Goal: Task Accomplishment & Management: Use online tool/utility

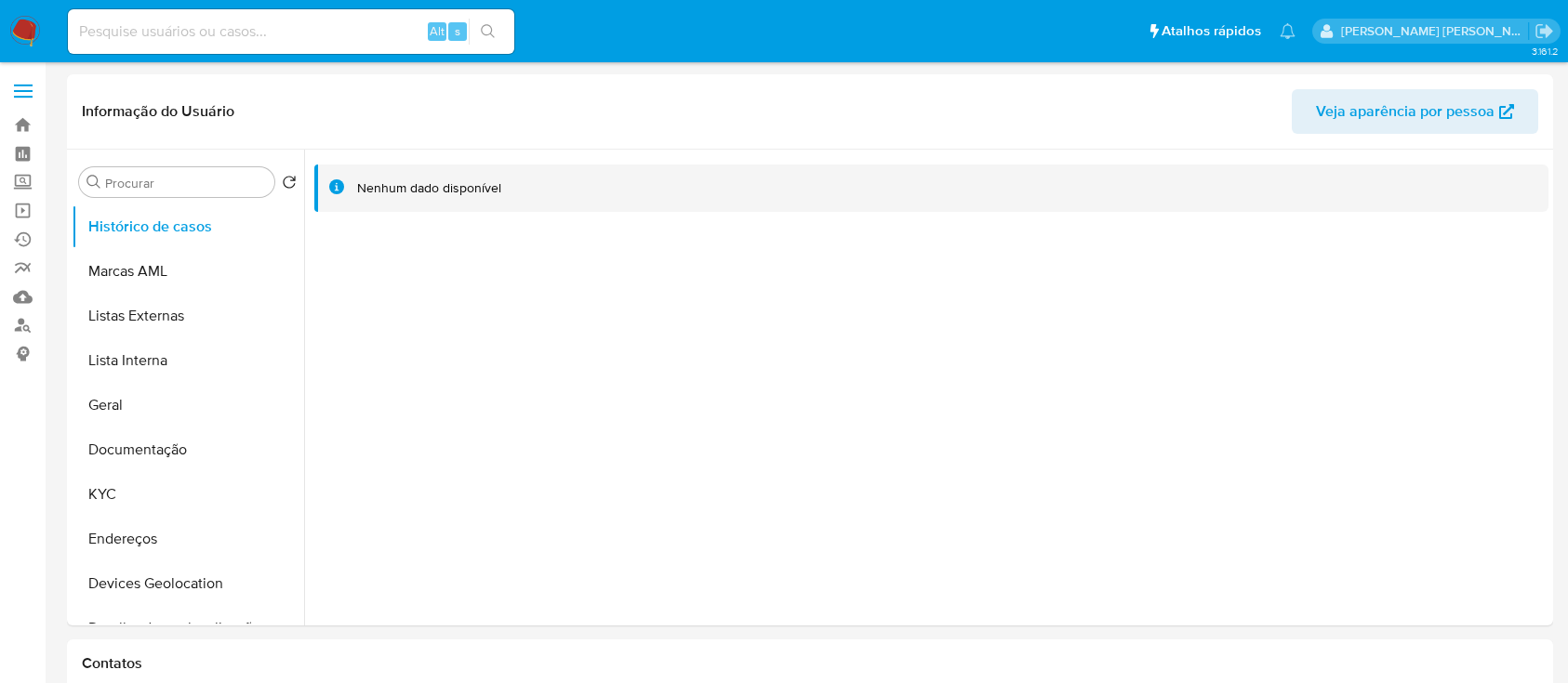
select select "10"
click at [150, 407] on button "Geral" at bounding box center [188, 404] width 233 height 44
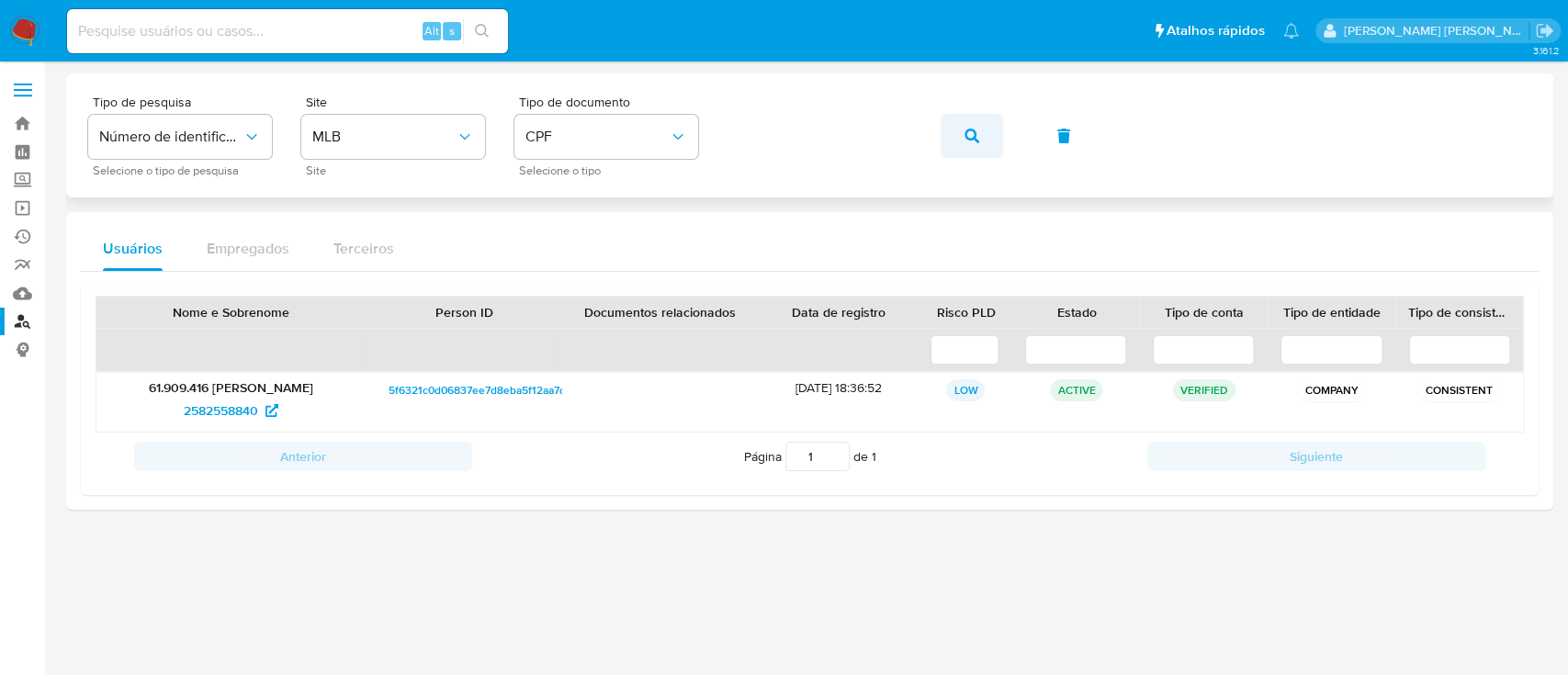
click at [975, 137] on icon "button" at bounding box center [972, 135] width 15 height 15
click at [217, 410] on span "560305957" at bounding box center [220, 410] width 67 height 29
click at [985, 133] on button "button" at bounding box center [972, 135] width 62 height 44
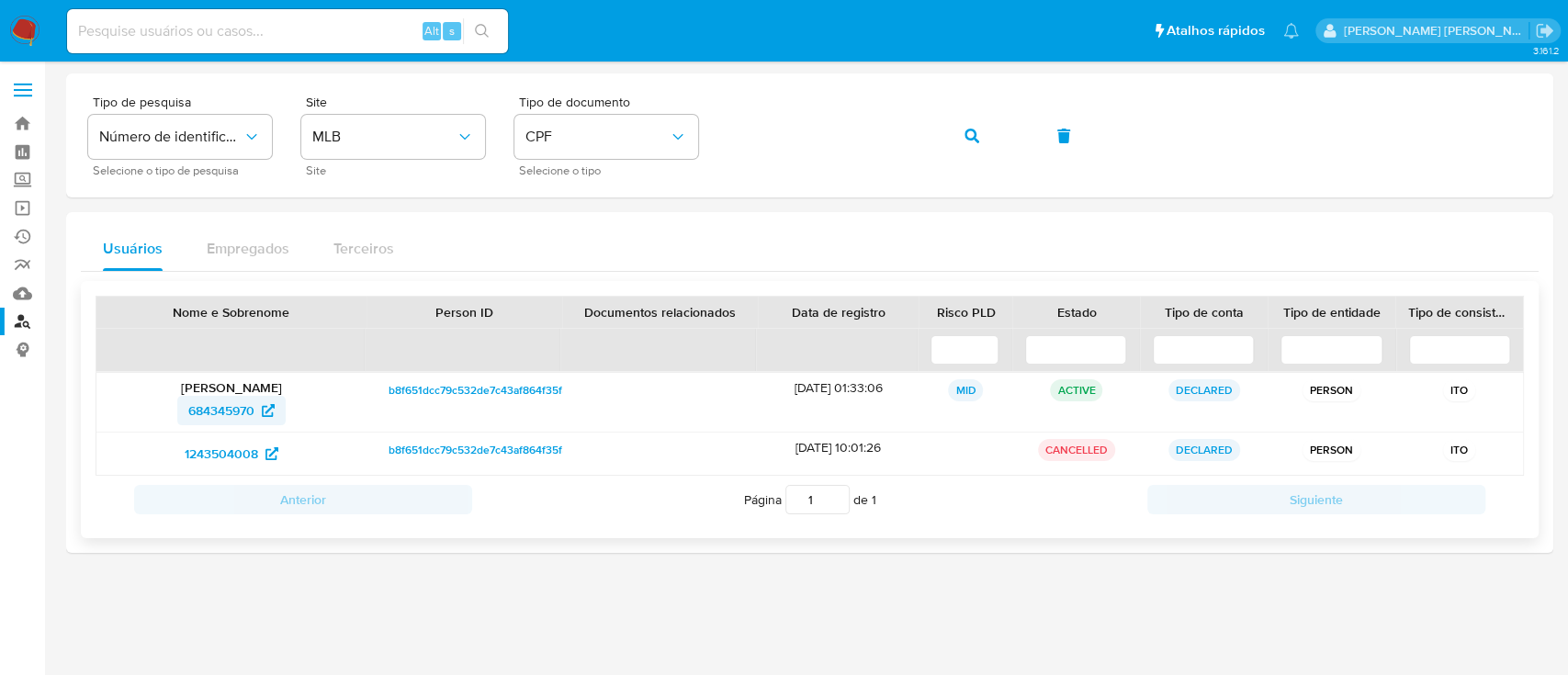
click at [220, 423] on span "684345970" at bounding box center [221, 410] width 66 height 29
click at [977, 132] on icon "button" at bounding box center [972, 135] width 15 height 15
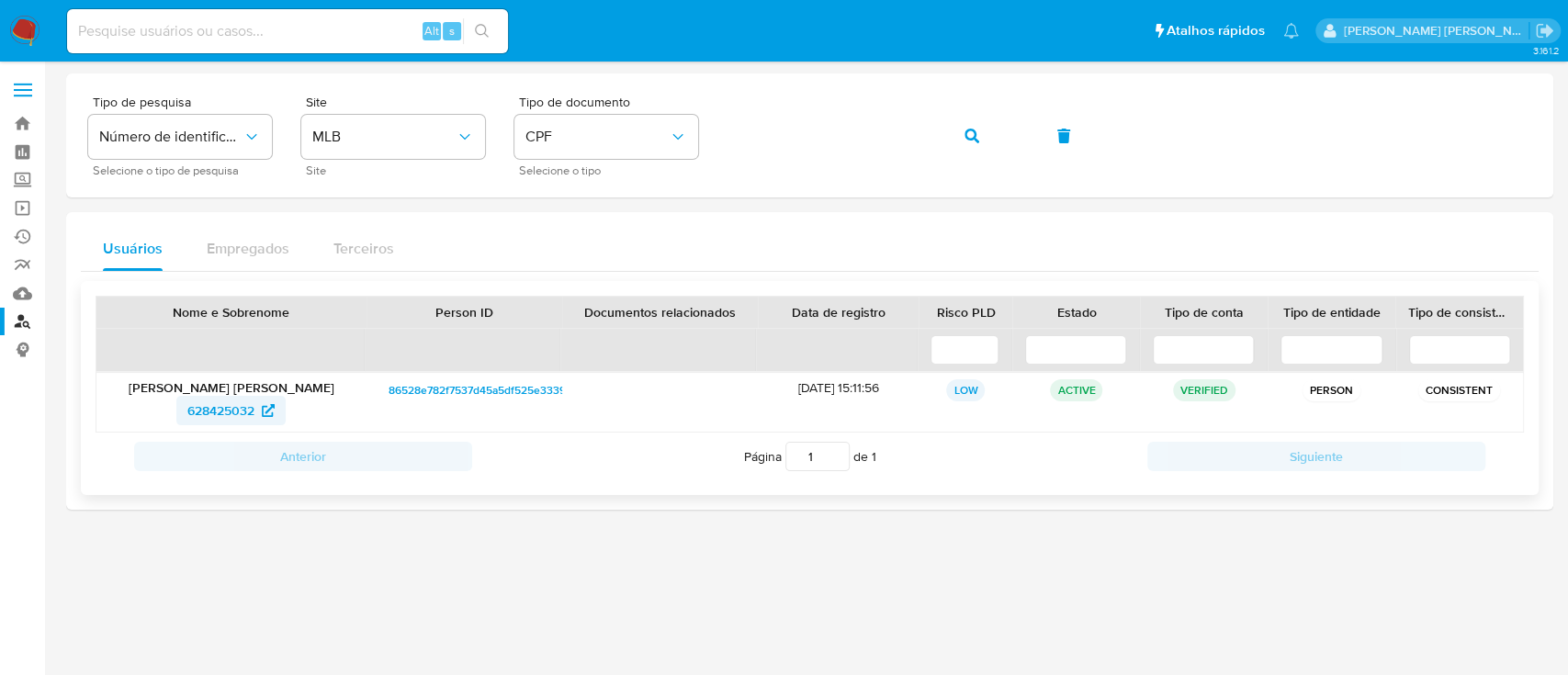
click at [224, 410] on span "628425032" at bounding box center [220, 410] width 67 height 29
click at [346, 19] on input at bounding box center [287, 31] width 441 height 24
paste input "1510842920"
type input "1510842920"
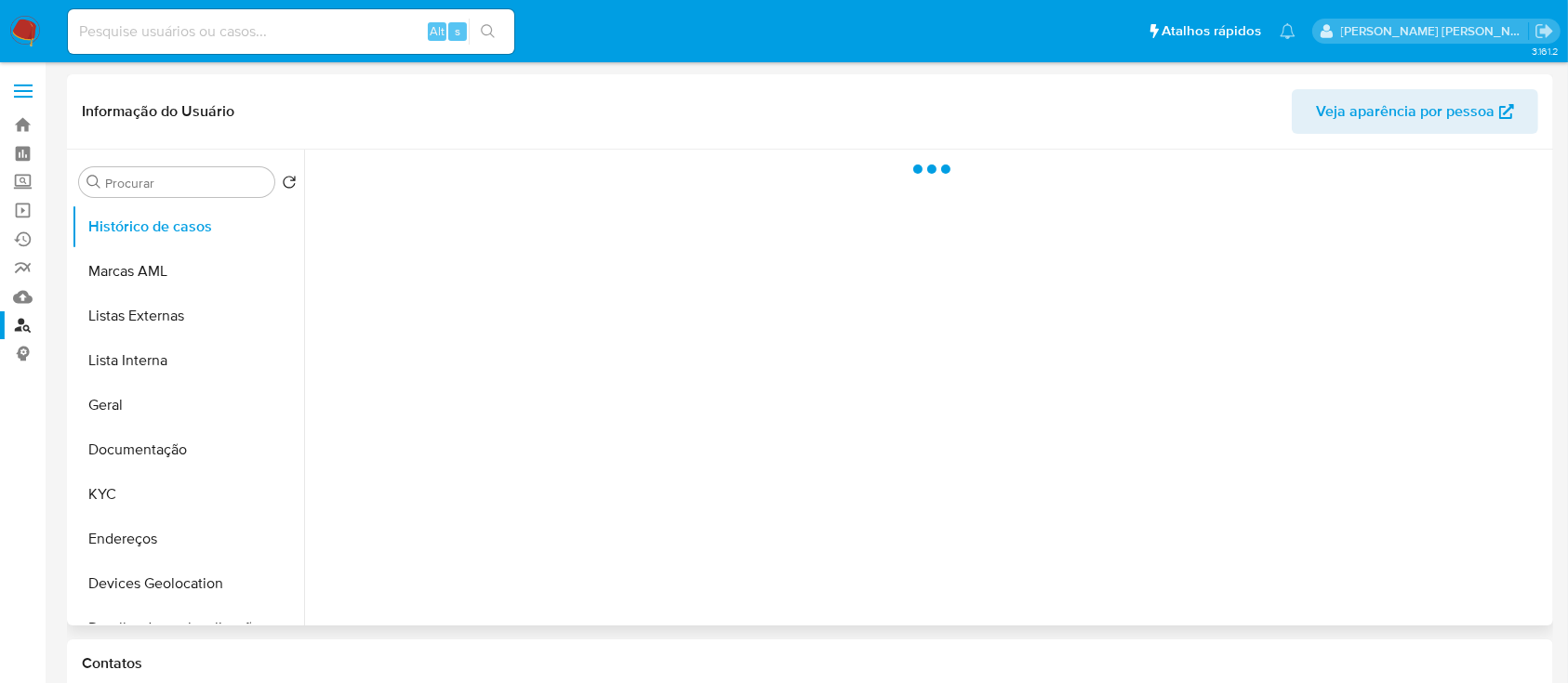
select select "10"
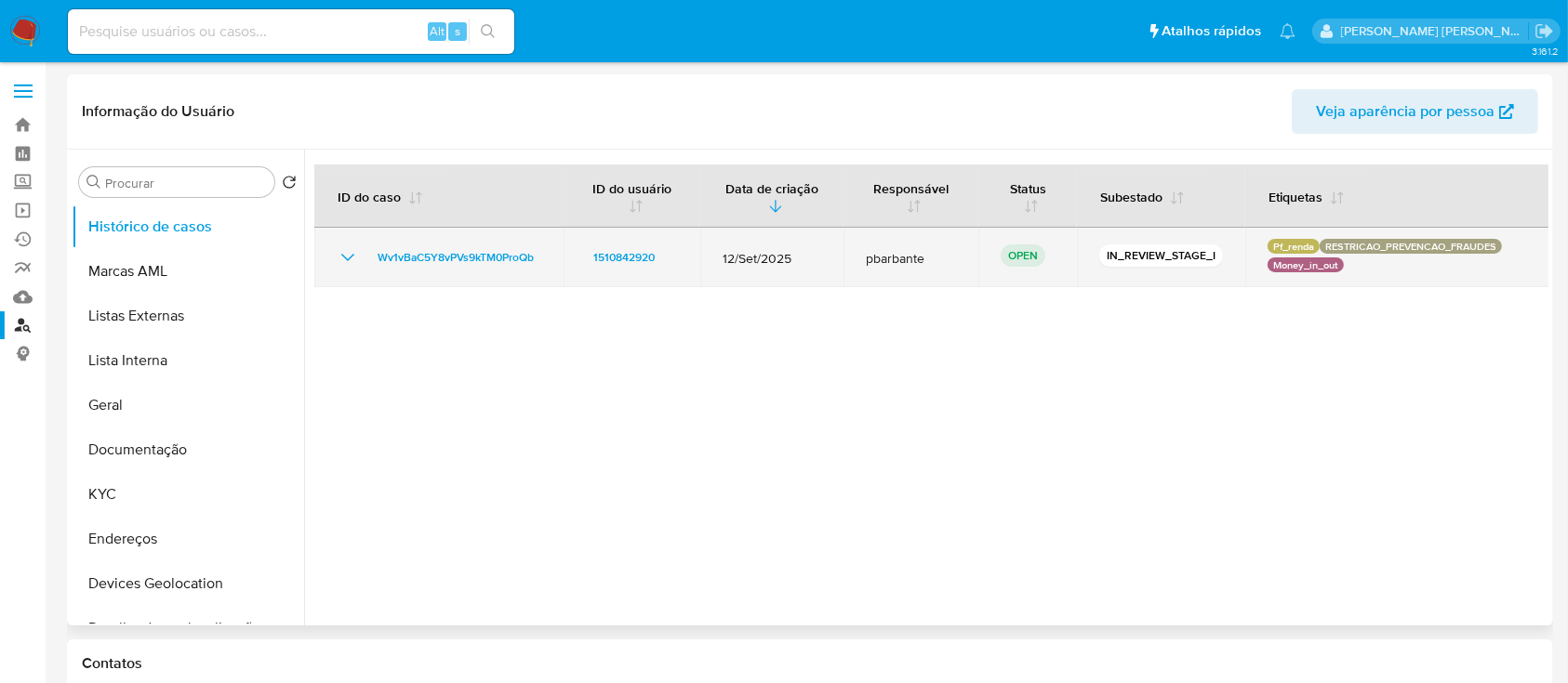
click at [347, 264] on icon "Mostrar/Ocultar" at bounding box center [347, 257] width 23 height 23
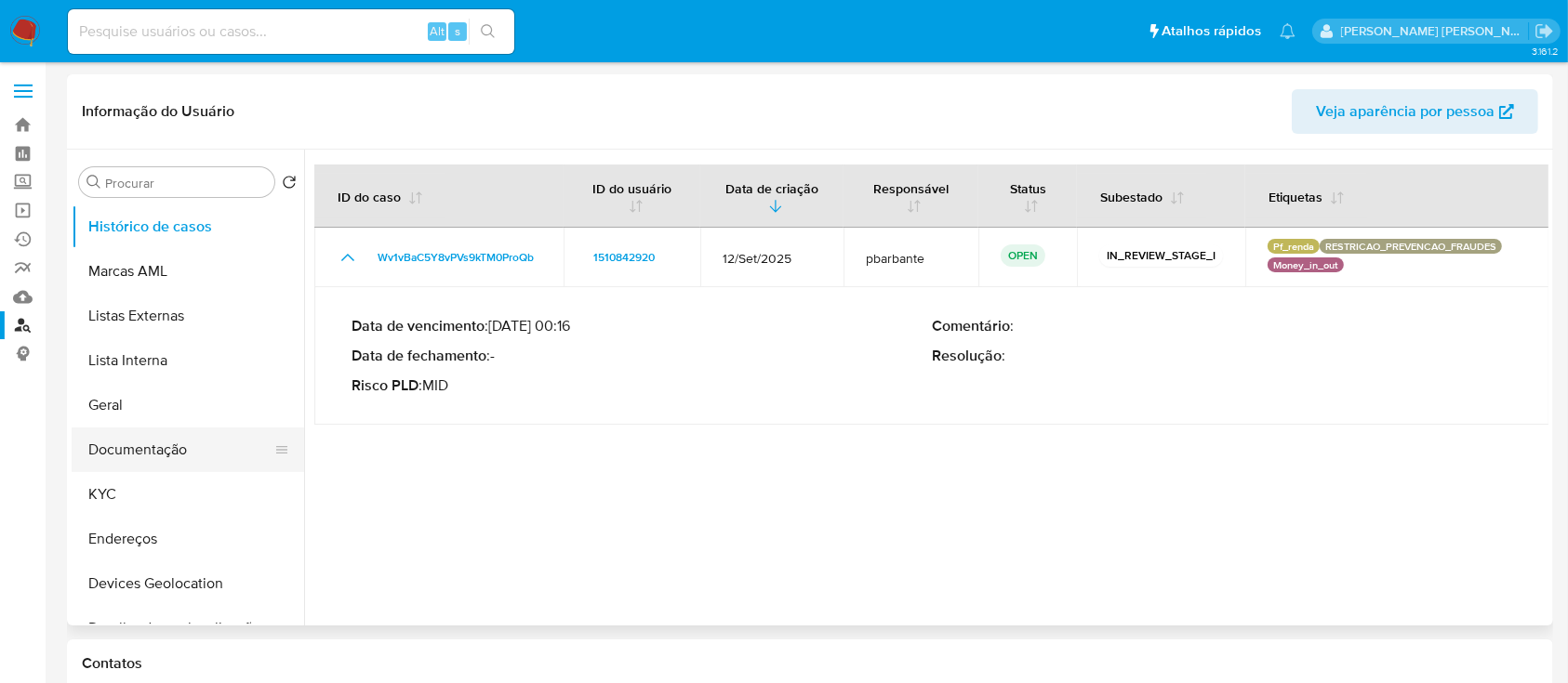
click at [136, 453] on button "Documentação" at bounding box center [180, 449] width 218 height 44
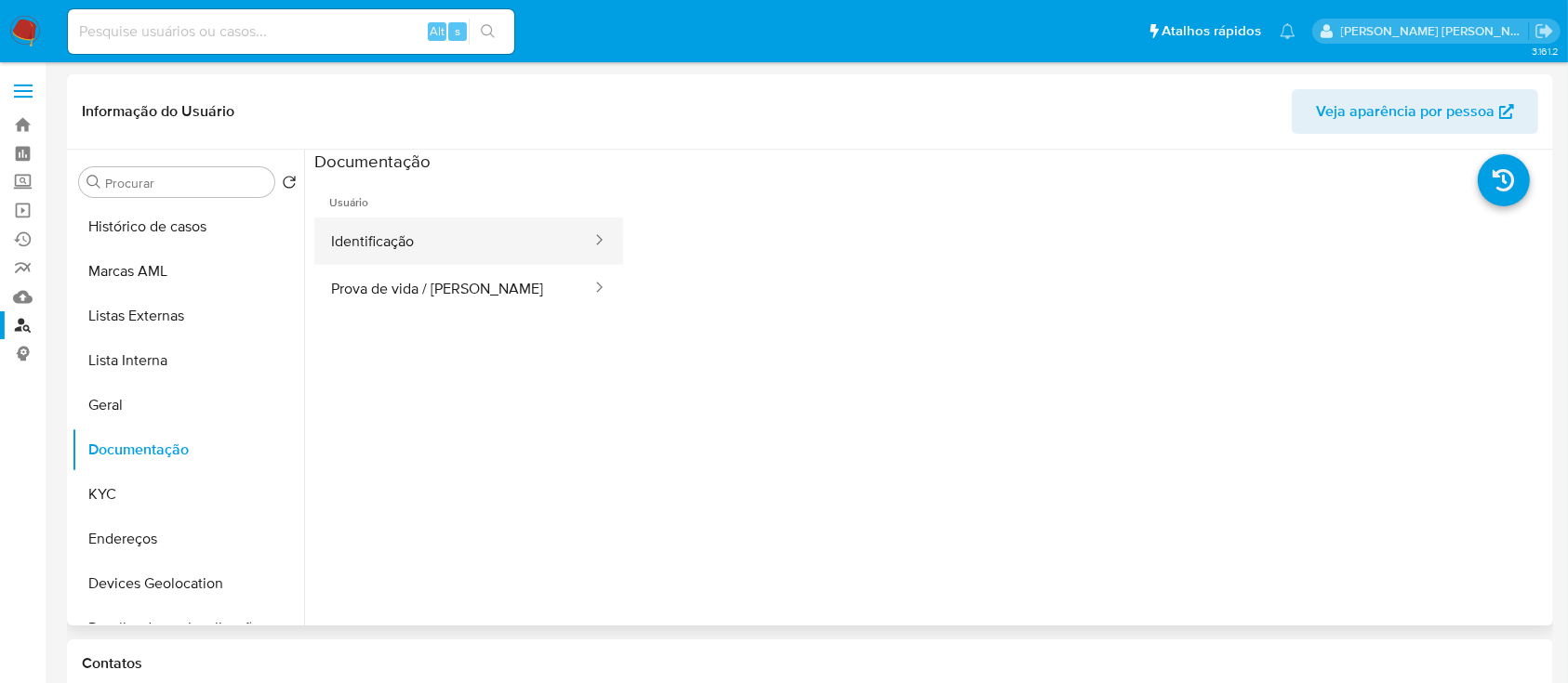
click at [489, 256] on button "Identificação" at bounding box center [454, 241] width 279 height 47
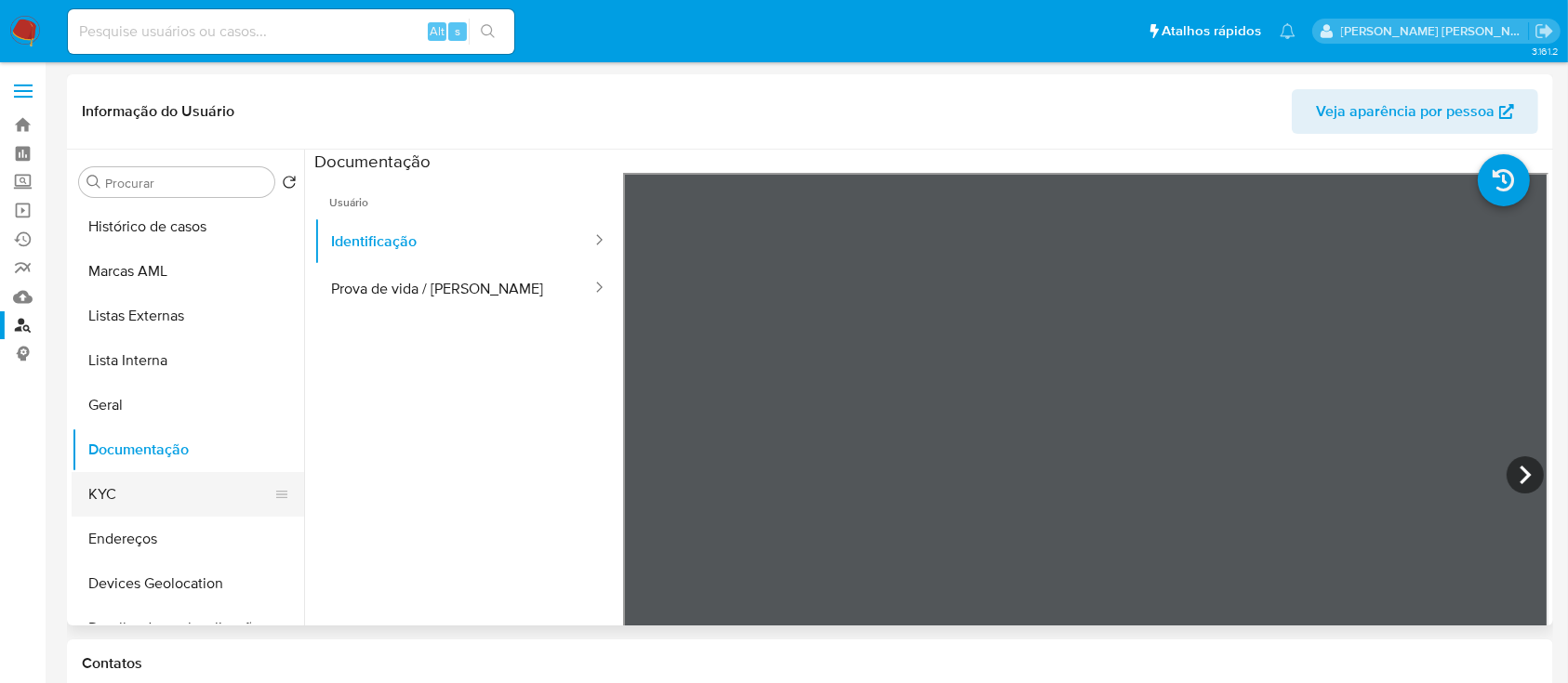
click at [171, 476] on button "KYC" at bounding box center [180, 494] width 218 height 44
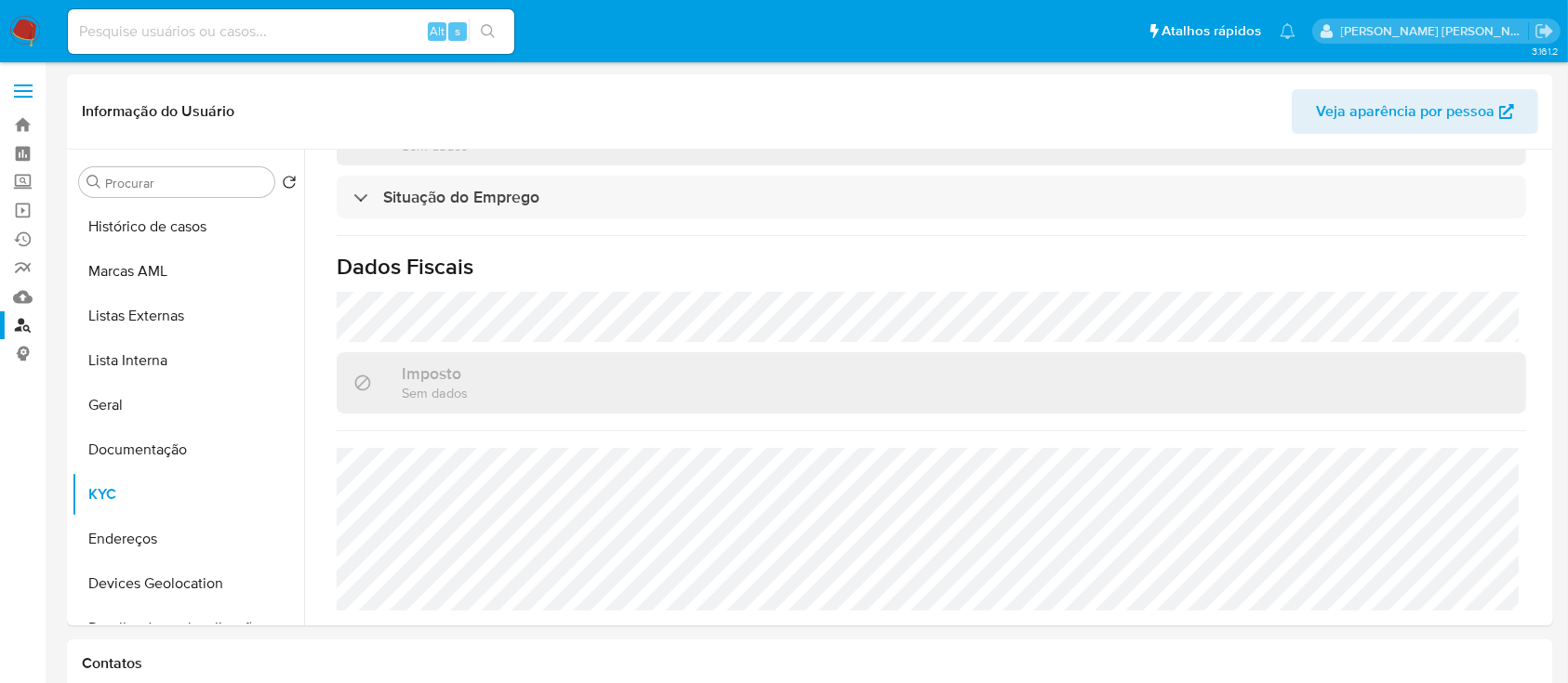
scroll to position [808, 0]
click at [240, 27] on input at bounding box center [291, 32] width 447 height 25
paste input "1178252075"
type input "1178252075"
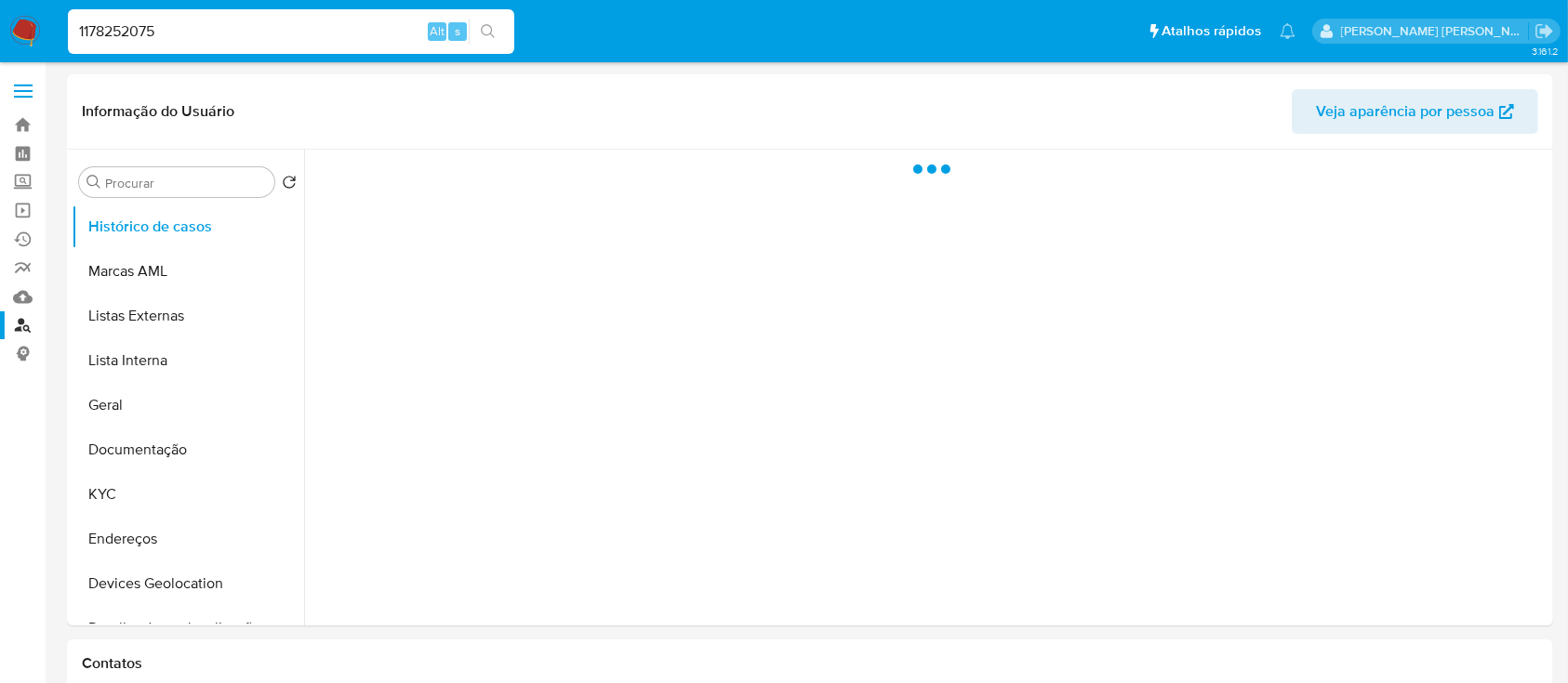
select select "10"
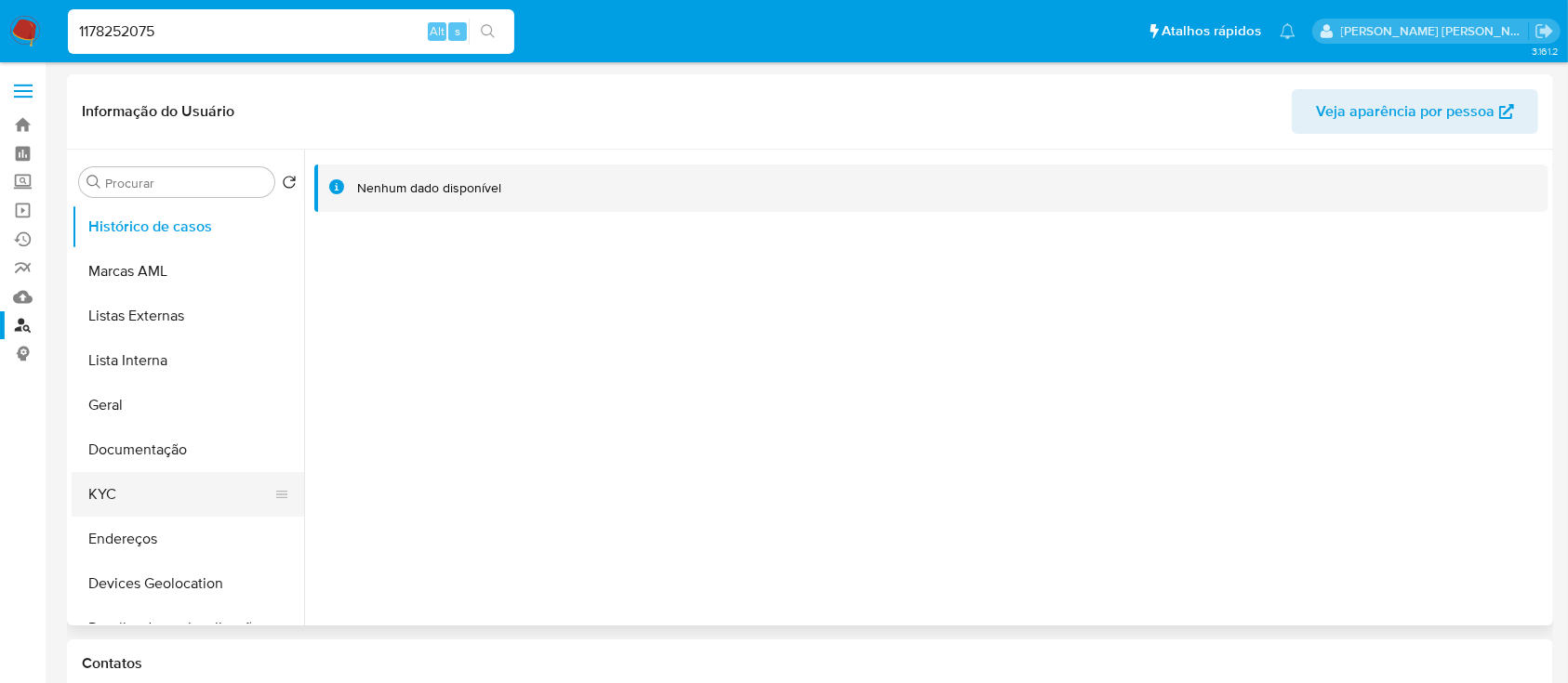
click at [126, 490] on button "KYC" at bounding box center [180, 494] width 218 height 44
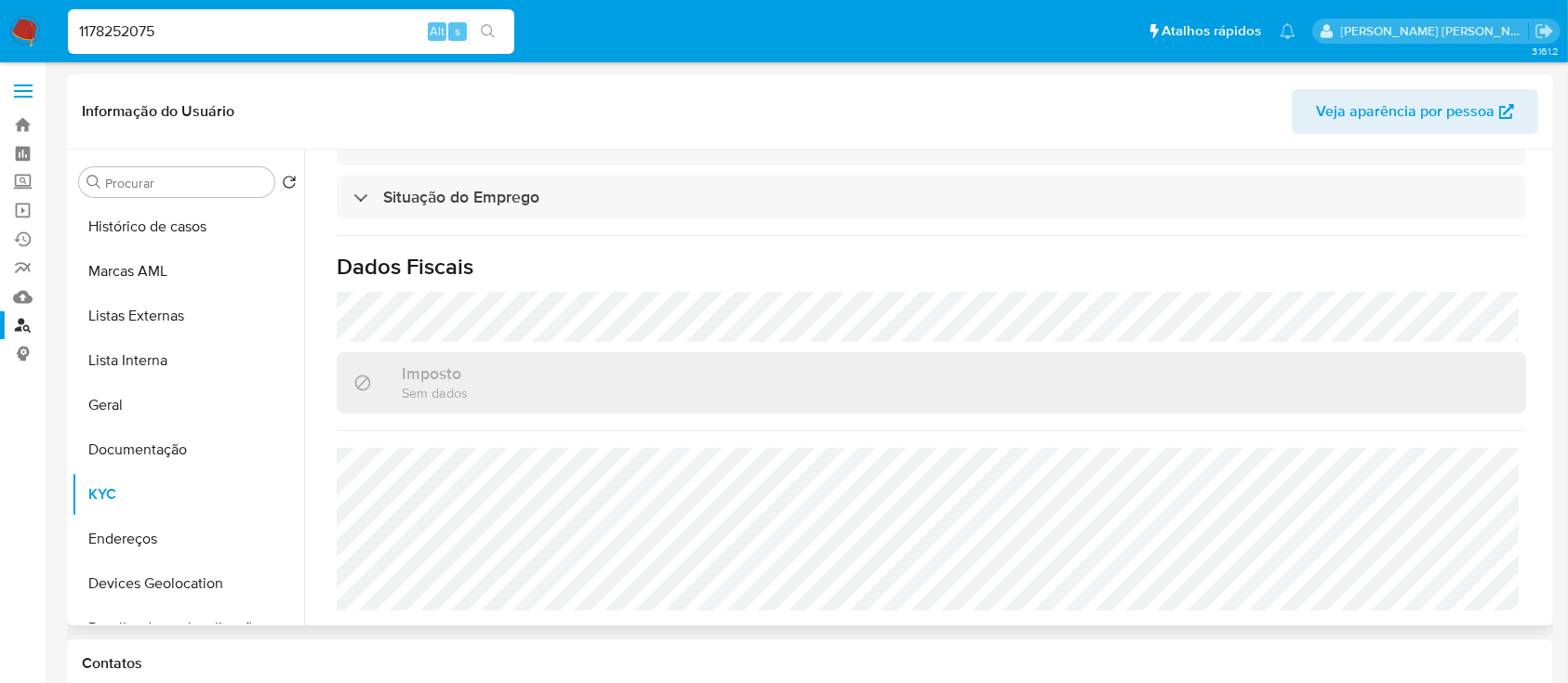
scroll to position [808, 0]
click at [340, 34] on input "1178252075" at bounding box center [291, 32] width 447 height 25
paste input "314345046"
click at [340, 34] on input "1178252075 314345046" at bounding box center [291, 32] width 447 height 25
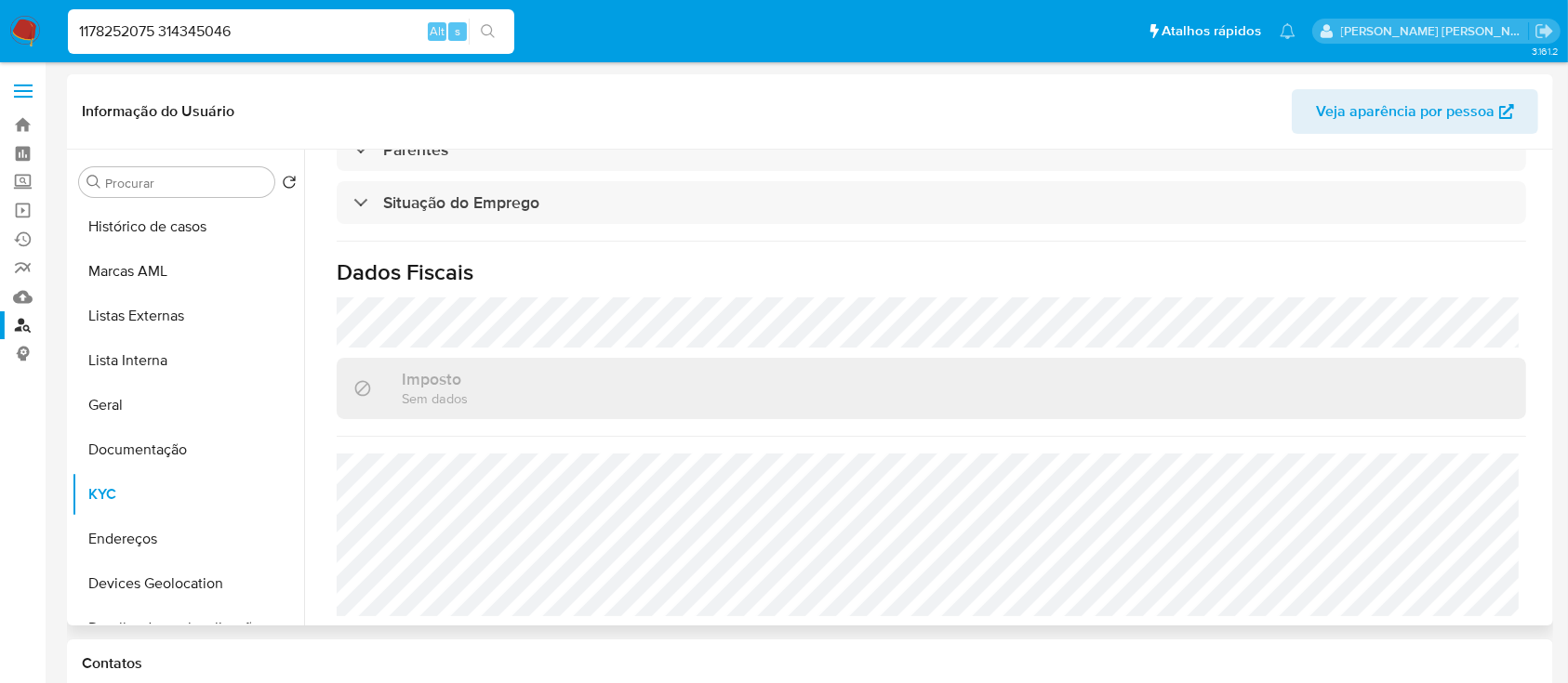
click at [340, 34] on input "1178252075 314345046" at bounding box center [291, 32] width 447 height 25
paste input
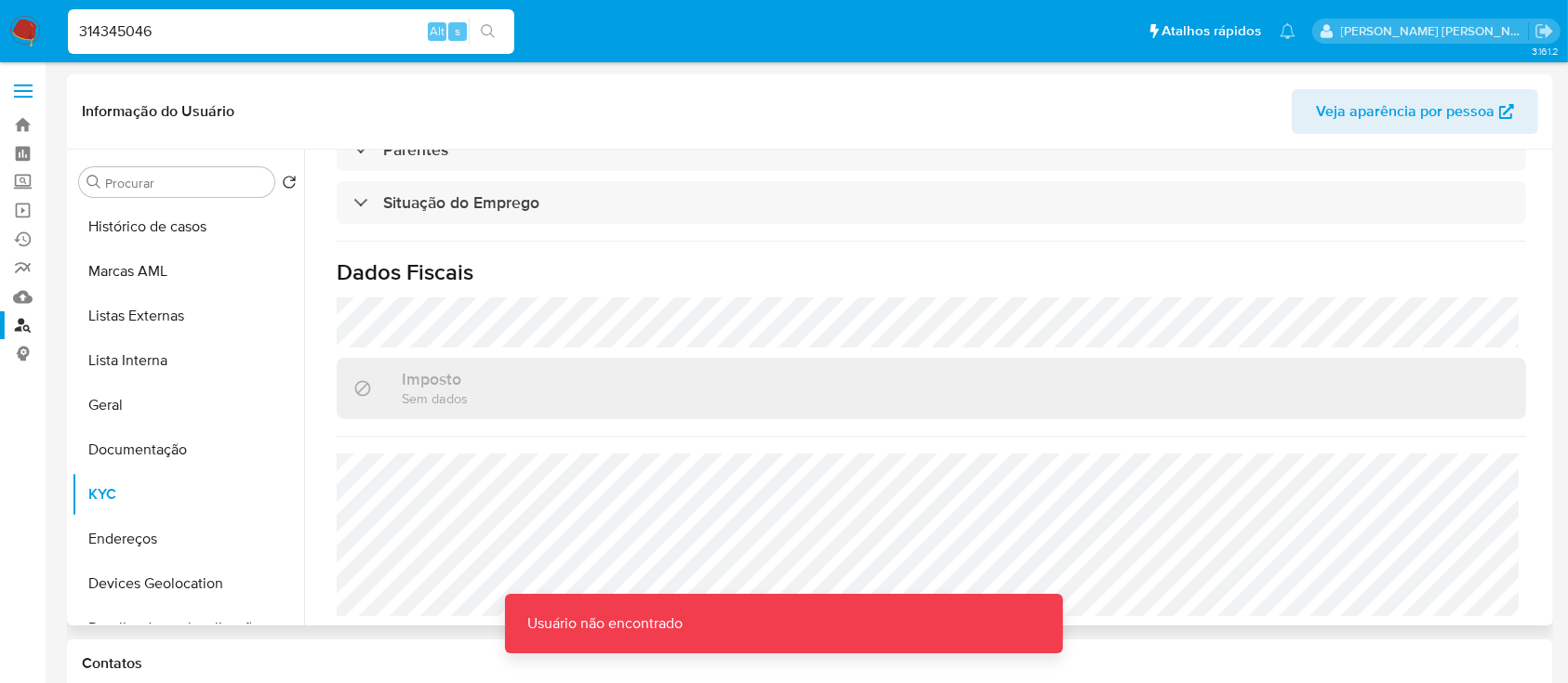
click at [87, 34] on input "314345046" at bounding box center [291, 32] width 447 height 25
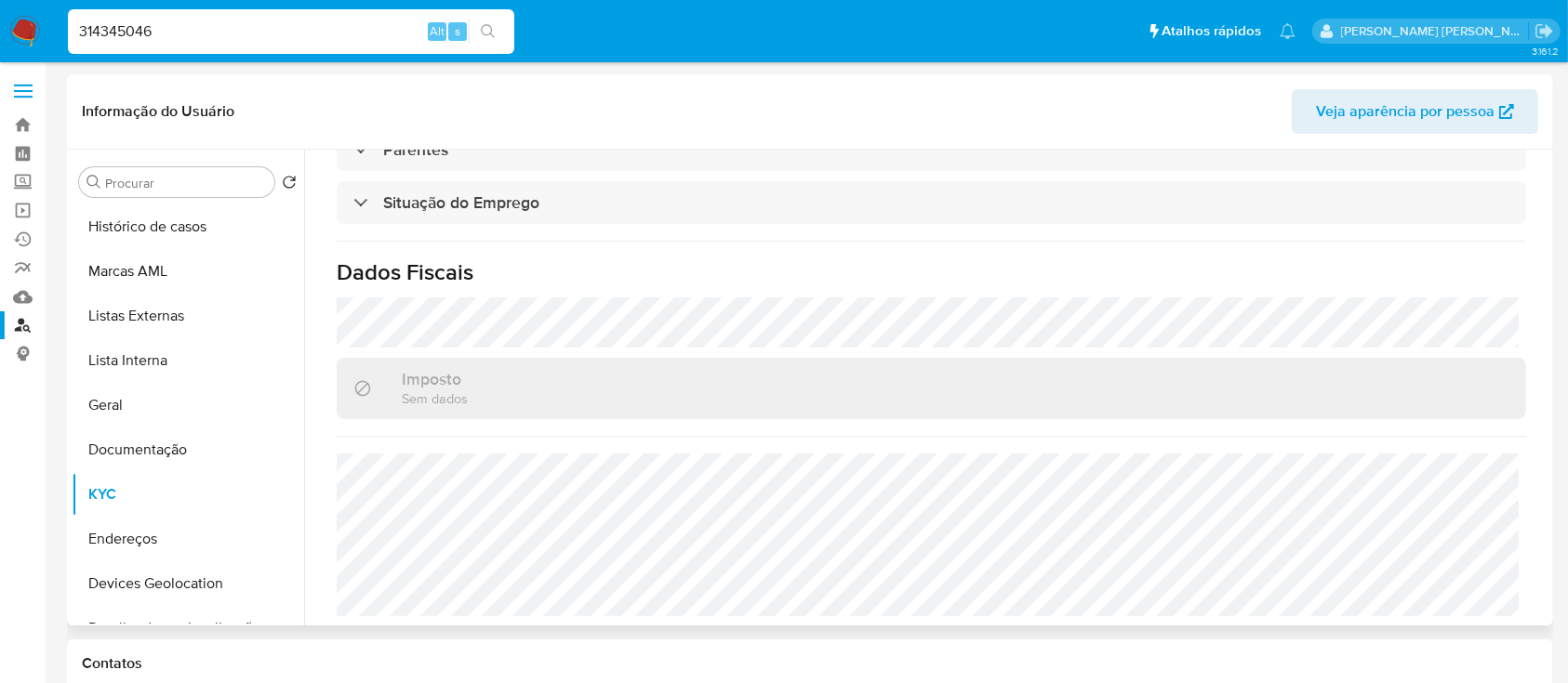
click at [234, 30] on input "314345046" at bounding box center [291, 32] width 447 height 25
type input "314345046"
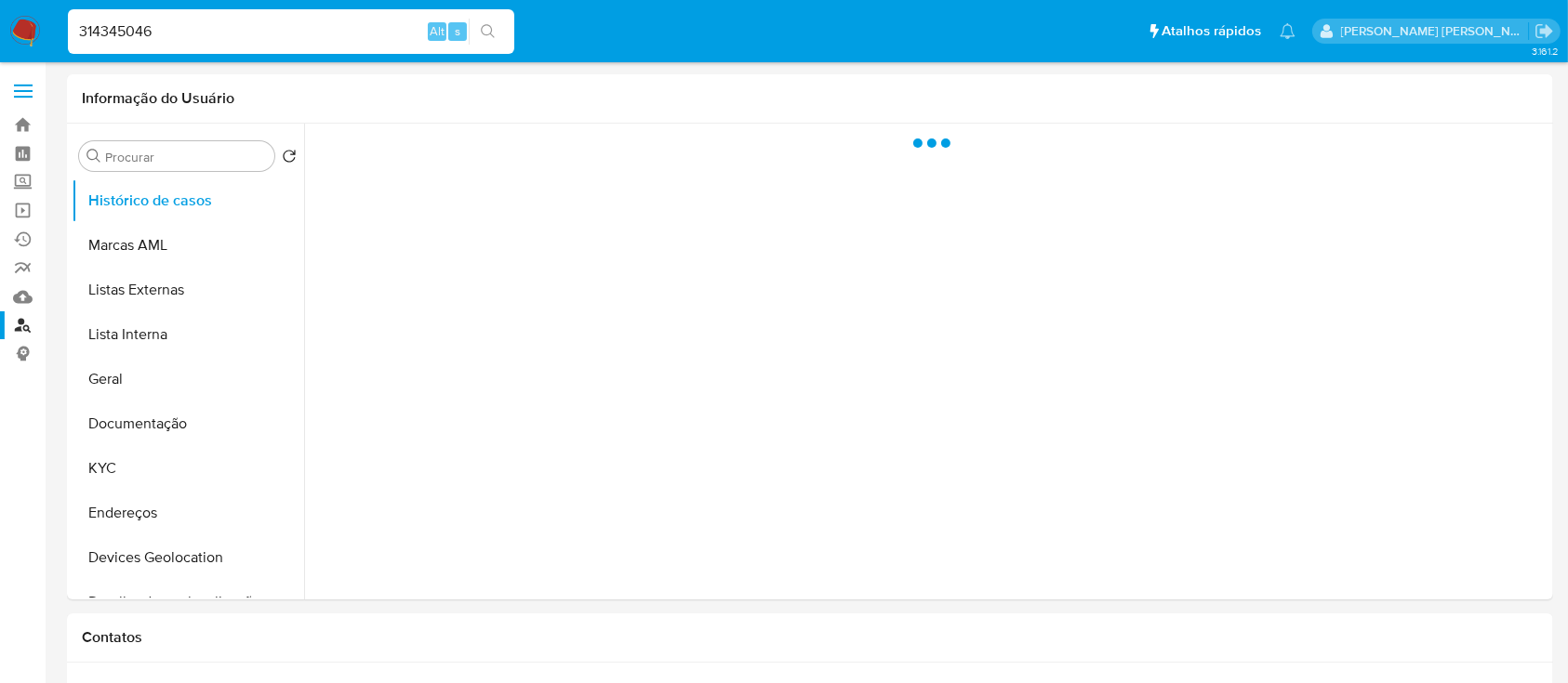
select select "10"
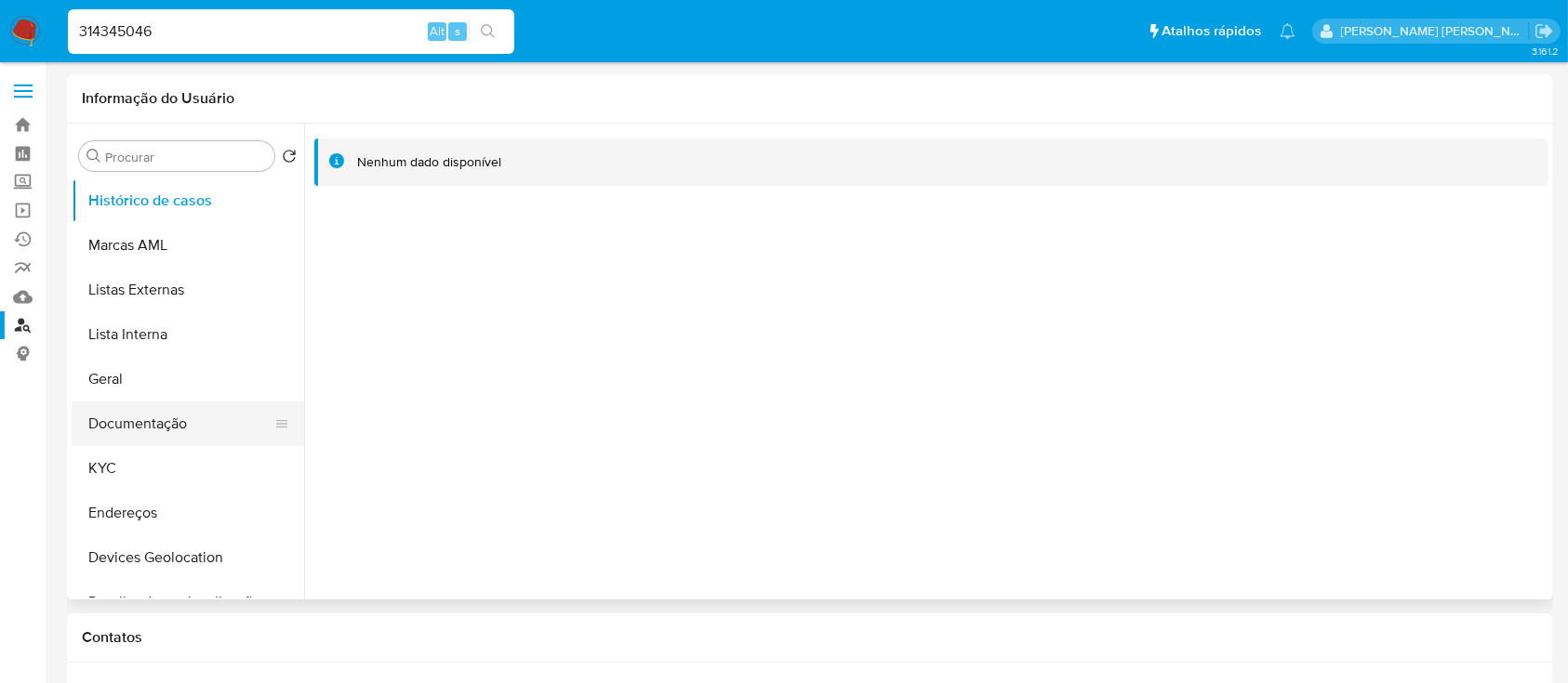
click at [170, 415] on button "Documentação" at bounding box center [180, 423] width 218 height 44
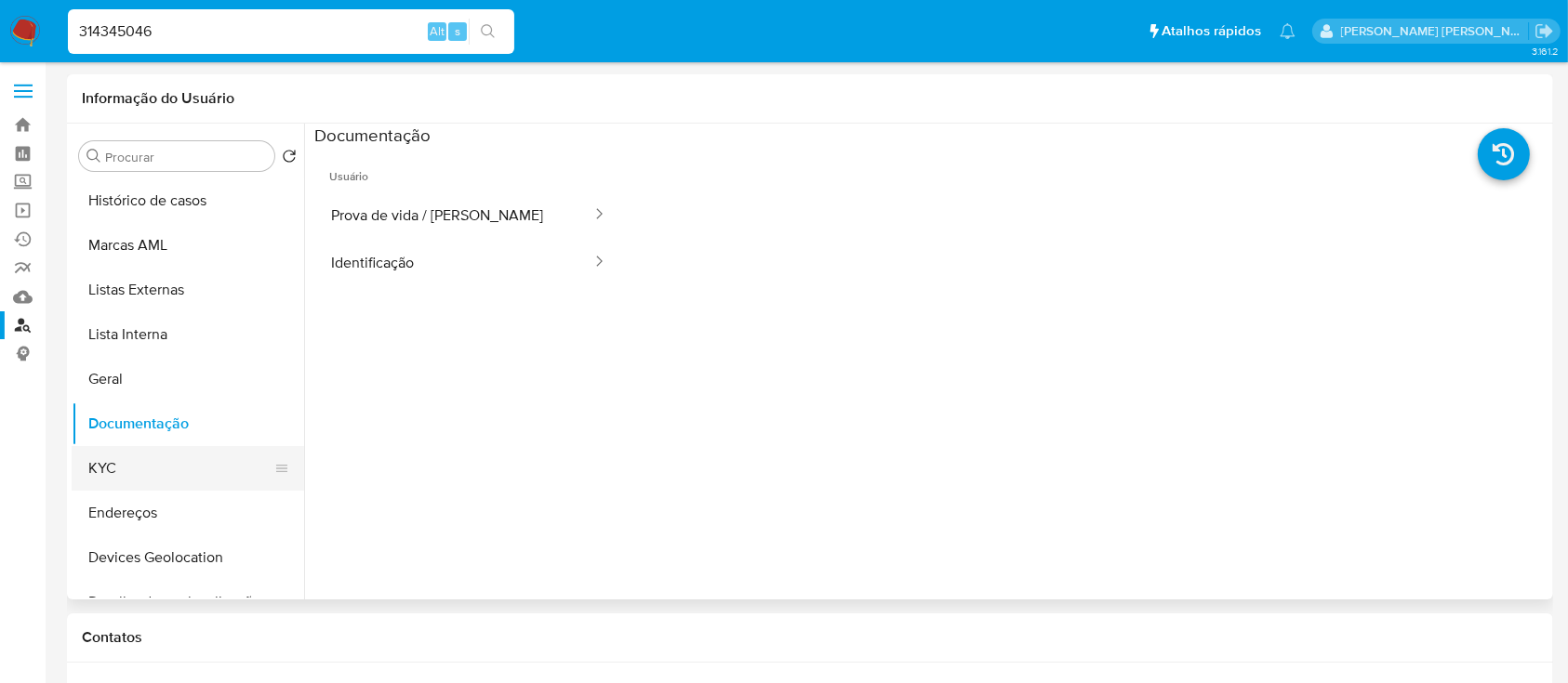
click at [116, 486] on button "KYC" at bounding box center [180, 468] width 218 height 44
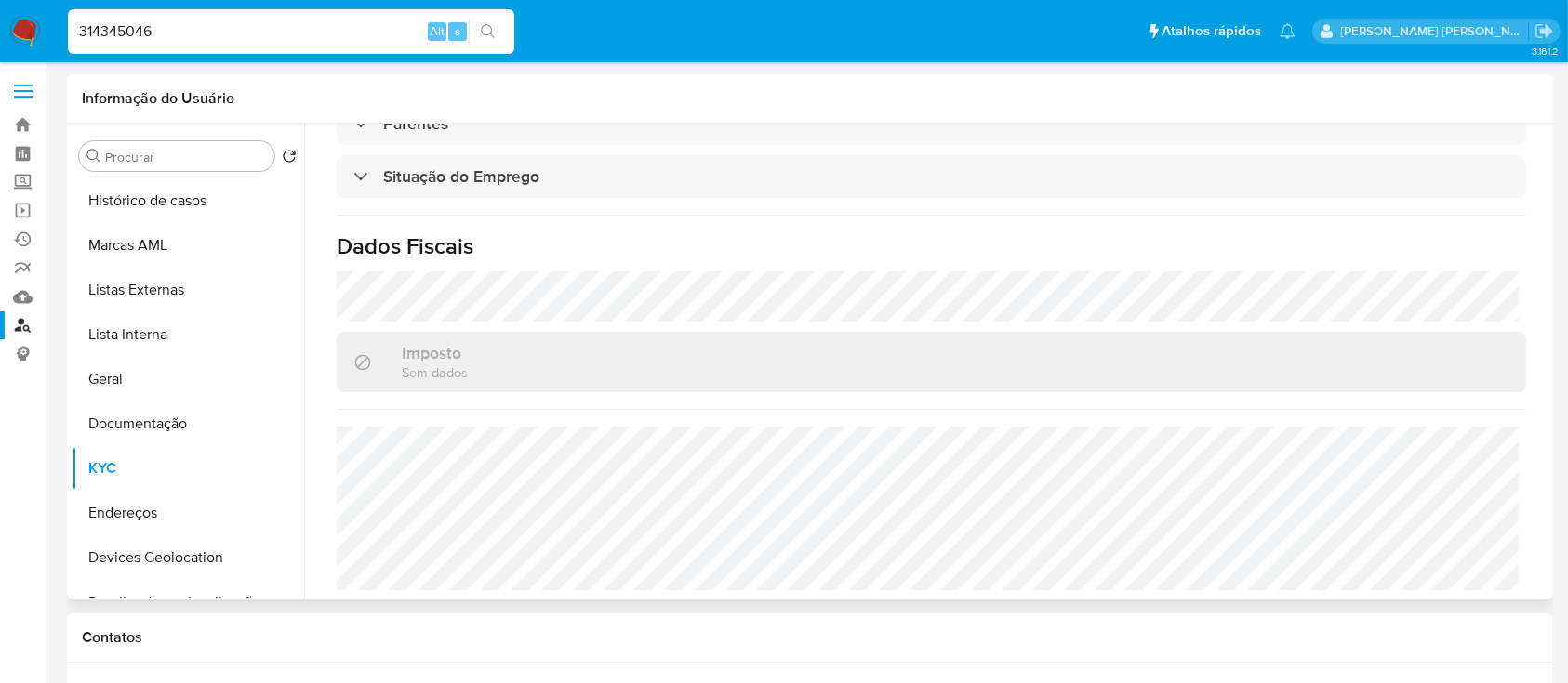
scroll to position [795, 0]
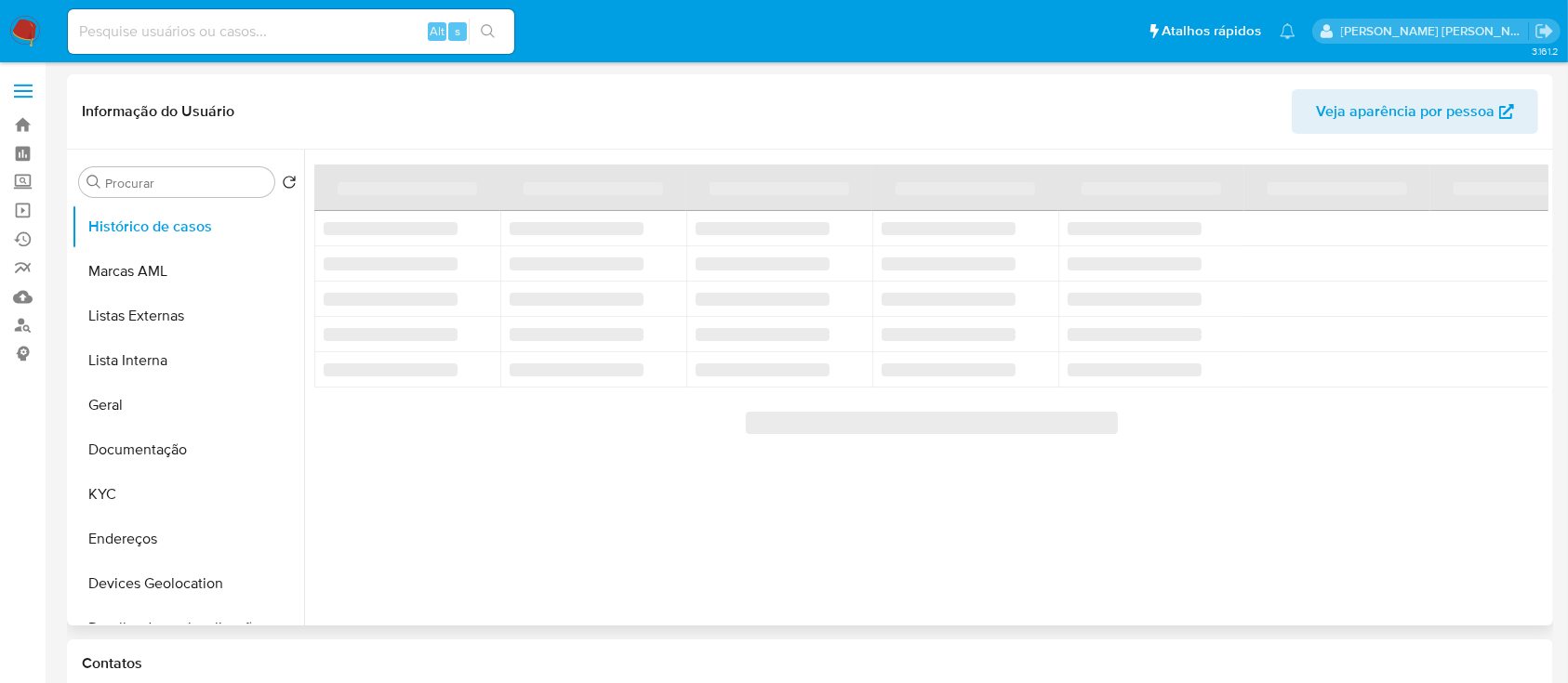
select select "10"
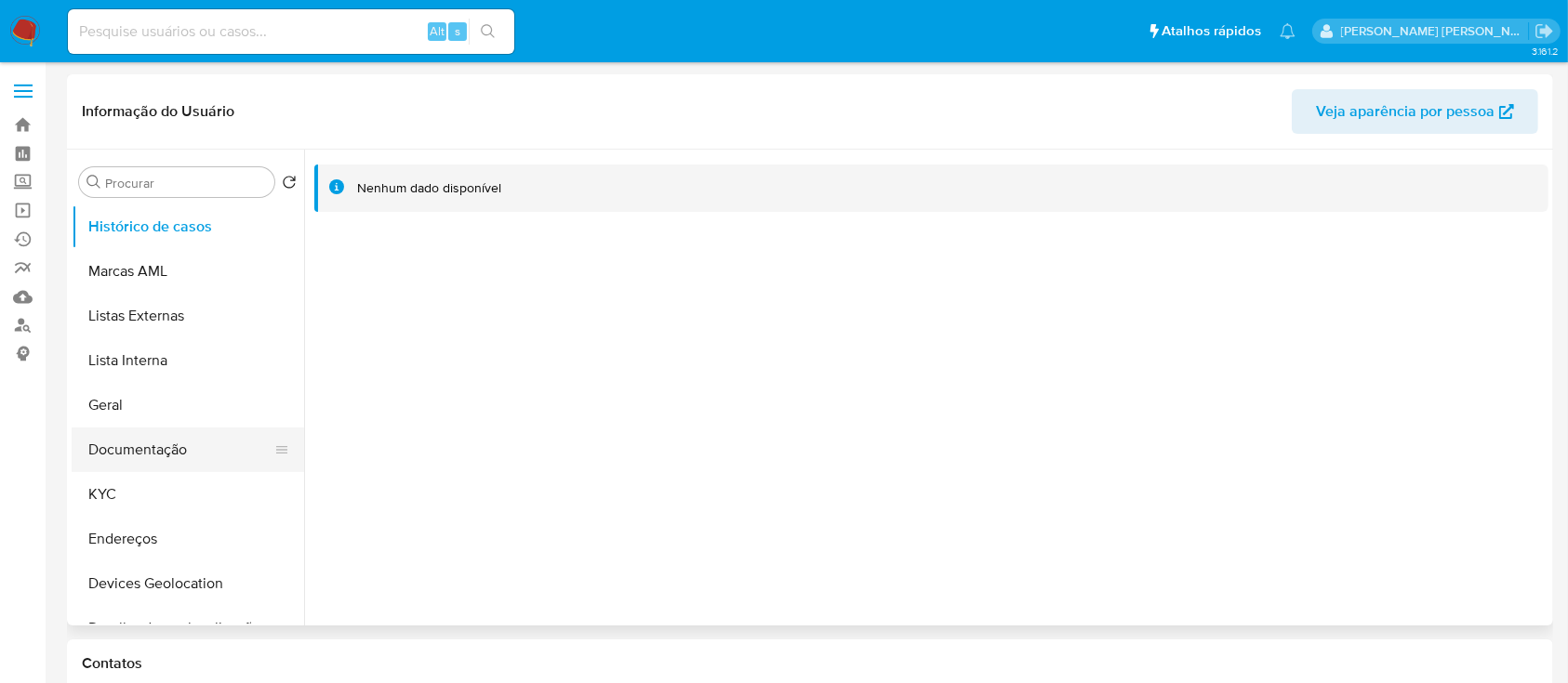
click at [171, 431] on button "Documentação" at bounding box center [180, 449] width 218 height 44
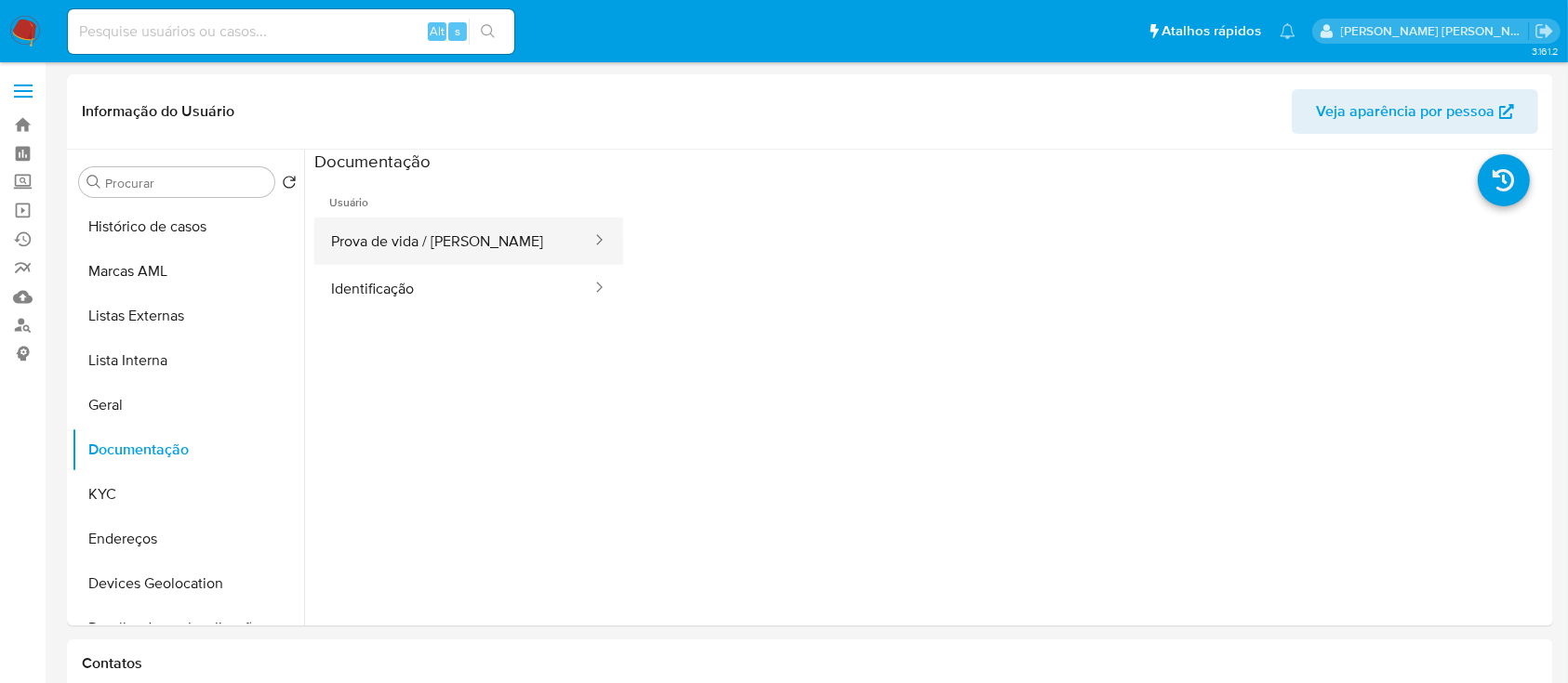
click at [410, 231] on button "Prova de vida / Selfie" at bounding box center [454, 241] width 279 height 47
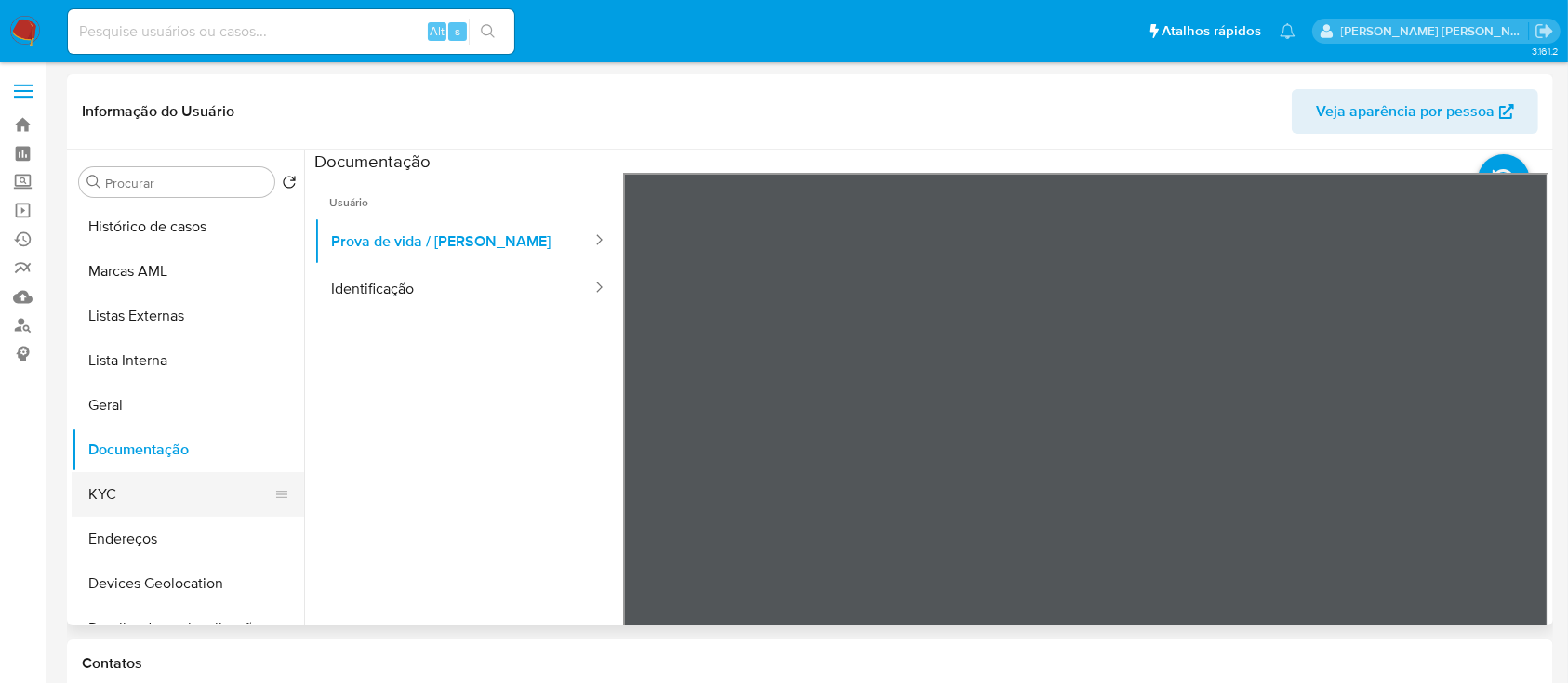
click at [133, 498] on button "KYC" at bounding box center [180, 494] width 218 height 44
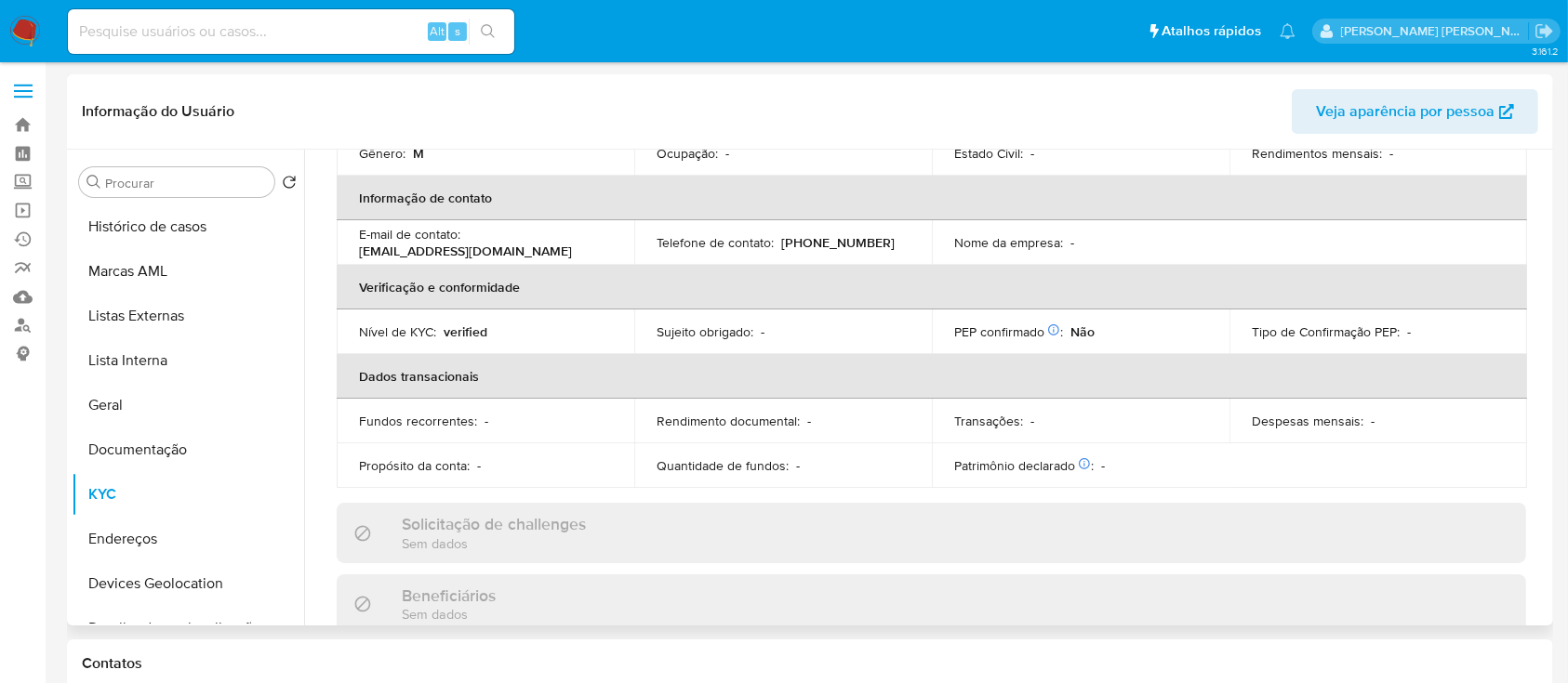
scroll to position [188, 0]
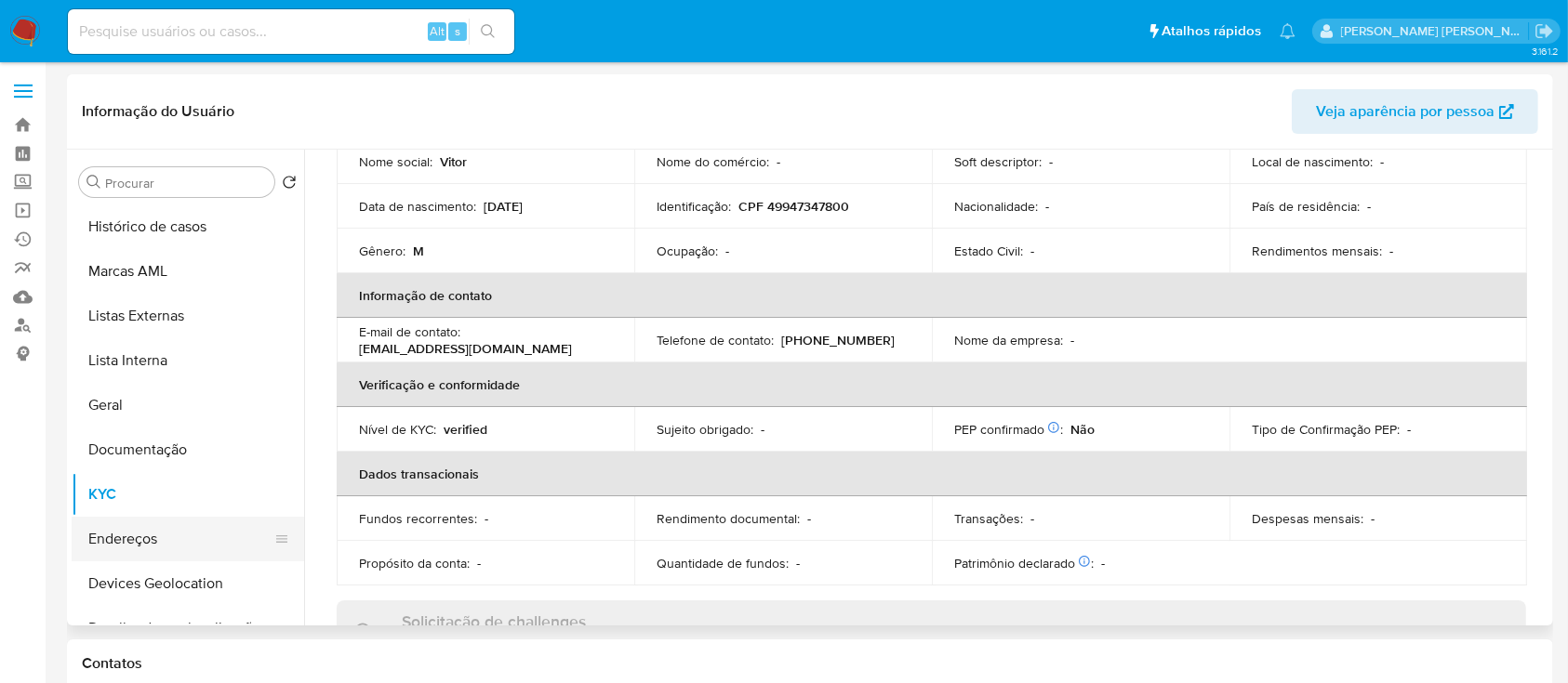
click at [149, 533] on button "Endereços" at bounding box center [180, 538] width 218 height 44
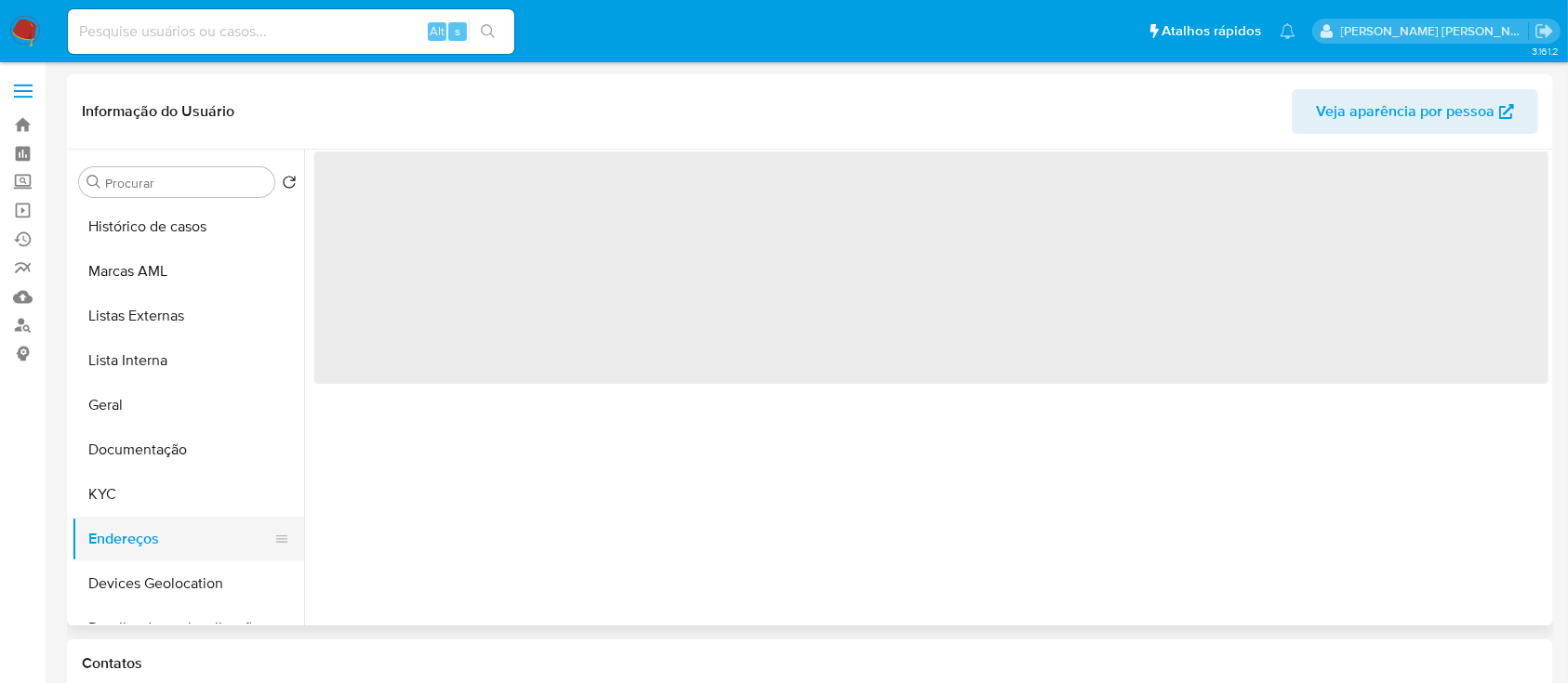
scroll to position [0, 0]
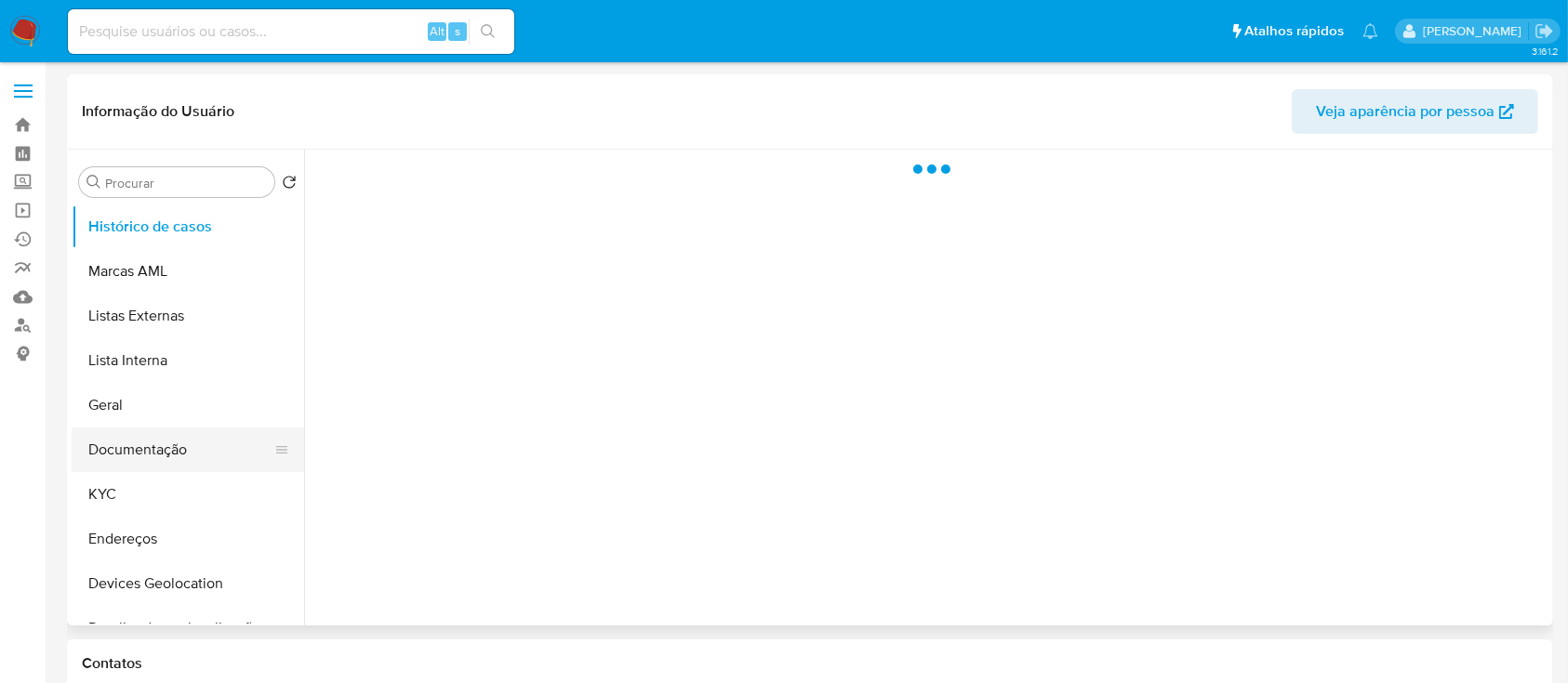
select select "10"
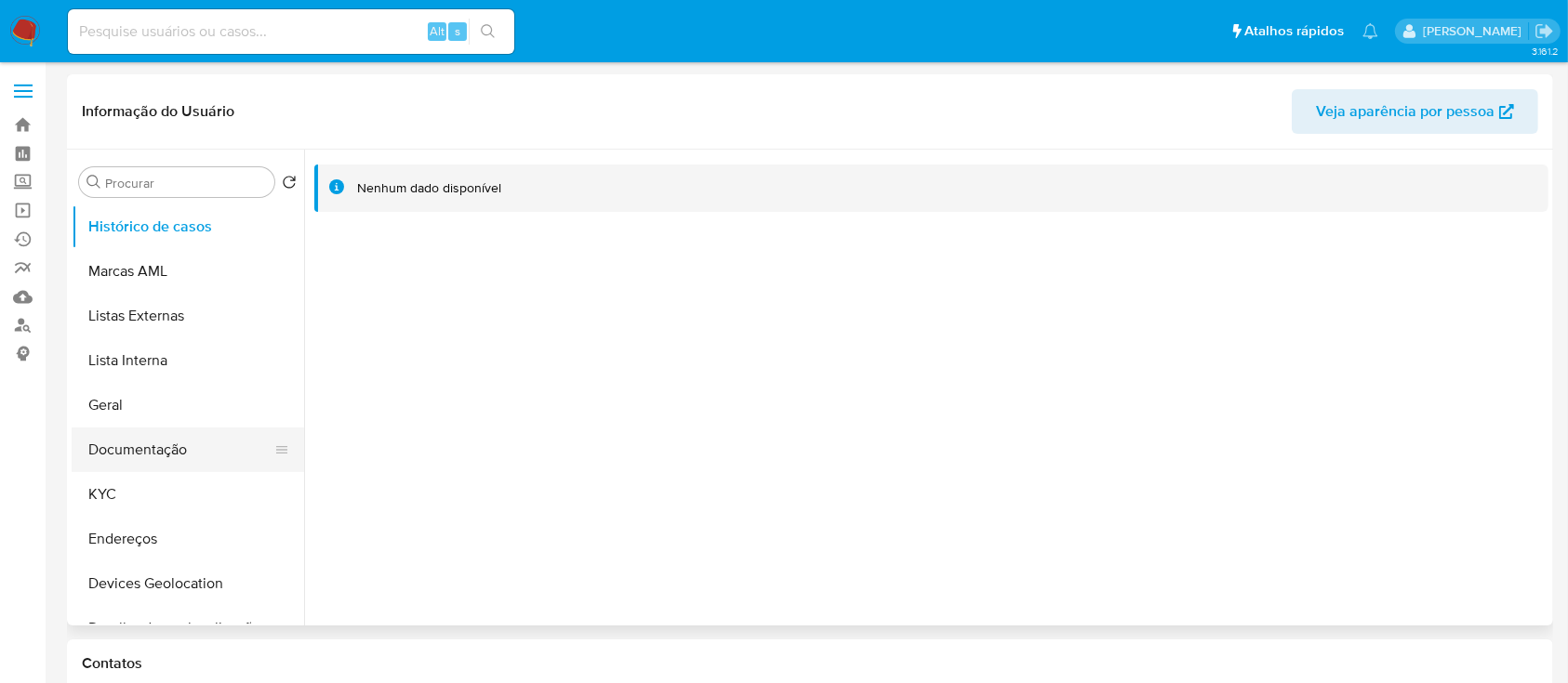
click at [162, 457] on button "Documentação" at bounding box center [180, 449] width 218 height 44
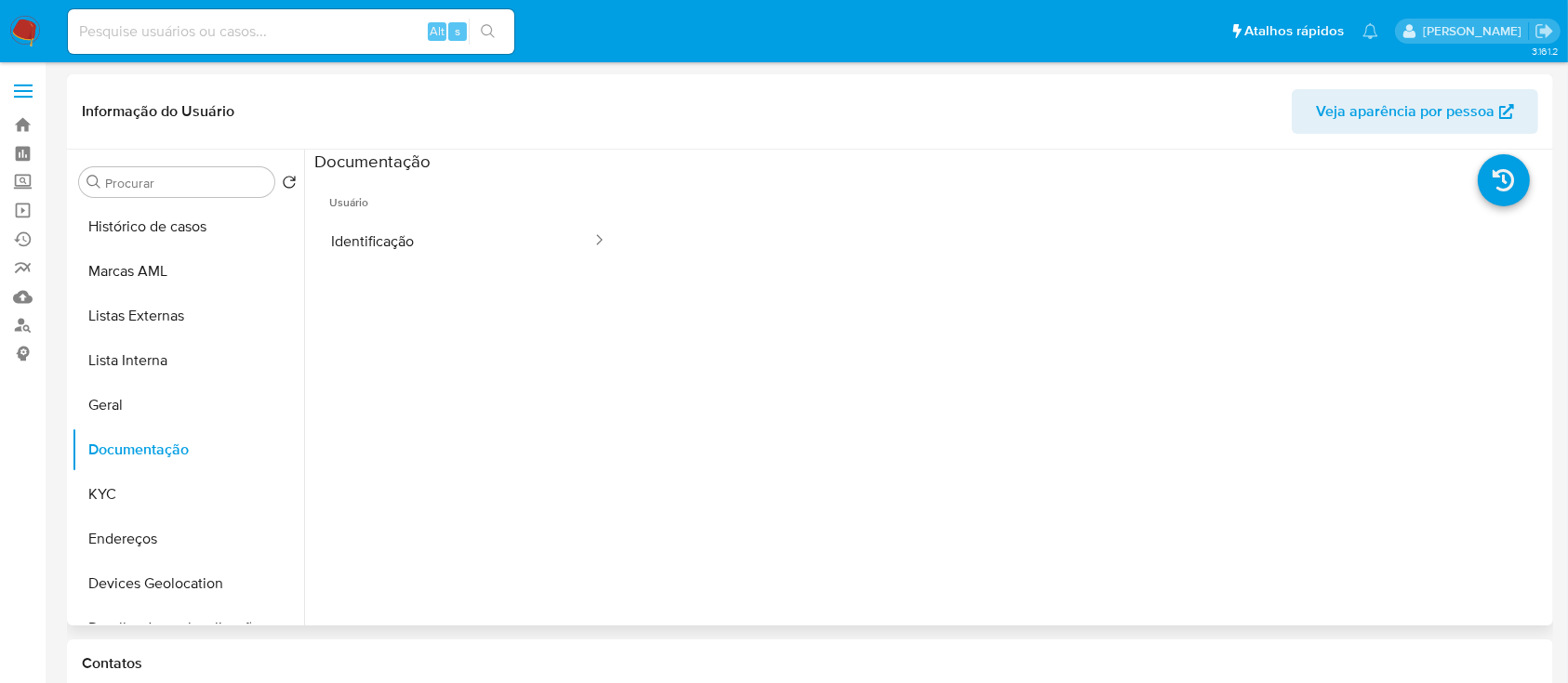
click at [391, 239] on button "Identificação" at bounding box center [454, 241] width 279 height 47
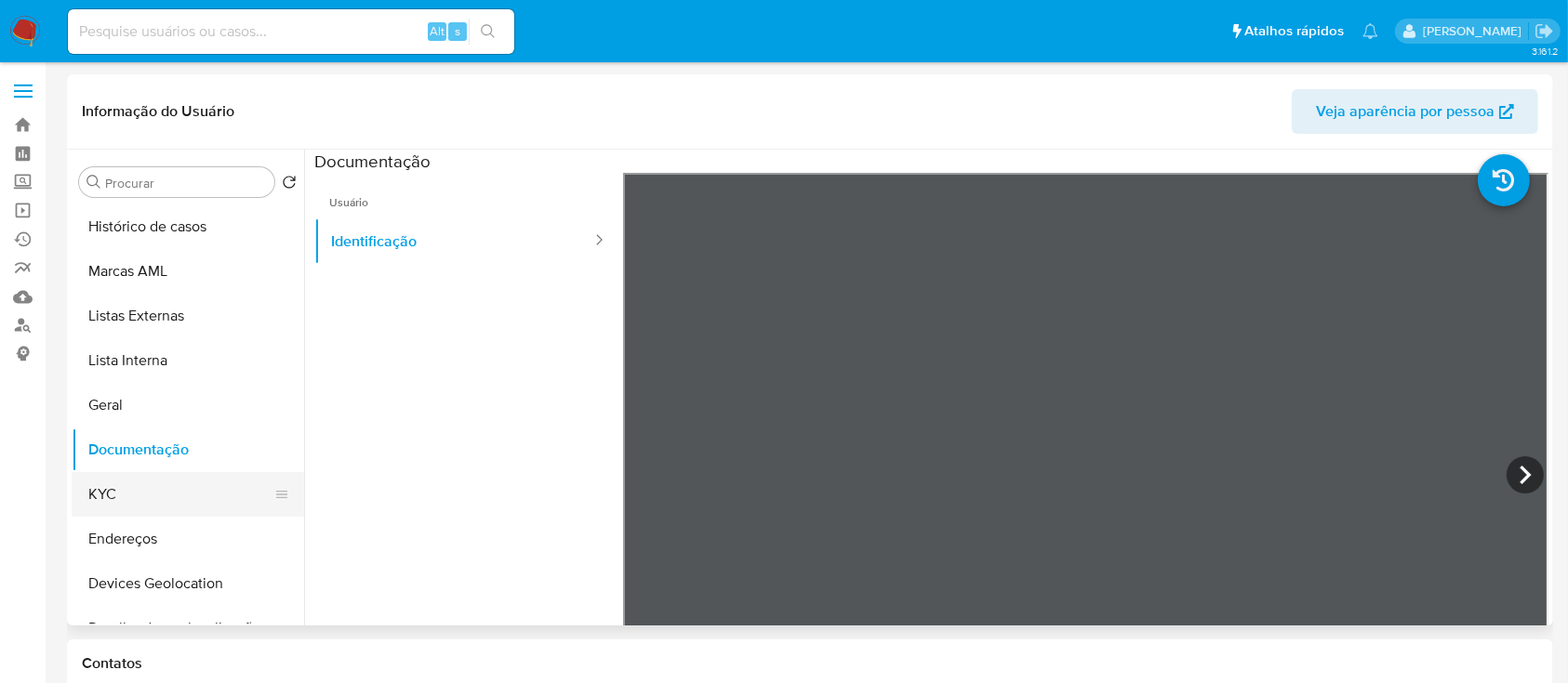
click at [120, 491] on button "KYC" at bounding box center [180, 494] width 218 height 44
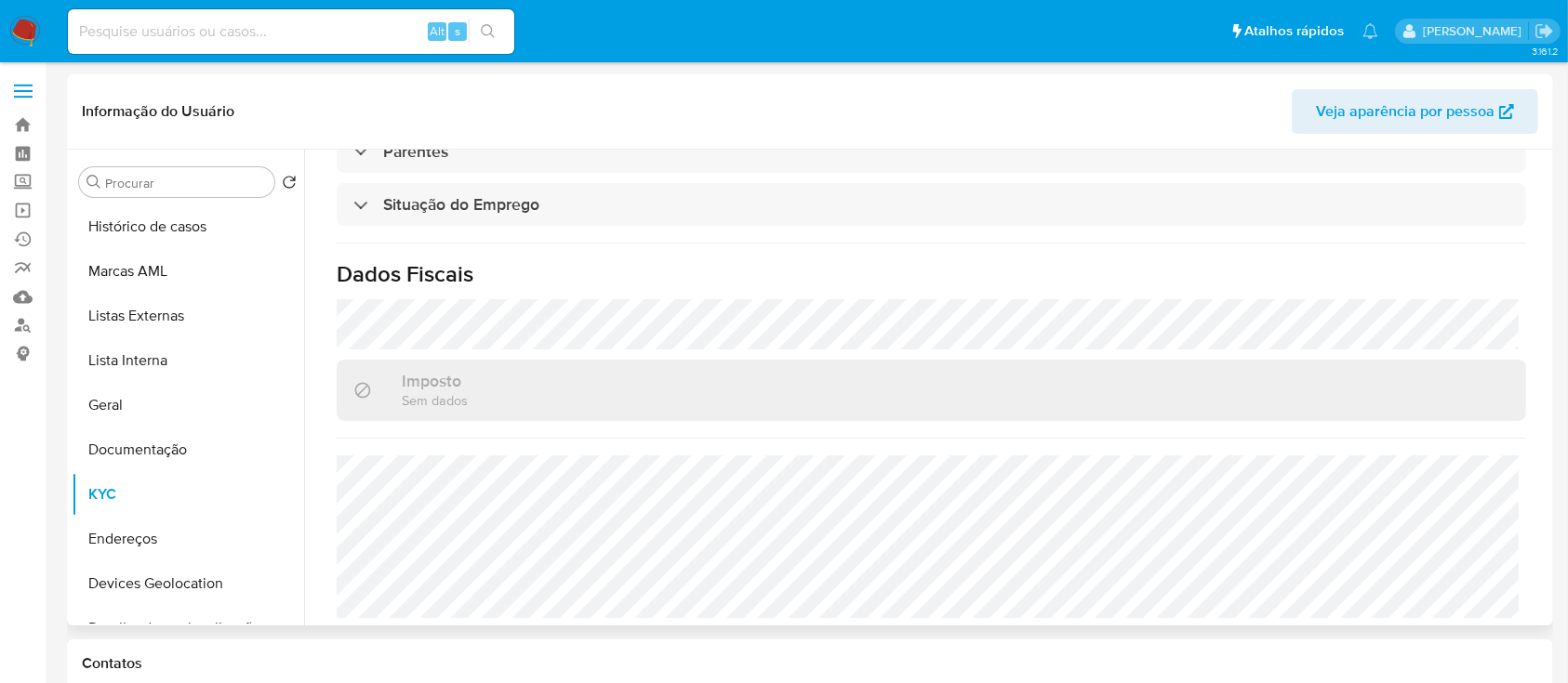
scroll to position [822, 0]
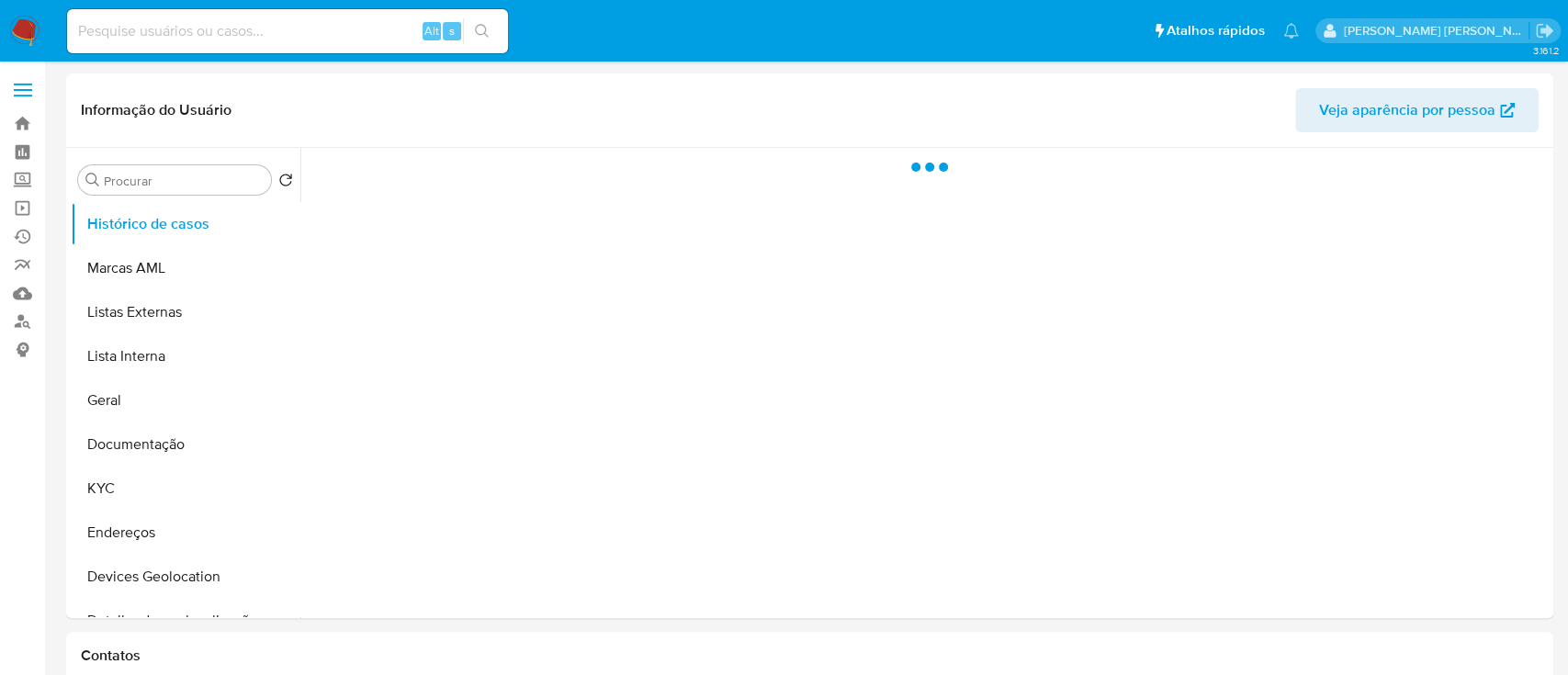
select select "10"
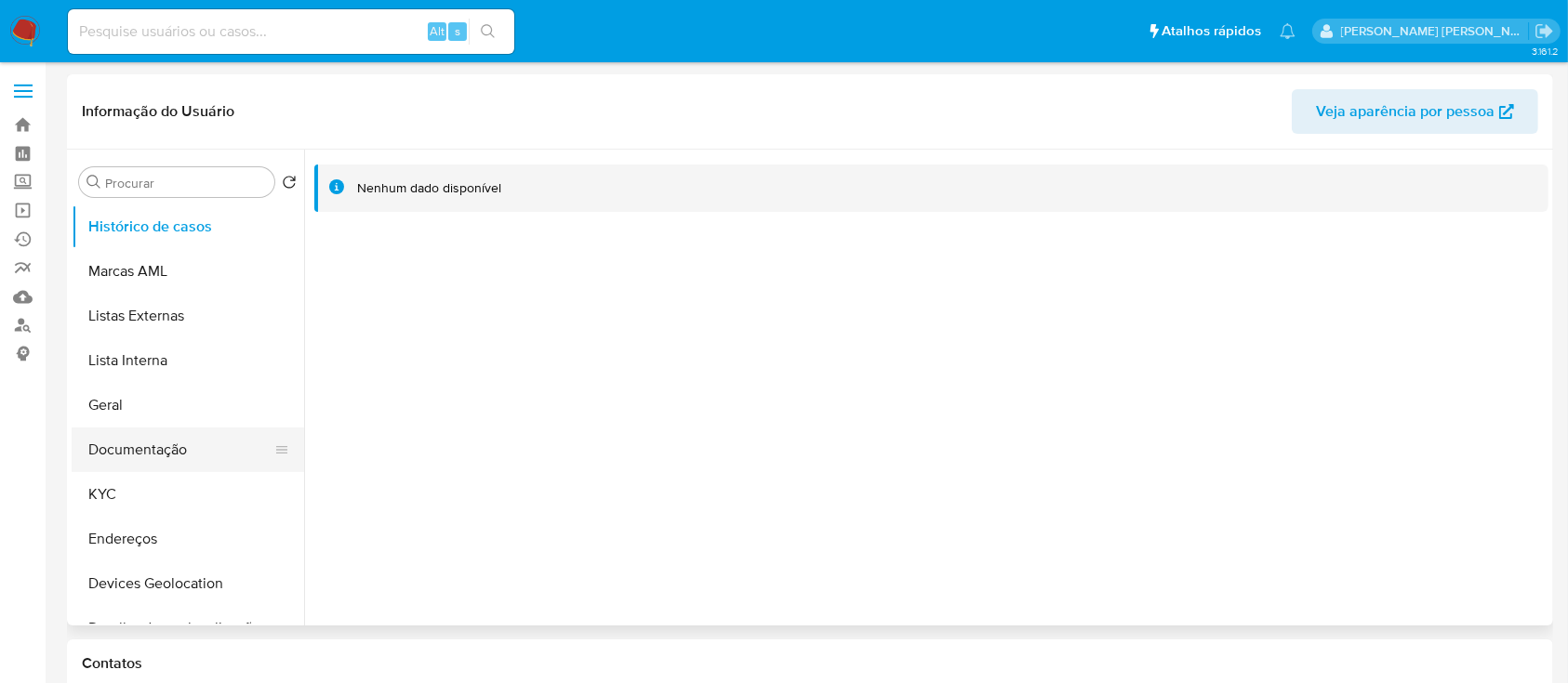
drag, startPoint x: 117, startPoint y: 442, endPoint x: 181, endPoint y: 427, distance: 65.7
click at [120, 443] on button "Documentação" at bounding box center [188, 449] width 233 height 44
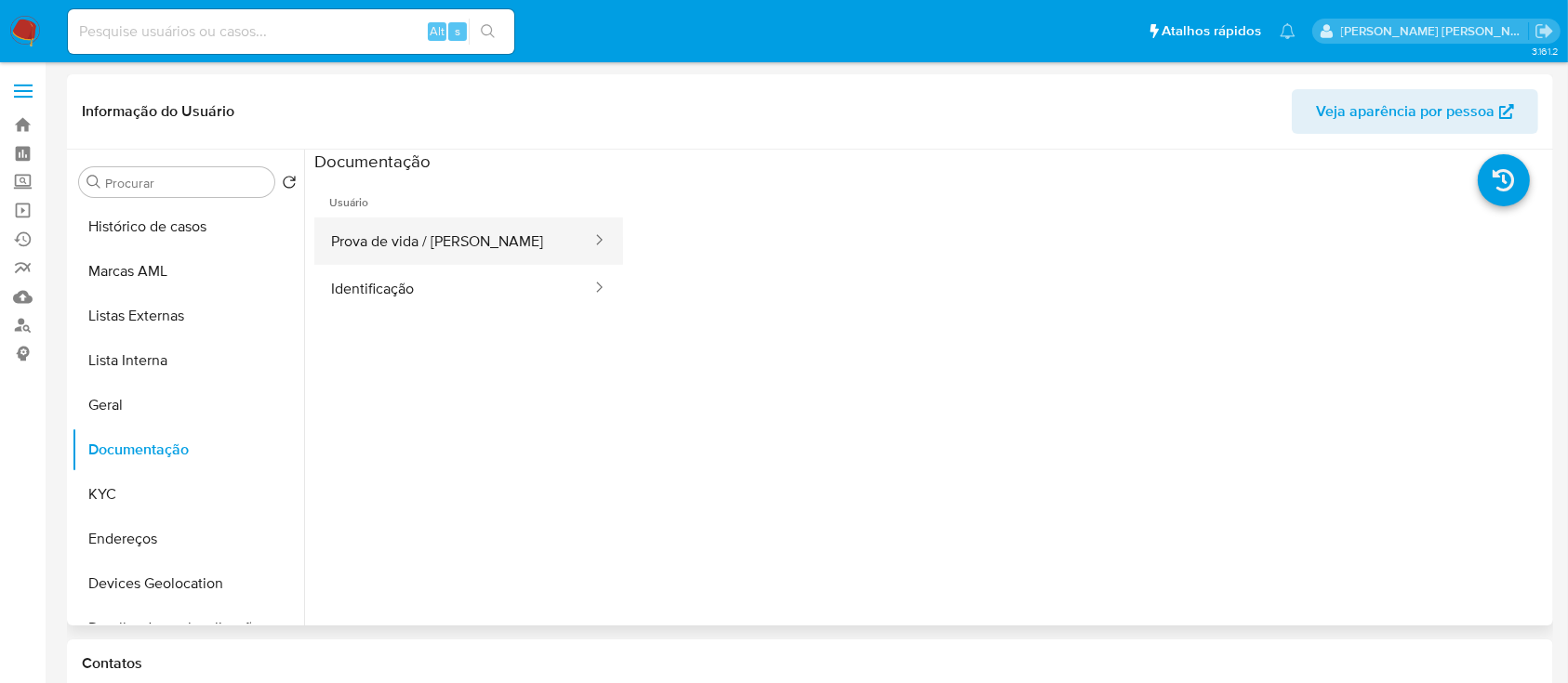
click at [452, 241] on button "Prova de vida / [PERSON_NAME]" at bounding box center [454, 241] width 279 height 47
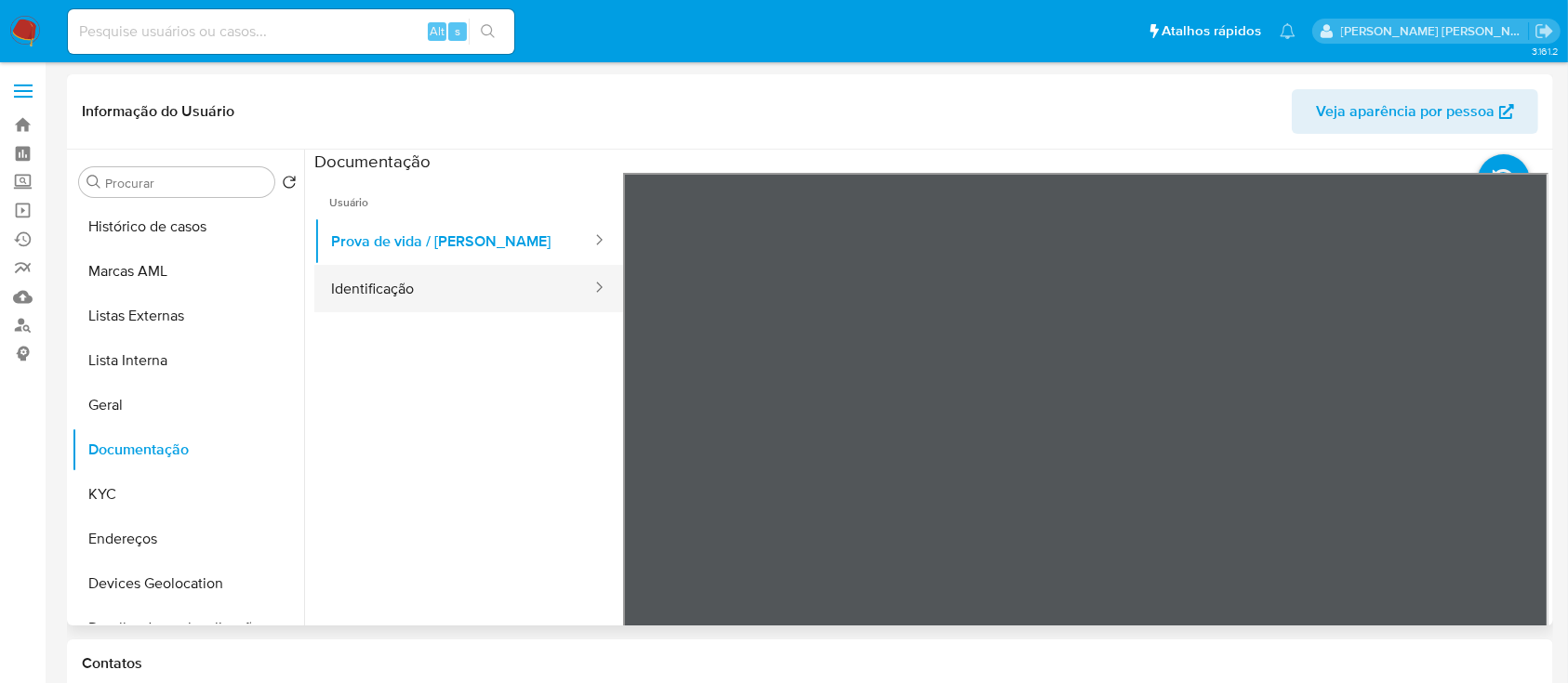
click at [481, 296] on button "Identificação" at bounding box center [454, 289] width 279 height 47
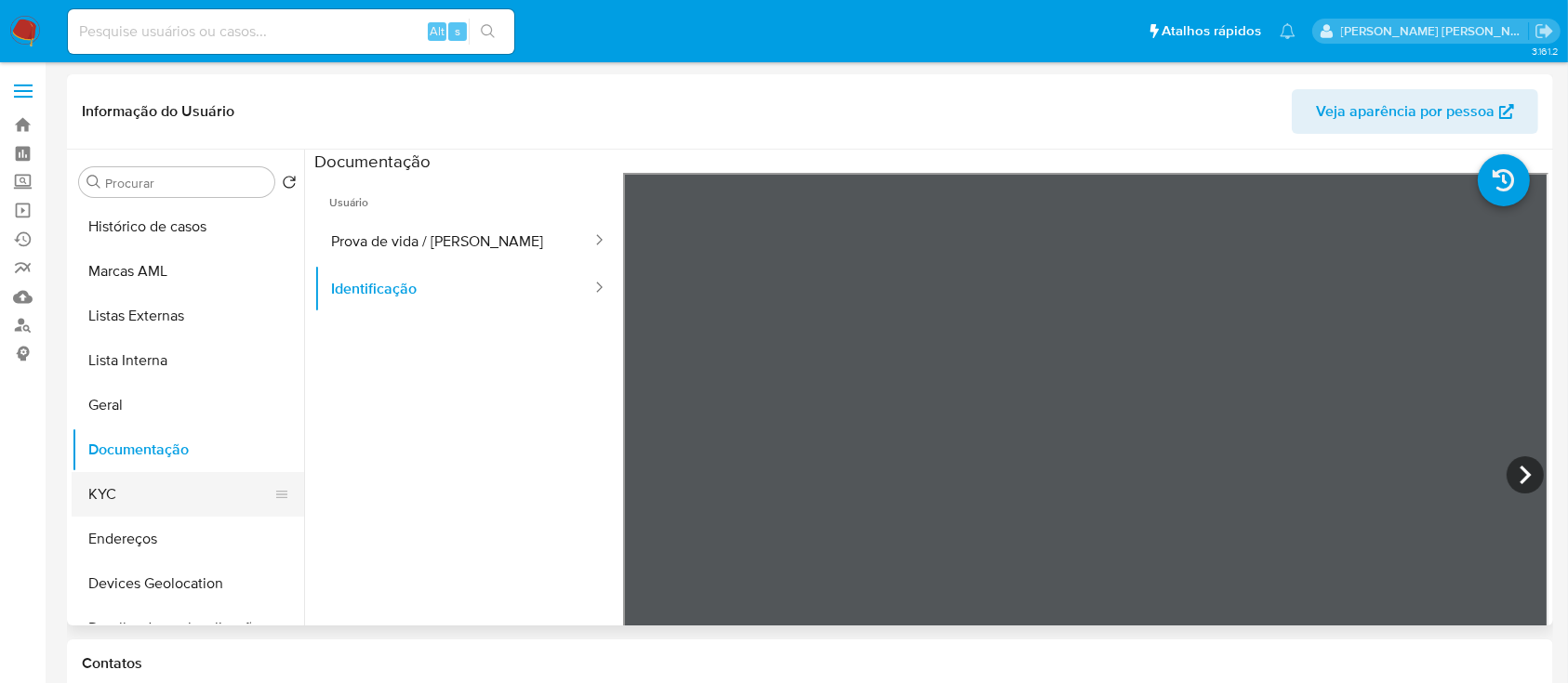
click at [149, 481] on button "KYC" at bounding box center [180, 494] width 218 height 44
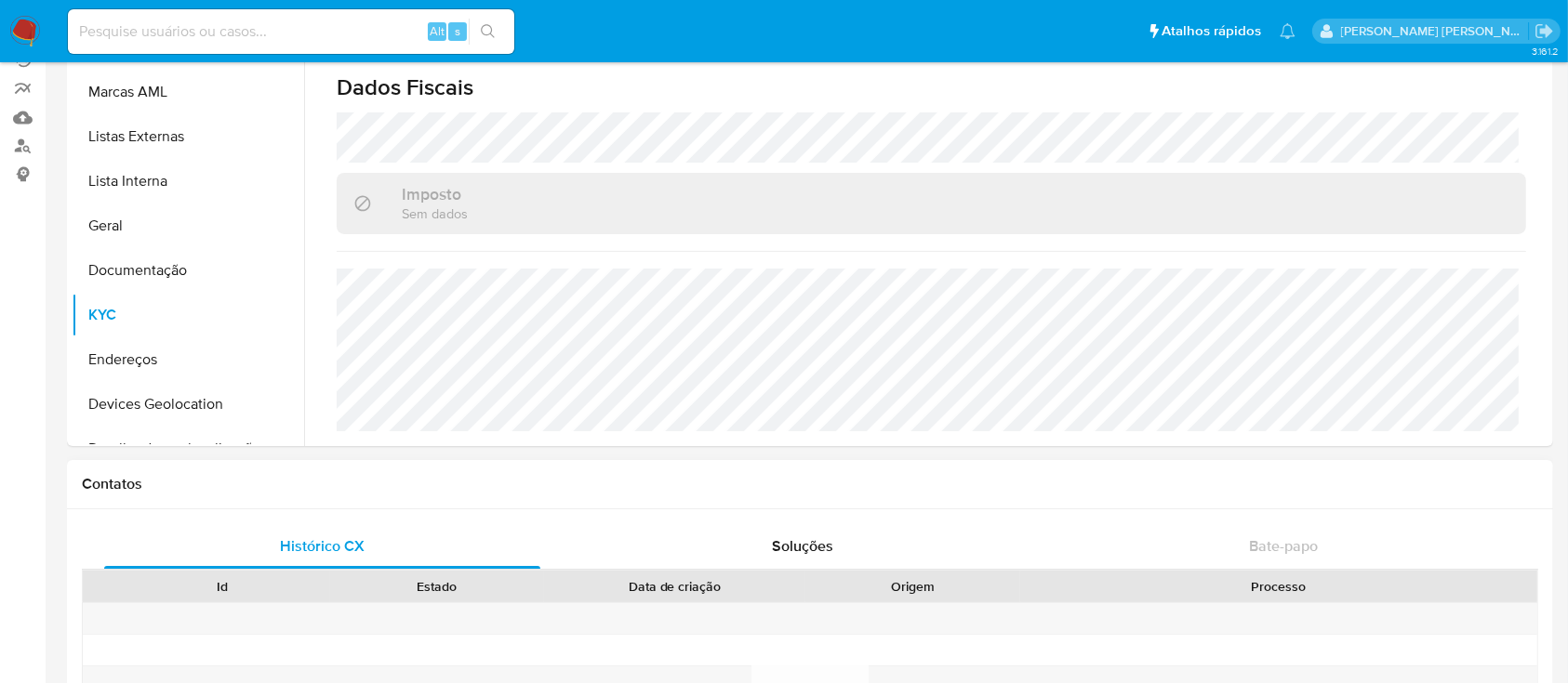
scroll to position [123, 0]
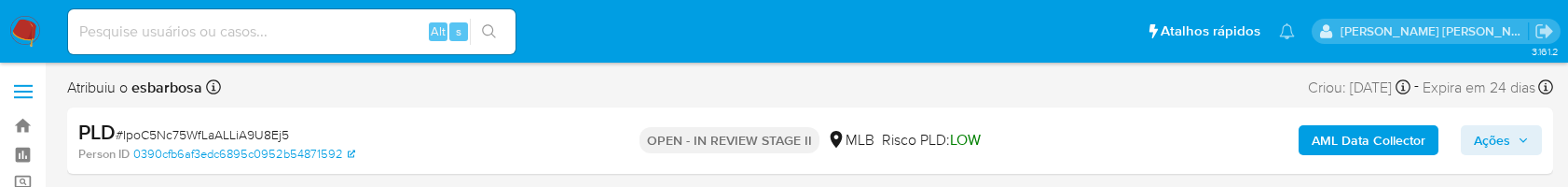
select select "10"
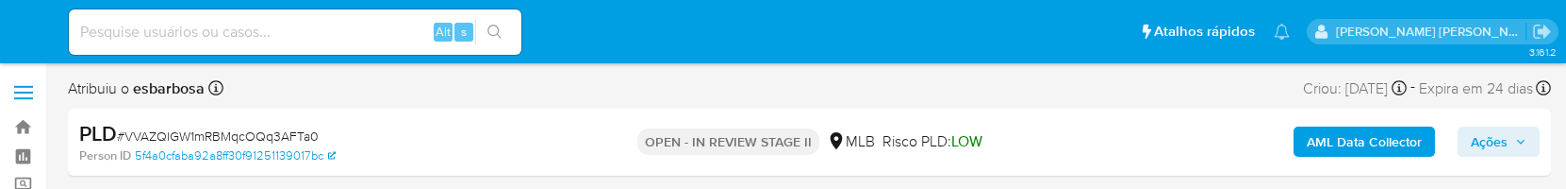
select select "10"
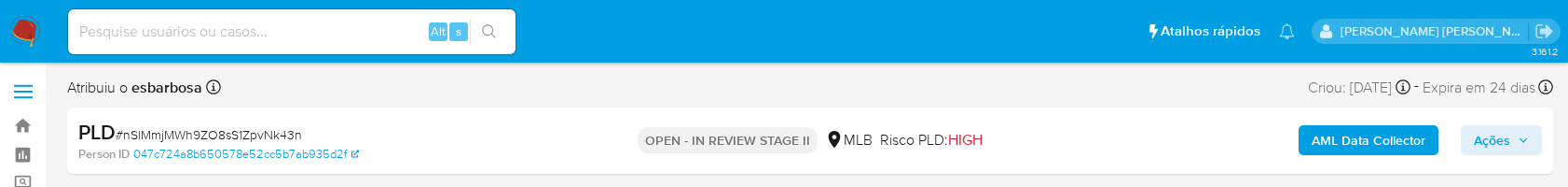
select select "10"
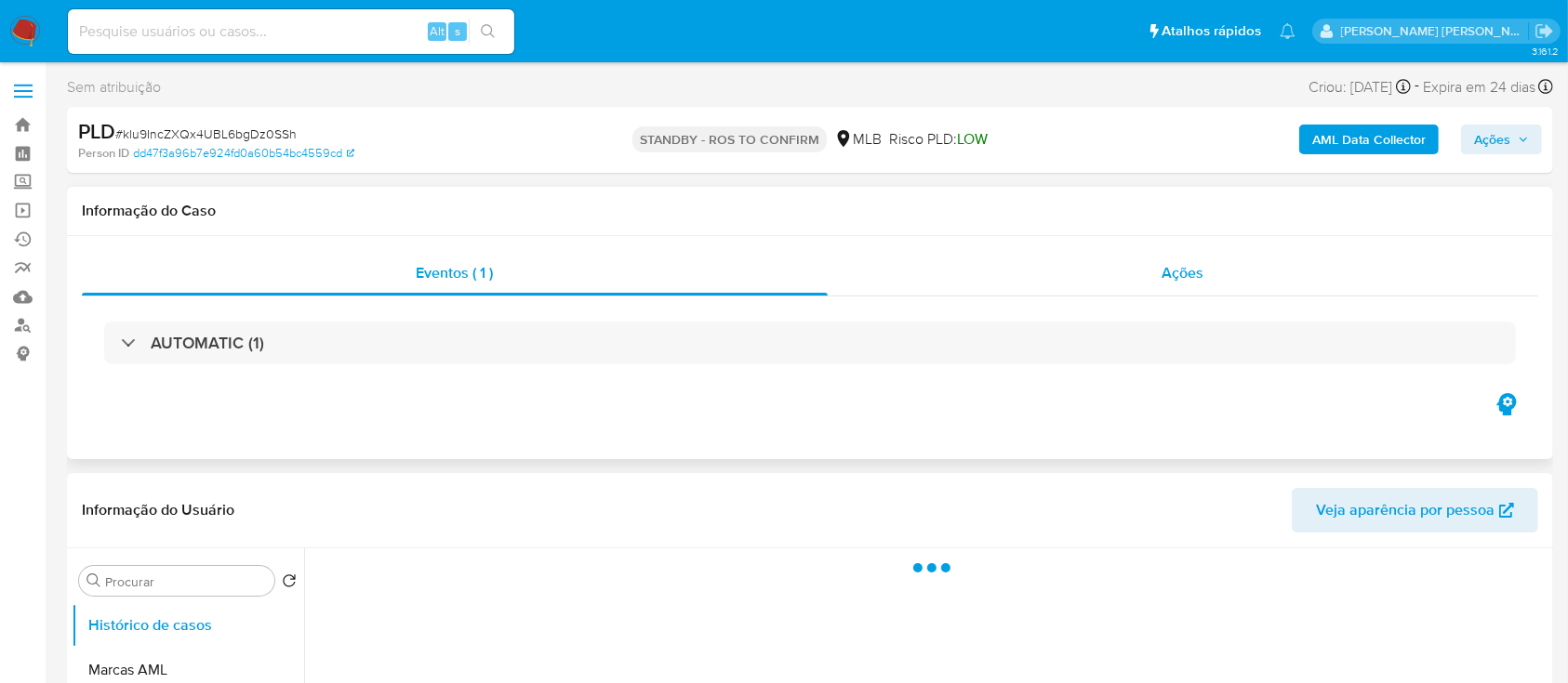
click at [1015, 291] on div "Ações" at bounding box center [1182, 273] width 710 height 44
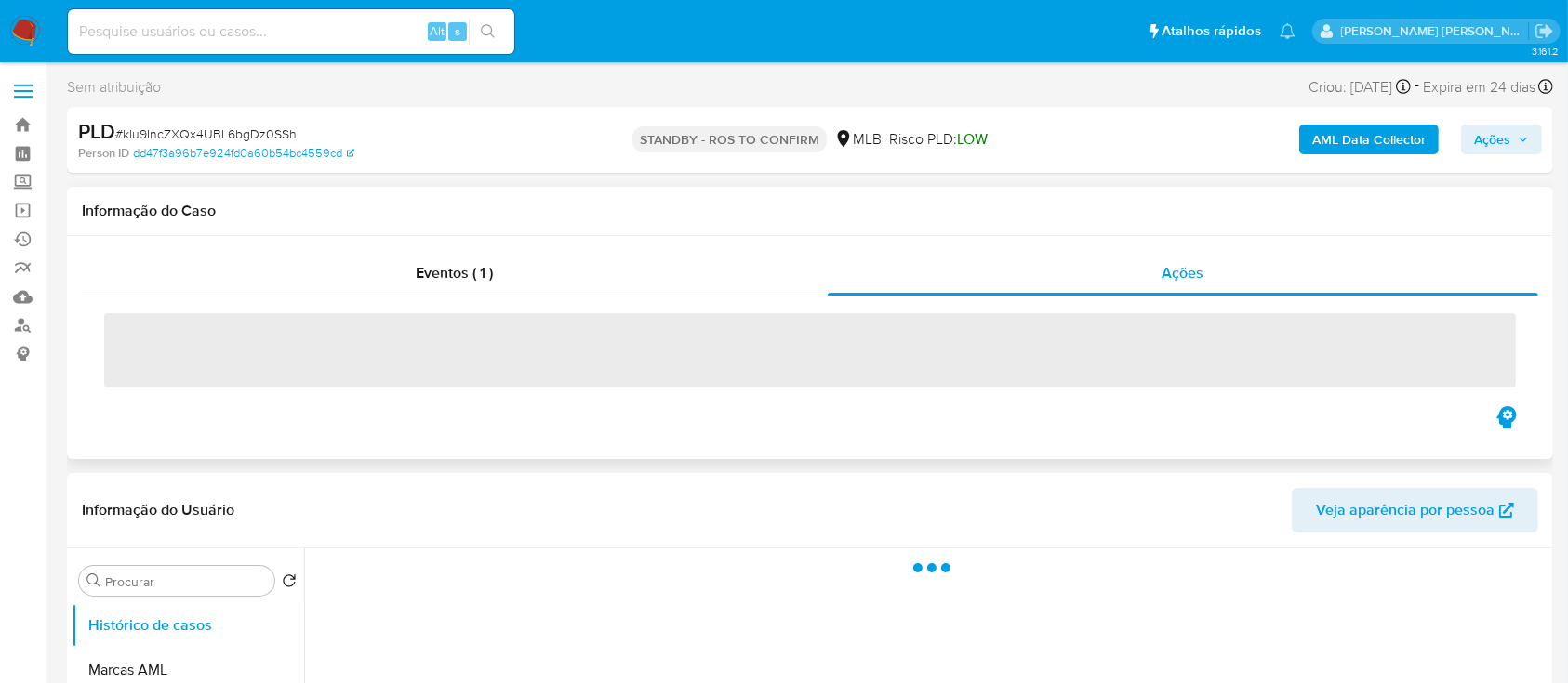
select select "10"
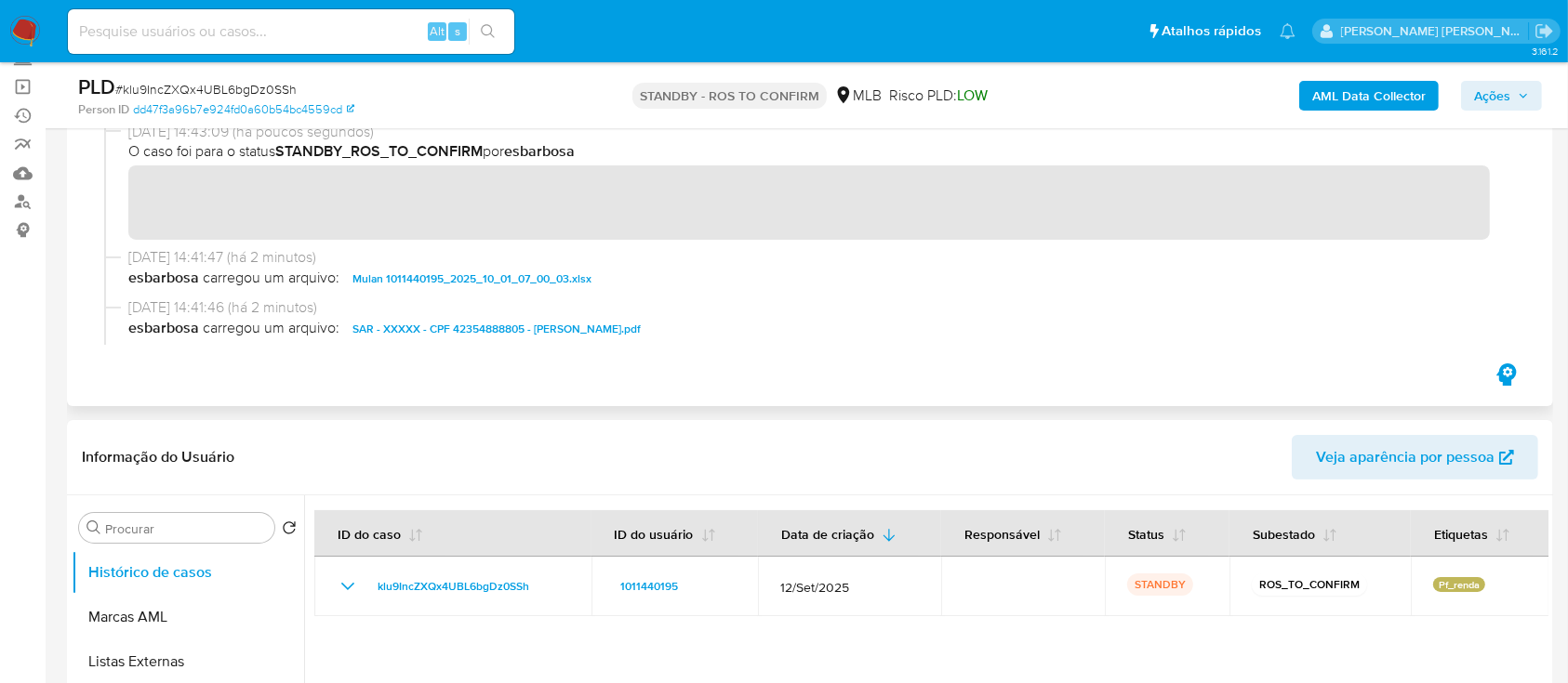
scroll to position [123, 0]
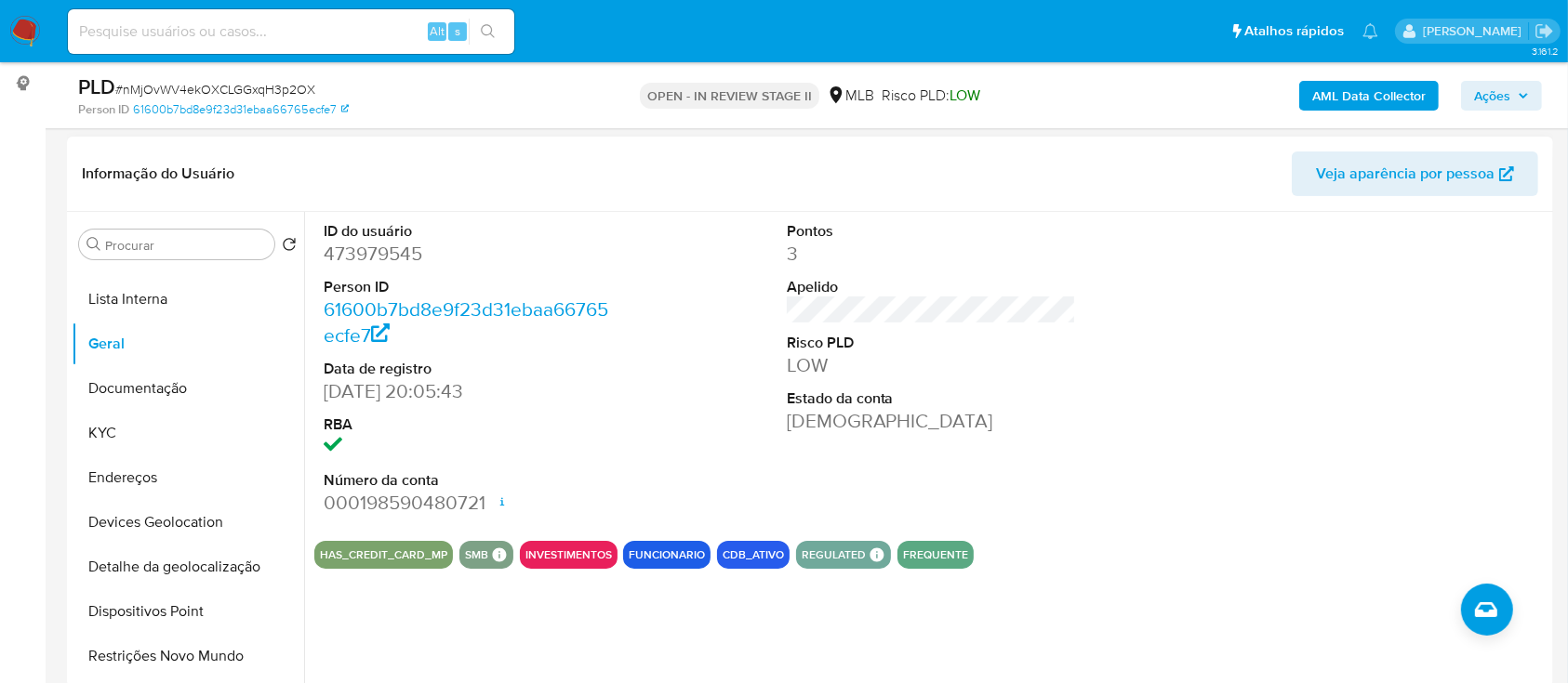
scroll to position [247, 0]
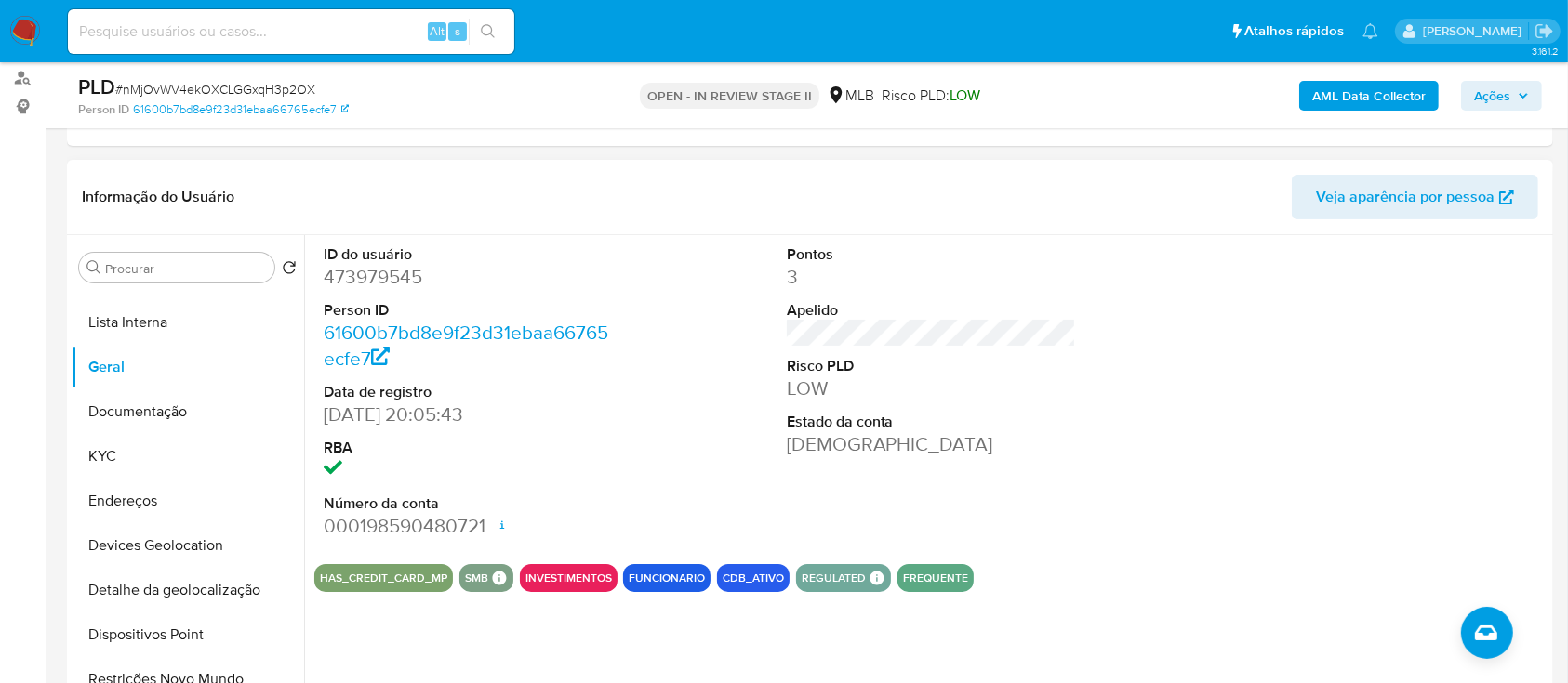
click at [392, 280] on dd "473979545" at bounding box center [468, 277] width 290 height 26
copy dd "473979545"
click at [154, 462] on button "KYC" at bounding box center [180, 455] width 218 height 44
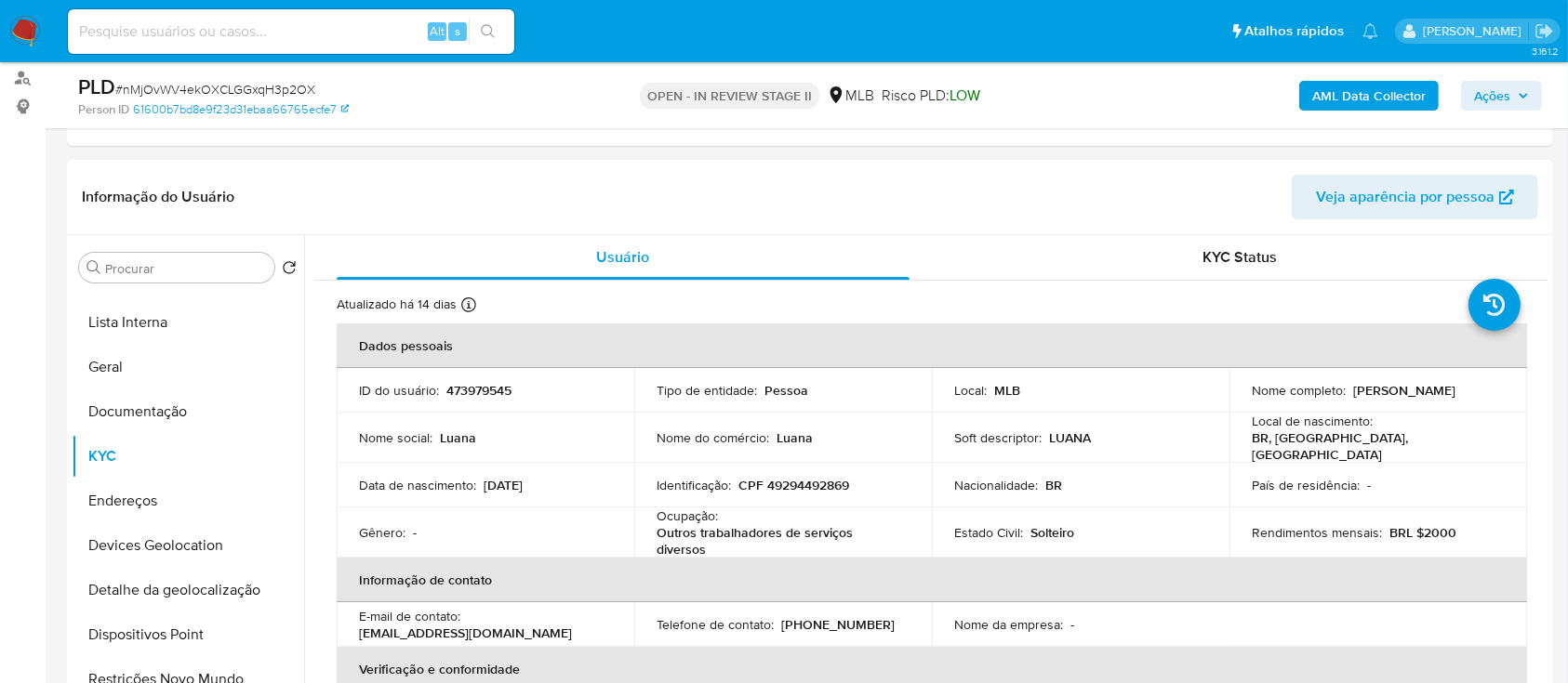
scroll to position [372, 0]
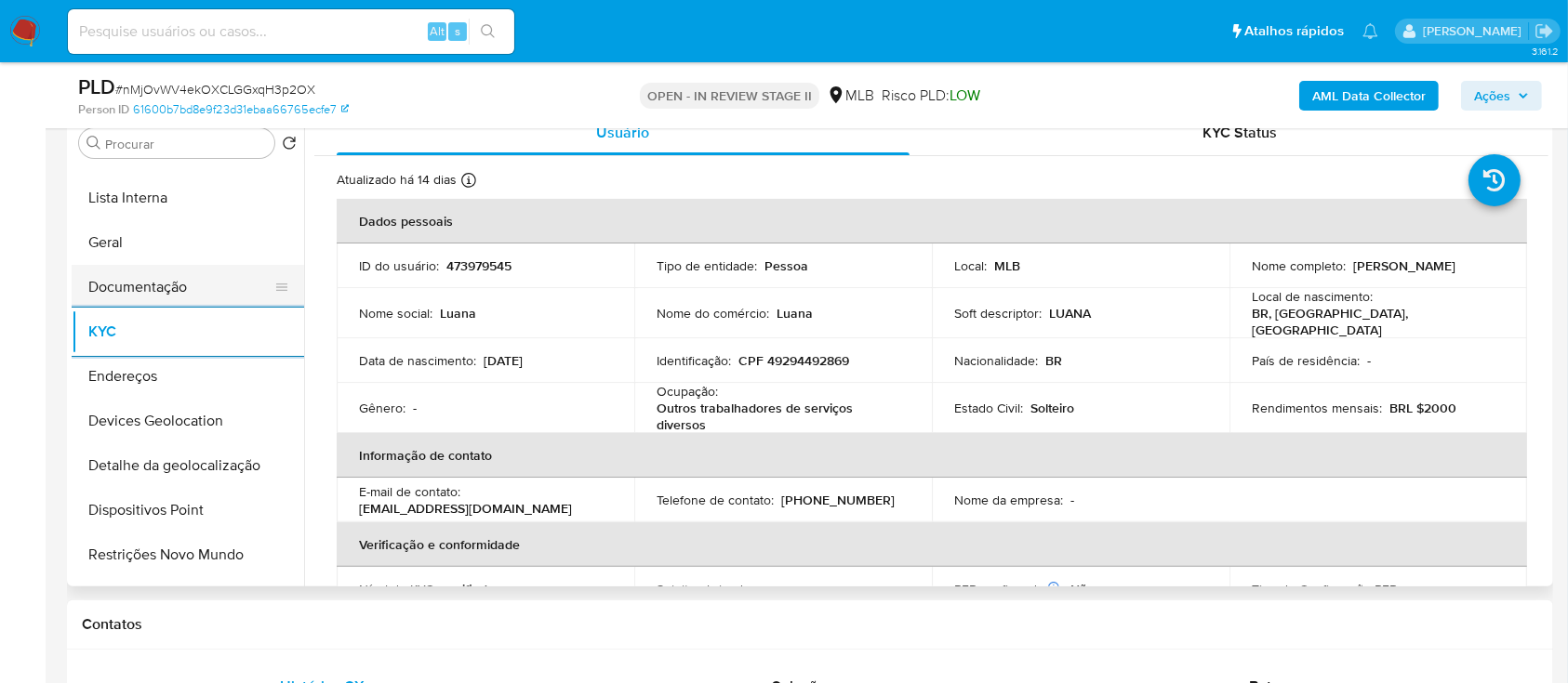
click at [176, 281] on button "Documentação" at bounding box center [180, 287] width 218 height 44
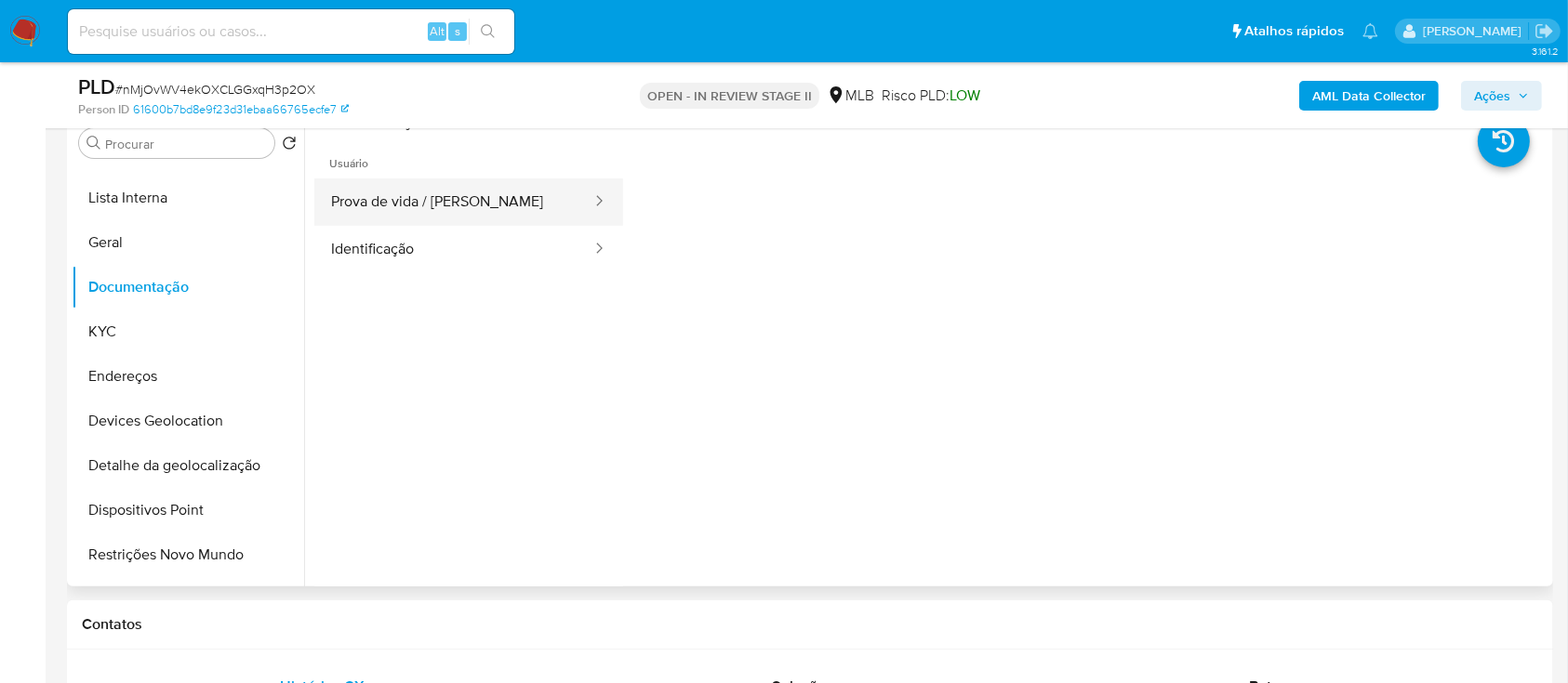
click at [448, 188] on button "Prova de vida / Selfie" at bounding box center [454, 202] width 279 height 47
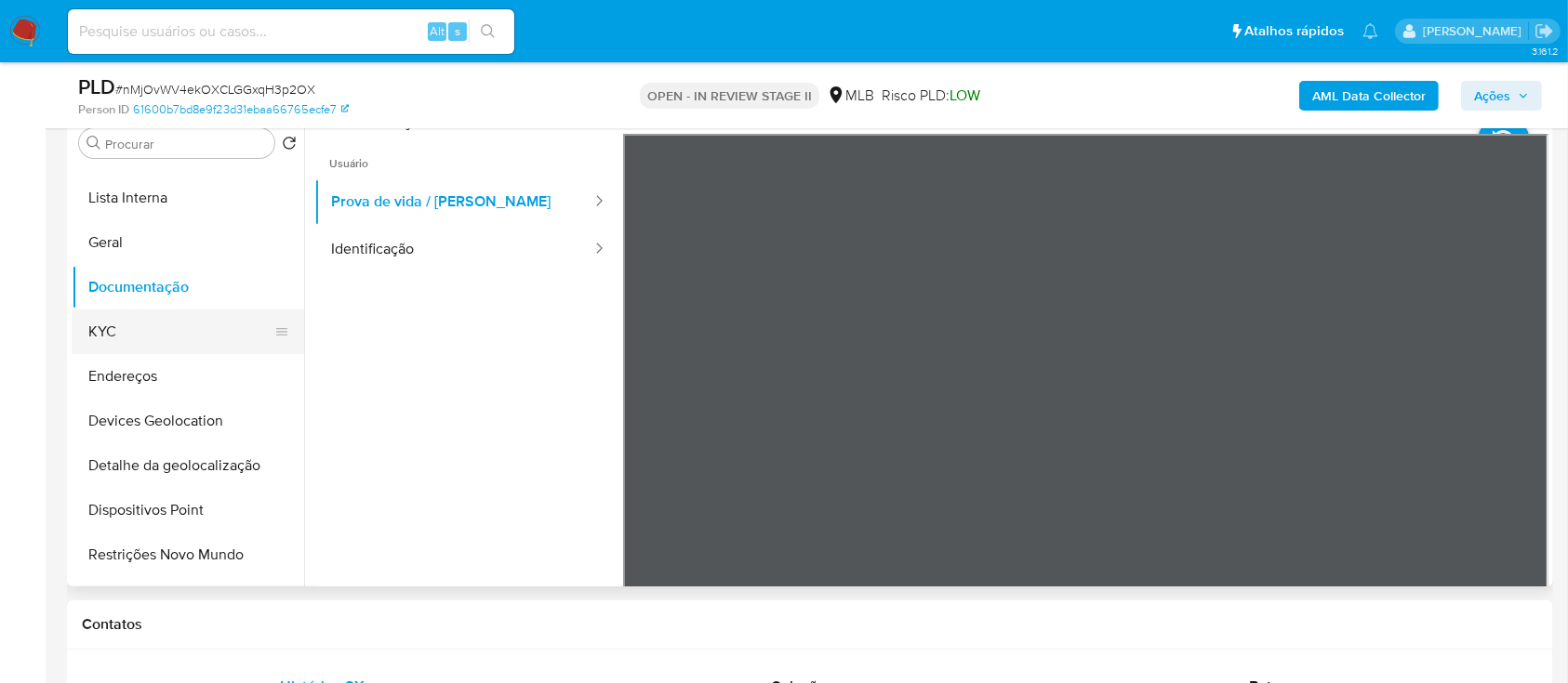
click at [164, 336] on button "KYC" at bounding box center [180, 331] width 218 height 44
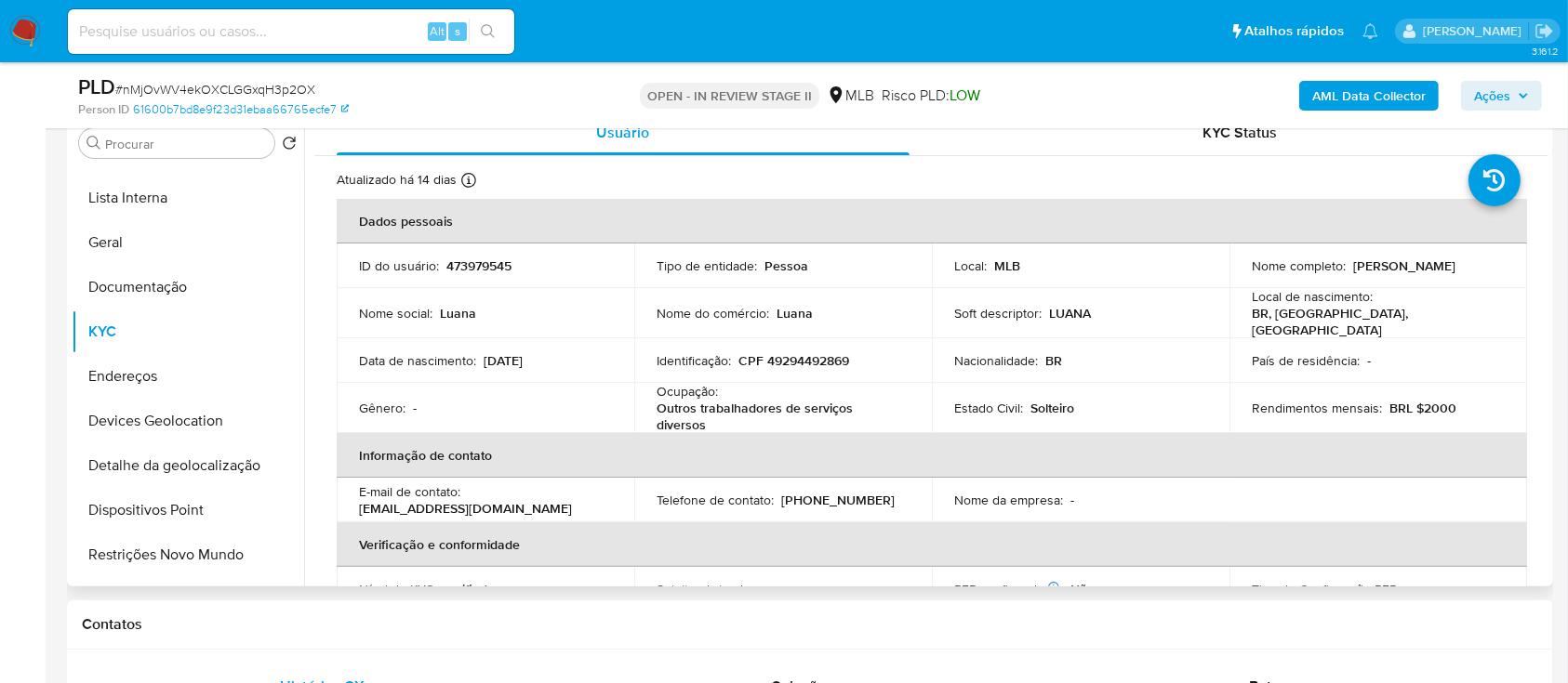
drag, startPoint x: 1443, startPoint y: 275, endPoint x: 1245, endPoint y: 282, distance: 198.1
click at [1353, 274] on p "Luana Cristina Souza Lima Gomes" at bounding box center [1404, 265] width 103 height 17
copy p "Luana Cristina Souza Lima Gomes"
drag, startPoint x: 707, startPoint y: 422, endPoint x: 655, endPoint y: 390, distance: 61.1
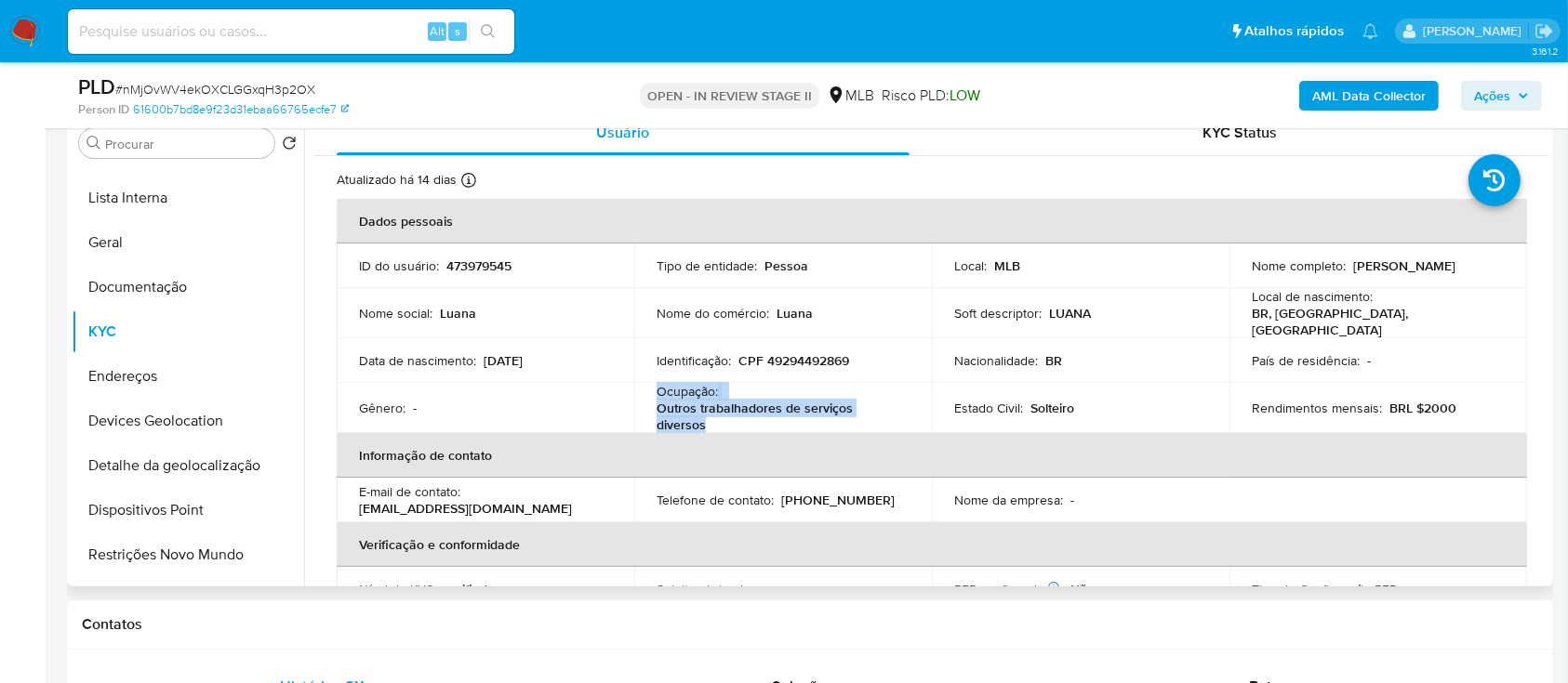
click at [657, 390] on div "Ocupação : Outros trabalhadores de serviços diversos" at bounding box center [783, 407] width 252 height 50
copy div "Ocupação : Outros trabalhadores de serviços diversos"
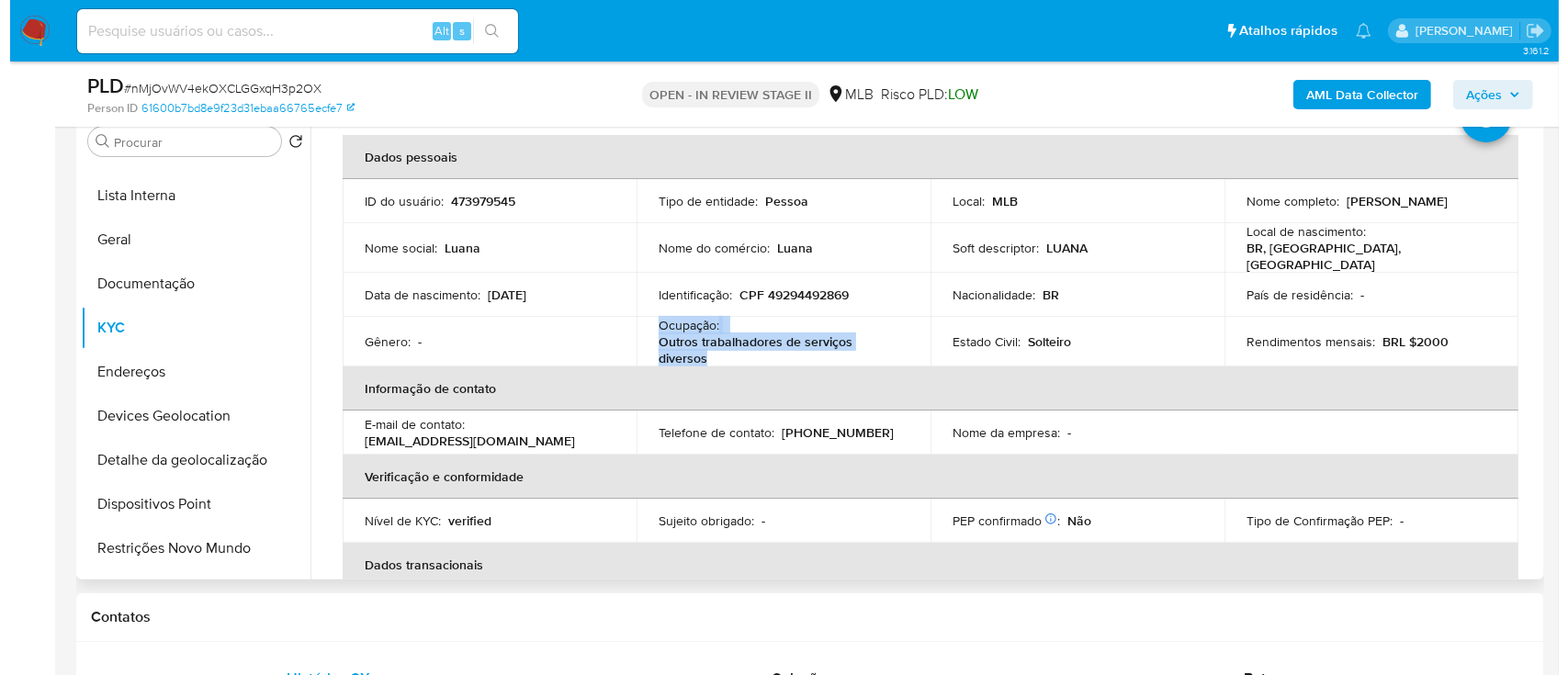
scroll to position [52, 0]
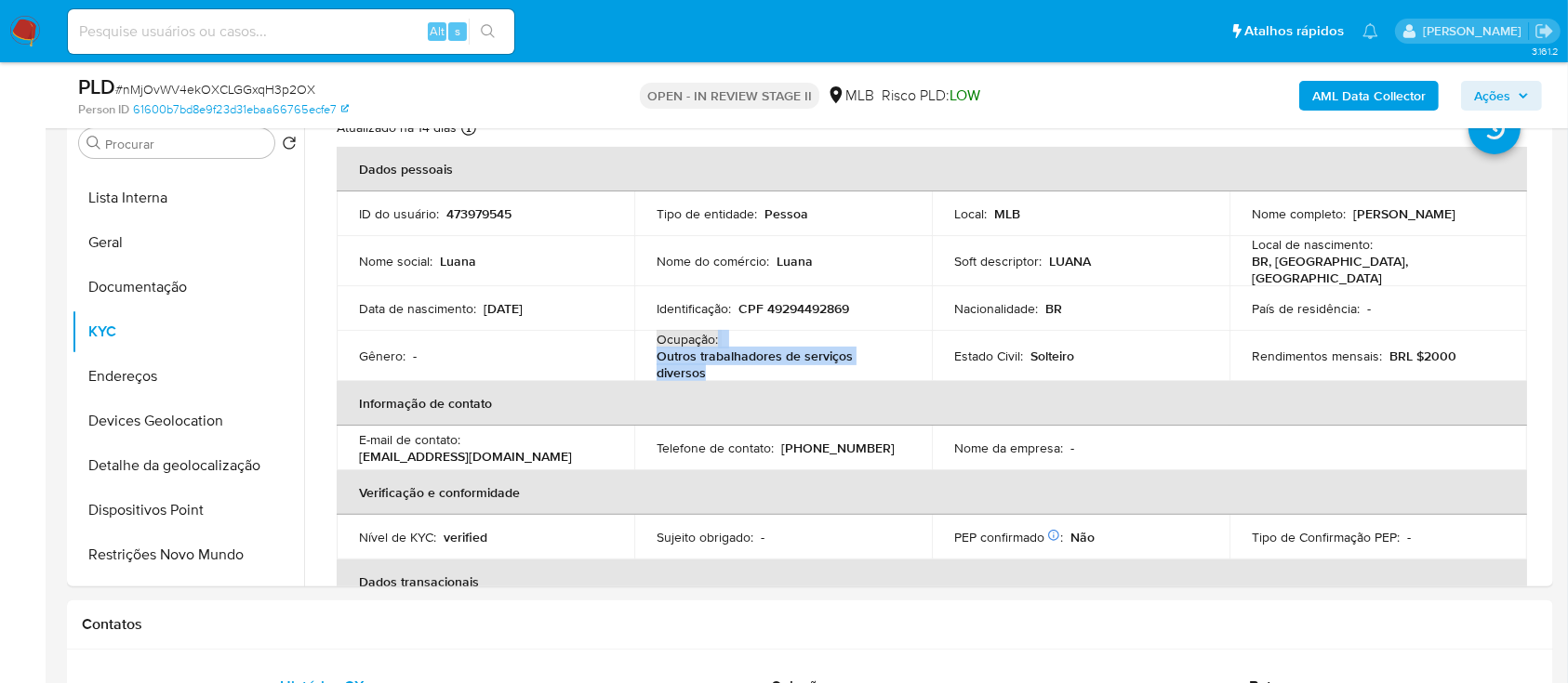
click at [1359, 97] on b "AML Data Collector" at bounding box center [1368, 96] width 113 height 30
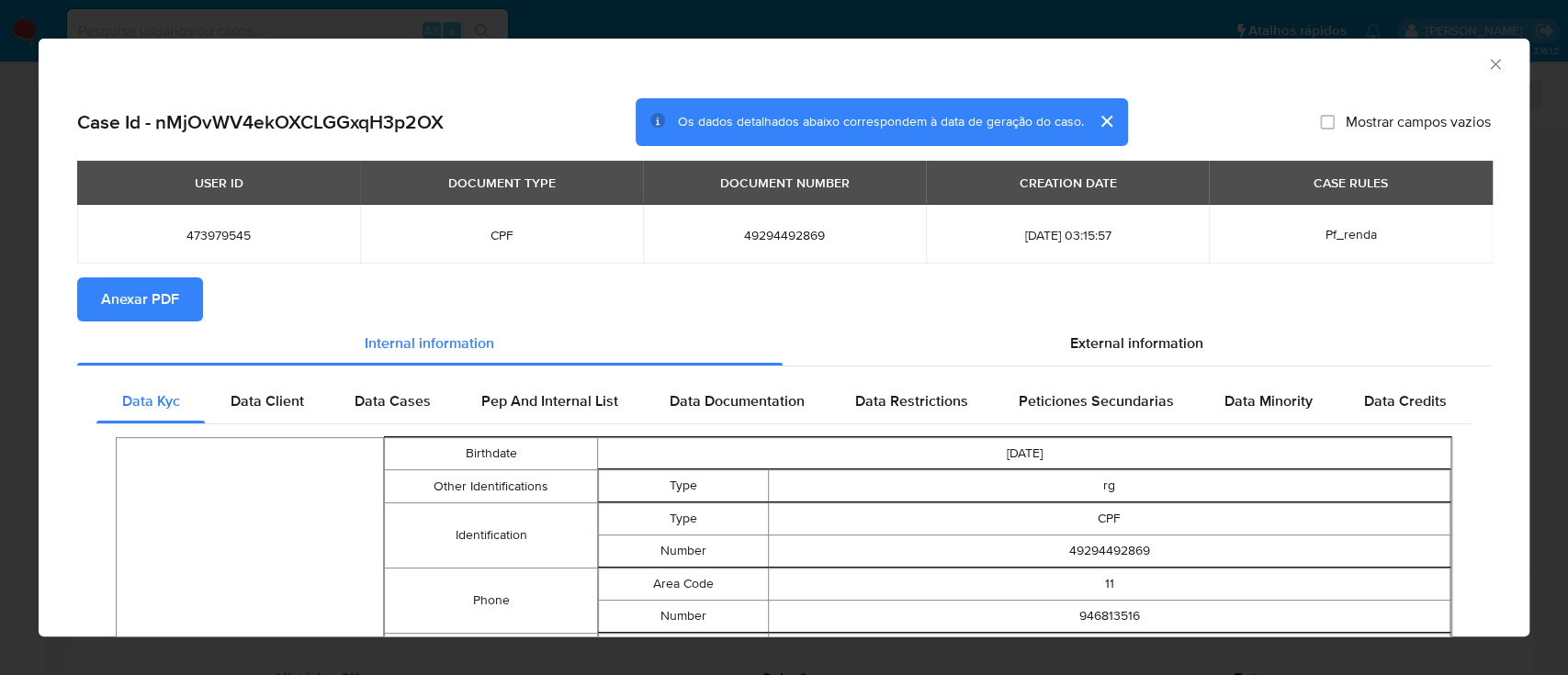
click at [153, 305] on span "Anexar PDF" at bounding box center [140, 299] width 78 height 40
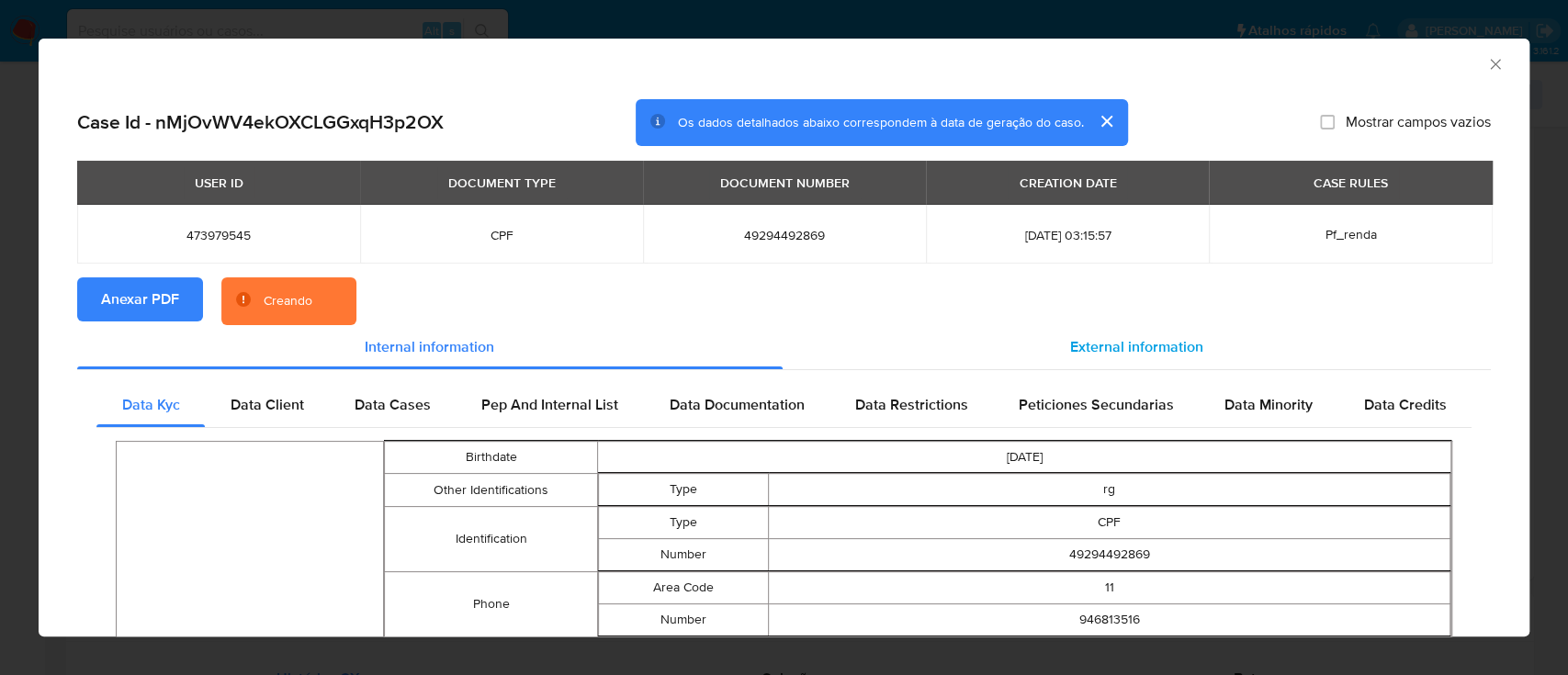
click at [1078, 346] on span "External information" at bounding box center [1136, 347] width 134 height 21
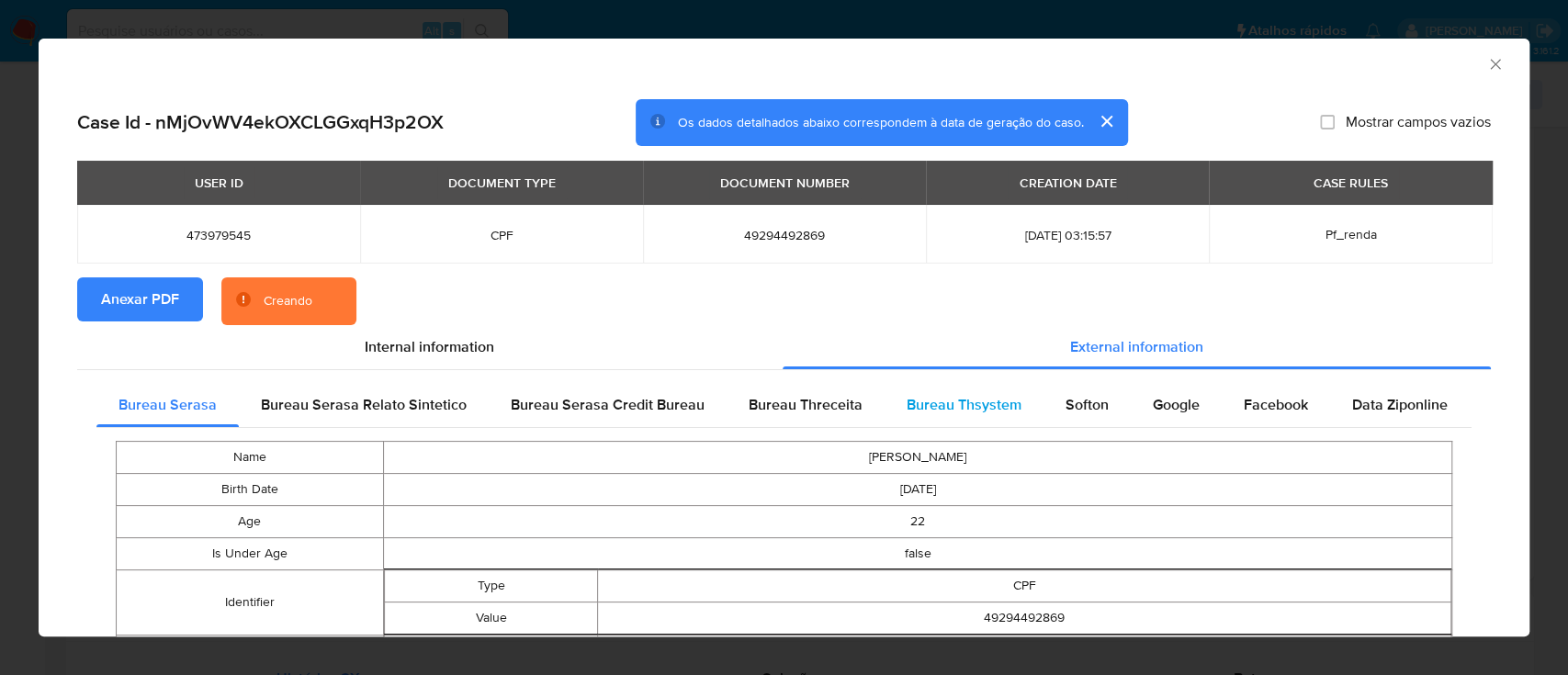
click at [934, 403] on span "Bureau Thsystem" at bounding box center [965, 404] width 115 height 21
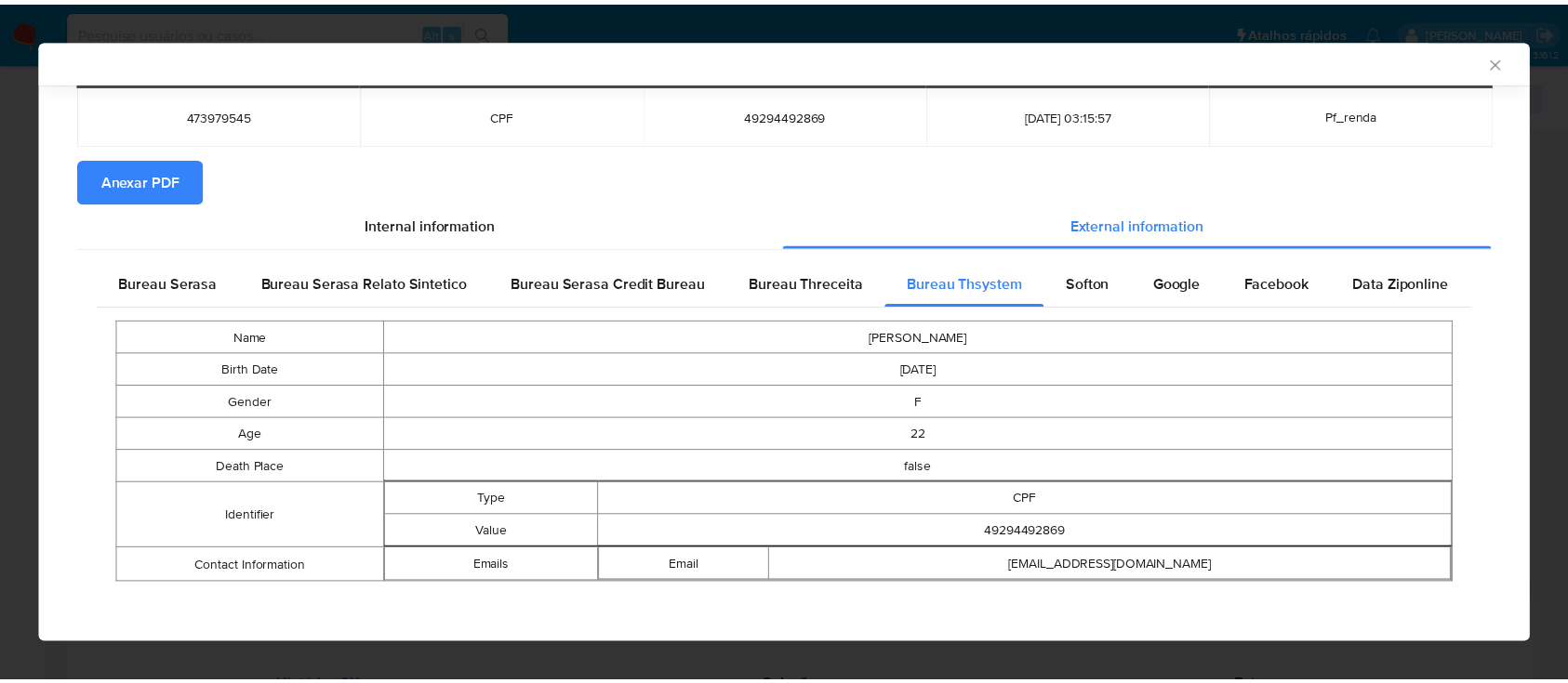
scroll to position [122, 0]
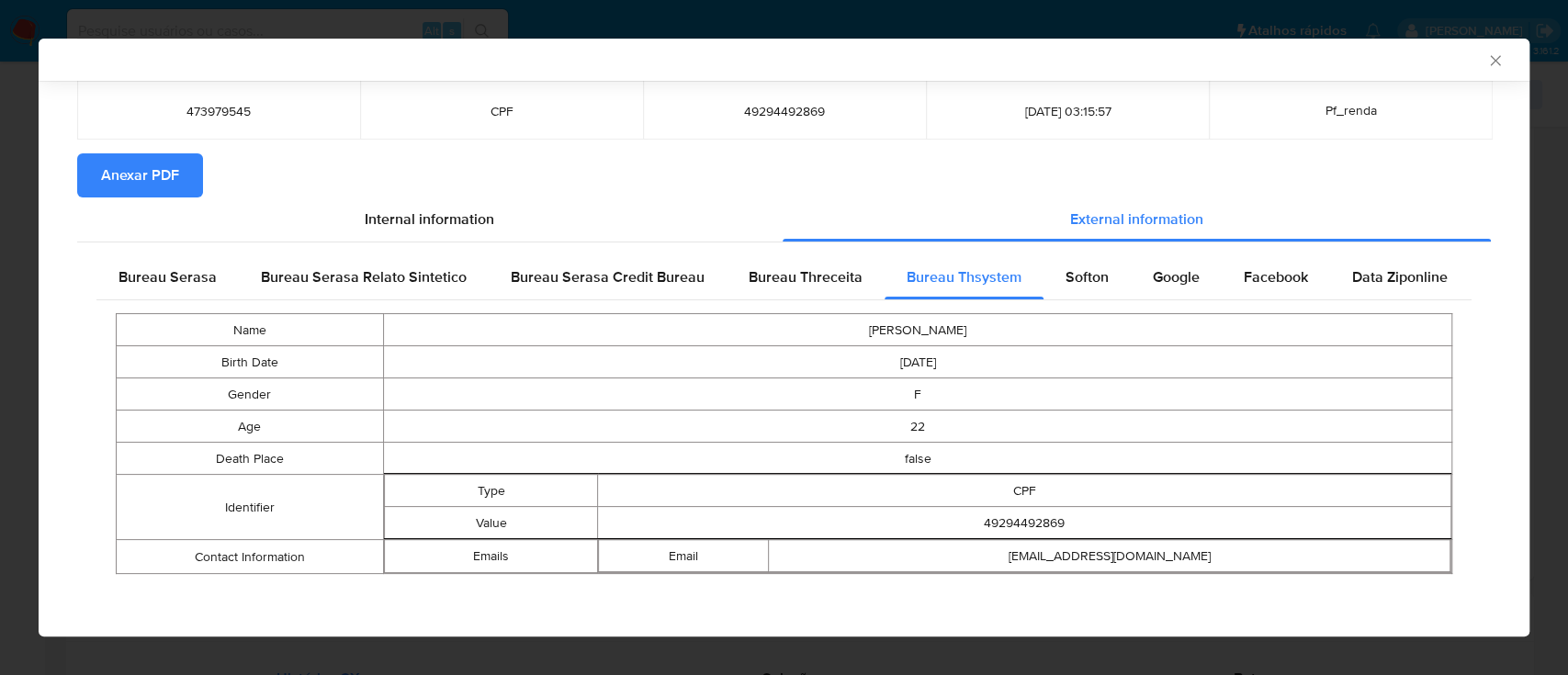
click at [954, 333] on td "LUANA CRISTINA SOUZA LIMA GOMES" at bounding box center [917, 329] width 1069 height 32
copy td "LUANA CRISTINA SOUZA LIMA GOMES"
click at [1487, 54] on icon "Fechar a janela" at bounding box center [1496, 60] width 19 height 19
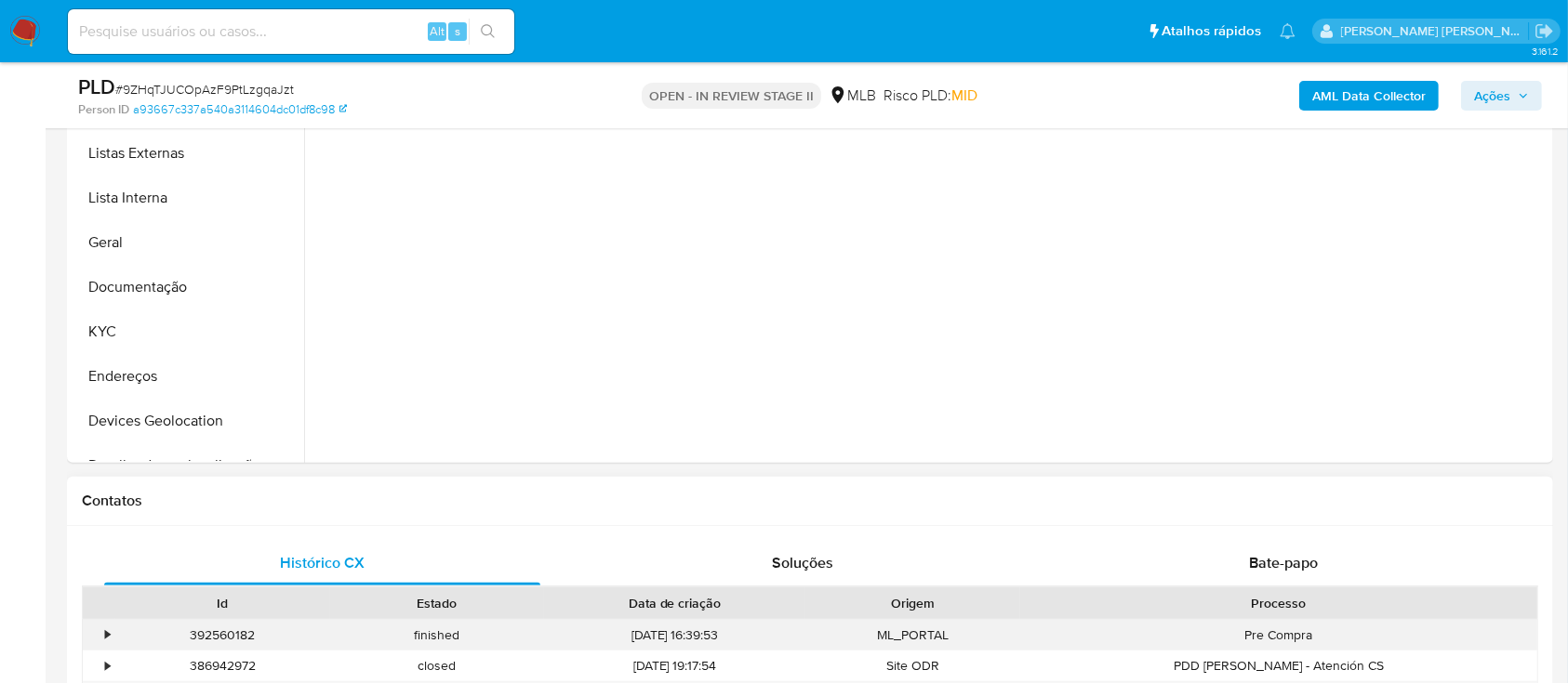
scroll to position [123, 0]
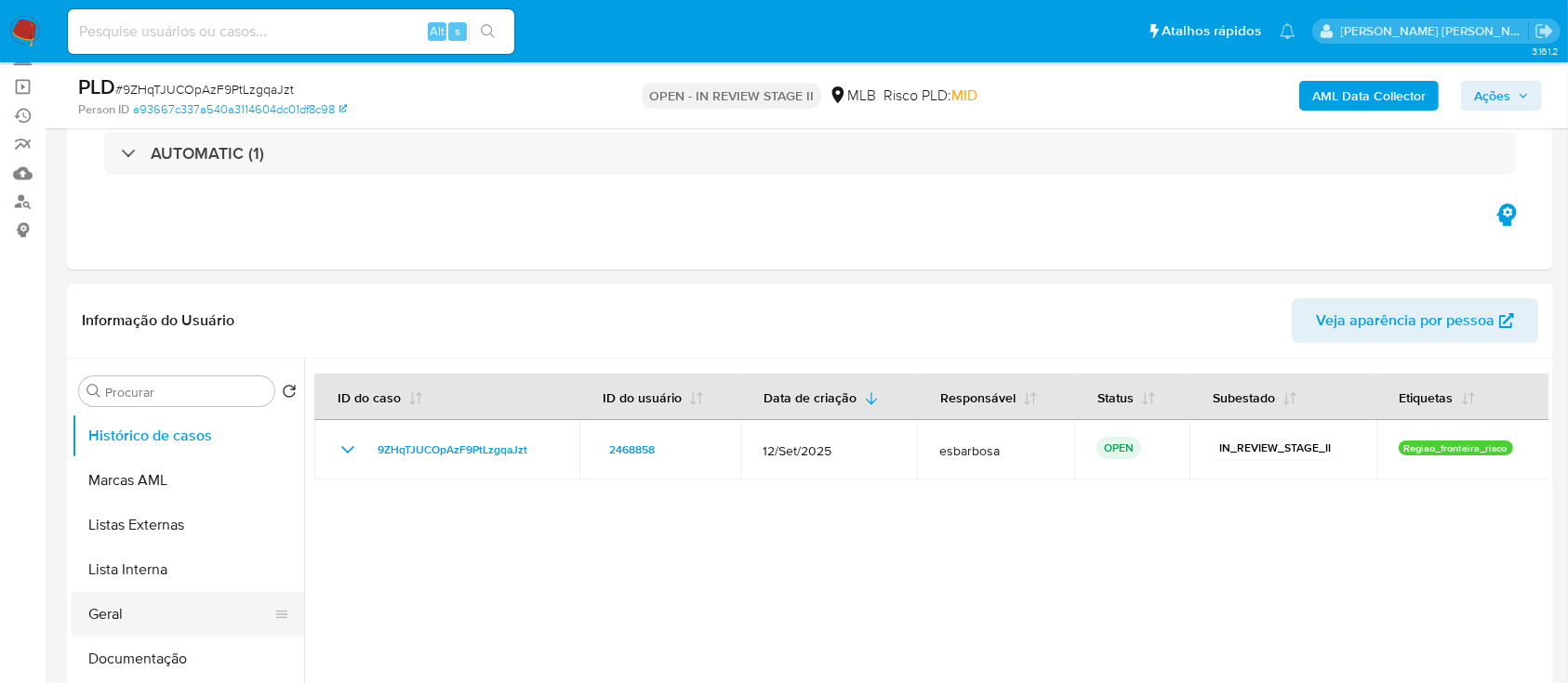
click at [151, 608] on button "Geral" at bounding box center [180, 614] width 218 height 44
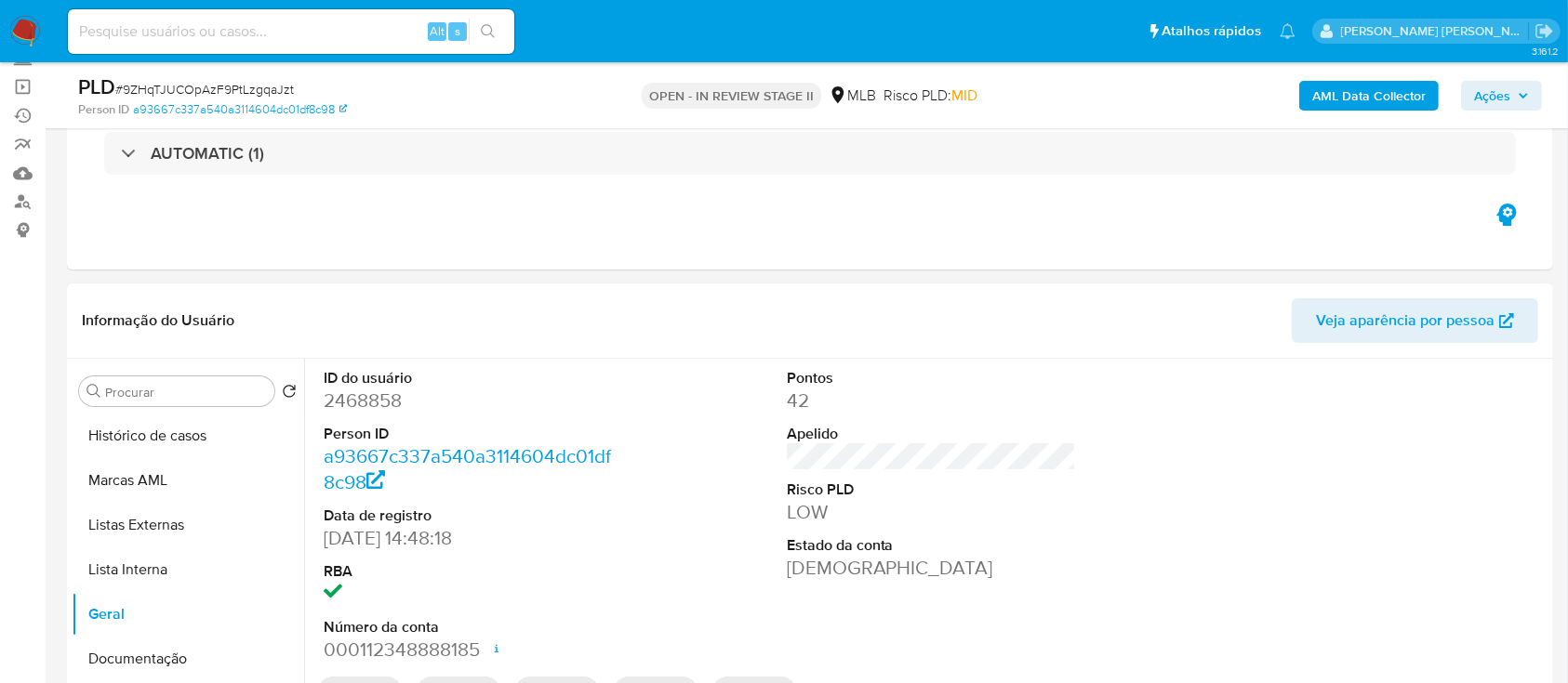
click at [376, 402] on dd "2468858" at bounding box center [468, 400] width 290 height 26
copy dd "2468858"
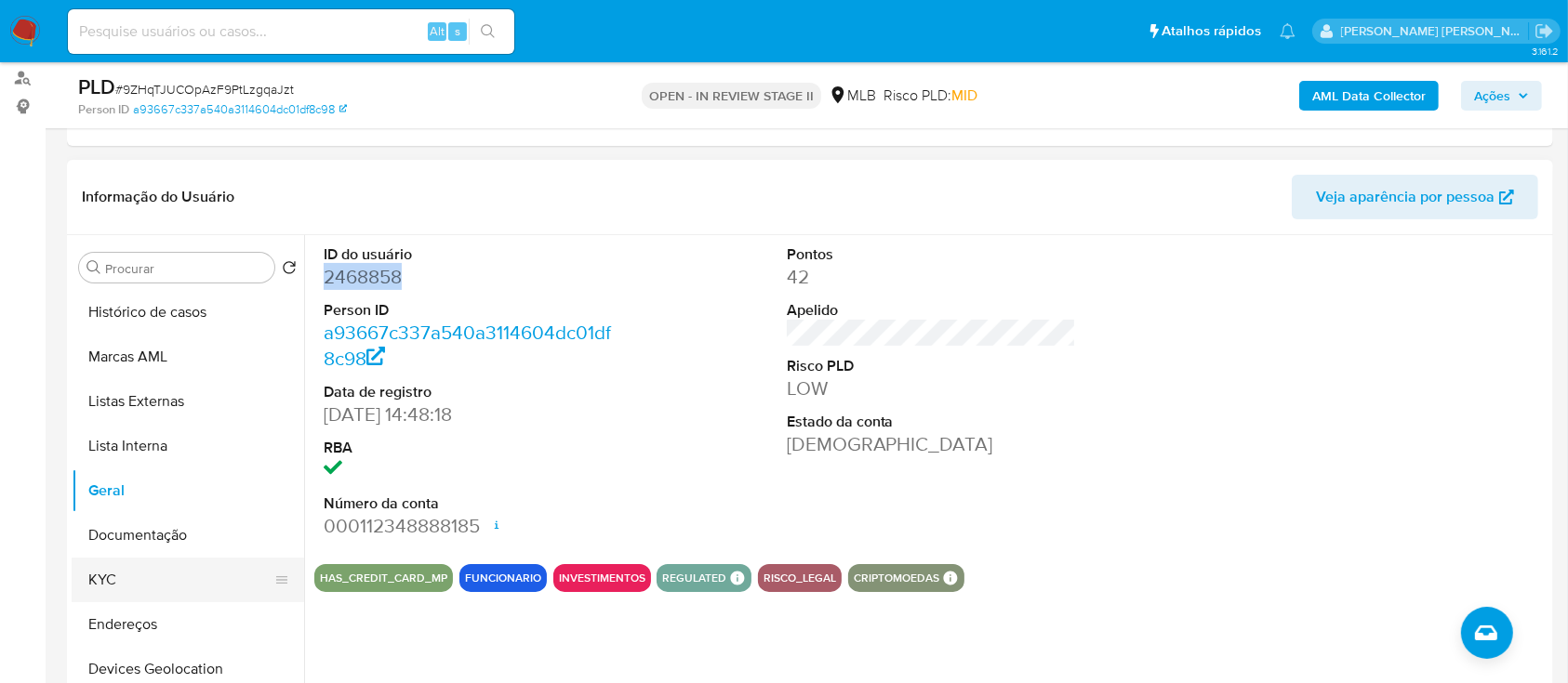
click at [132, 577] on button "KYC" at bounding box center [180, 580] width 218 height 44
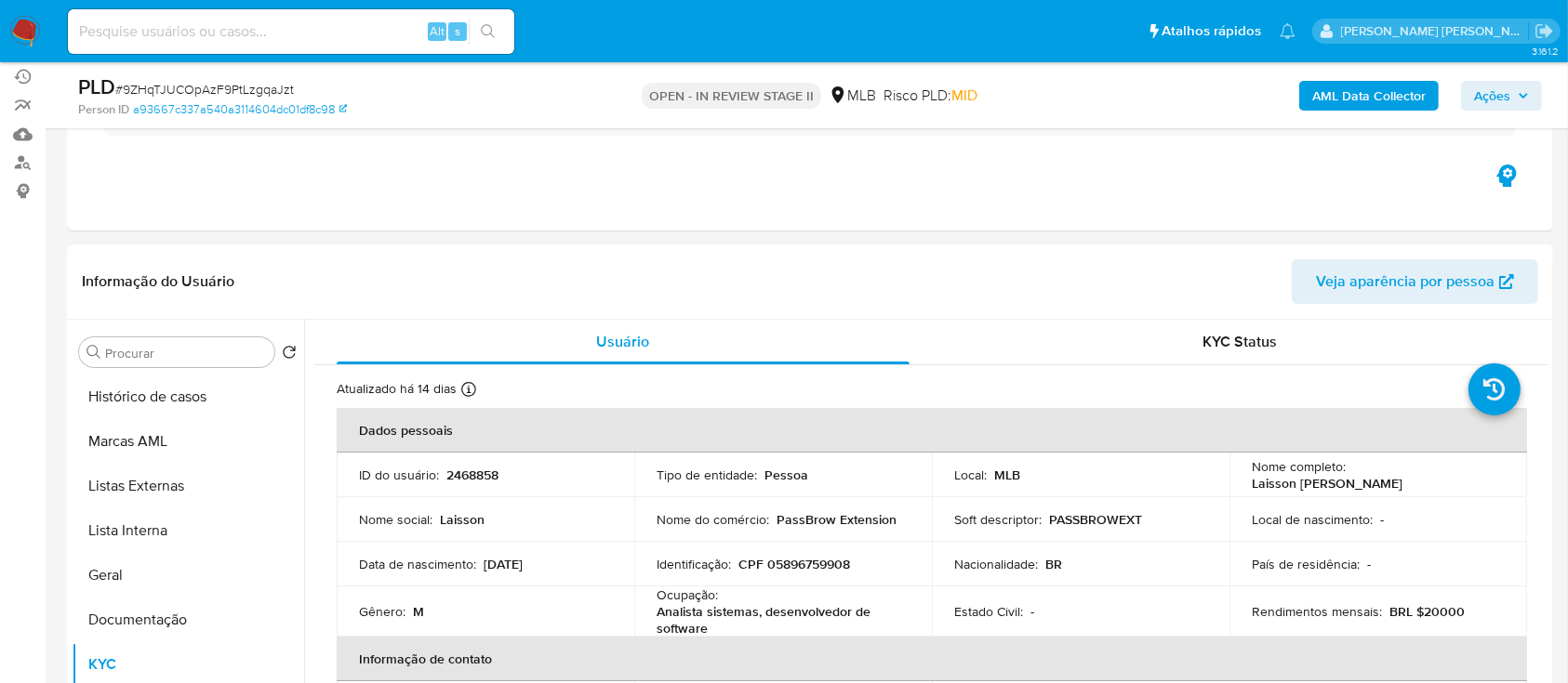
scroll to position [123, 0]
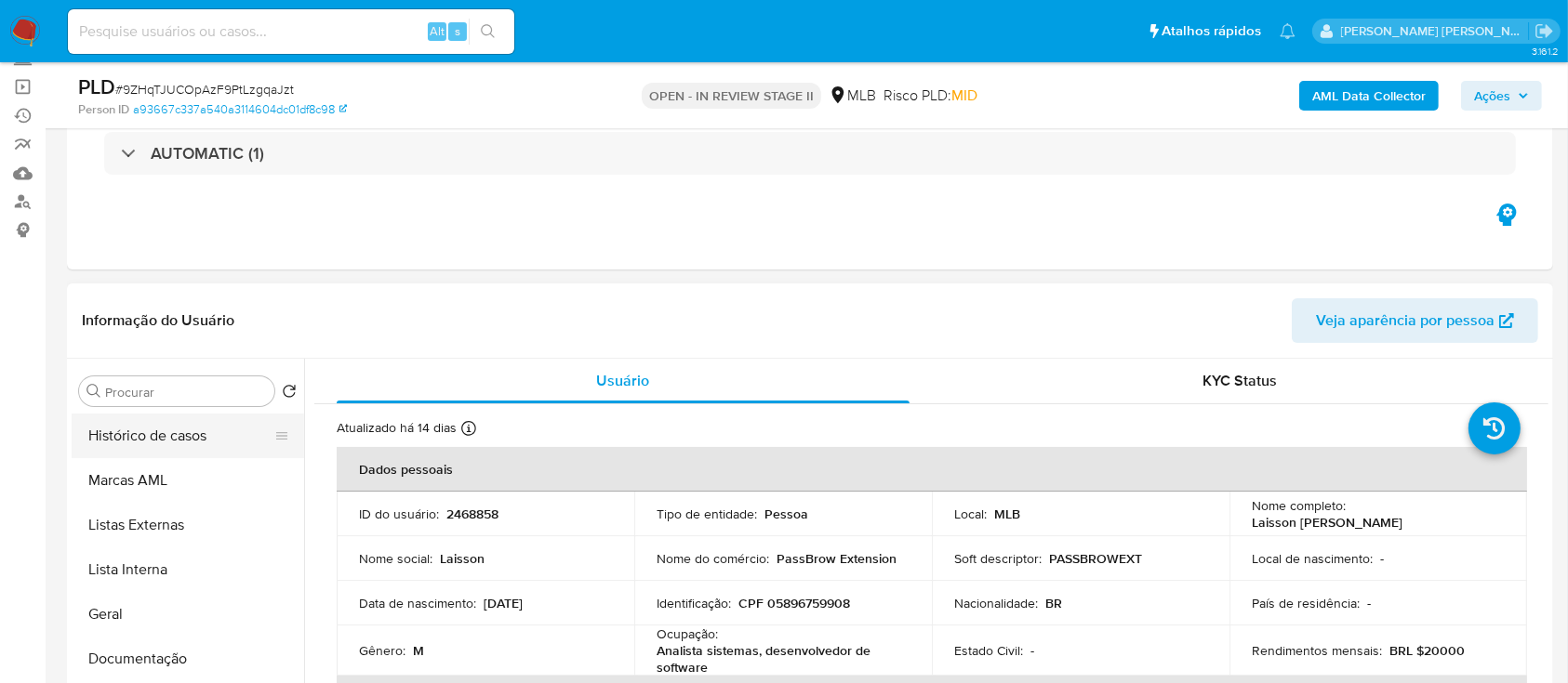
click at [148, 434] on button "Histórico de casos" at bounding box center [180, 436] width 218 height 44
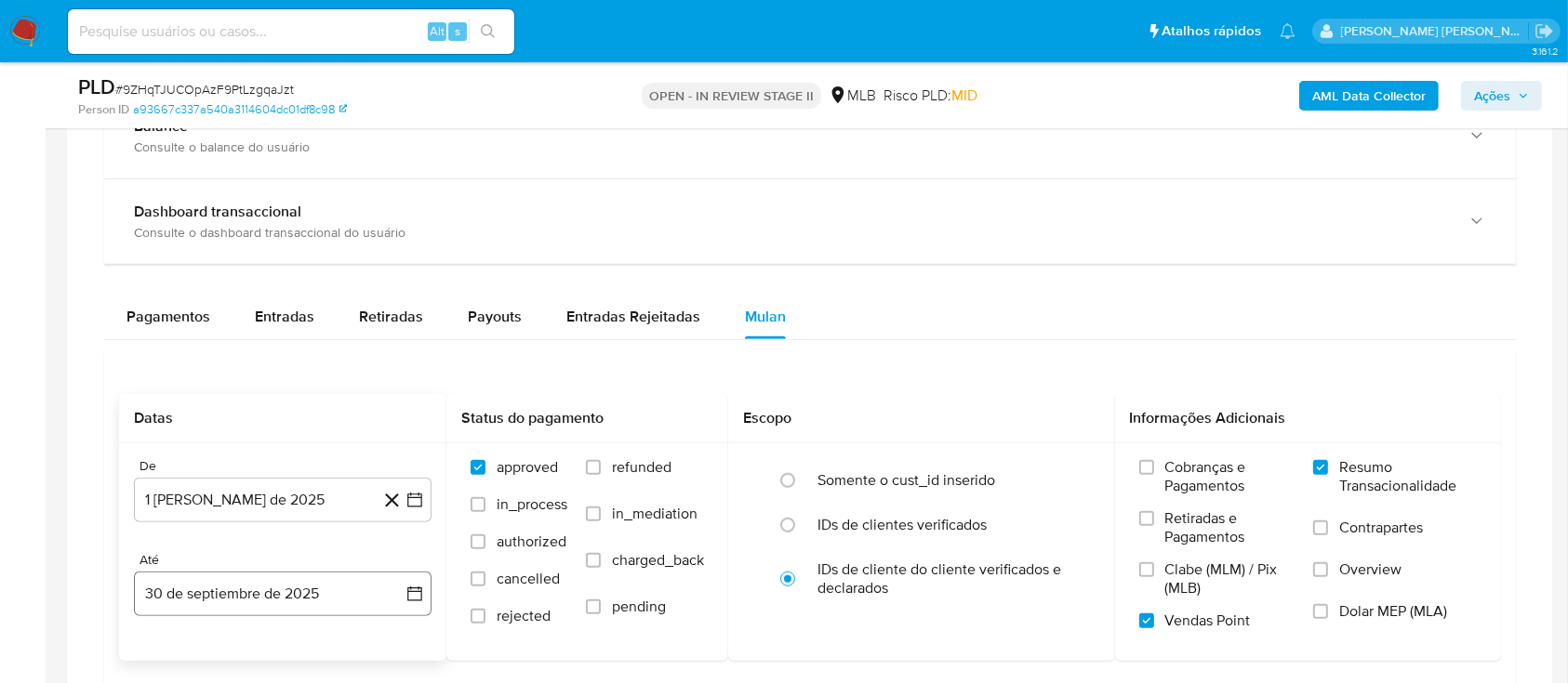
scroll to position [1239, 0]
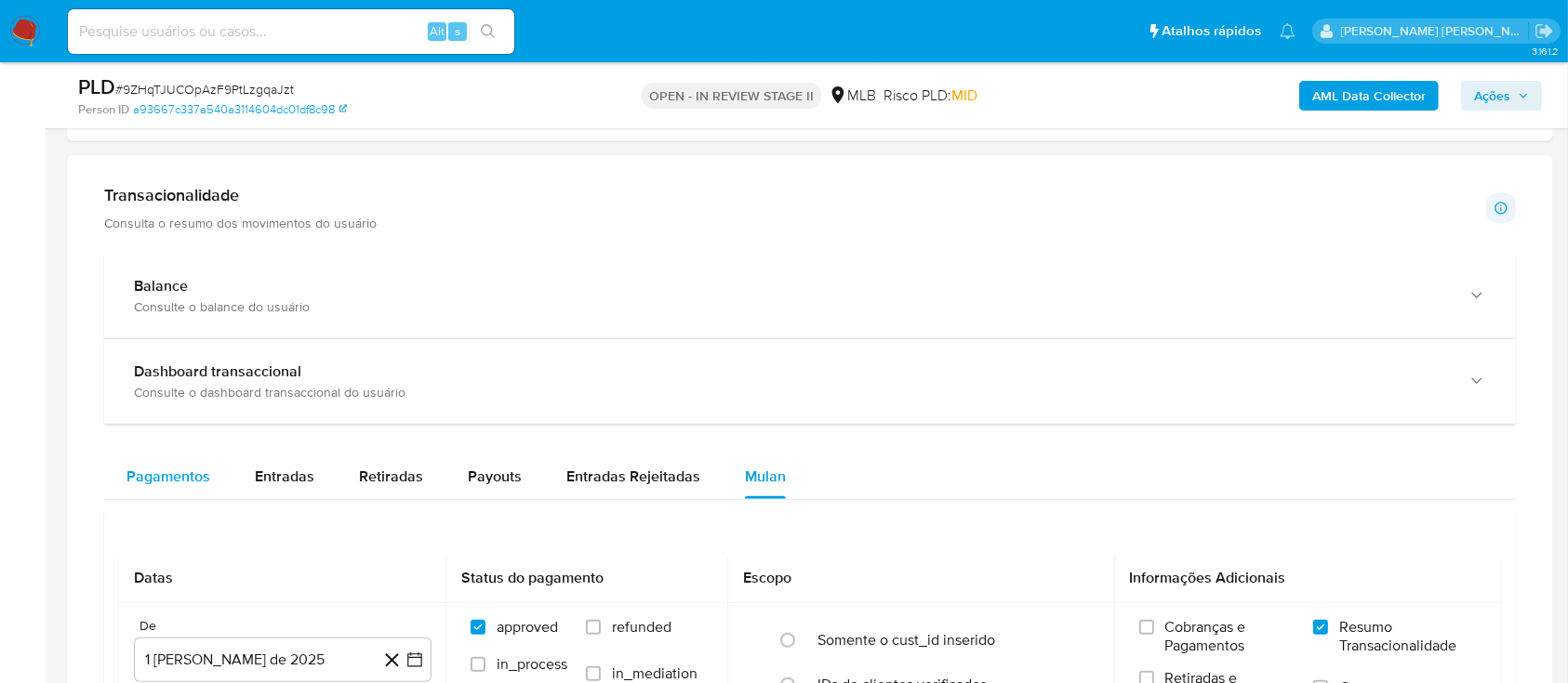
click at [167, 479] on span "Pagamentos" at bounding box center [168, 476] width 84 height 22
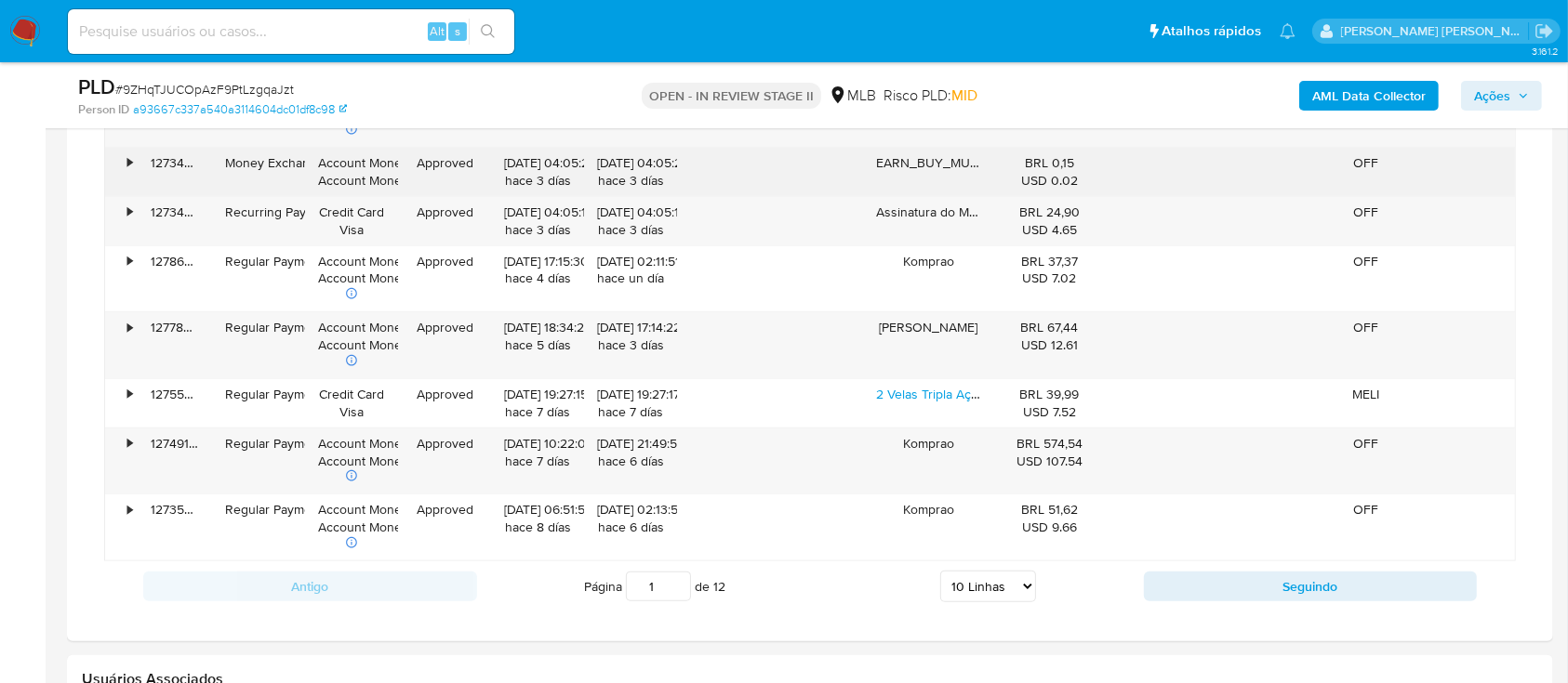
scroll to position [1982, 0]
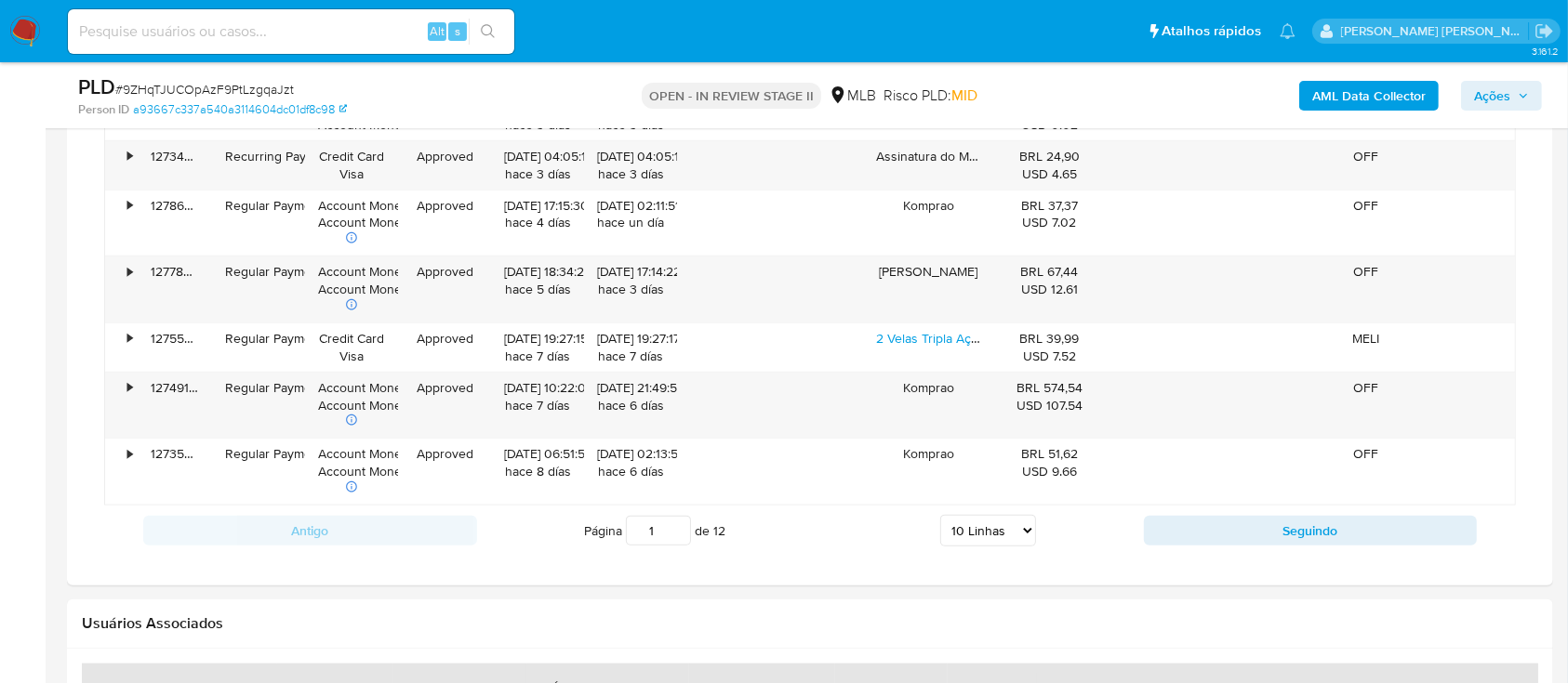
click at [965, 522] on select "5 Linhas 10 Linhas 20 Linhas 25 Linhas 50 Linhas 100 Linhas" at bounding box center [987, 530] width 96 height 32
select select "100"
click at [940, 514] on select "5 Linhas 10 Linhas 20 Linhas 25 Linhas 50 Linhas 100 Linhas" at bounding box center [987, 530] width 96 height 32
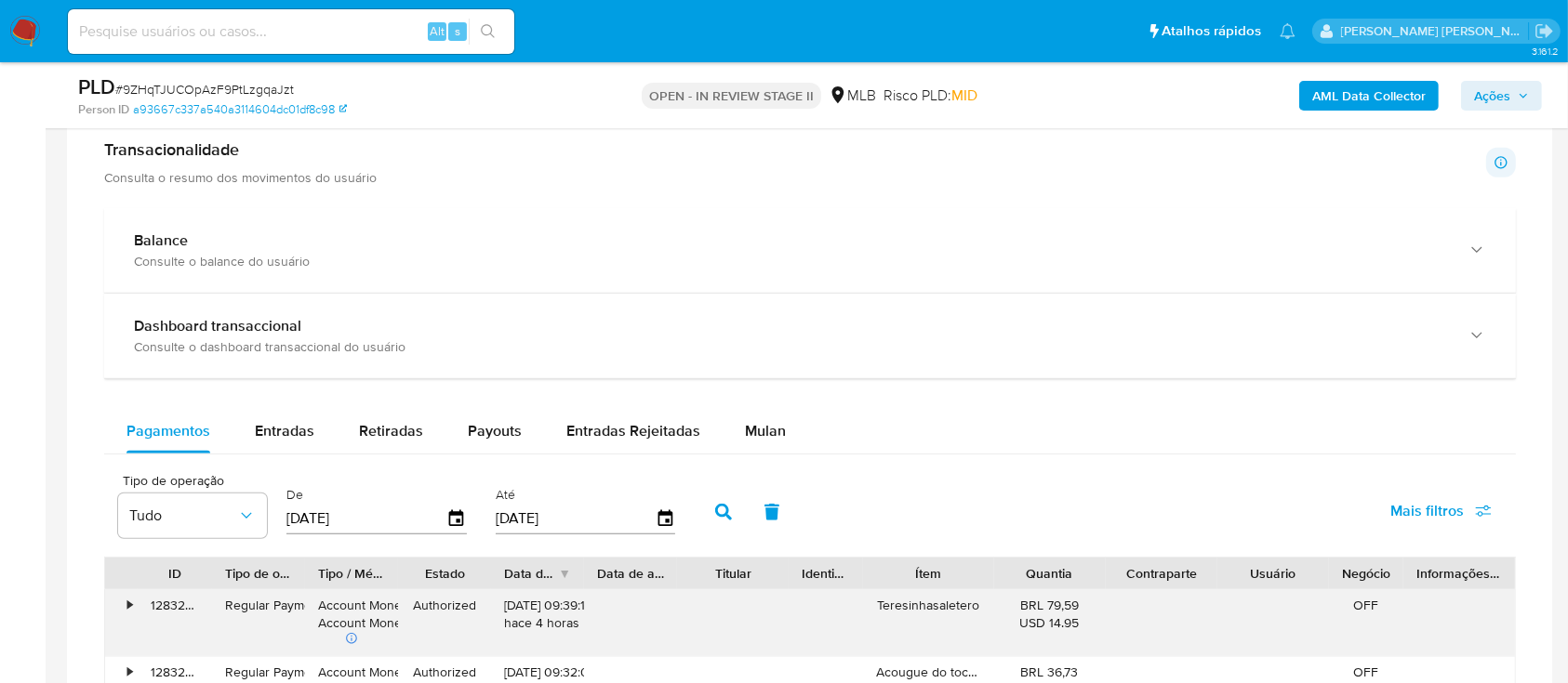
scroll to position [1487, 0]
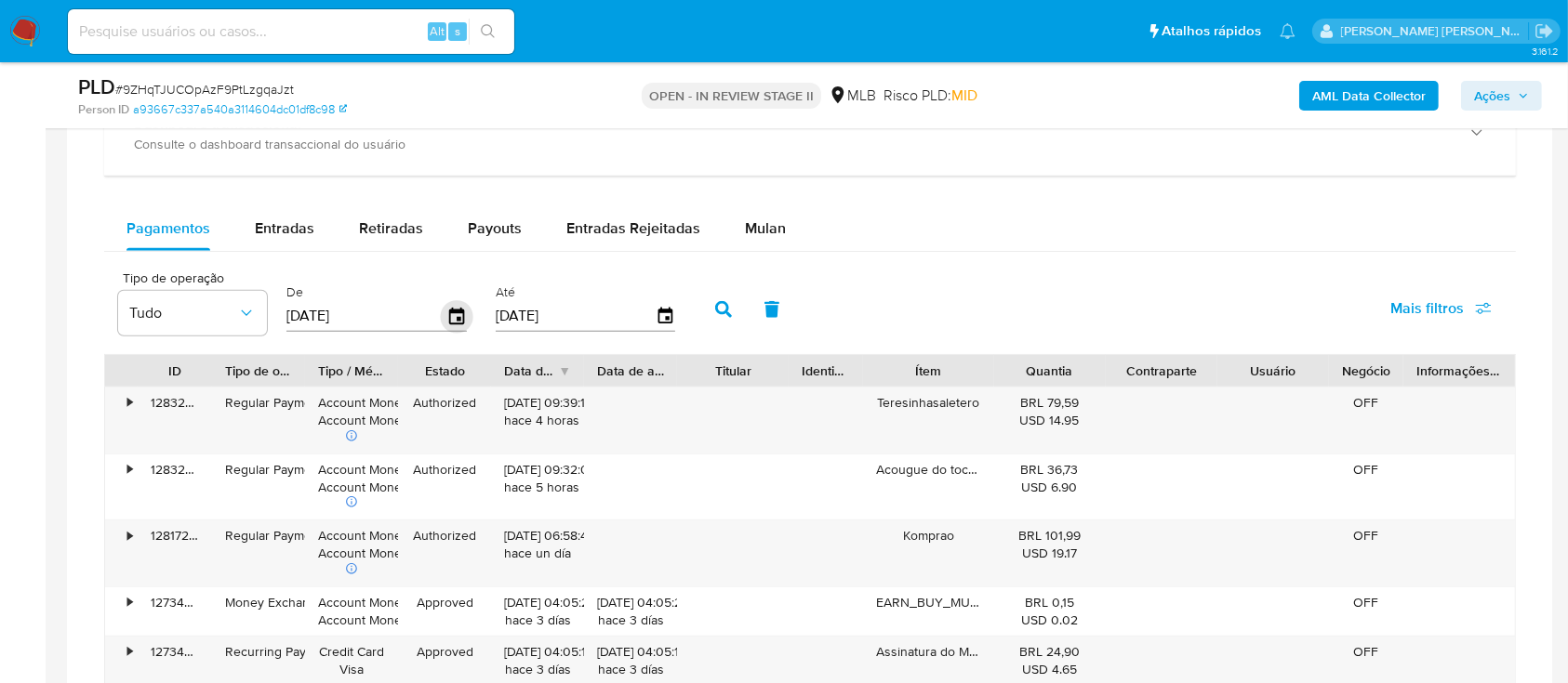
click at [464, 315] on icon "button" at bounding box center [457, 316] width 33 height 33
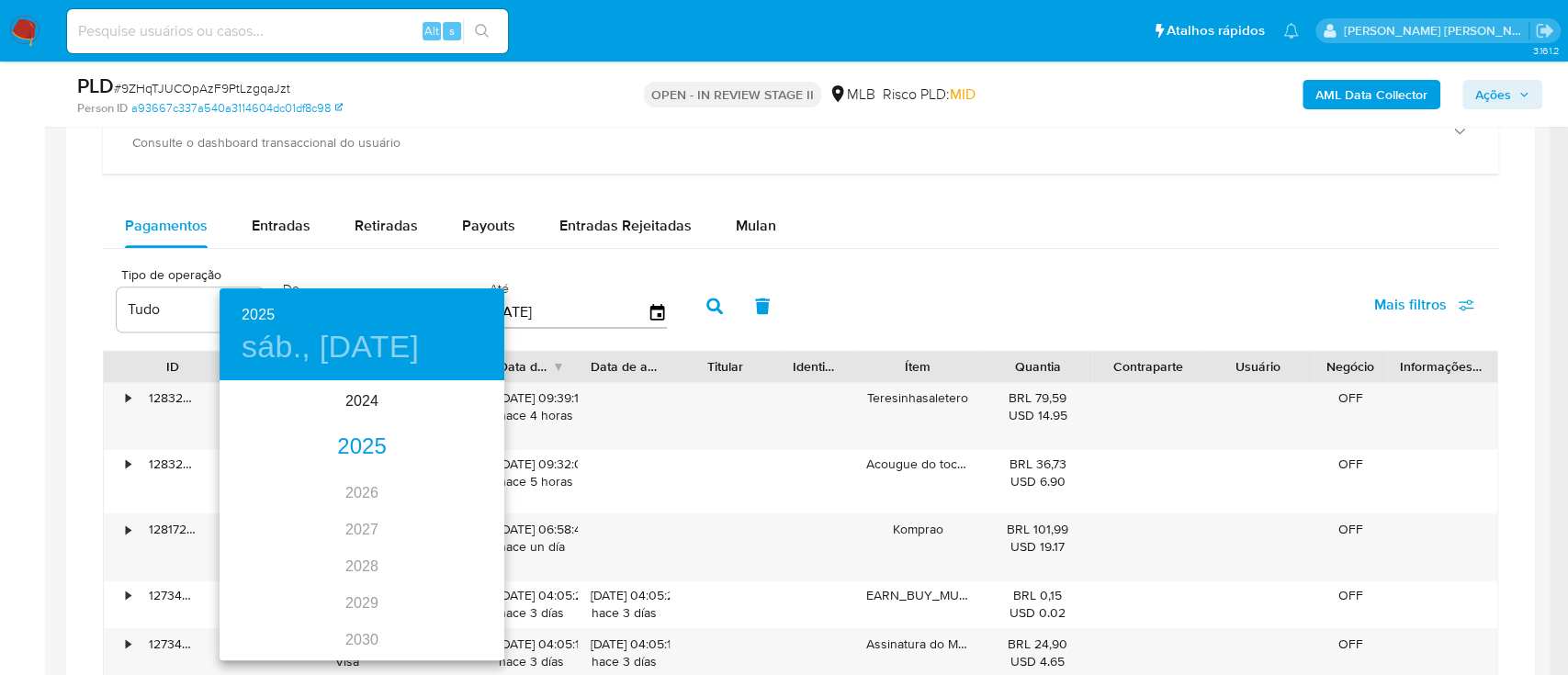
click at [358, 444] on div "2025" at bounding box center [362, 447] width 285 height 37
click at [270, 554] on div "jul." at bounding box center [266, 555] width 95 height 69
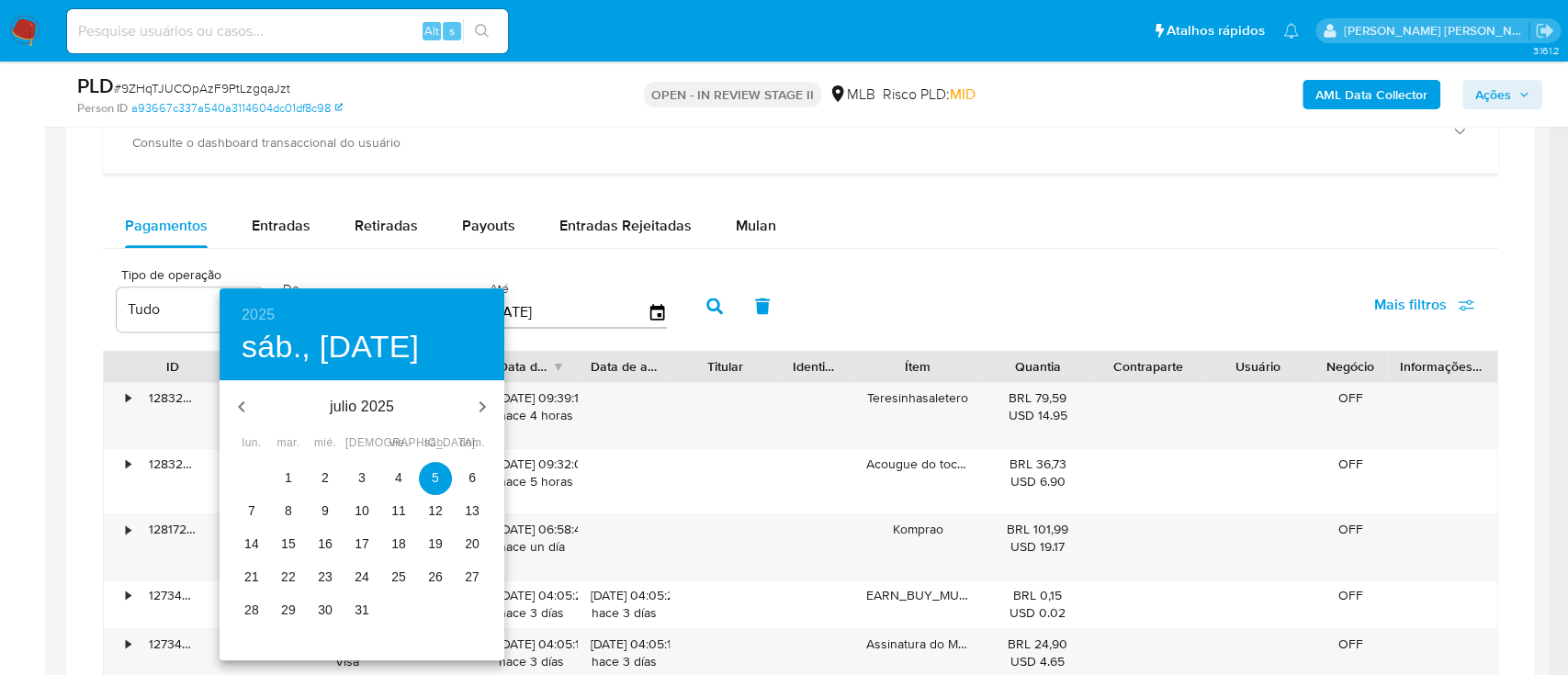
click at [287, 476] on p "1" at bounding box center [288, 477] width 8 height 19
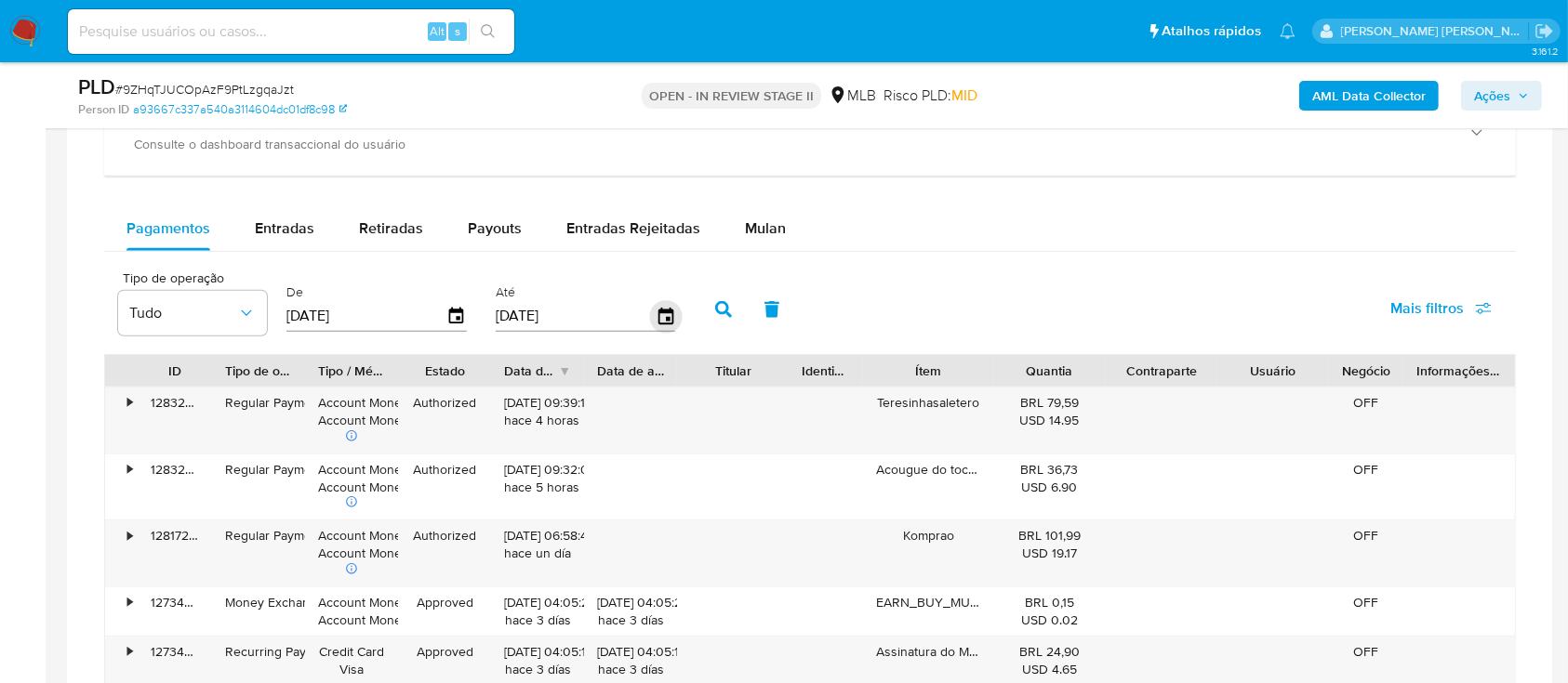
click at [667, 314] on icon "button" at bounding box center [665, 316] width 33 height 33
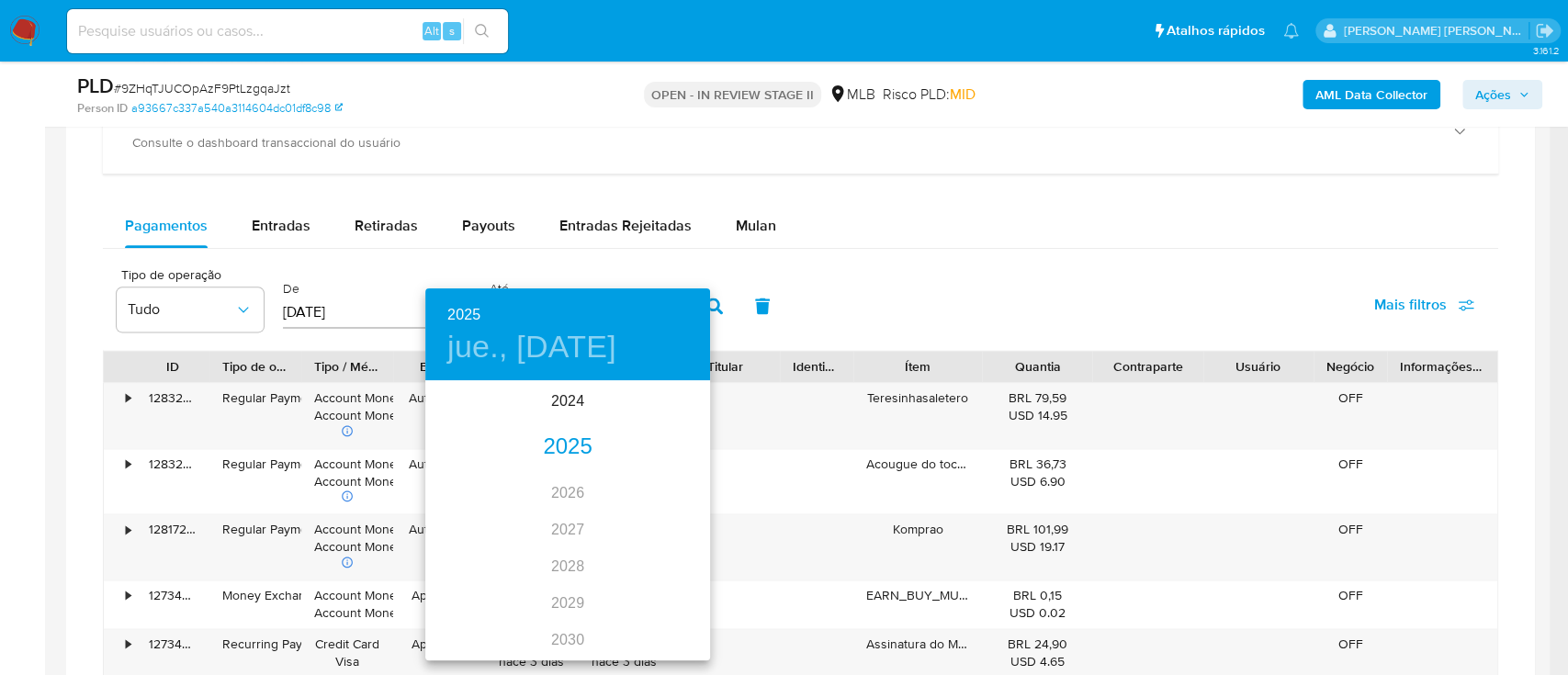
click at [573, 442] on div "2025" at bounding box center [568, 447] width 285 height 37
click at [476, 555] on div "jul." at bounding box center [473, 555] width 95 height 69
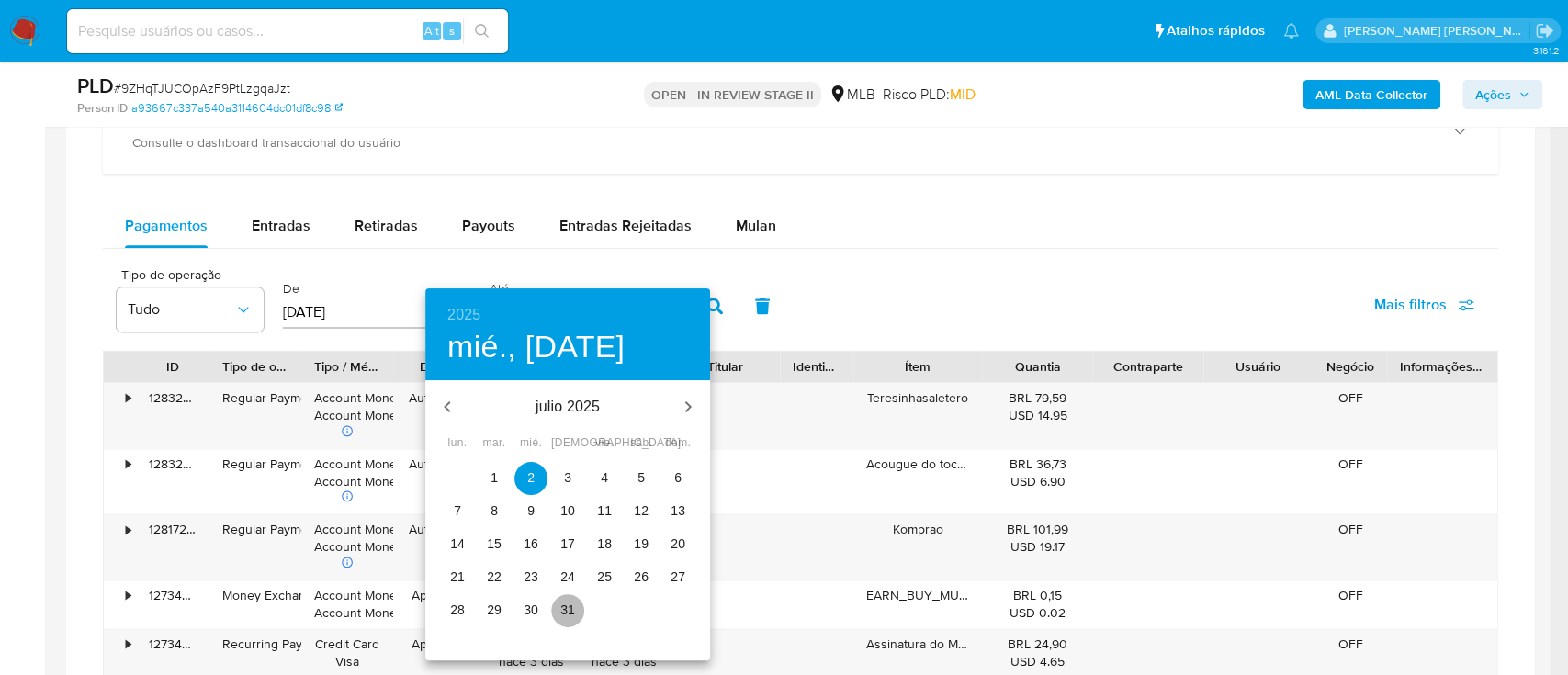
click at [571, 605] on p "31" at bounding box center [567, 610] width 15 height 19
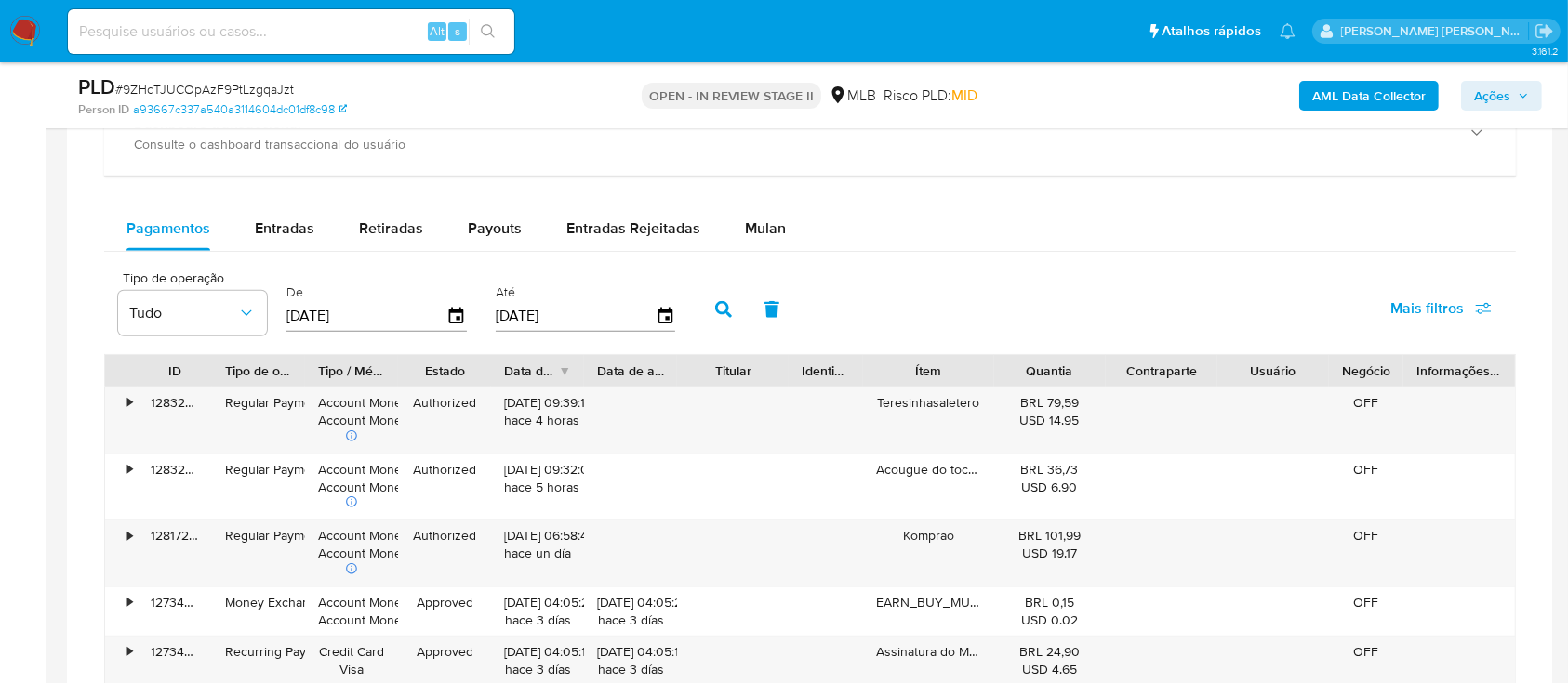
click at [731, 314] on button "button" at bounding box center [723, 308] width 48 height 44
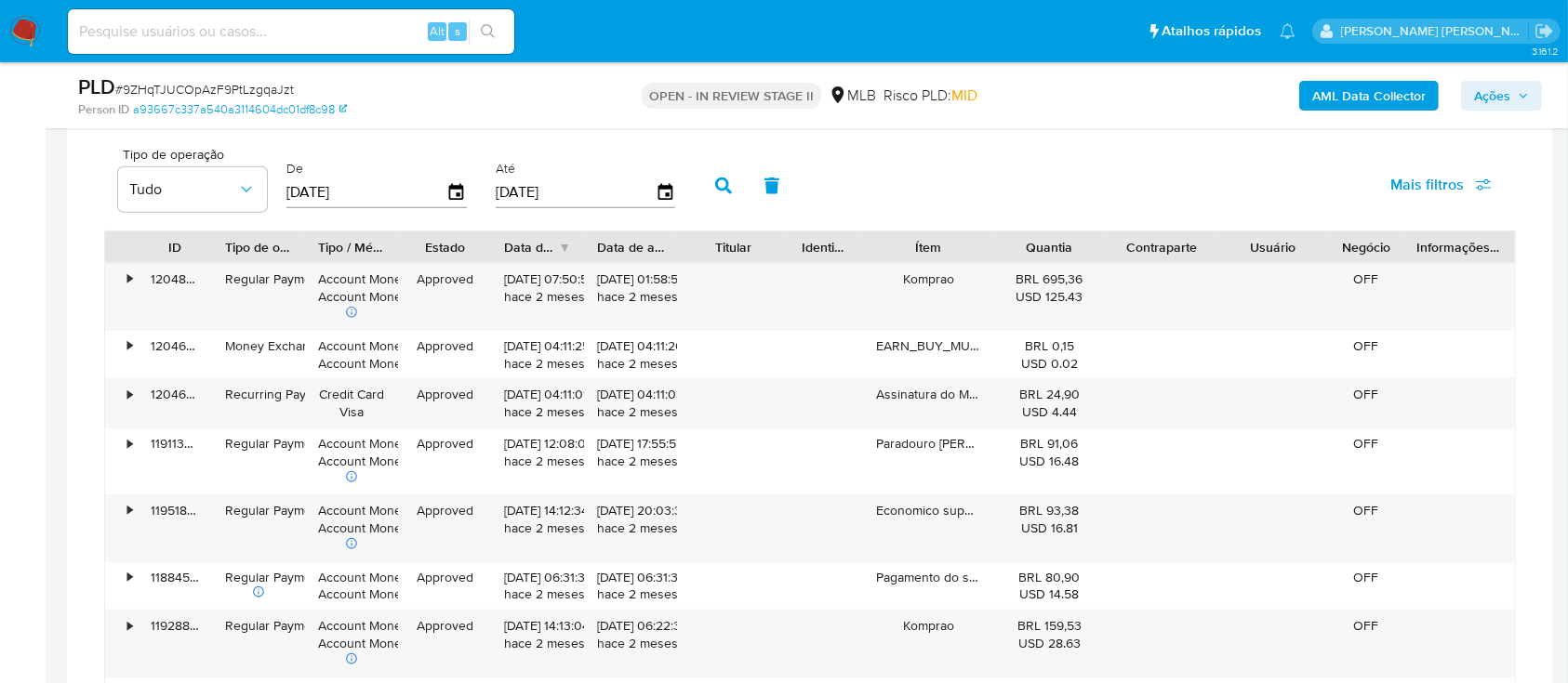
scroll to position [1362, 0]
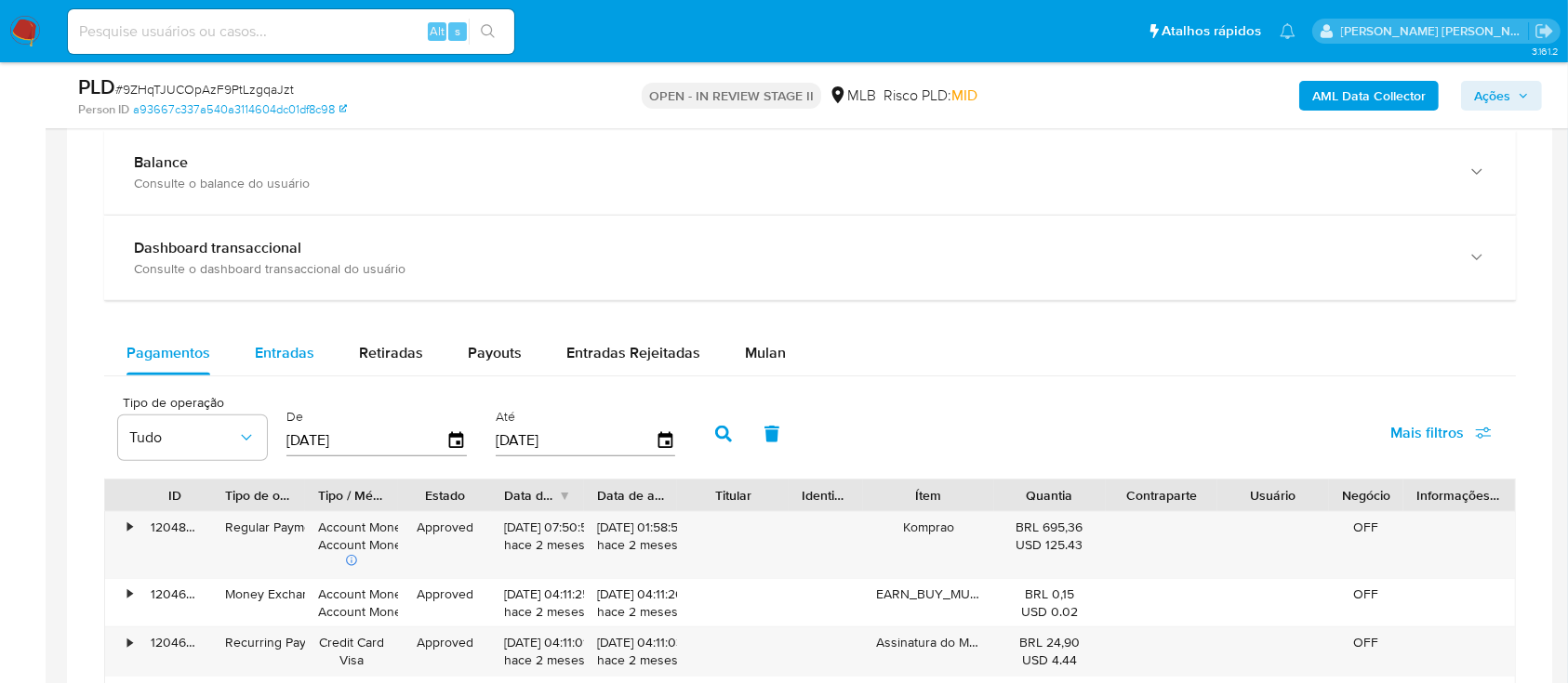
click at [283, 353] on span "Entradas" at bounding box center [284, 353] width 59 height 22
select select "10"
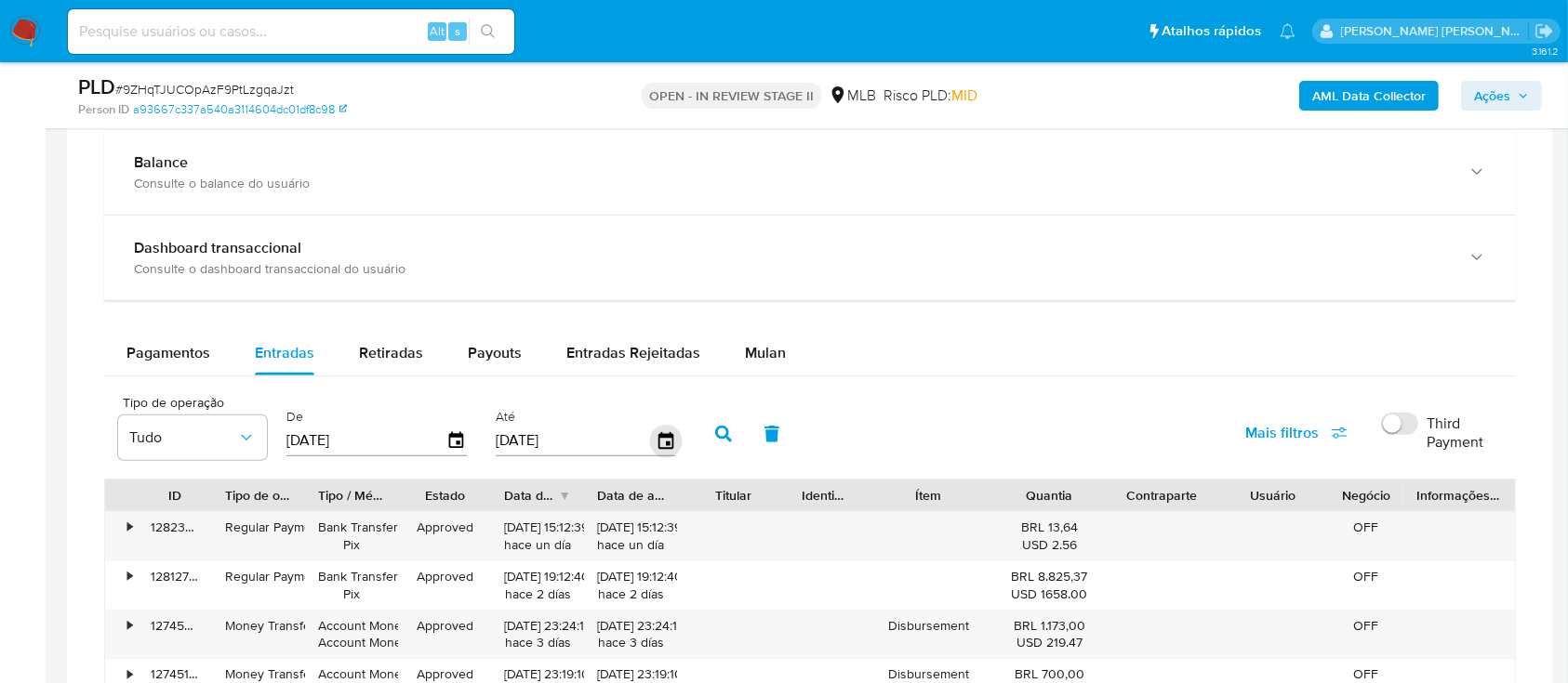
click at [665, 440] on icon "button" at bounding box center [665, 440] width 15 height 17
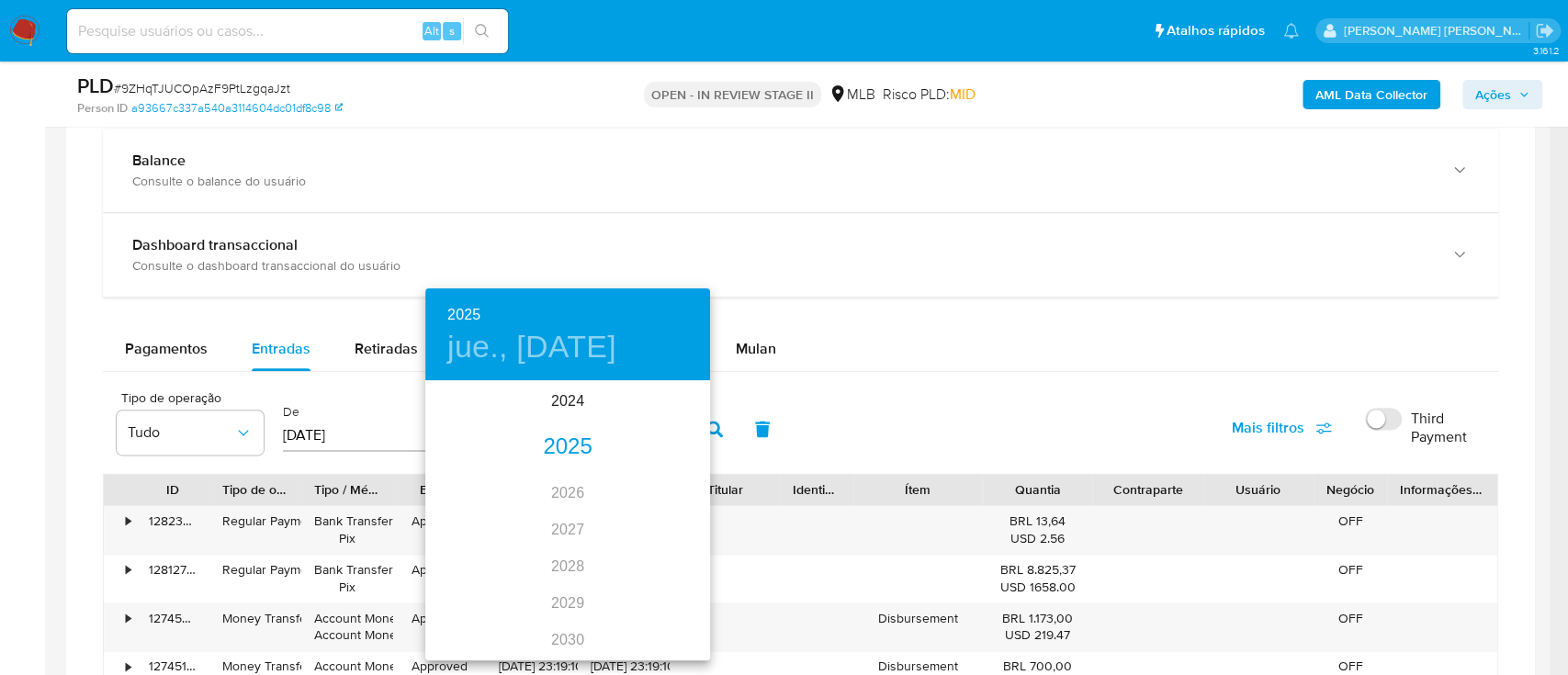
click at [578, 438] on div "2025" at bounding box center [568, 447] width 285 height 37
click at [555, 561] on div "ago." at bounding box center [567, 555] width 95 height 69
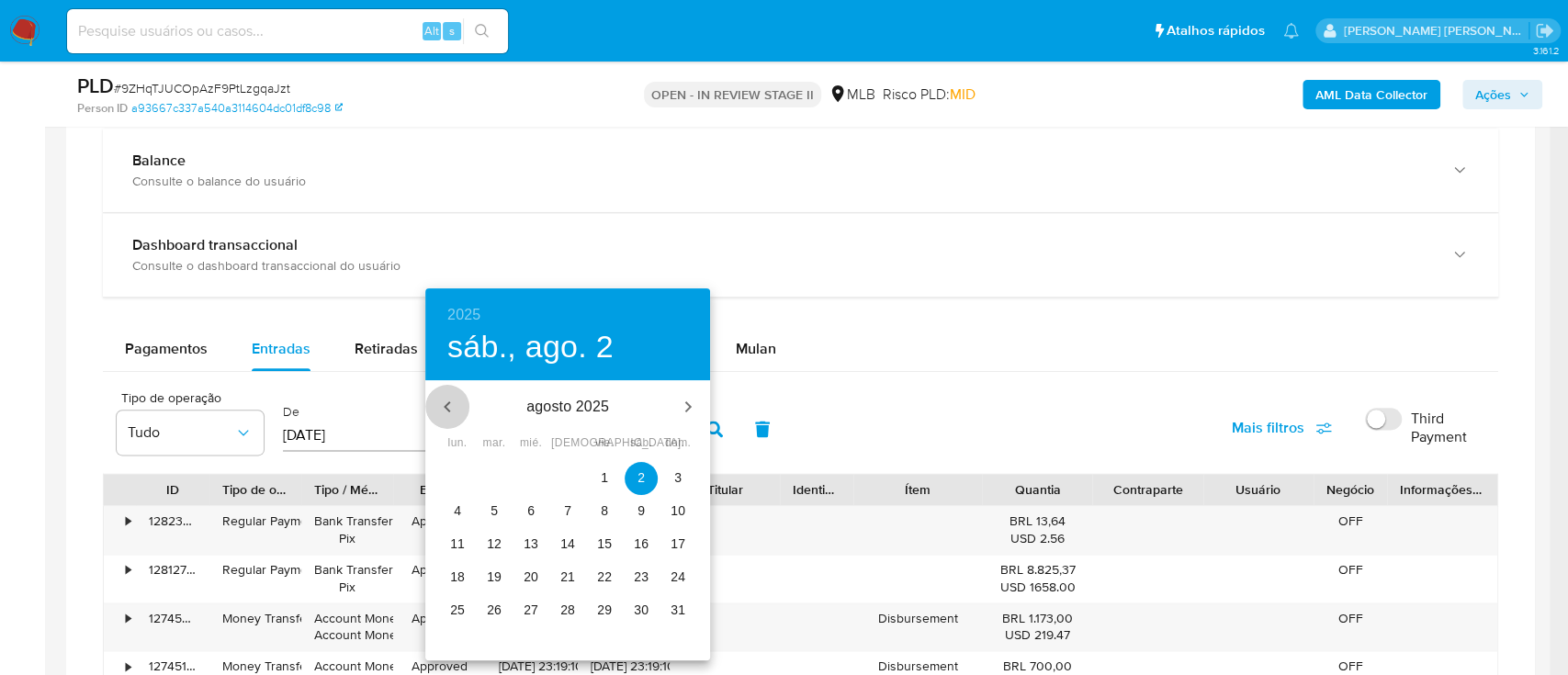
click at [446, 415] on icon "button" at bounding box center [447, 406] width 22 height 22
click at [571, 611] on p "31" at bounding box center [567, 610] width 15 height 19
type input "31/07/2025"
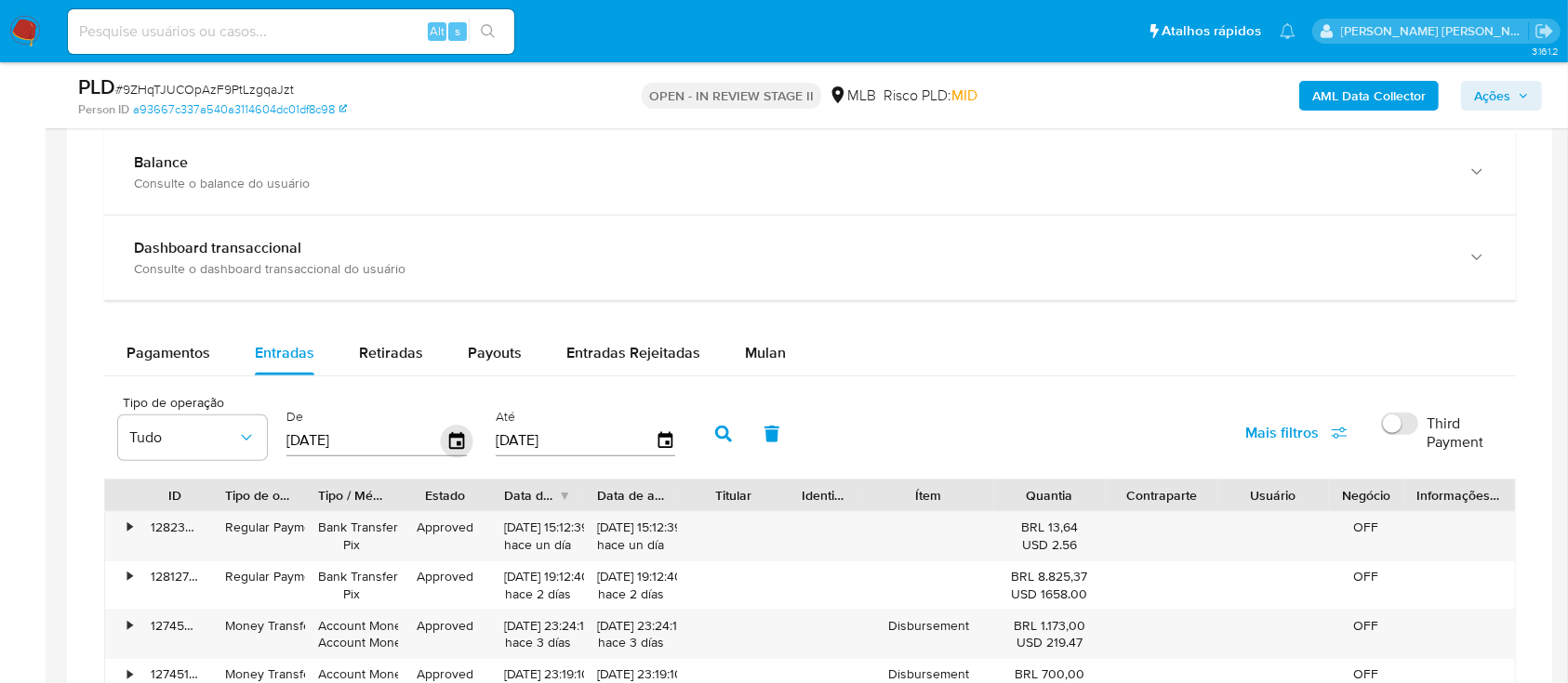
click at [448, 443] on icon "button" at bounding box center [457, 441] width 33 height 33
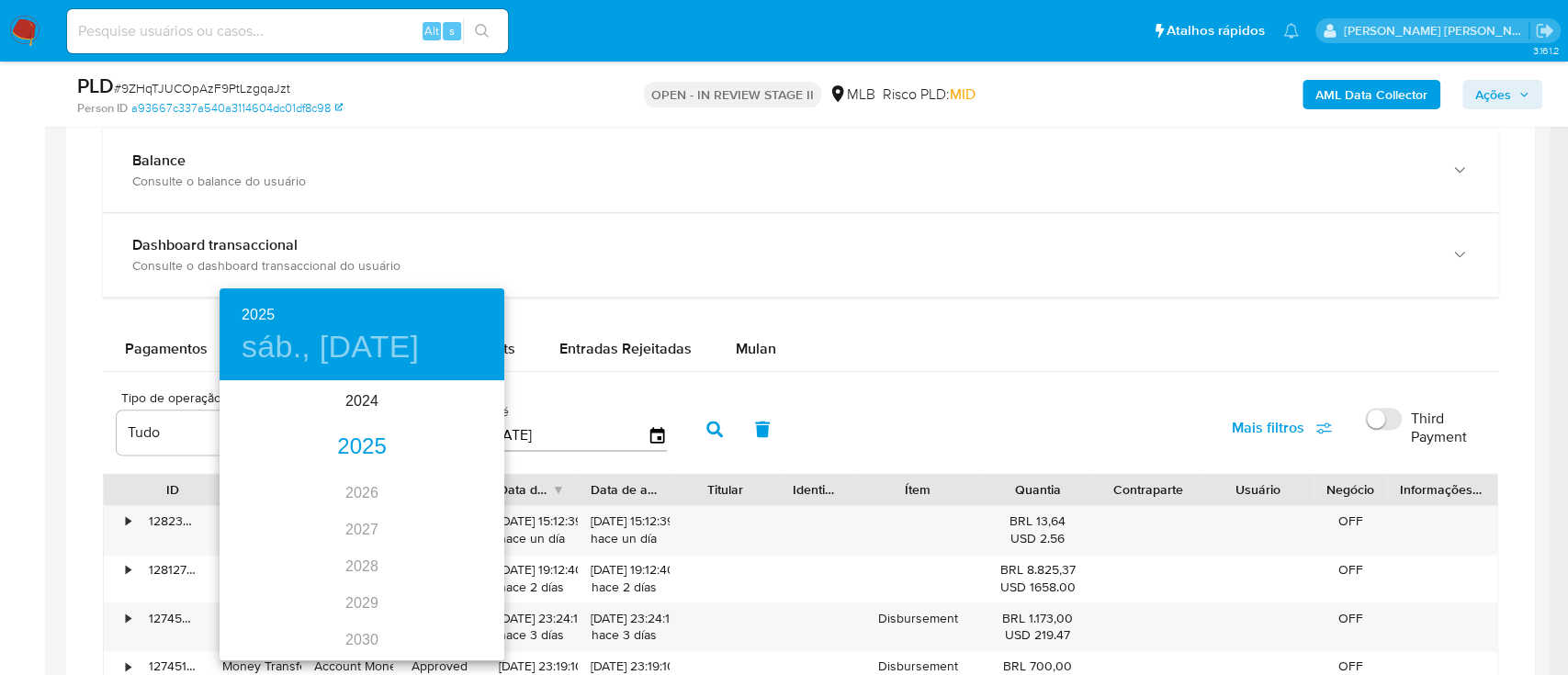
click at [363, 448] on div "2025" at bounding box center [362, 447] width 285 height 37
click at [260, 551] on div "jul." at bounding box center [266, 555] width 95 height 69
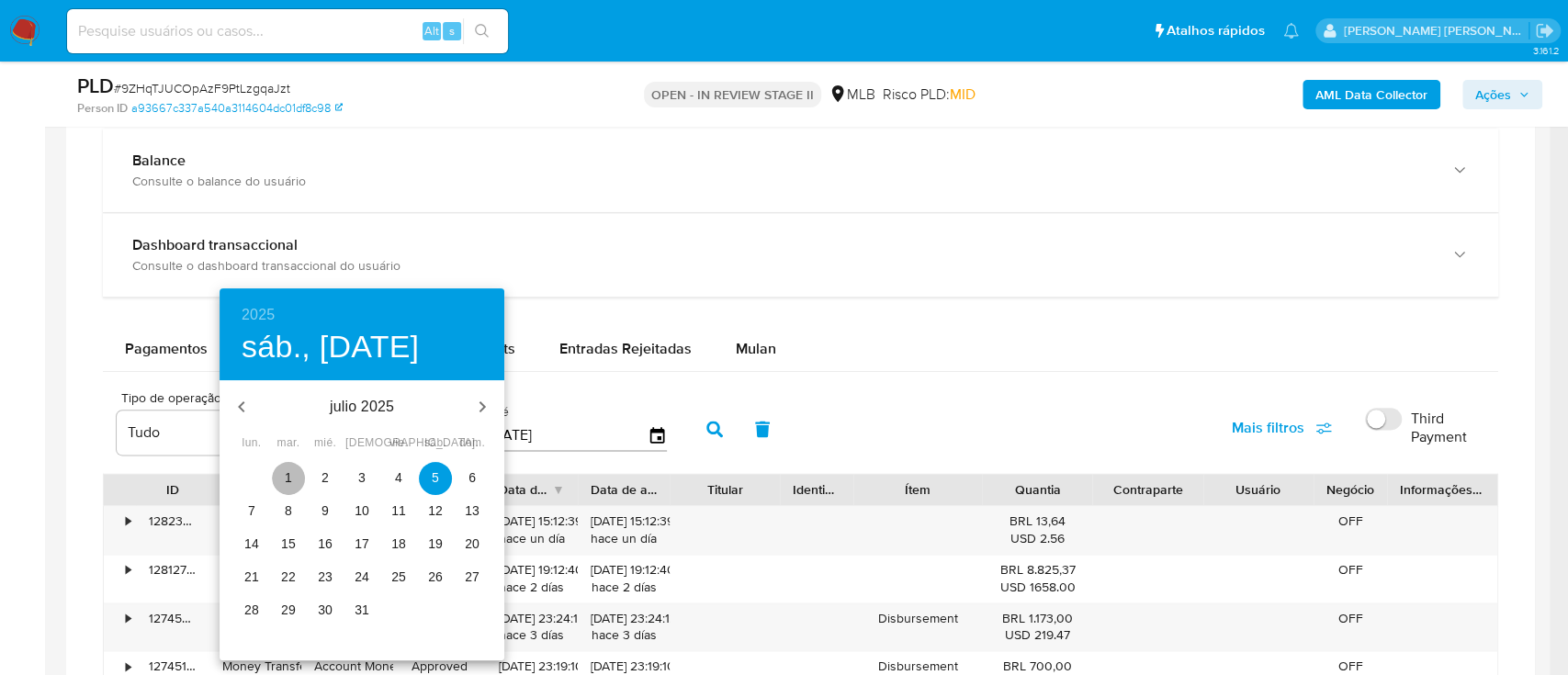
click at [286, 476] on p "1" at bounding box center [288, 477] width 8 height 19
type input "01/07/2025"
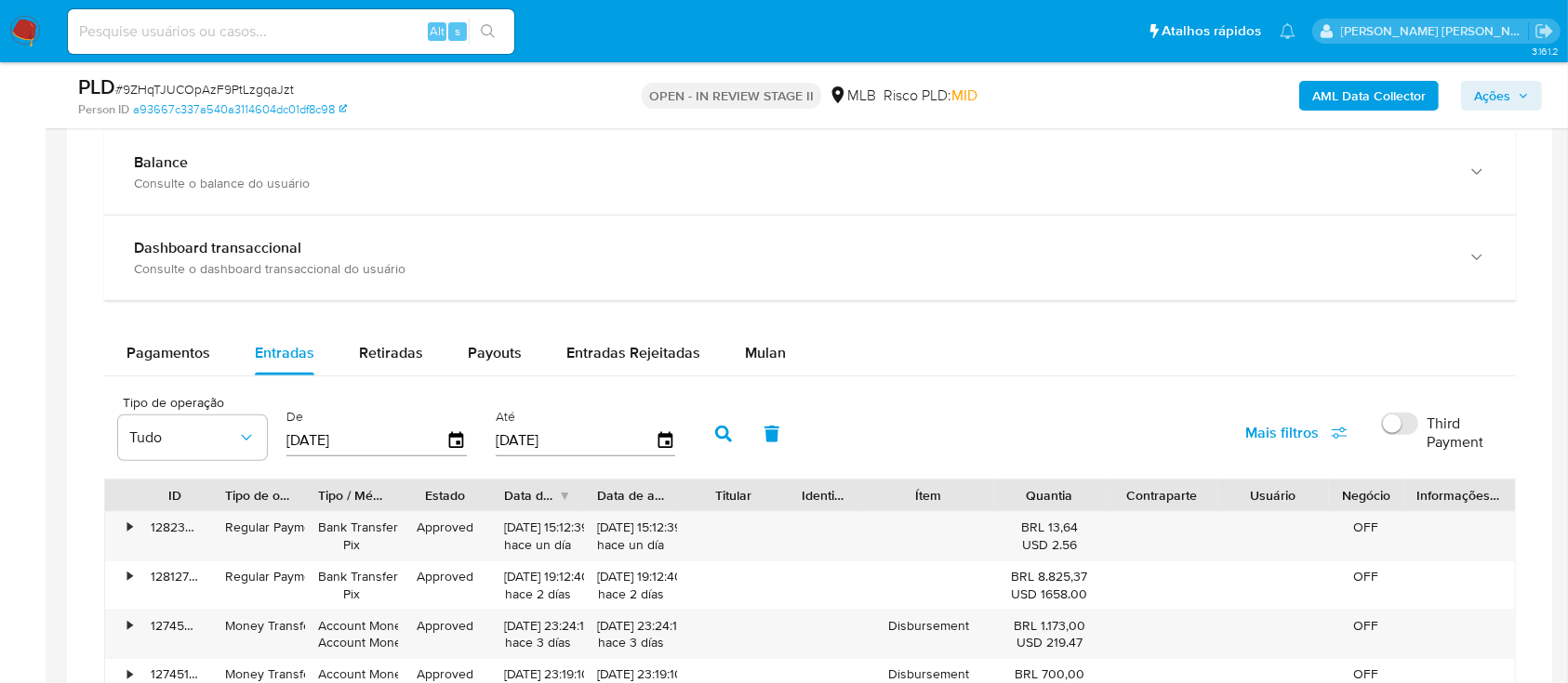
click at [723, 438] on icon "button" at bounding box center [723, 434] width 17 height 17
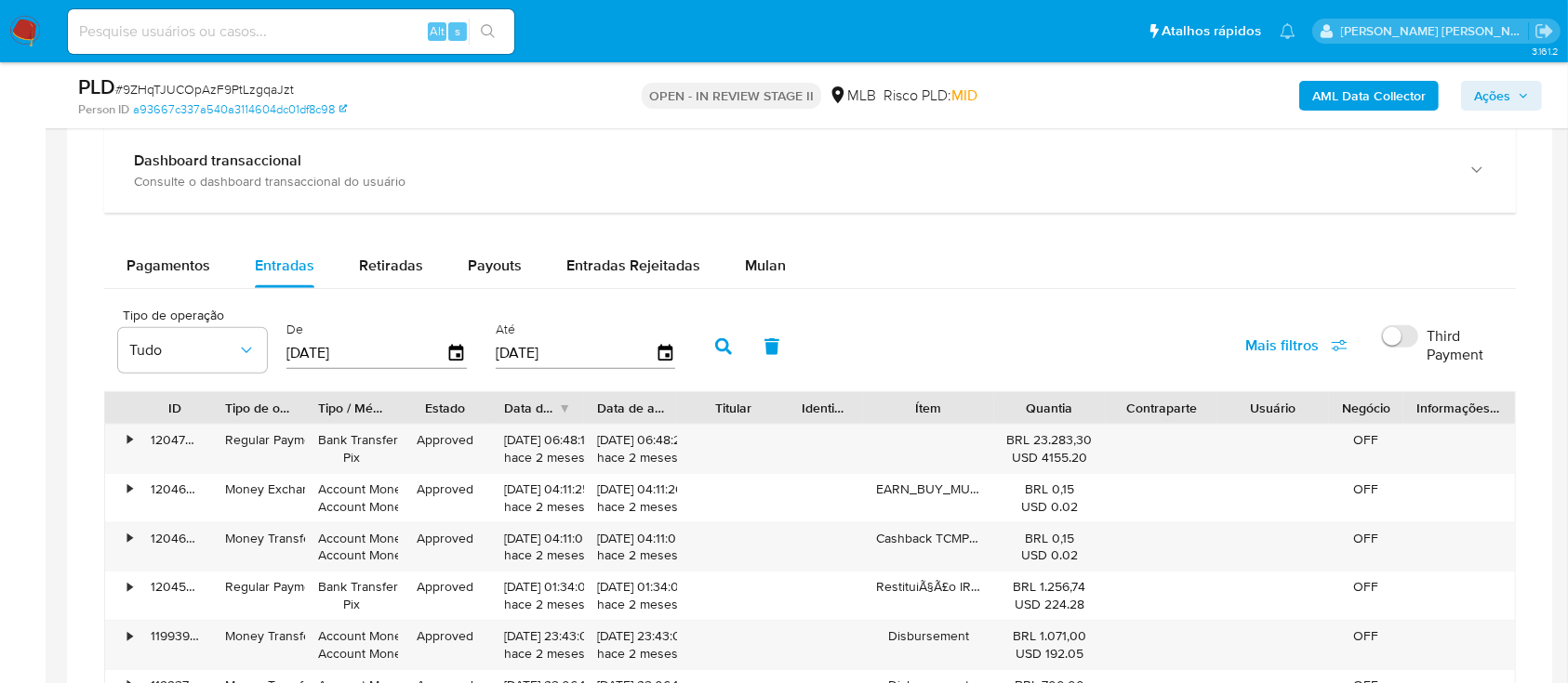
scroll to position [1487, 0]
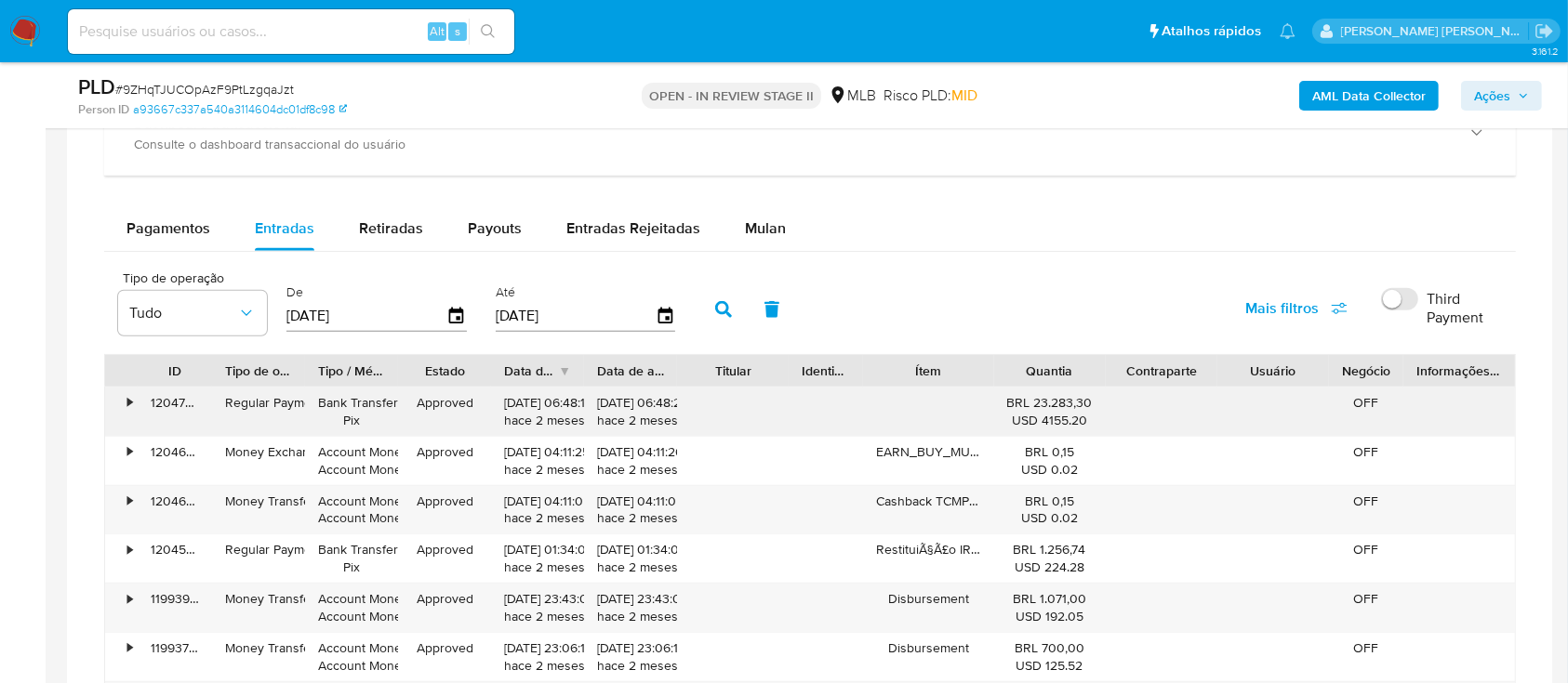
click at [125, 407] on div "•" at bounding box center [121, 411] width 33 height 48
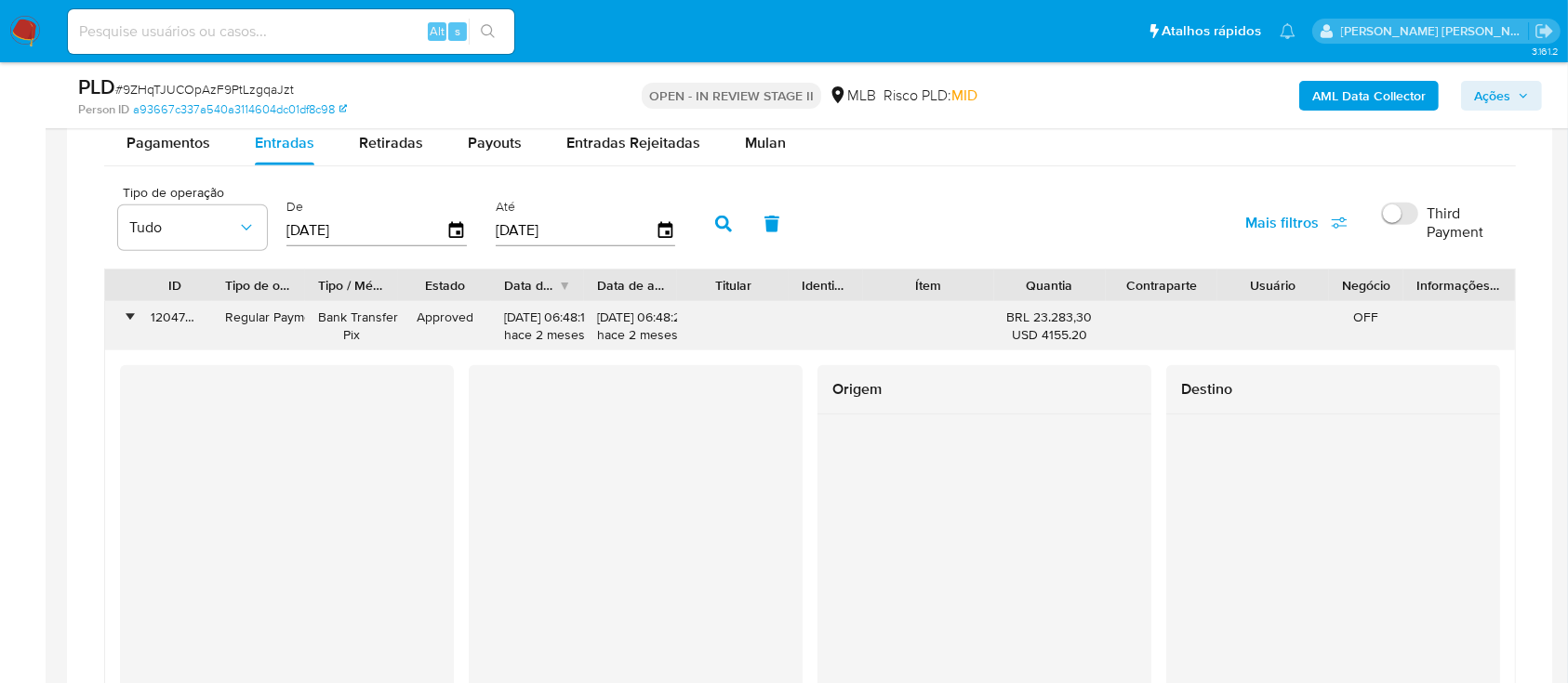
scroll to position [1610, 0]
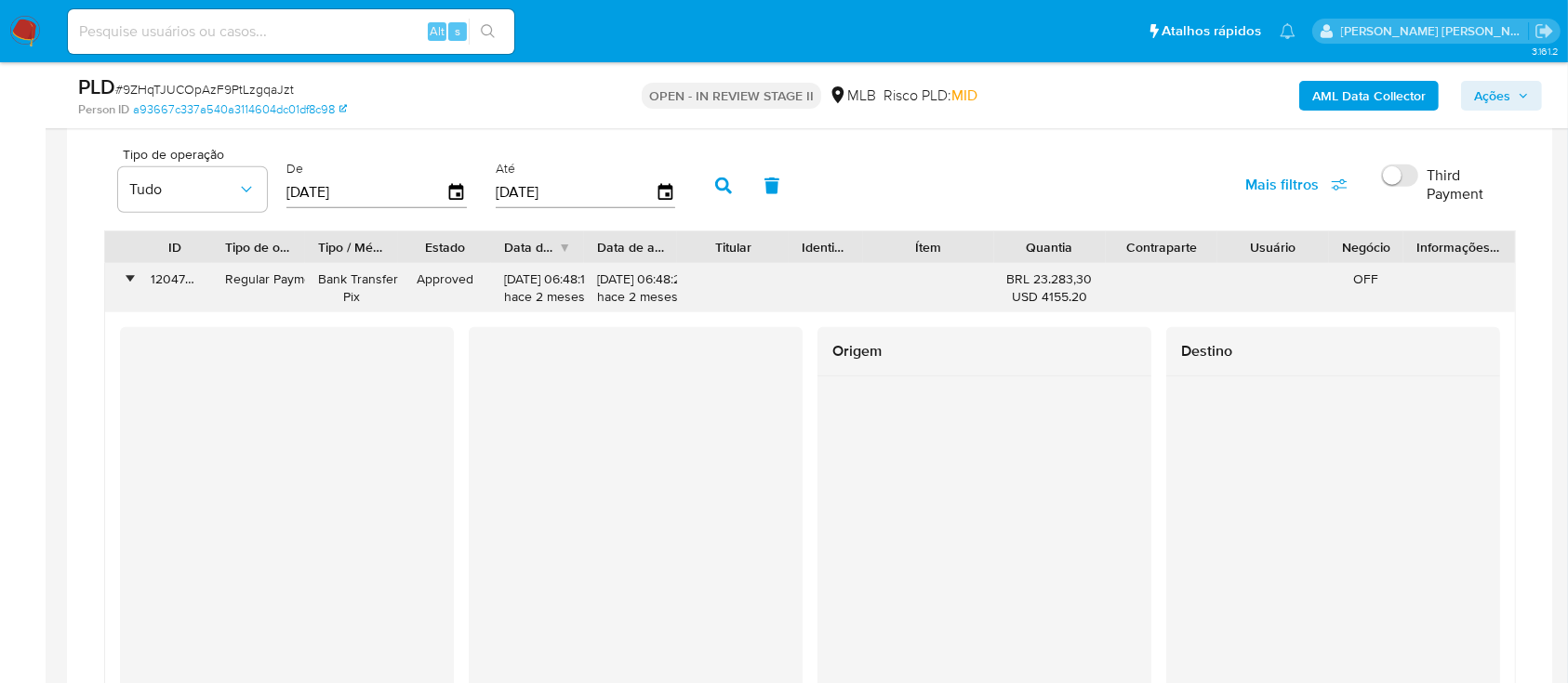
click at [133, 283] on div "•" at bounding box center [121, 288] width 33 height 48
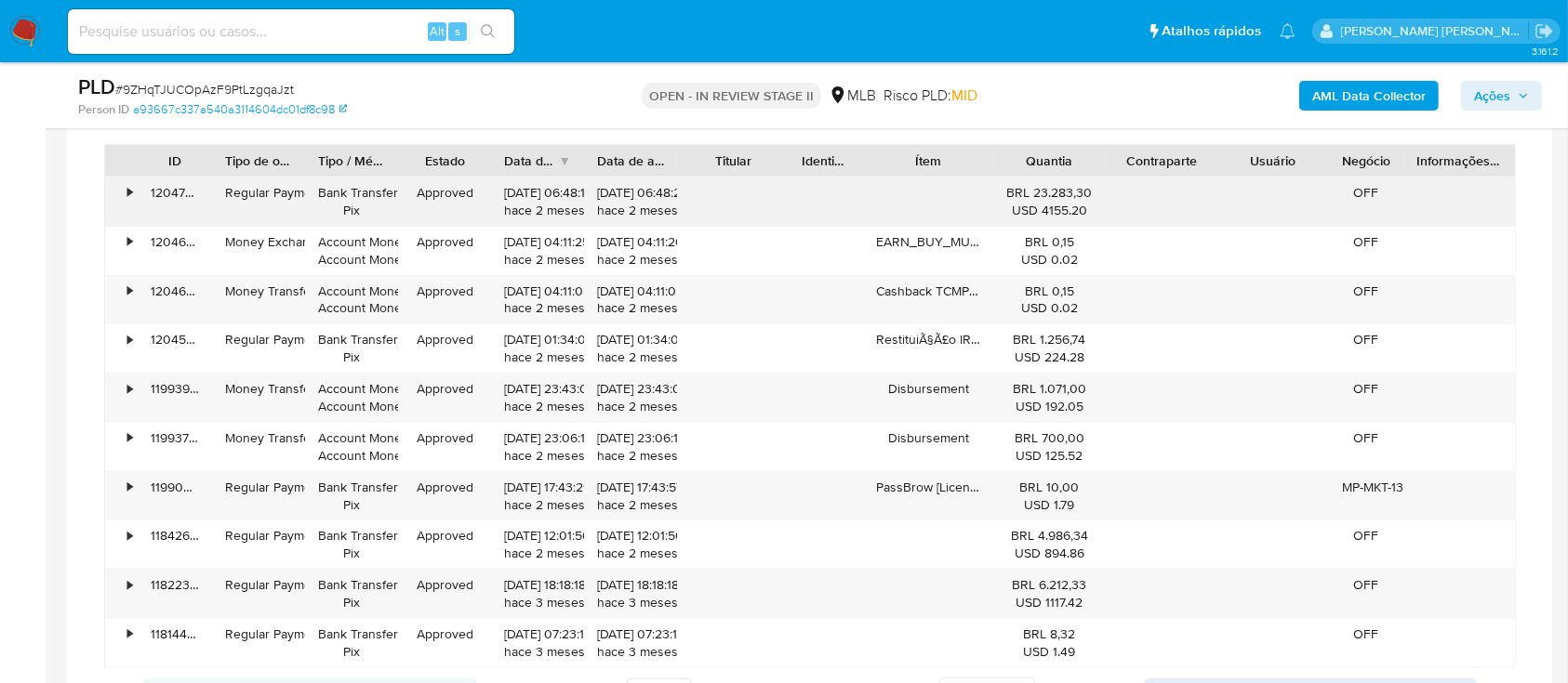
scroll to position [1734, 0]
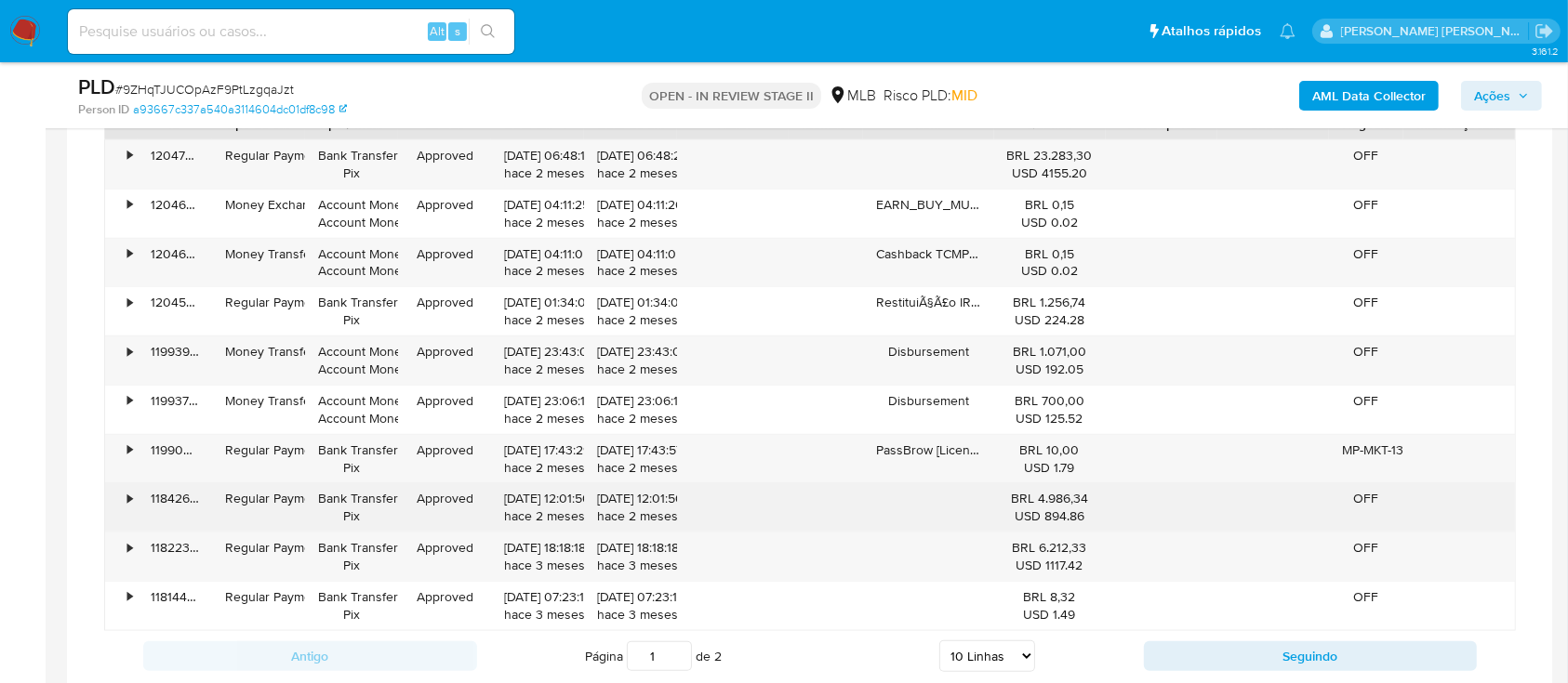
click at [135, 498] on div "•" at bounding box center [121, 507] width 33 height 48
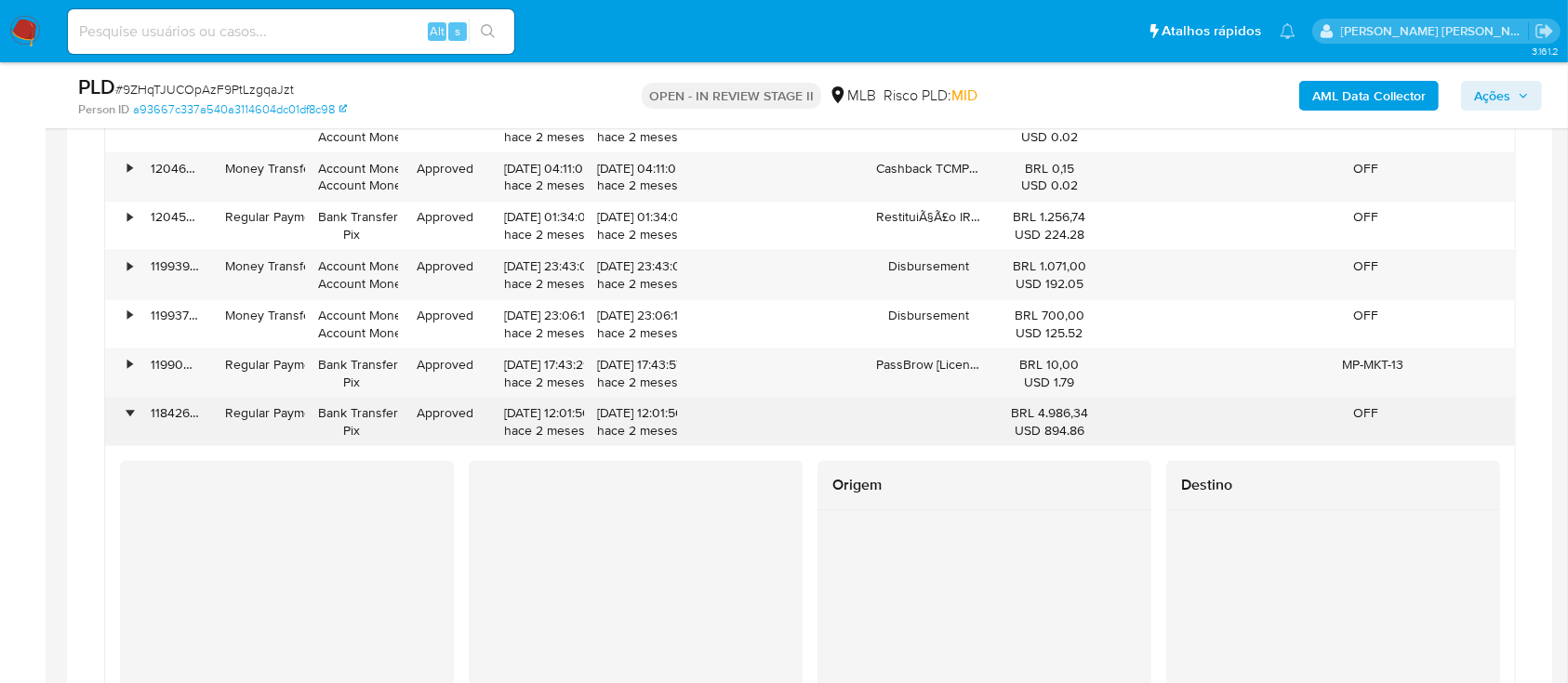
scroll to position [1859, 0]
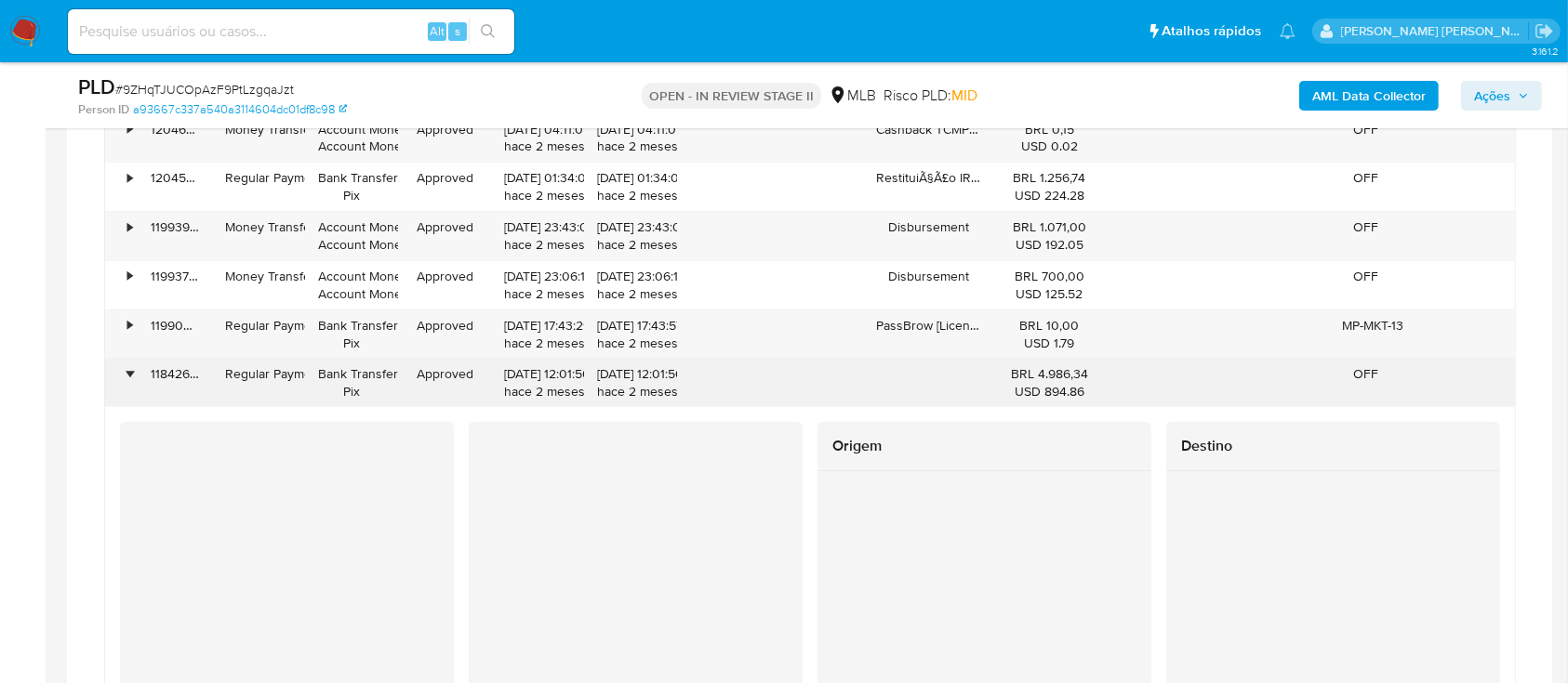
click at [132, 372] on div "•" at bounding box center [129, 375] width 5 height 18
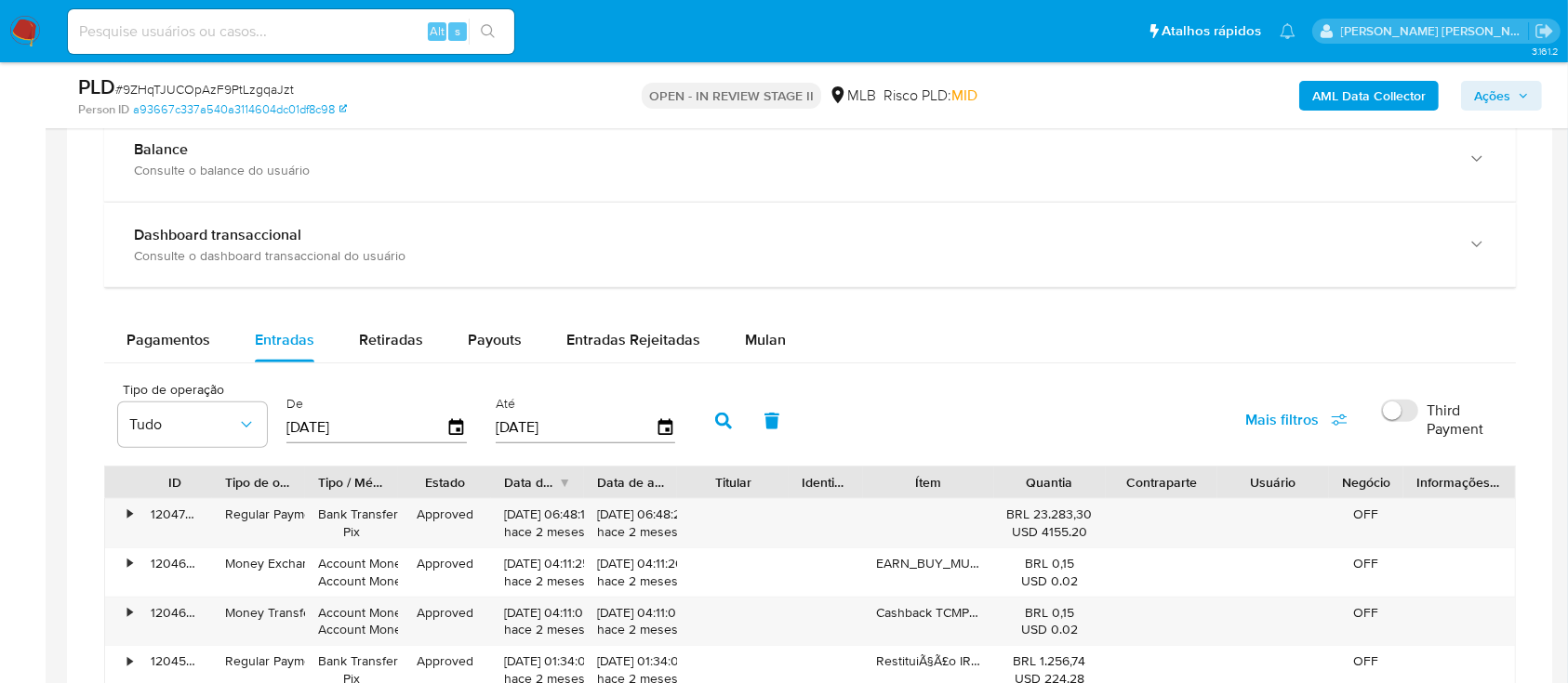
scroll to position [1362, 0]
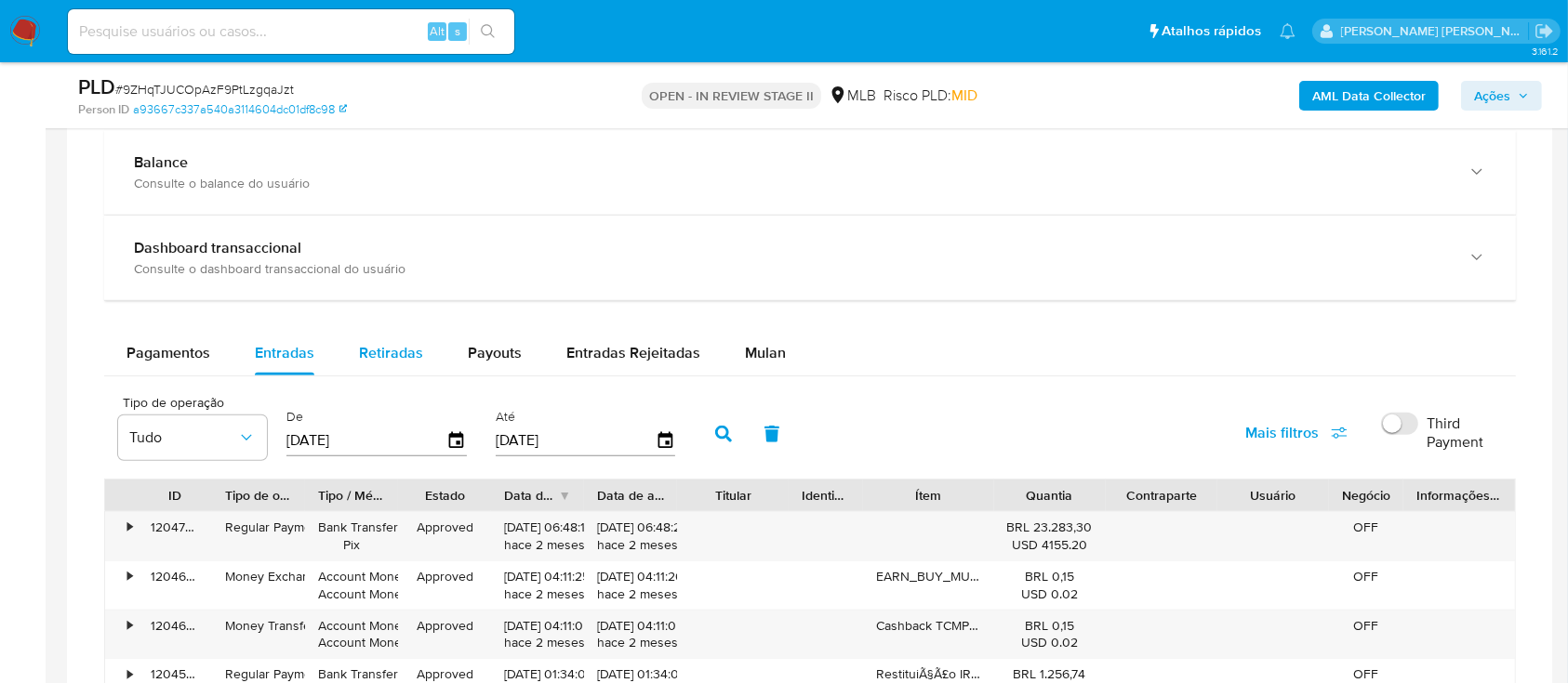
click at [383, 360] on span "Retiradas" at bounding box center [391, 353] width 64 height 22
select select "10"
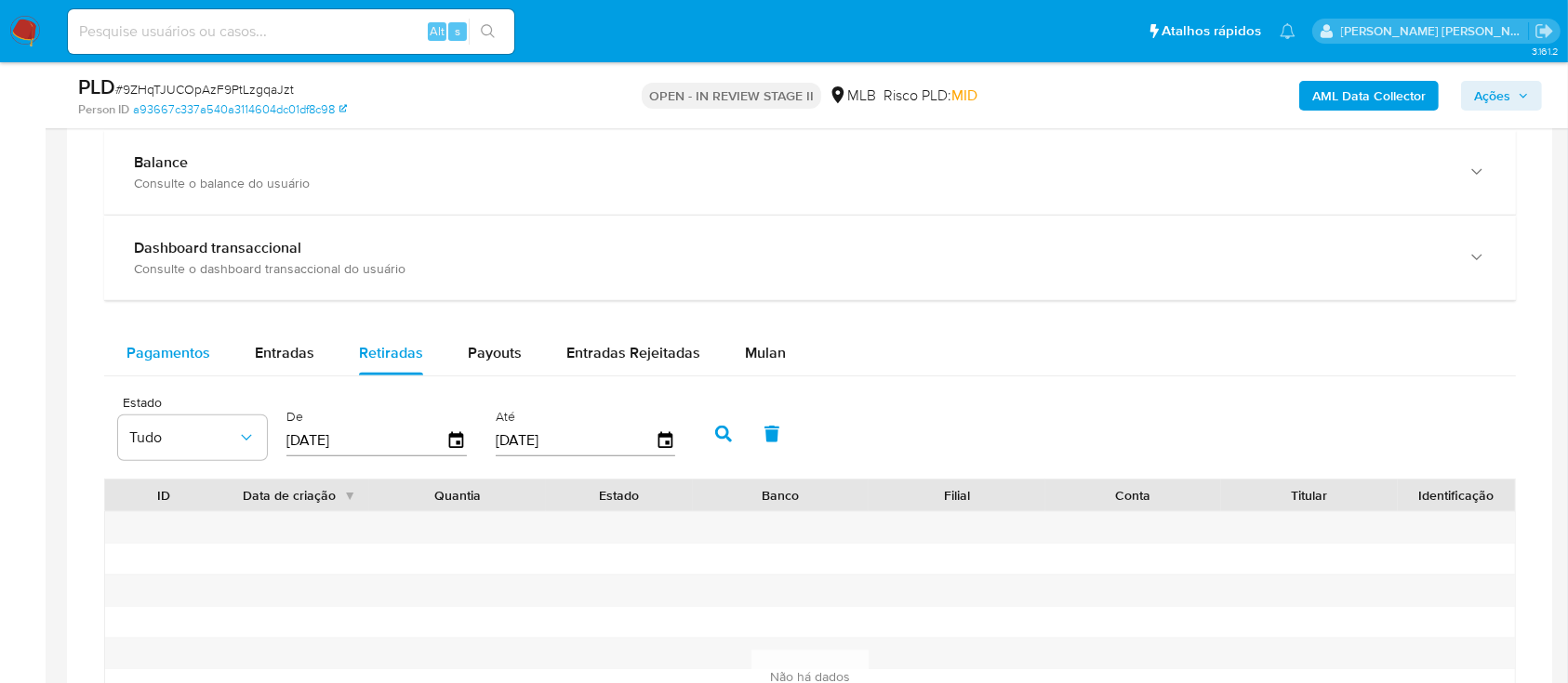
click at [174, 362] on span "Pagamentos" at bounding box center [168, 353] width 84 height 22
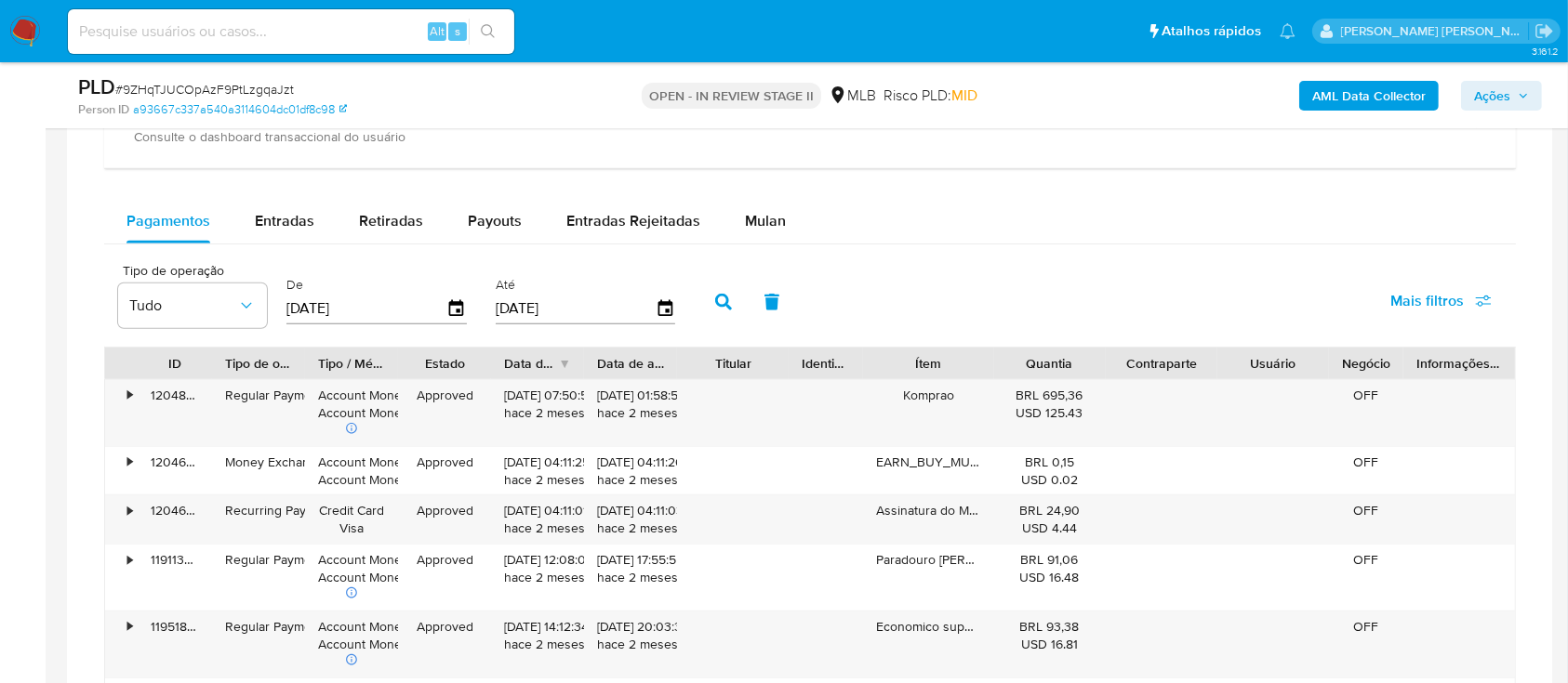
scroll to position [1487, 0]
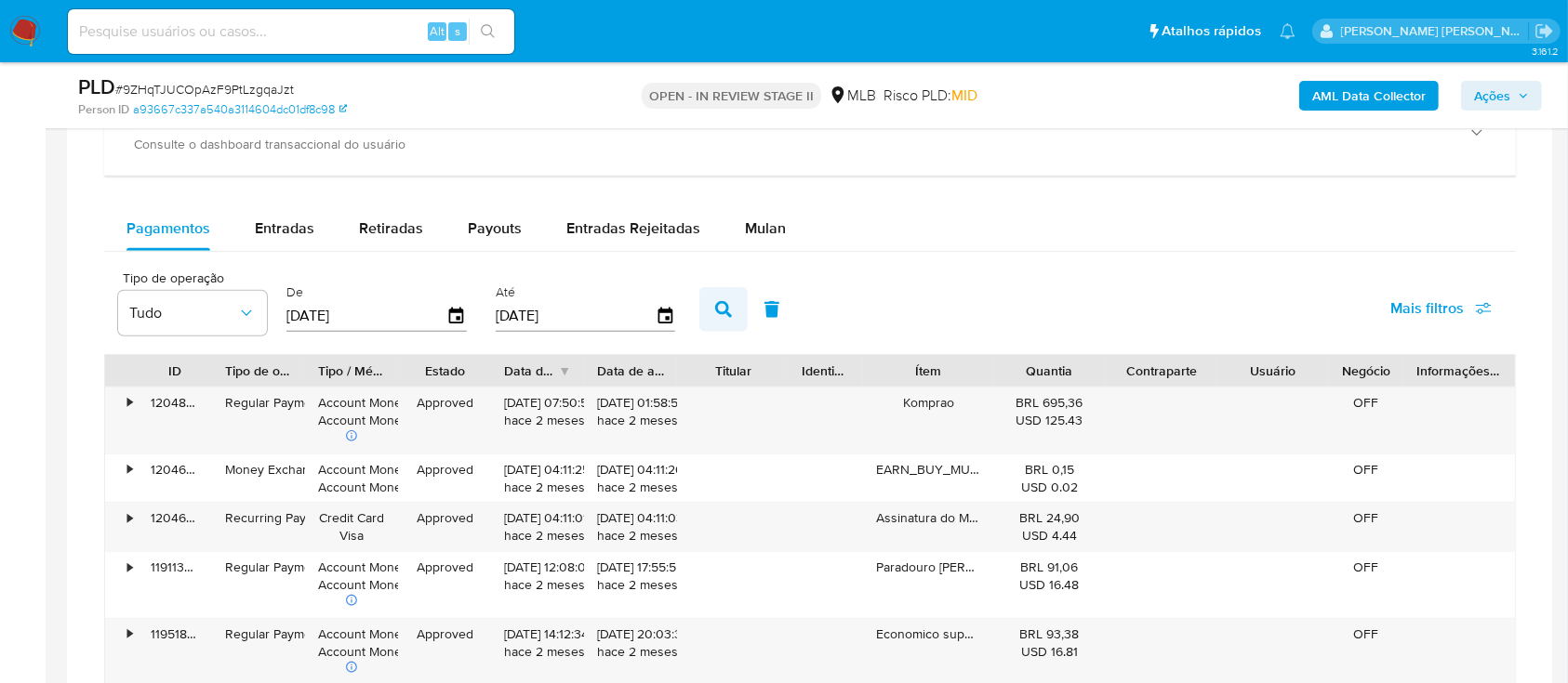
click at [722, 308] on icon "button" at bounding box center [723, 308] width 17 height 17
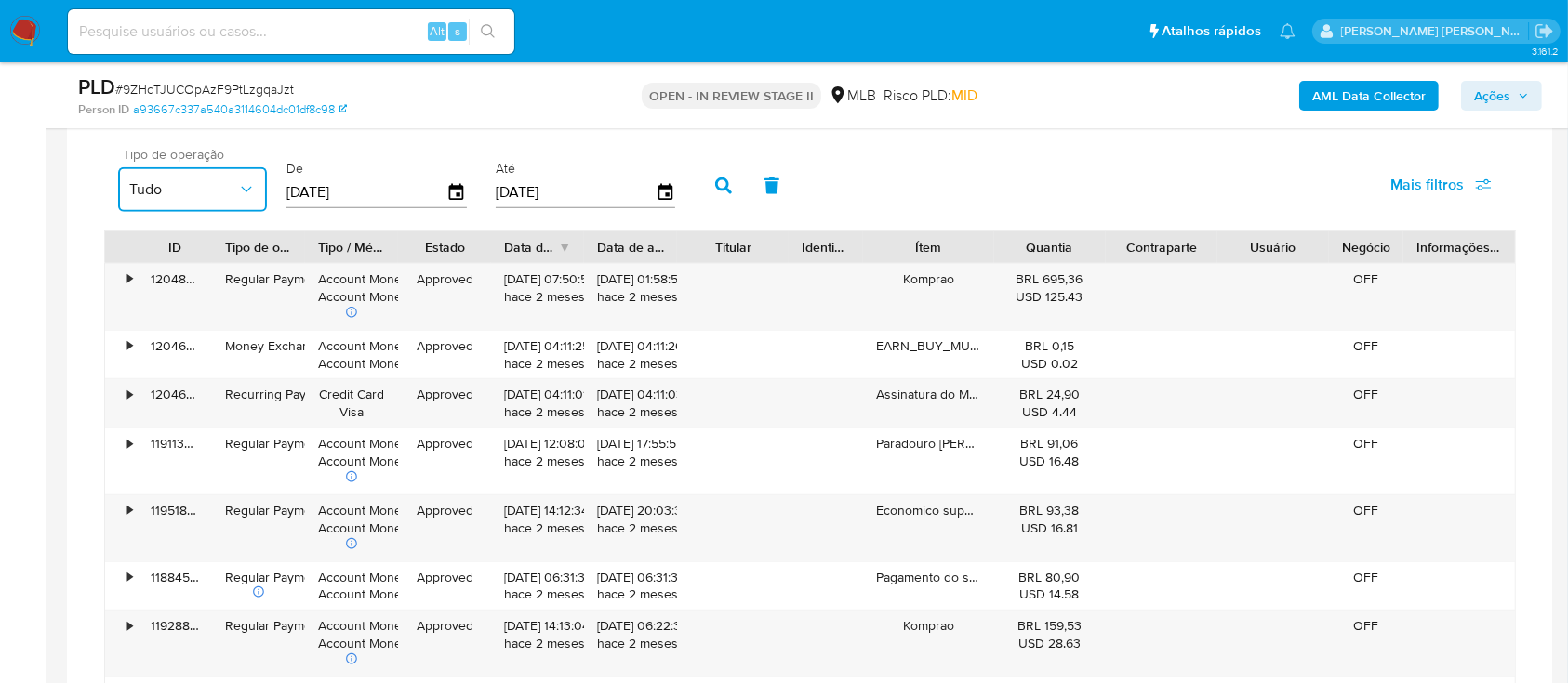
click at [252, 190] on icon "button" at bounding box center [246, 189] width 19 height 19
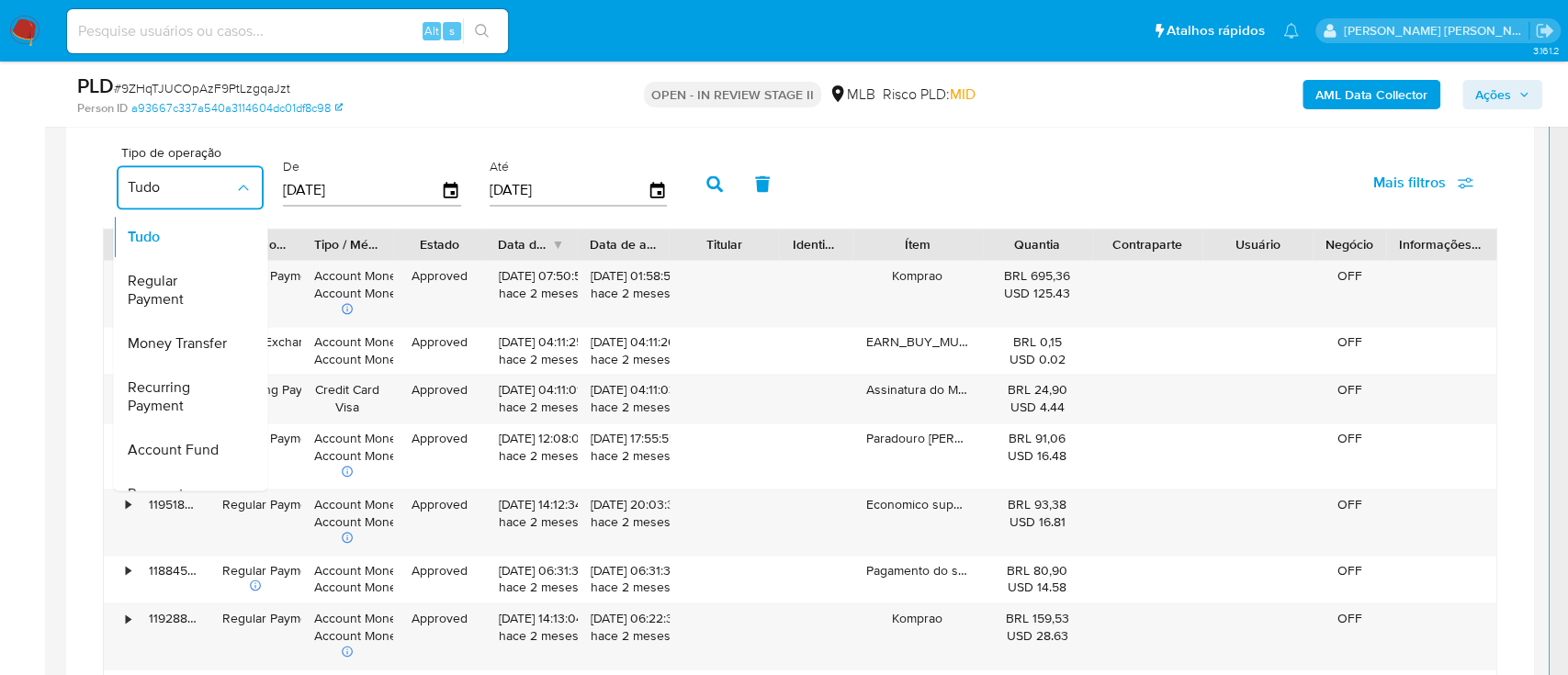
click at [410, 148] on div "De 05/07/2025" at bounding box center [371, 181] width 178 height 73
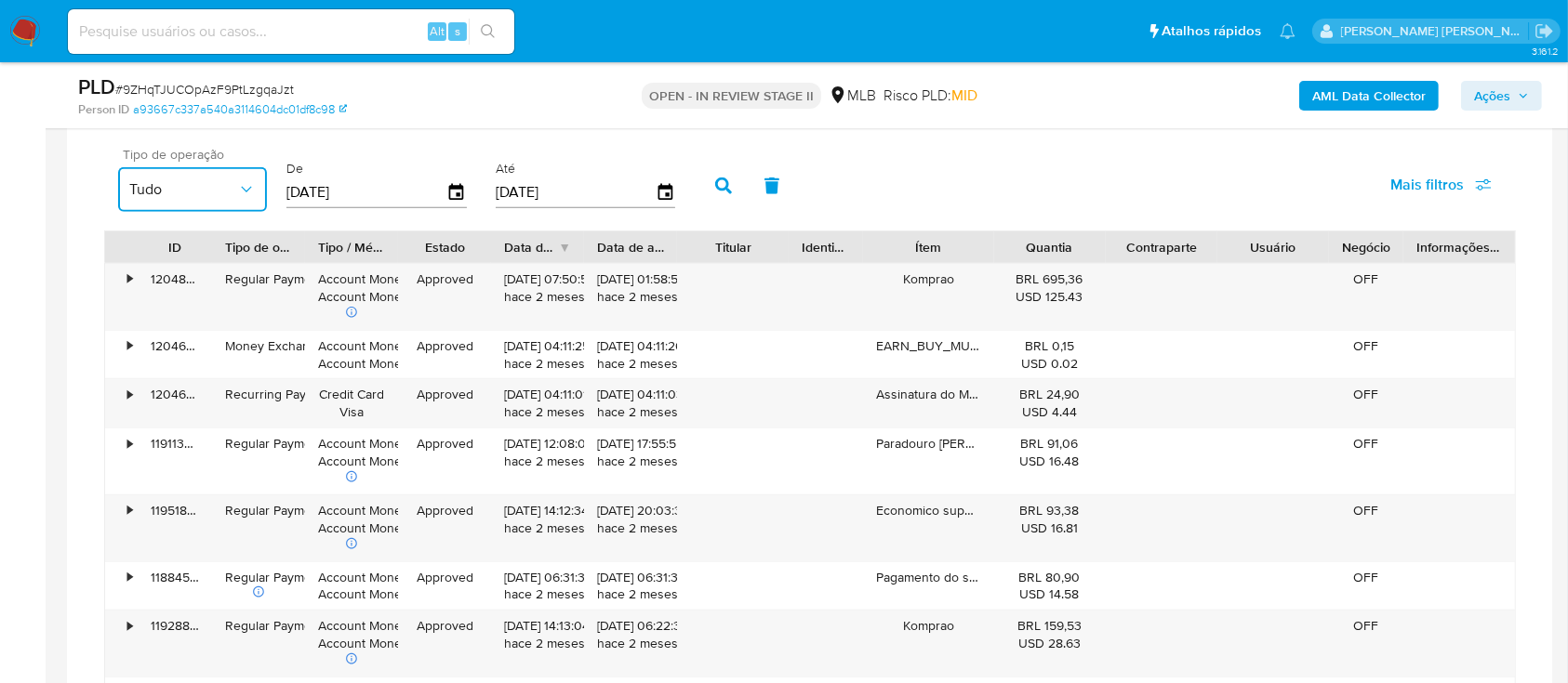
click at [238, 187] on icon "button" at bounding box center [246, 189] width 19 height 19
click at [427, 93] on div "PLD # 9ZHqTJUCOpAzF9PtLzgqaJzt" at bounding box center [318, 87] width 480 height 28
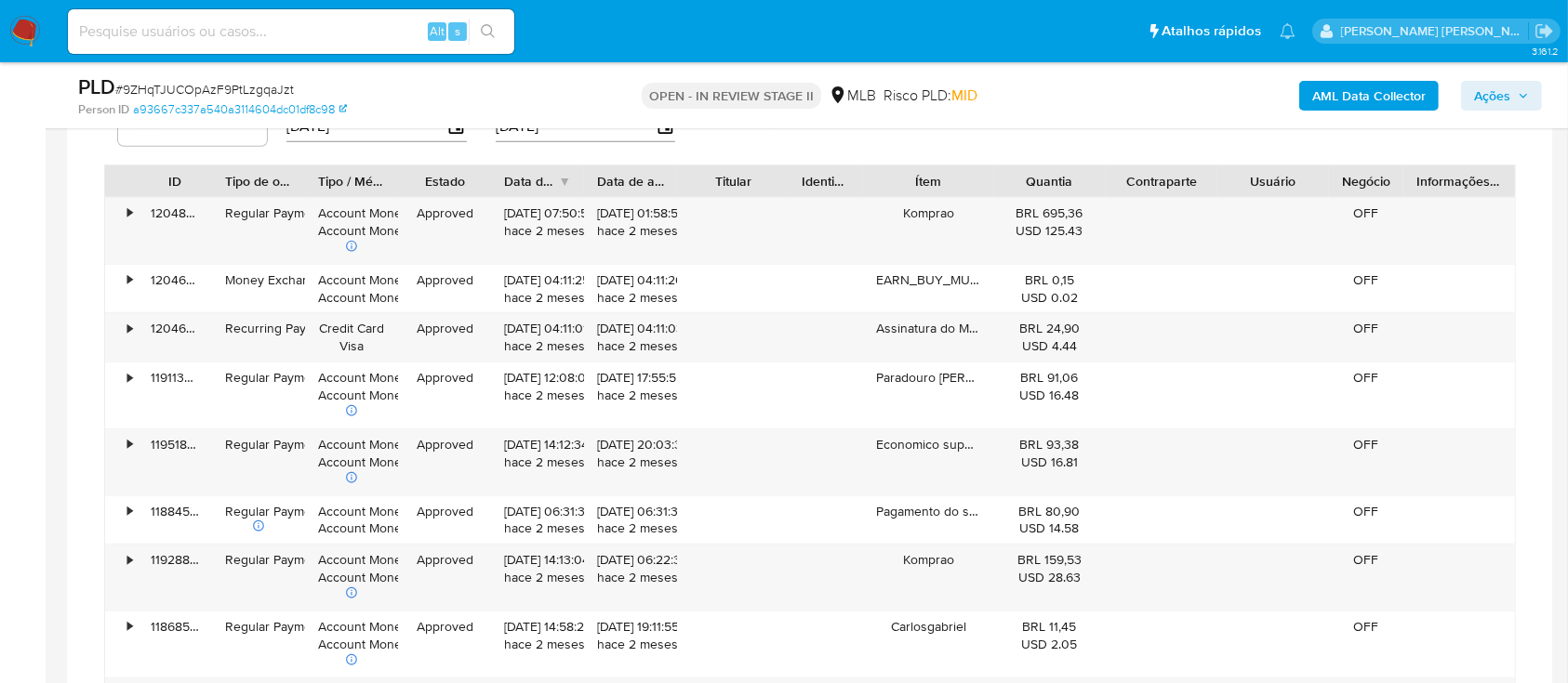
scroll to position [1362, 0]
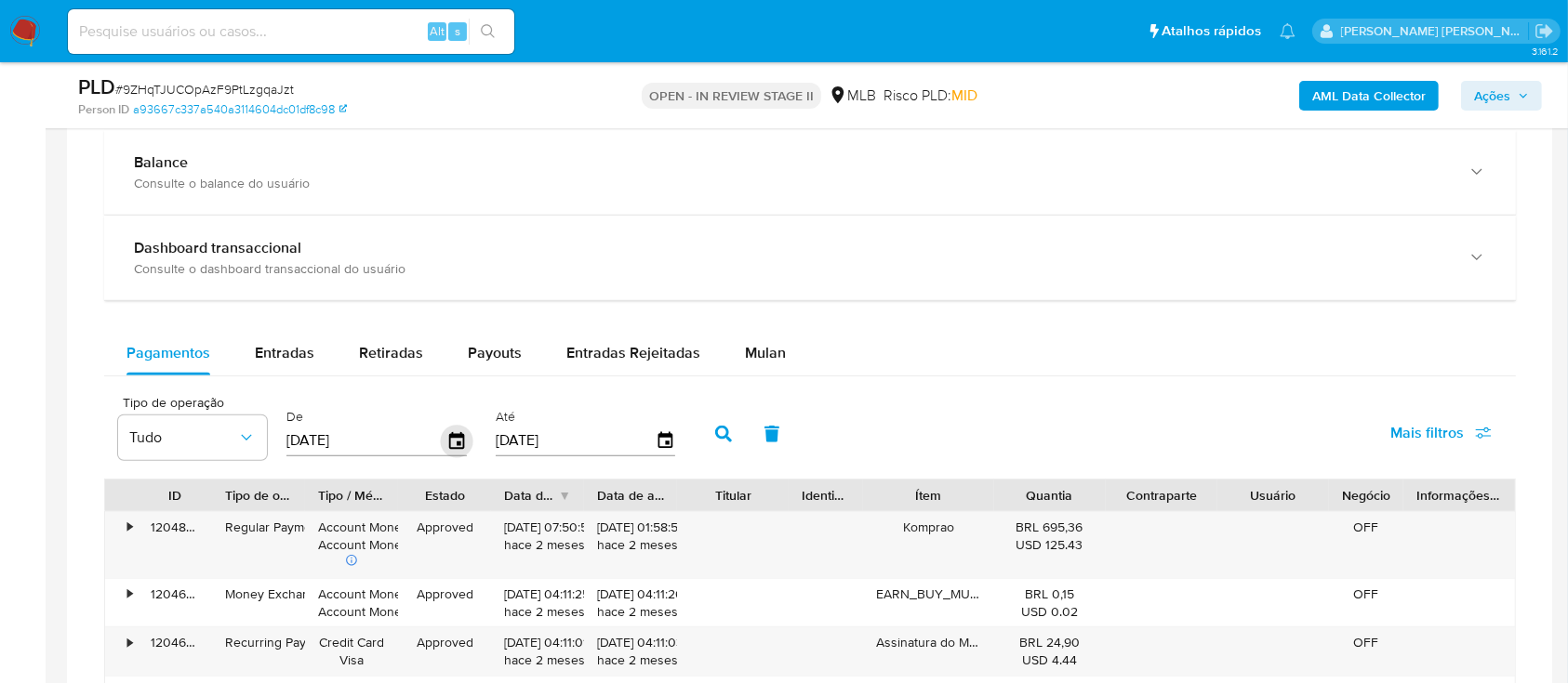
click at [452, 433] on icon "button" at bounding box center [456, 440] width 15 height 17
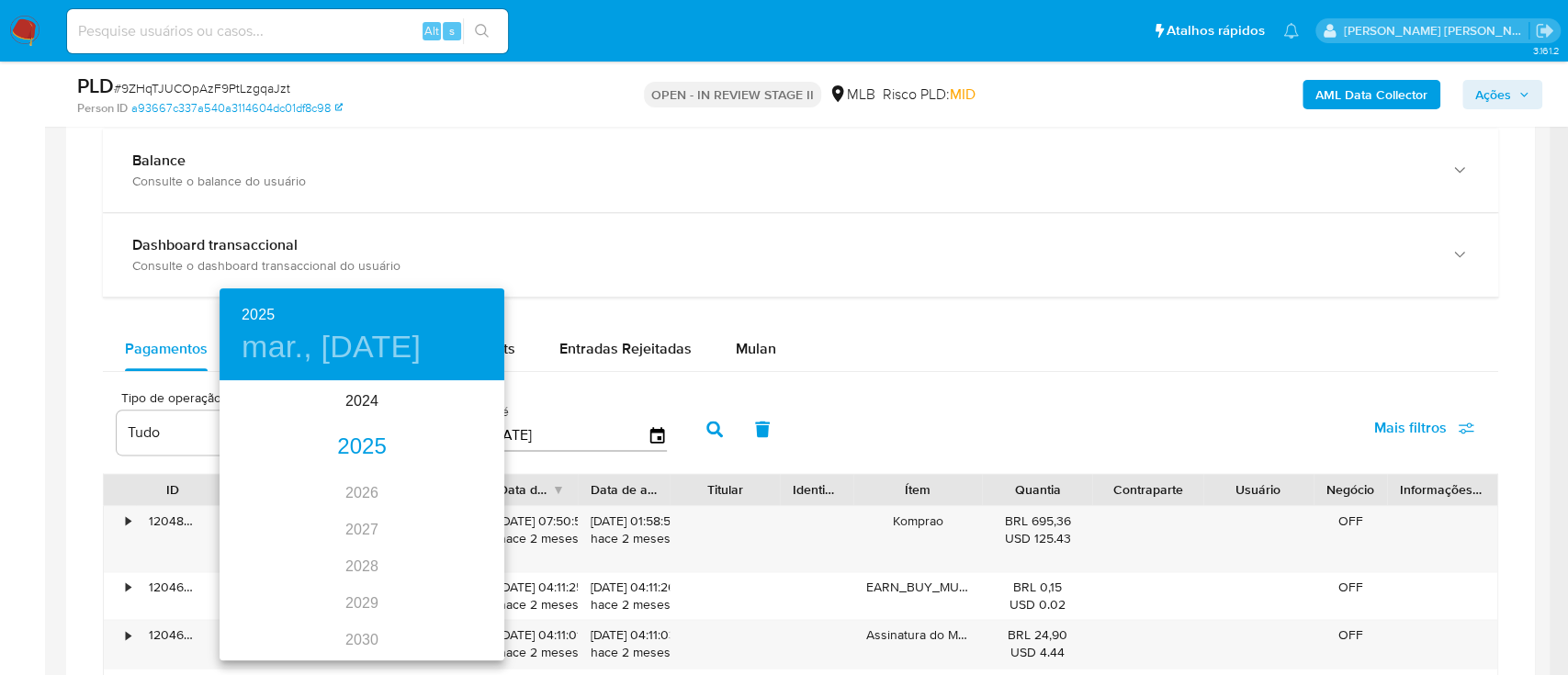
click at [362, 444] on div "2025" at bounding box center [362, 447] width 285 height 37
click at [263, 556] on div "jul." at bounding box center [266, 555] width 95 height 69
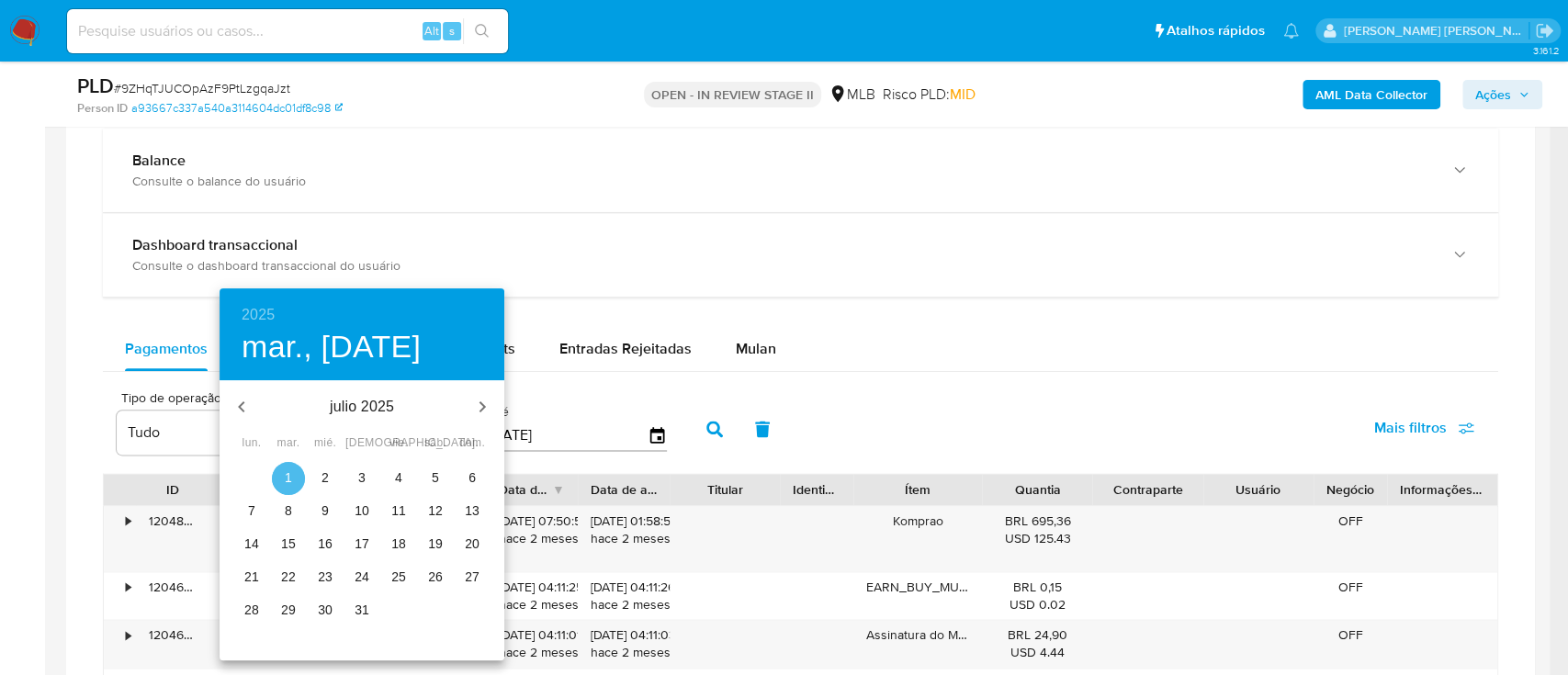
click at [290, 484] on p "1" at bounding box center [288, 477] width 8 height 19
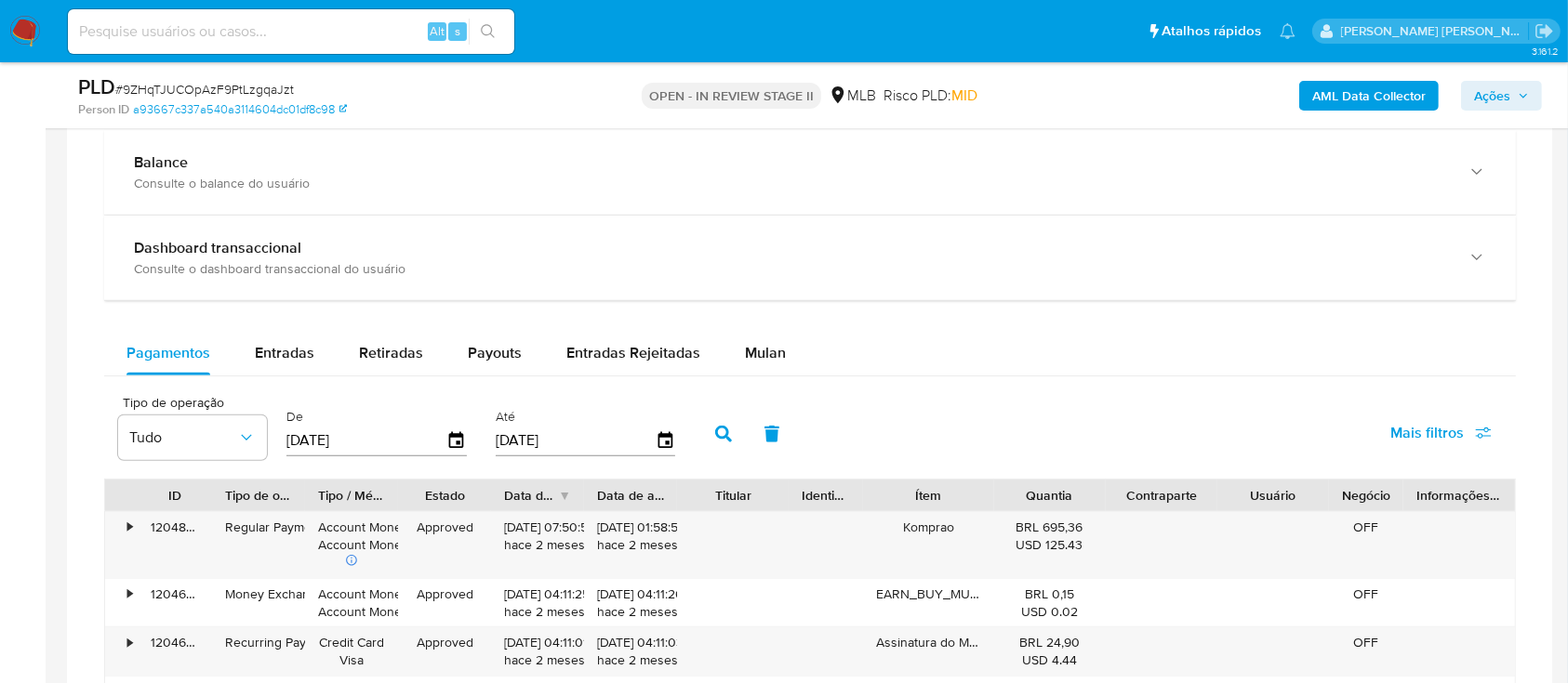
click at [732, 431] on button "button" at bounding box center [723, 434] width 48 height 44
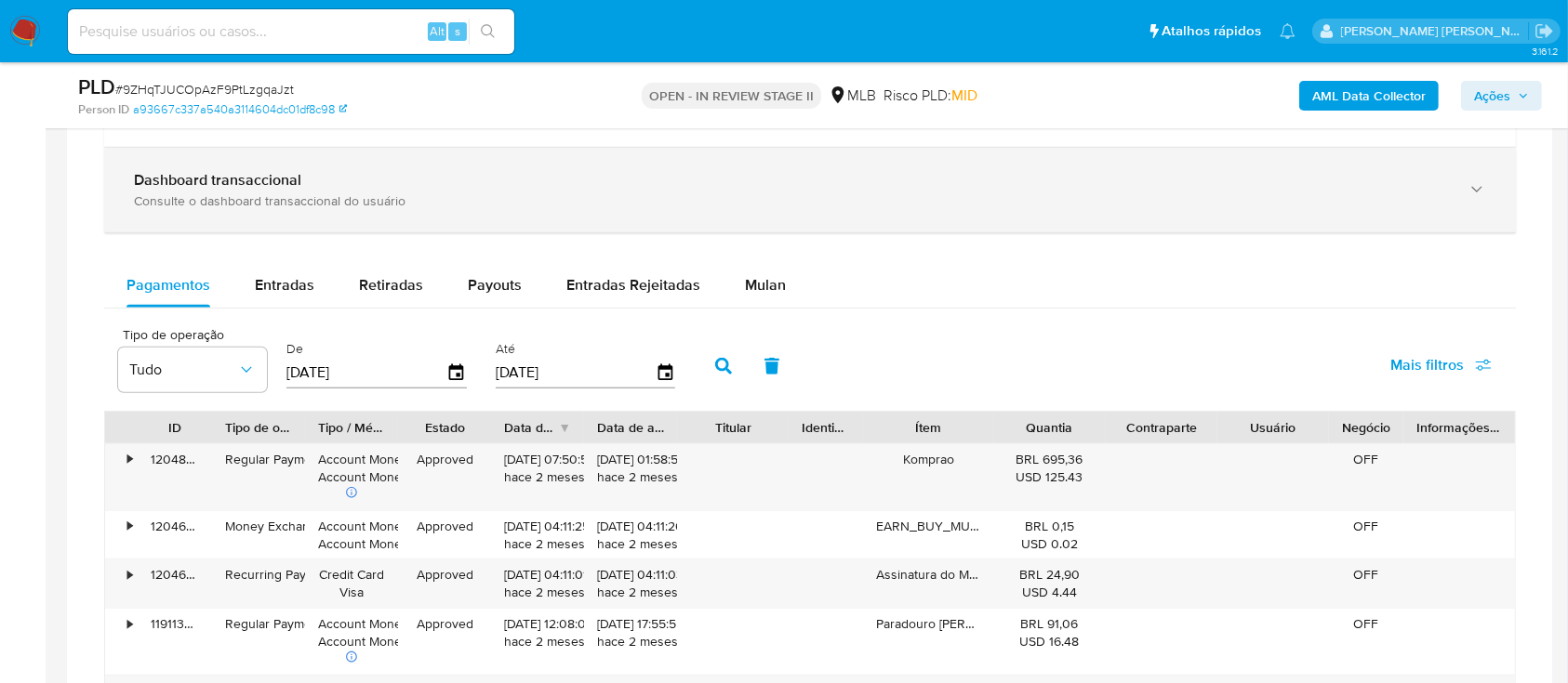
scroll to position [1239, 0]
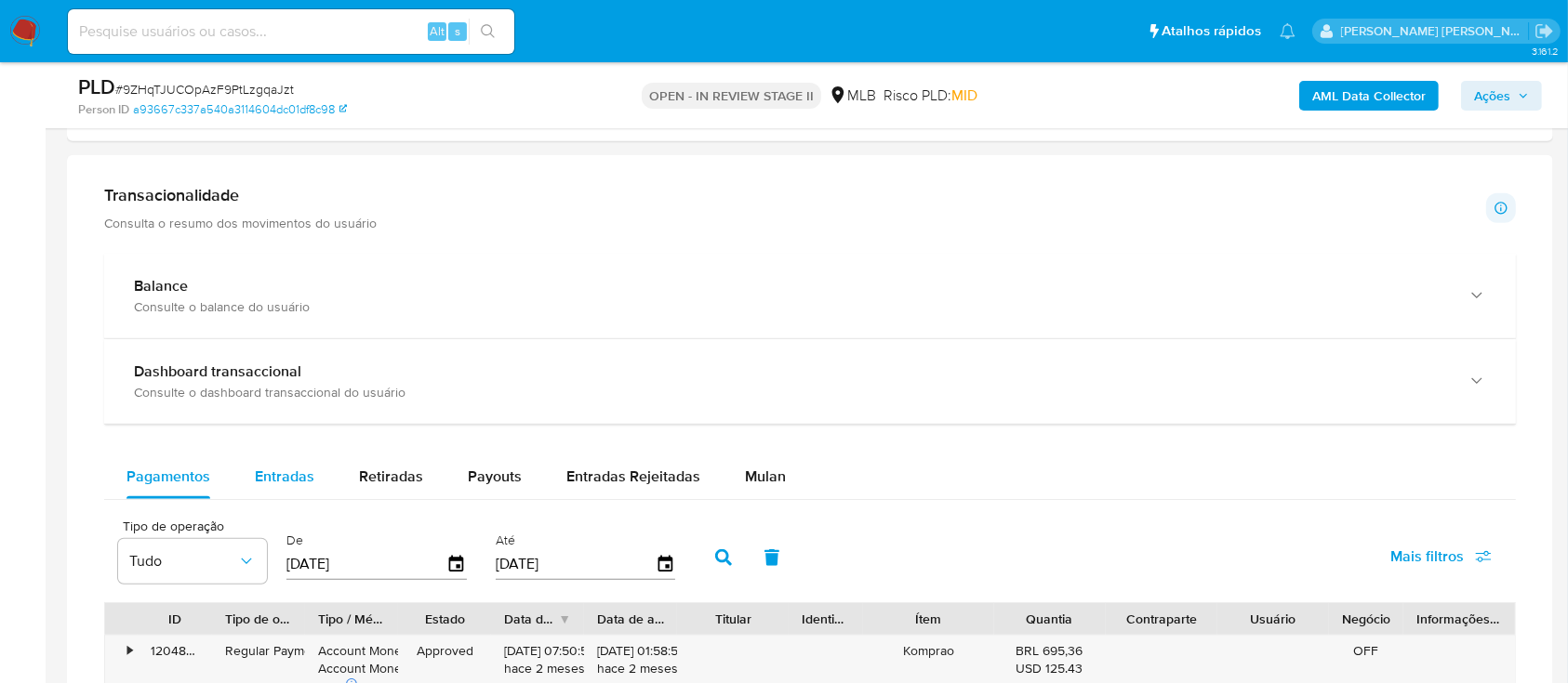
click at [280, 473] on span "Entradas" at bounding box center [284, 476] width 59 height 22
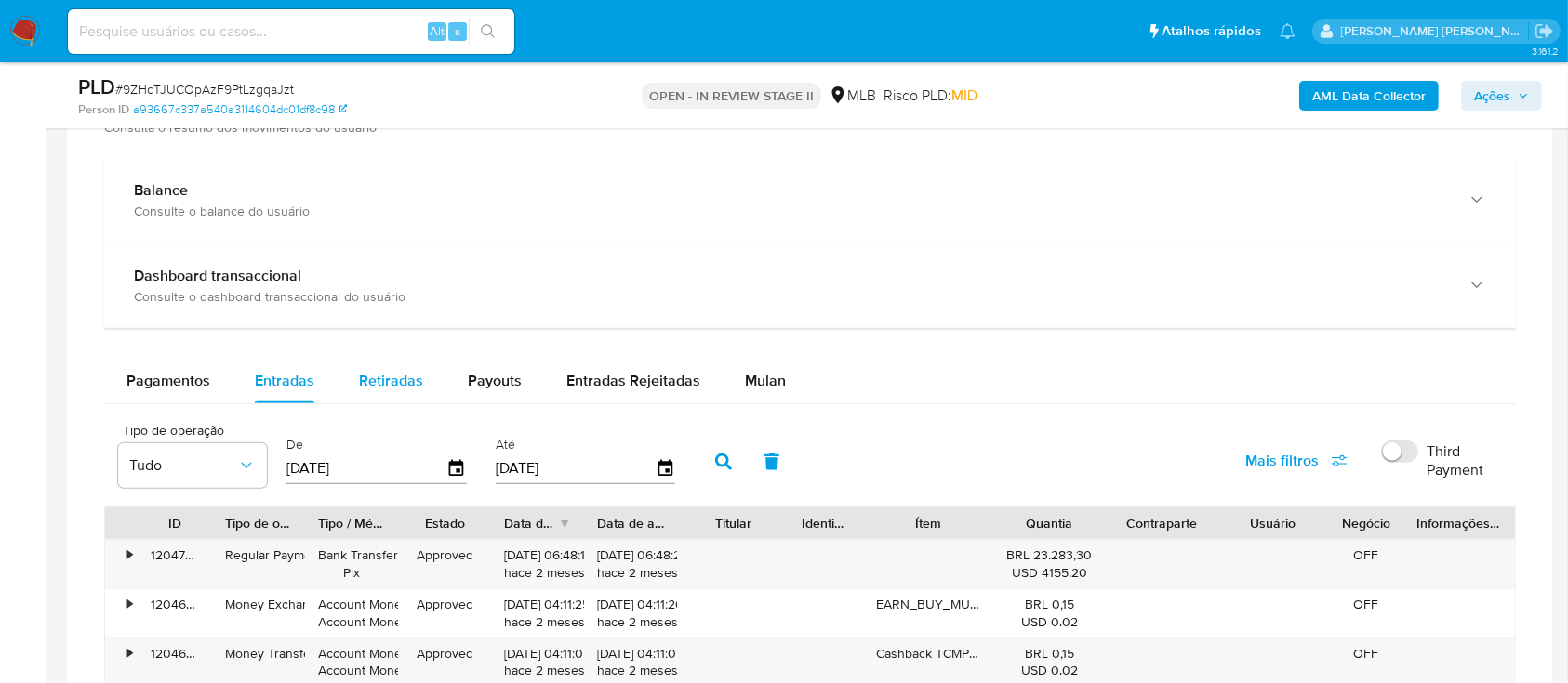
scroll to position [1487, 0]
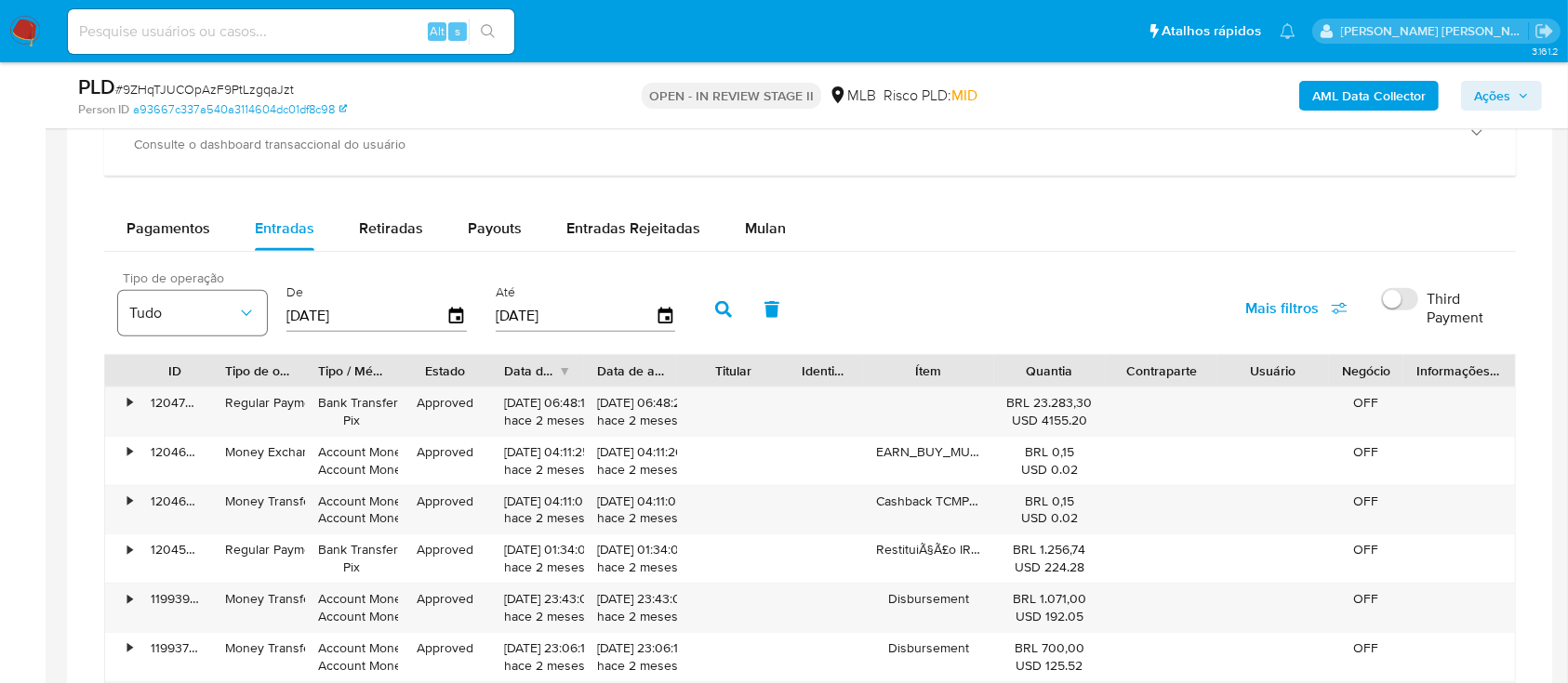
click at [247, 310] on icon "button" at bounding box center [246, 312] width 19 height 19
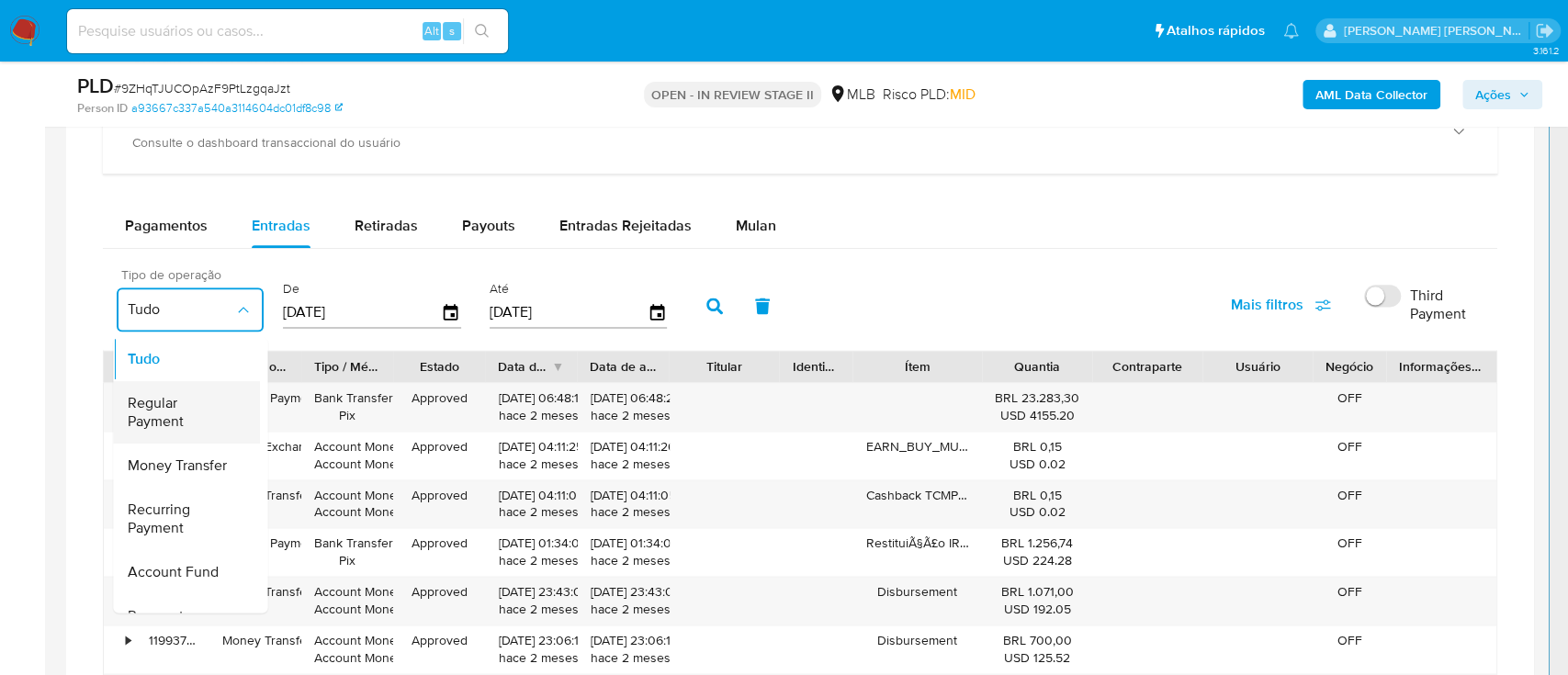
click at [198, 405] on span "Regular Payment" at bounding box center [180, 412] width 106 height 37
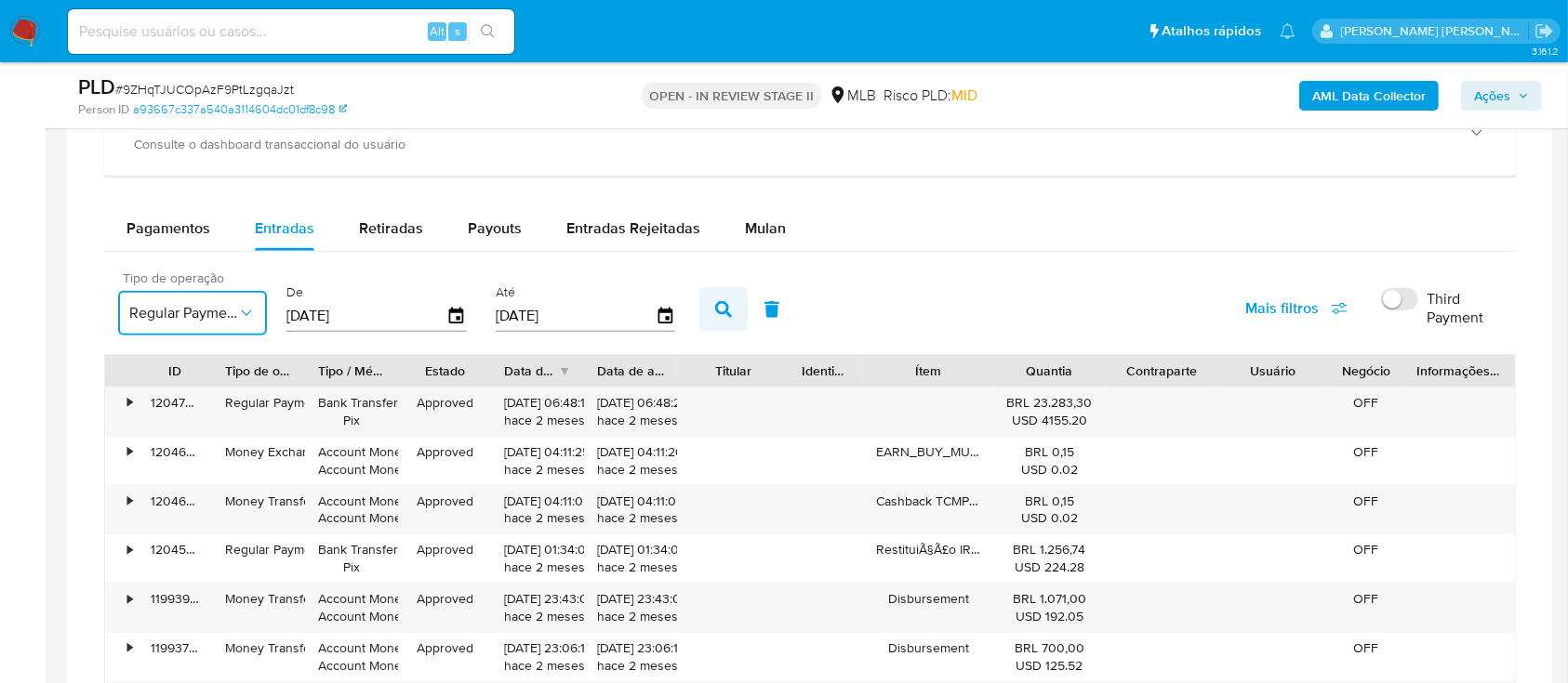
click at [722, 311] on icon "button" at bounding box center [723, 308] width 17 height 17
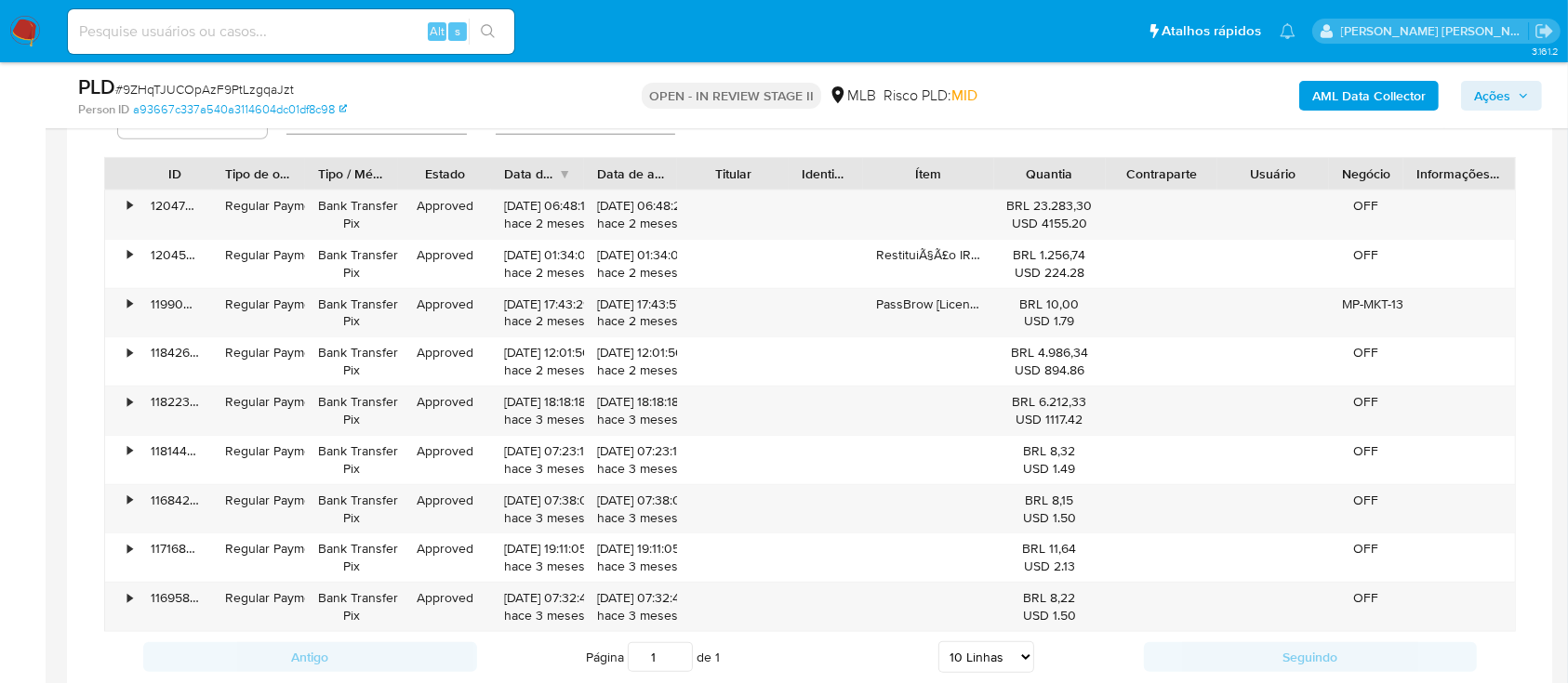
scroll to position [1679, 0]
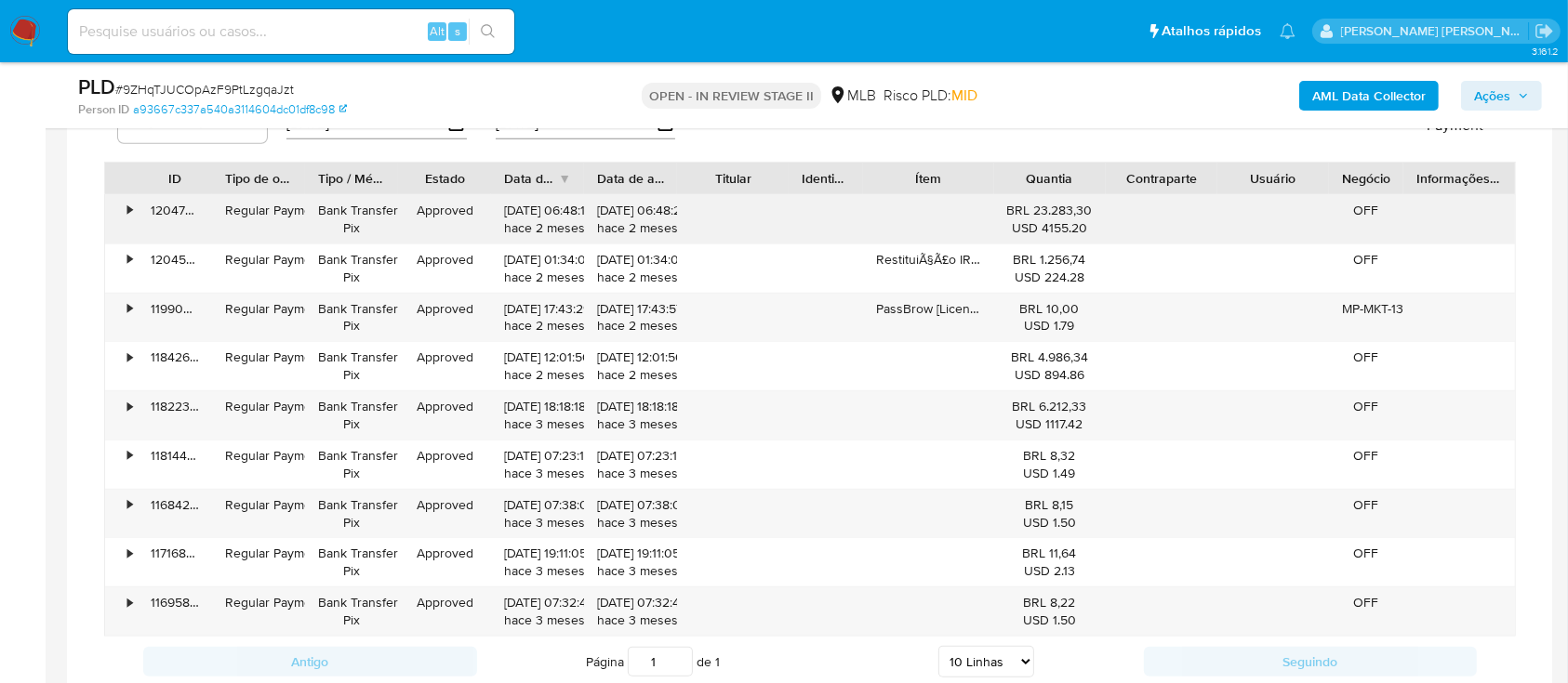
click at [124, 210] on div "•" at bounding box center [121, 219] width 33 height 48
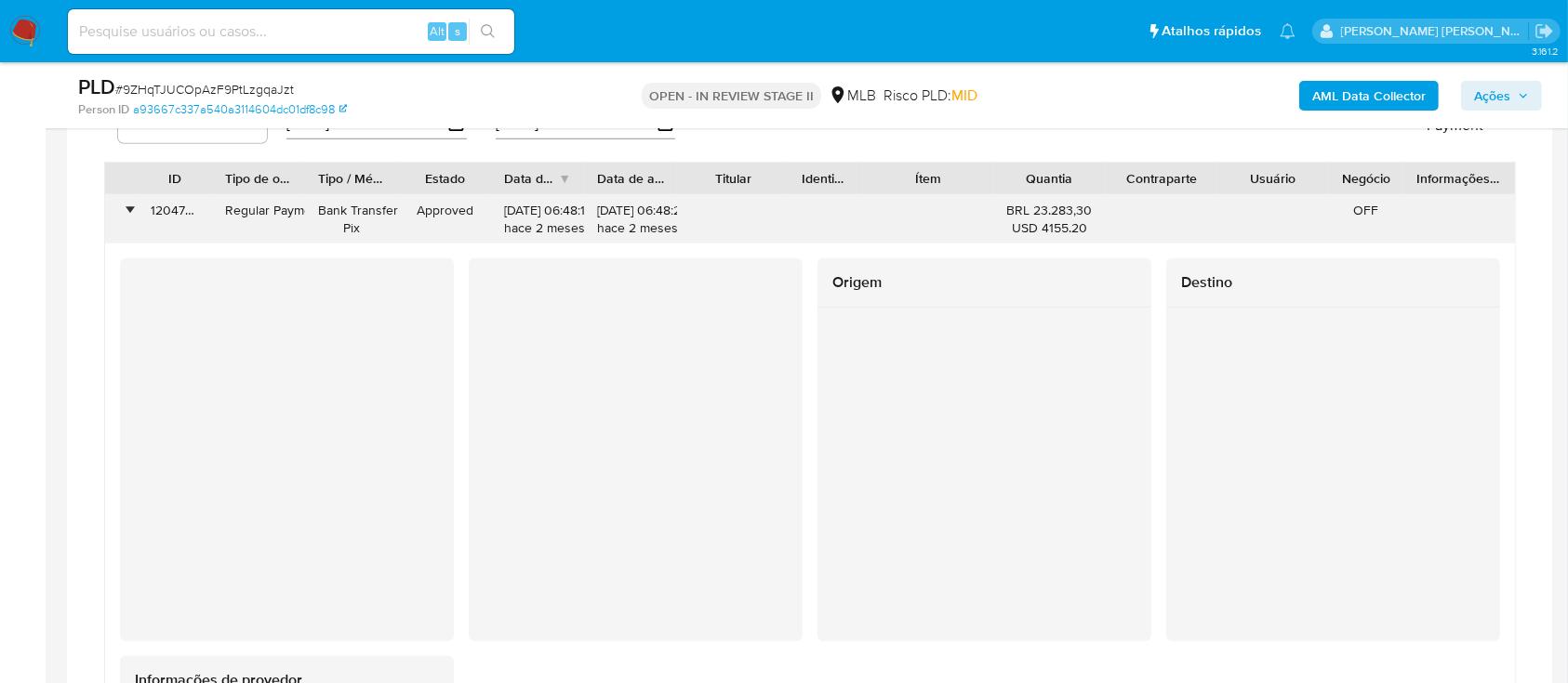
click at [129, 211] on div "•" at bounding box center [129, 211] width 5 height 18
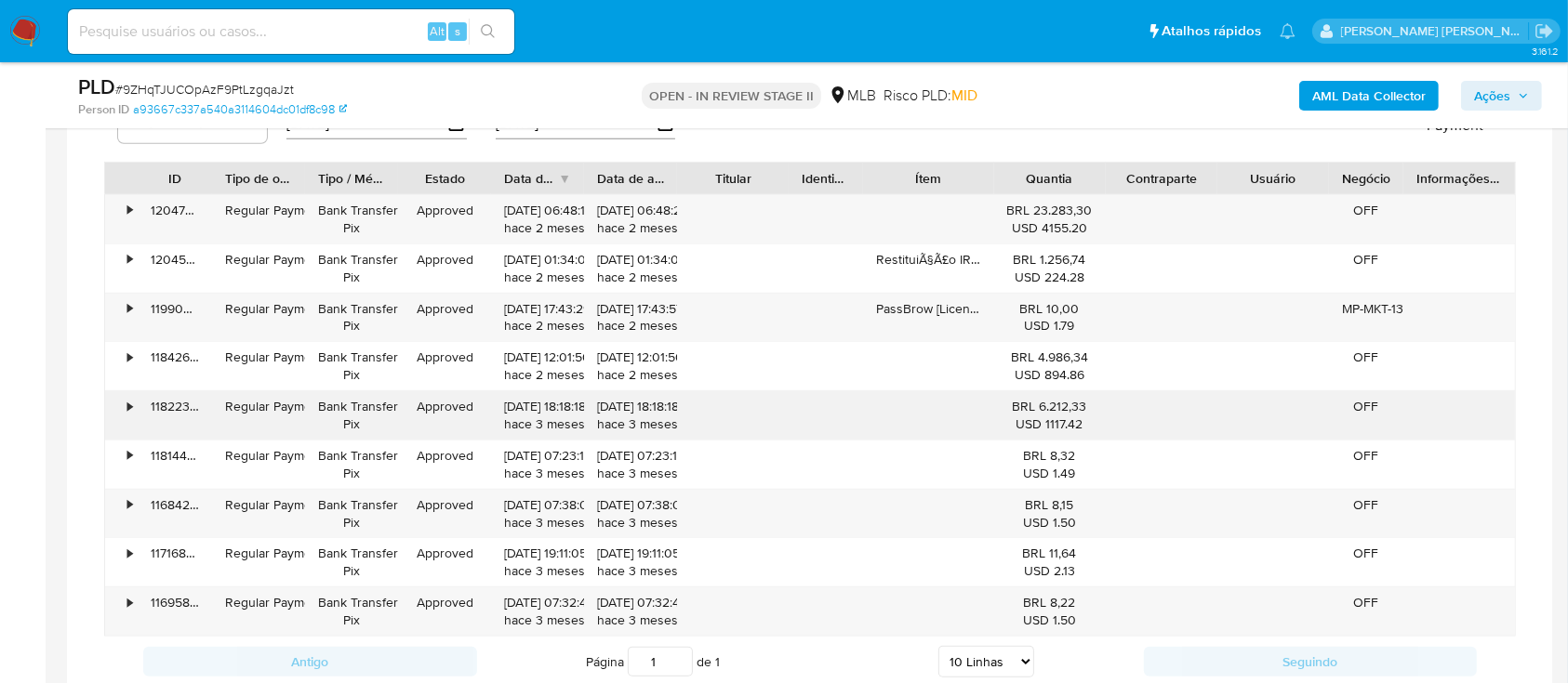
click at [118, 403] on div "•" at bounding box center [121, 415] width 33 height 48
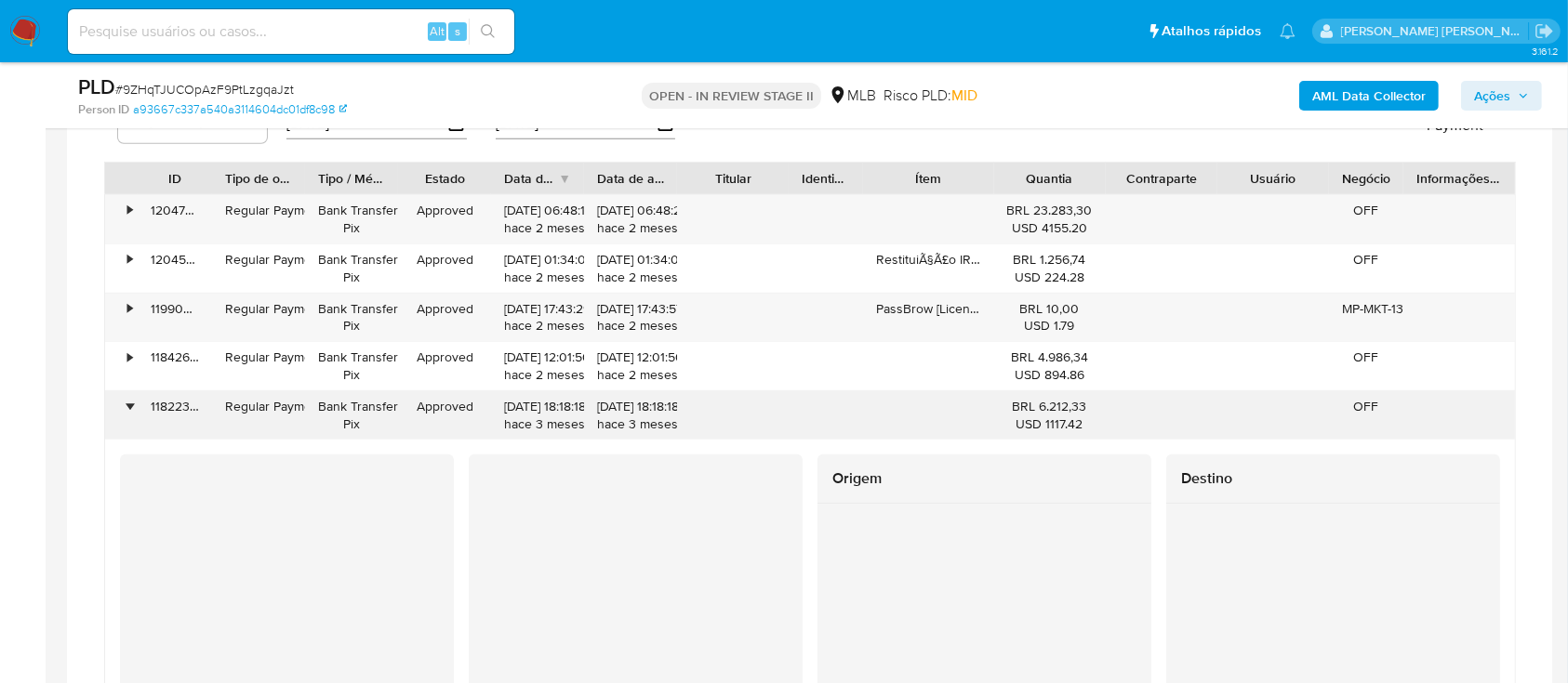
click at [129, 404] on div "•" at bounding box center [129, 407] width 5 height 18
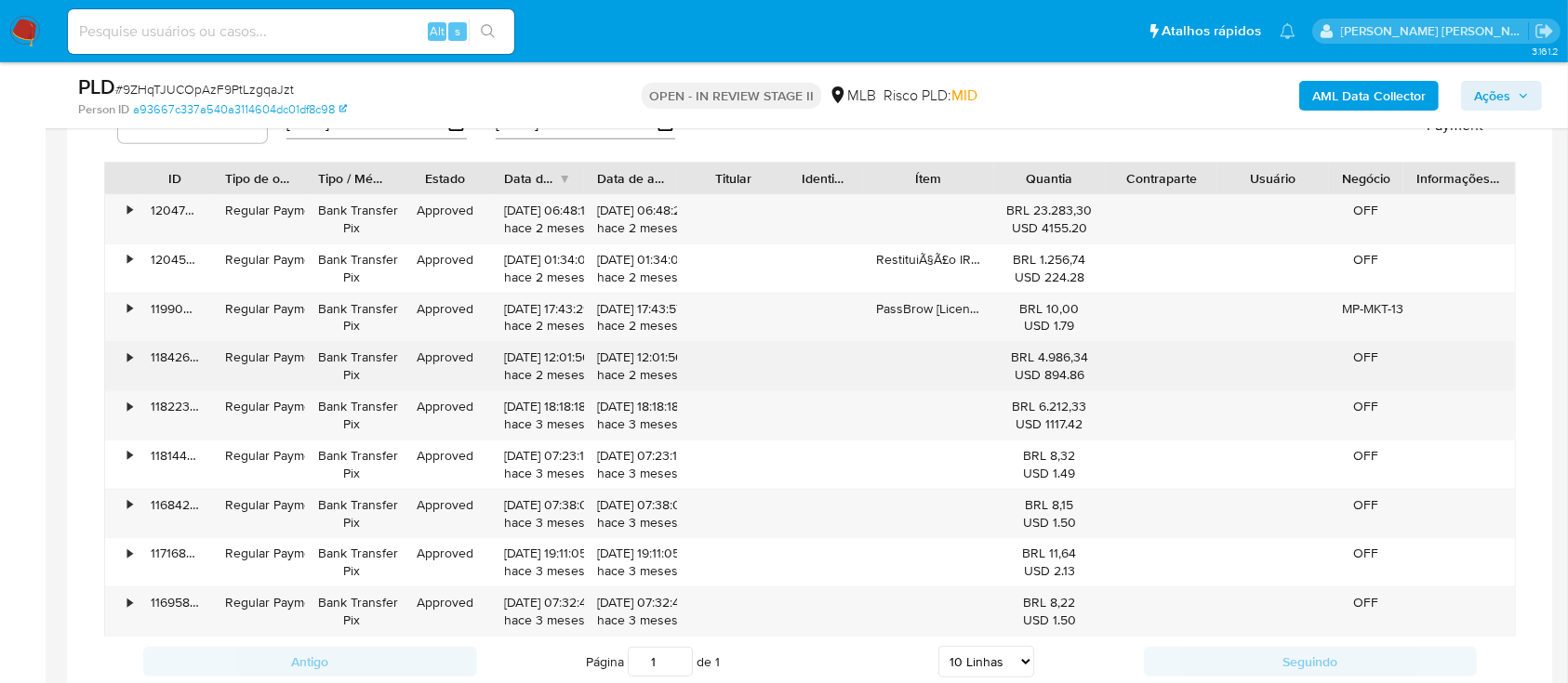
click at [129, 360] on div "•" at bounding box center [129, 358] width 5 height 18
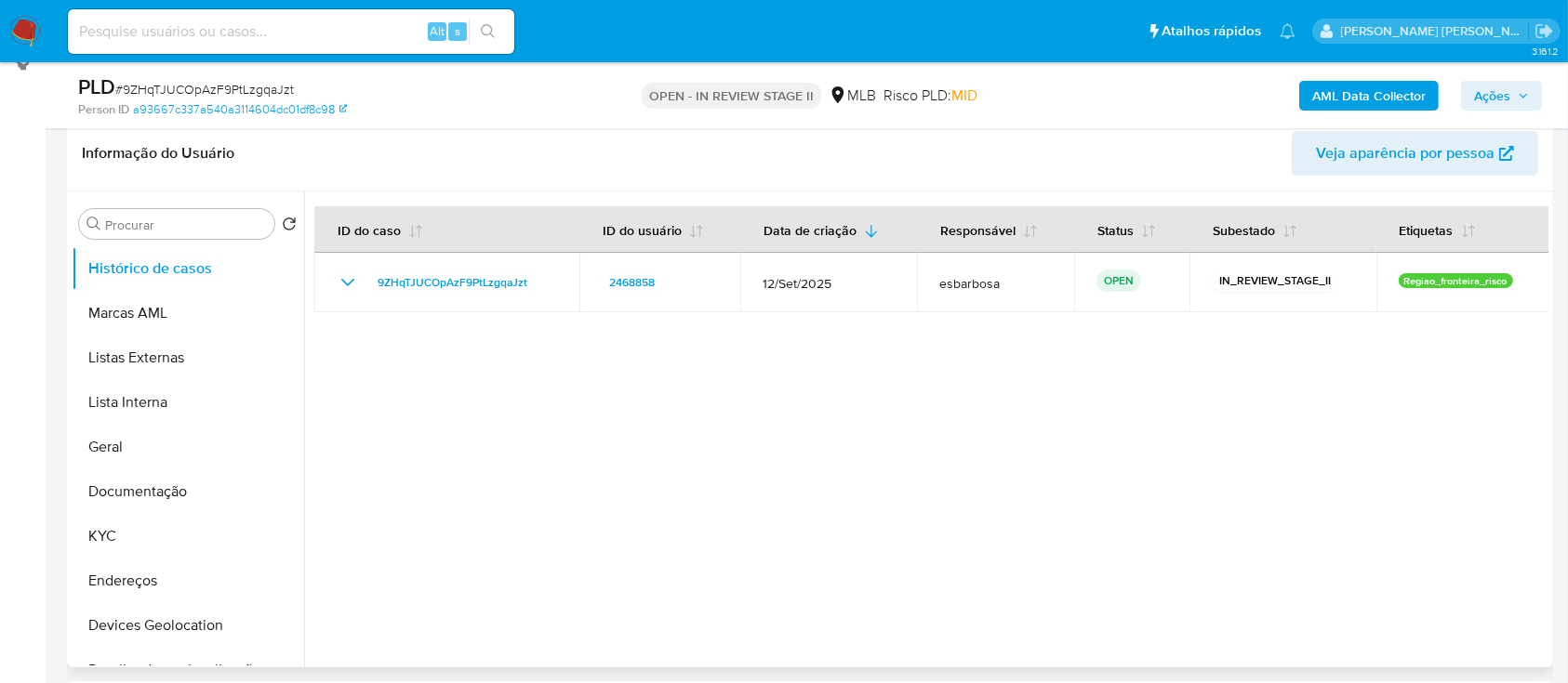
scroll to position [192, 0]
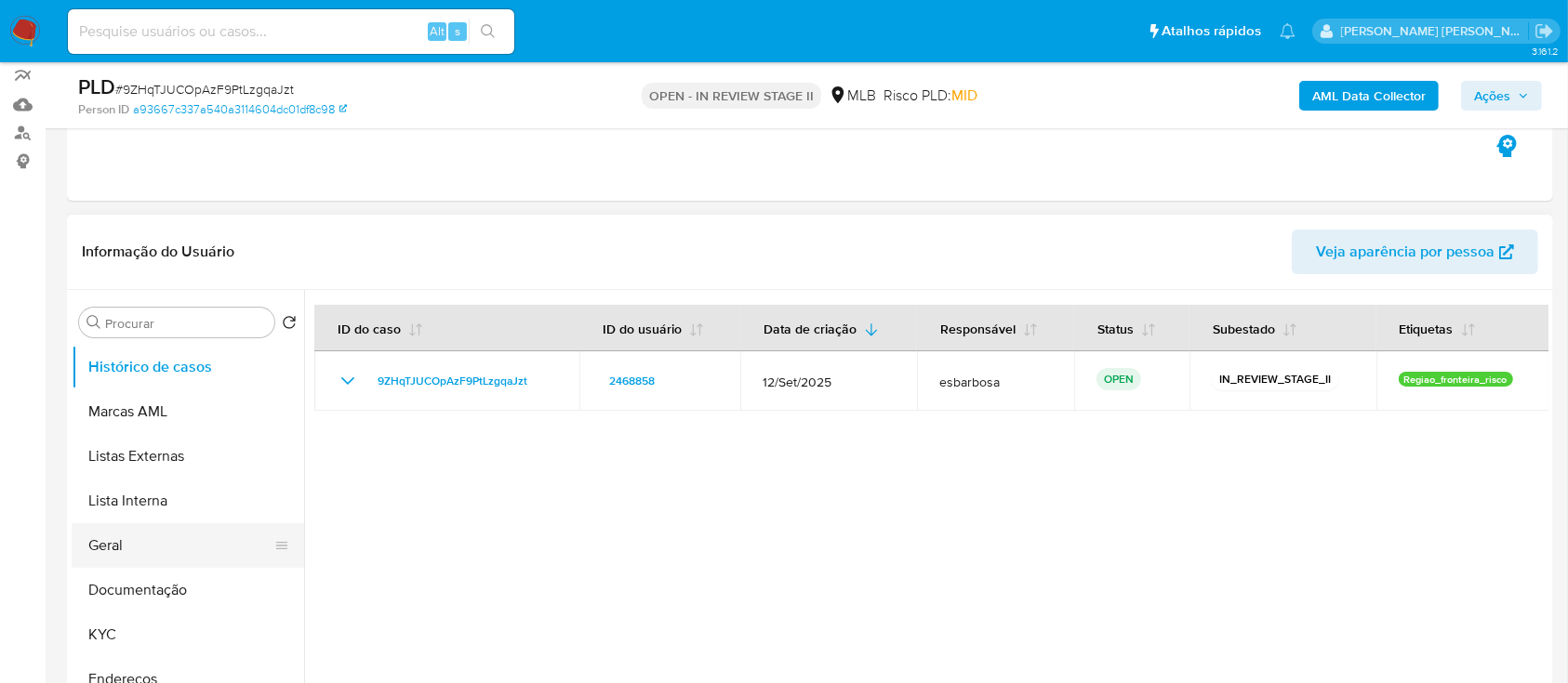
click at [156, 539] on button "Geral" at bounding box center [180, 545] width 218 height 44
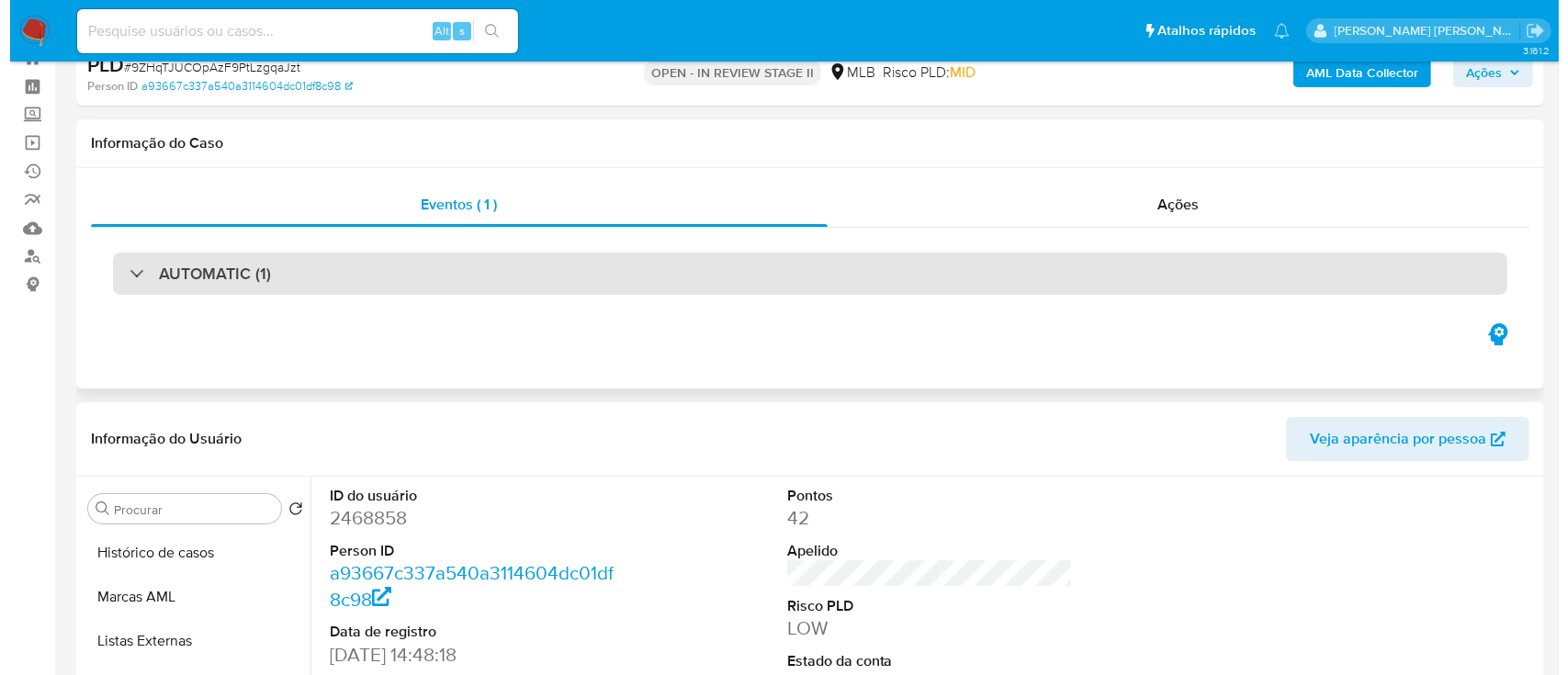
scroll to position [0, 0]
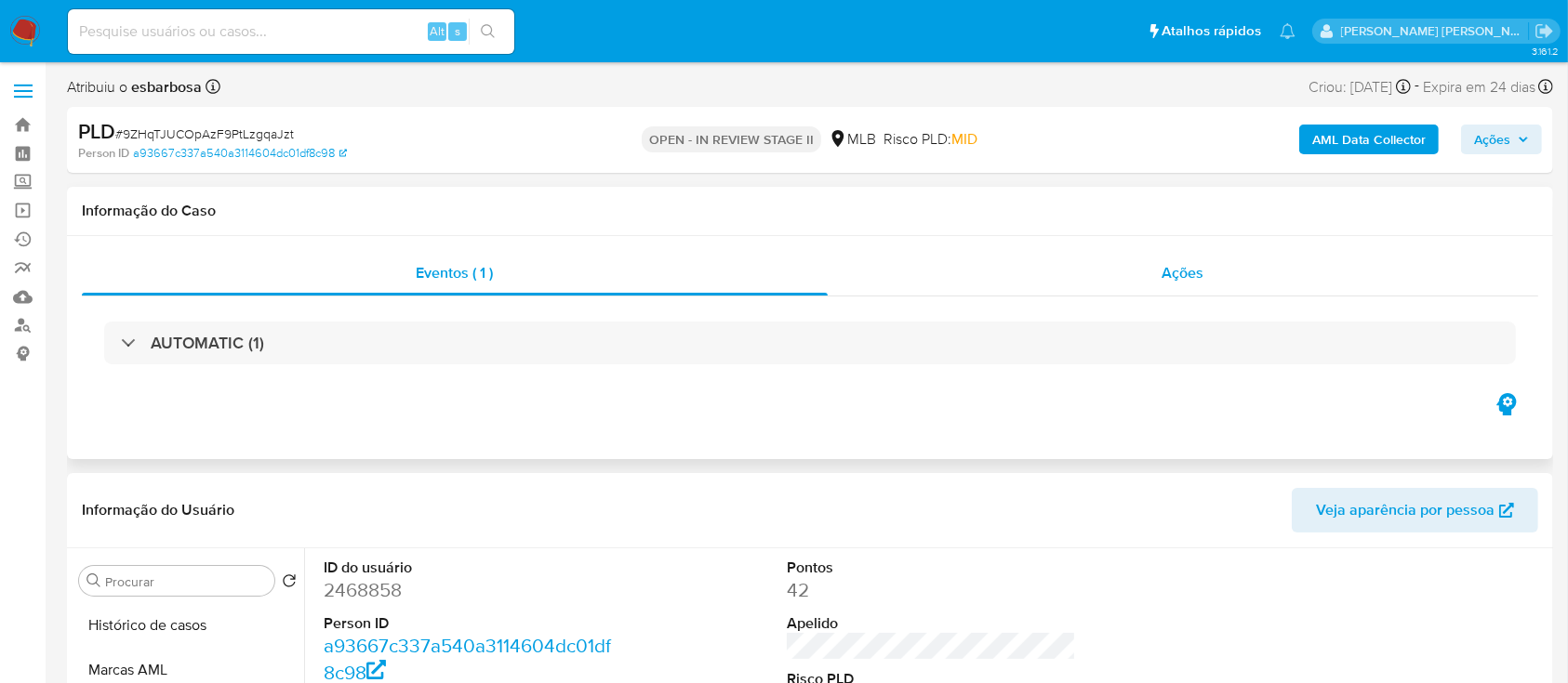
click at [952, 275] on div "Ações" at bounding box center [1182, 273] width 710 height 44
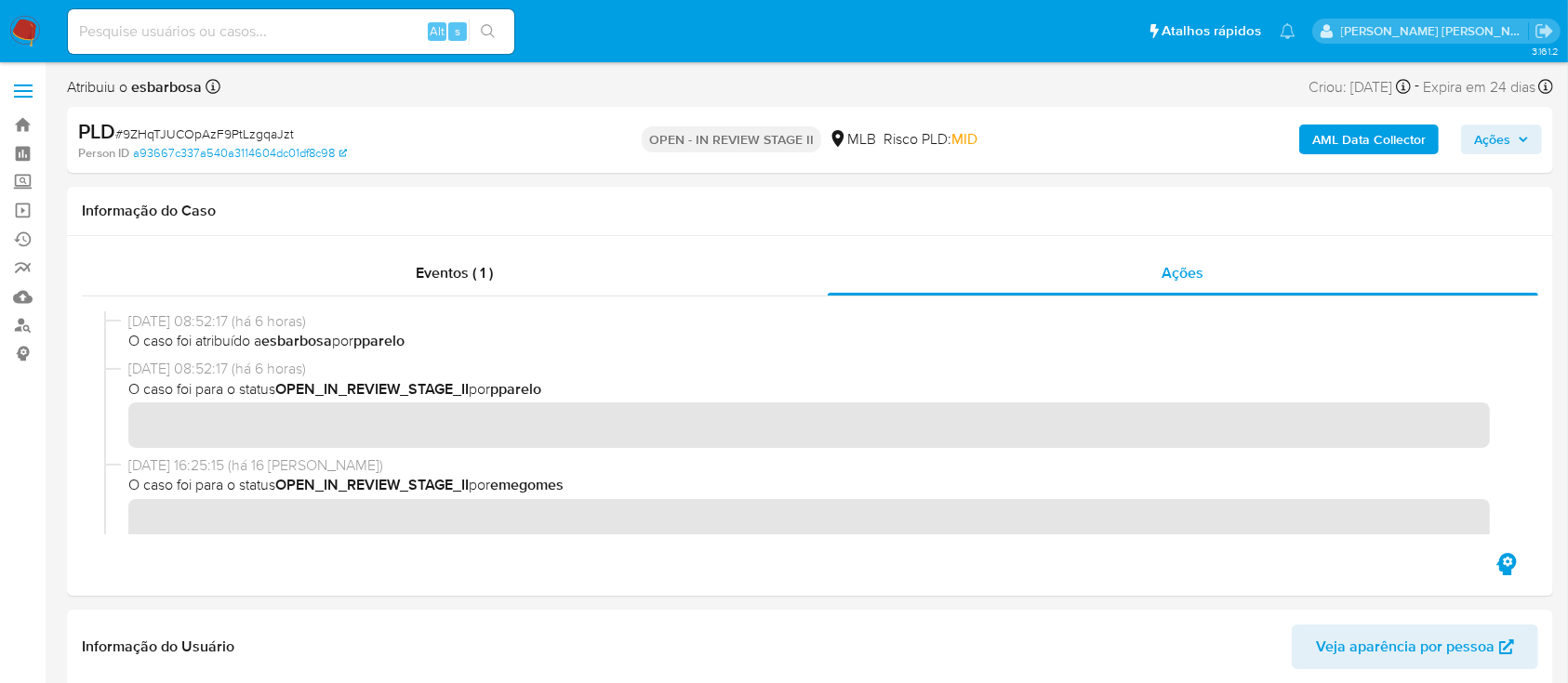
click at [1350, 135] on b "AML Data Collector" at bounding box center [1368, 139] width 113 height 30
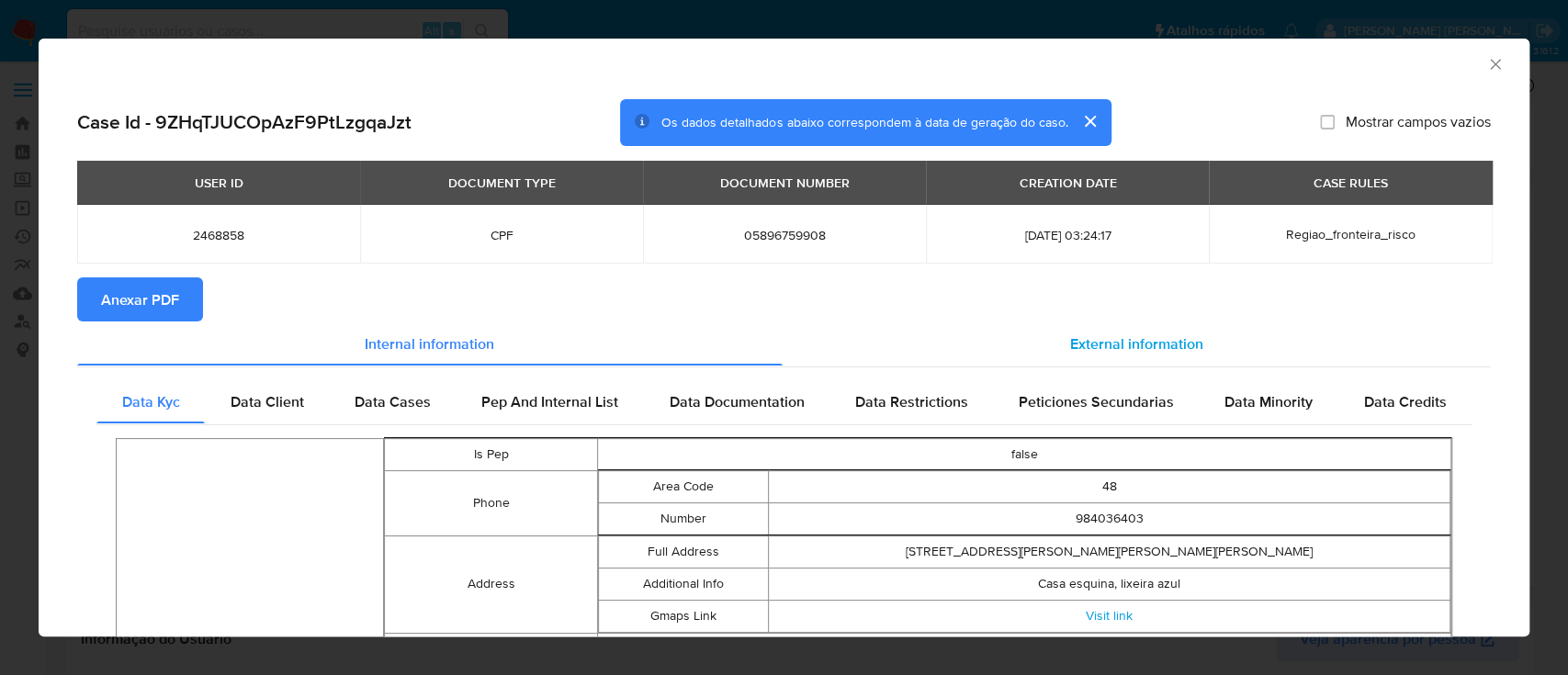
click at [1115, 344] on span "External information" at bounding box center [1136, 343] width 134 height 21
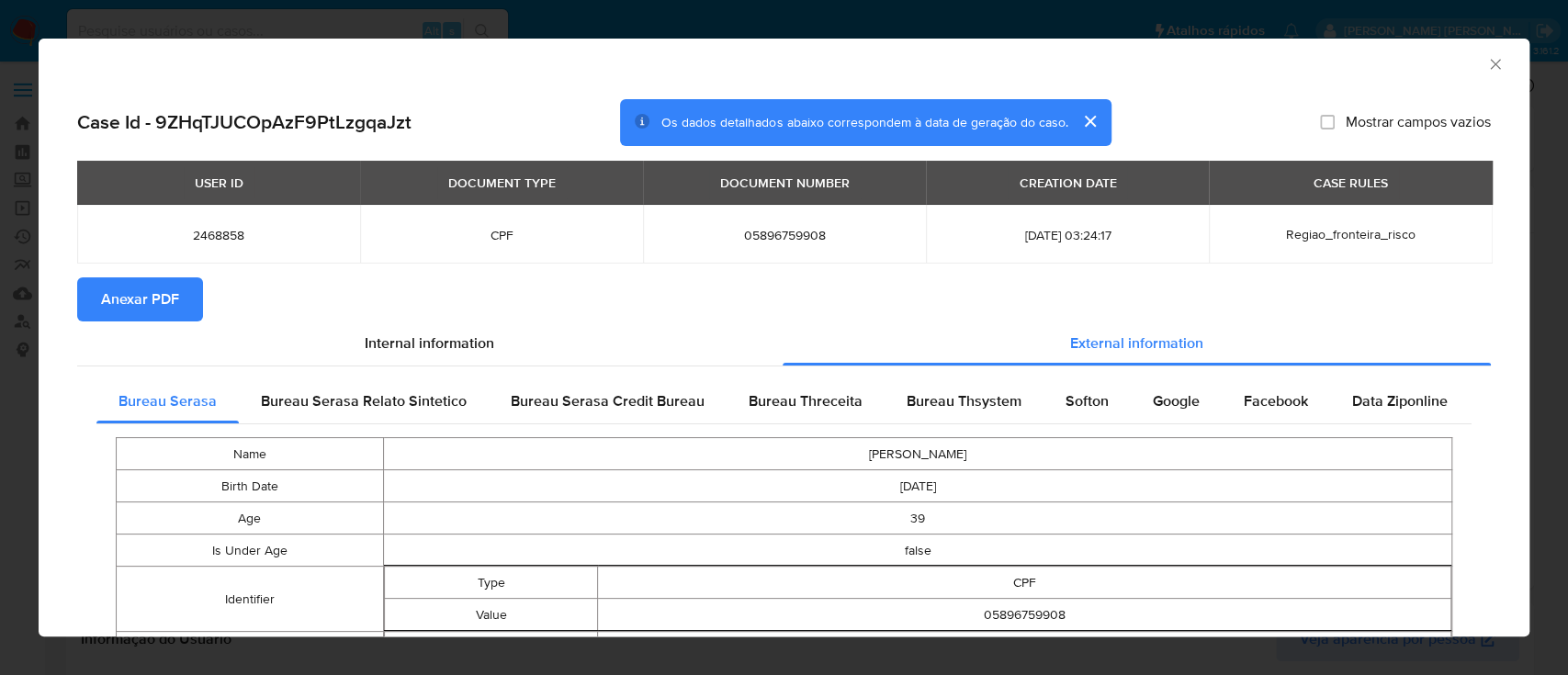
click at [160, 301] on span "Anexar PDF" at bounding box center [140, 299] width 78 height 40
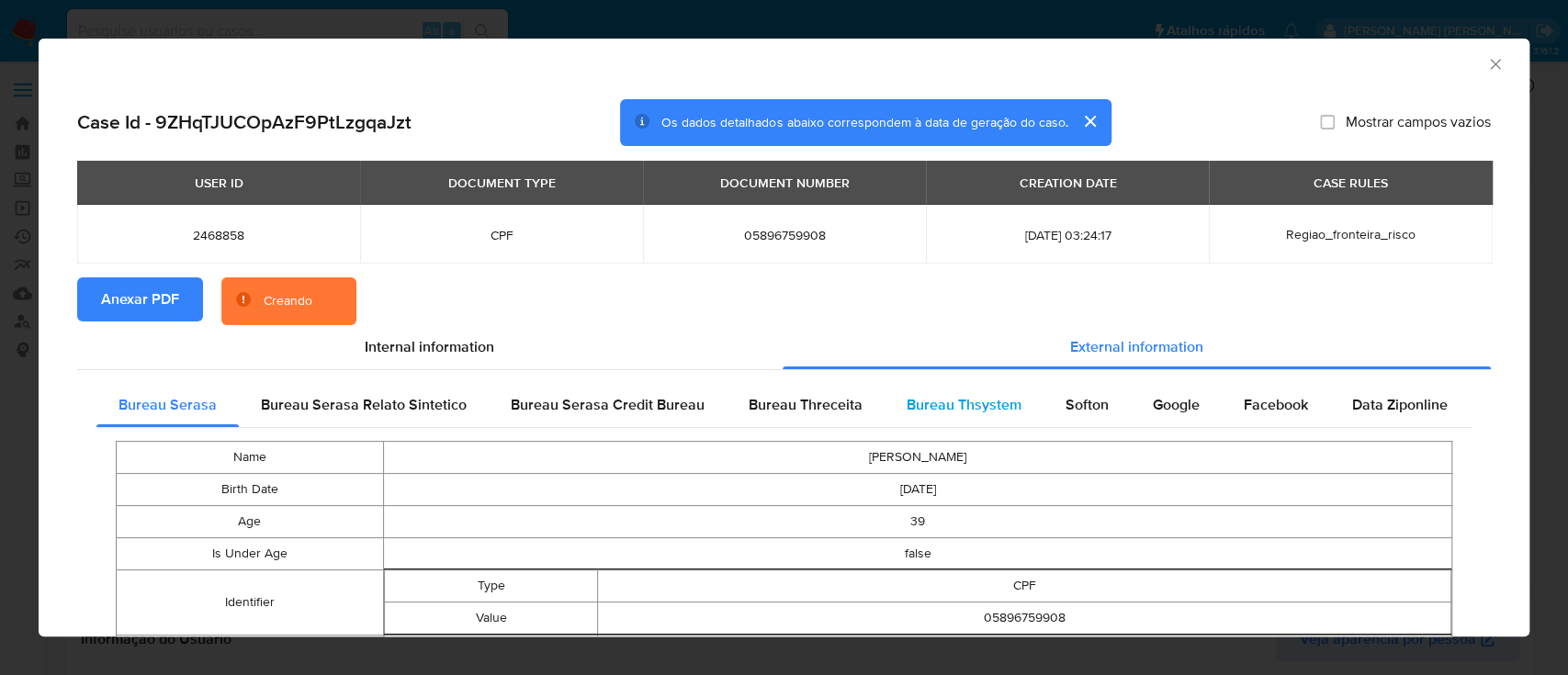
click at [958, 408] on span "Bureau Thsystem" at bounding box center [965, 404] width 115 height 21
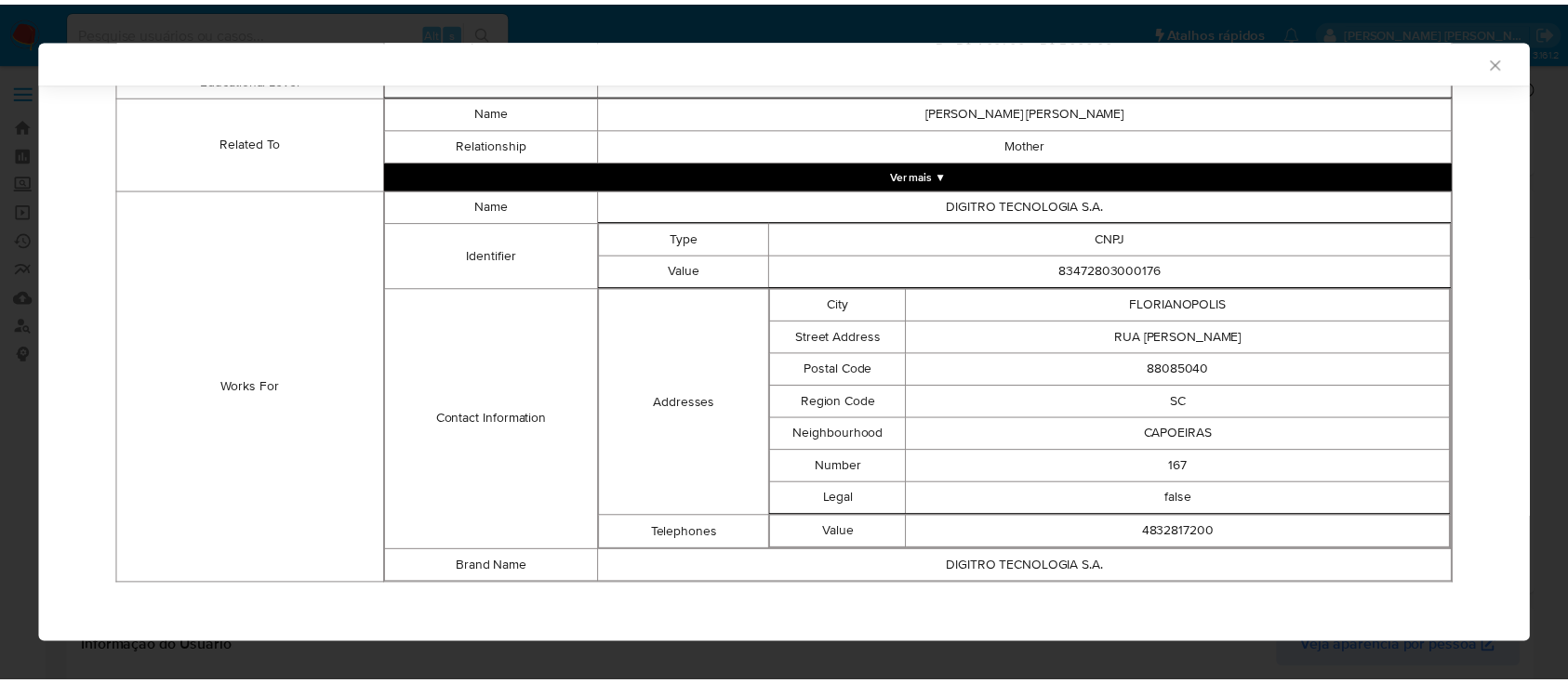
scroll to position [1161, 0]
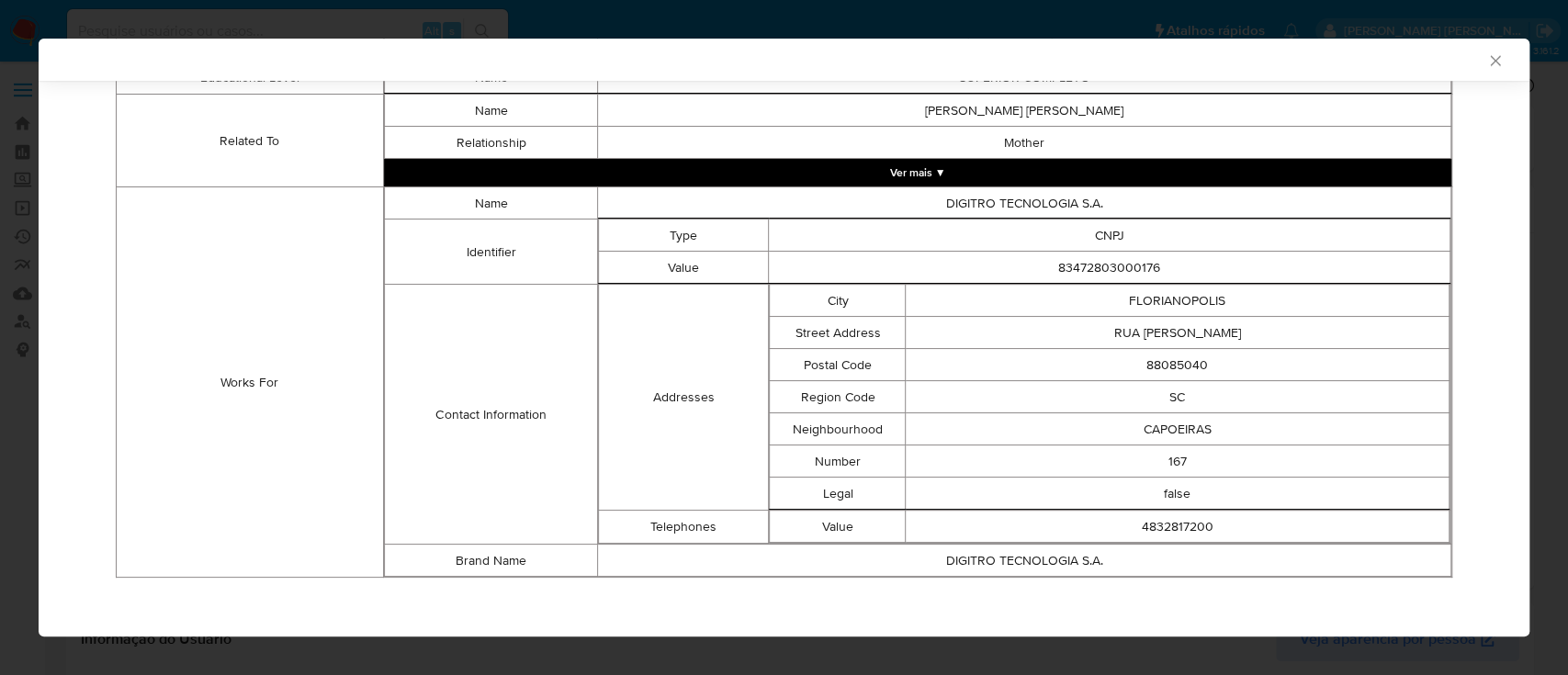
click at [1487, 61] on icon "Fechar a janela" at bounding box center [1496, 60] width 19 height 19
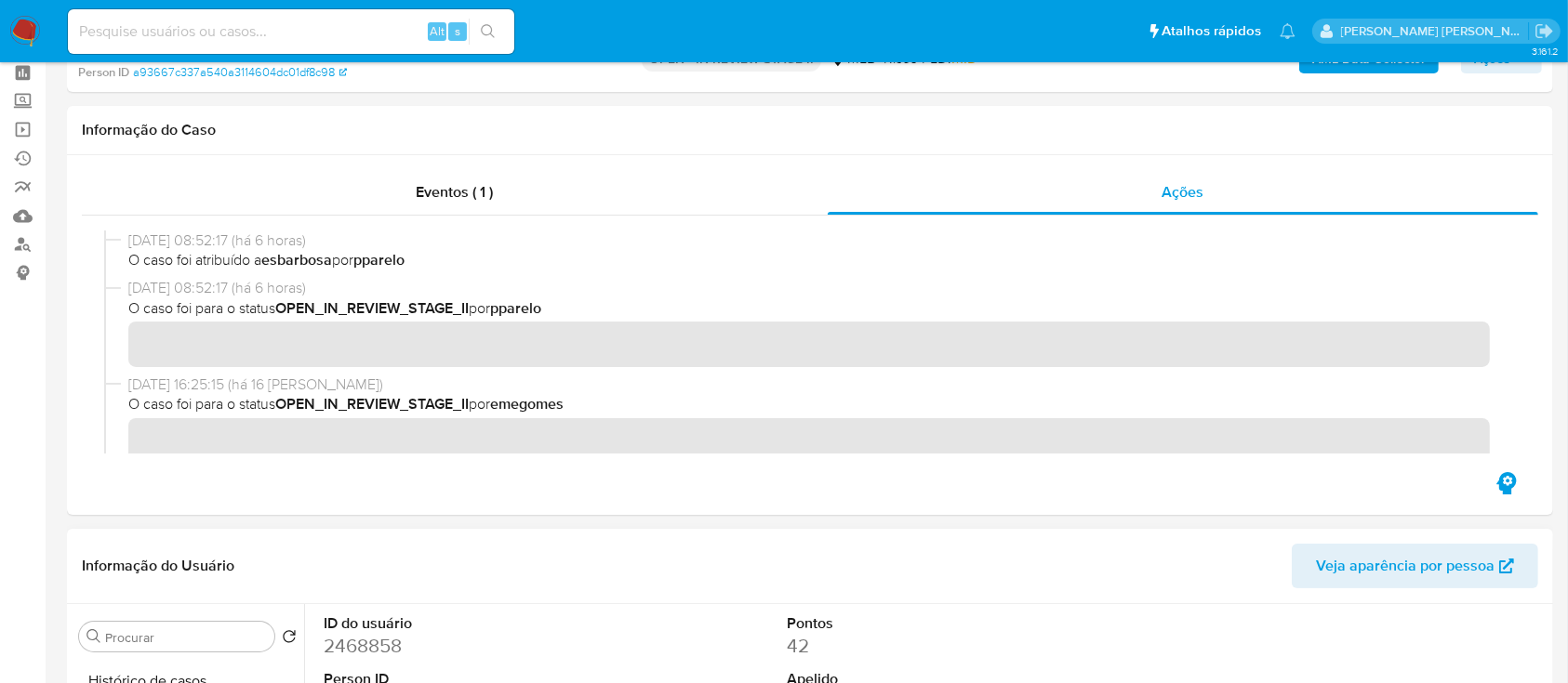
scroll to position [372, 0]
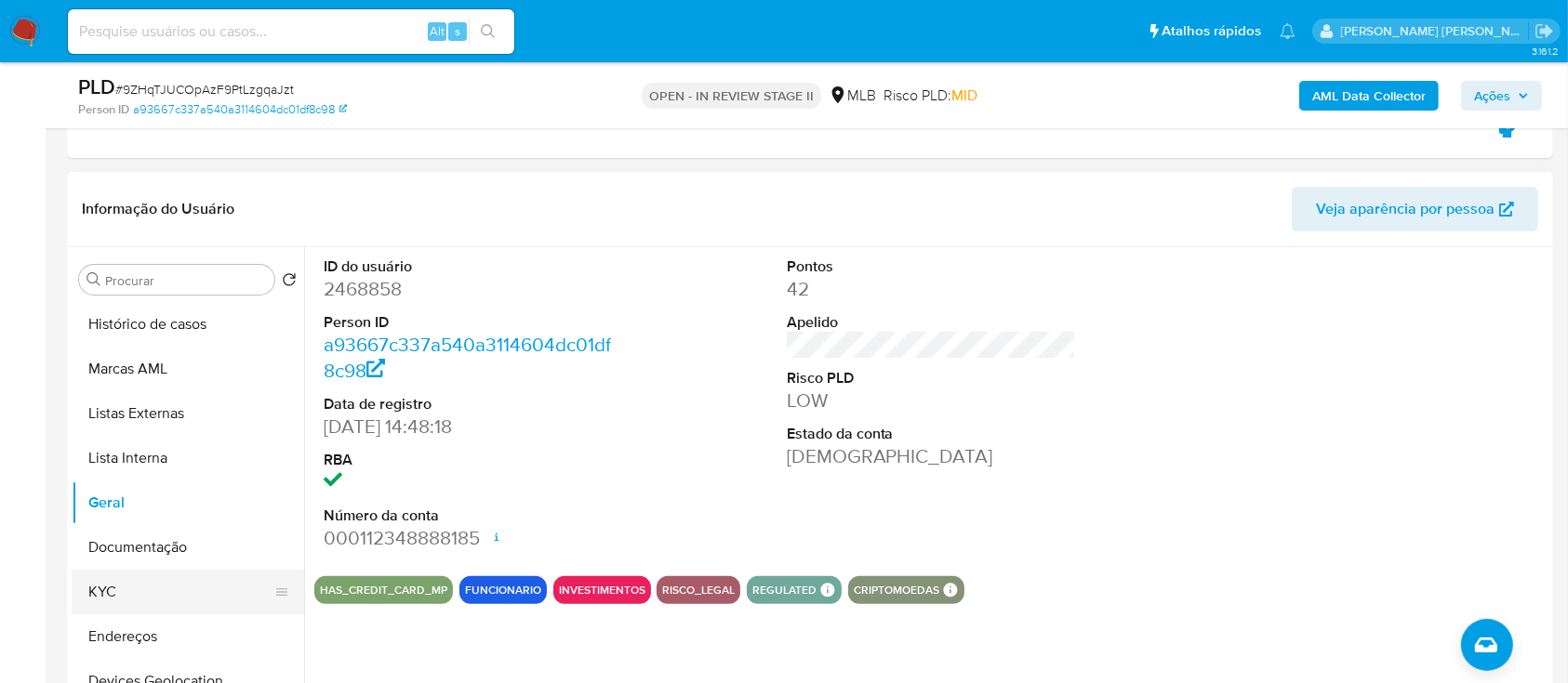
click at [138, 603] on button "KYC" at bounding box center [180, 591] width 218 height 44
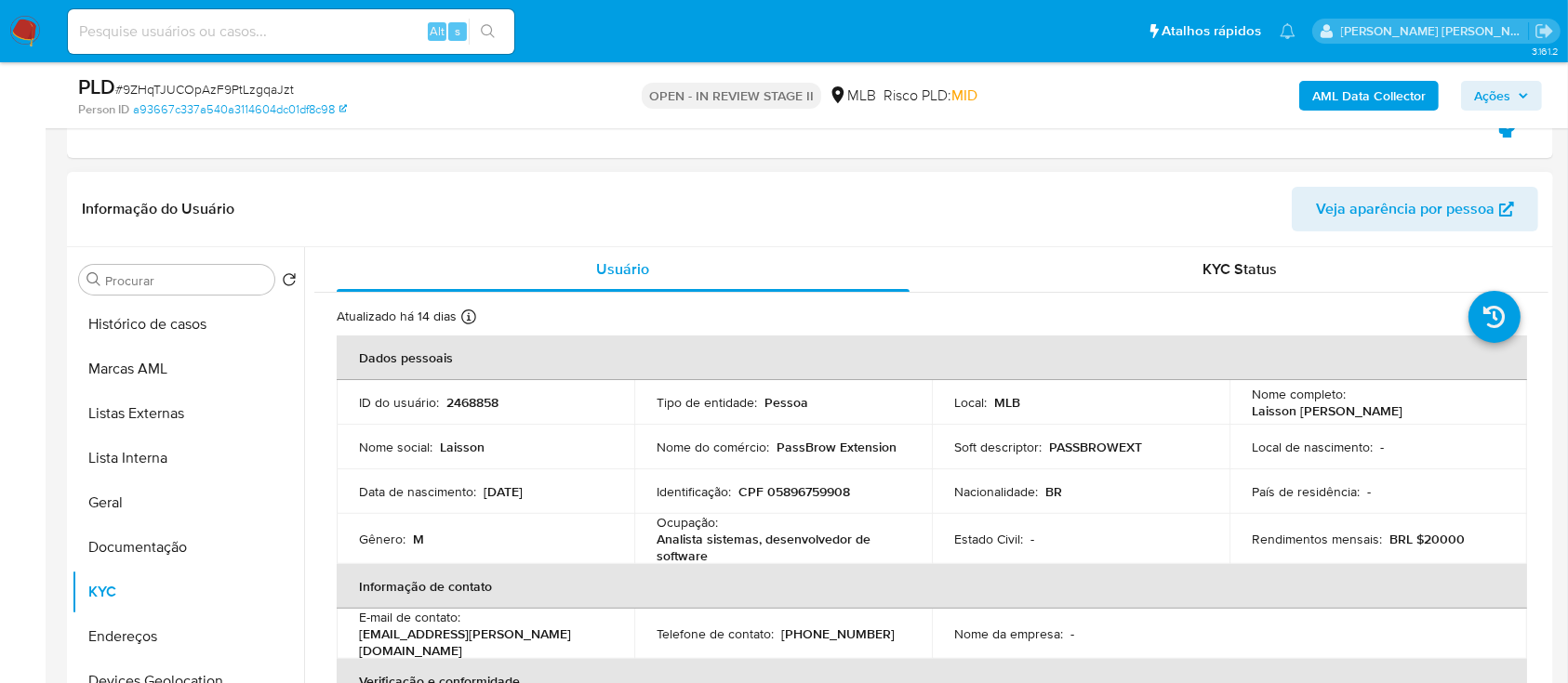
drag, startPoint x: 1480, startPoint y: 405, endPoint x: 1346, endPoint y: 405, distance: 134.0
click at [1346, 405] on p "Laisson Rangel Silveira" at bounding box center [1326, 410] width 151 height 17
copy p "Laisson Rangel Silveira"
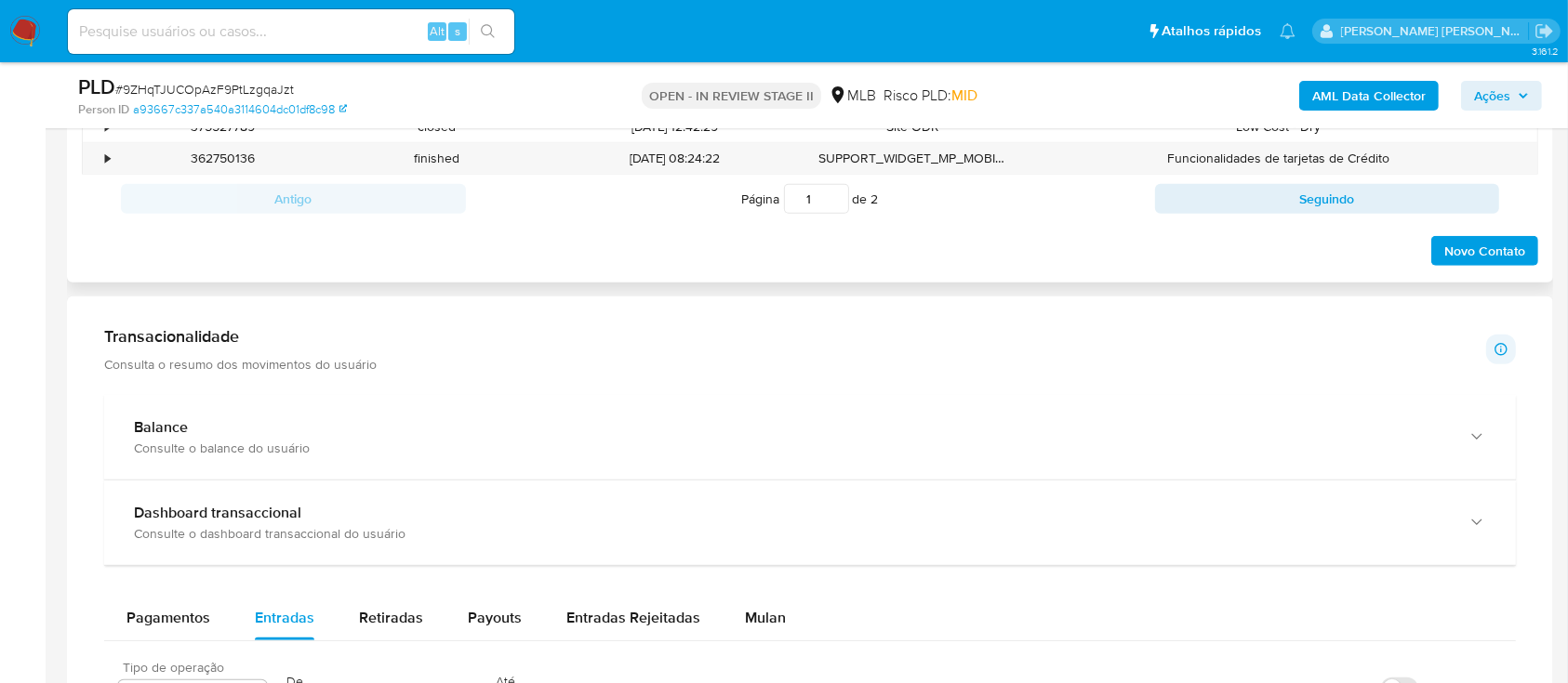
scroll to position [1239, 0]
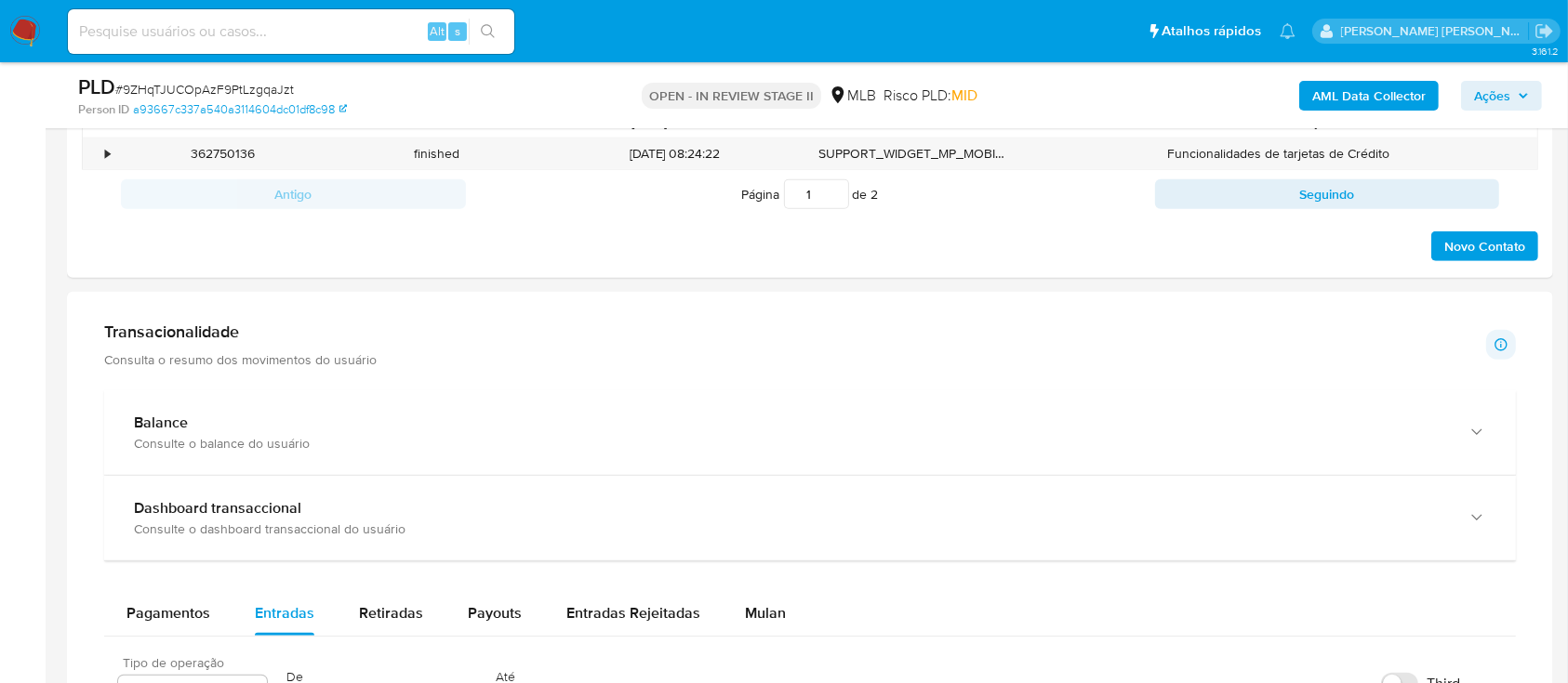
click at [506, 350] on div "Transacionalidade Consulta o resumo dos movimentos do usuário Informações trans…" at bounding box center [810, 344] width 1411 height 46
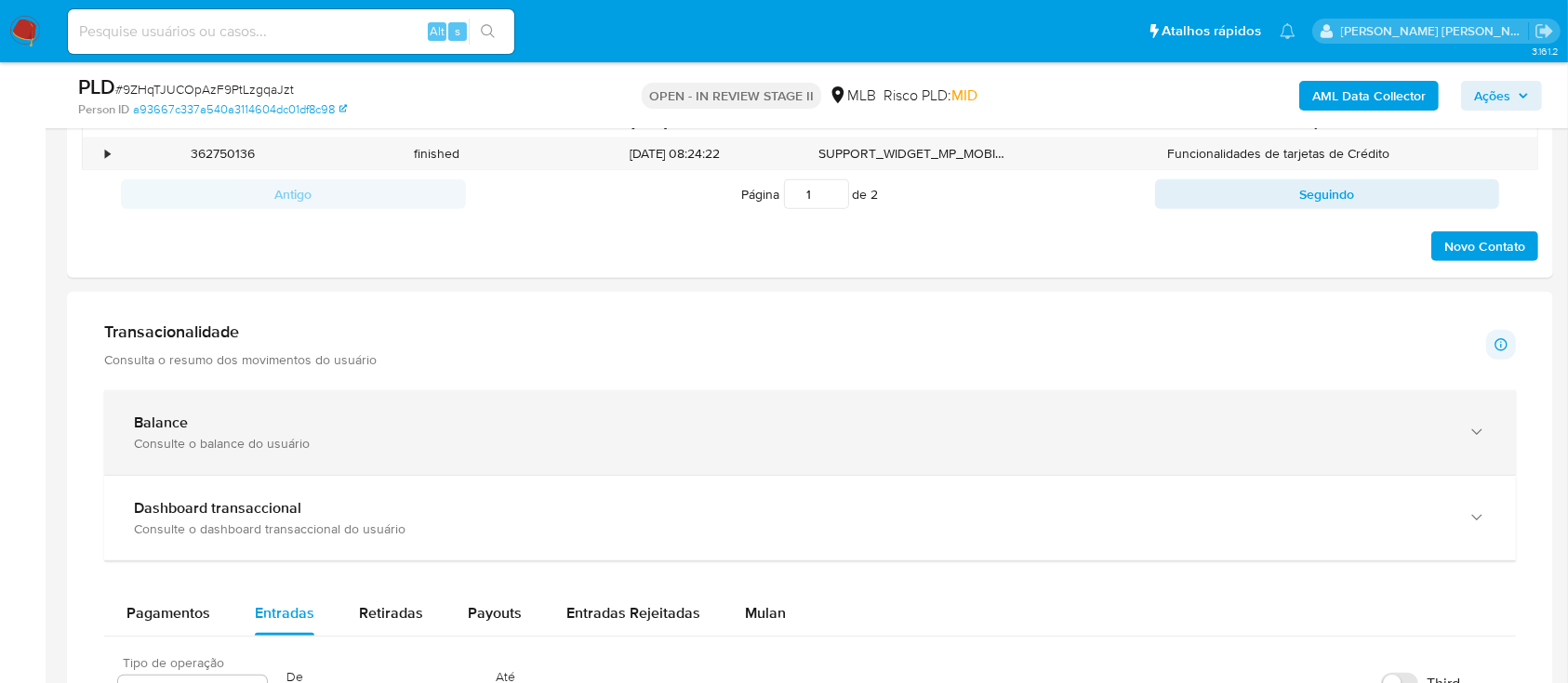
click at [181, 435] on div "Consulte o balance do usuário" at bounding box center [791, 443] width 1315 height 17
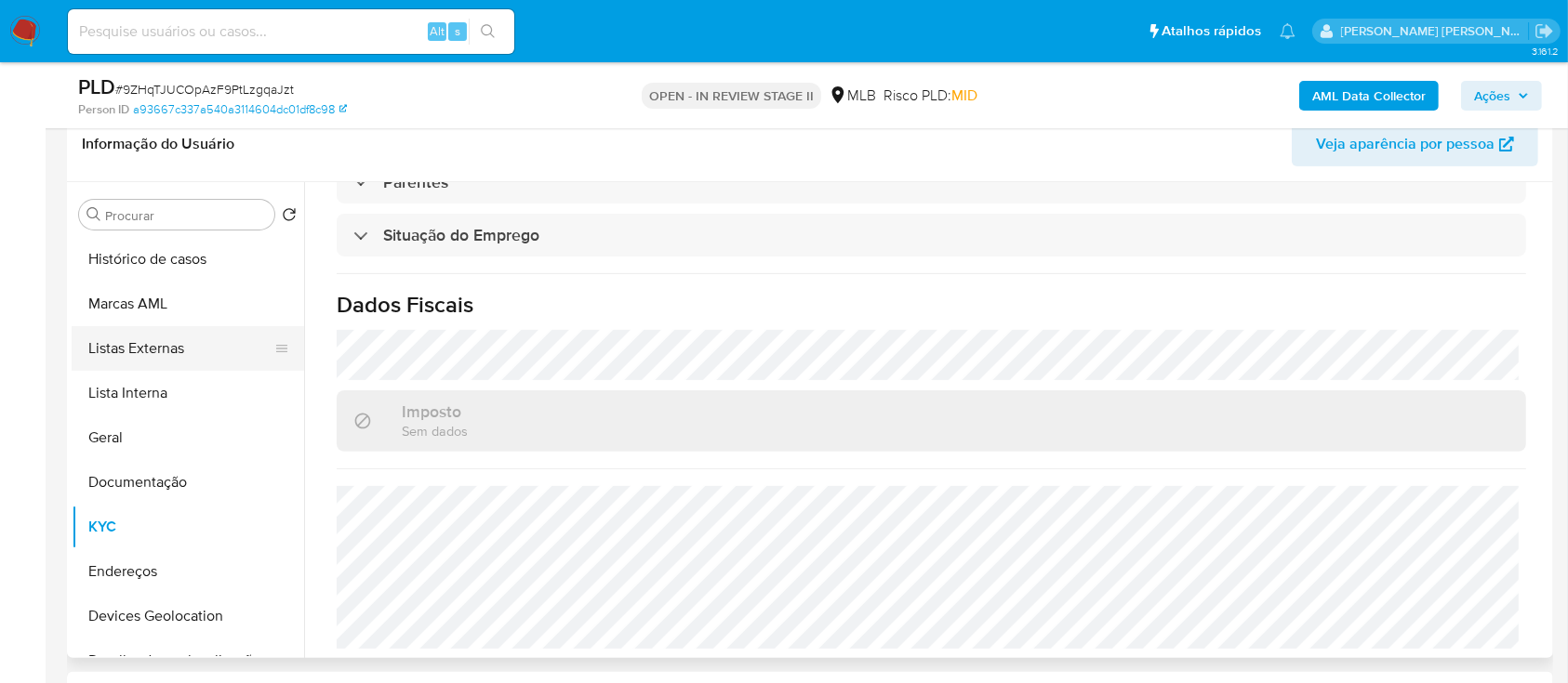
scroll to position [123, 0]
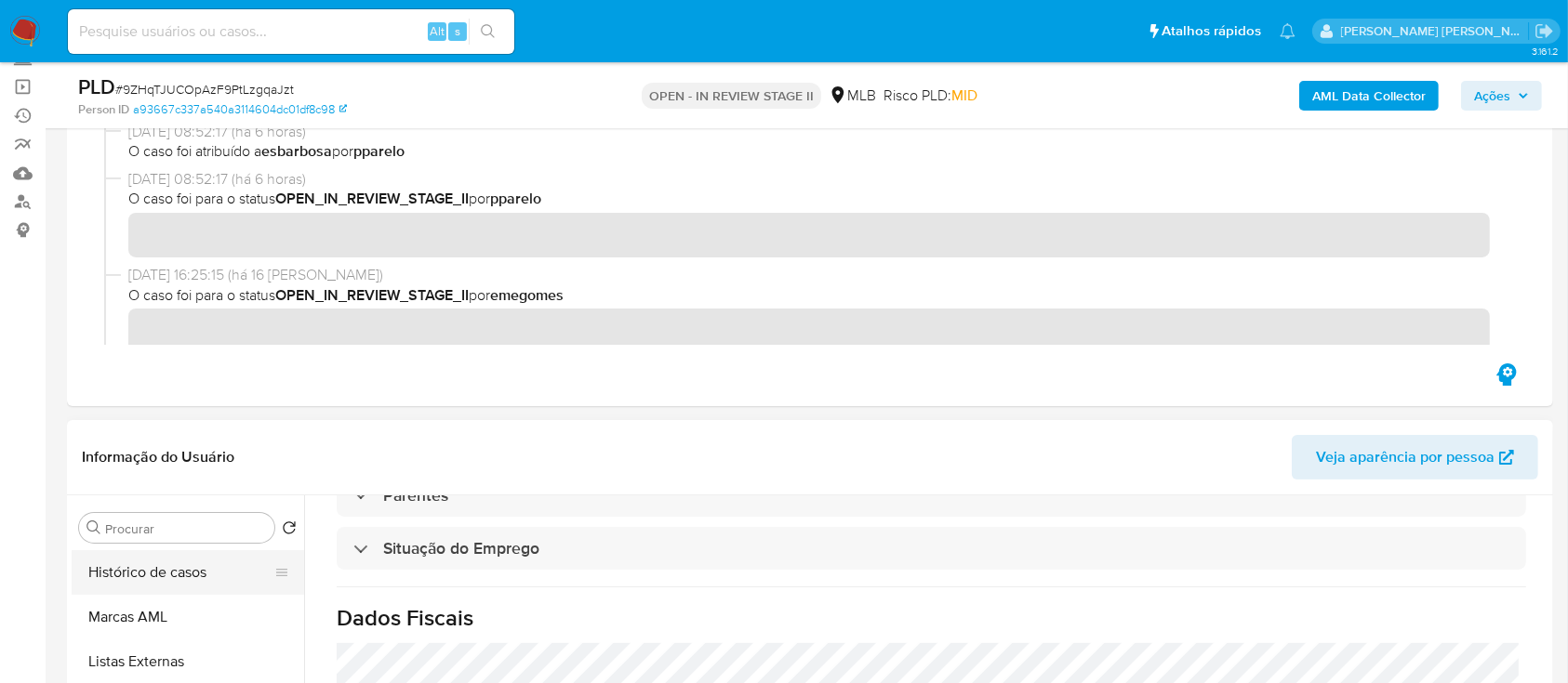
click at [132, 580] on button "Histórico de casos" at bounding box center [180, 572] width 218 height 44
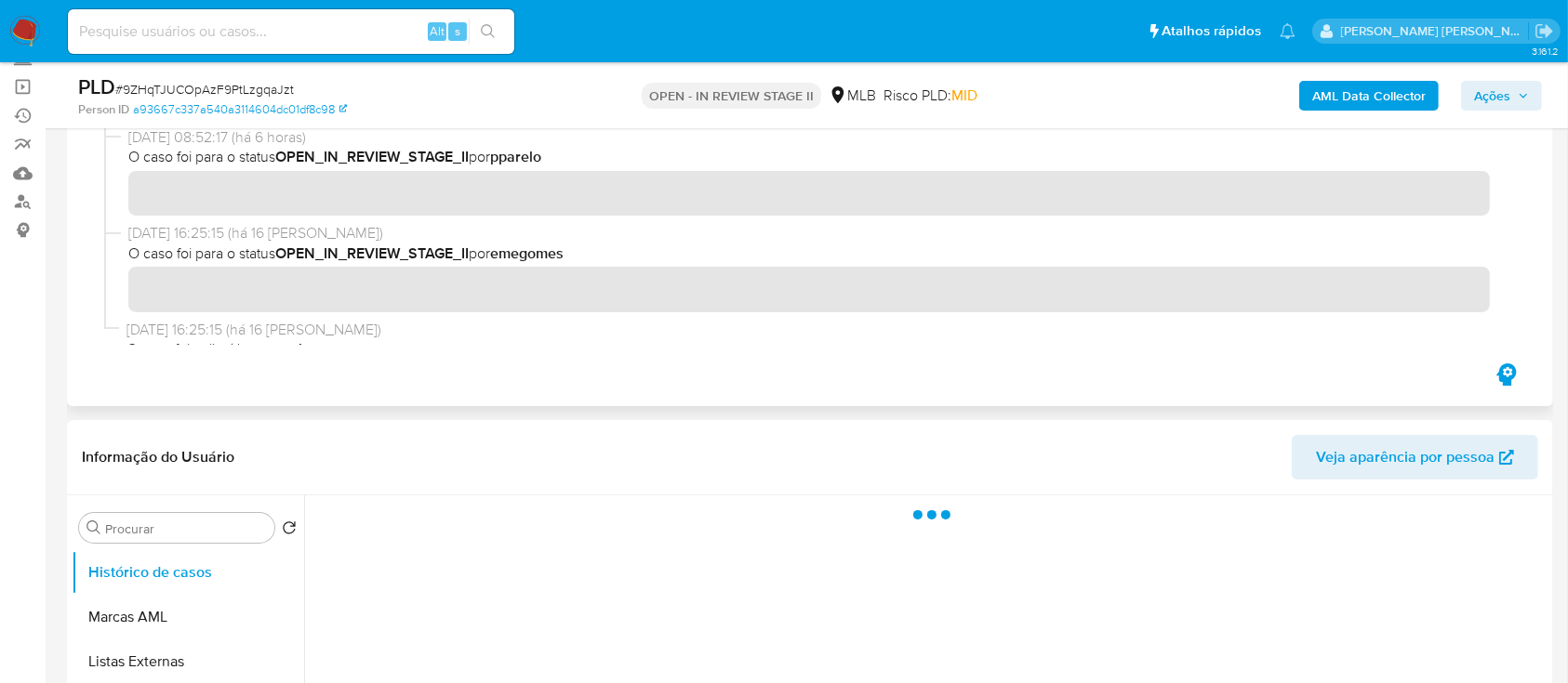
scroll to position [64, 0]
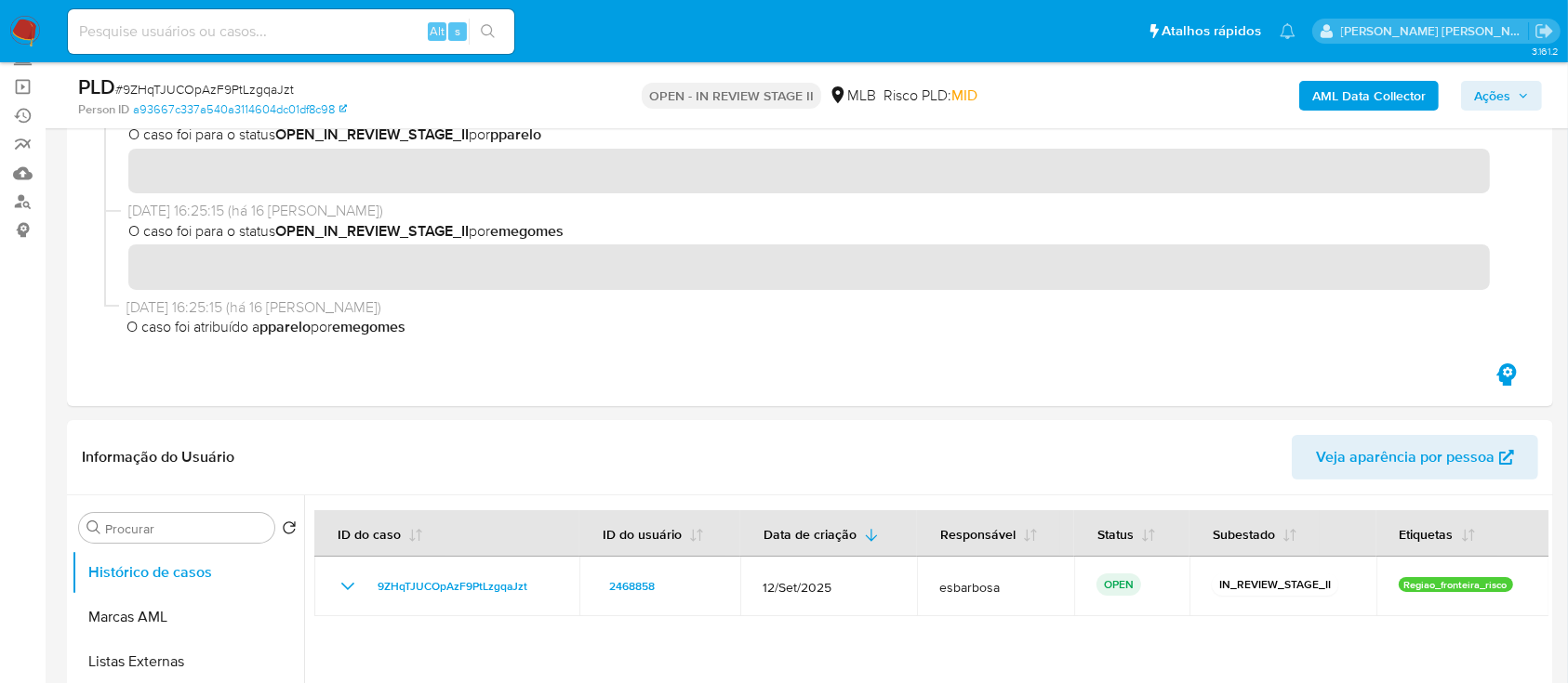
click at [1490, 88] on span "Ações" at bounding box center [1491, 96] width 36 height 30
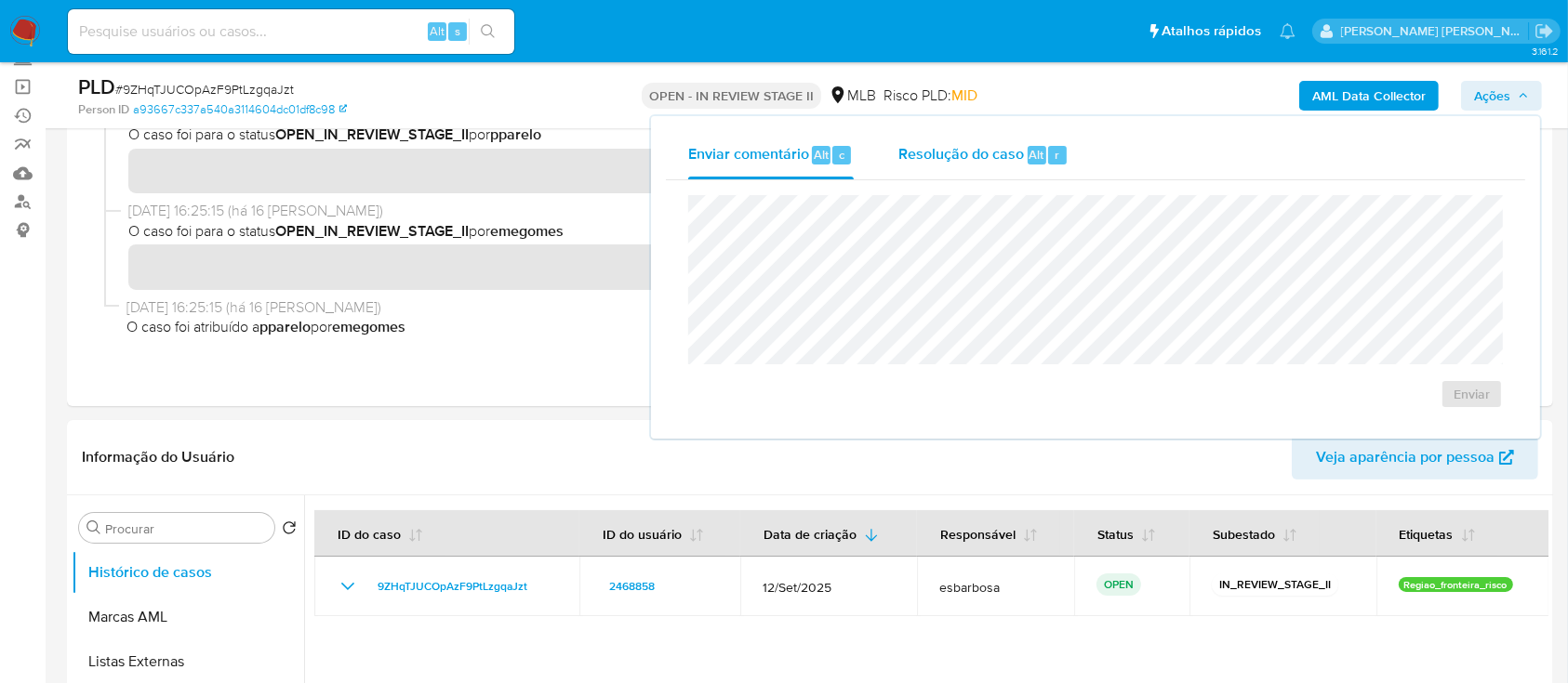
click at [966, 146] on span "Resolução do caso" at bounding box center [961, 154] width 125 height 22
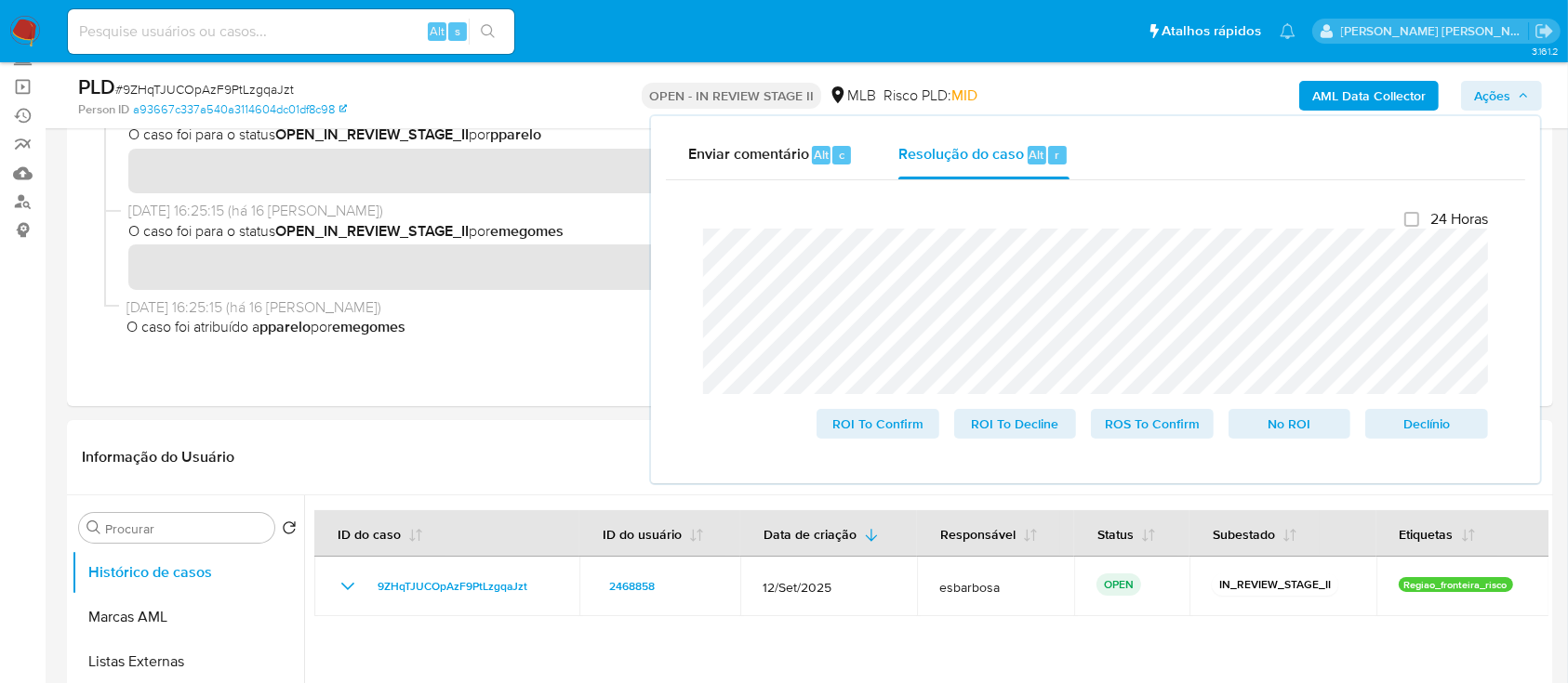
scroll to position [372, 0]
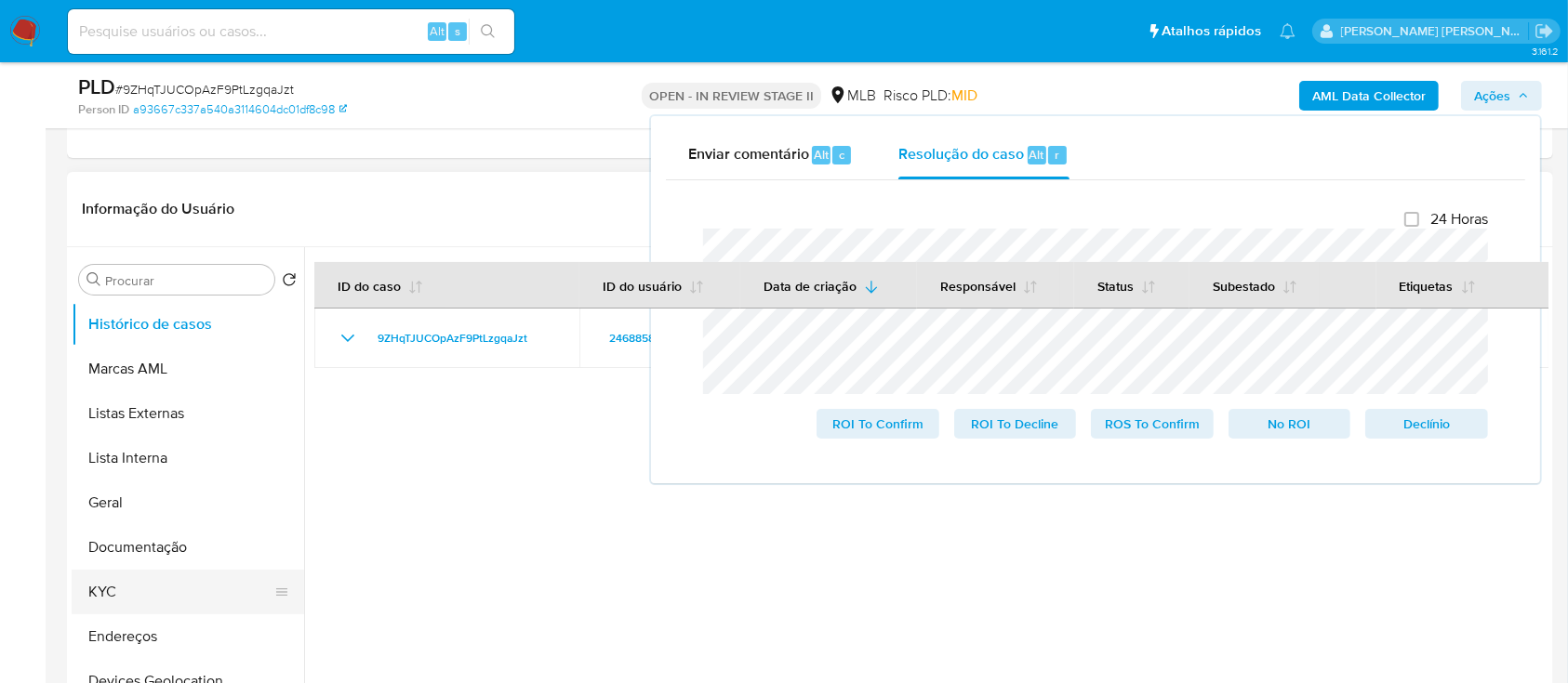
click at [135, 589] on button "KYC" at bounding box center [180, 591] width 218 height 44
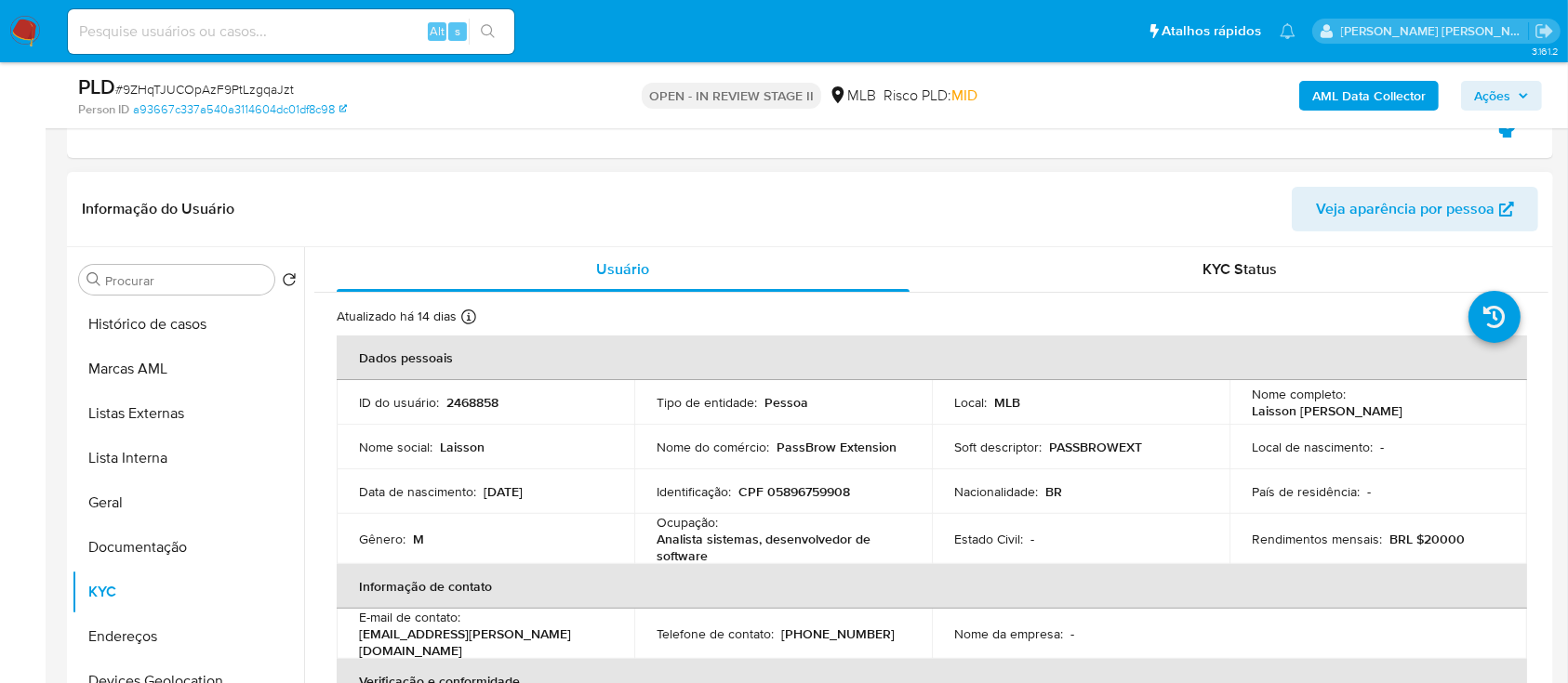
drag, startPoint x: 1349, startPoint y: 402, endPoint x: 1480, endPoint y: 405, distance: 131.0
click at [1402, 405] on p "Laisson Rangel Silveira" at bounding box center [1326, 410] width 151 height 17
copy p "Laisson Rangel Silveira"
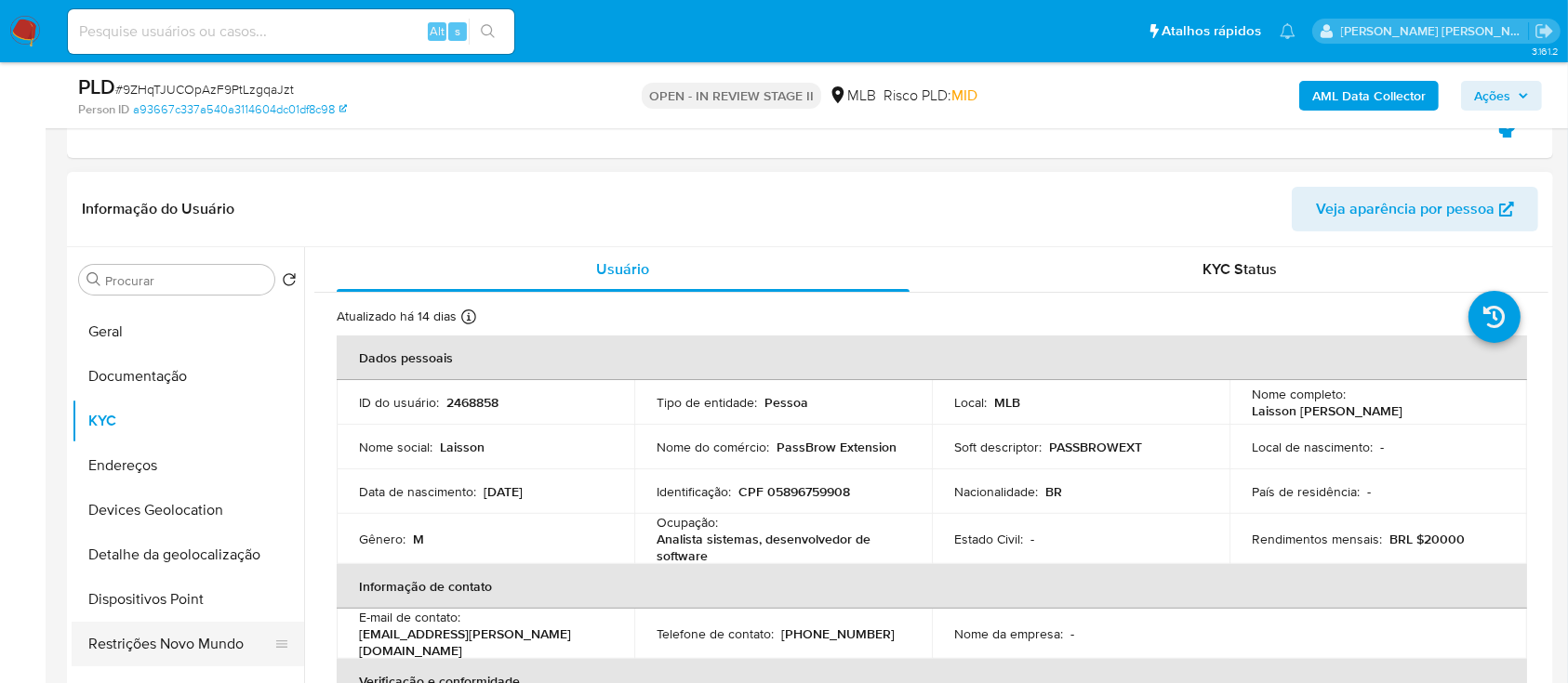
scroll to position [247, 0]
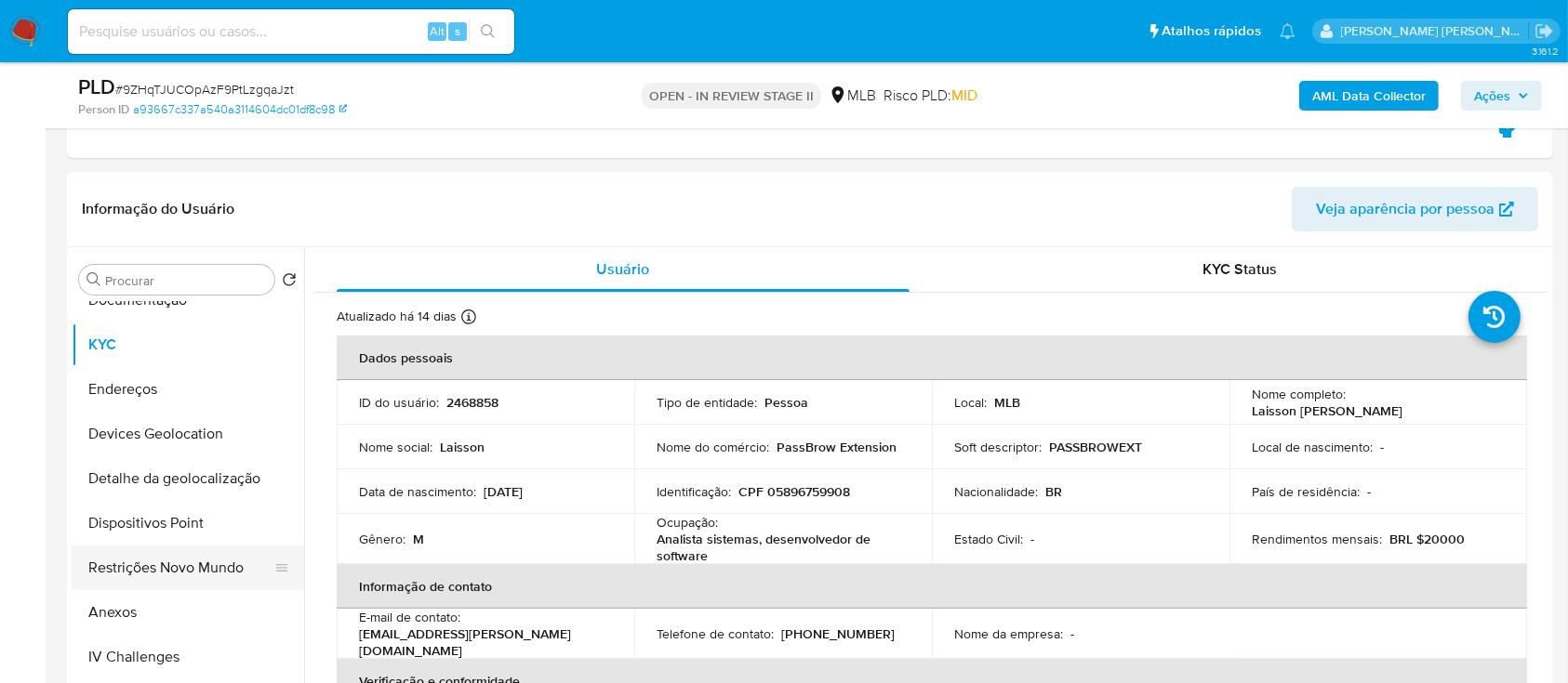
click at [153, 561] on button "Restrições Novo Mundo" at bounding box center [180, 567] width 218 height 44
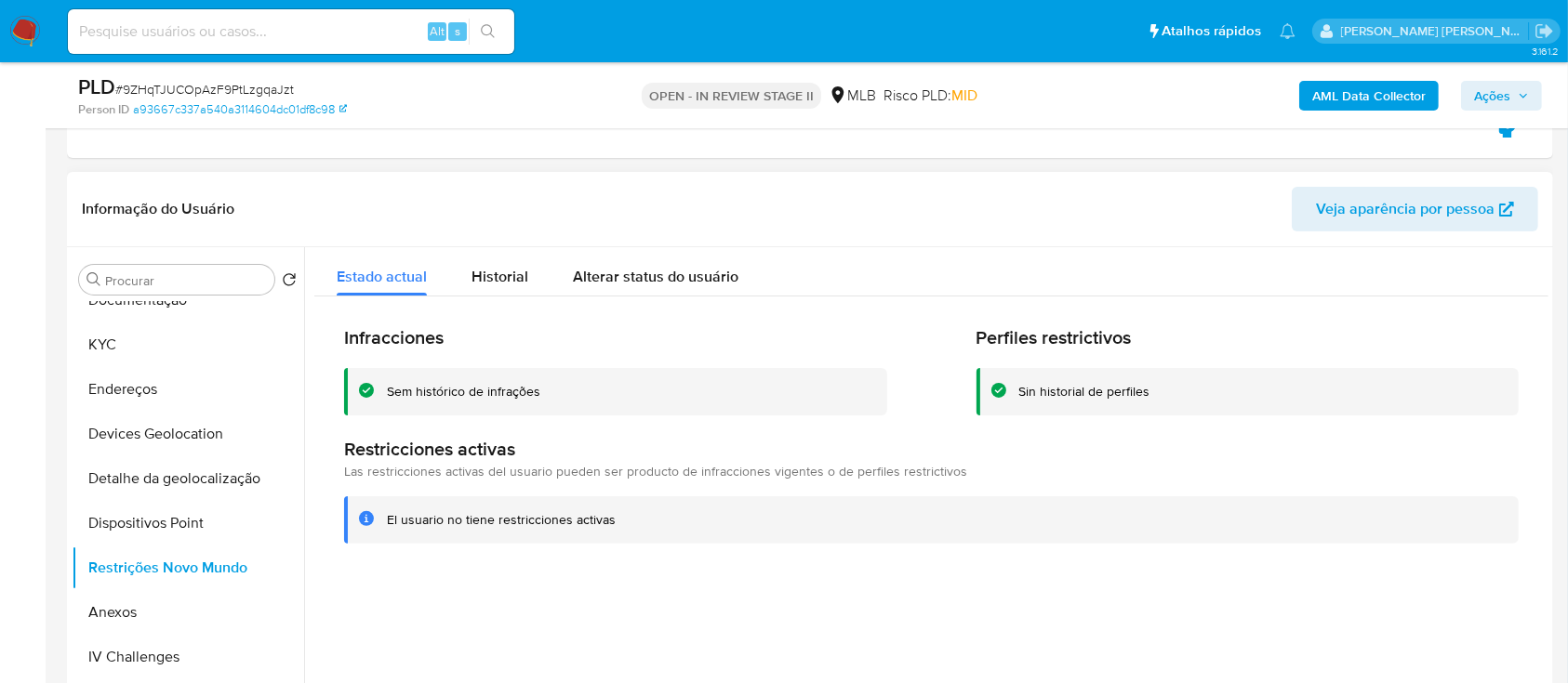
click at [454, 392] on div "Sem histórico de infrações" at bounding box center [463, 391] width 154 height 18
click at [183, 335] on button "KYC" at bounding box center [180, 344] width 218 height 44
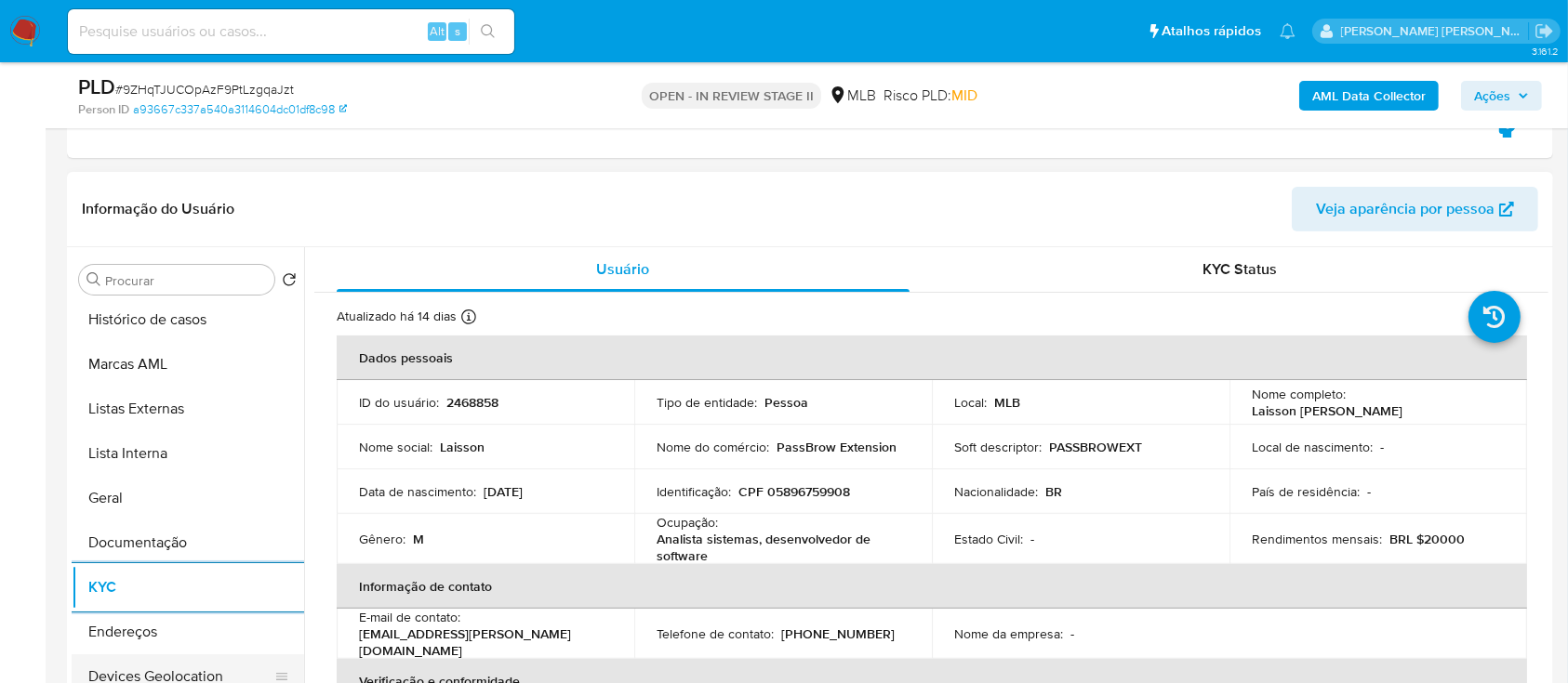
scroll to position [0, 0]
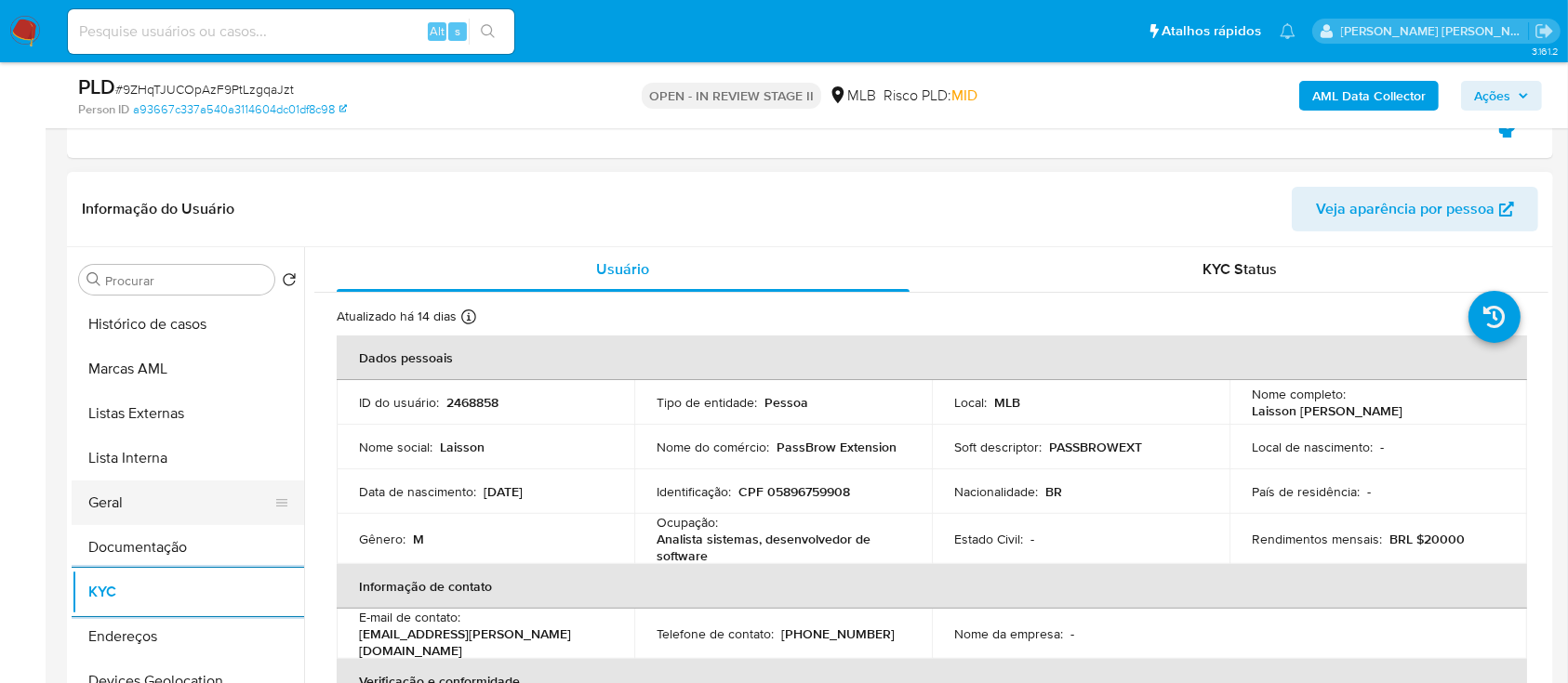
click at [133, 490] on button "Geral" at bounding box center [180, 502] width 218 height 44
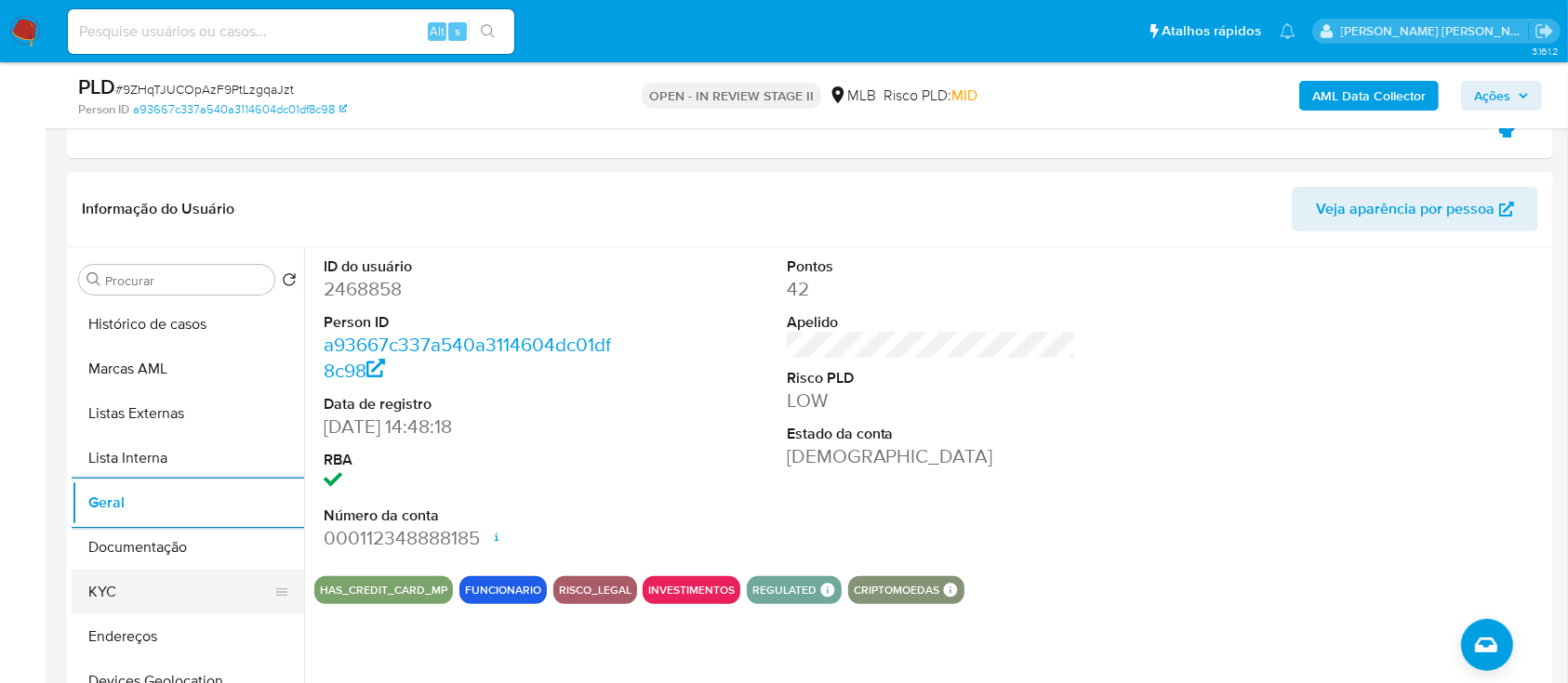
click at [140, 586] on button "KYC" at bounding box center [180, 591] width 218 height 44
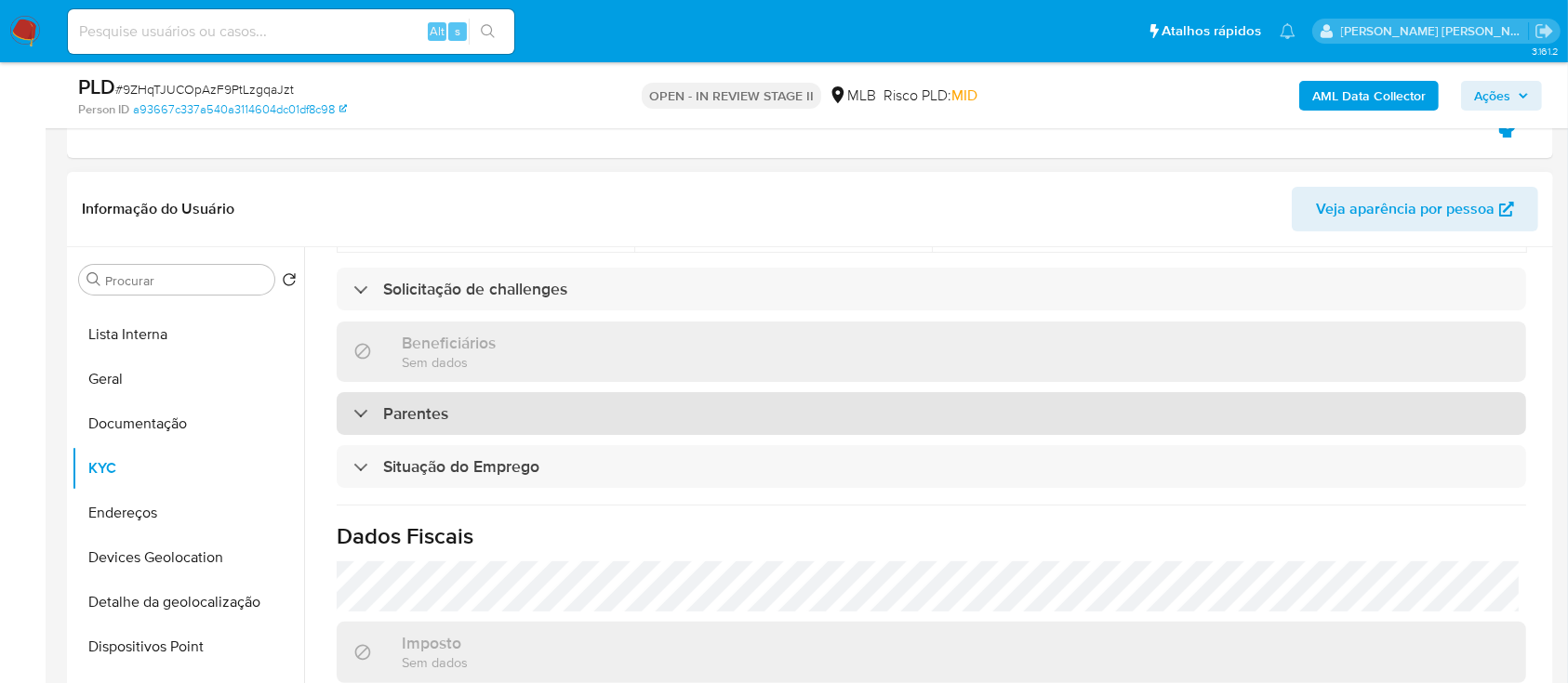
scroll to position [795, 0]
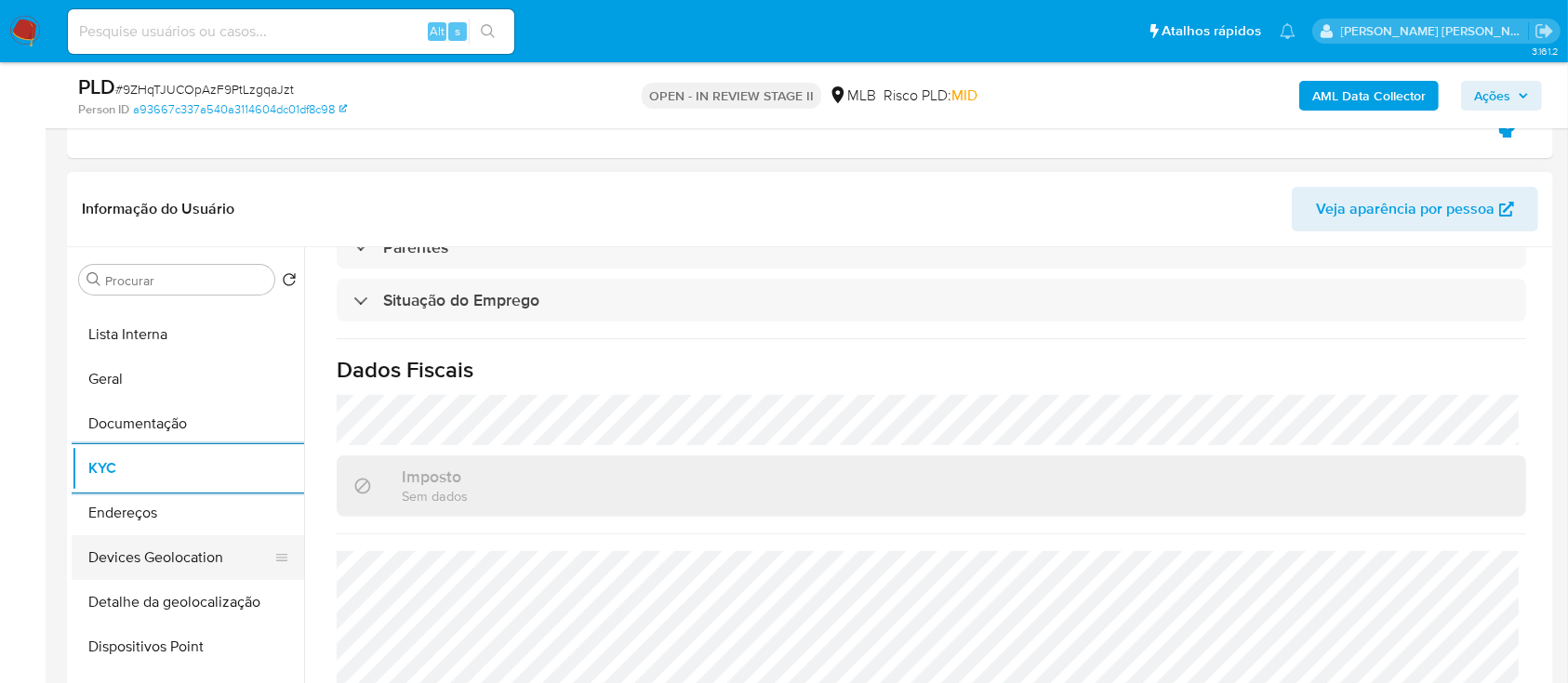
click at [219, 562] on button "Devices Geolocation" at bounding box center [180, 557] width 218 height 44
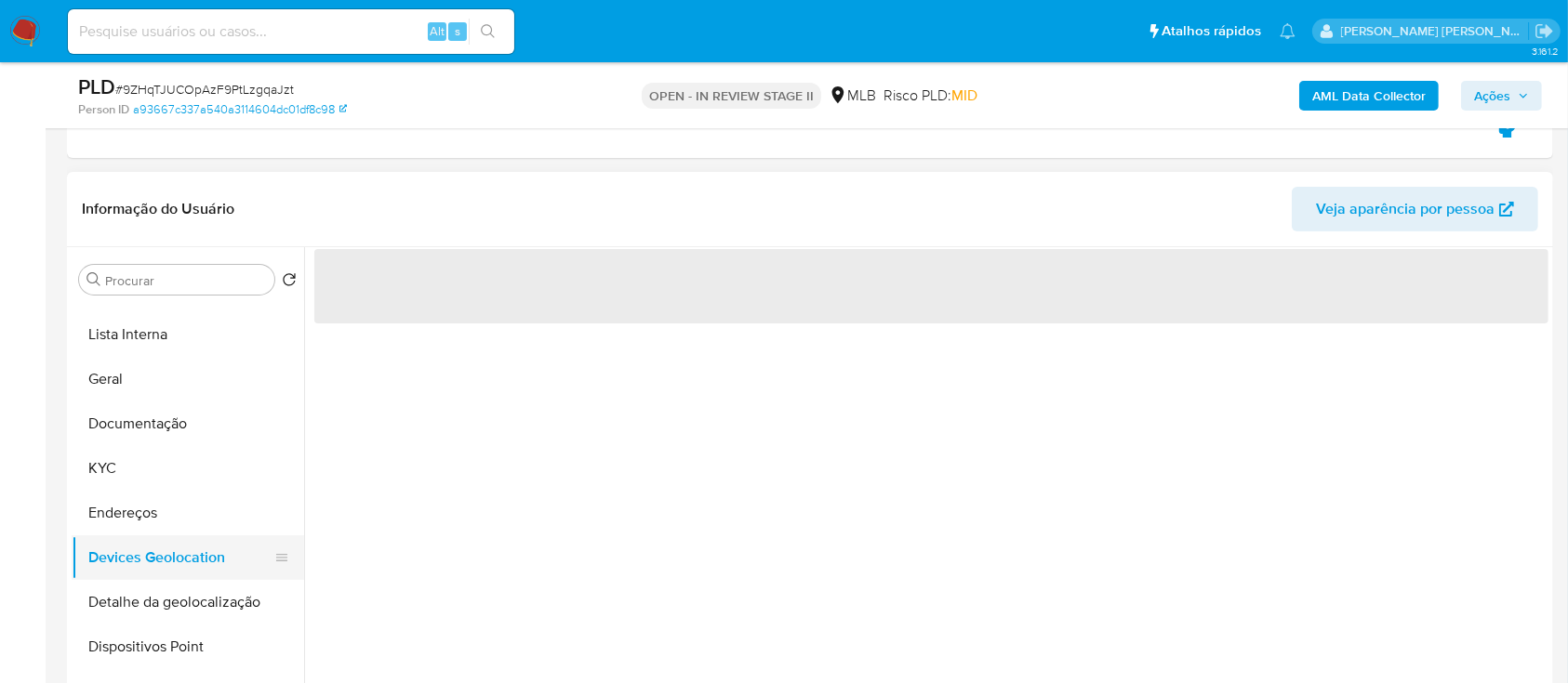
scroll to position [0, 0]
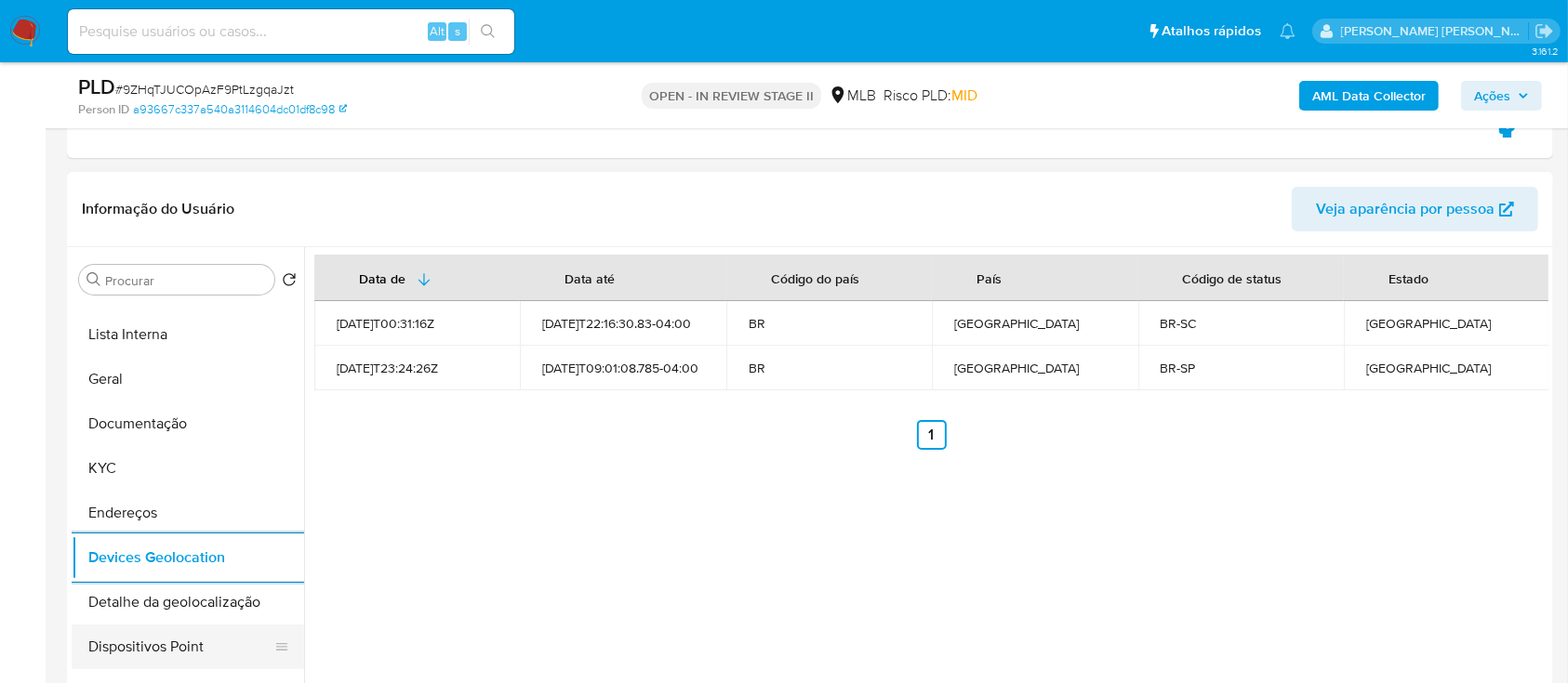
click at [187, 649] on button "Dispositivos Point" at bounding box center [180, 647] width 218 height 44
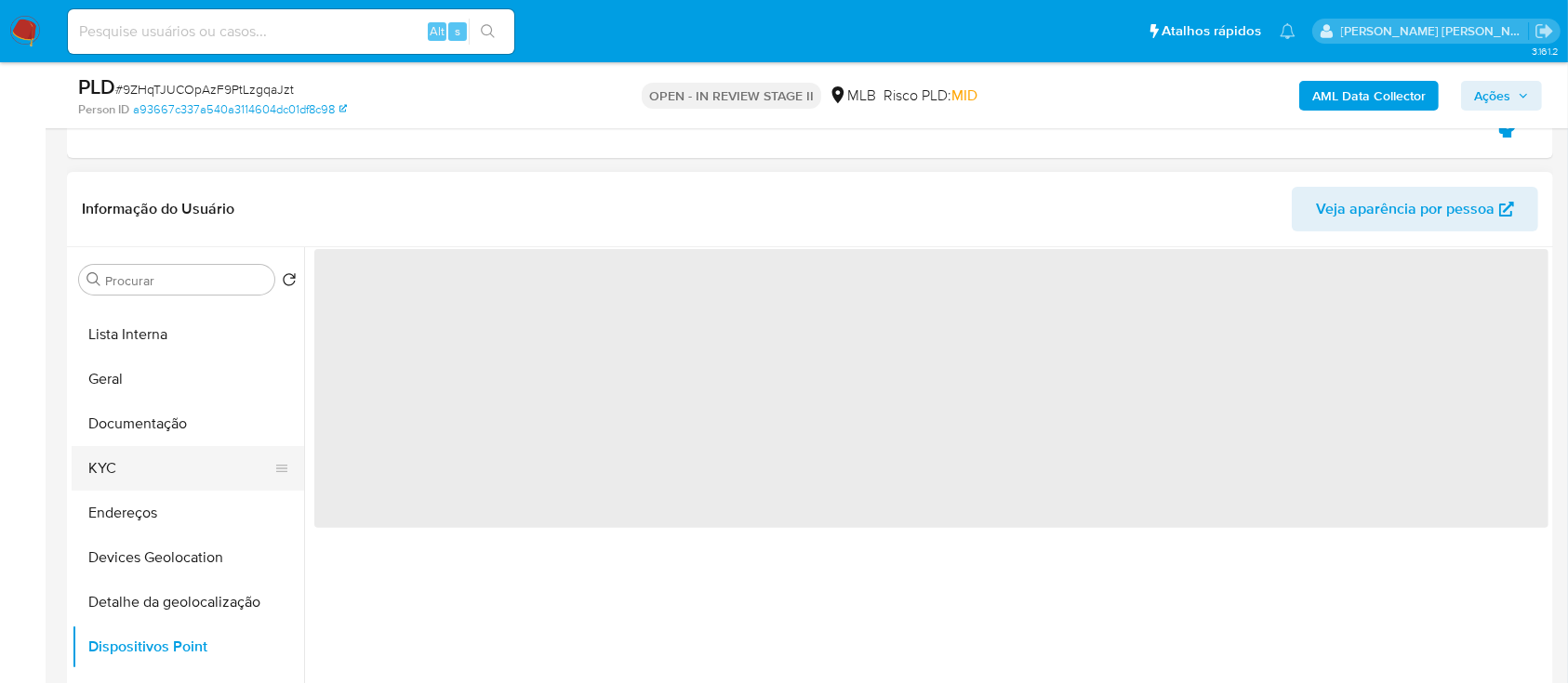
scroll to position [247, 0]
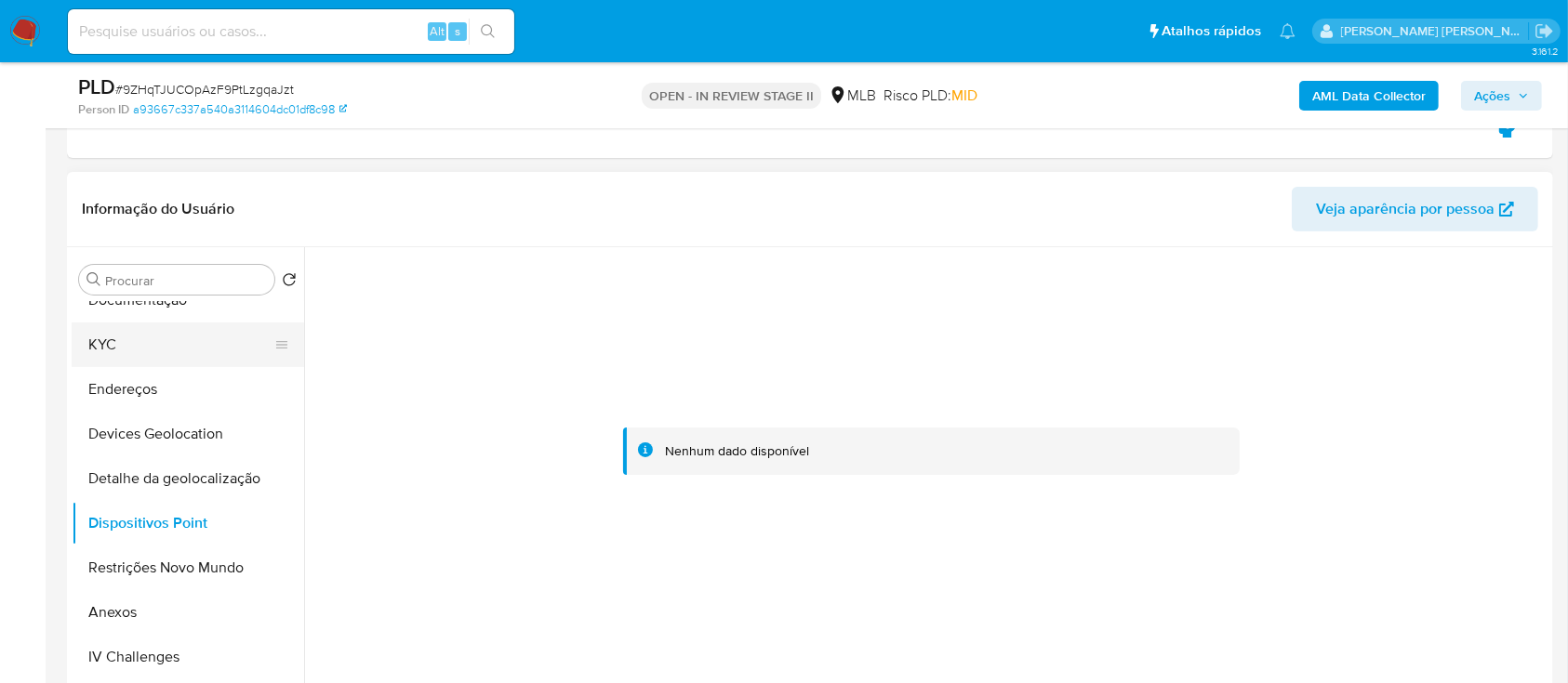
click at [155, 350] on button "KYC" at bounding box center [180, 344] width 218 height 44
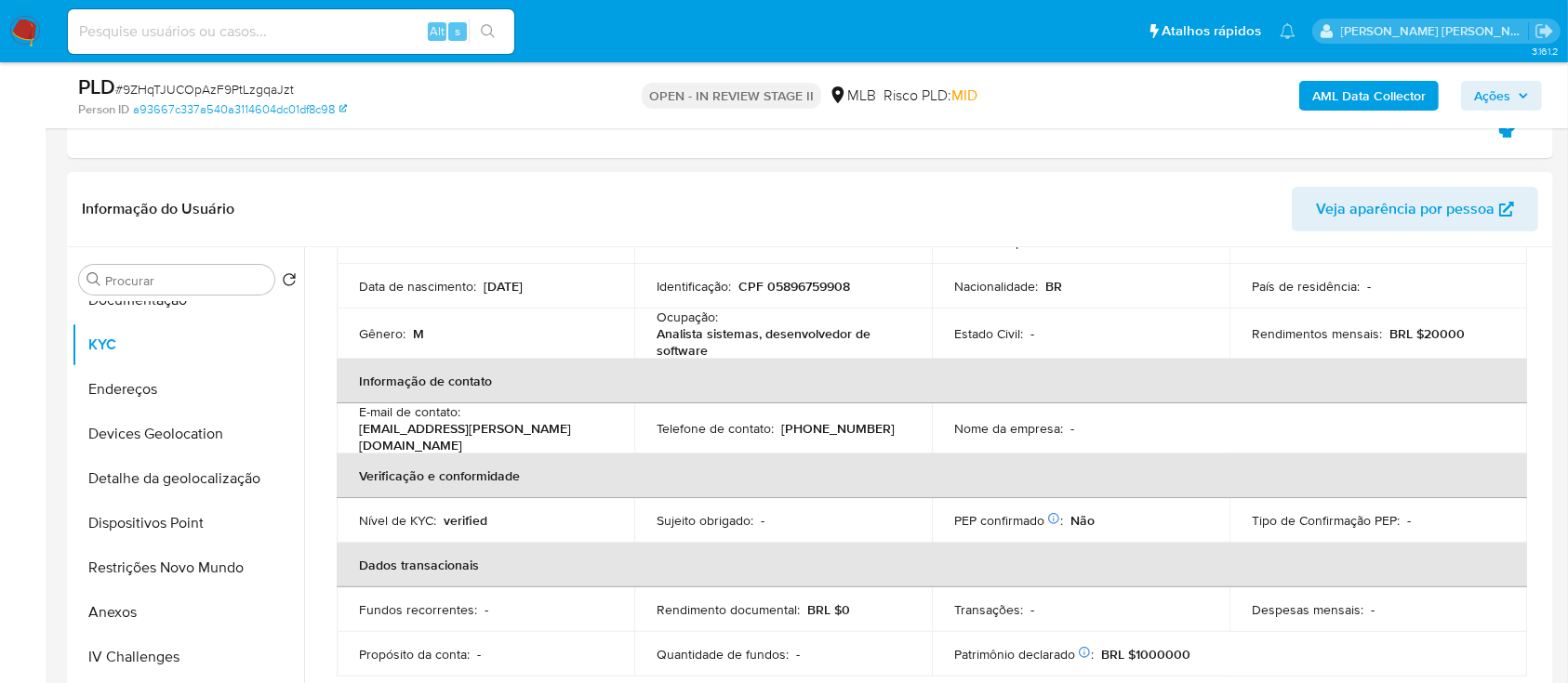
scroll to position [52, 0]
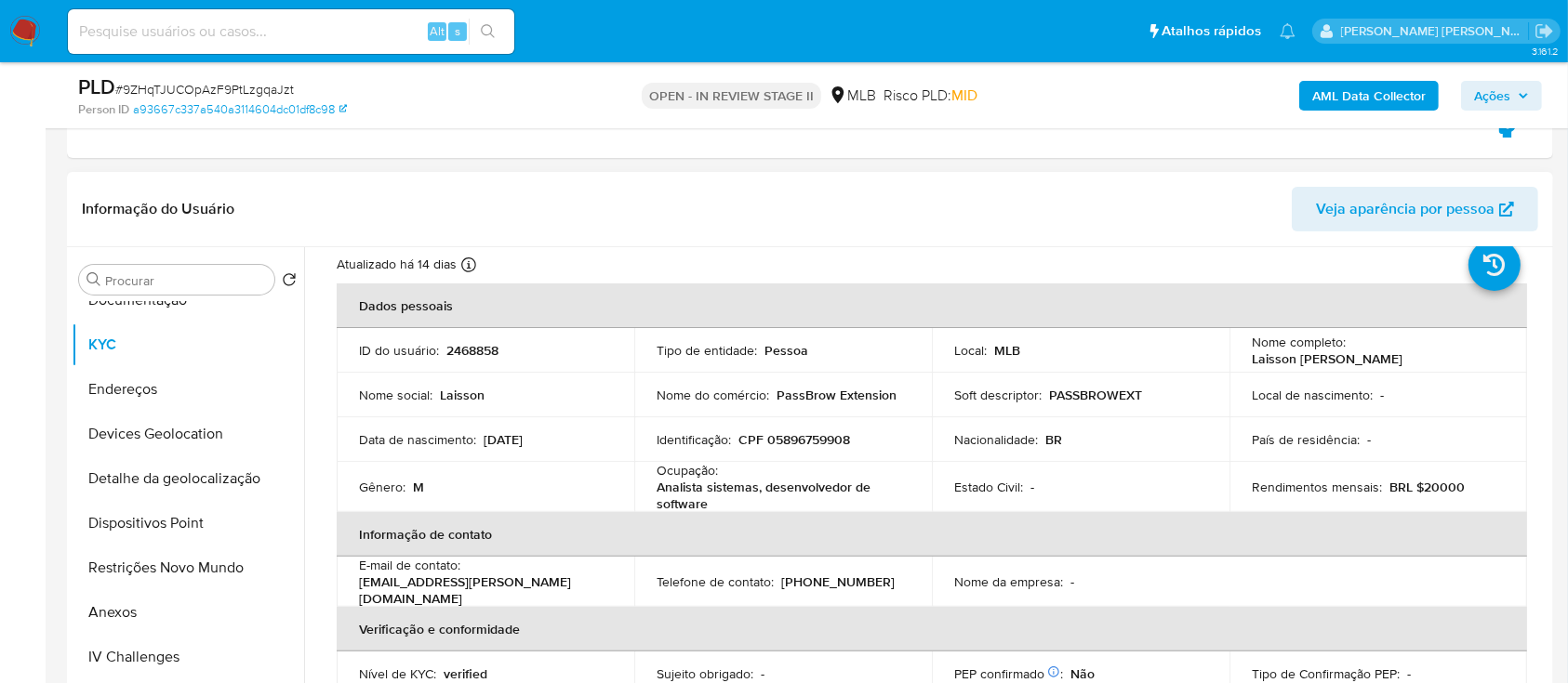
click at [832, 437] on p "CPF 05896759908" at bounding box center [794, 439] width 111 height 17
copy p "05896759908"
click at [262, 91] on span "# 9ZHqTJUCOpAzF9PtLzgqaJzt" at bounding box center [204, 89] width 178 height 19
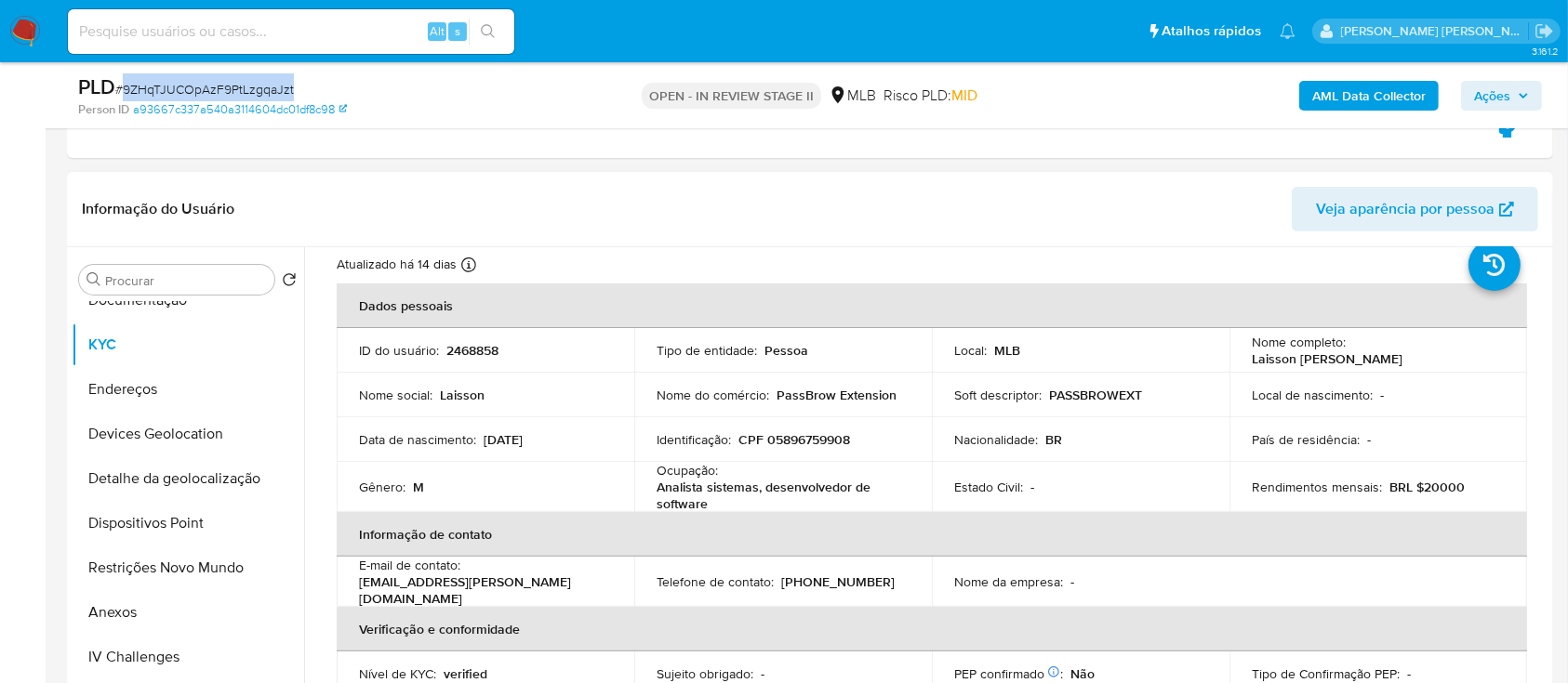
copy span "9ZHqTJUCOpAzF9PtLzgqaJzt"
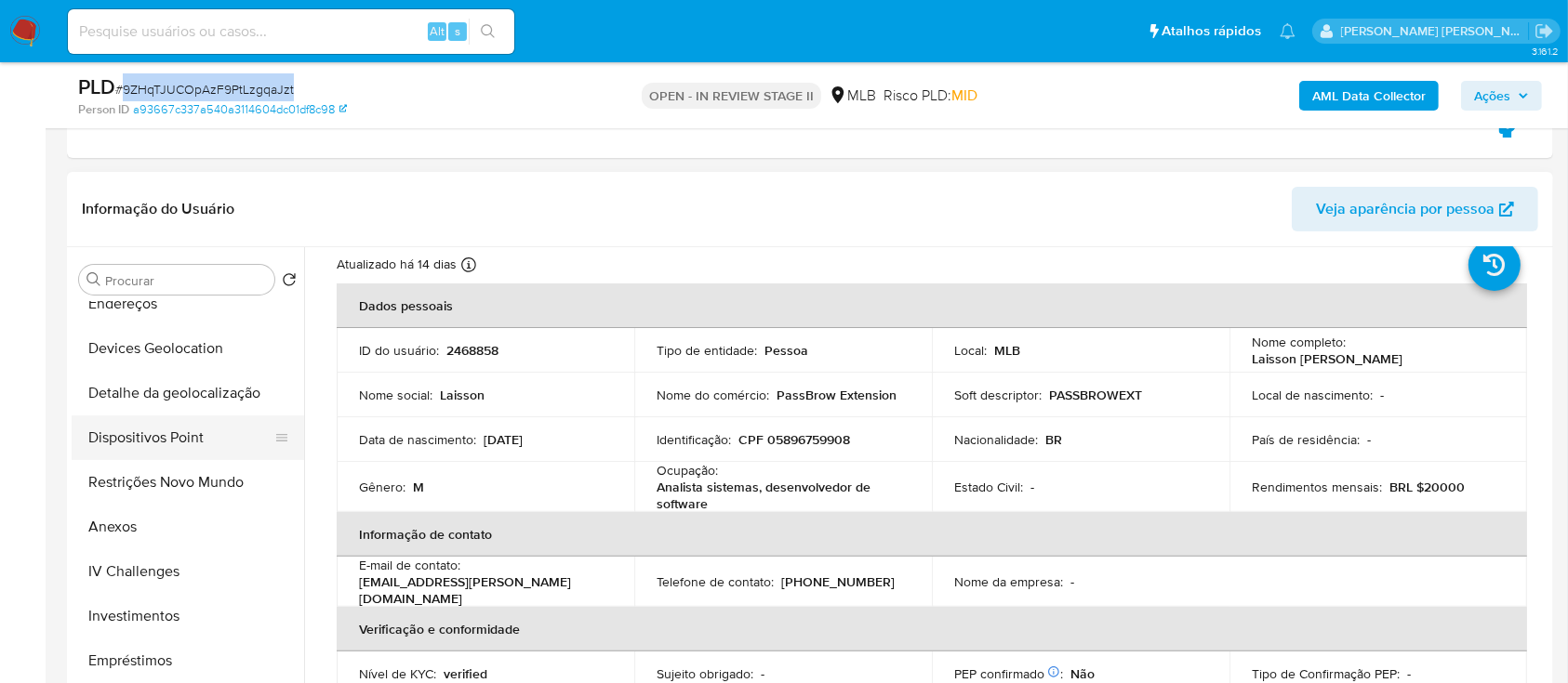
scroll to position [372, 0]
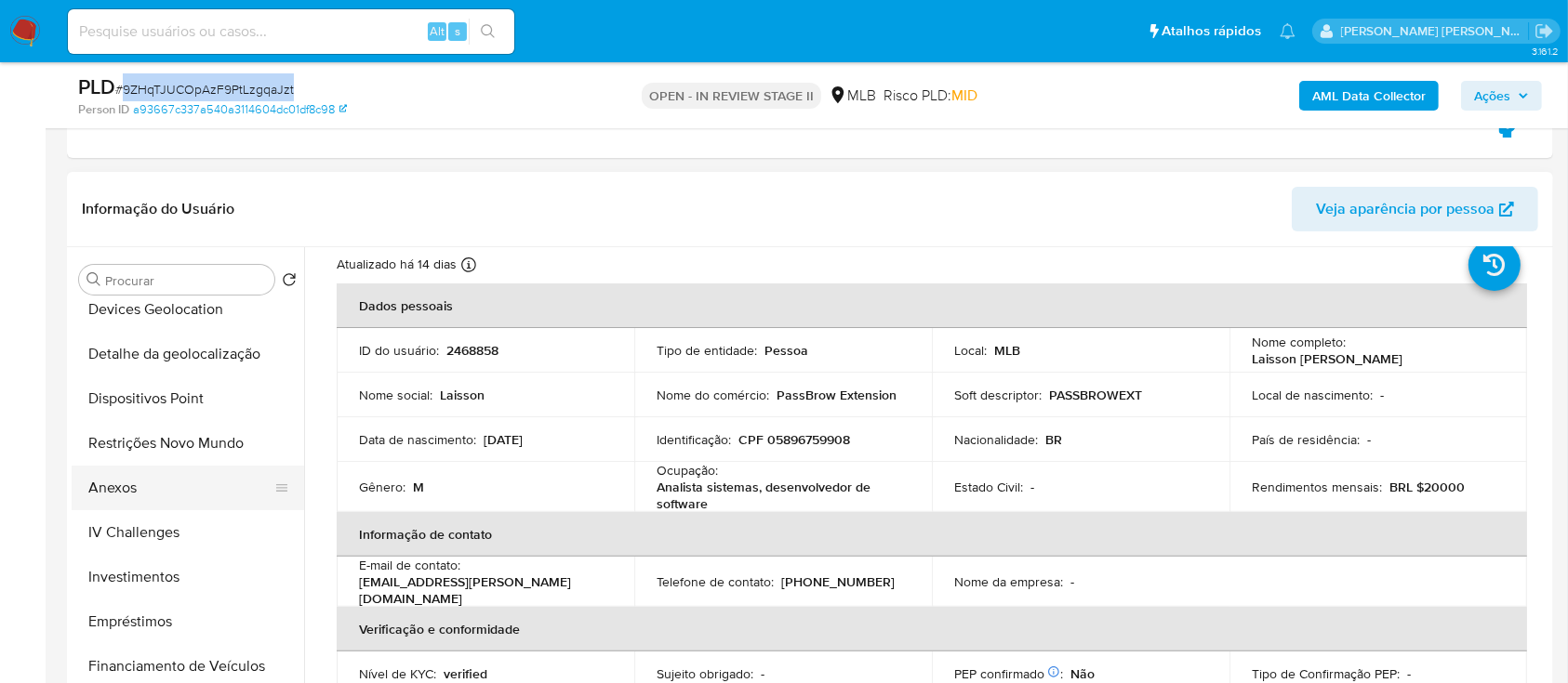
click at [127, 487] on button "Anexos" at bounding box center [180, 487] width 218 height 44
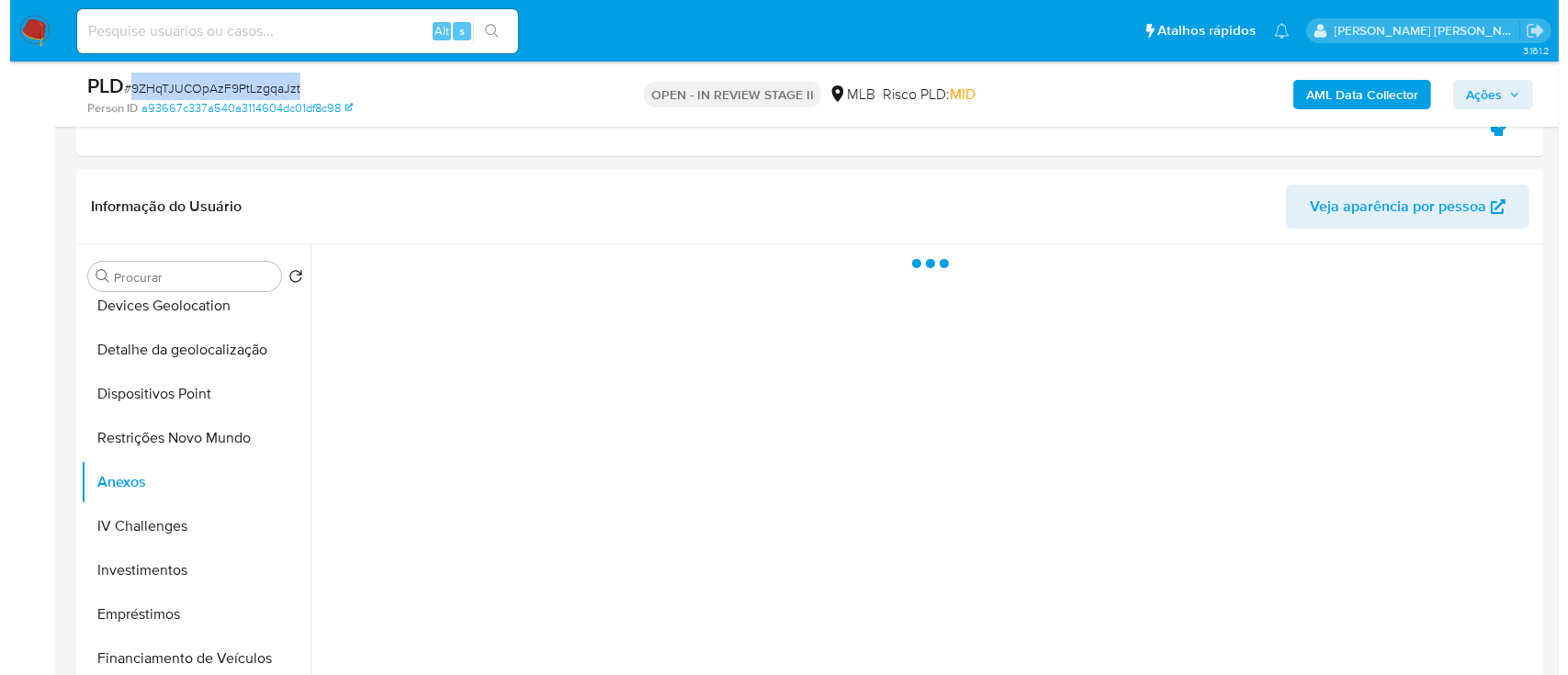
scroll to position [0, 0]
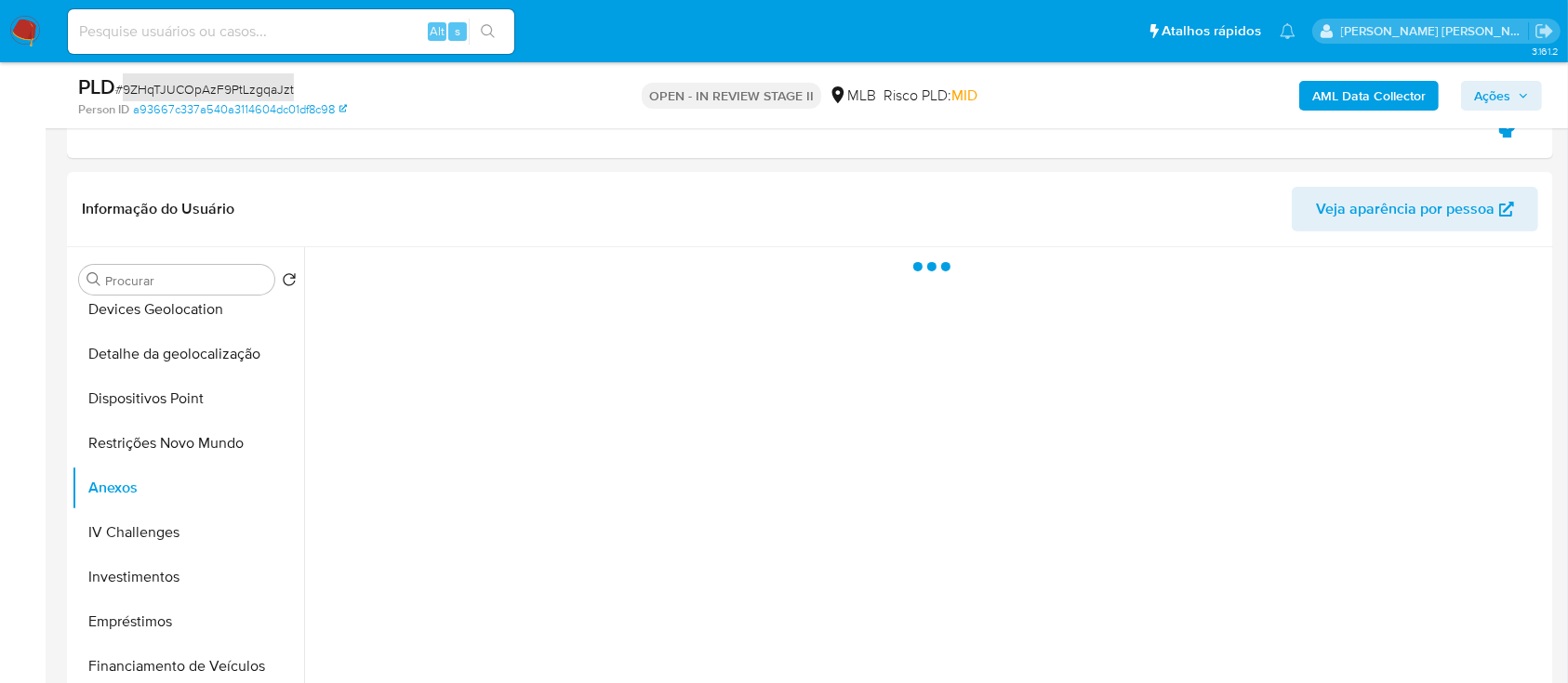
click at [927, 37] on ul "Pausado Ver notificaciones Alt s Atalhos rápidos Presiona las siguientes teclas…" at bounding box center [680, 31] width 1246 height 46
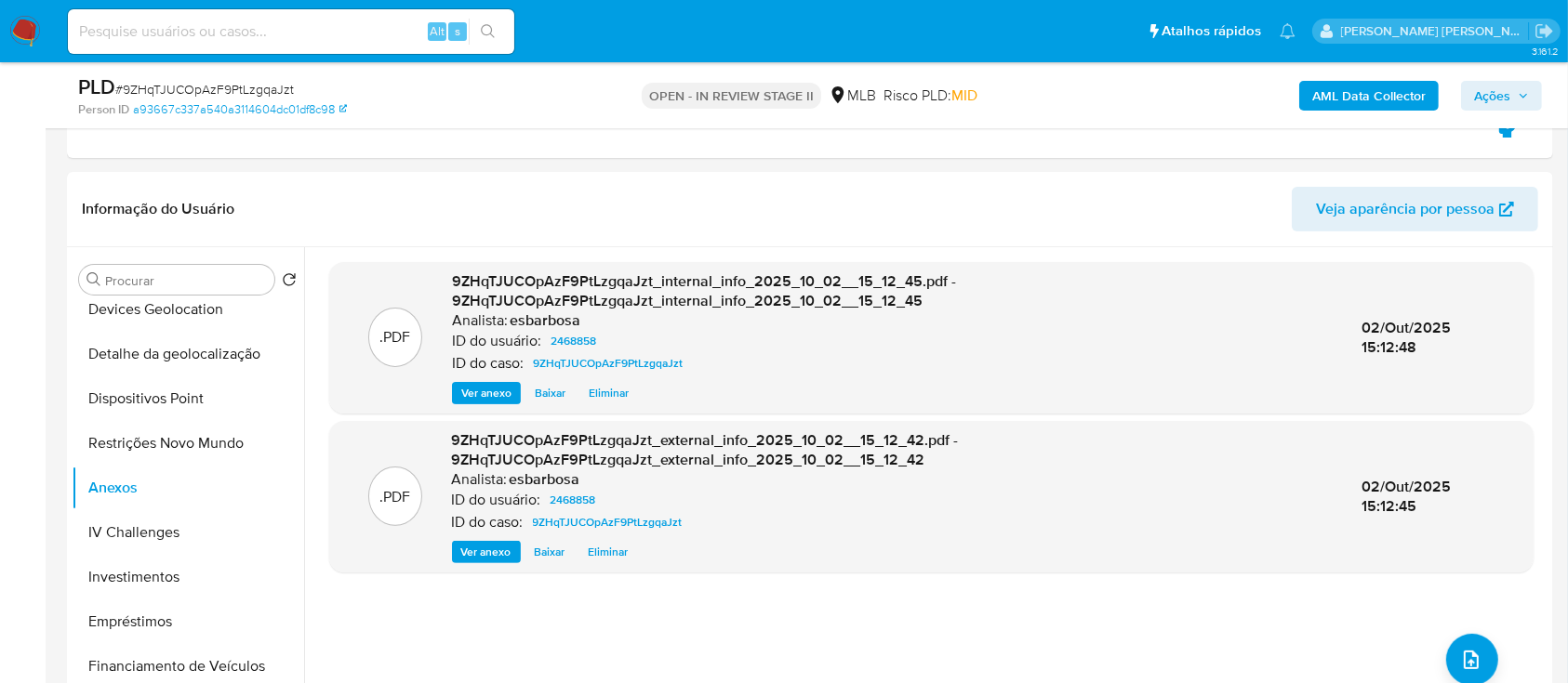
click at [964, 40] on ul "Pausado Ver notificaciones Alt s Atalhos rápidos Presiona las siguientes teclas…" at bounding box center [680, 31] width 1246 height 46
click at [1460, 653] on icon "upload-file" at bounding box center [1470, 659] width 23 height 23
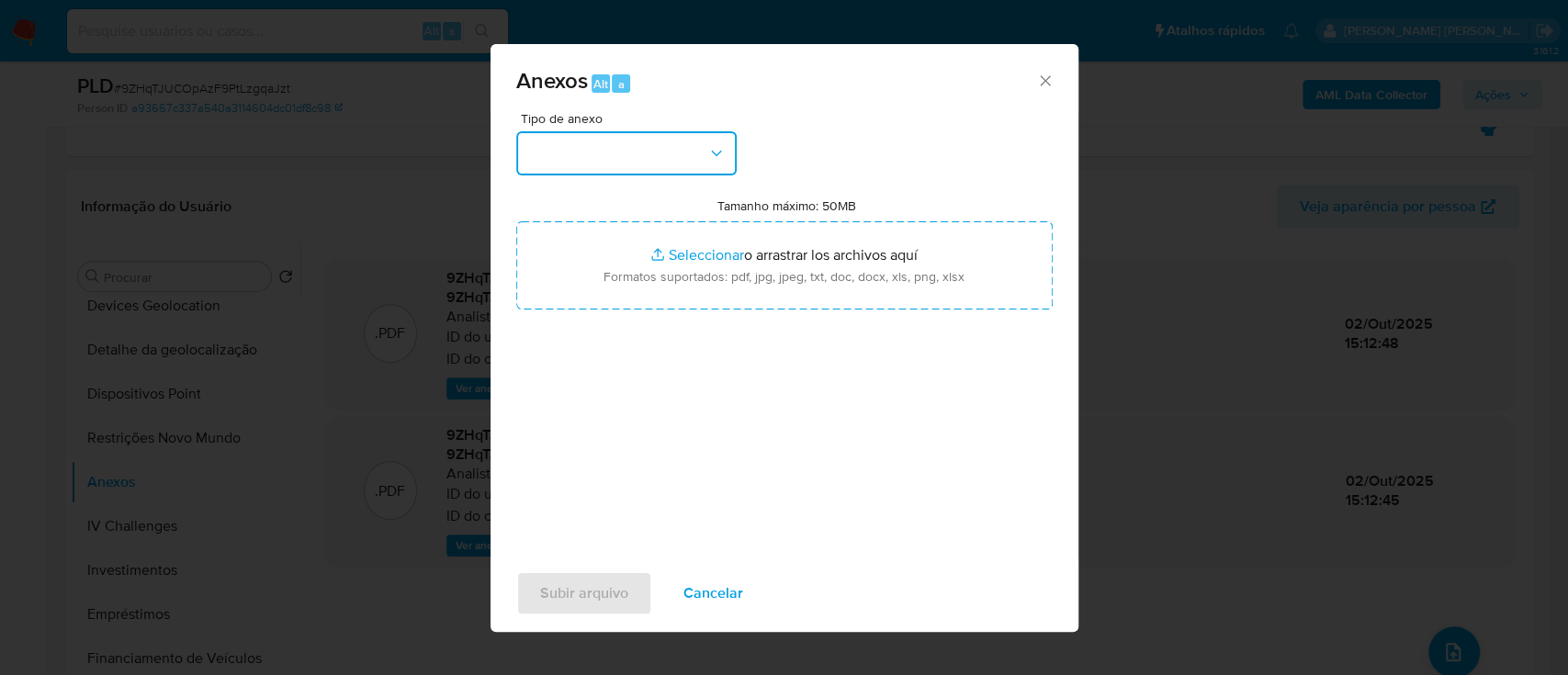
click at [650, 165] on button "button" at bounding box center [627, 153] width 220 height 44
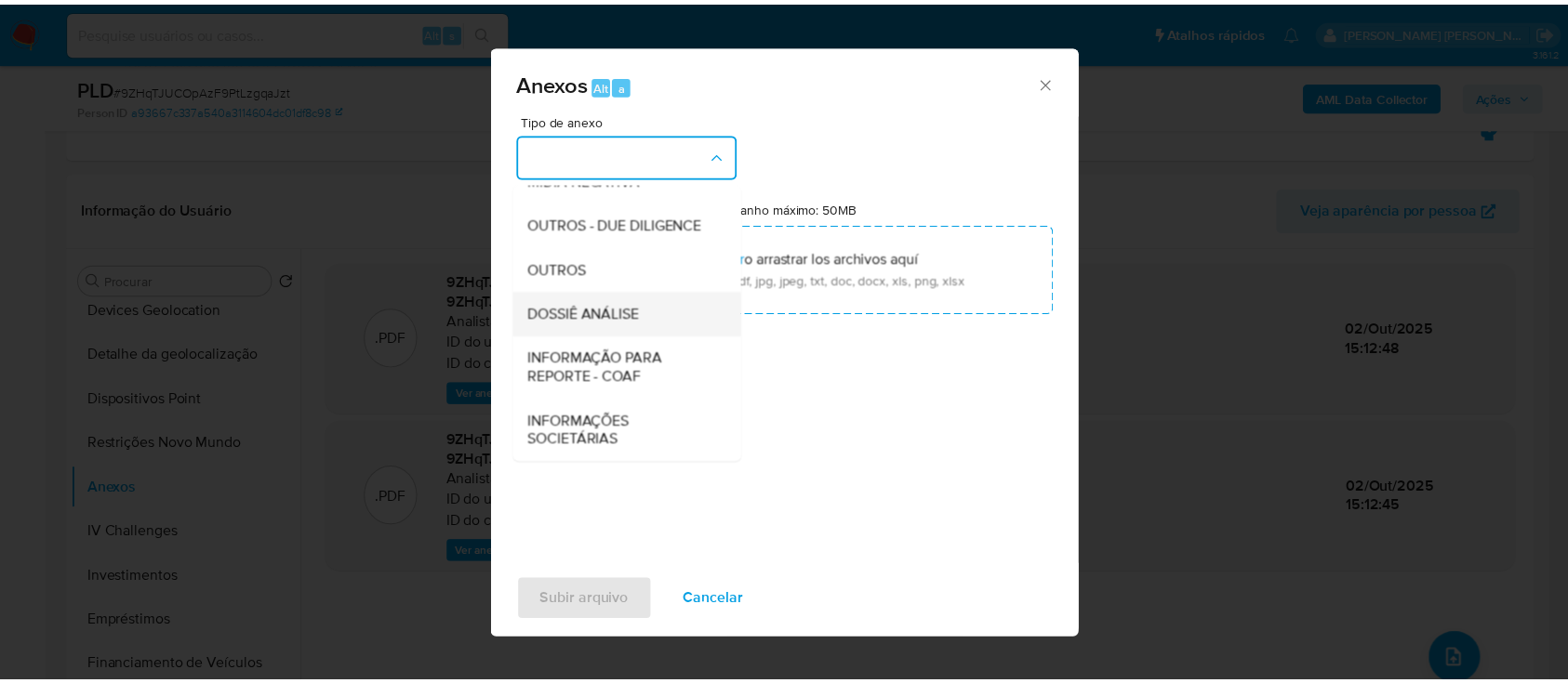
scroll to position [285, 0]
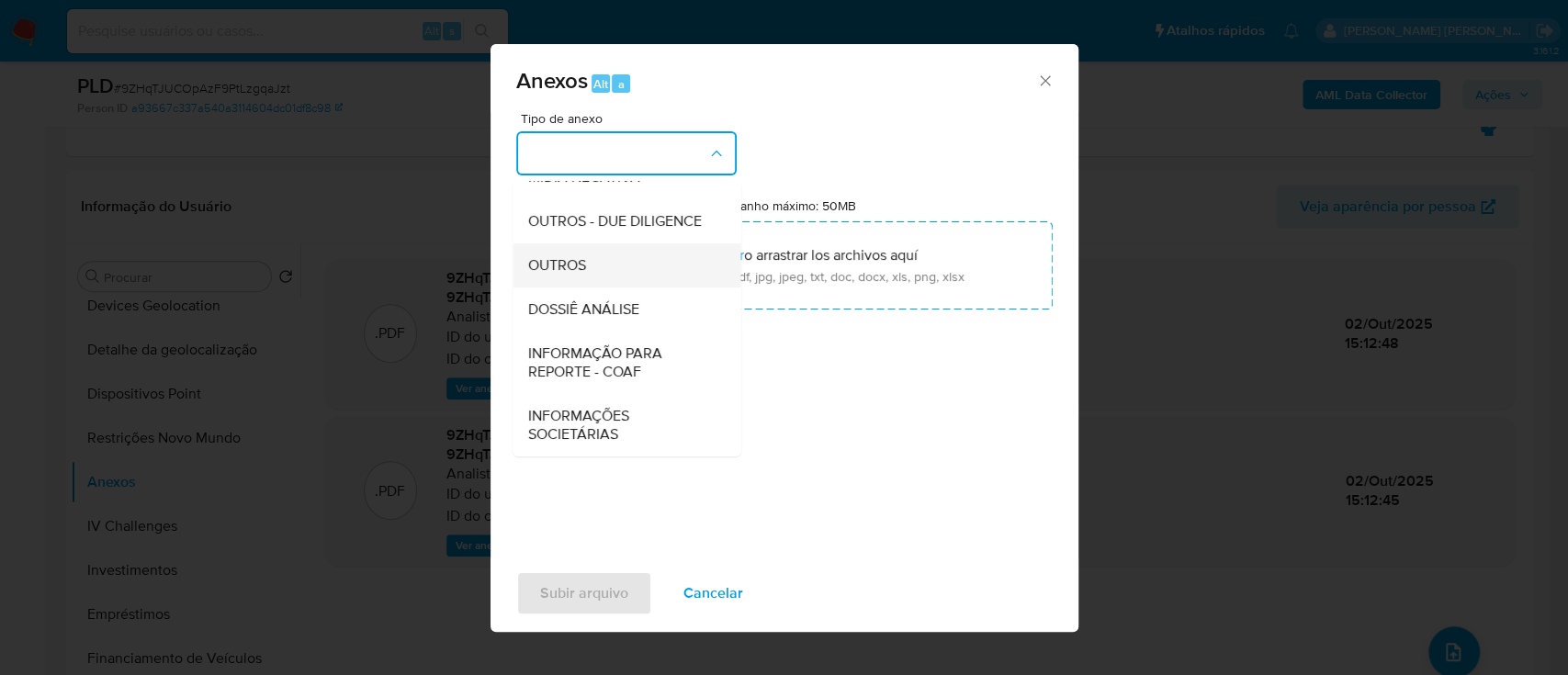
click at [535, 257] on span "OUTROS" at bounding box center [555, 265] width 57 height 19
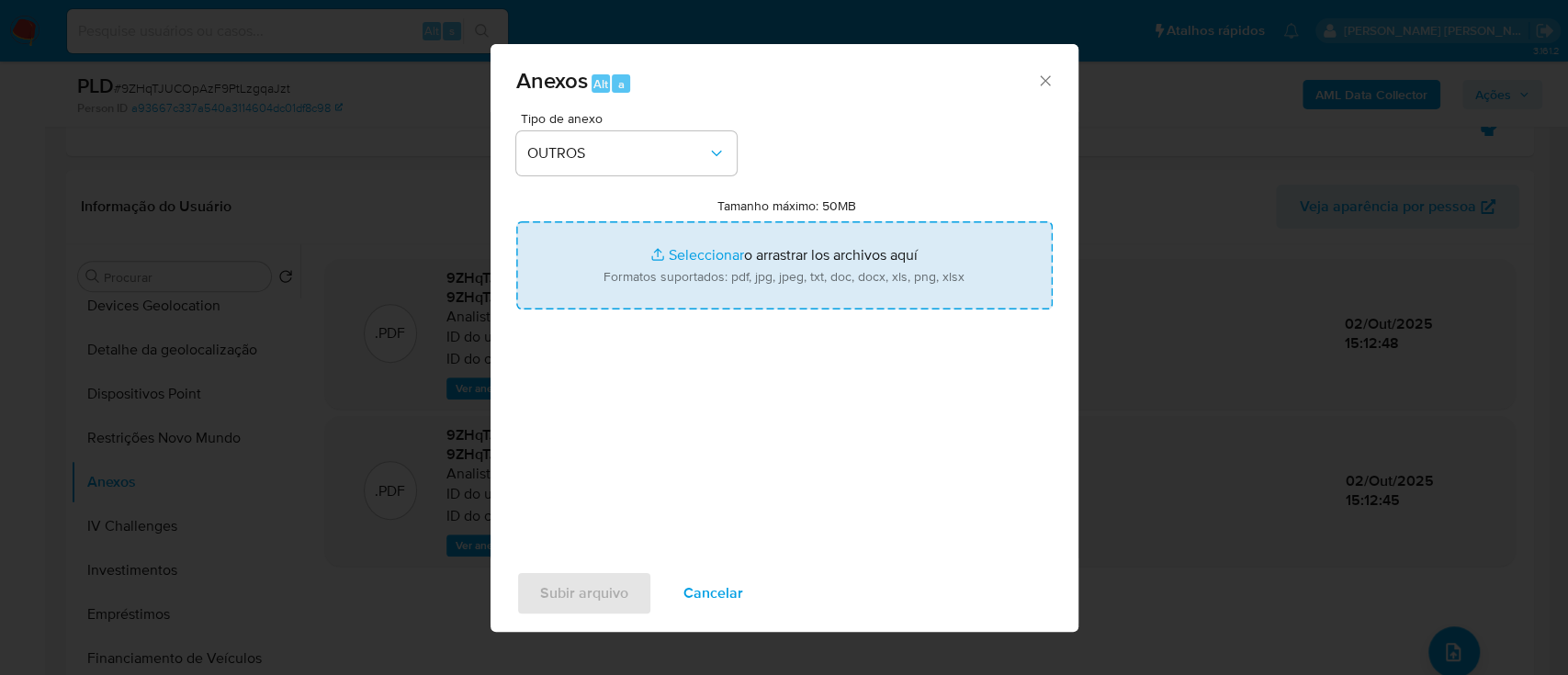
click at [710, 258] on input "Tamanho máximo: 50MB Seleccionar archivos" at bounding box center [784, 265] width 537 height 89
type input "C:\fakepath\Declinio SAR - 9ZHqTJUCOpAzF9PtLzgqaJzt - CPF 05896759908 - LAISSON…"
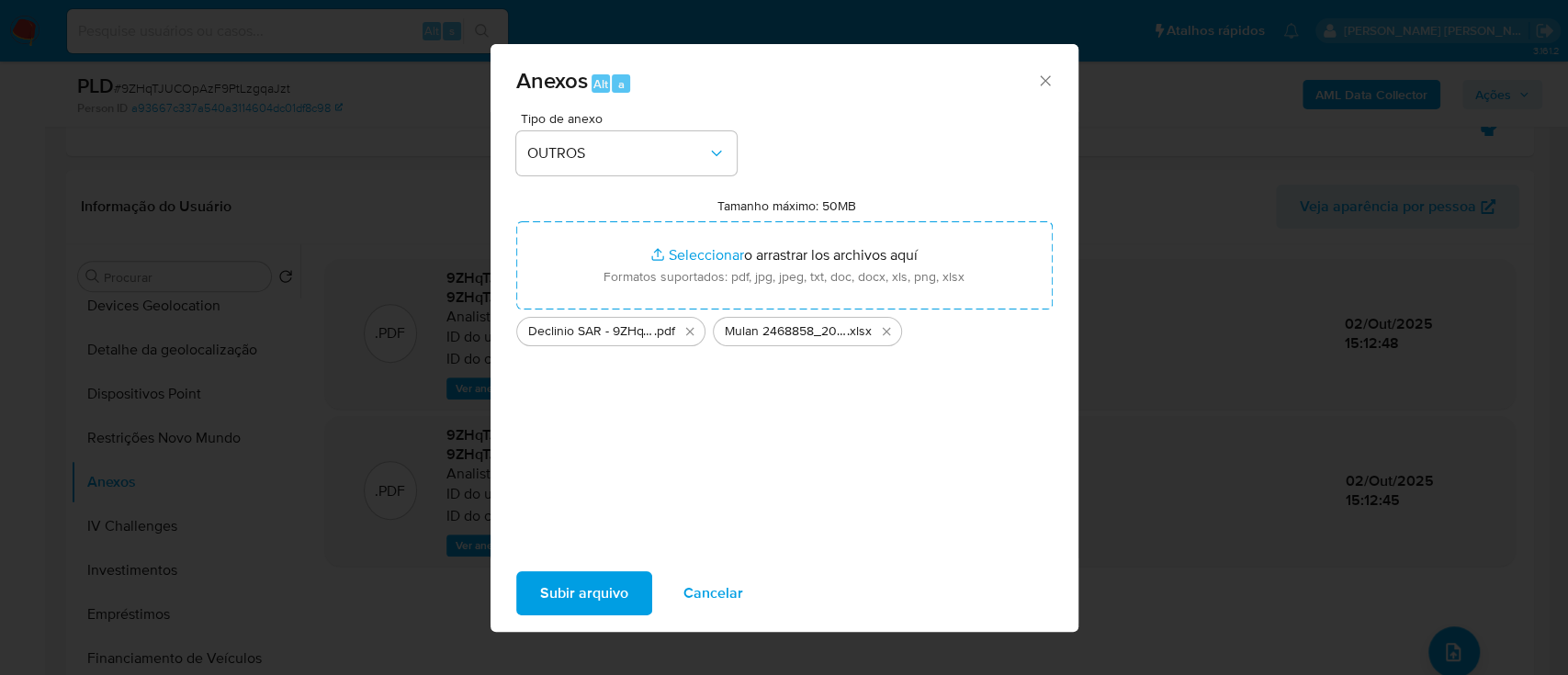
click at [582, 599] on span "Subir arquivo" at bounding box center [584, 592] width 89 height 40
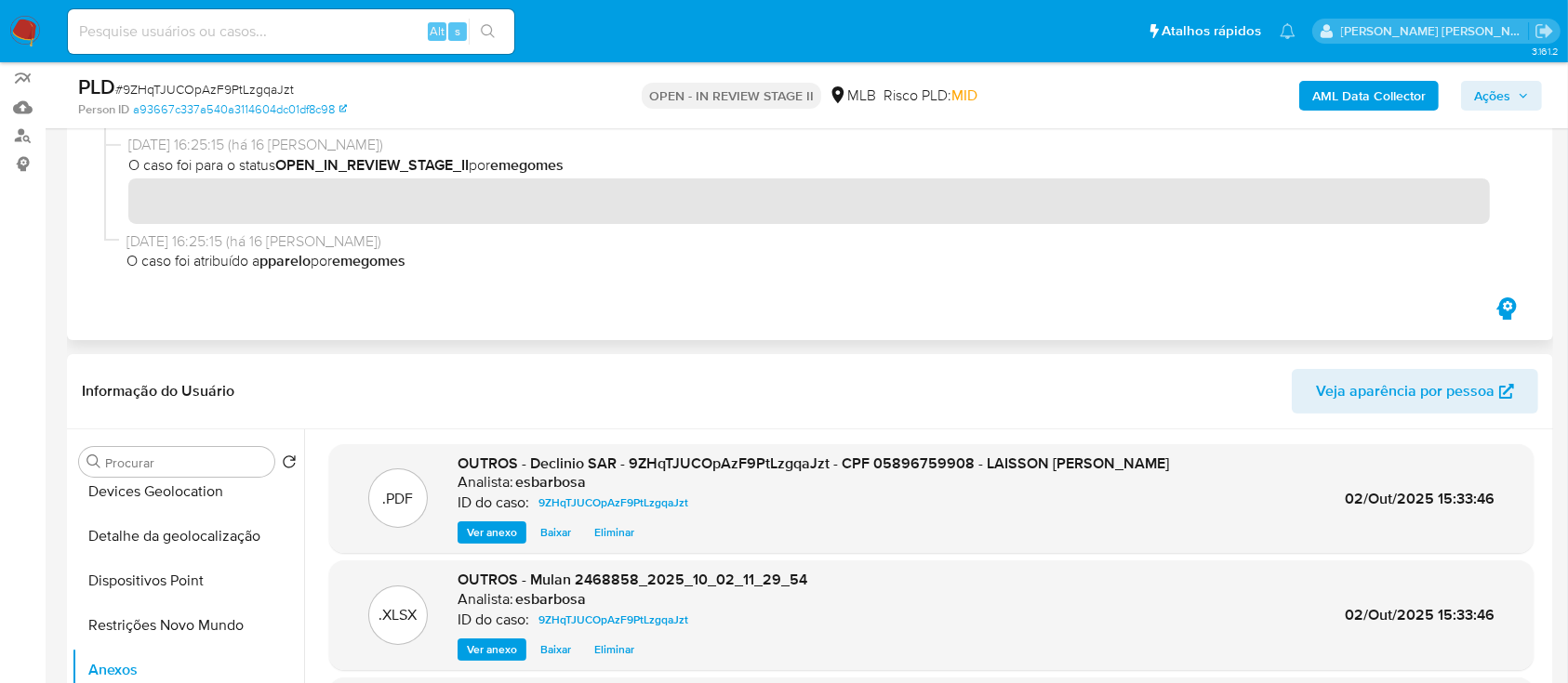
scroll to position [0, 0]
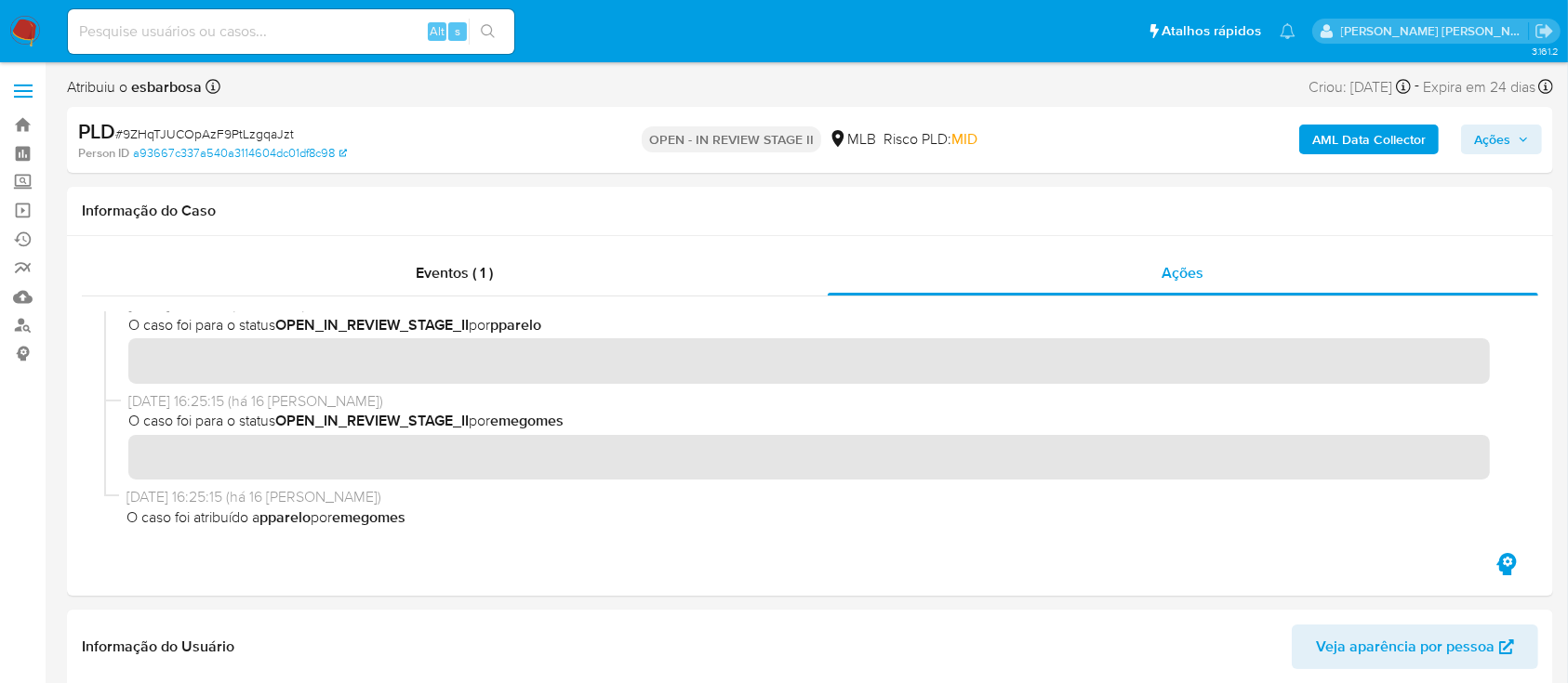
click at [1501, 144] on span "Ações" at bounding box center [1491, 139] width 36 height 30
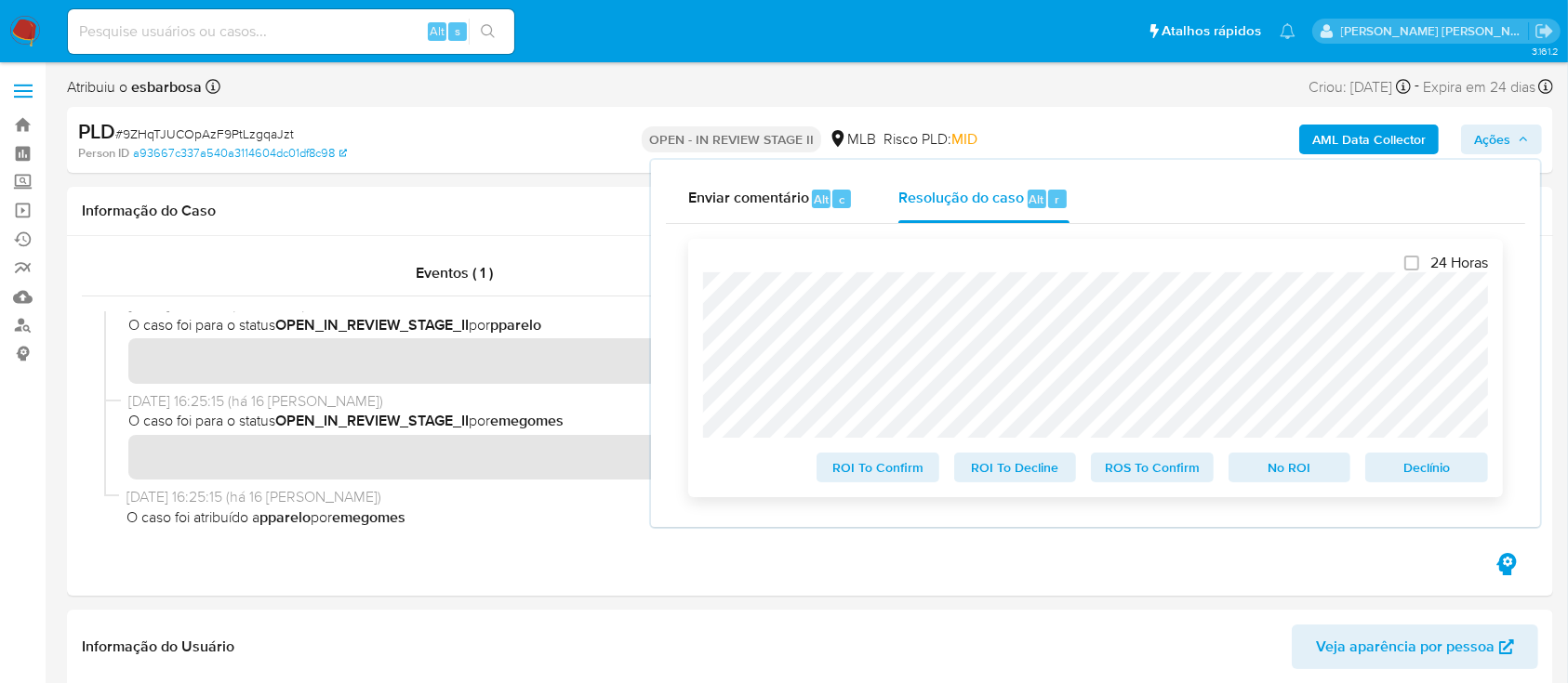
click at [1289, 476] on span "No ROI" at bounding box center [1290, 467] width 97 height 26
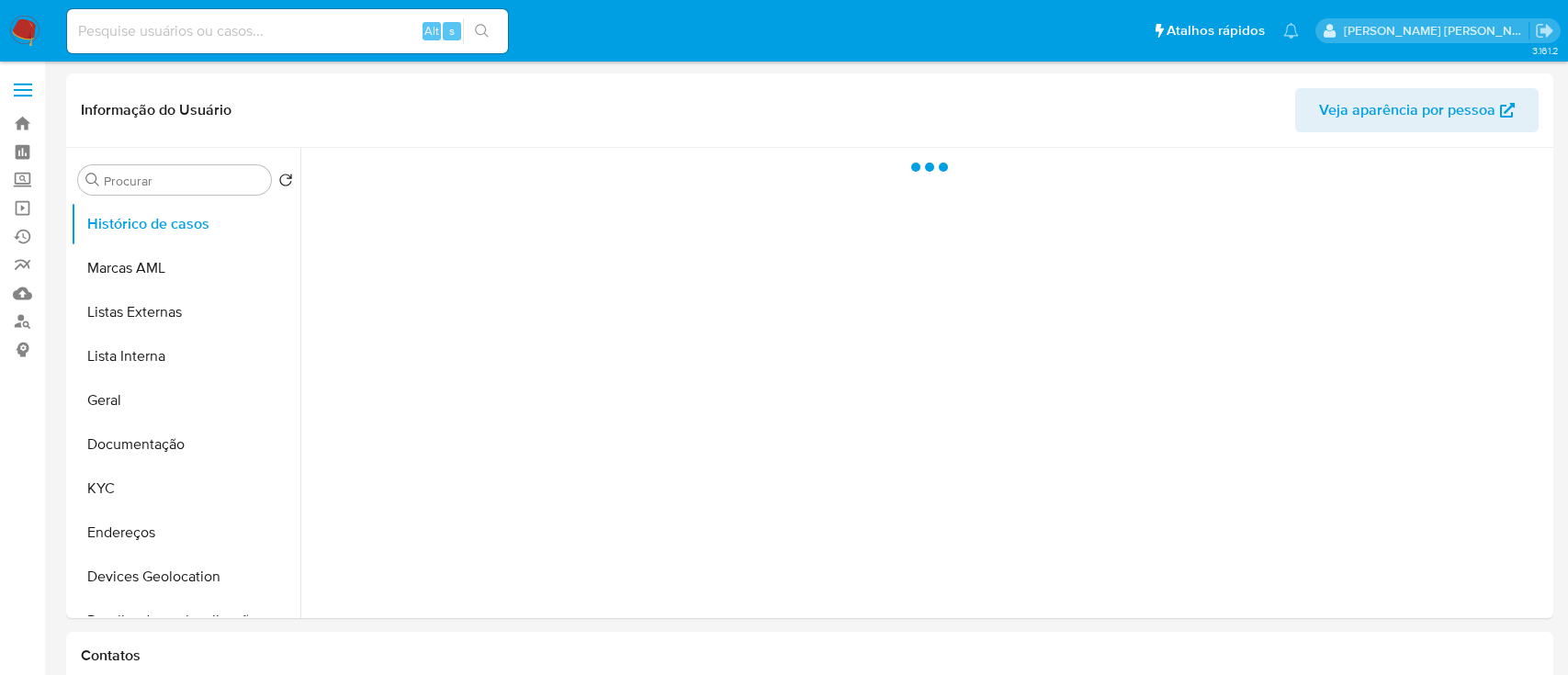
select select "10"
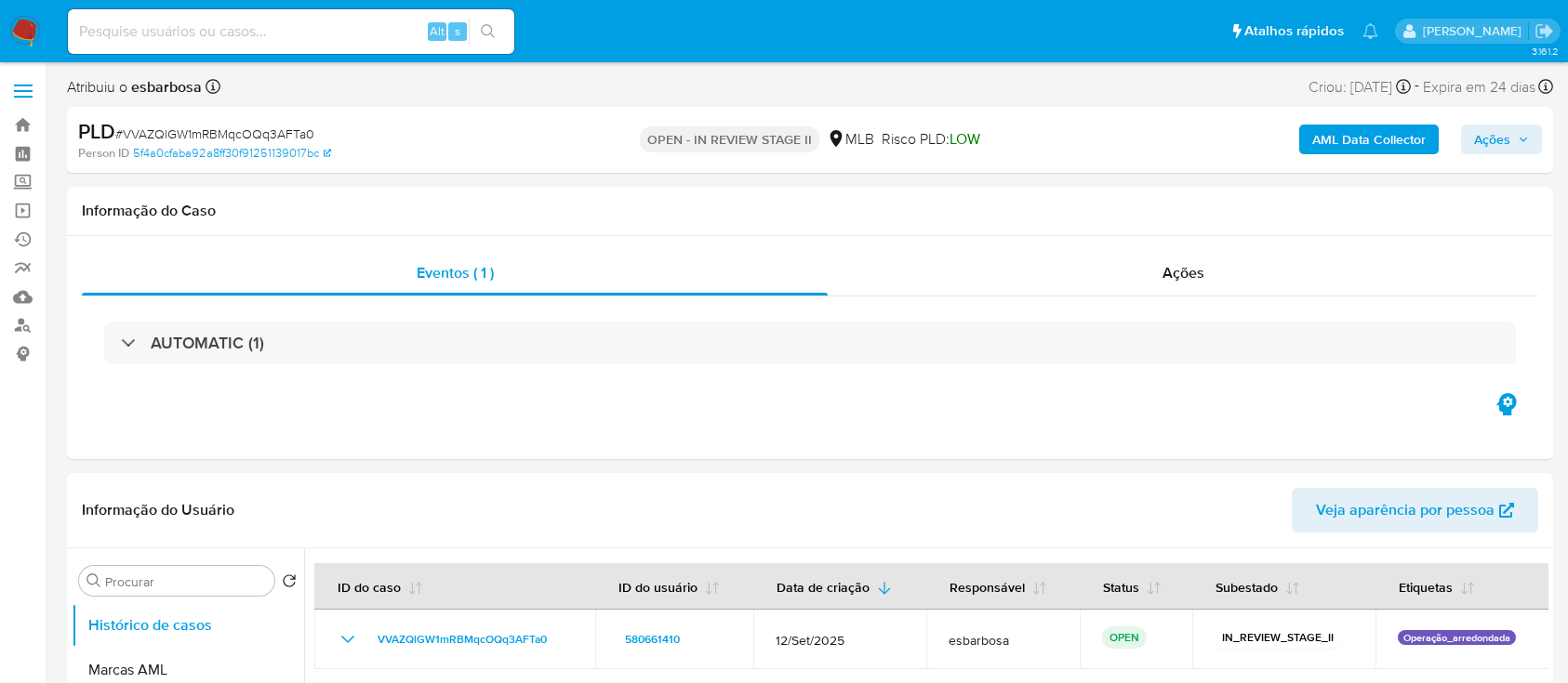
select select "10"
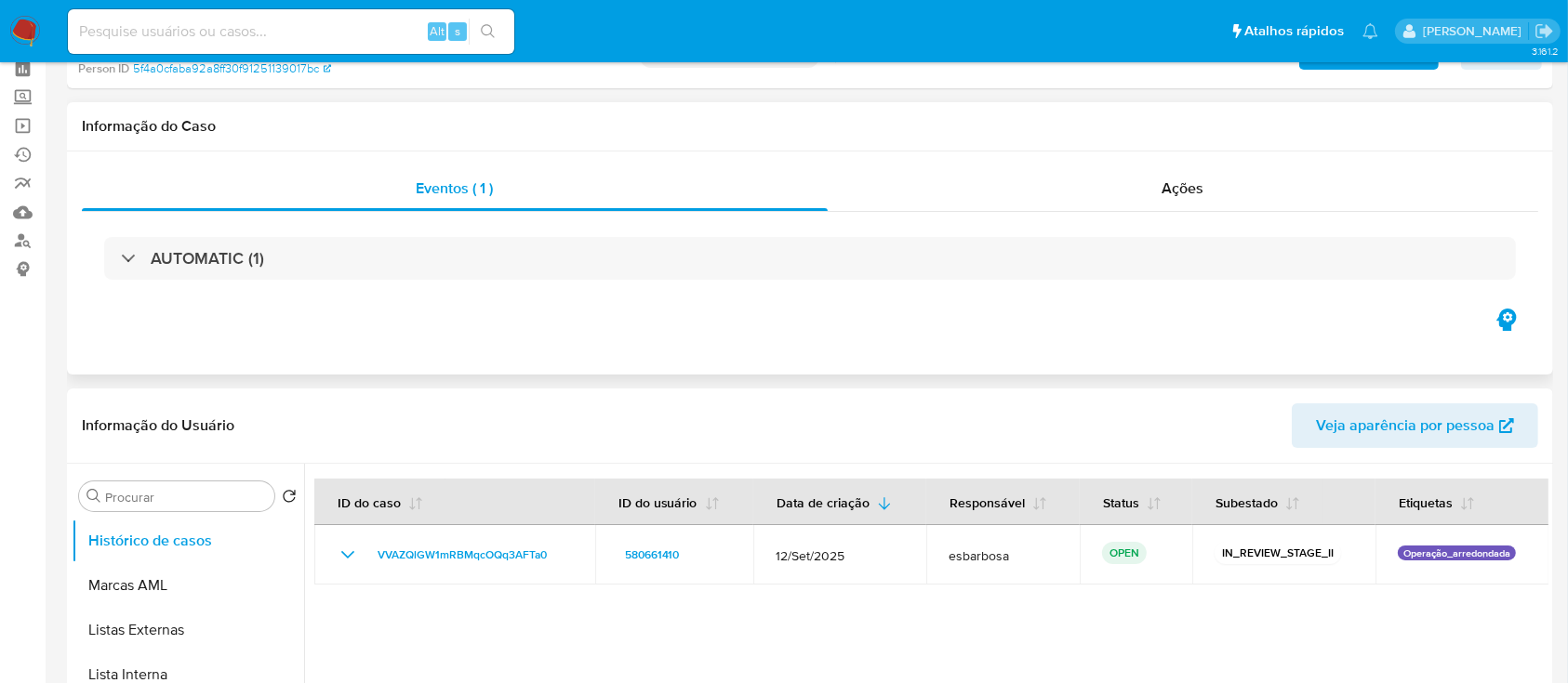
scroll to position [123, 0]
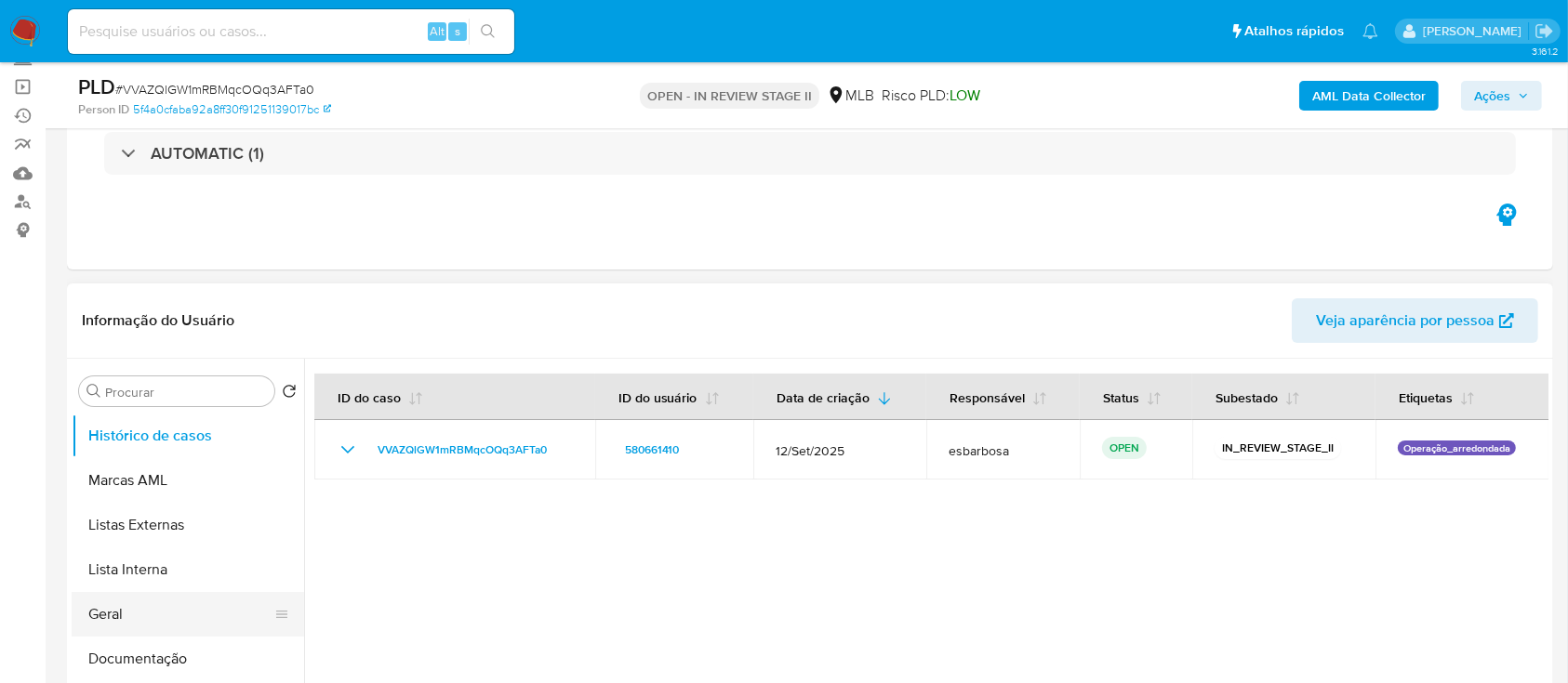
click at [136, 614] on button "Geral" at bounding box center [180, 614] width 218 height 44
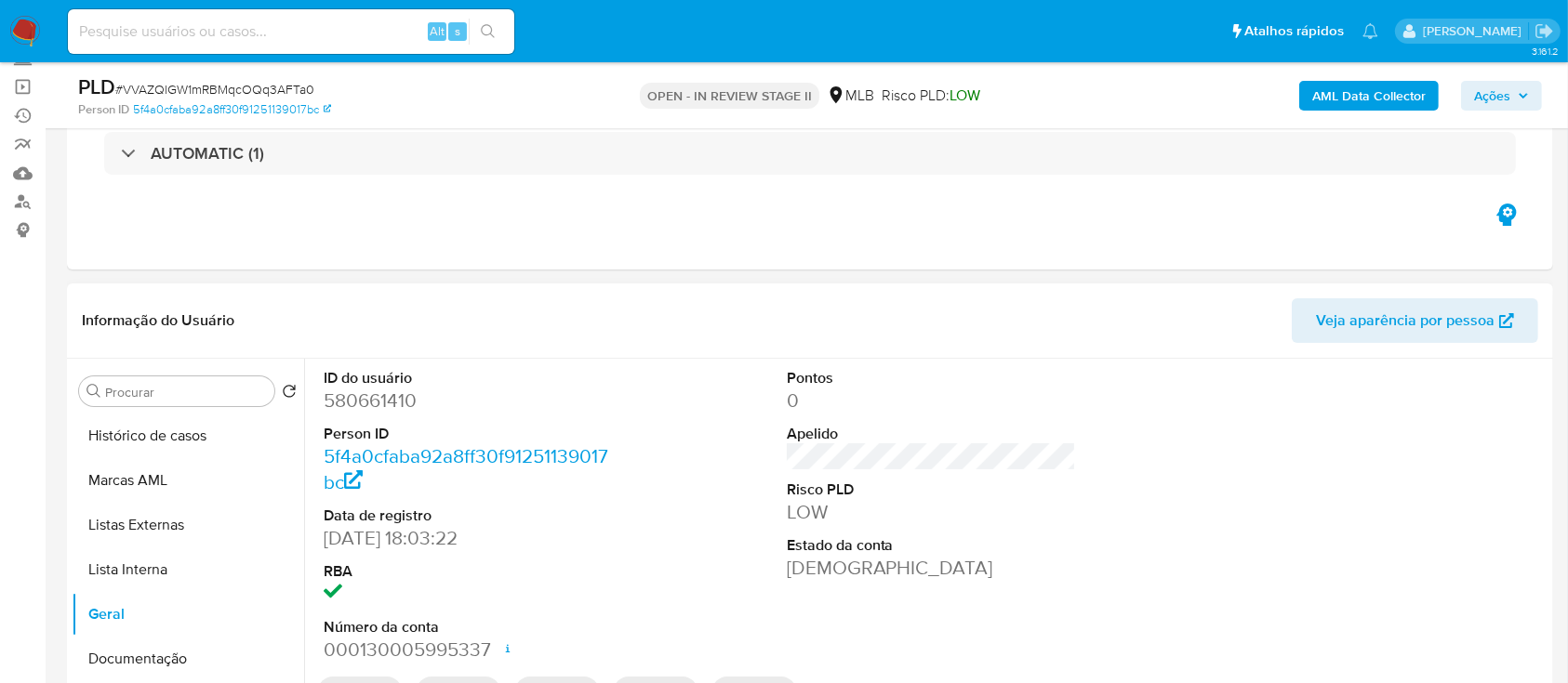
click at [380, 399] on dd "580661410" at bounding box center [468, 400] width 290 height 26
copy dd "580661410"
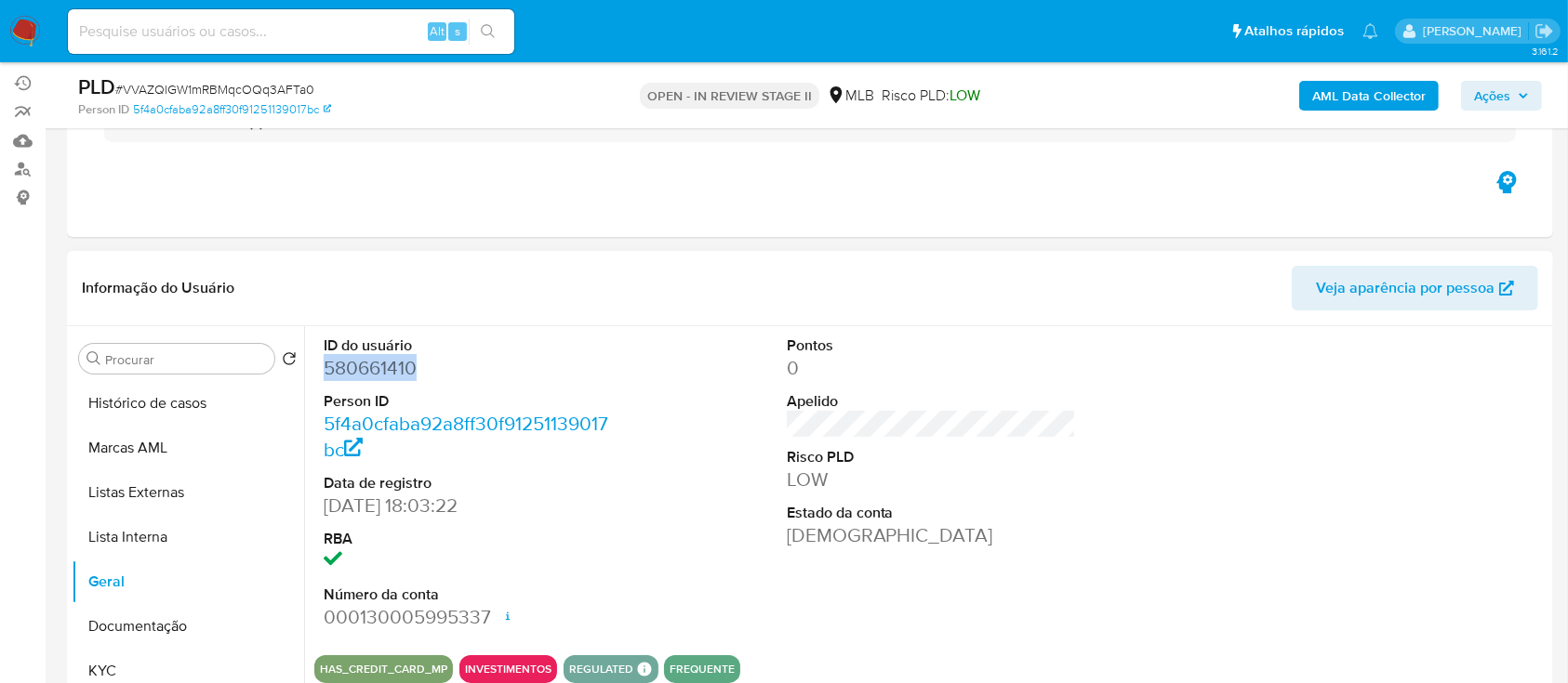
scroll to position [247, 0]
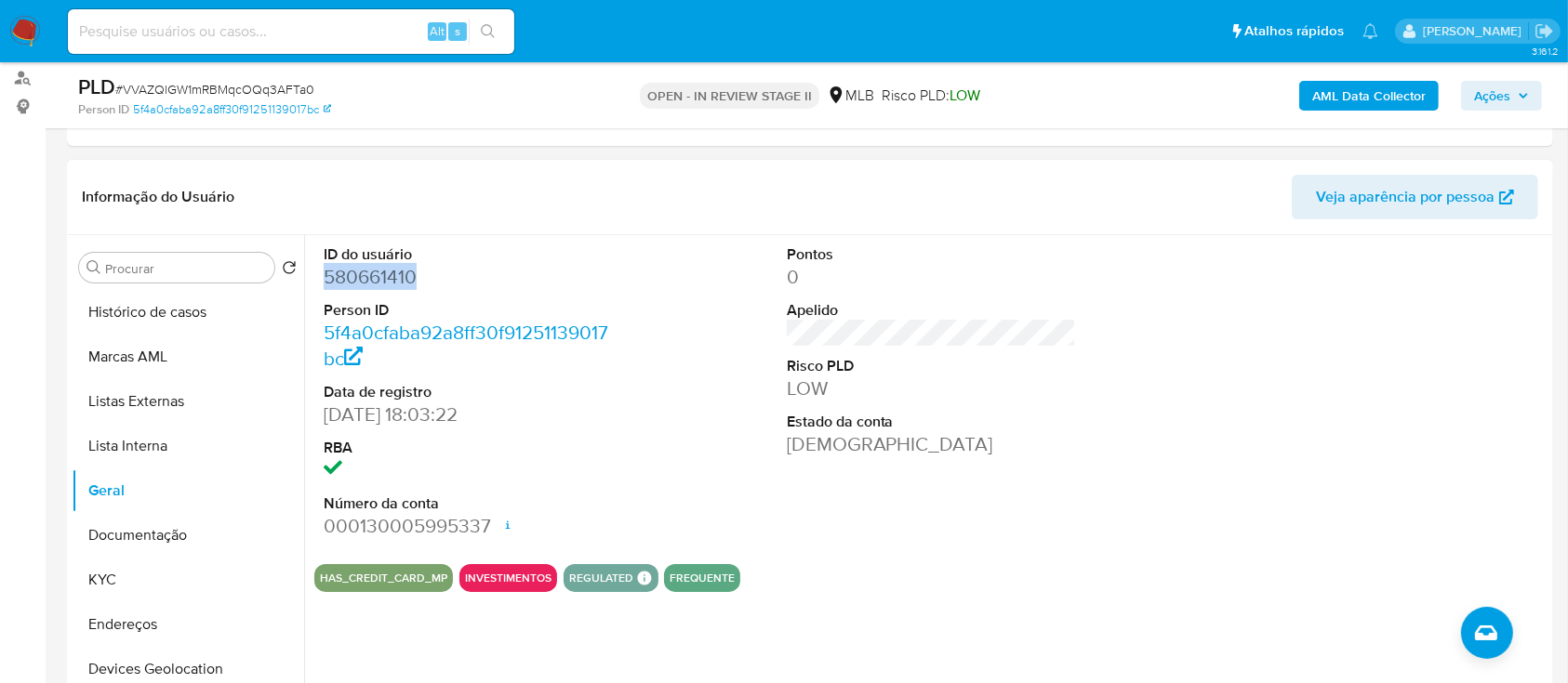
click at [378, 267] on dd "580661410" at bounding box center [468, 277] width 290 height 26
click at [377, 268] on dd "580661410" at bounding box center [468, 277] width 290 height 26
click at [238, 88] on span "# VVAZQlGW1mRBMqcOQq3AFTa0" at bounding box center [215, 89] width 199 height 19
copy span "VVAZQlGW1mRBMqcOQq3AFTa0"
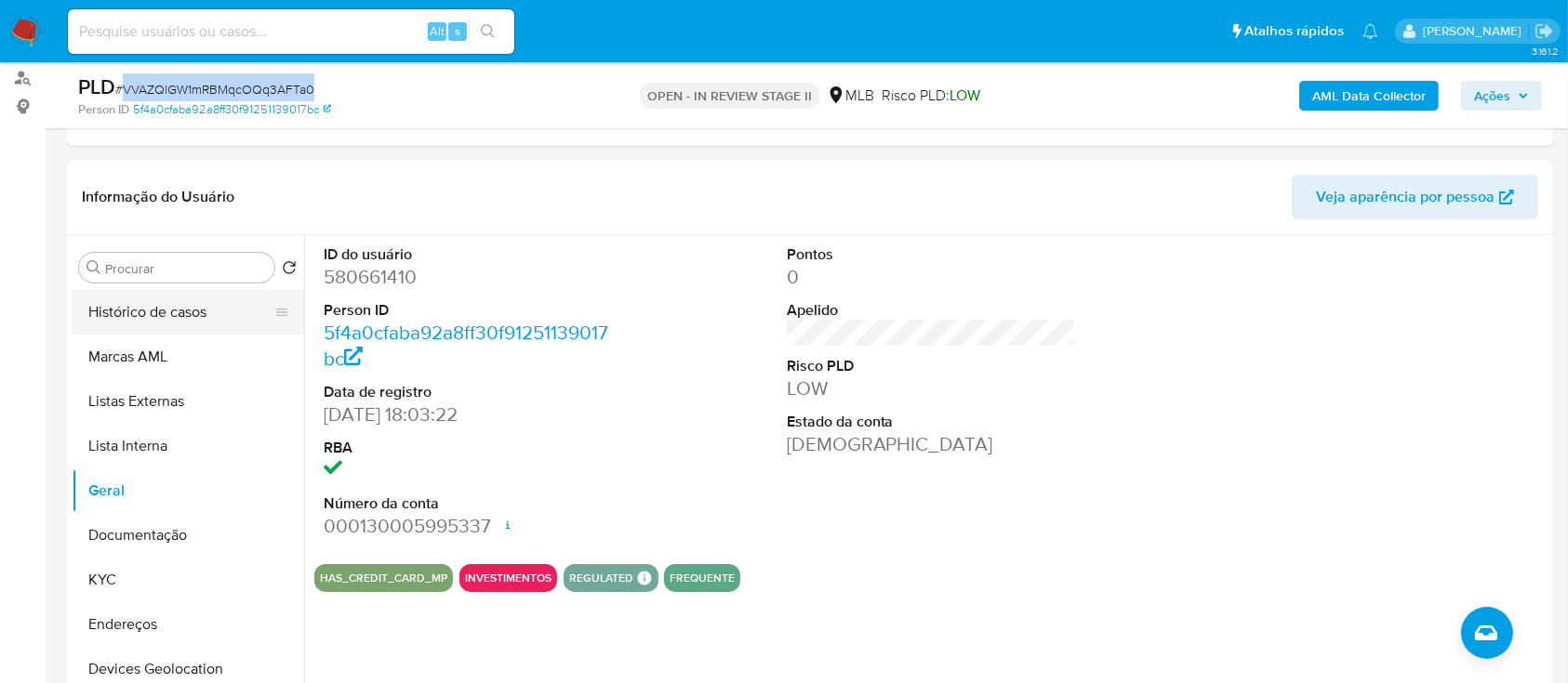
click at [170, 308] on button "Histórico de casos" at bounding box center [180, 311] width 218 height 44
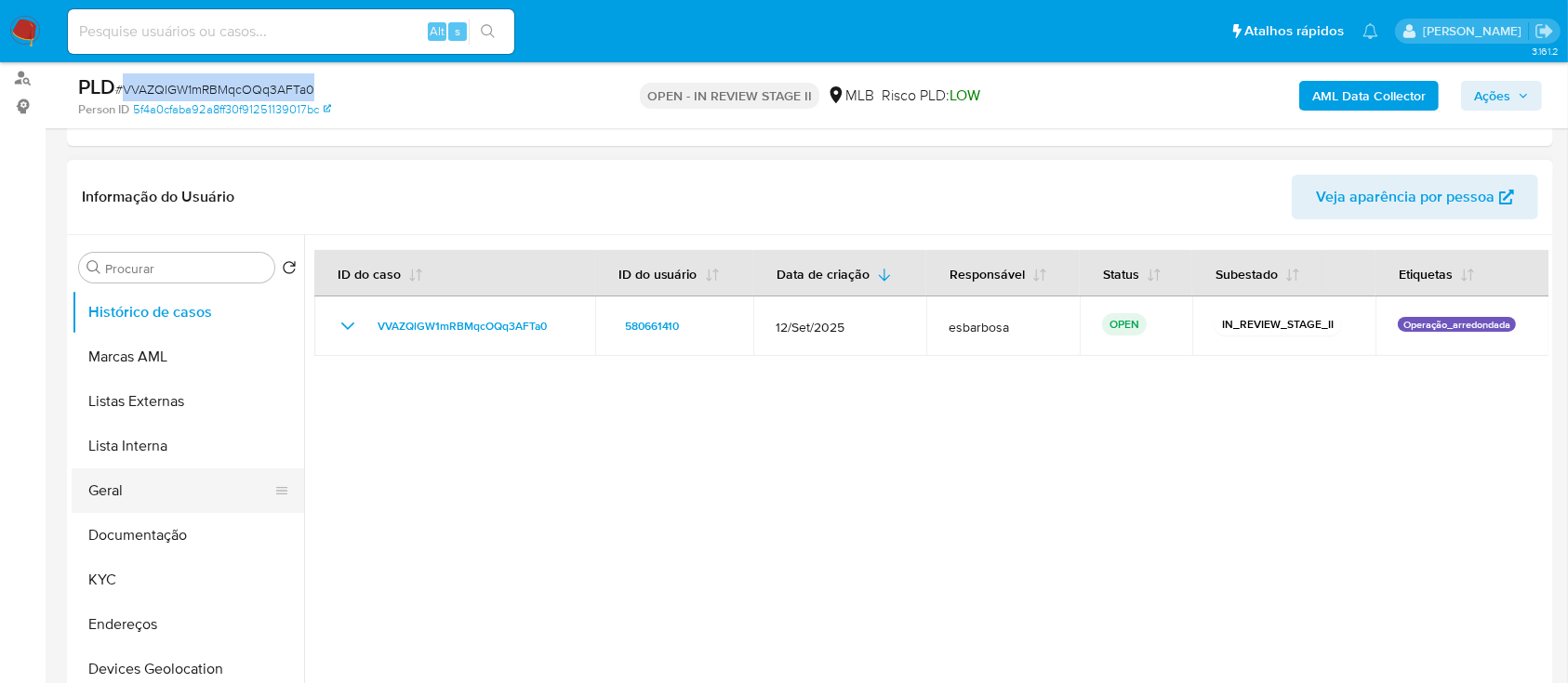
click at [127, 481] on button "Geral" at bounding box center [180, 490] width 218 height 44
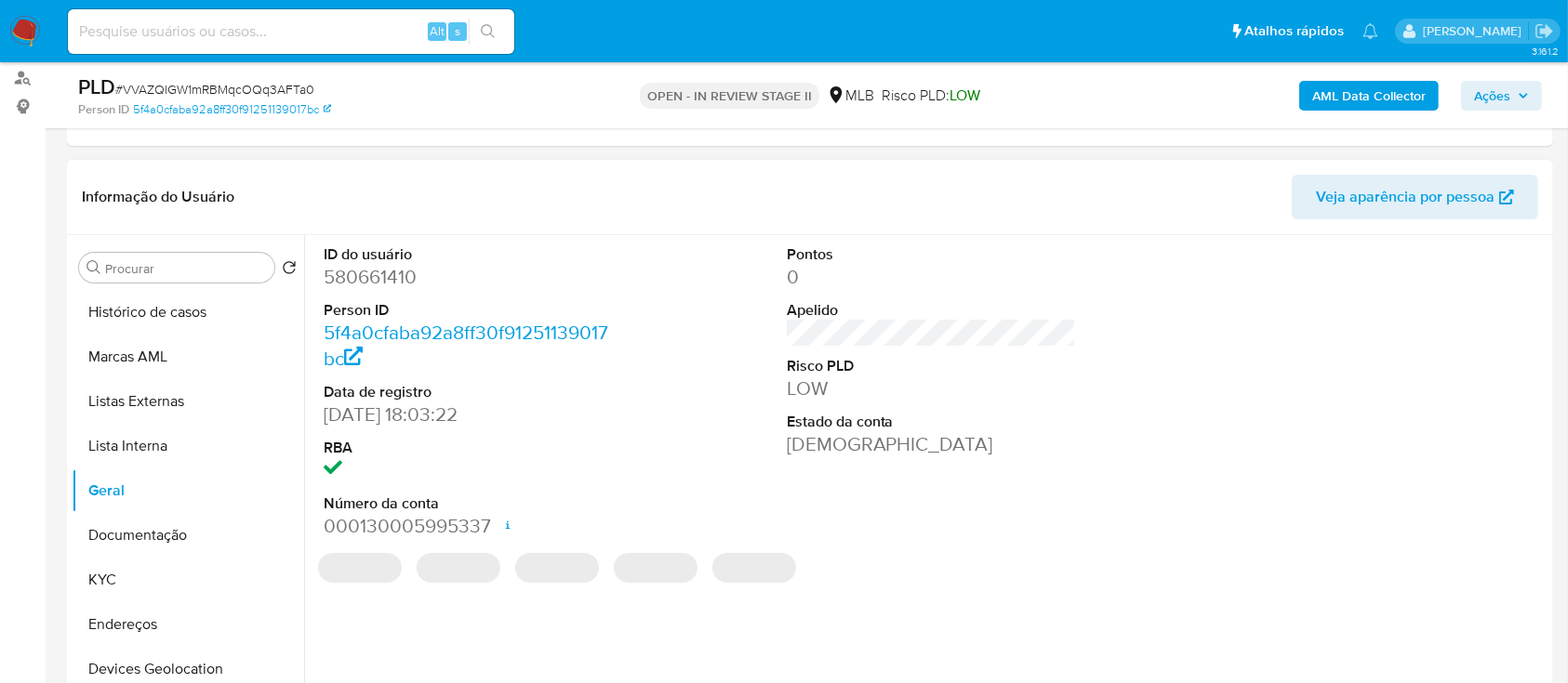
click at [393, 283] on dd "580661410" at bounding box center [468, 277] width 290 height 26
copy dd "580661410"
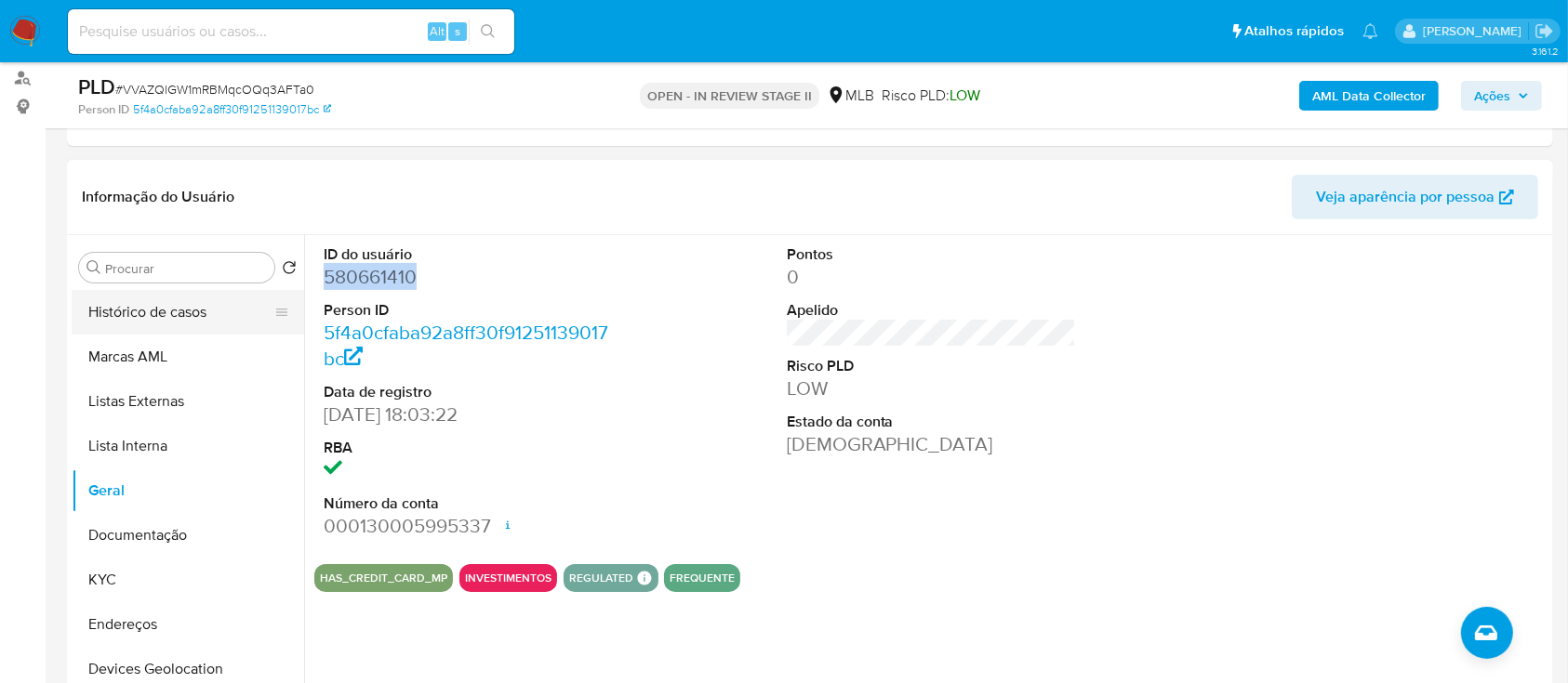
click at [157, 305] on button "Histórico de casos" at bounding box center [180, 311] width 218 height 44
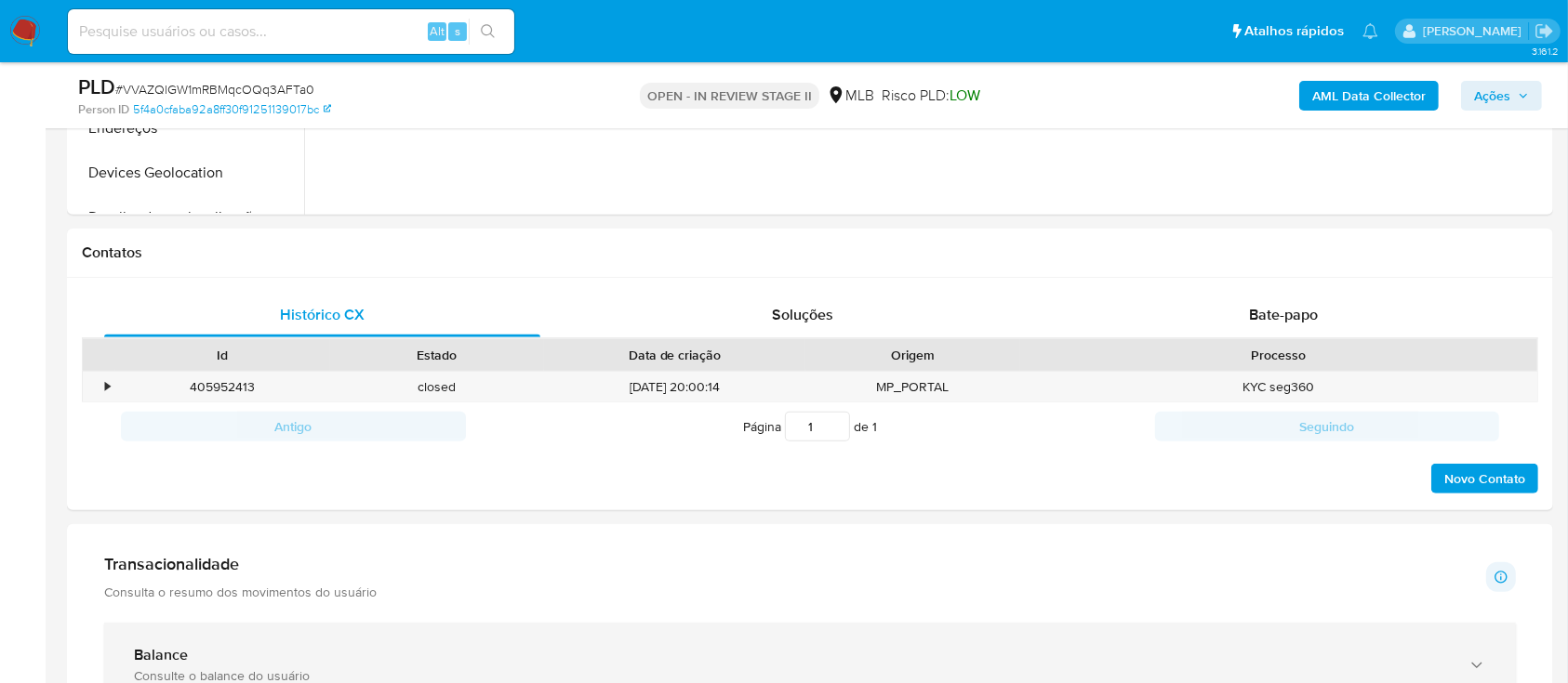
scroll to position [1239, 0]
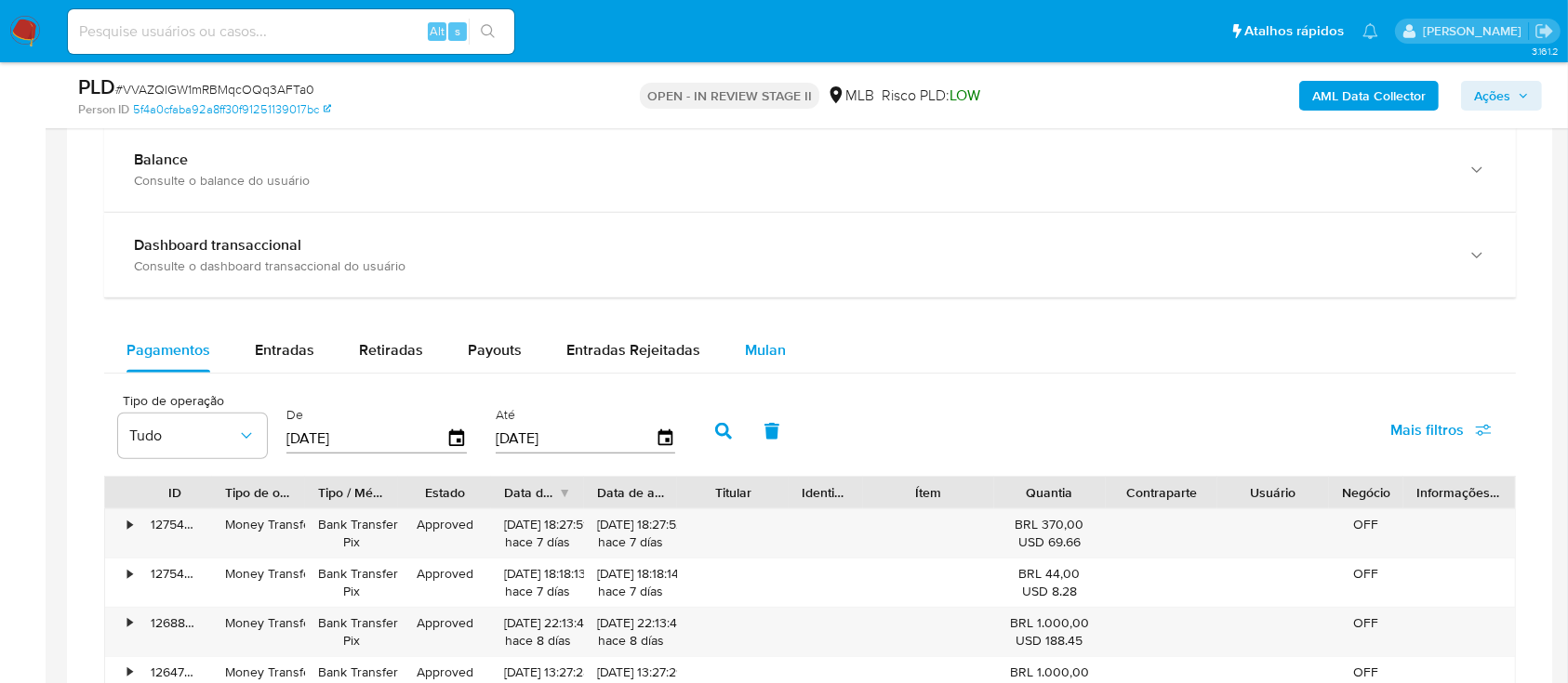
click at [768, 361] on div "Mulan" at bounding box center [764, 350] width 40 height 44
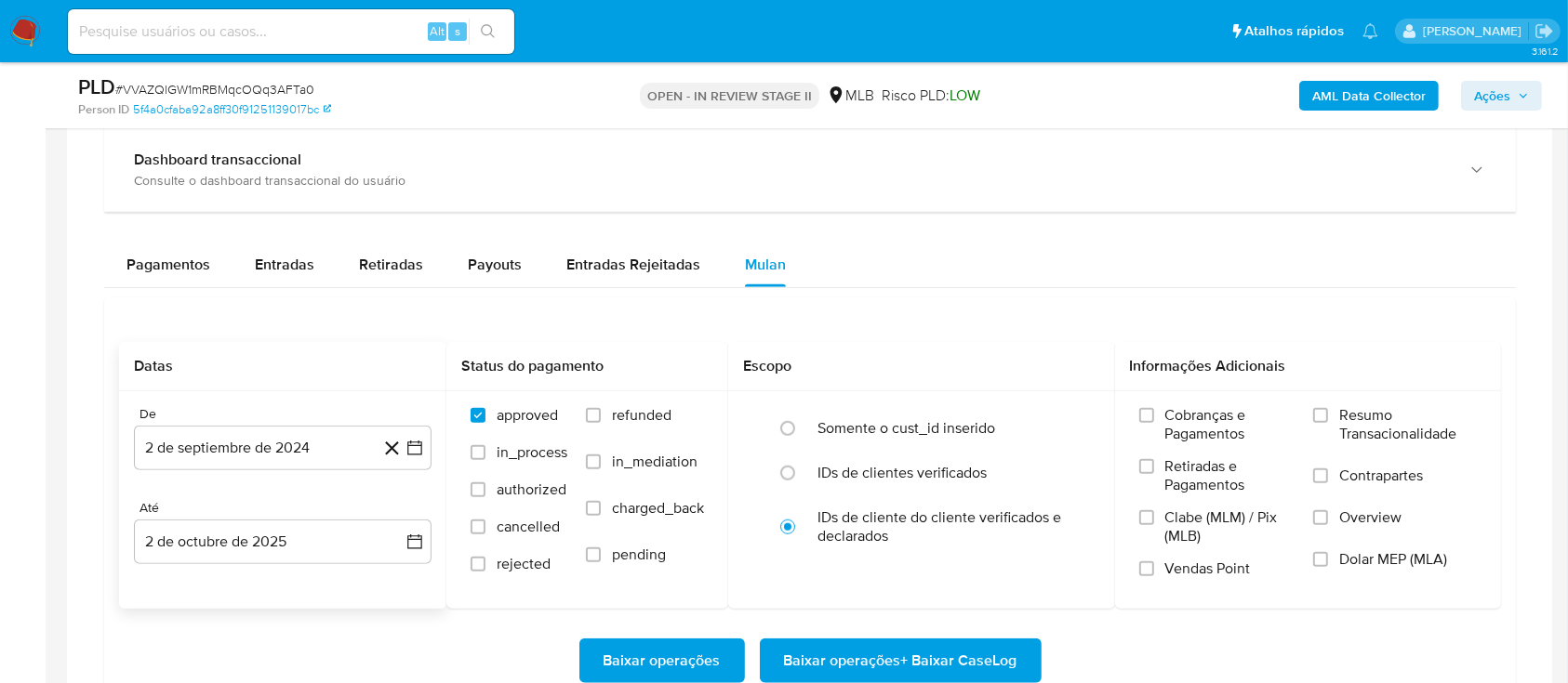
scroll to position [1362, 0]
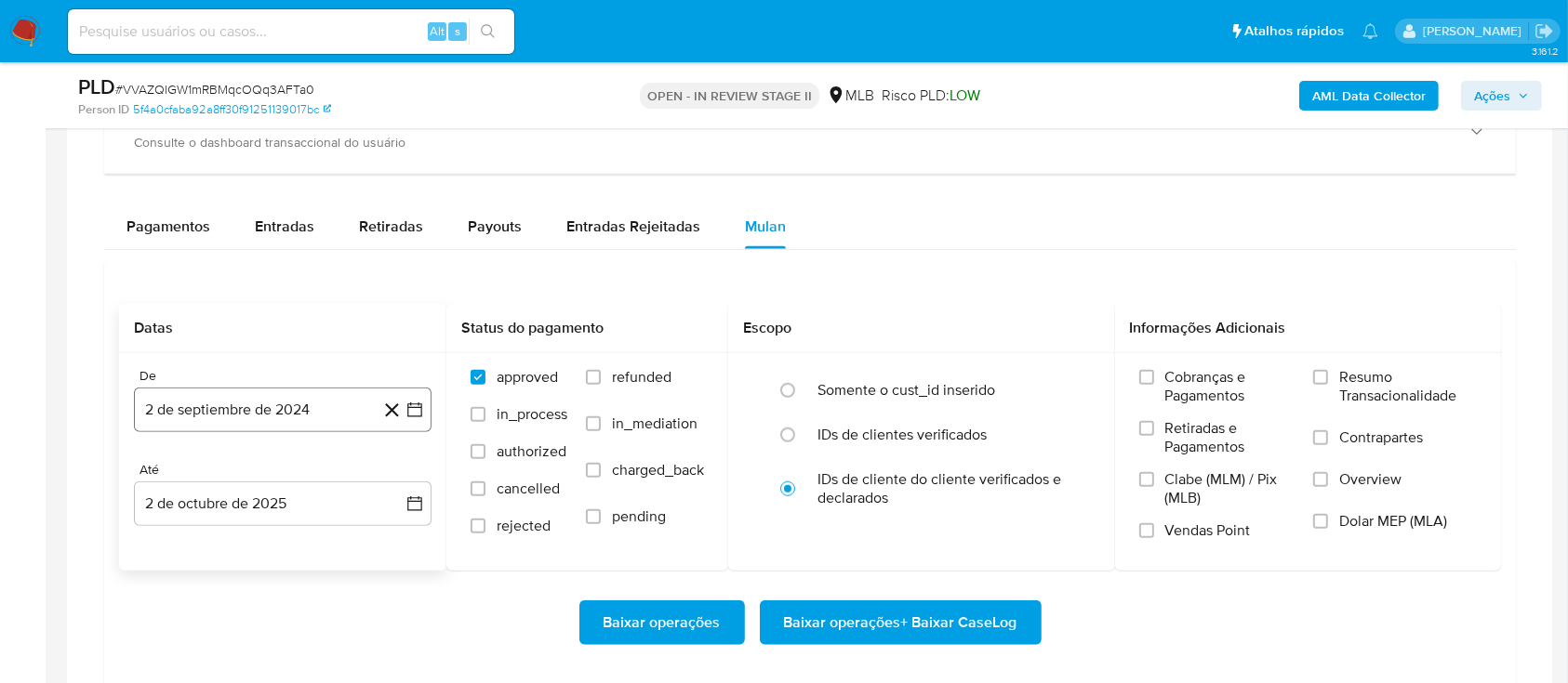
click at [265, 402] on button "2 de septiembre de 2024" at bounding box center [283, 409] width 298 height 44
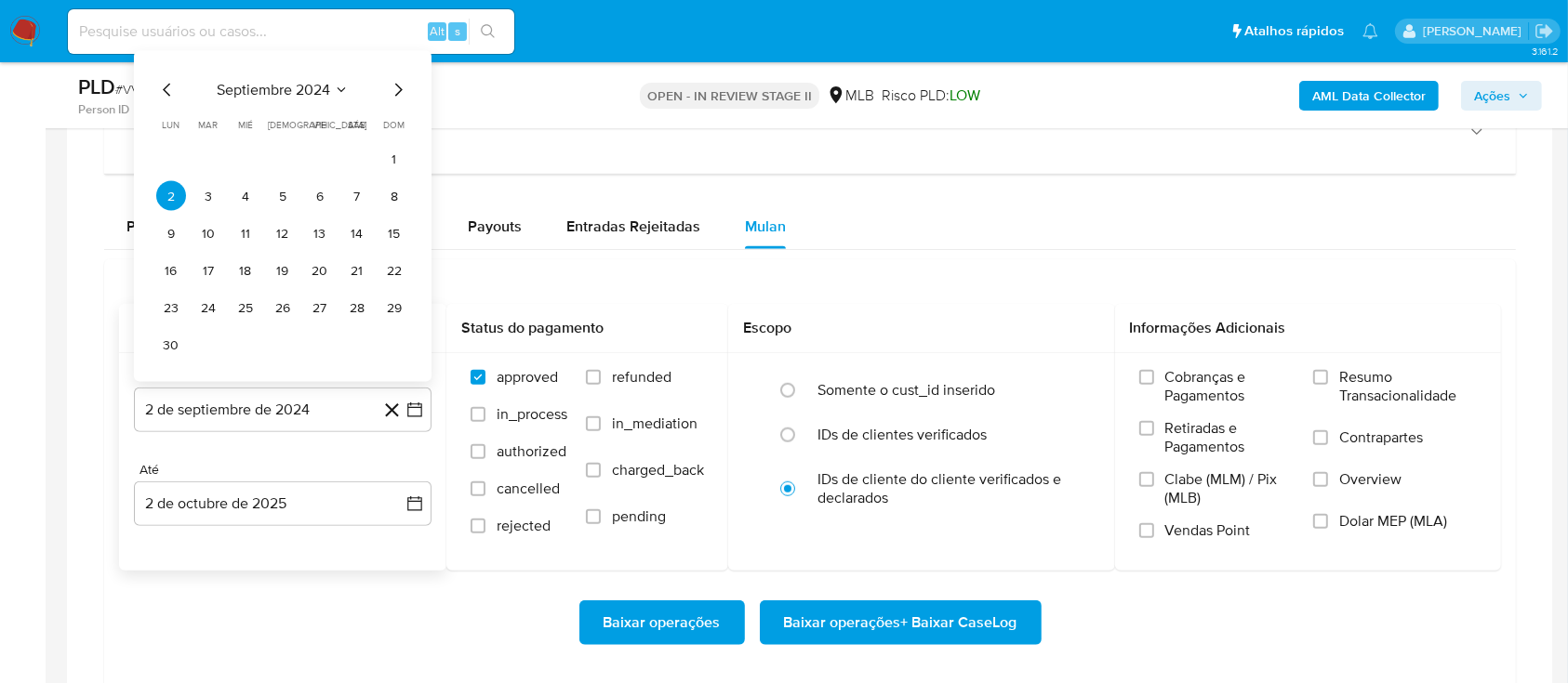
click at [298, 86] on span "septiembre 2024" at bounding box center [273, 90] width 113 height 19
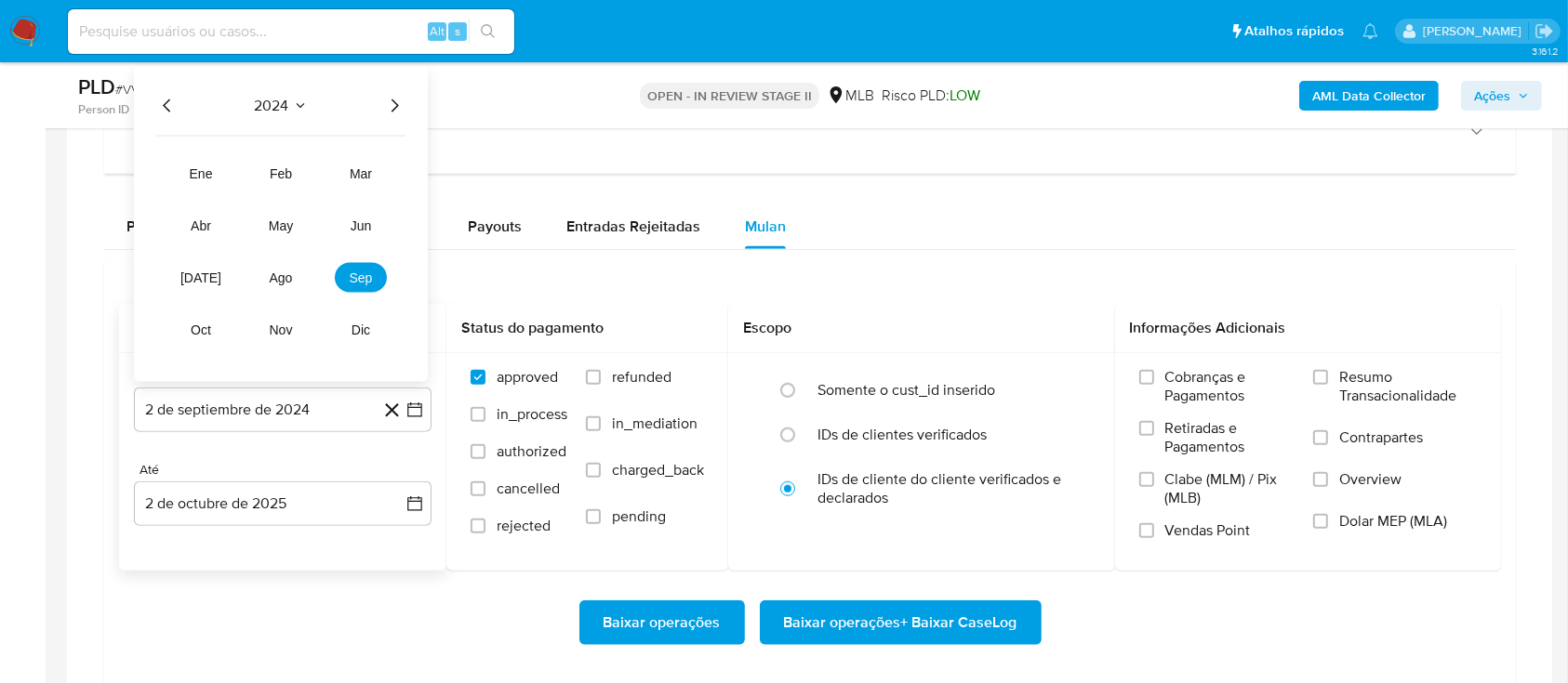
click at [395, 105] on icon "Año siguiente" at bounding box center [393, 105] width 23 height 23
click at [275, 279] on span "ago" at bounding box center [281, 277] width 24 height 15
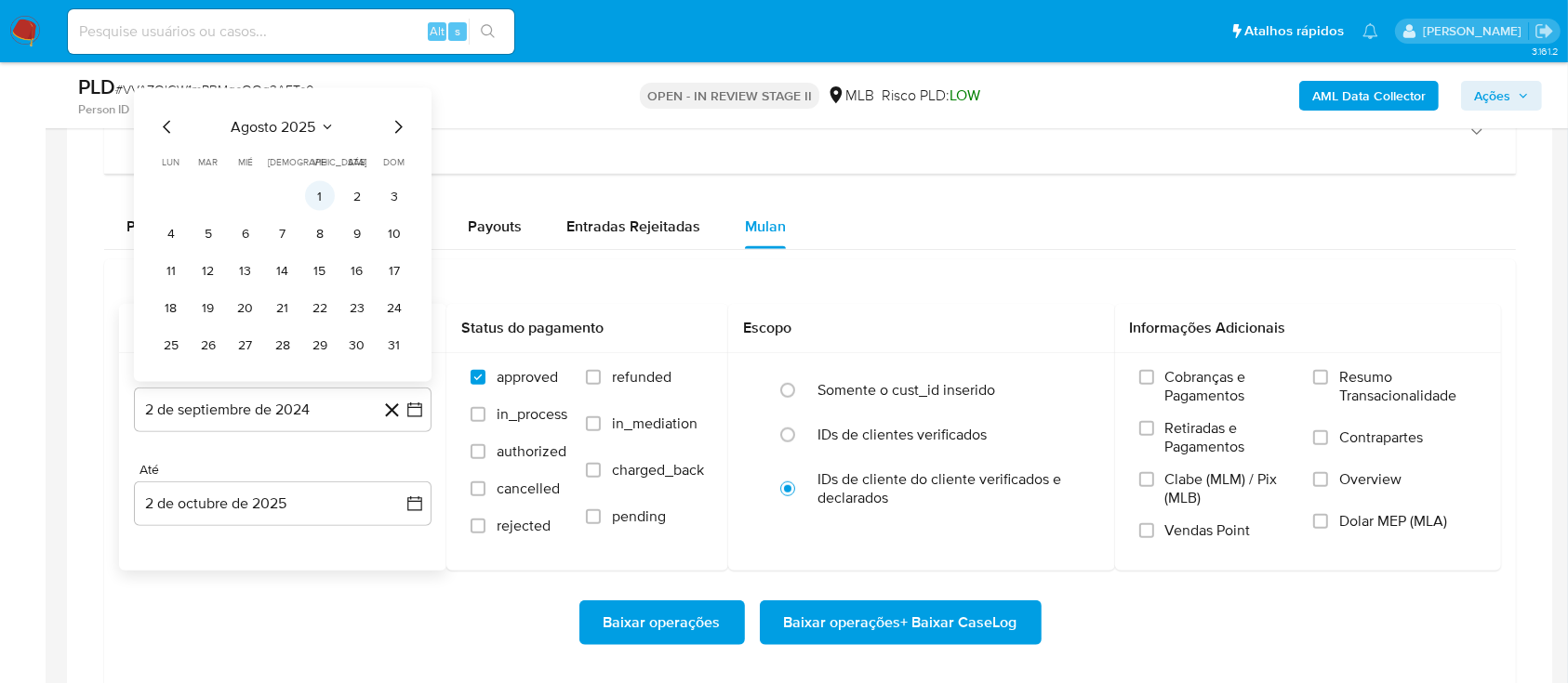
click at [321, 196] on button "1" at bounding box center [320, 196] width 30 height 30
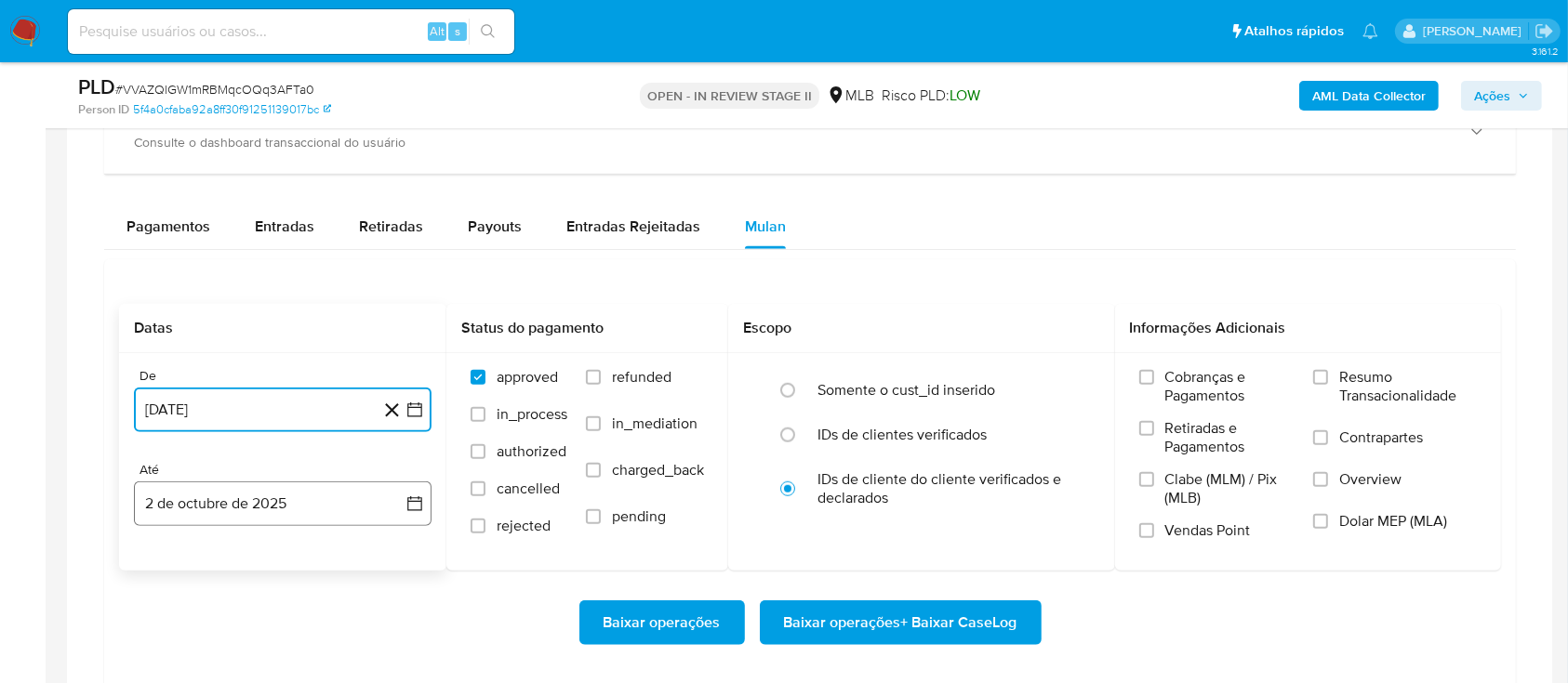
click at [290, 508] on button "2 de octubre de 2025" at bounding box center [283, 503] width 298 height 44
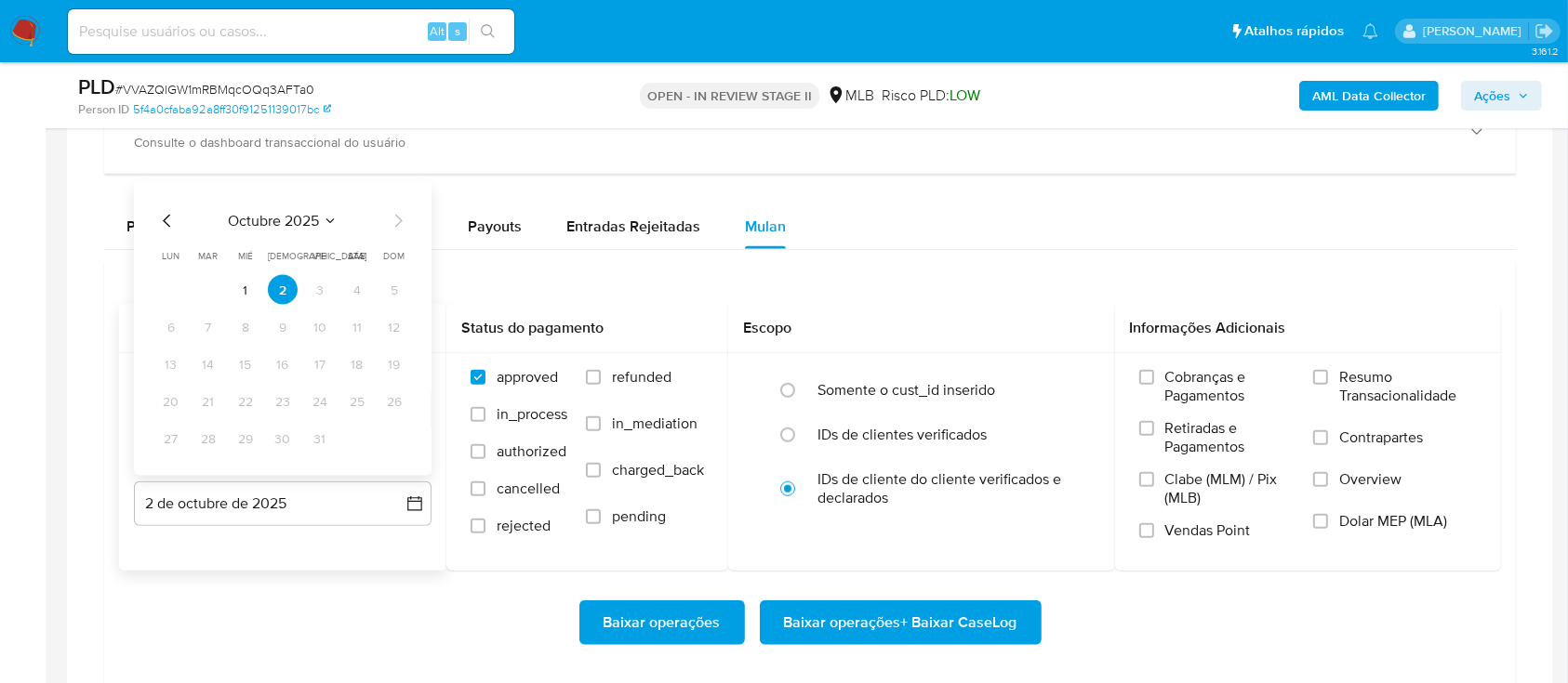
click at [171, 220] on icon "Mes anterior" at bounding box center [167, 221] width 23 height 23
click at [208, 447] on button "30" at bounding box center [208, 439] width 30 height 30
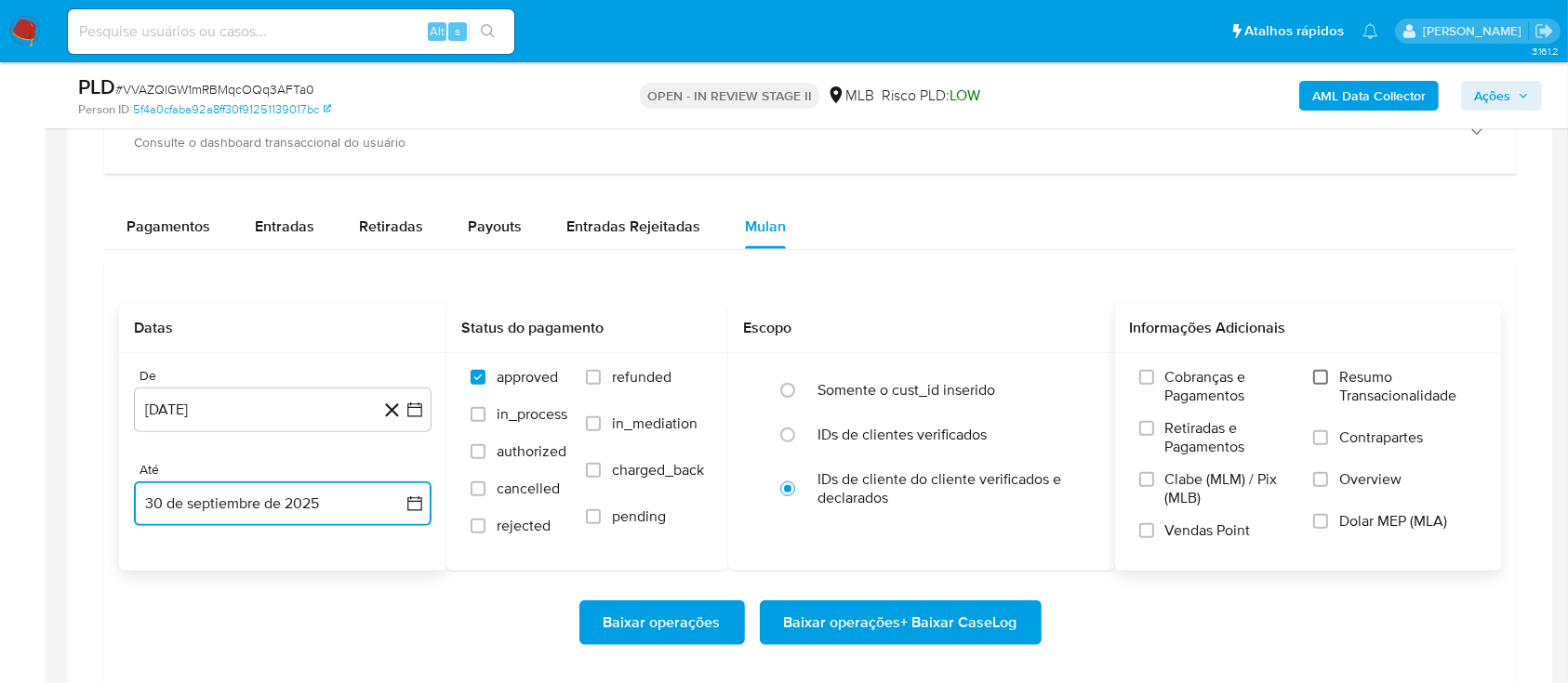
click at [1317, 382] on input "Resumo Transacionalidade" at bounding box center [1319, 376] width 15 height 15
click at [1138, 534] on div "Cobranças e Pagamentos Retiradas e Pagamentos Clabe (MLM) / Pix (MLB) Vendas Po…" at bounding box center [1309, 460] width 357 height 186
click at [1155, 538] on label "Vendas Point" at bounding box center [1217, 537] width 156 height 33
click at [1154, 538] on input "Vendas Point" at bounding box center [1146, 530] width 15 height 15
click at [960, 615] on span "Baixar operações + Baixar CaseLog" at bounding box center [900, 622] width 234 height 40
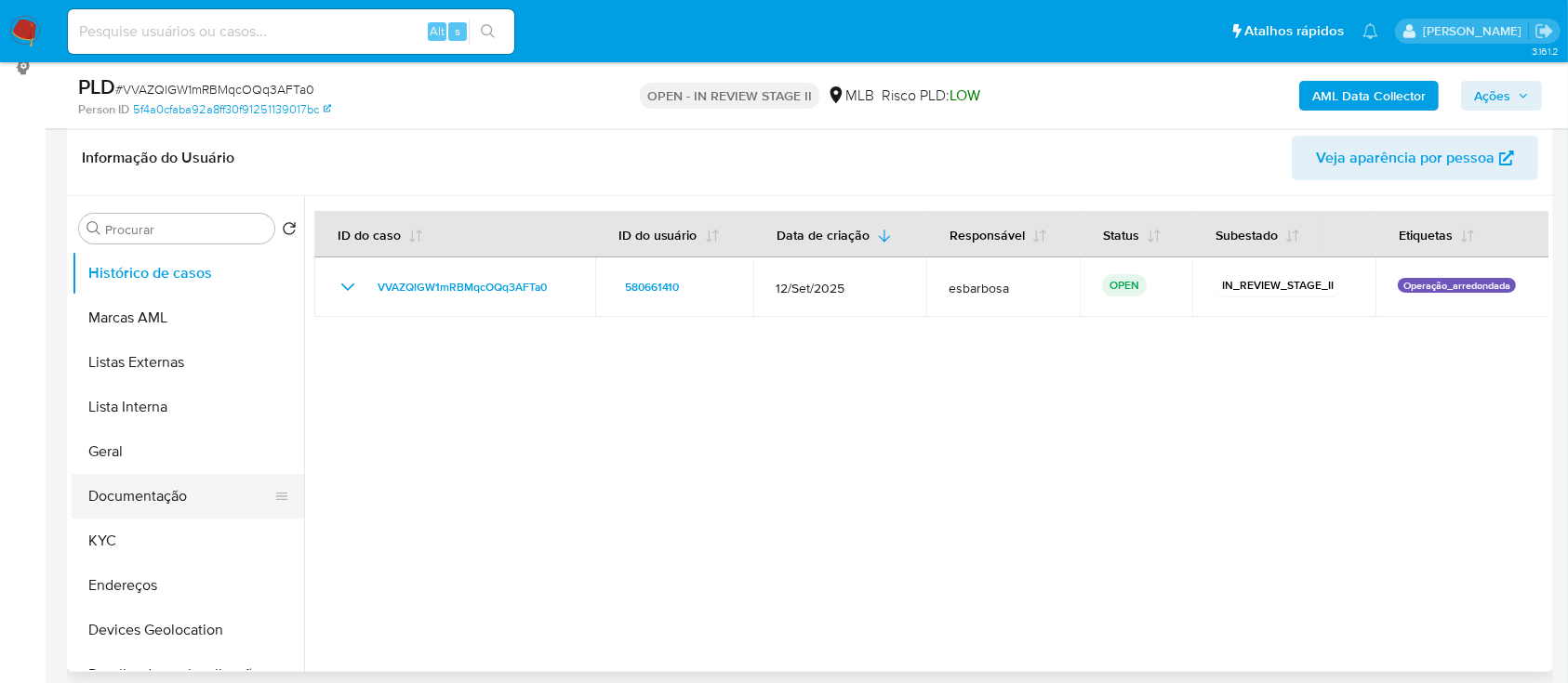
scroll to position [247, 0]
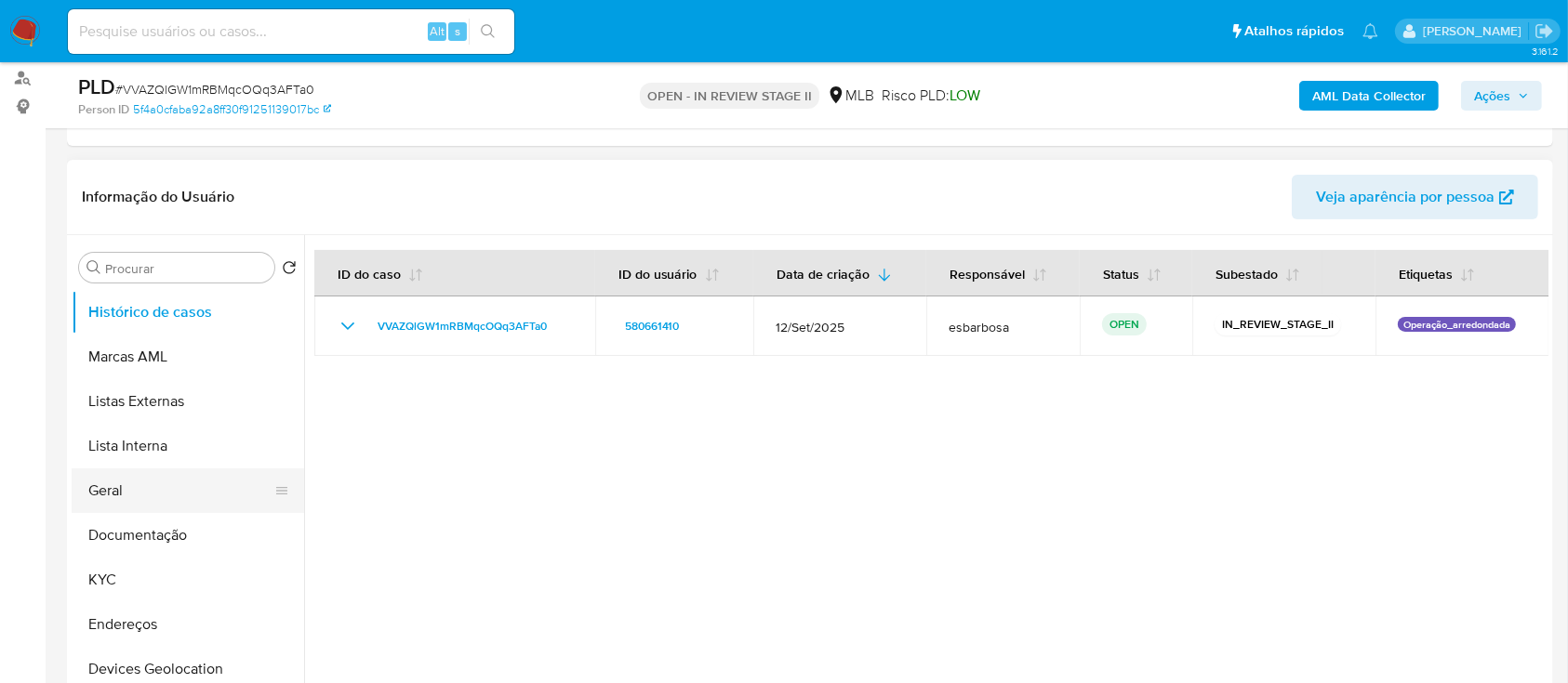
click at [131, 498] on button "Geral" at bounding box center [180, 490] width 218 height 44
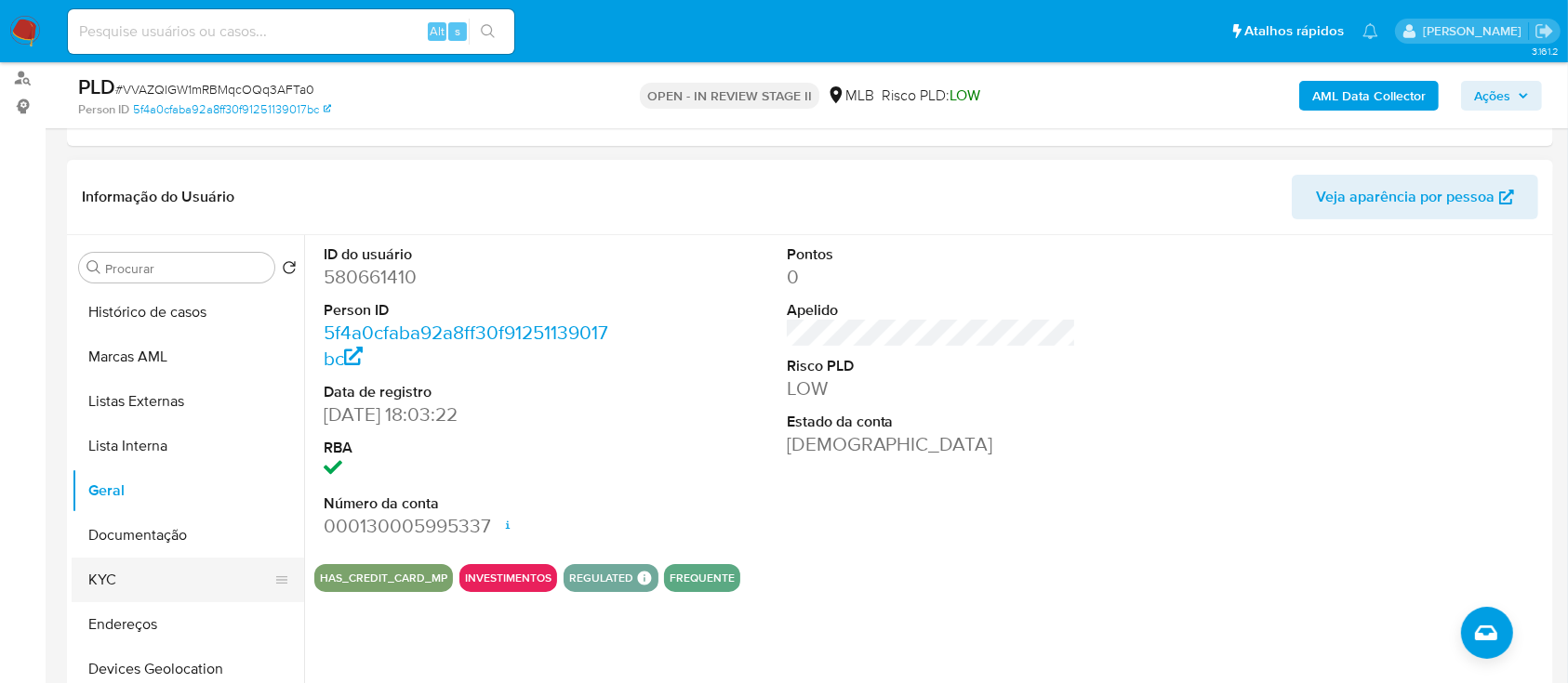
click at [128, 590] on button "KYC" at bounding box center [180, 580] width 218 height 44
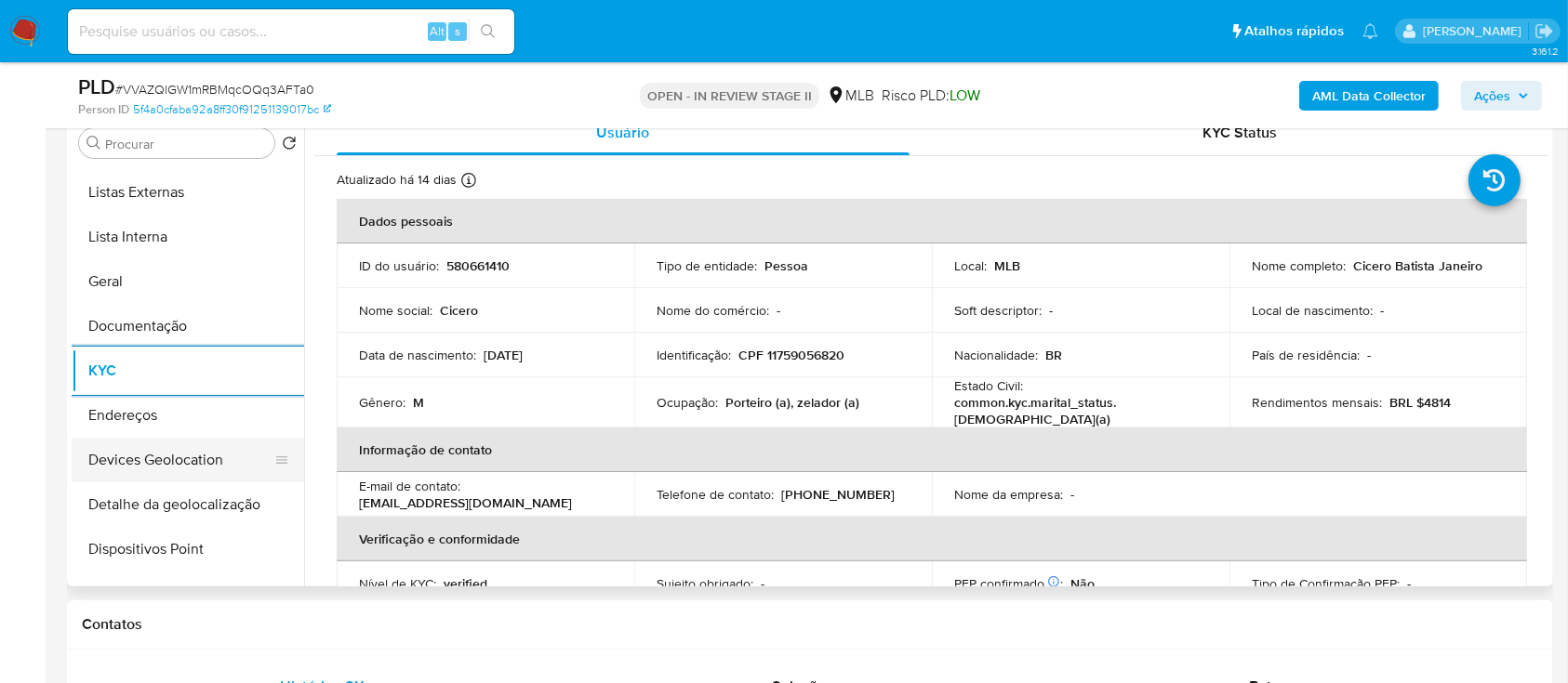
scroll to position [123, 0]
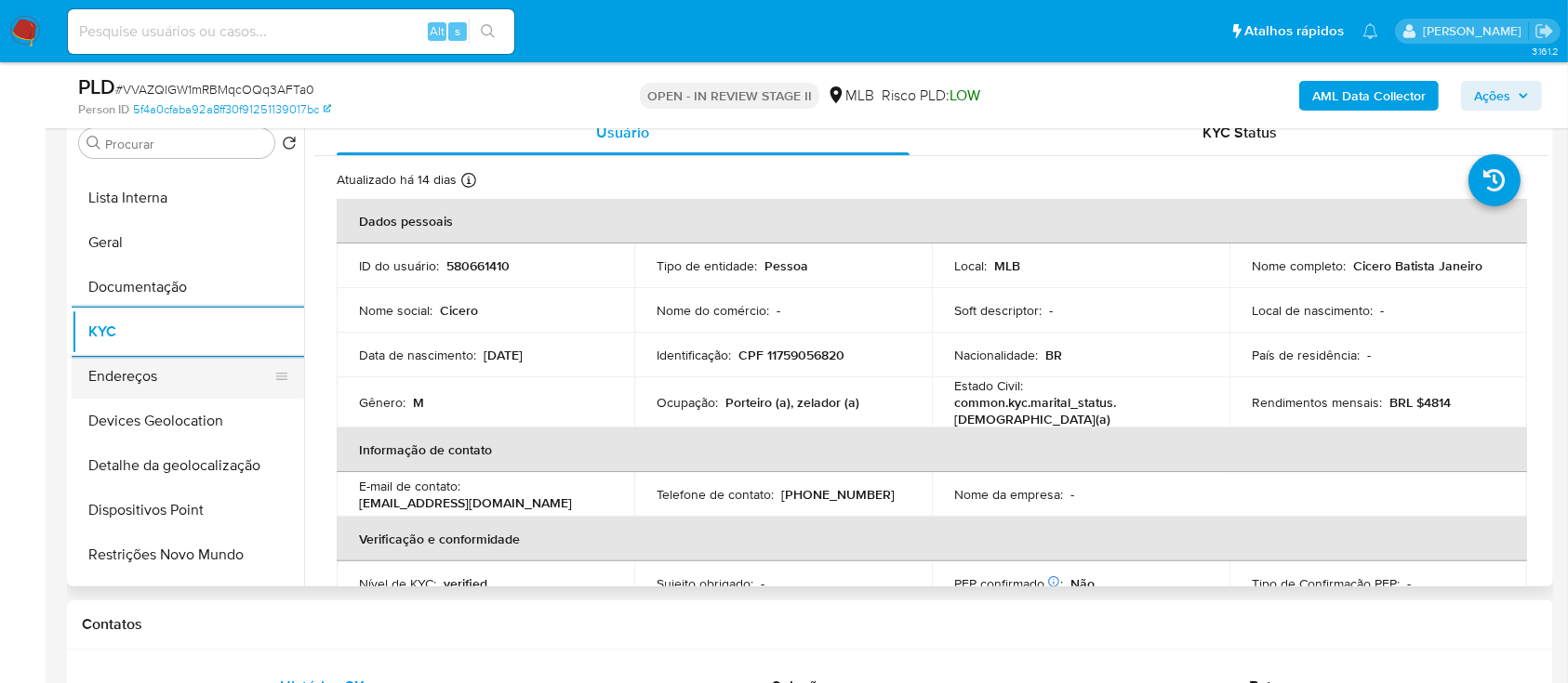
click at [164, 376] on button "Endereços" at bounding box center [180, 376] width 218 height 44
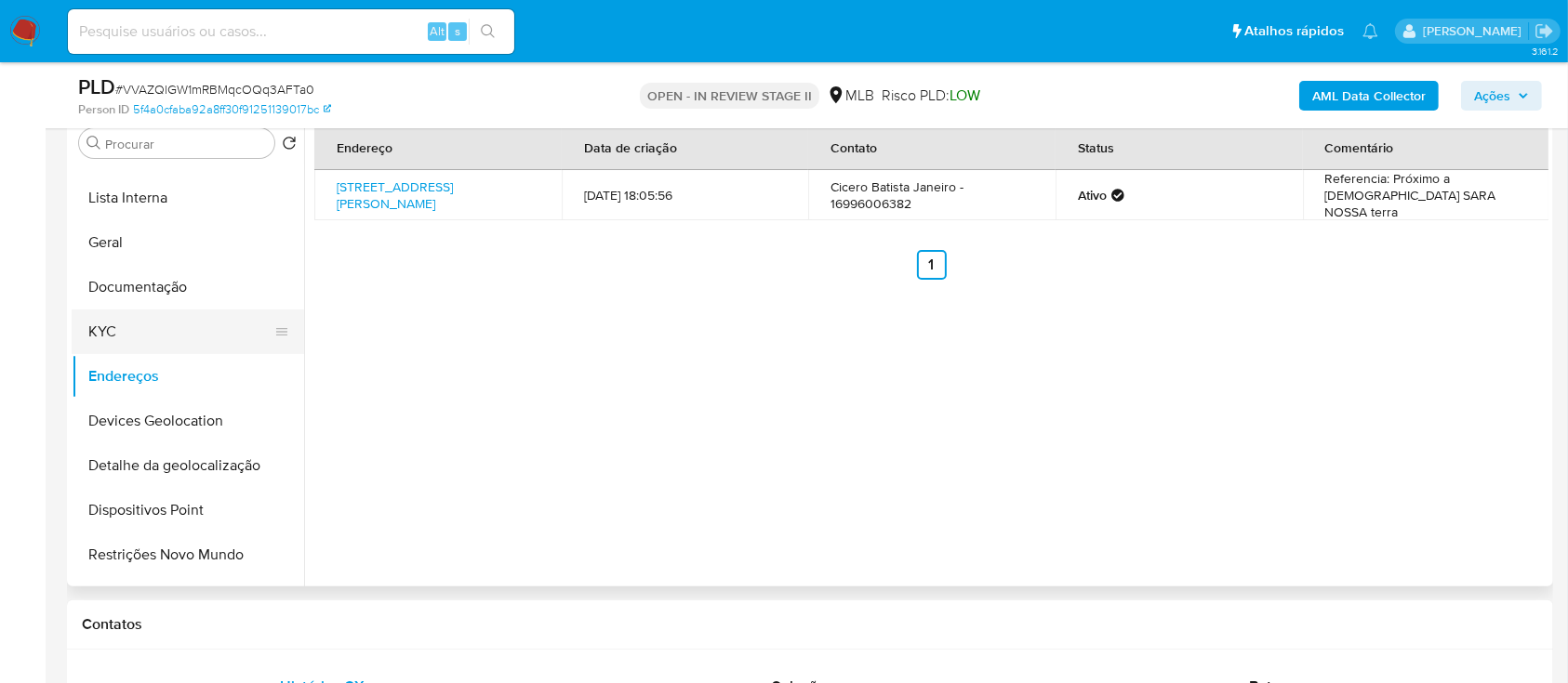
click at [176, 345] on button "KYC" at bounding box center [180, 331] width 218 height 44
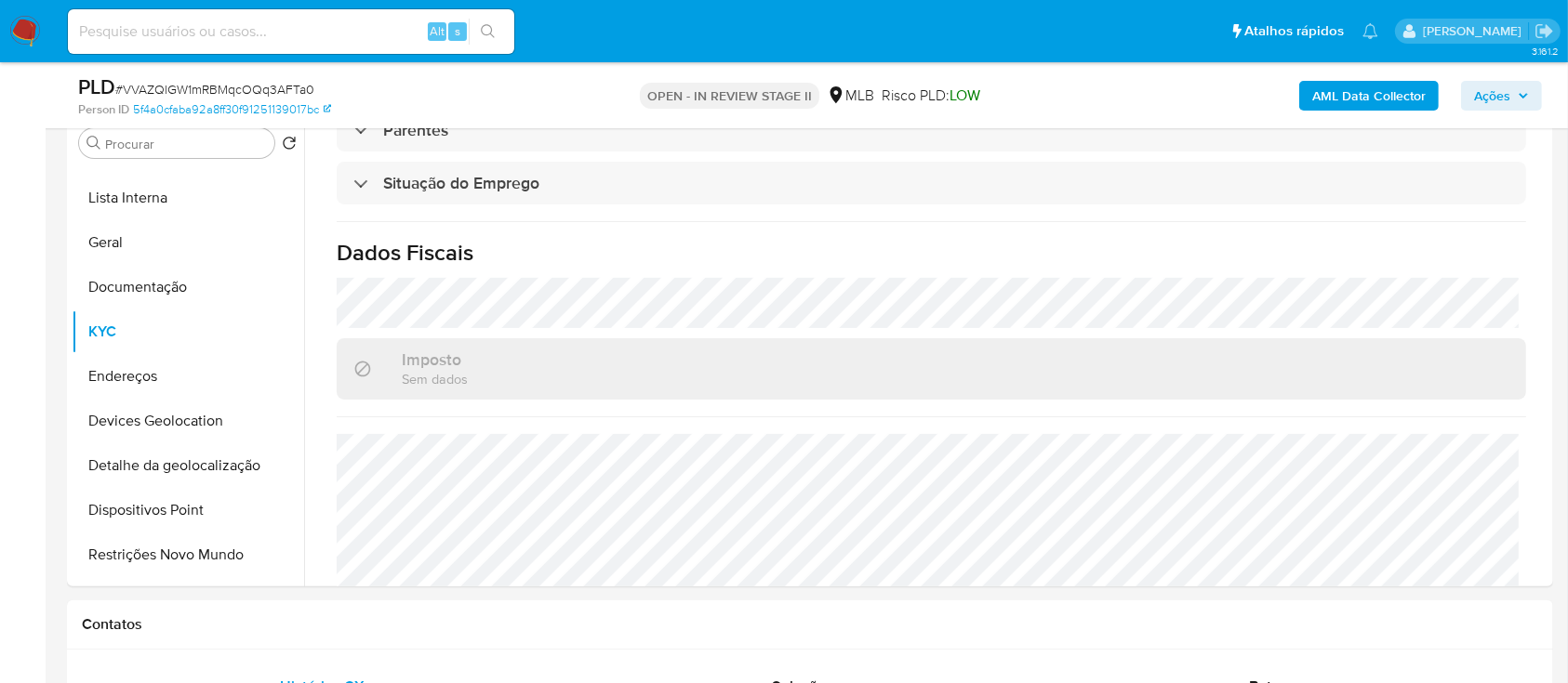
scroll to position [789, 0]
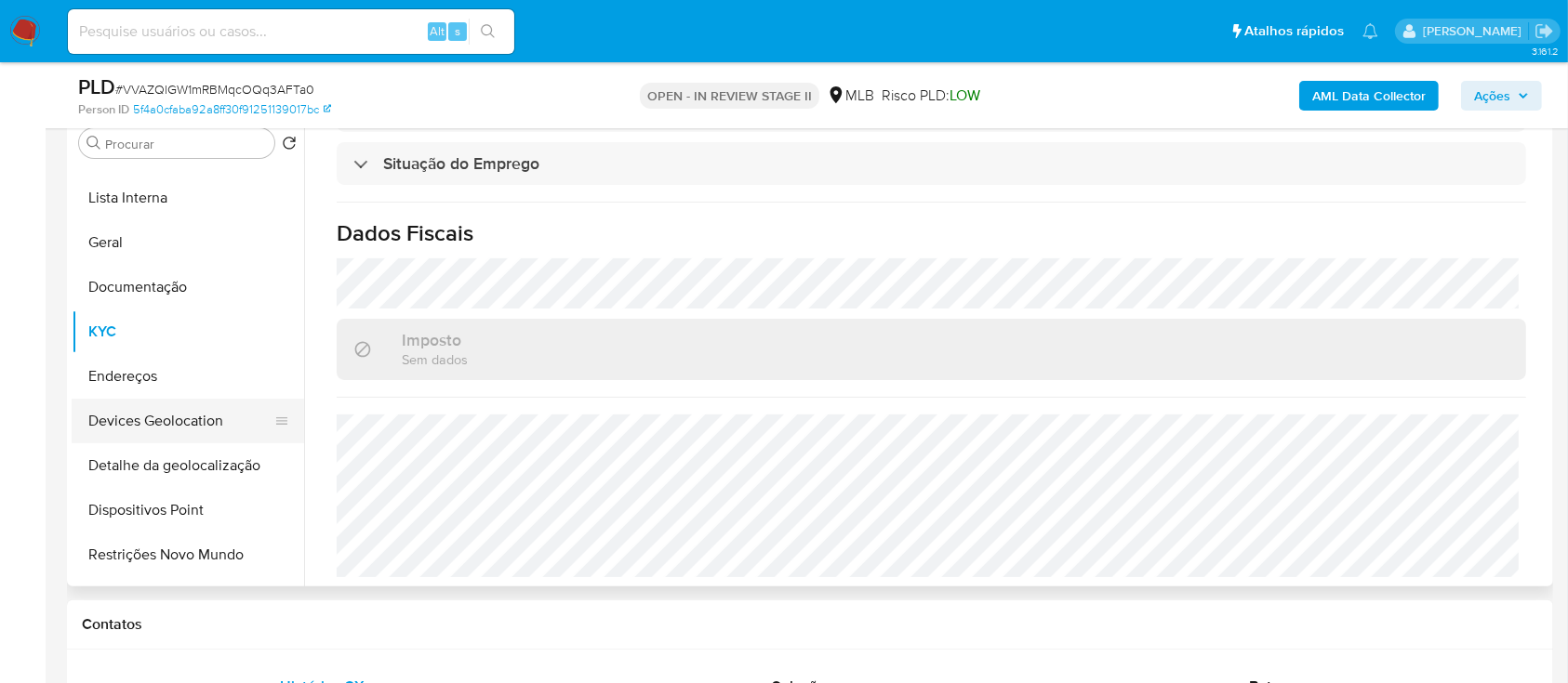
click at [156, 420] on button "Devices Geolocation" at bounding box center [180, 420] width 218 height 44
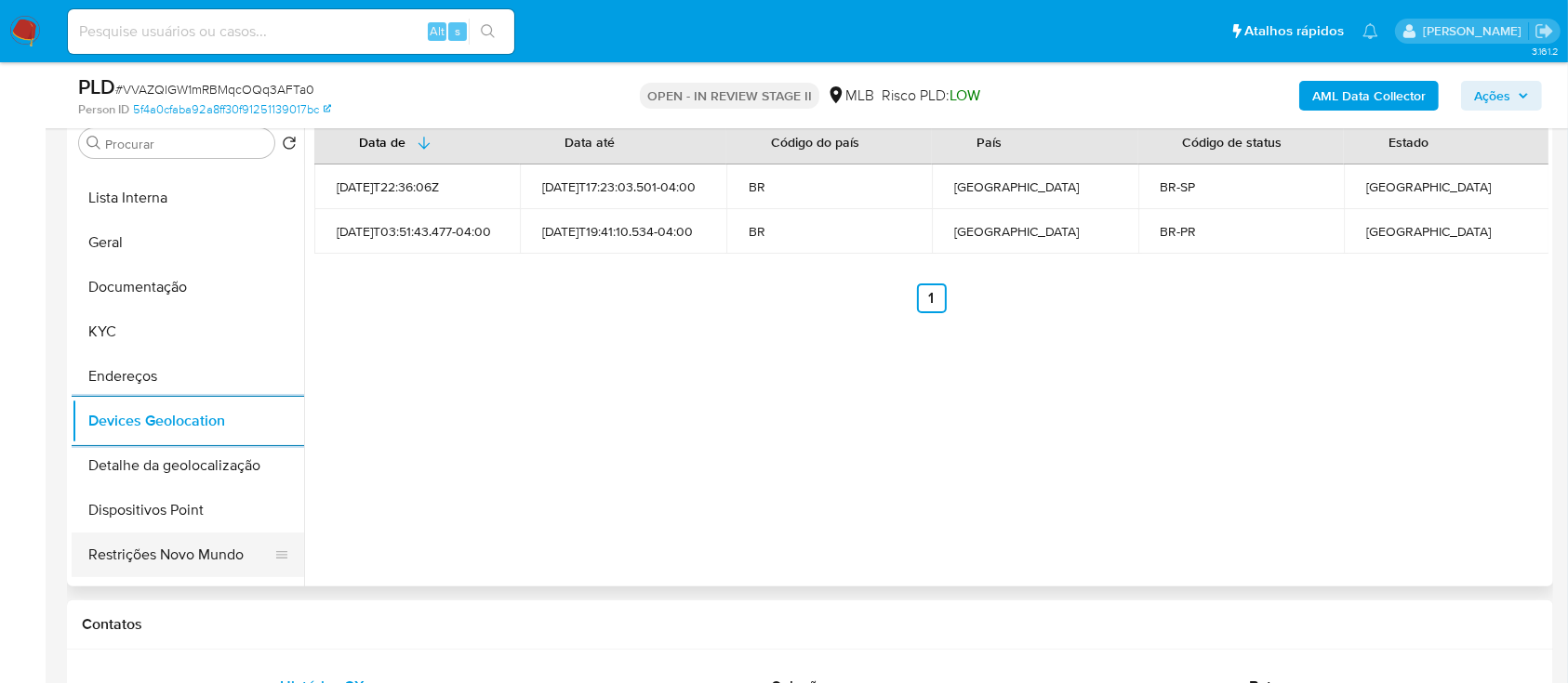
scroll to position [247, 0]
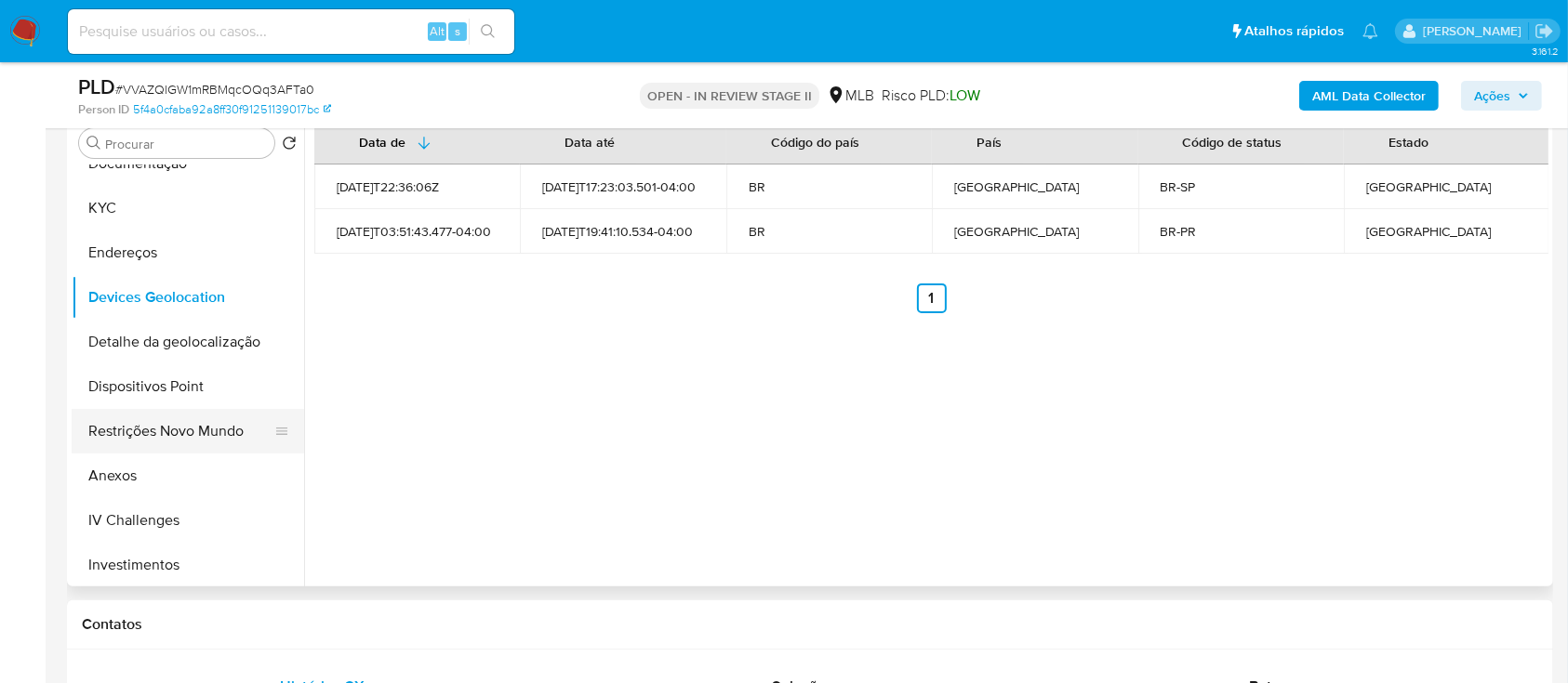
click at [189, 434] on button "Restrições Novo Mundo" at bounding box center [180, 431] width 218 height 44
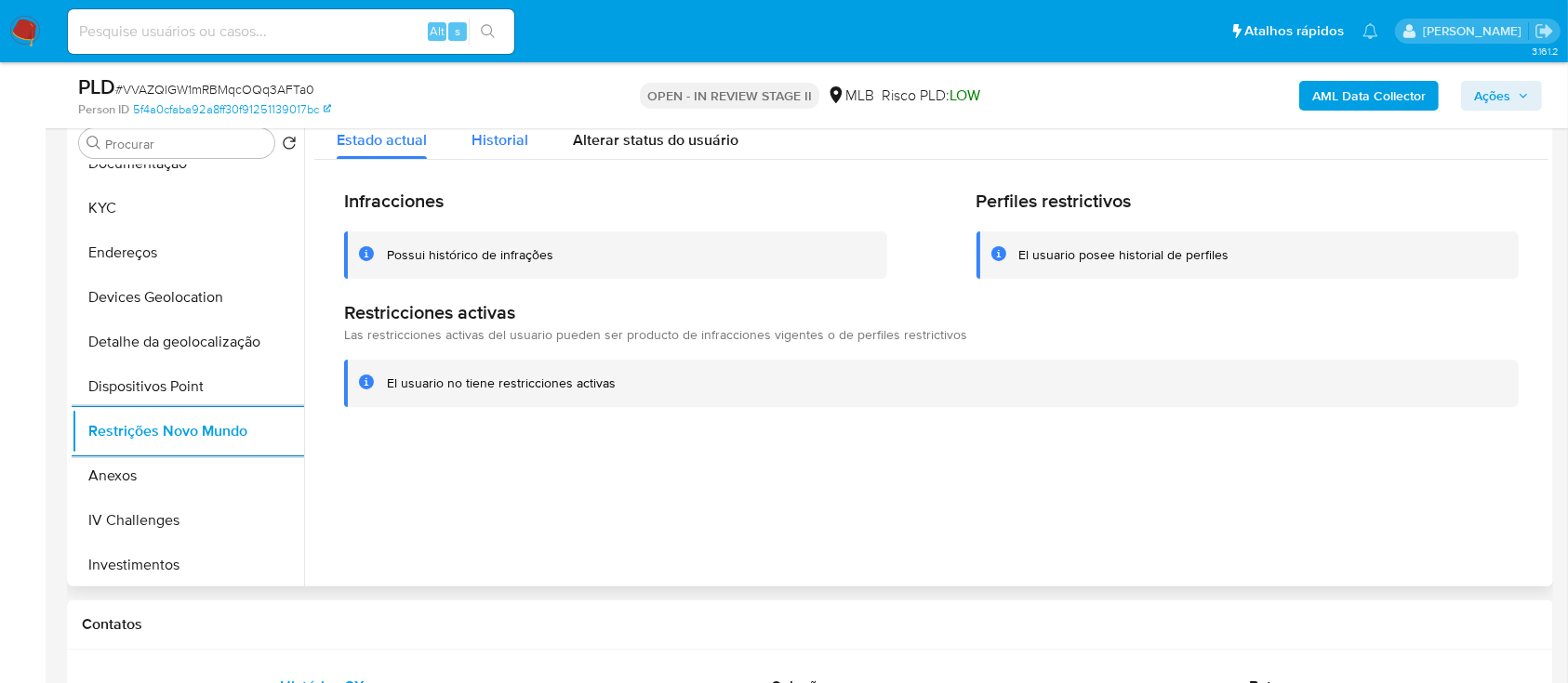
click at [502, 133] on span "Historial" at bounding box center [500, 140] width 57 height 22
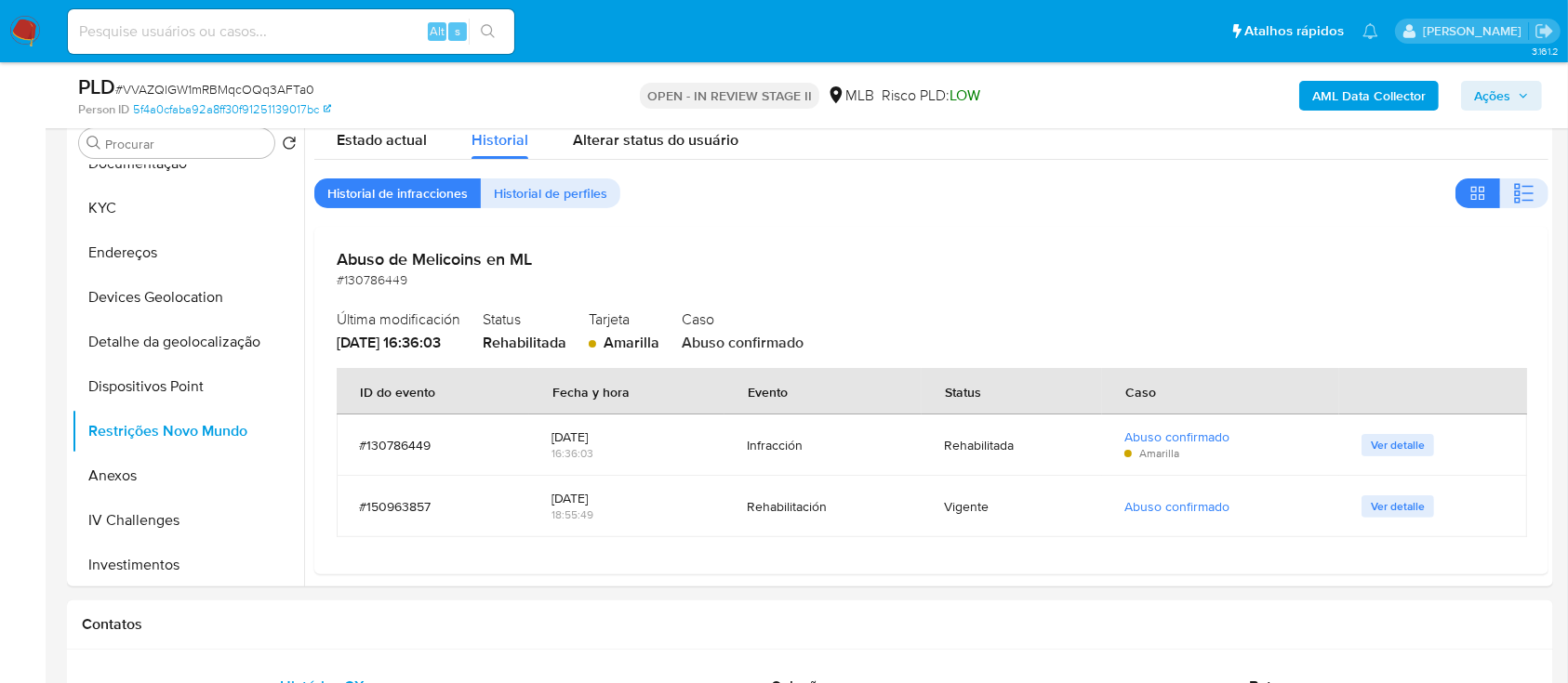
drag, startPoint x: 1522, startPoint y: 195, endPoint x: 1279, endPoint y: 0, distance: 311.6
click at [1522, 190] on icon "button" at bounding box center [1524, 193] width 23 height 23
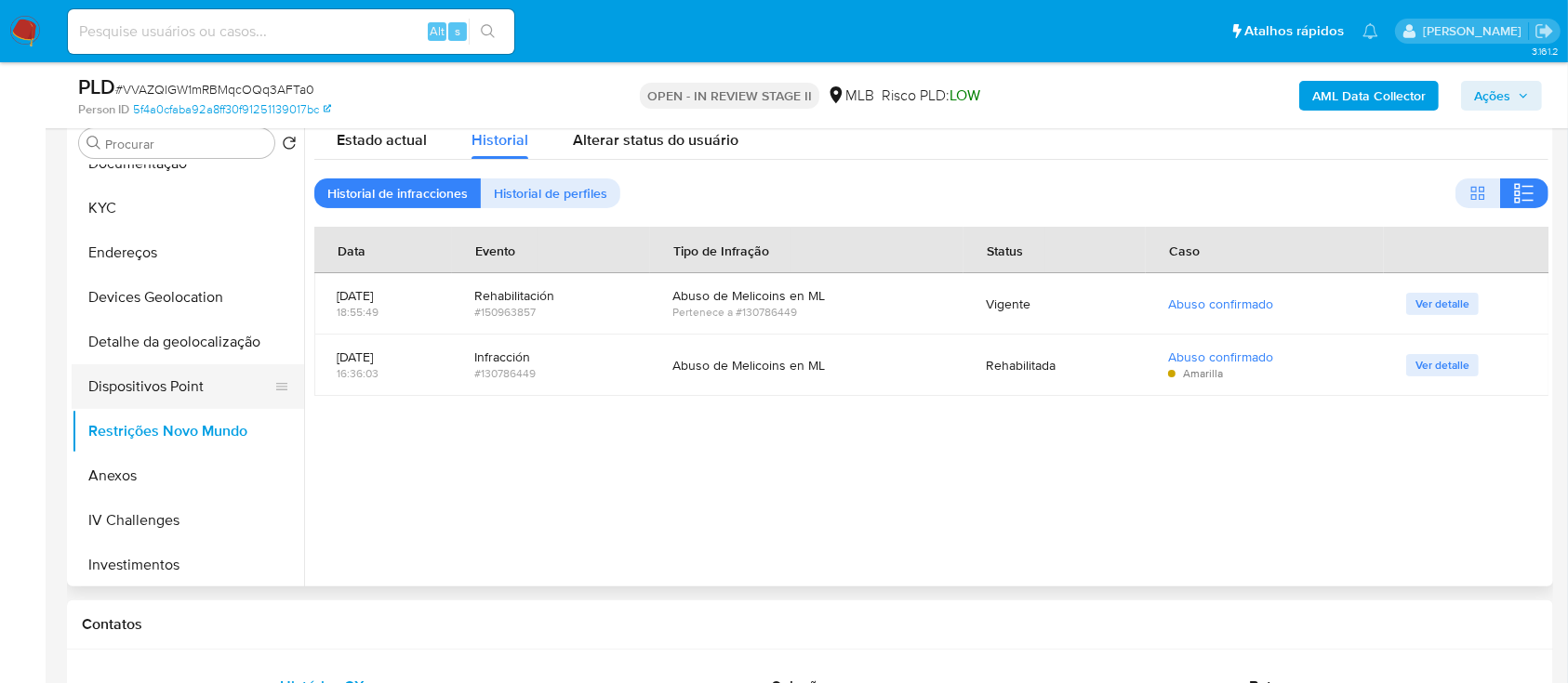
click at [197, 390] on button "Dispositivos Point" at bounding box center [180, 386] width 218 height 44
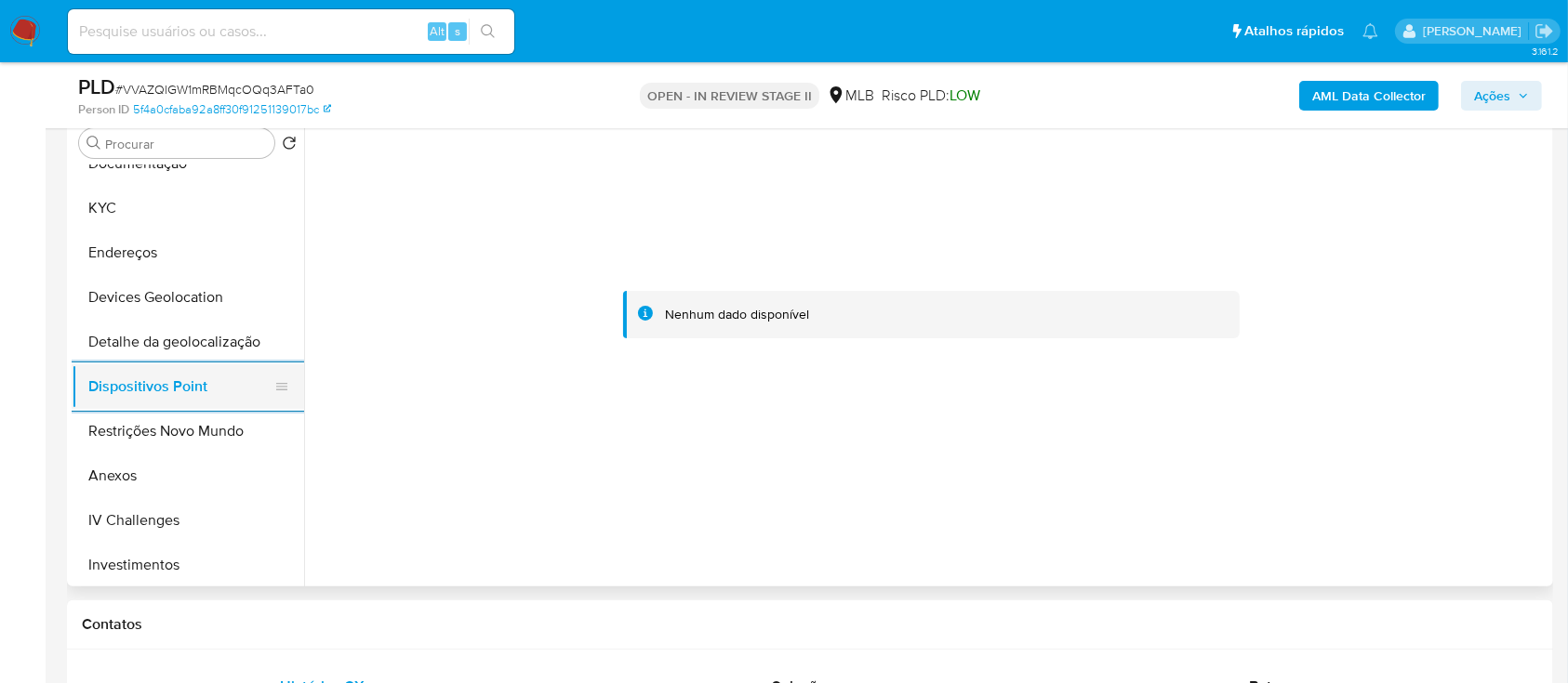
scroll to position [123, 0]
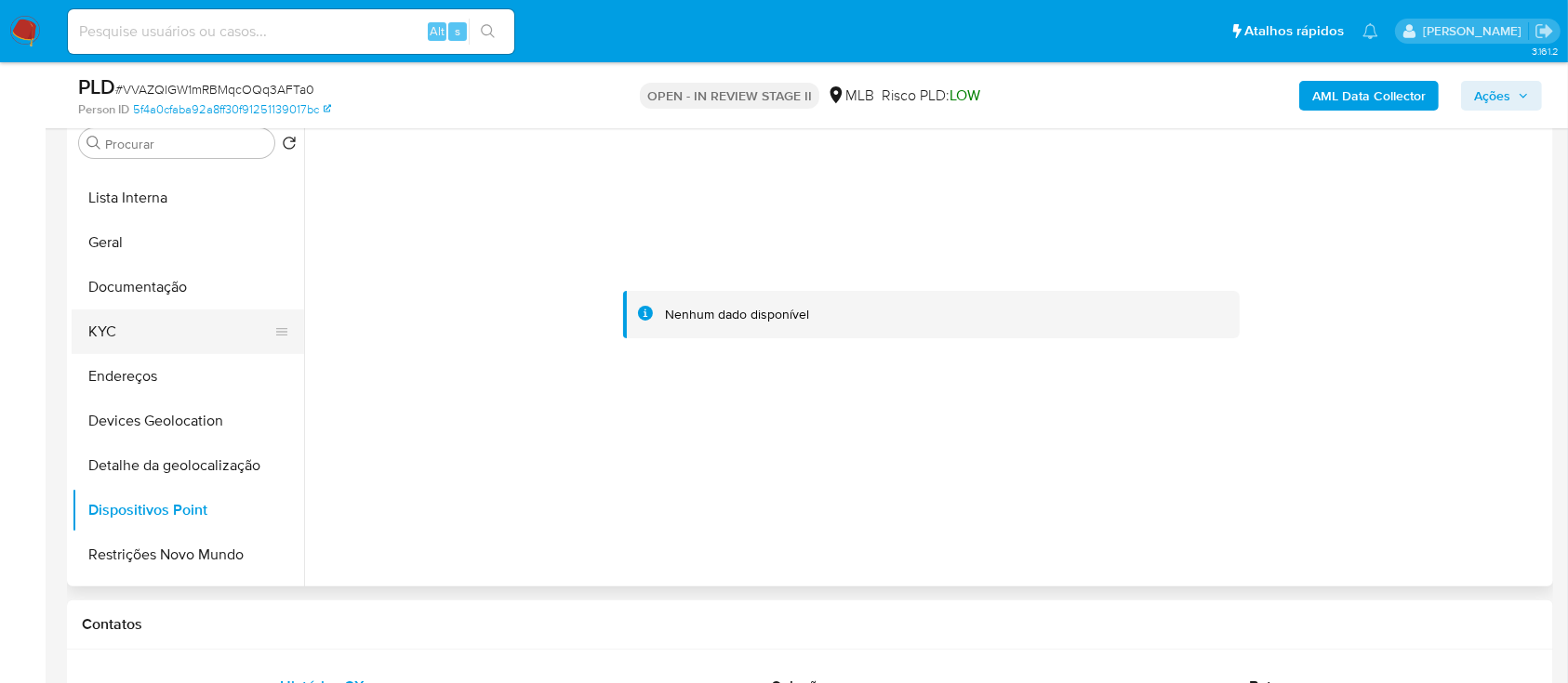
click at [167, 338] on button "KYC" at bounding box center [180, 331] width 218 height 44
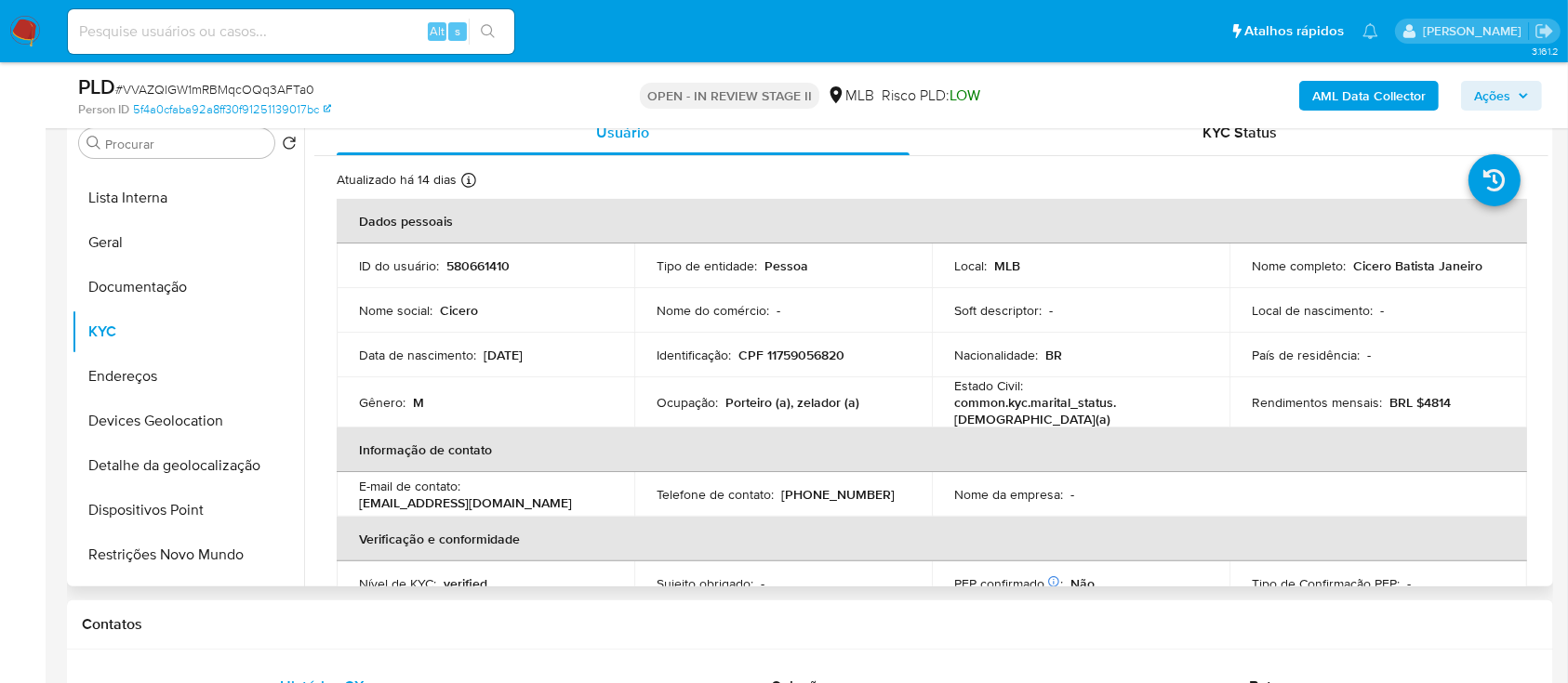
click at [1369, 264] on p "Cicero Batista Janeiro" at bounding box center [1417, 265] width 129 height 17
drag, startPoint x: 1349, startPoint y: 264, endPoint x: 1480, endPoint y: 264, distance: 131.0
click at [1480, 264] on div "Nome completo : Cicero Batista Janeiro" at bounding box center [1378, 265] width 252 height 17
copy p "Cicero Batista Janeiro"
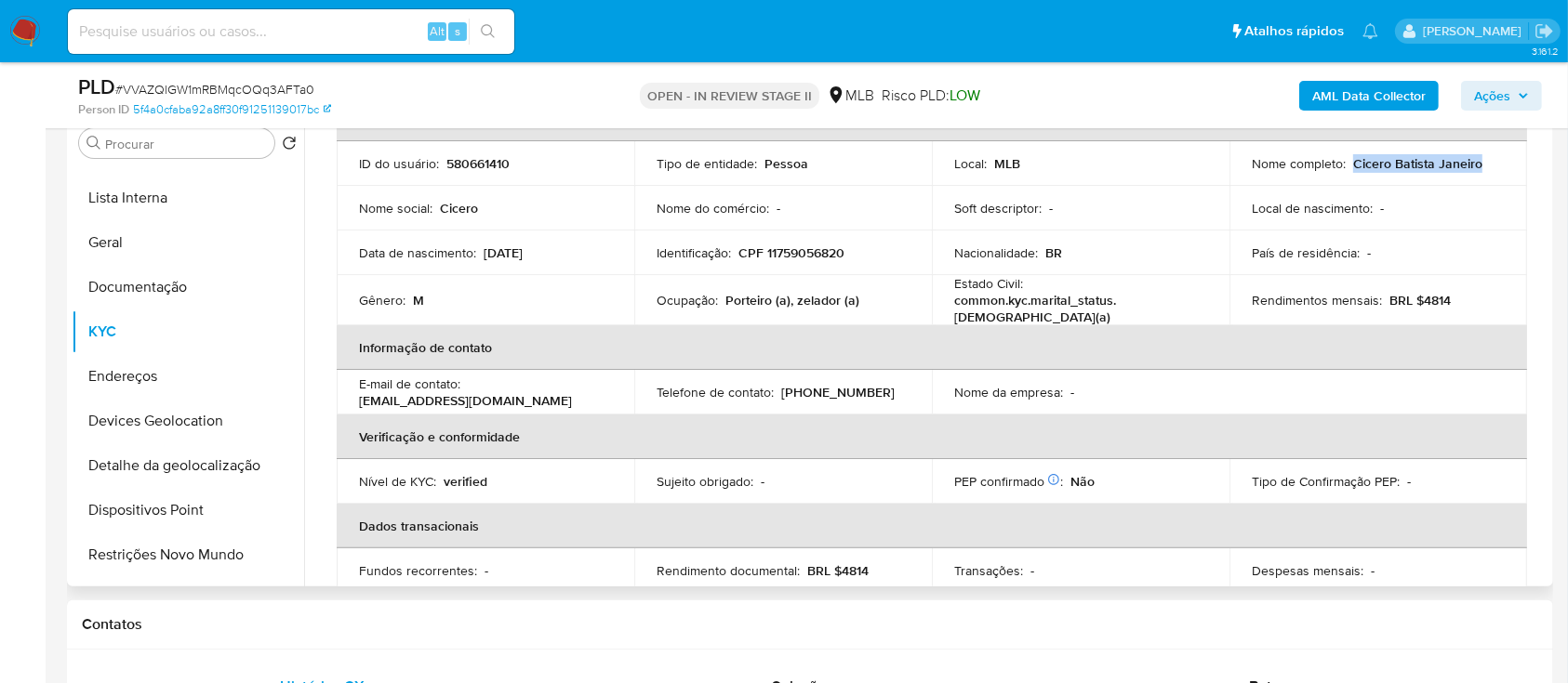
scroll to position [46, 0]
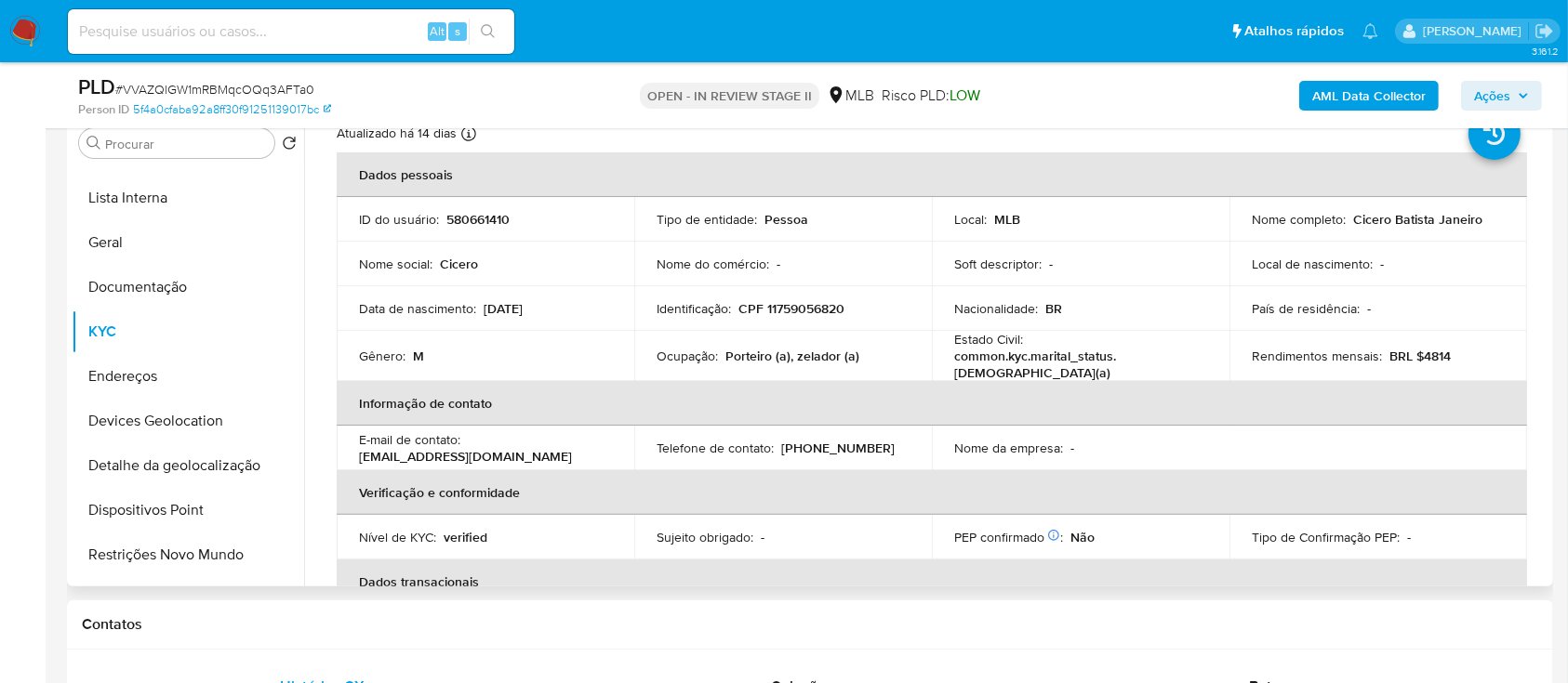
click at [814, 309] on p "CPF 11759056820" at bounding box center [791, 308] width 106 height 17
copy p "11759056820"
drag, startPoint x: 876, startPoint y: 348, endPoint x: 659, endPoint y: 360, distance: 217.3
click at [659, 360] on div "Ocupação : Porteiro (a), zelador (a)" at bounding box center [783, 356] width 252 height 17
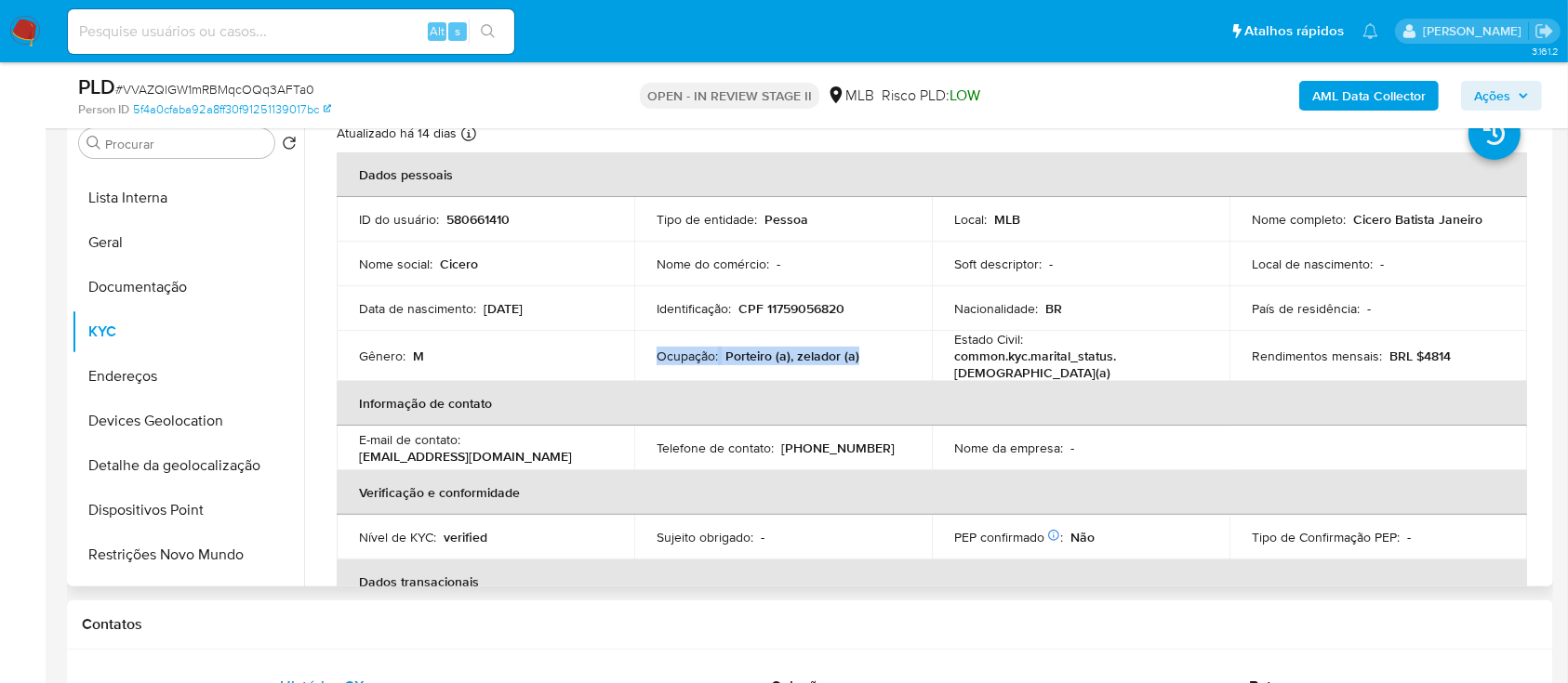
copy div "Ocupação : Porteiro (a), zelador (a)"
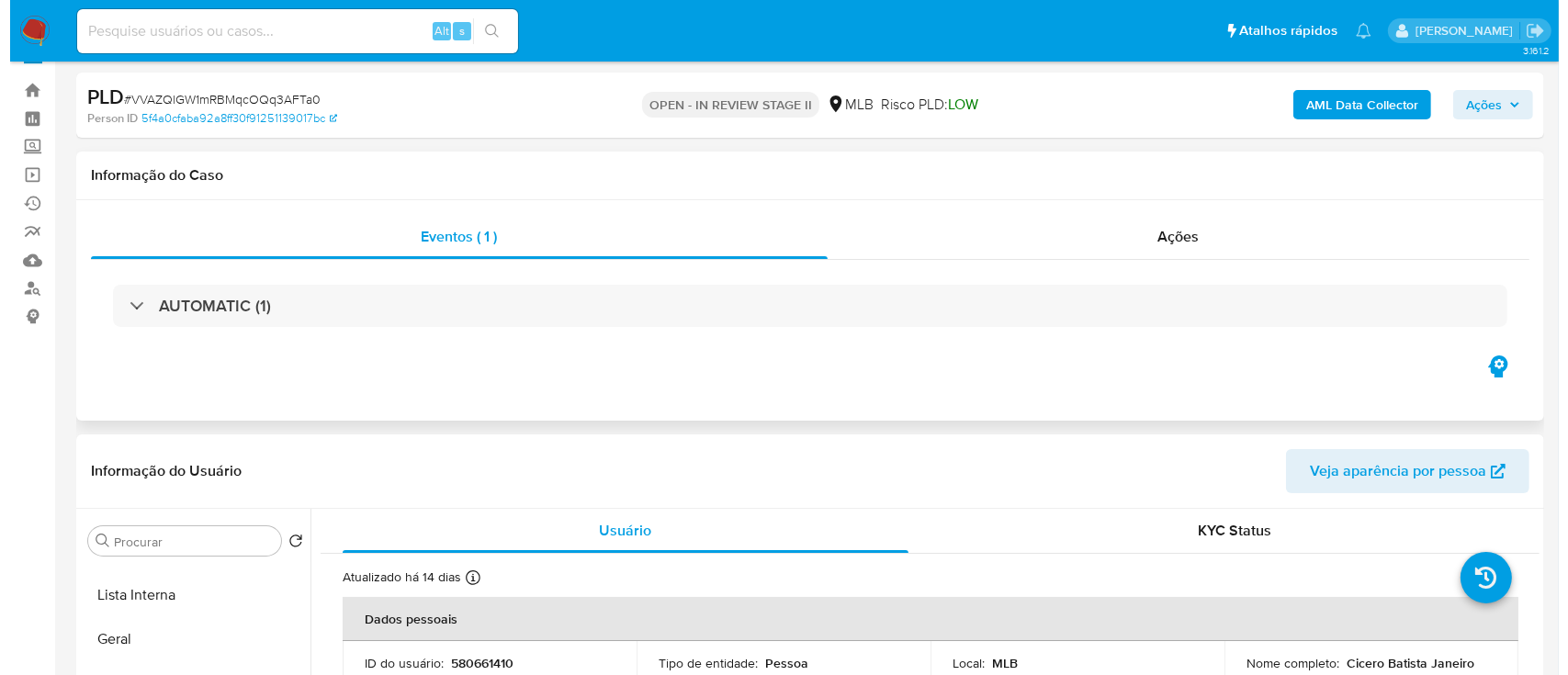
scroll to position [0, 0]
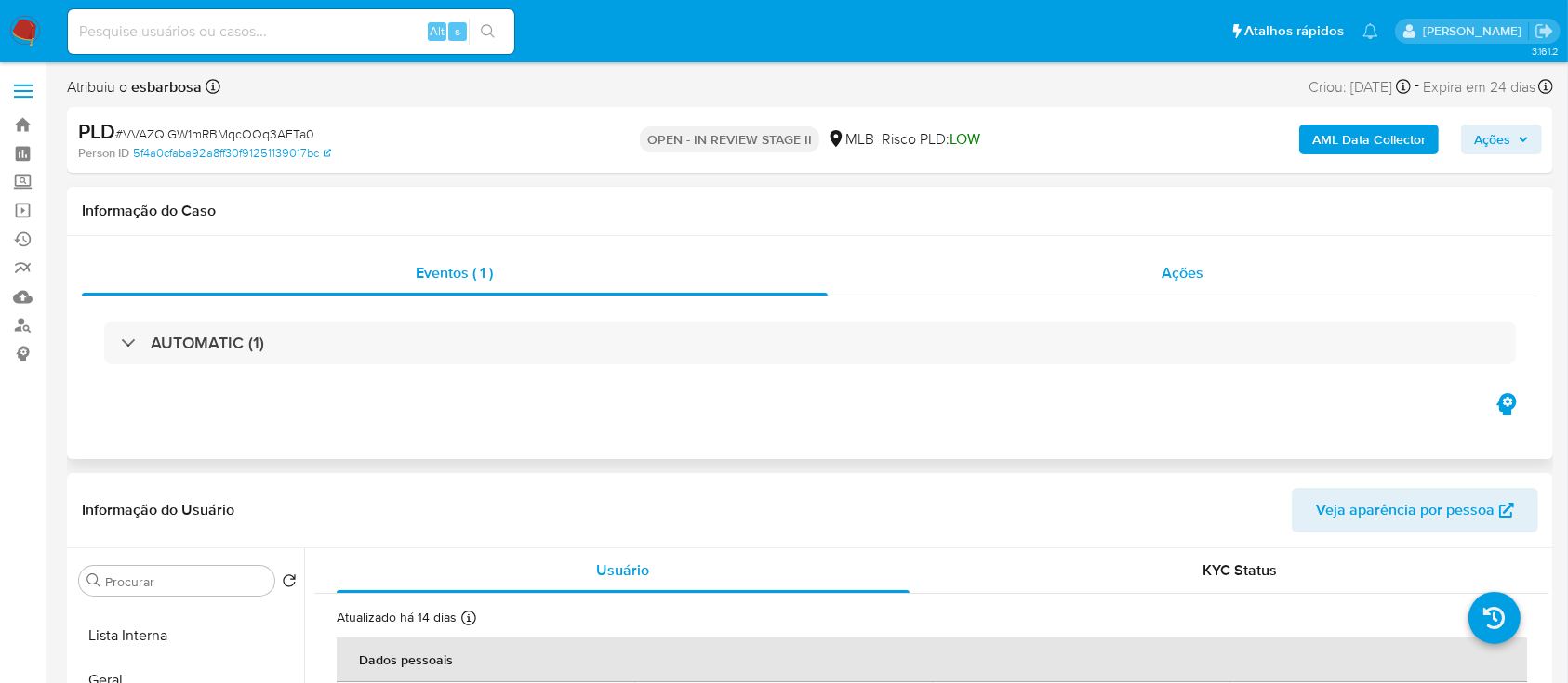
click at [1064, 293] on div "Ações" at bounding box center [1182, 273] width 710 height 44
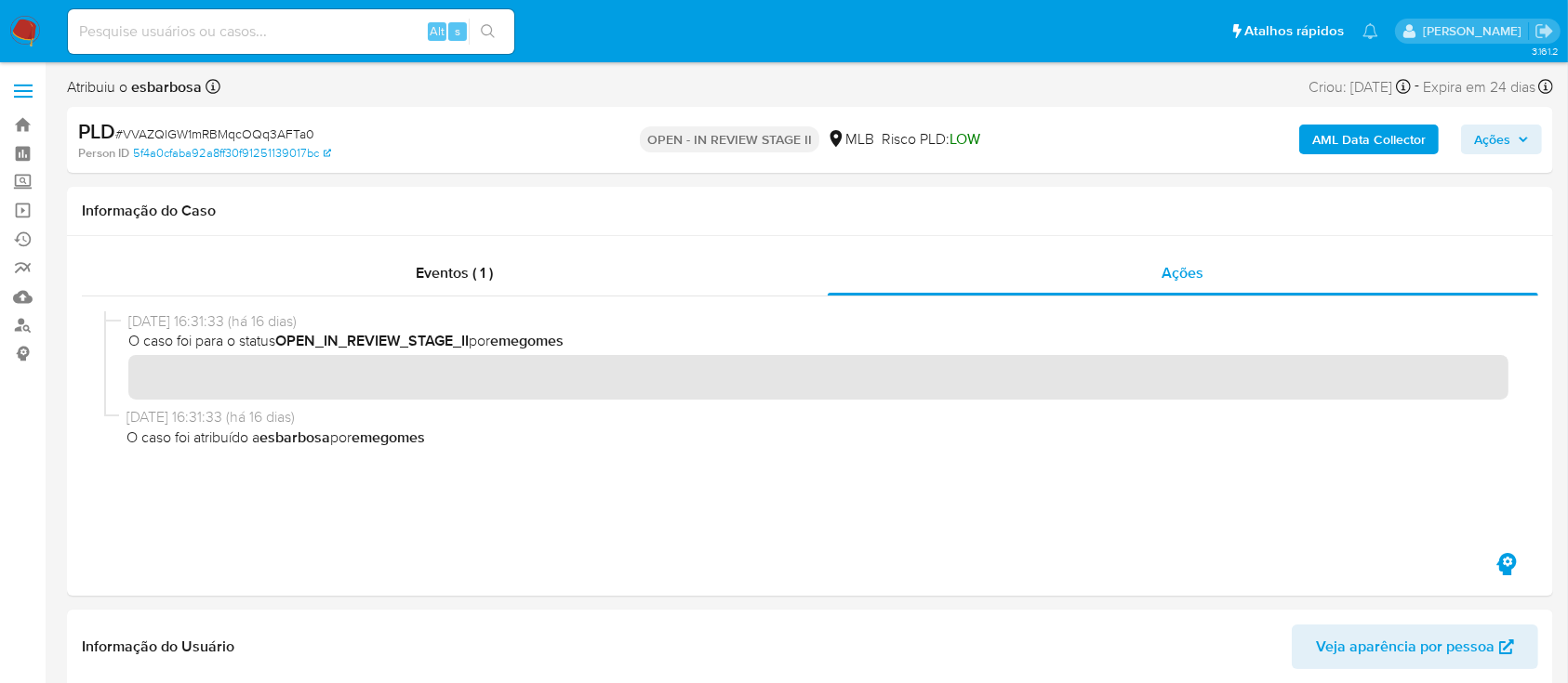
click at [1381, 143] on b "AML Data Collector" at bounding box center [1368, 139] width 113 height 30
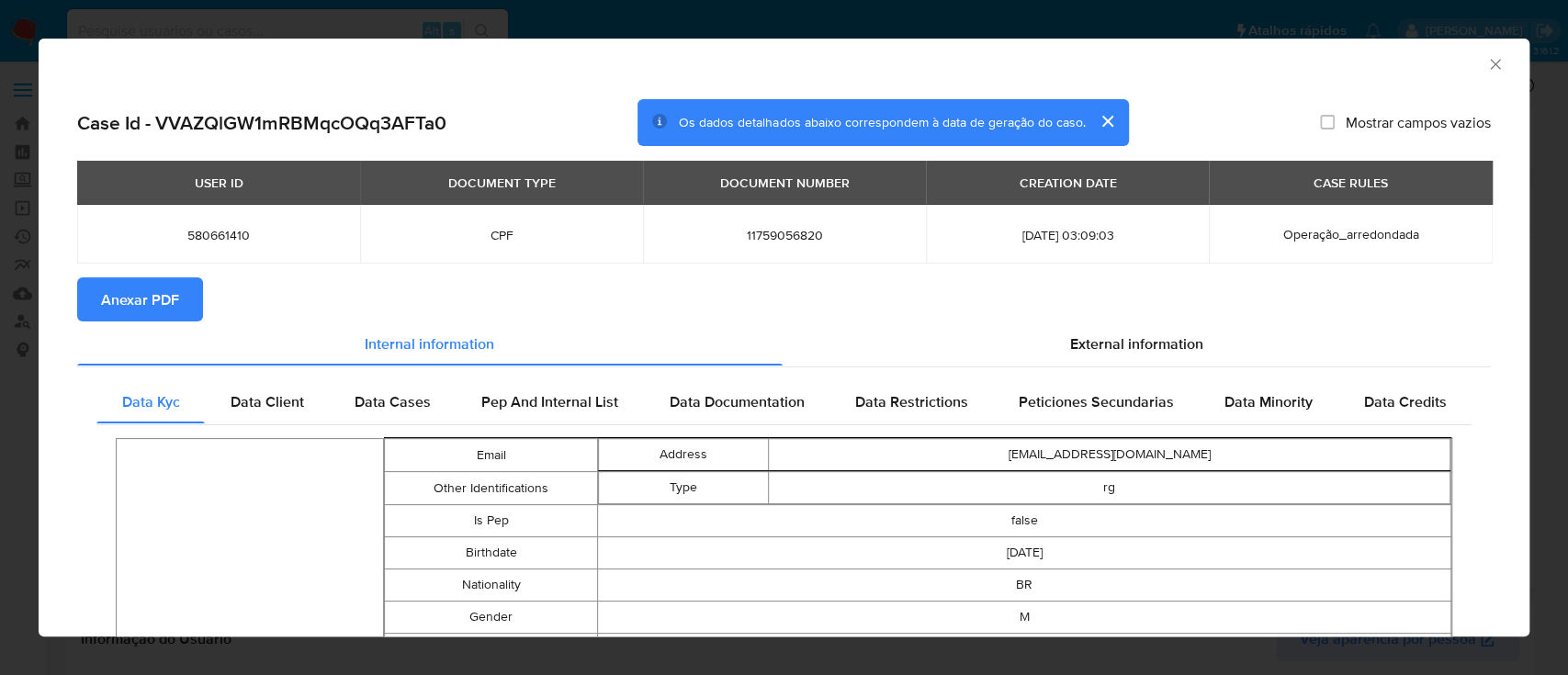
click at [149, 300] on span "Anexar PDF" at bounding box center [140, 299] width 78 height 40
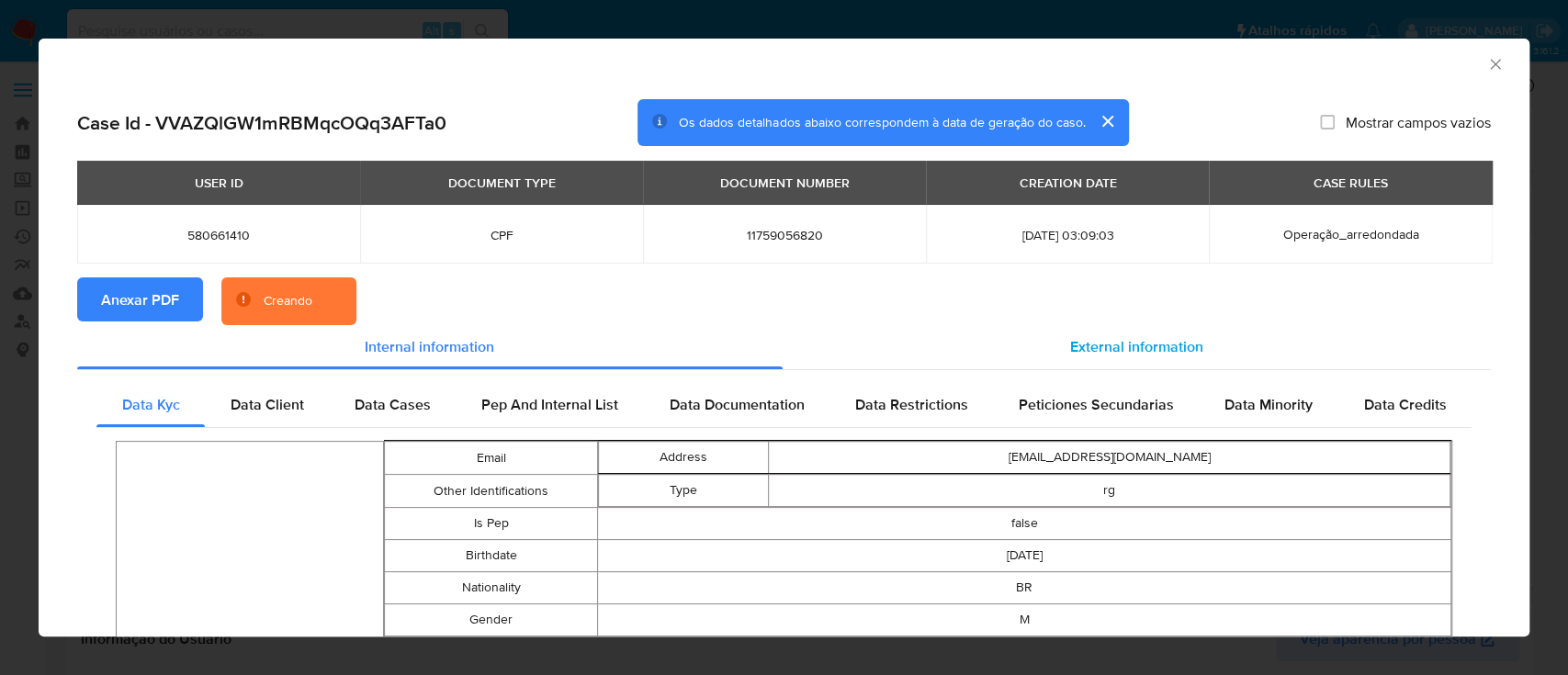
click at [1127, 356] on span "External information" at bounding box center [1136, 347] width 134 height 21
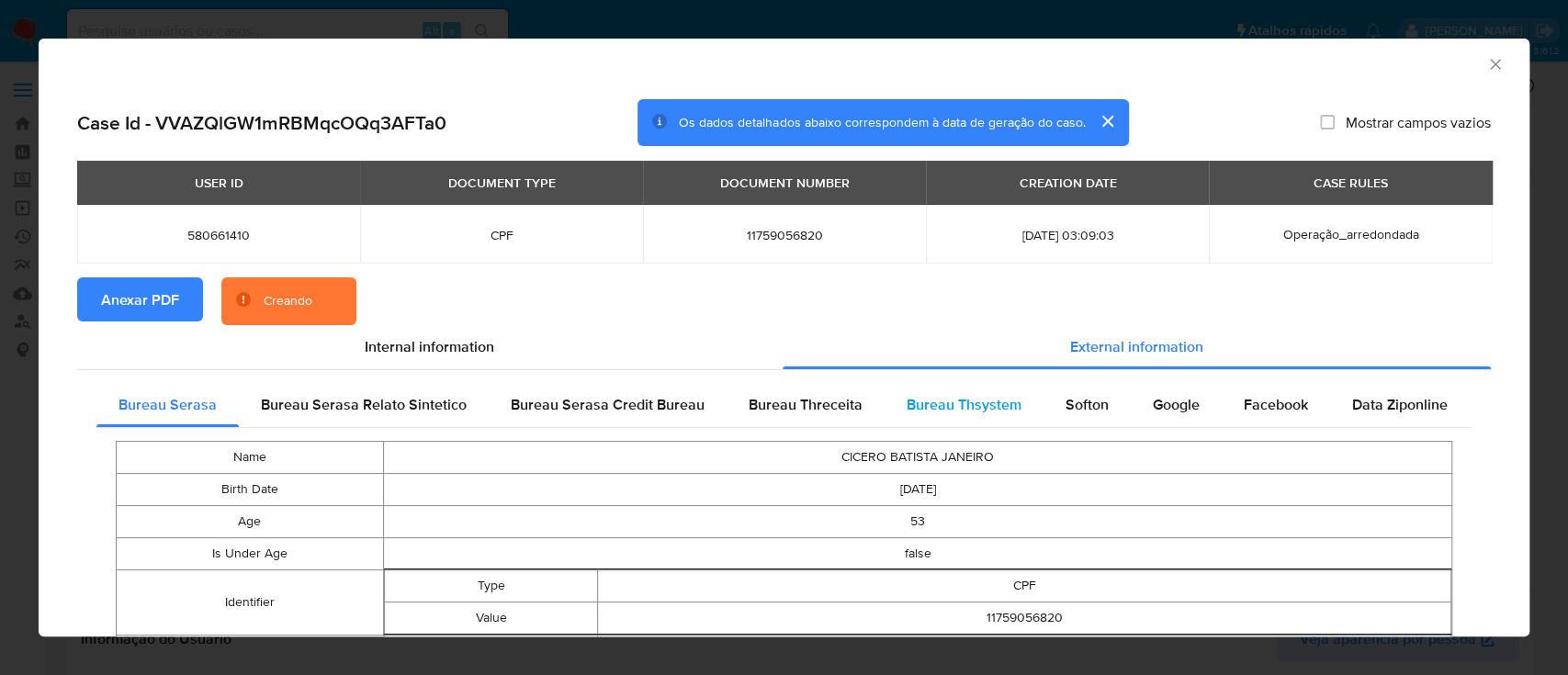
click at [953, 396] on span "Bureau Thsystem" at bounding box center [965, 404] width 115 height 21
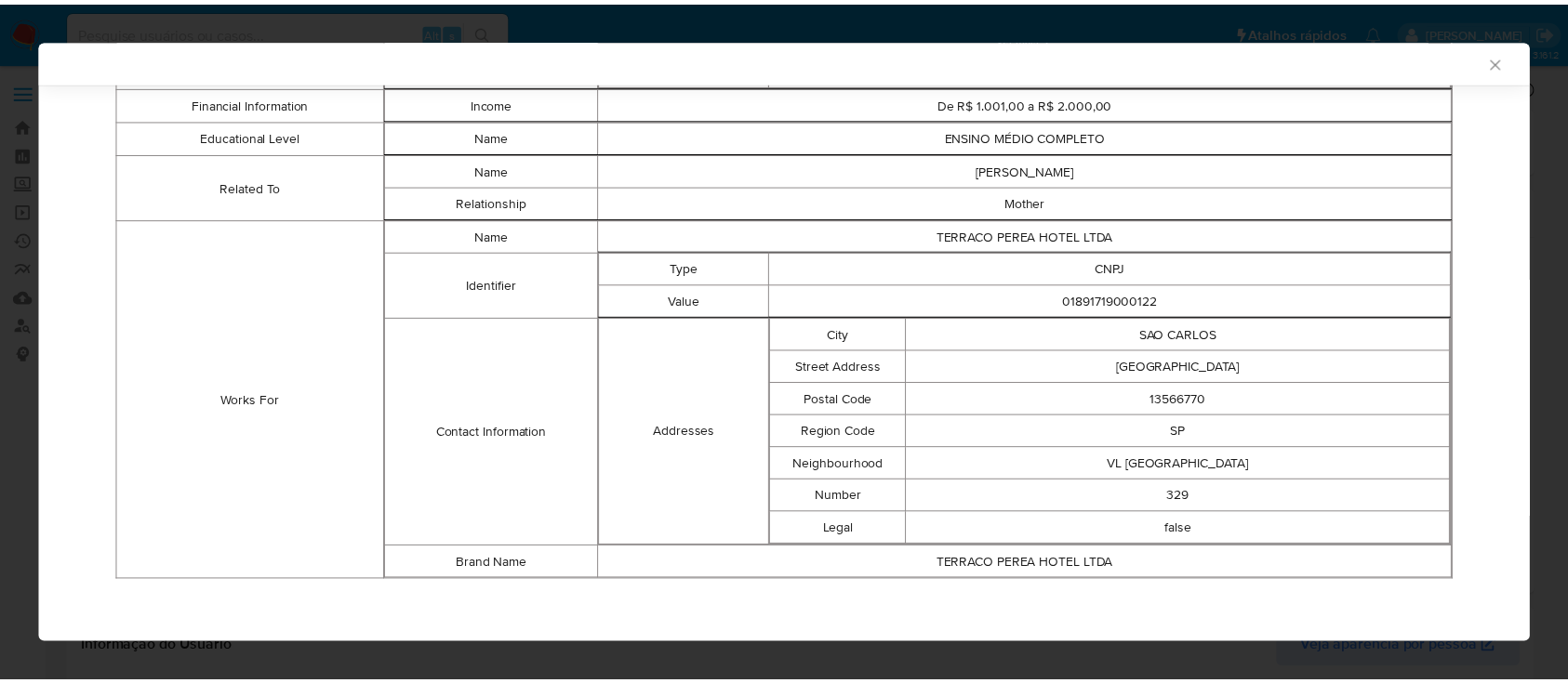
scroll to position [1128, 0]
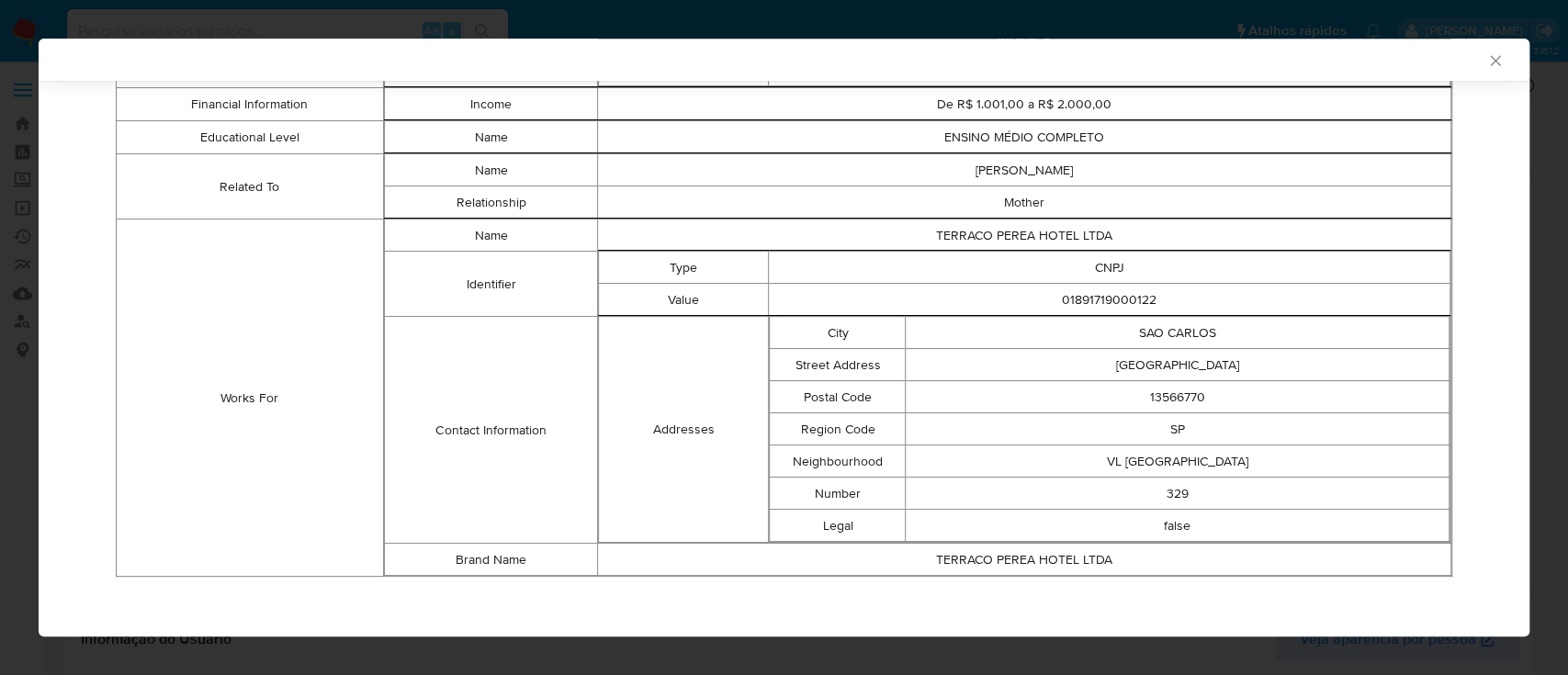
click at [1487, 62] on icon "Fechar a janela" at bounding box center [1496, 60] width 19 height 19
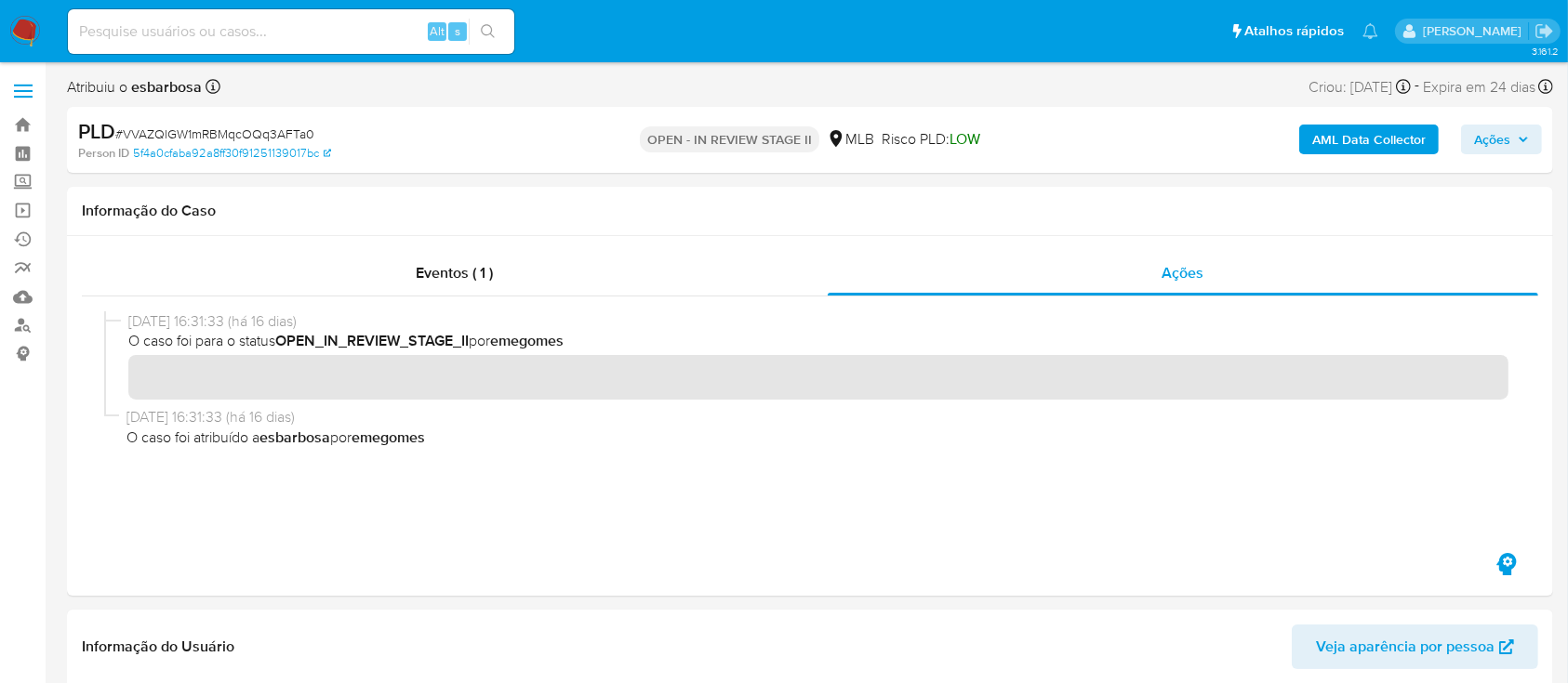
click at [1488, 139] on span "Ações" at bounding box center [1491, 139] width 36 height 30
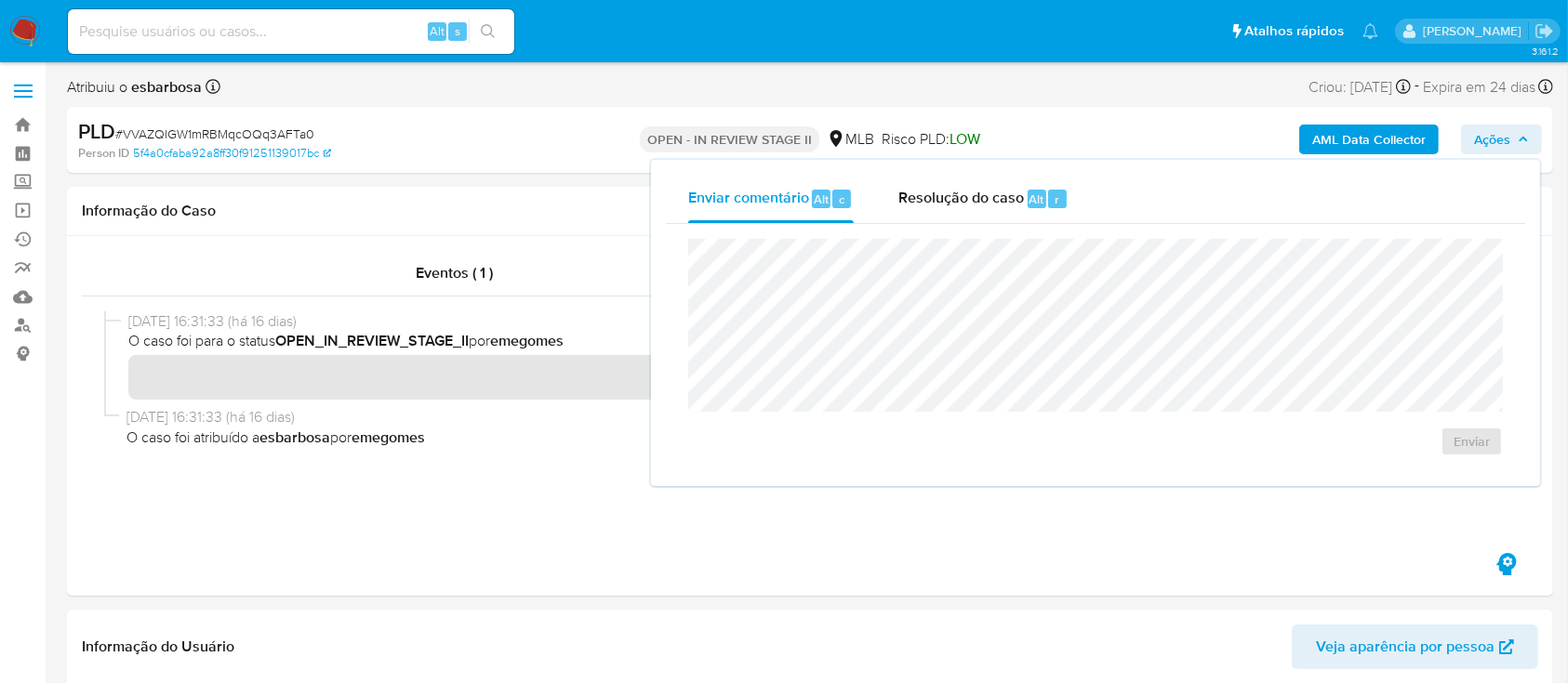
drag, startPoint x: 970, startPoint y: 210, endPoint x: 975, endPoint y: 235, distance: 25.5
click at [973, 223] on div "Enviar comentário Alt c Resolução do caso Alt r Enviar" at bounding box center [1095, 322] width 859 height 297
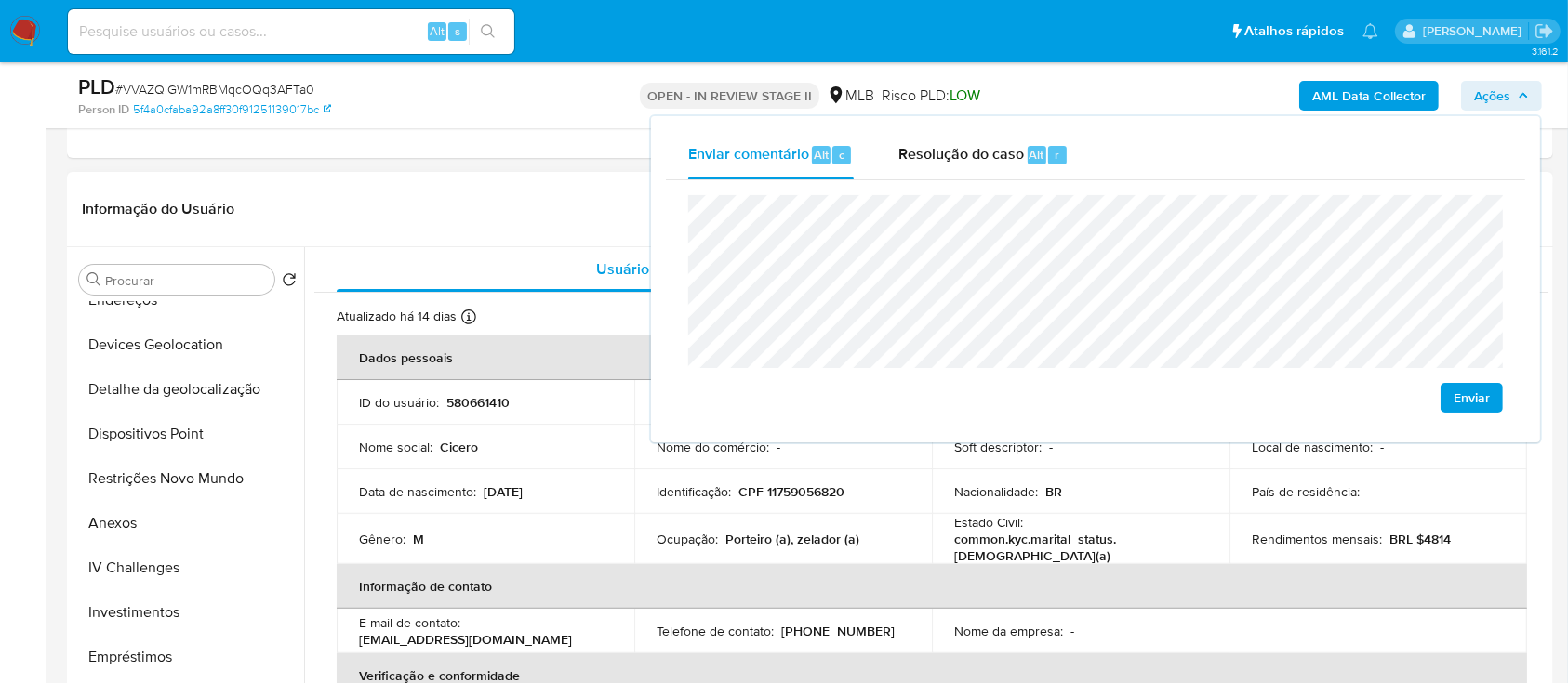
scroll to position [372, 0]
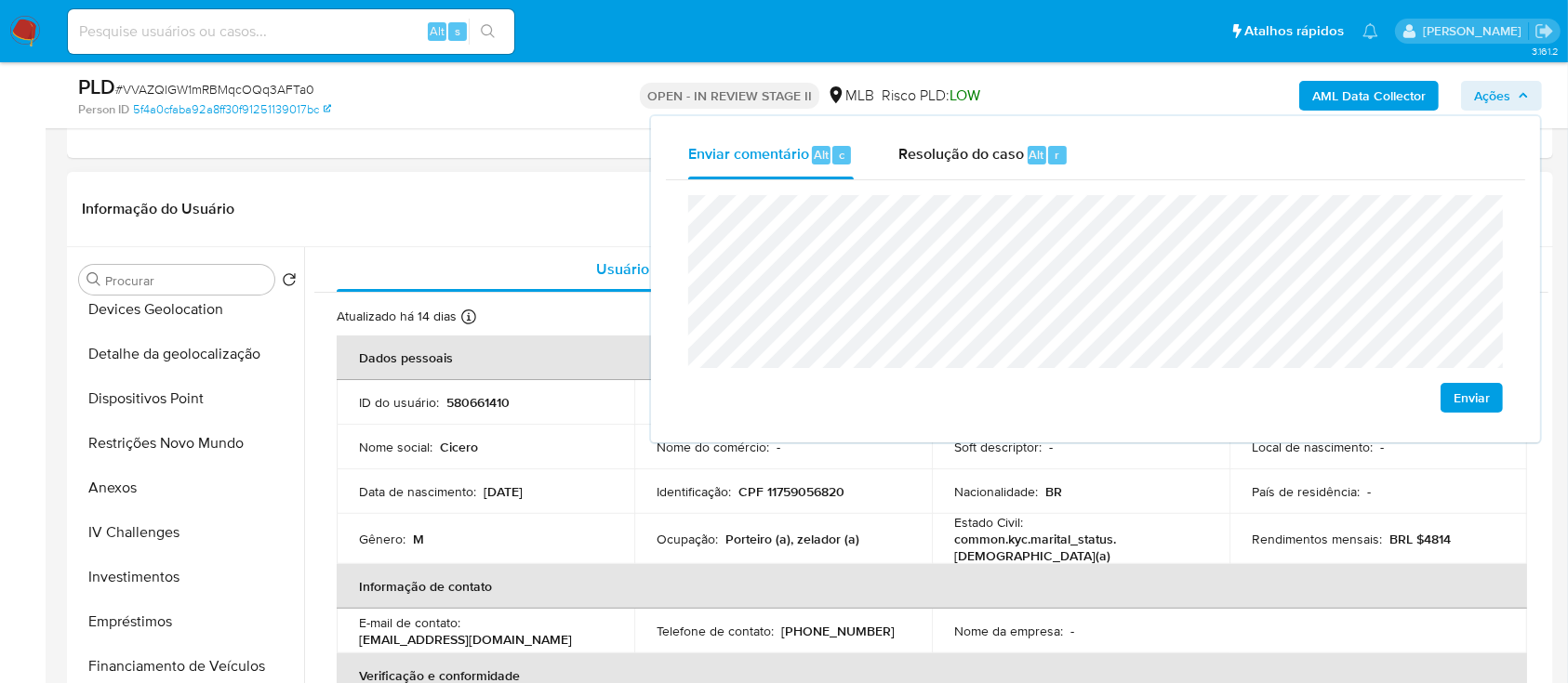
click at [168, 451] on button "Restrições Novo Mundo" at bounding box center [188, 443] width 233 height 44
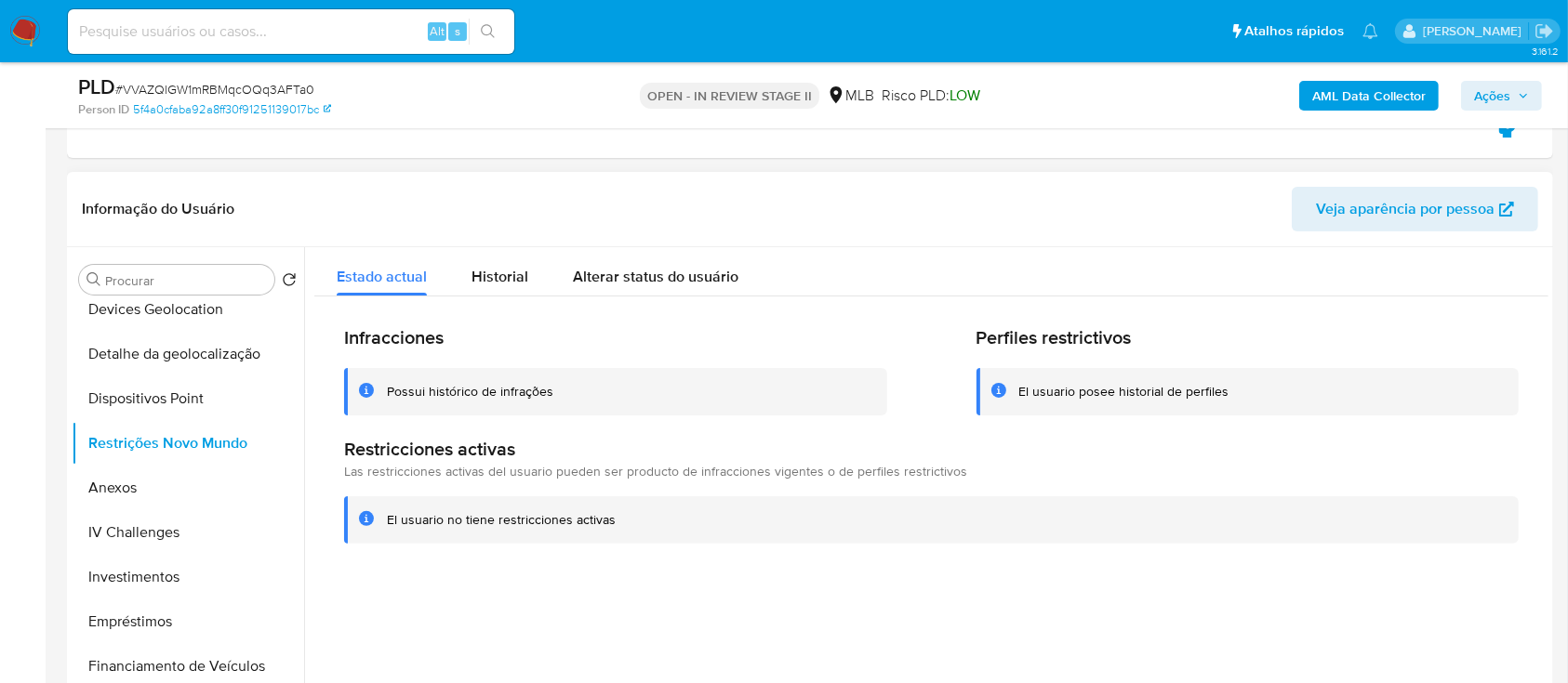
click at [494, 386] on div "Possui histórico de infrações" at bounding box center [469, 391] width 167 height 18
click at [156, 481] on button "Anexos" at bounding box center [180, 487] width 218 height 44
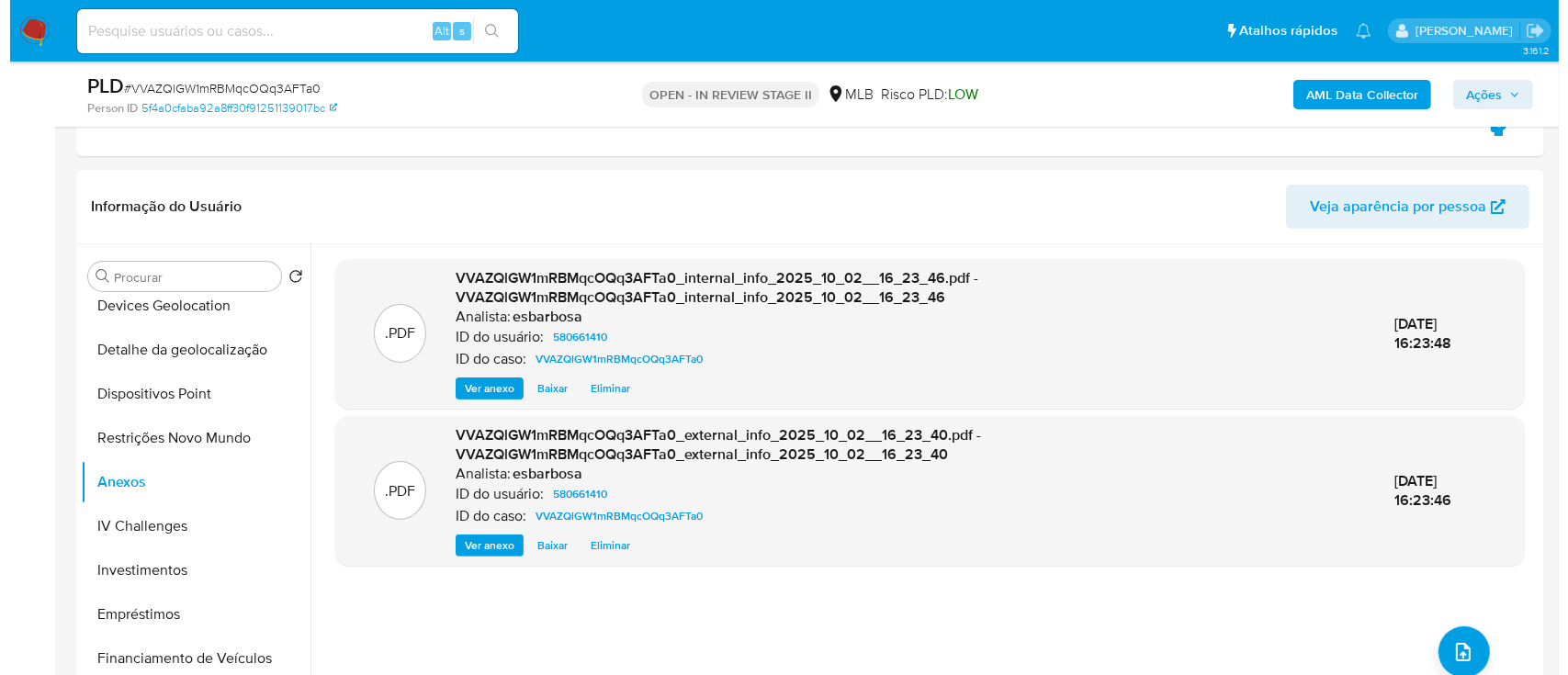
scroll to position [490, 0]
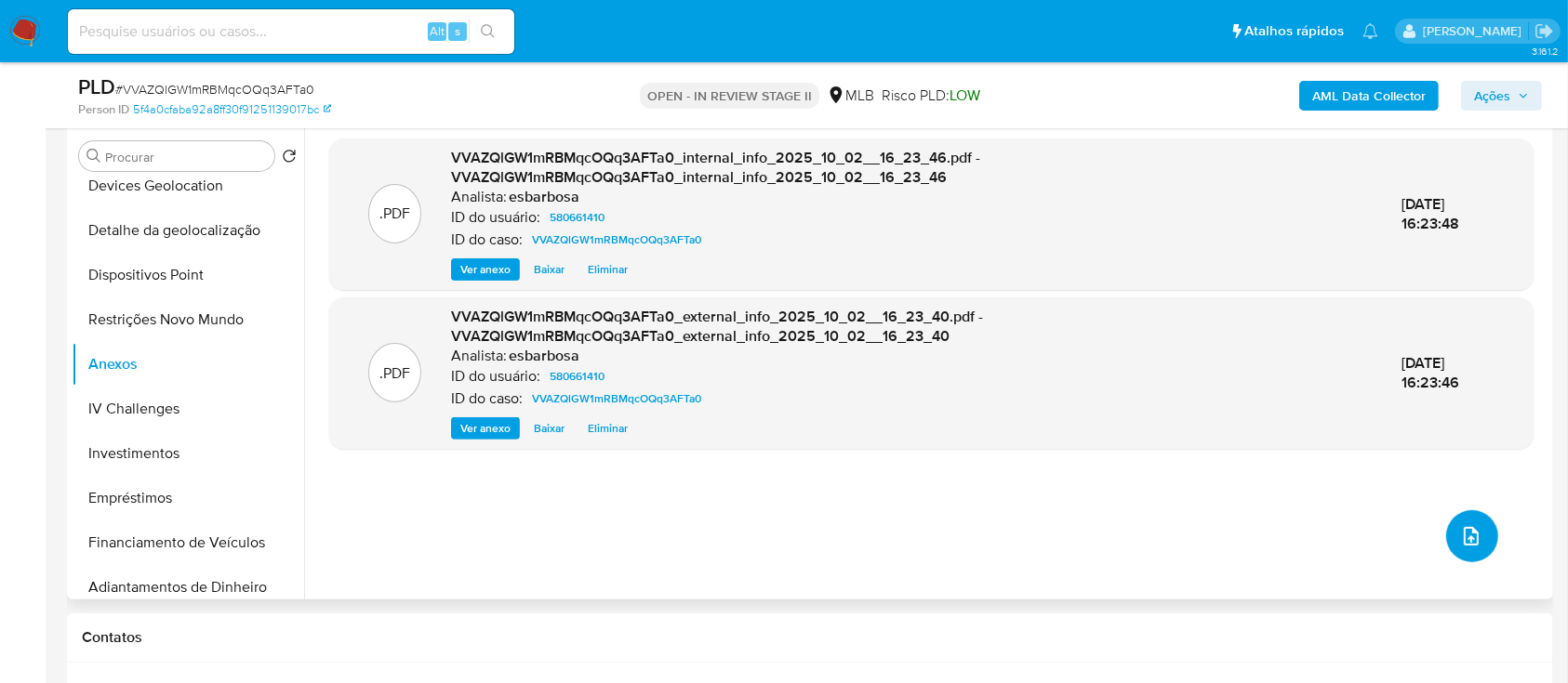
click at [1460, 525] on icon "upload-file" at bounding box center [1470, 536] width 23 height 23
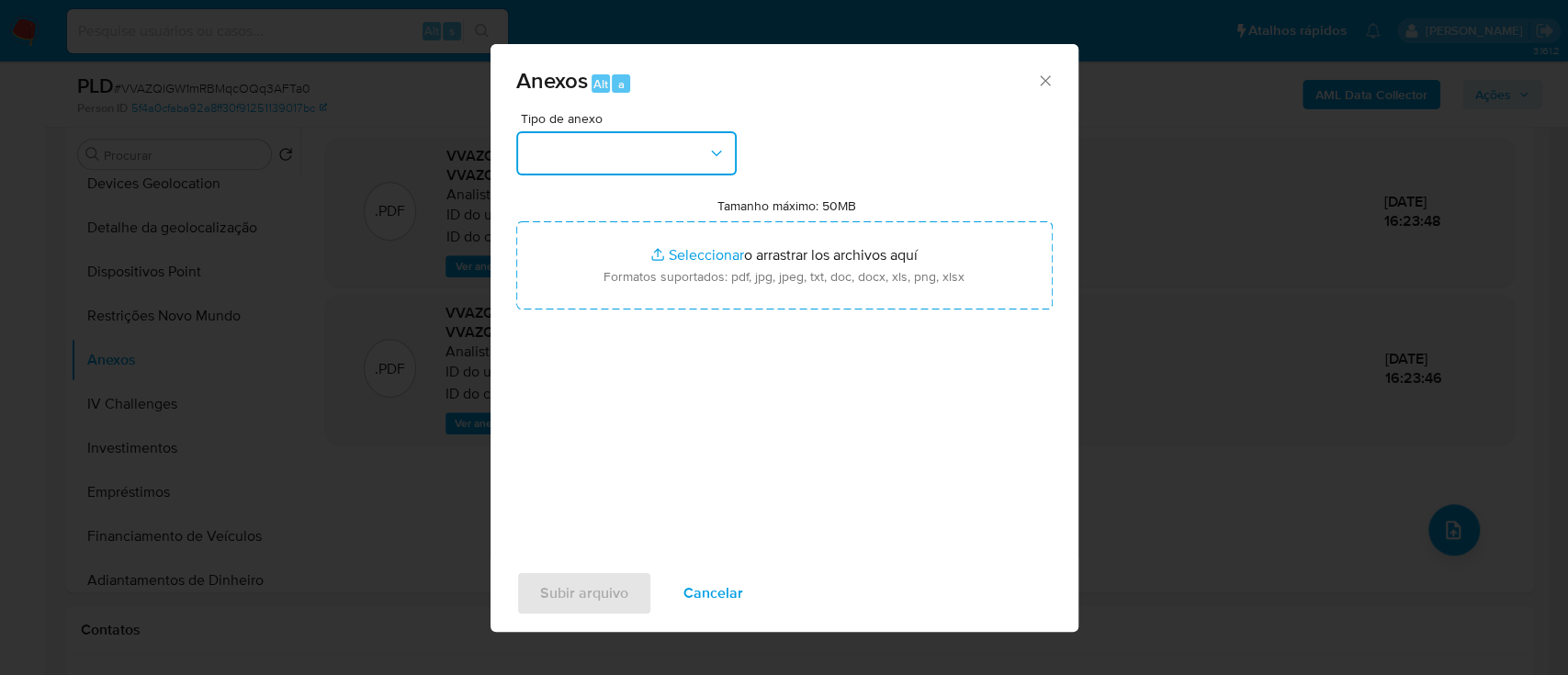
click at [639, 156] on button "button" at bounding box center [627, 153] width 220 height 44
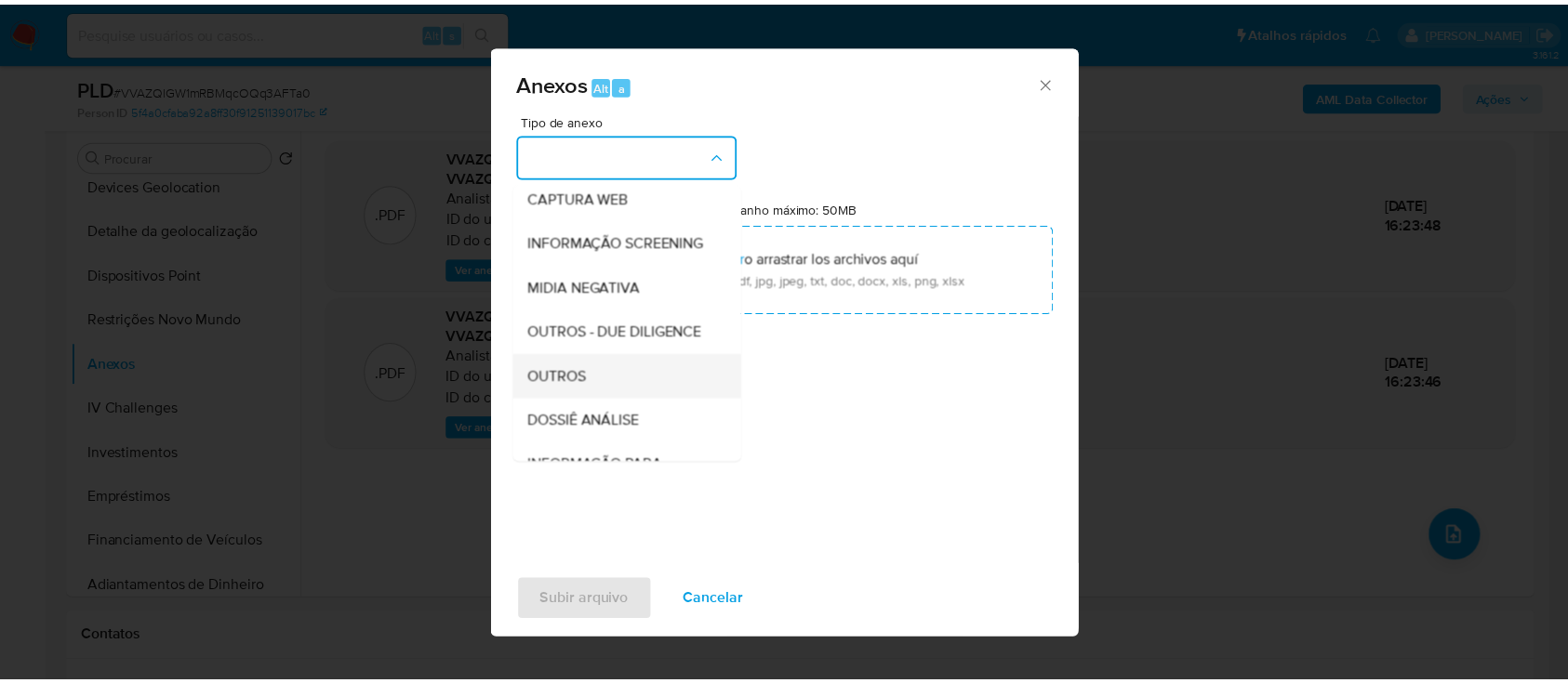
scroll to position [247, 0]
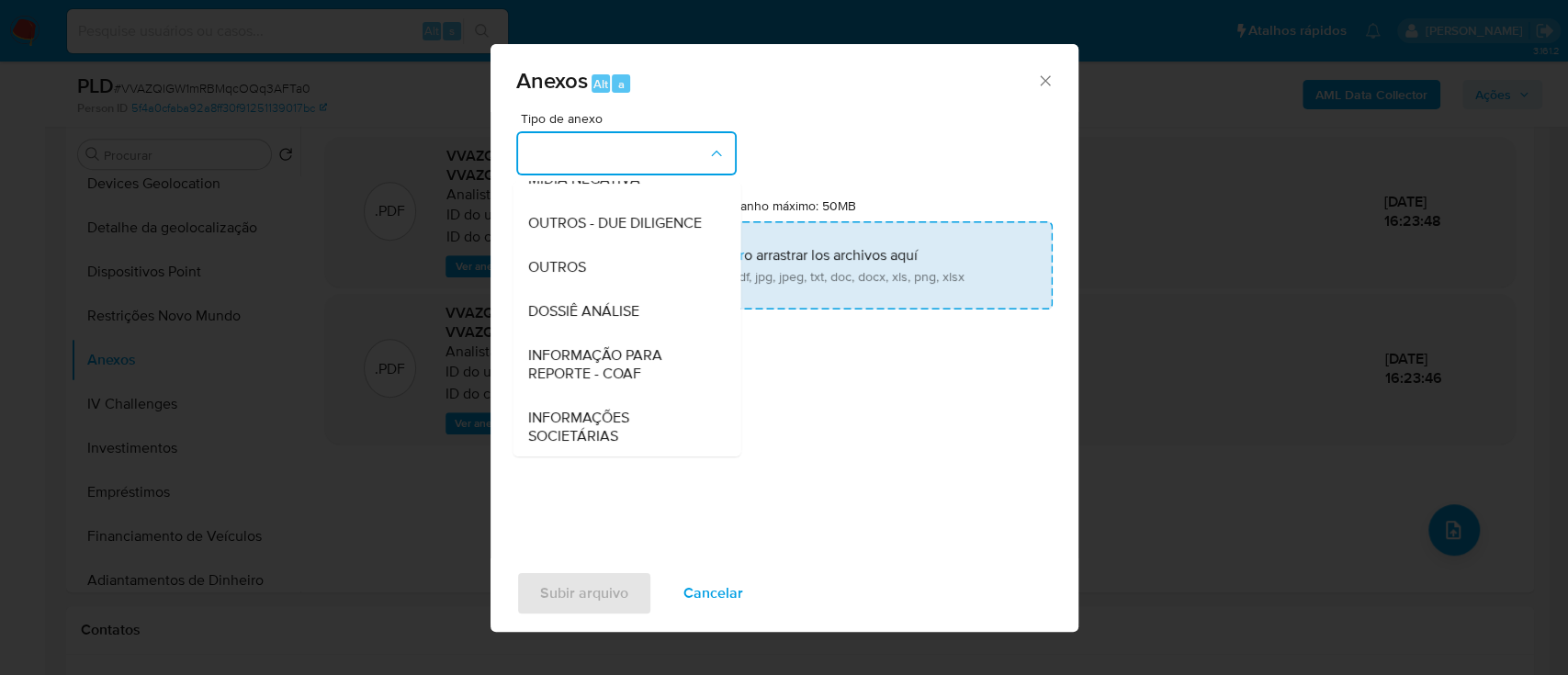
click at [570, 277] on span "OUTROS" at bounding box center [555, 267] width 57 height 19
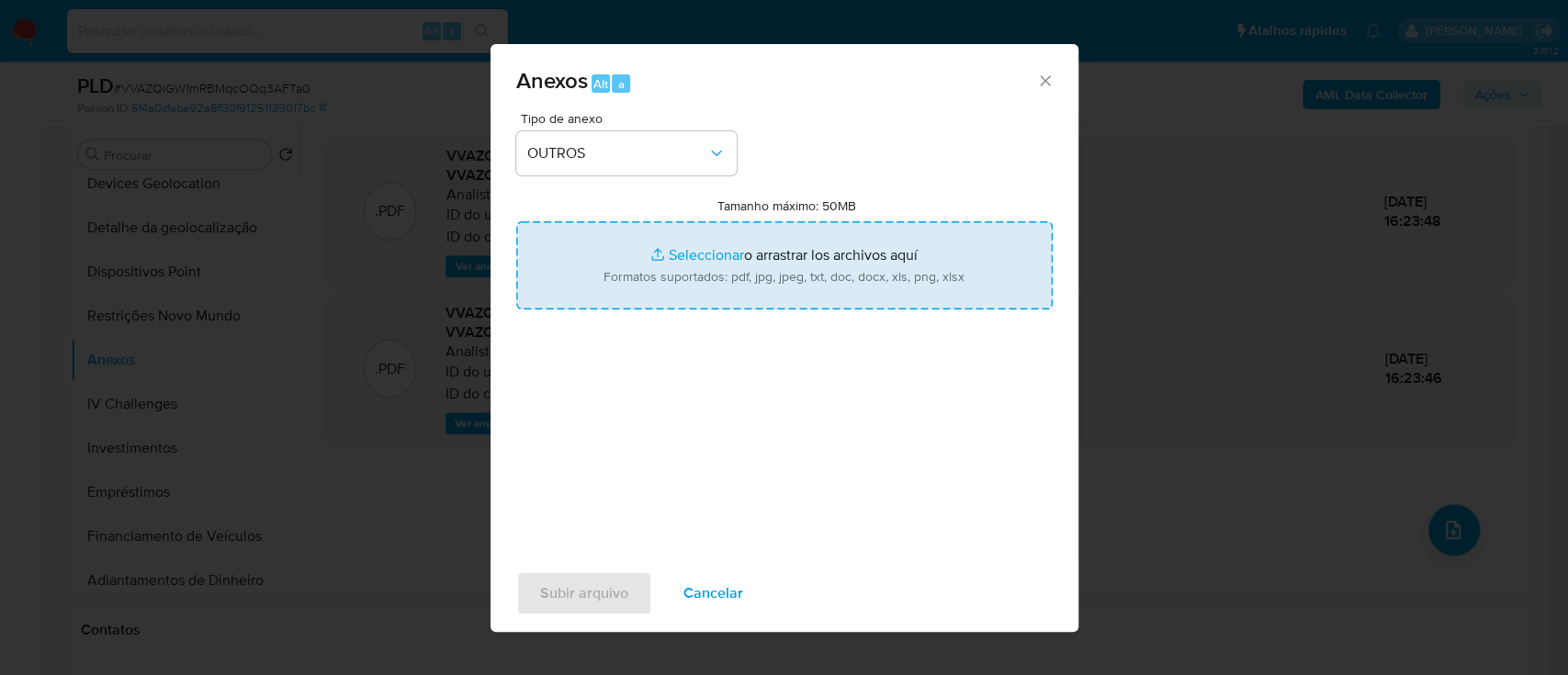
click at [706, 250] on input "Tamanho máximo: 50MB Seleccionar archivos" at bounding box center [784, 265] width 537 height 89
type input "C:\fakepath\Mulan 580661410_2025_10_02_14_55_15.xlsx"
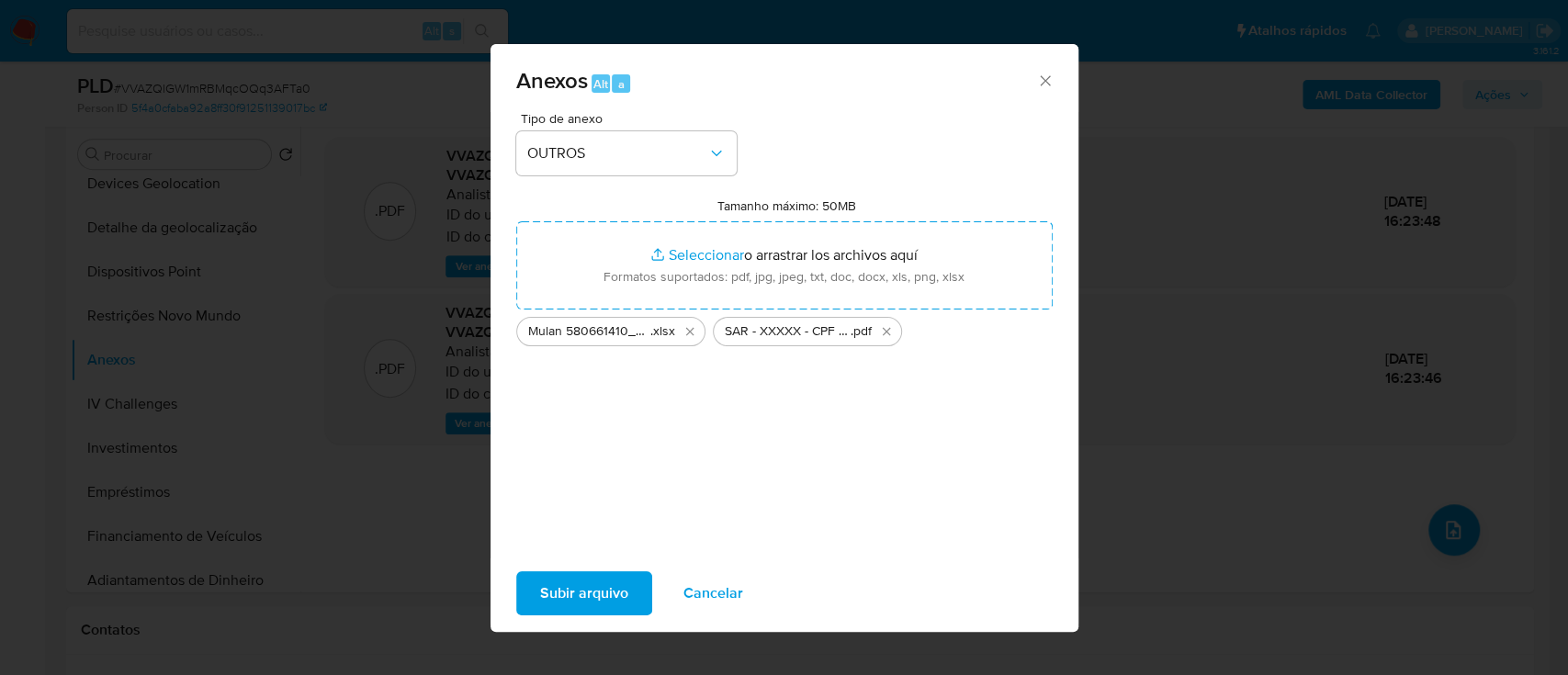
click at [595, 603] on span "Subir arquivo" at bounding box center [584, 592] width 89 height 40
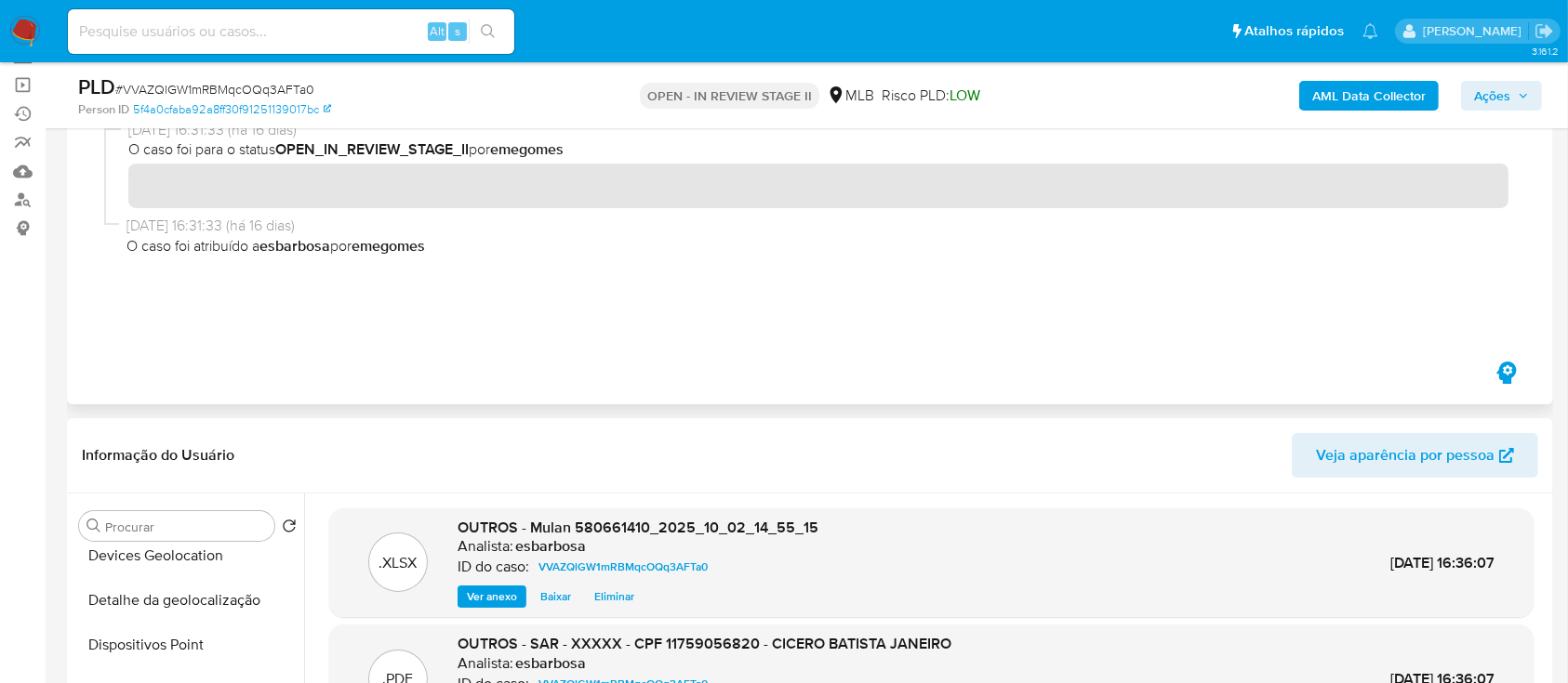
scroll to position [123, 0]
click at [1476, 90] on span "Ações" at bounding box center [1491, 96] width 36 height 30
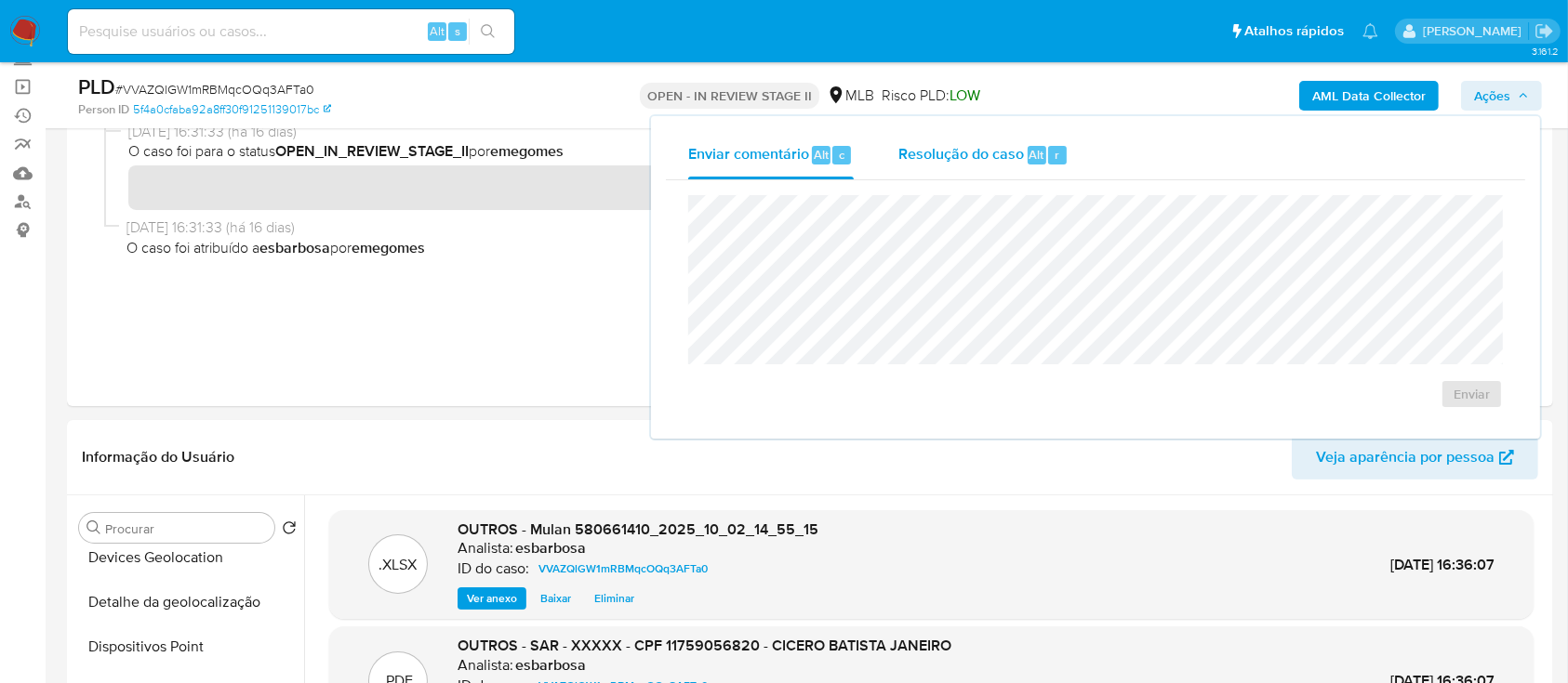
click at [971, 156] on span "Resolução do caso" at bounding box center [961, 154] width 125 height 22
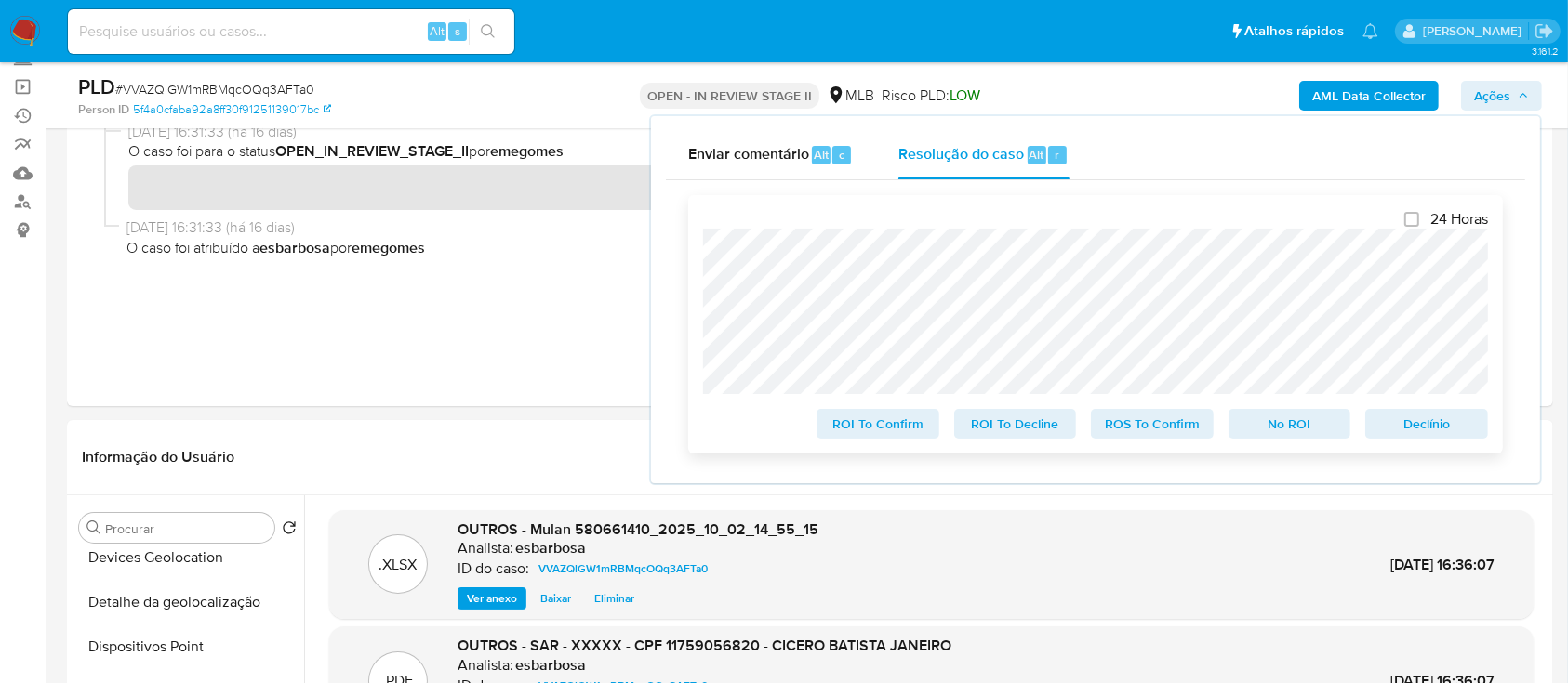
click at [1131, 431] on span "ROS To Confirm" at bounding box center [1152, 424] width 97 height 26
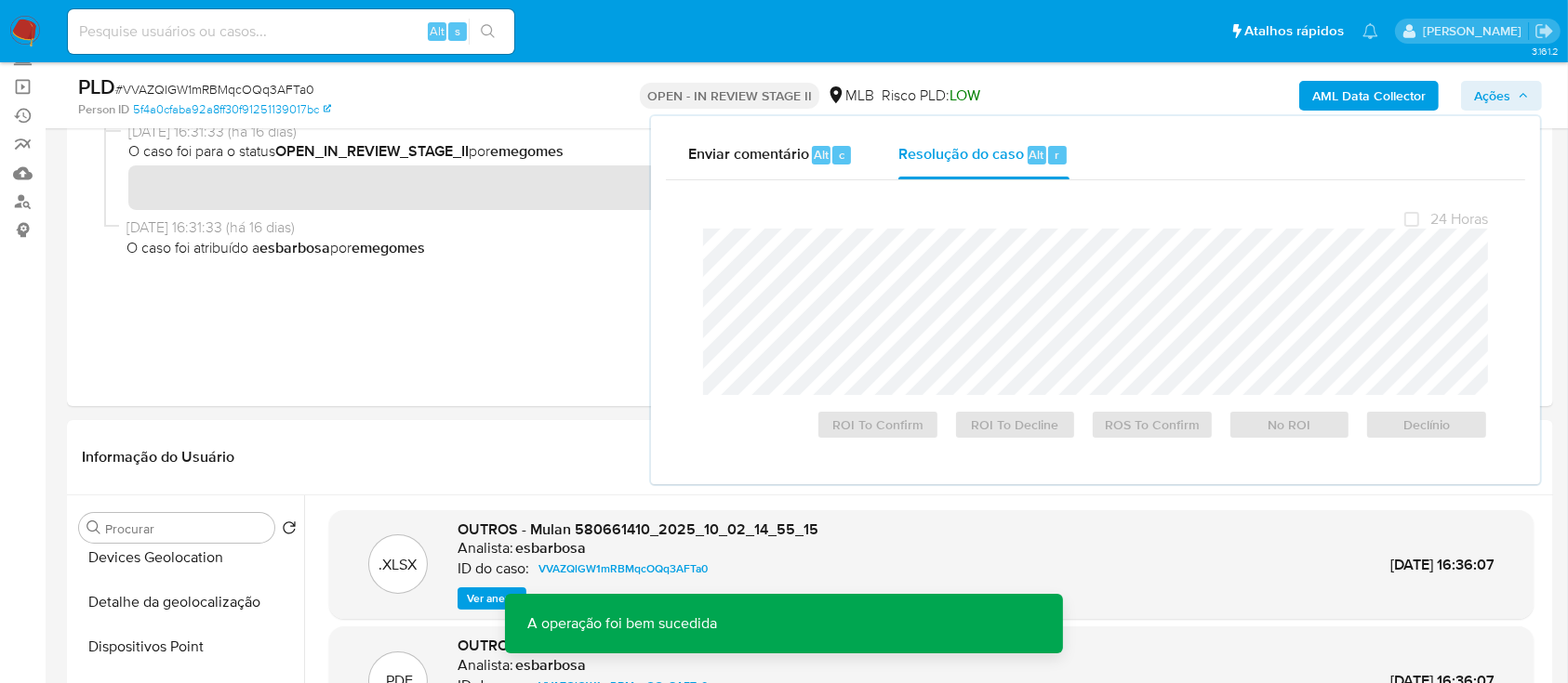
click at [290, 91] on span "# VVAZQlGW1mRBMqcOQq3AFTa0" at bounding box center [215, 89] width 199 height 19
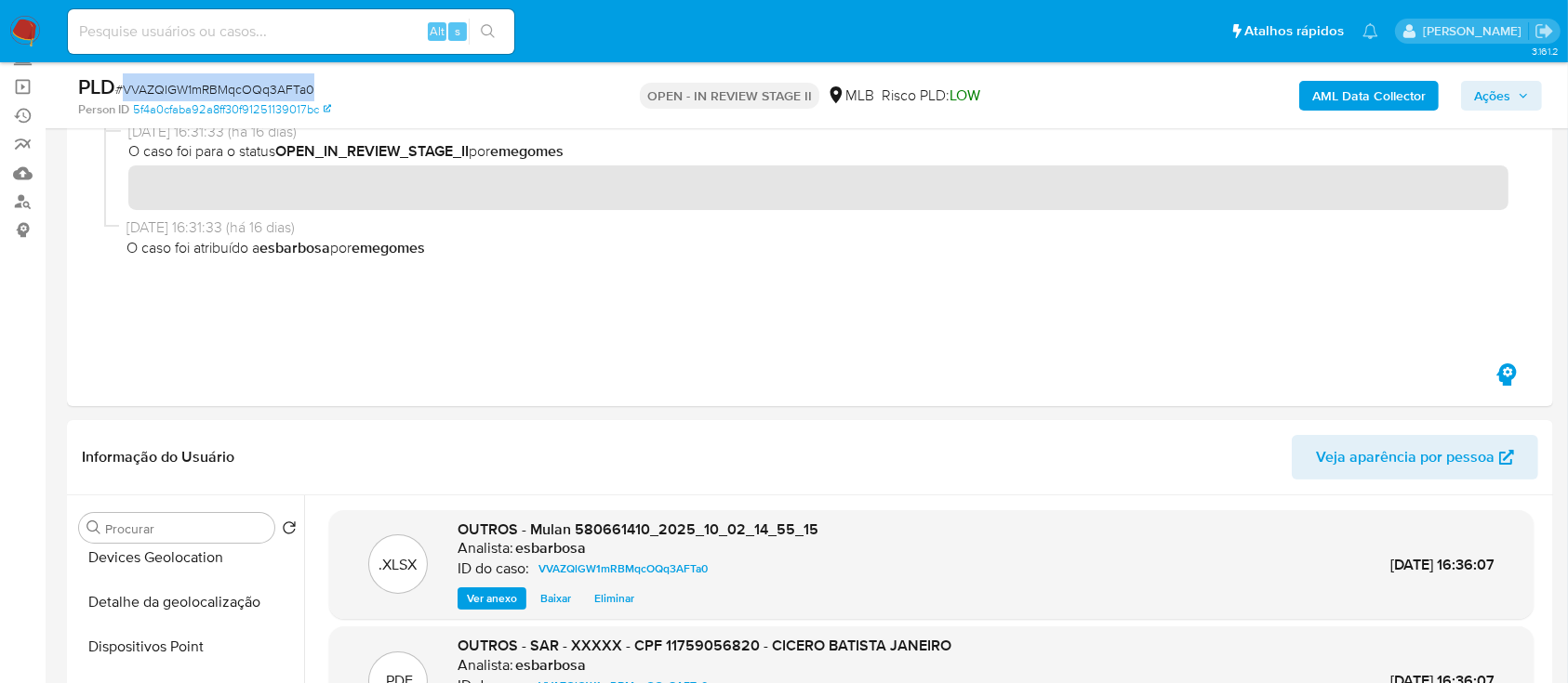
click at [290, 91] on span "# VVAZQlGW1mRBMqcOQq3AFTa0" at bounding box center [215, 89] width 199 height 19
copy span "VVAZQlGW1mRBMqcOQq3AFTa0"
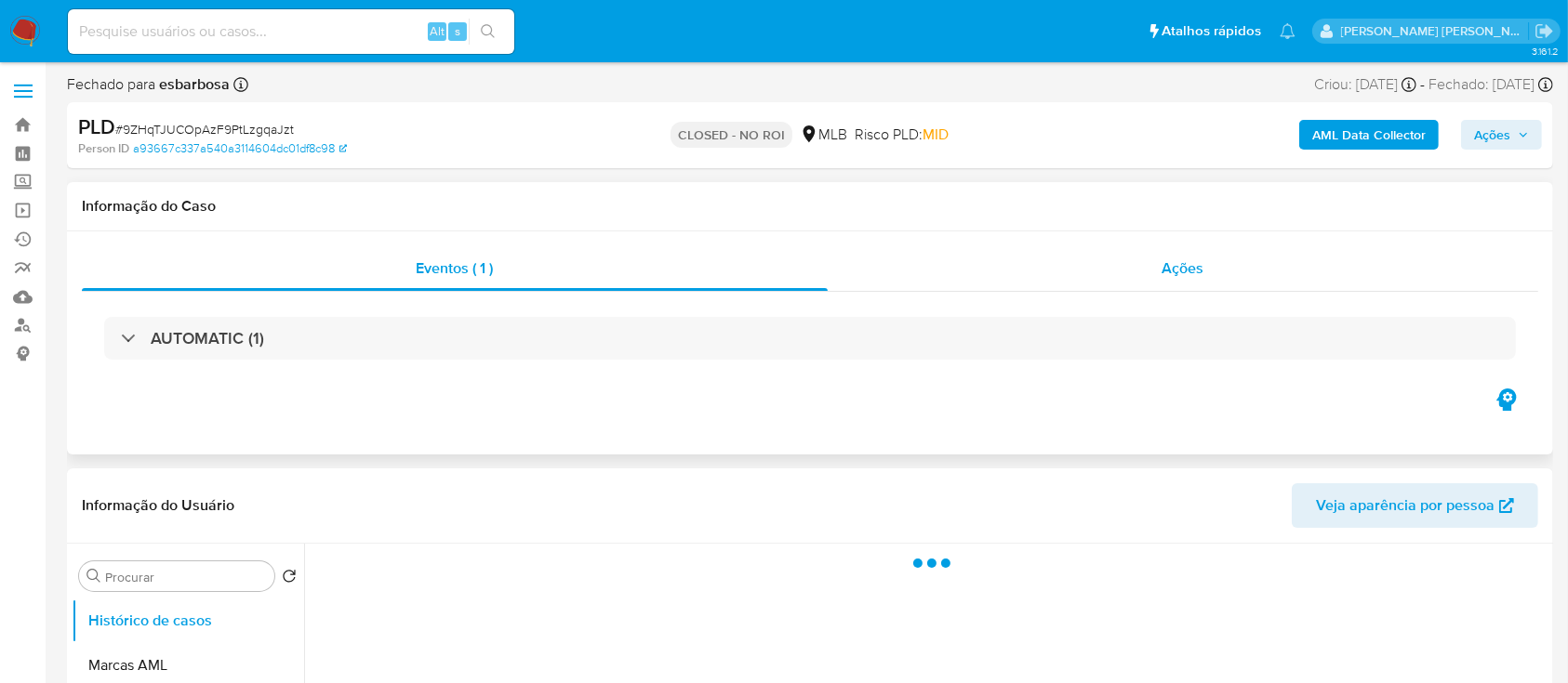
click at [914, 284] on div "Ações" at bounding box center [1182, 268] width 710 height 44
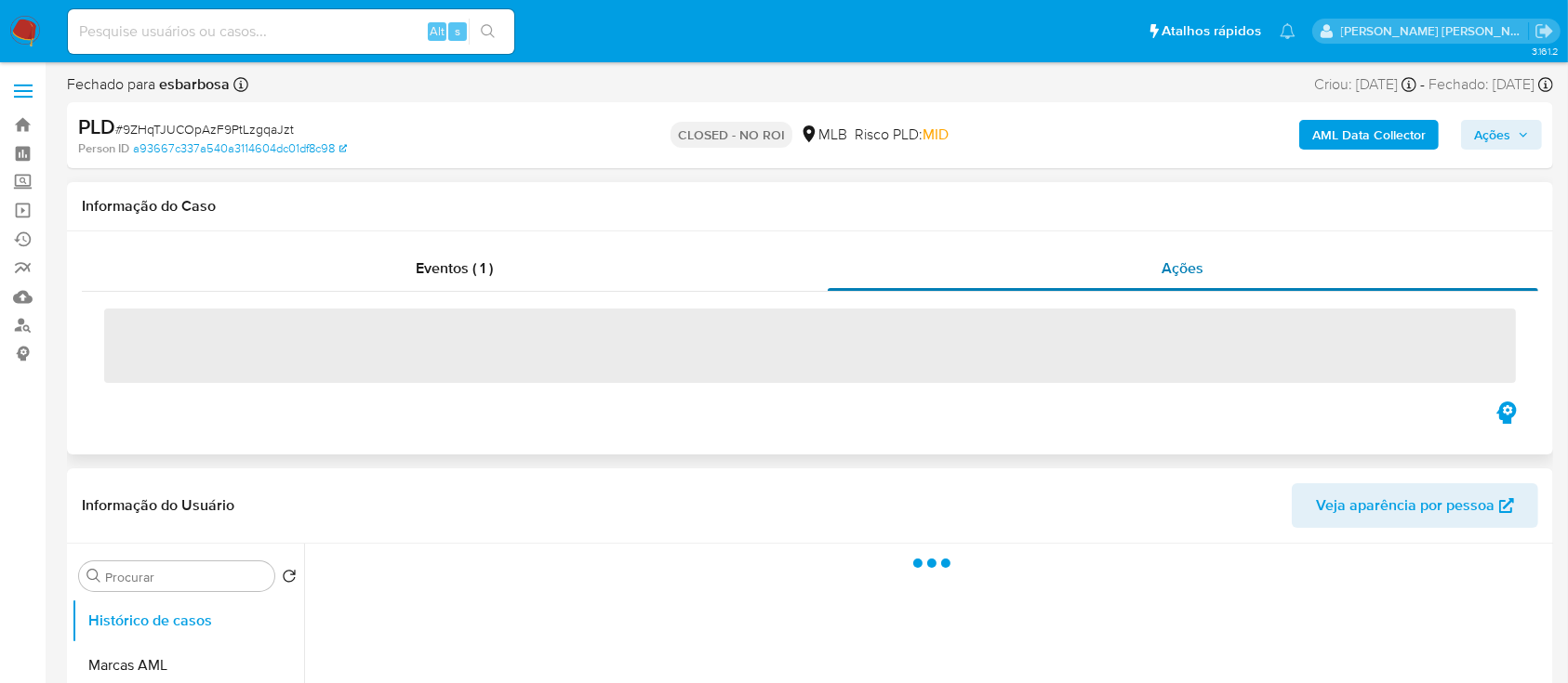
select select "10"
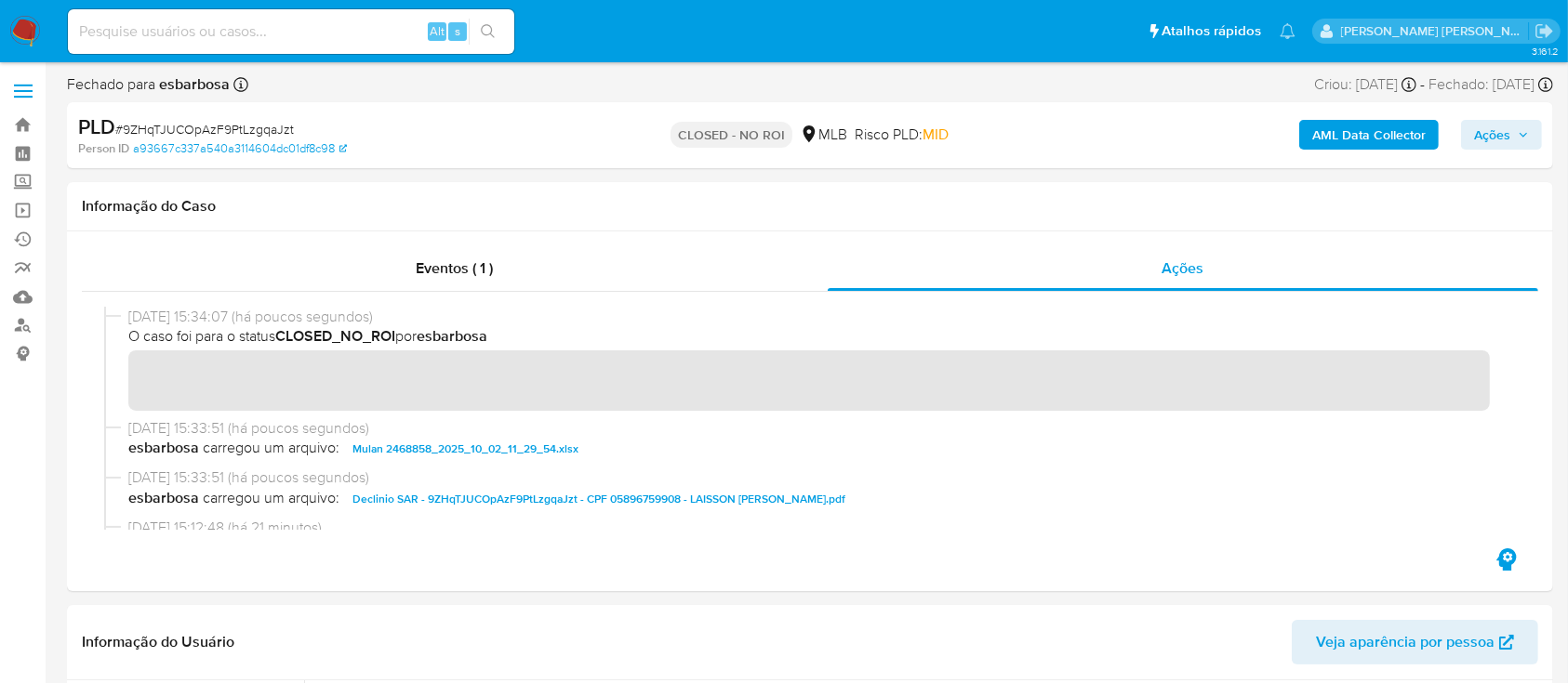
click at [1490, 132] on span "Ações" at bounding box center [1491, 135] width 36 height 30
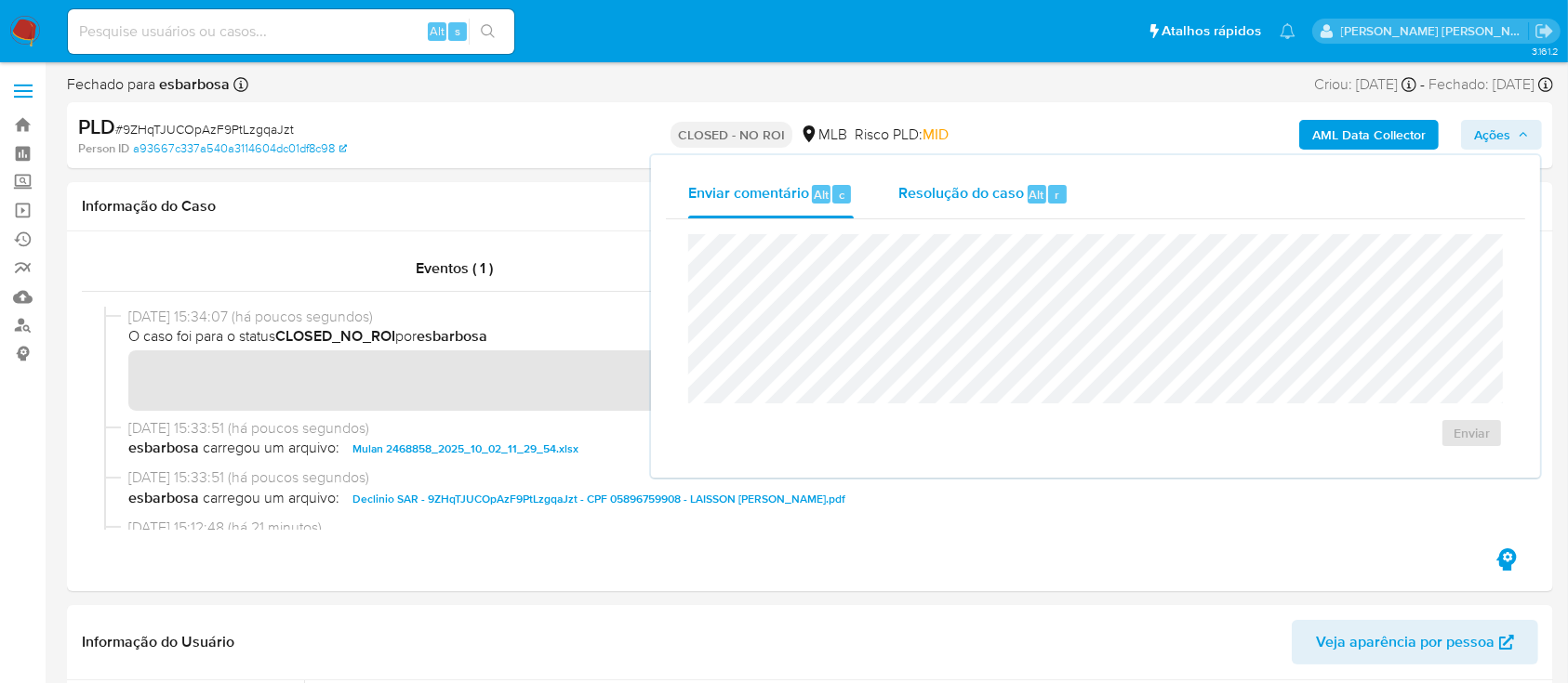
click at [959, 194] on span "Resolução do caso" at bounding box center [961, 194] width 125 height 22
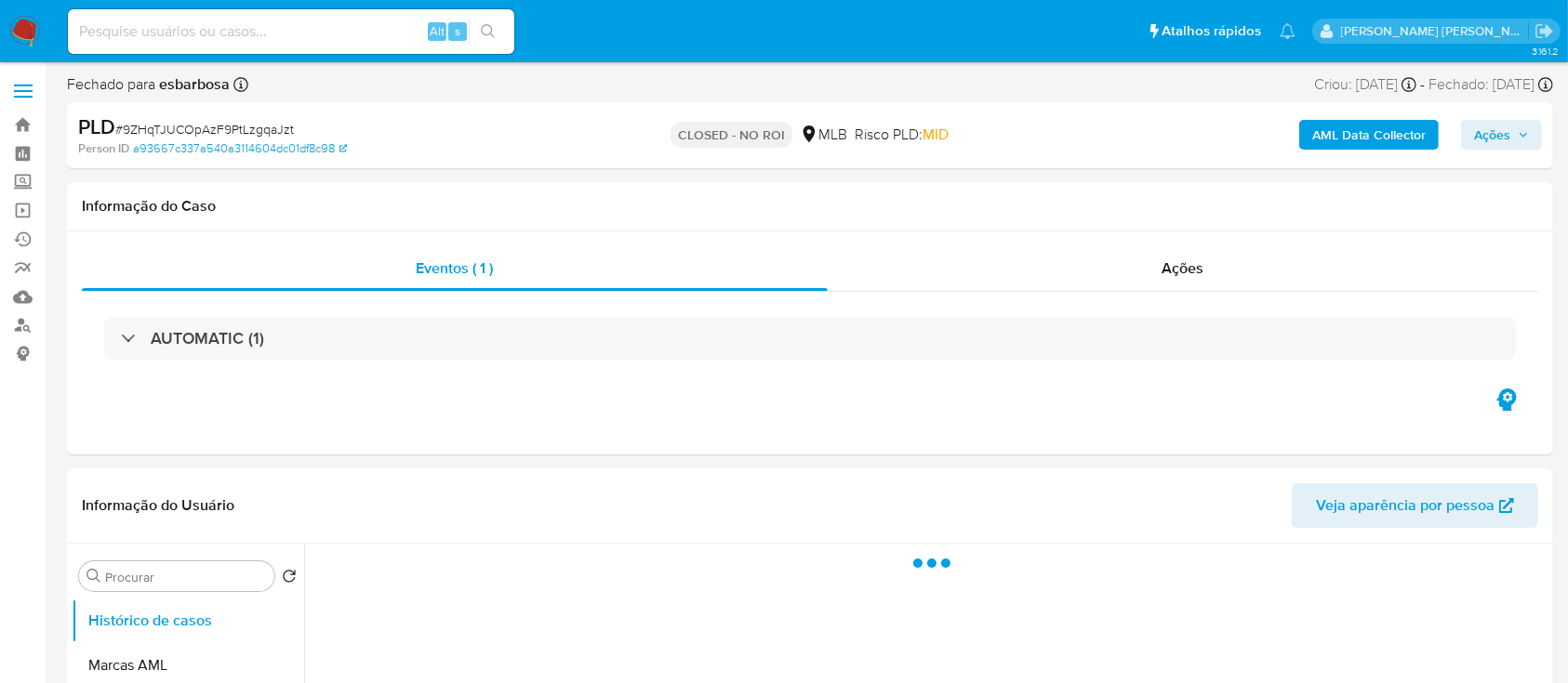
select select "10"
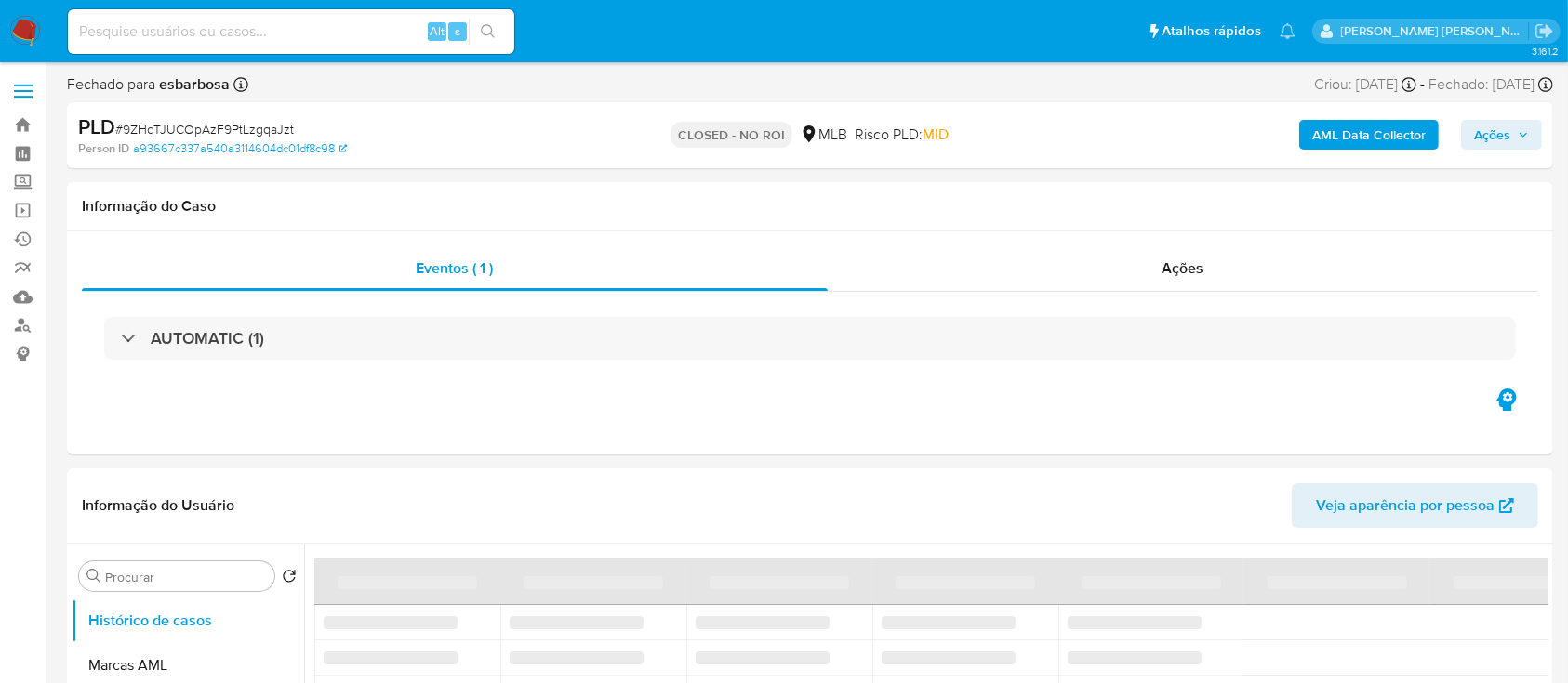
click at [1478, 138] on span "Ações" at bounding box center [1491, 135] width 36 height 30
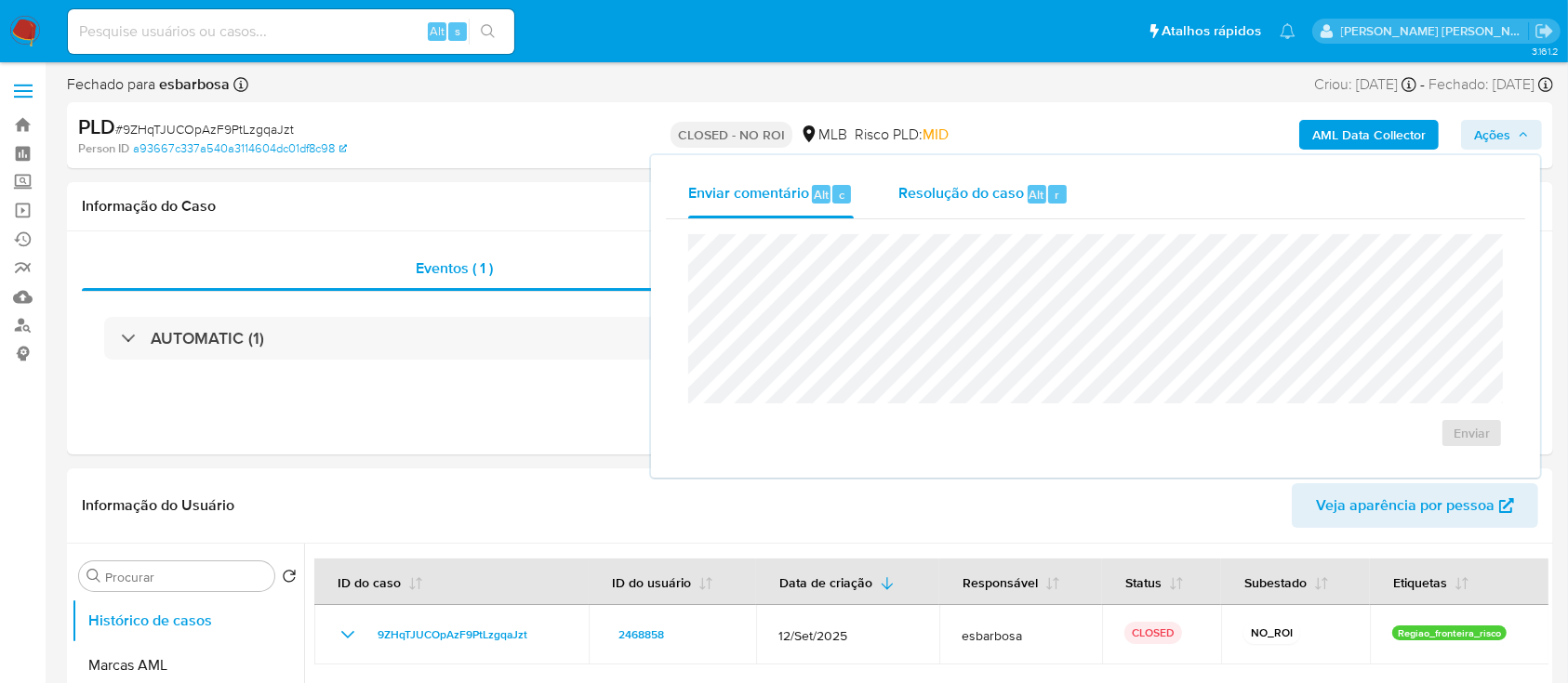
click at [957, 202] on span "Resolução do caso" at bounding box center [961, 194] width 125 height 22
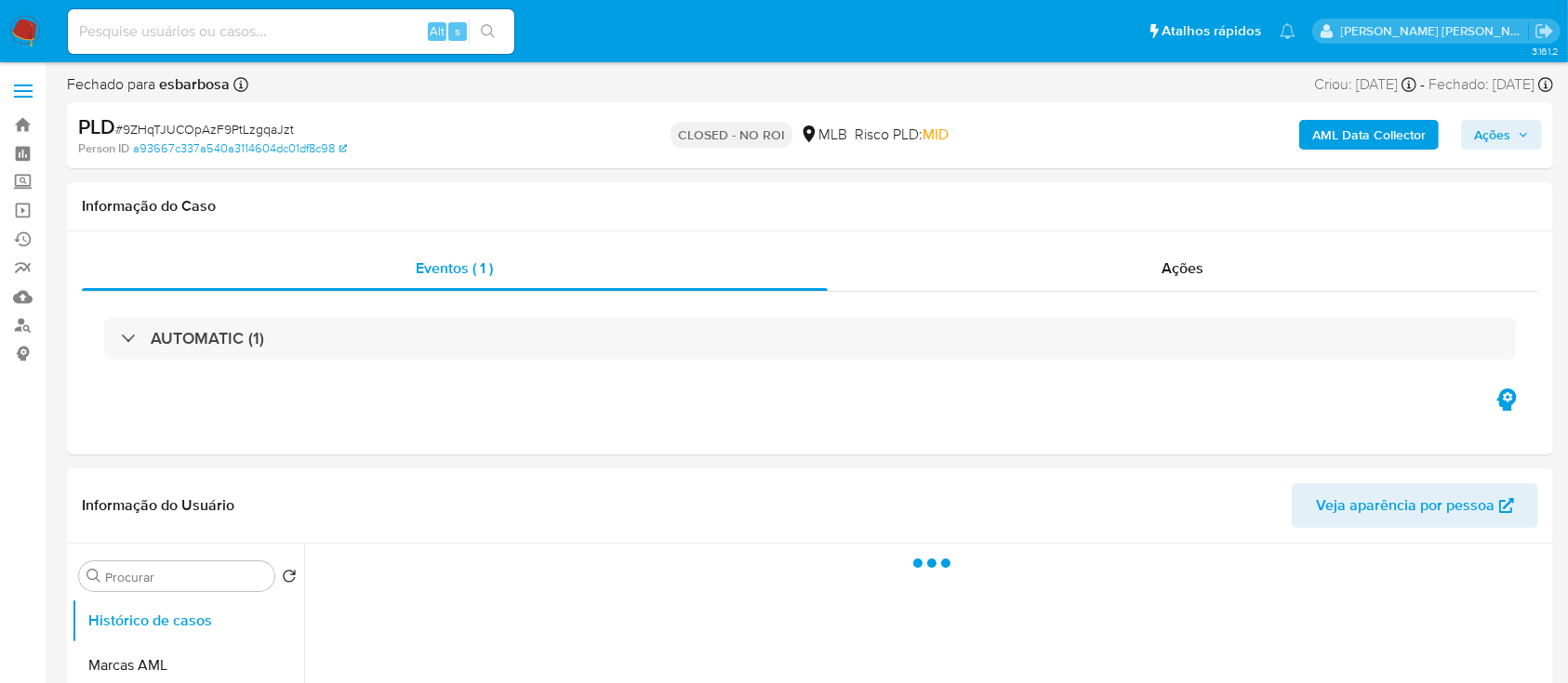
click at [1482, 130] on span "Ações" at bounding box center [1491, 135] width 36 height 30
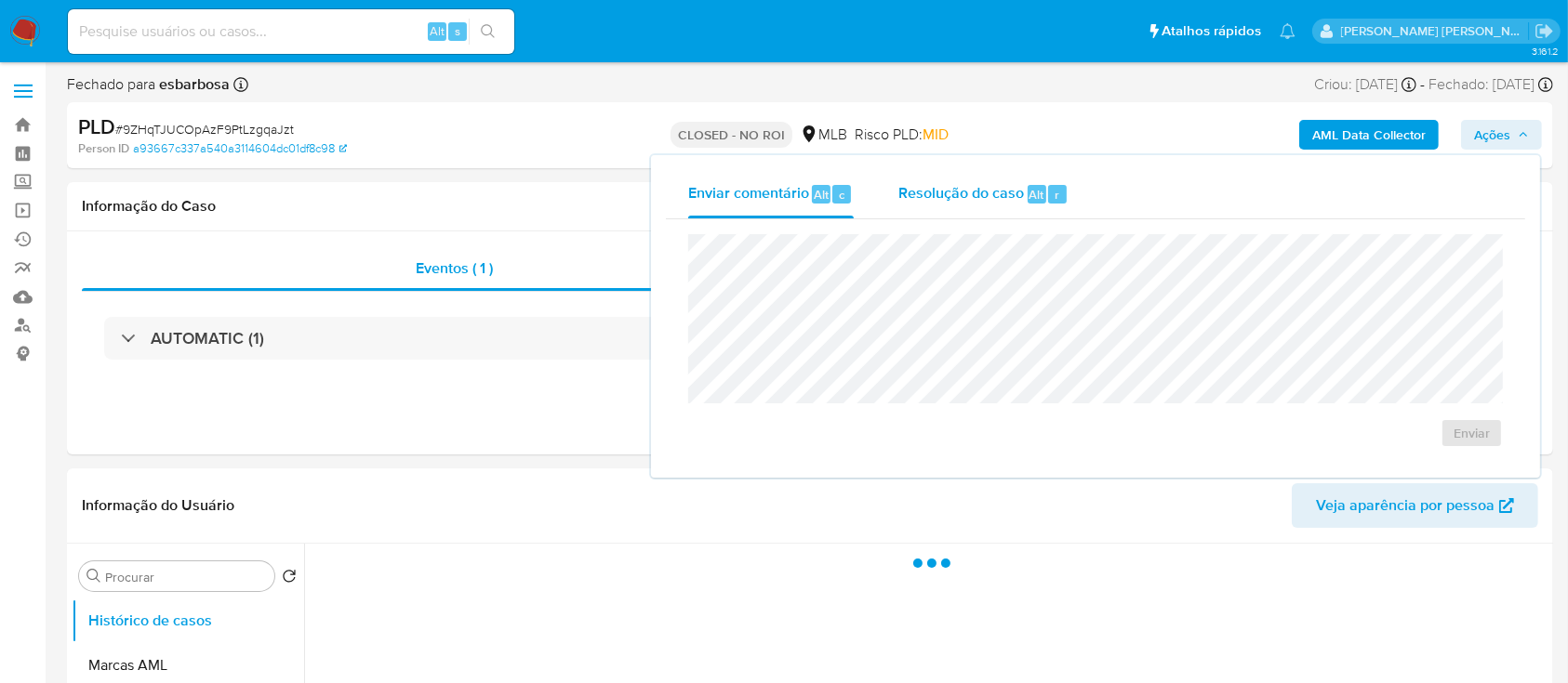
select select "10"
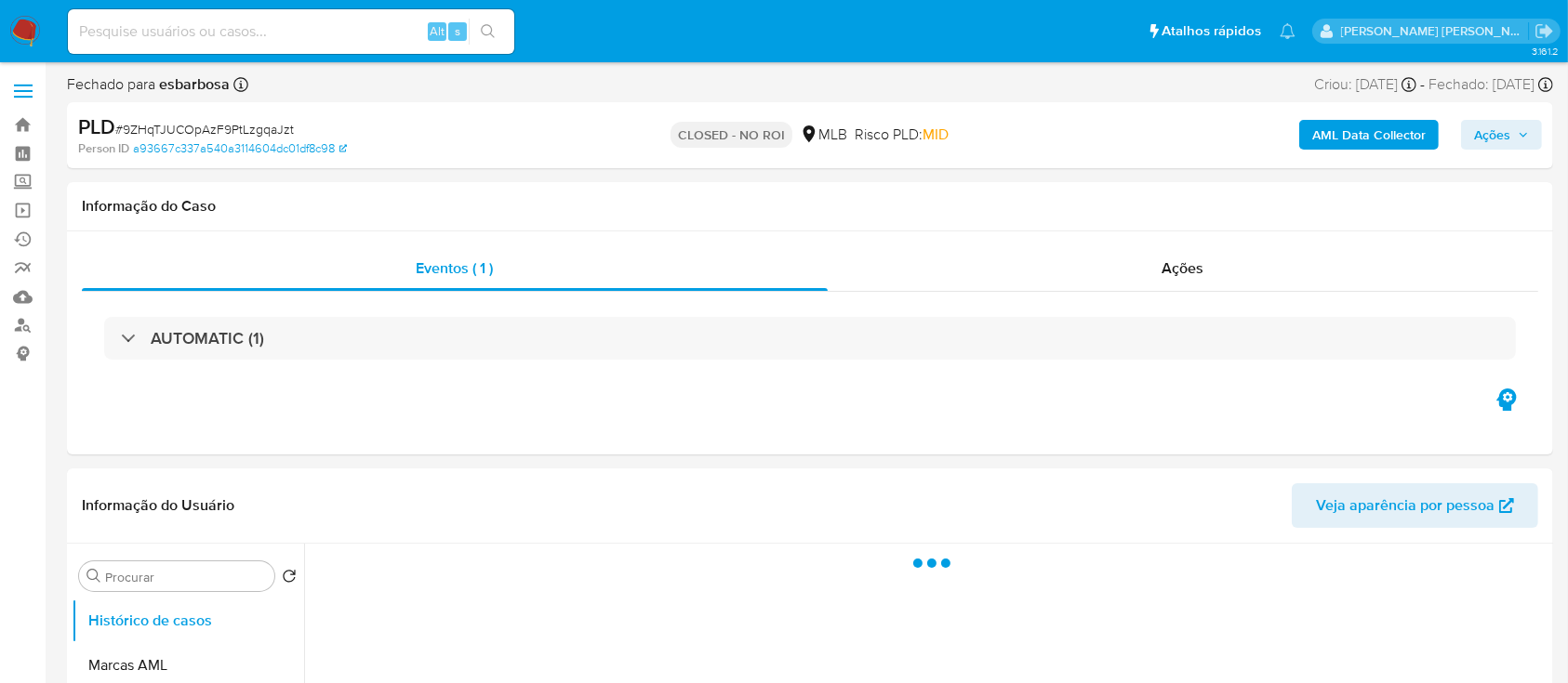
select select "10"
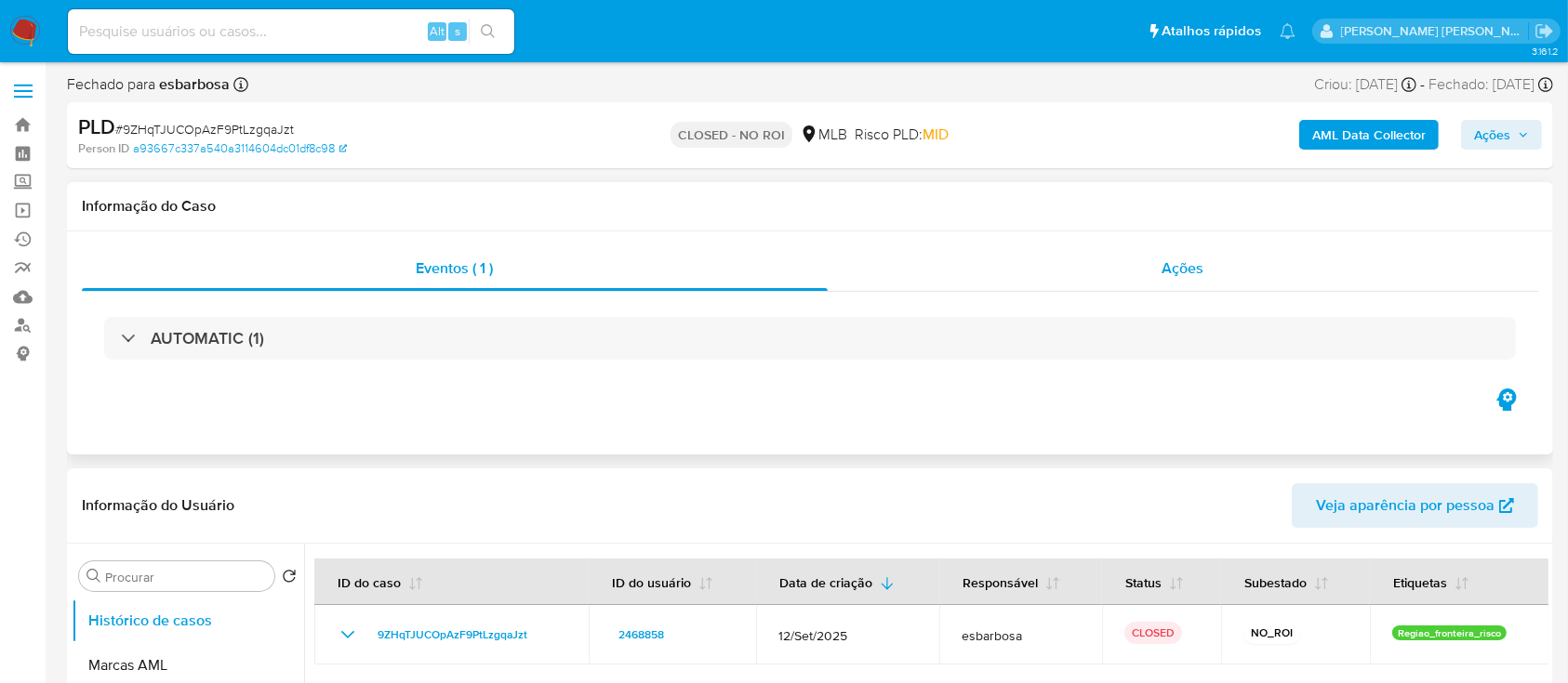
click at [938, 278] on div "Ações" at bounding box center [1182, 268] width 710 height 44
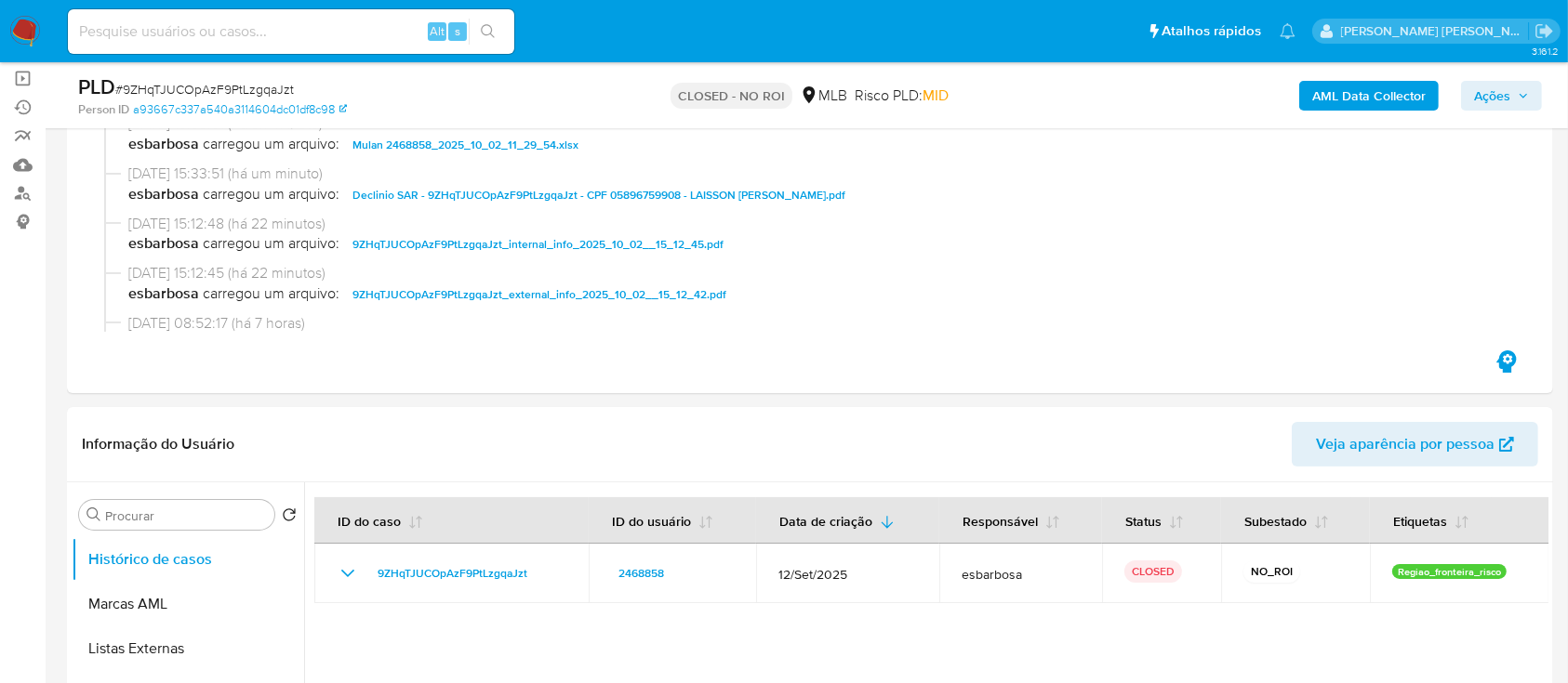
scroll to position [123, 0]
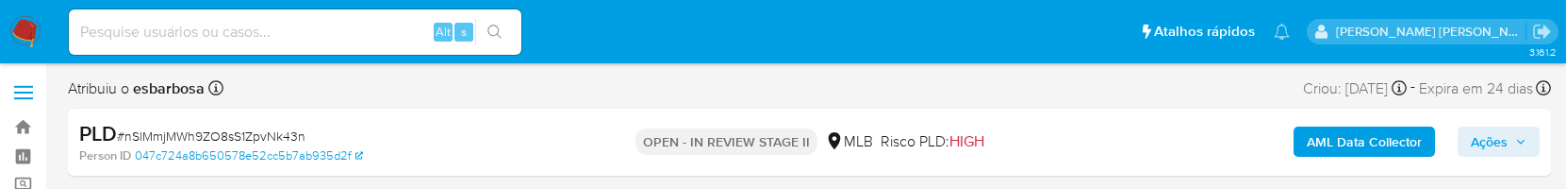
select select "10"
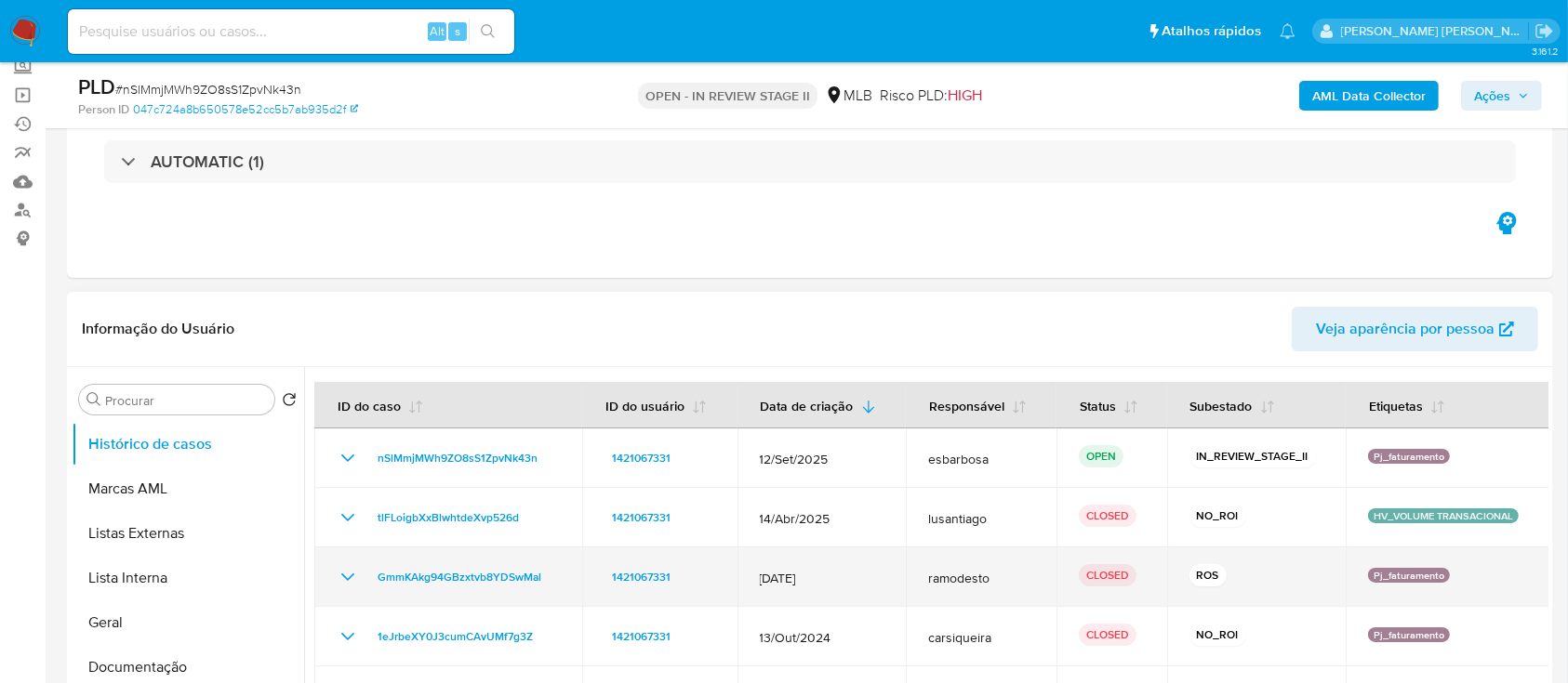
scroll to position [247, 0]
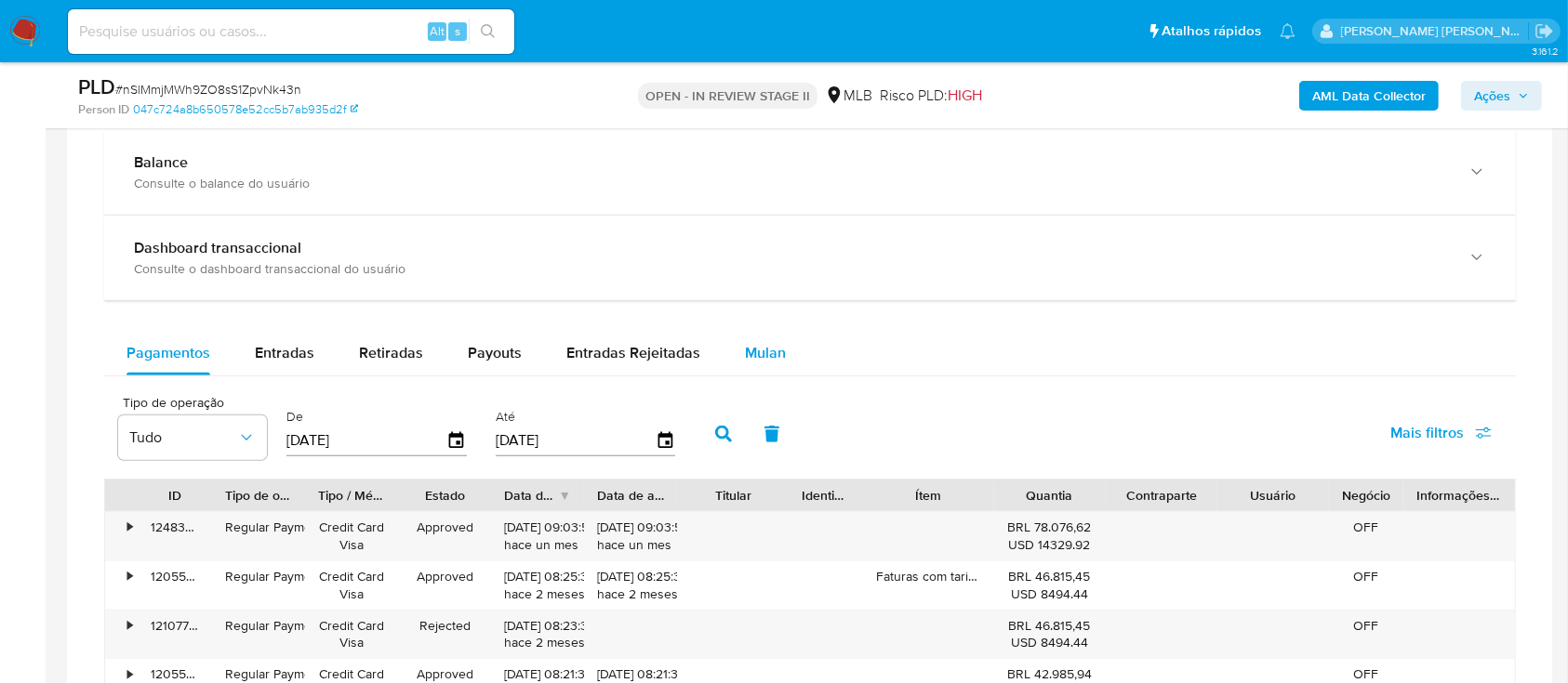
click at [759, 185] on span "Mulan" at bounding box center [764, 353] width 40 height 22
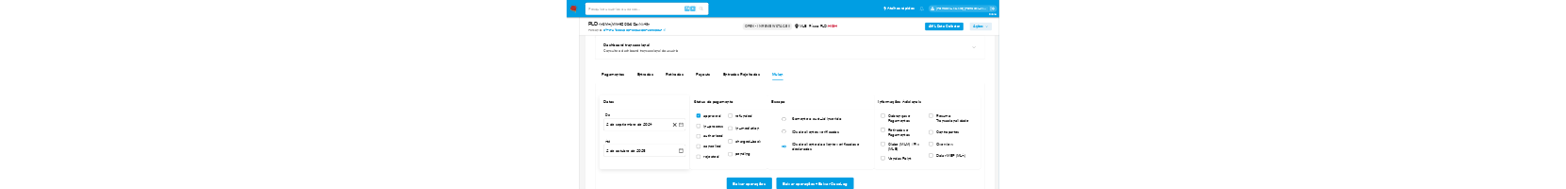
scroll to position [1509, 0]
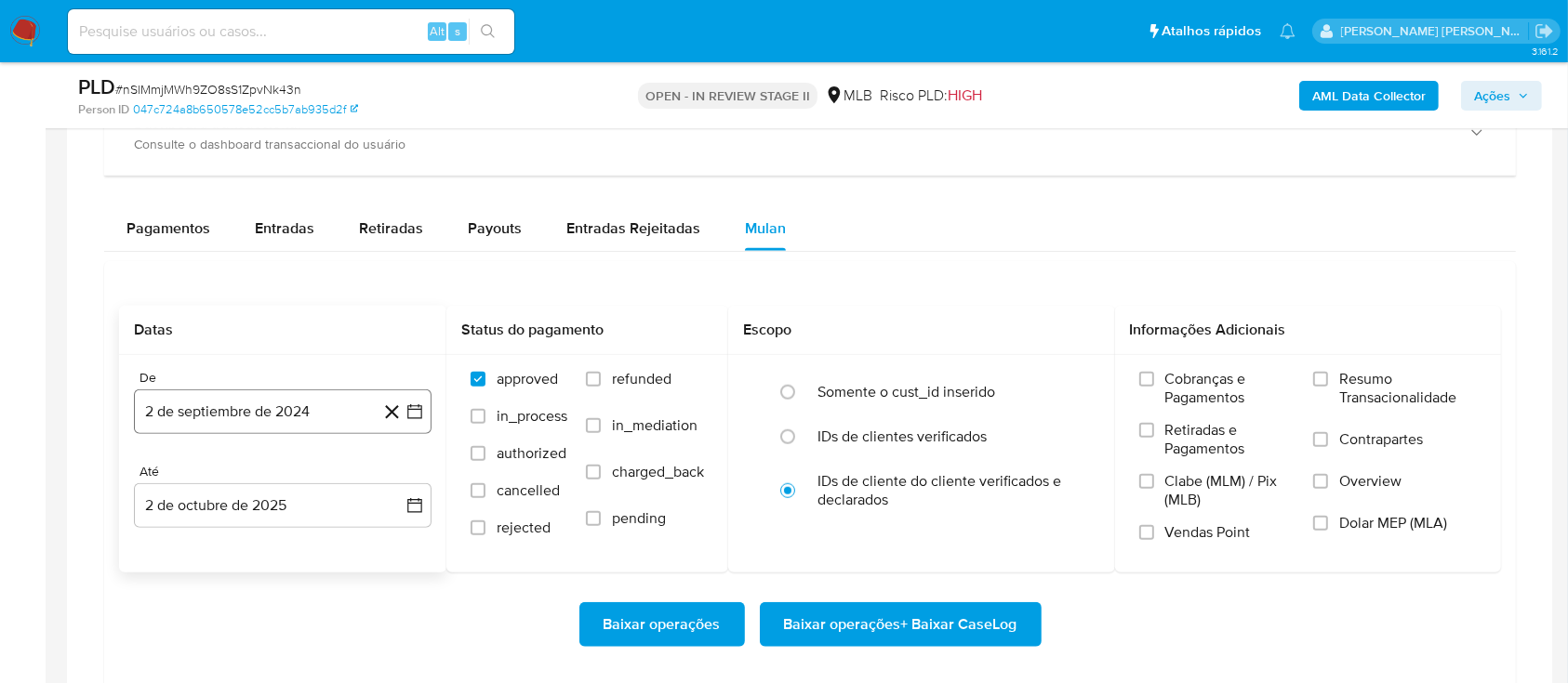
click at [225, 185] on button "2 de septiembre de 2024" at bounding box center [283, 411] width 298 height 44
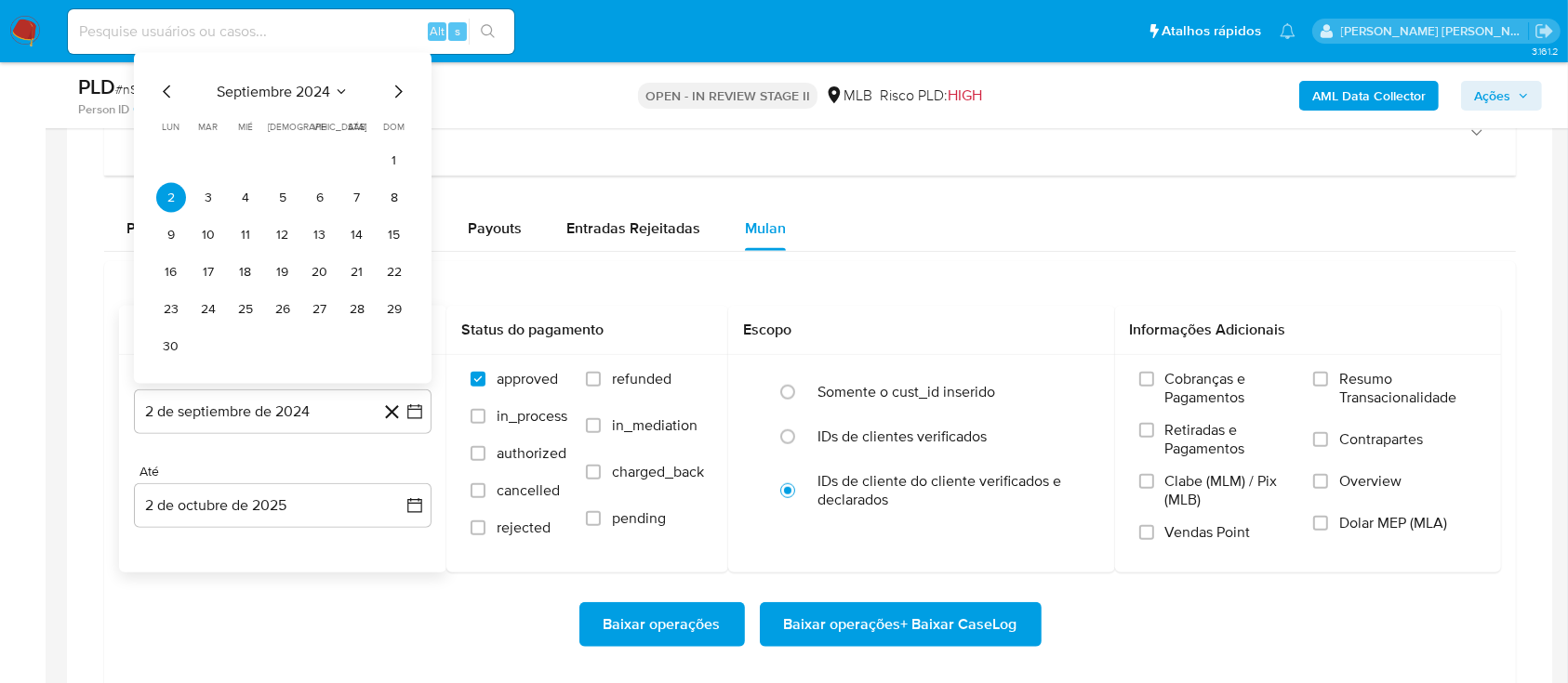
click at [295, 96] on span "septiembre 2024" at bounding box center [273, 92] width 113 height 19
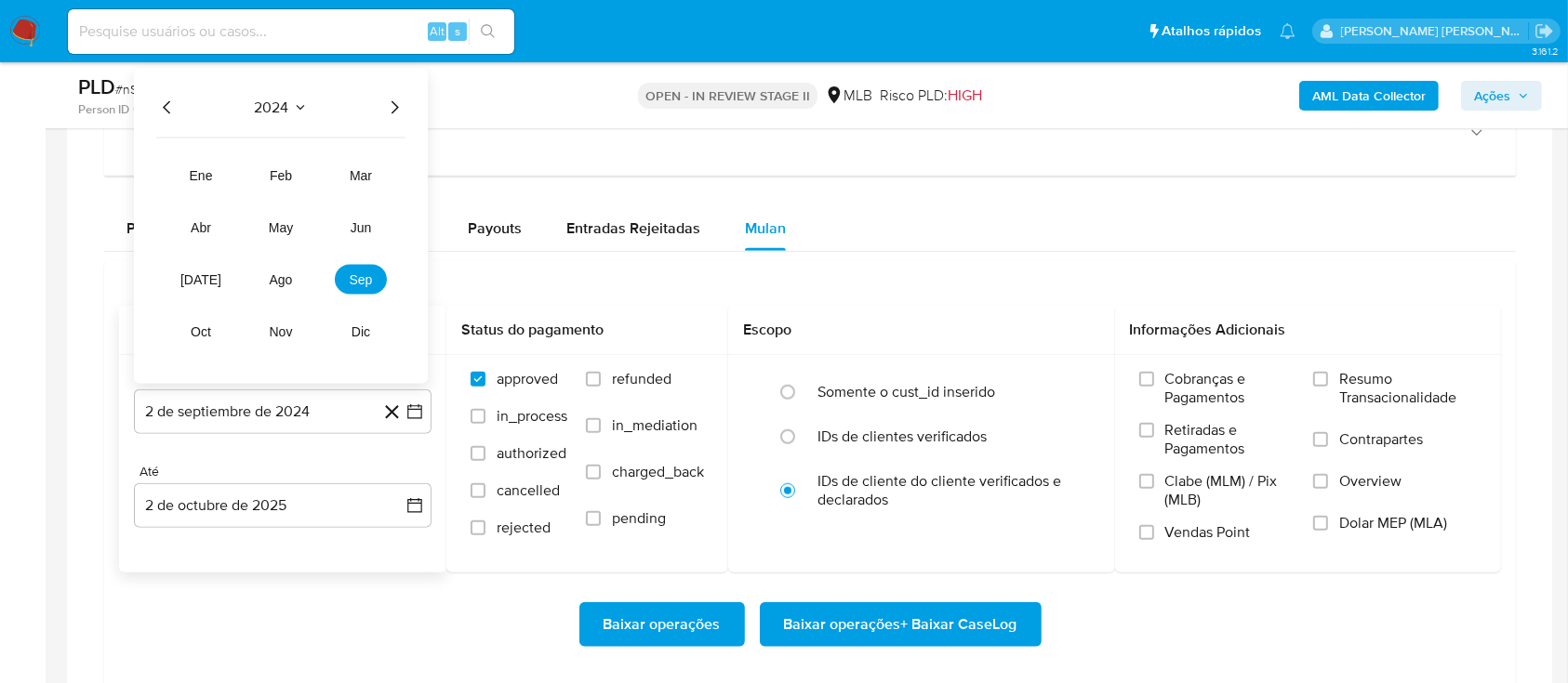
click at [393, 102] on icon "Año siguiente" at bounding box center [395, 107] width 8 height 13
click at [272, 185] on span "ago" at bounding box center [281, 279] width 24 height 15
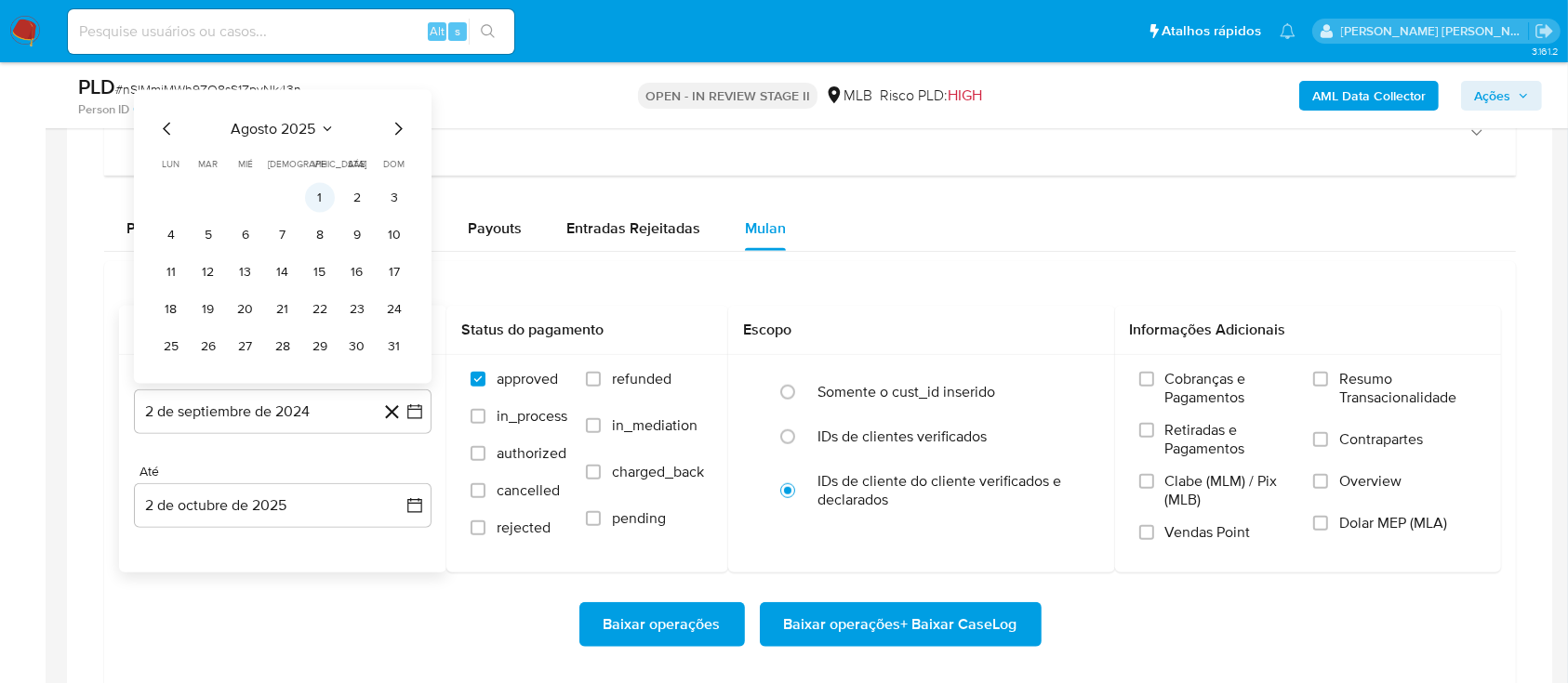
click at [318, 185] on button "1" at bounding box center [320, 198] width 30 height 30
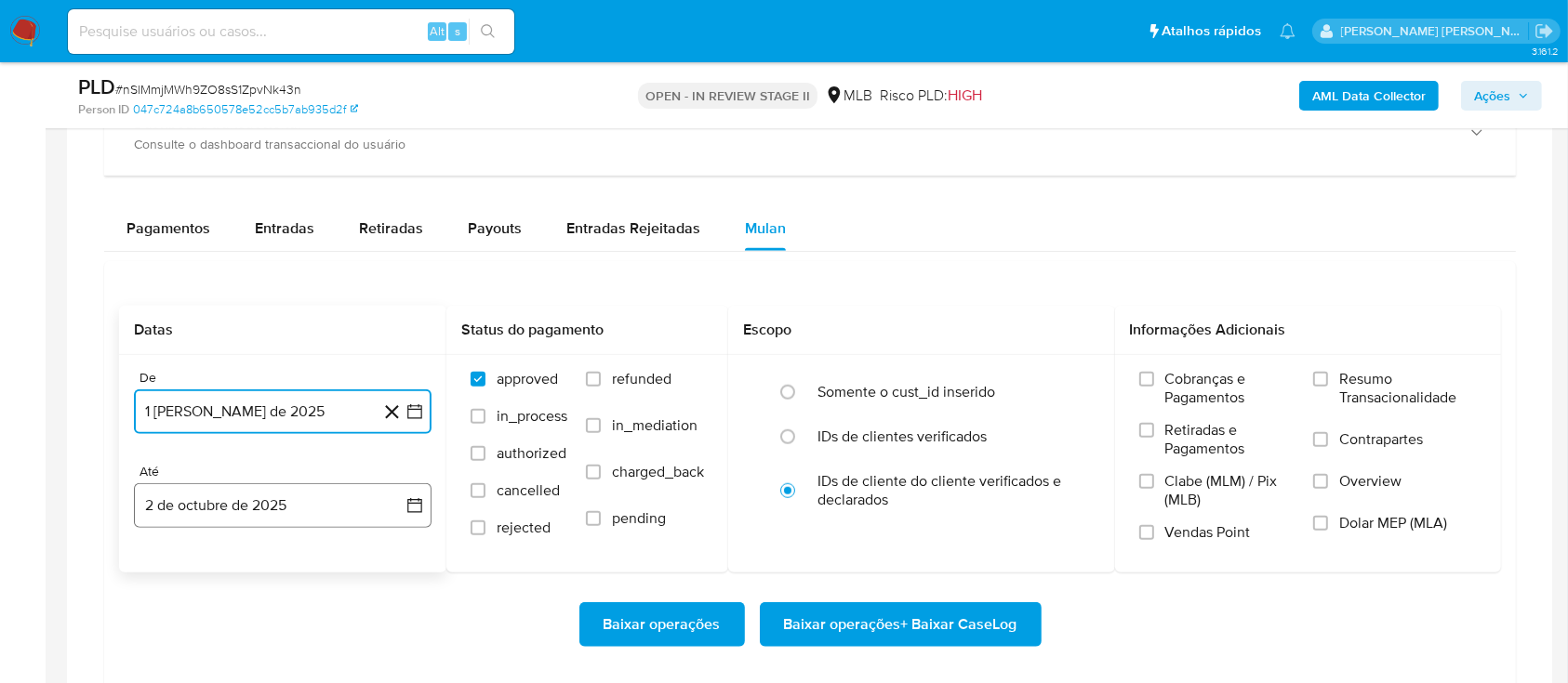
click at [266, 185] on button "2 de octubre de 2025" at bounding box center [283, 505] width 298 height 44
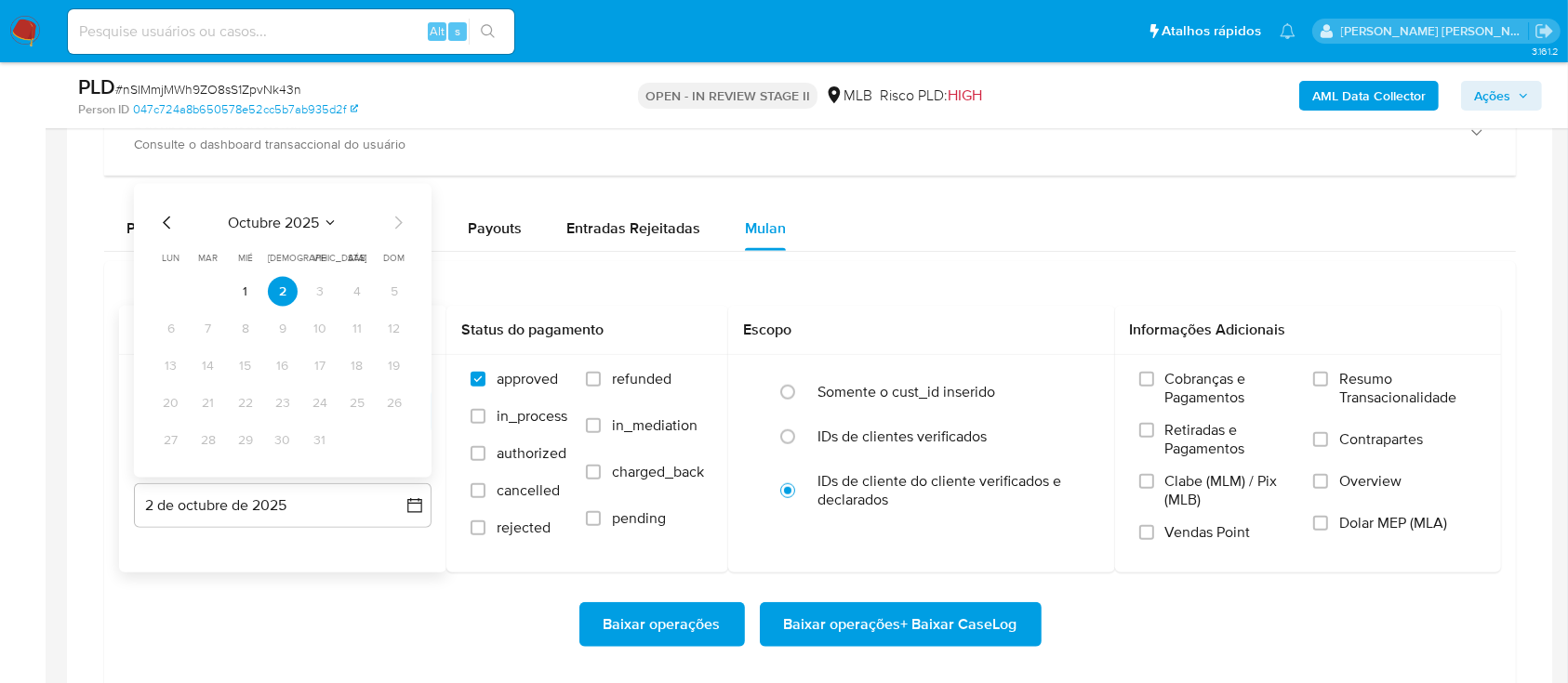
drag, startPoint x: 161, startPoint y: 216, endPoint x: 169, endPoint y: 231, distance: 17.0
click at [162, 185] on icon "Mes anterior" at bounding box center [167, 223] width 23 height 23
click at [211, 185] on button "30" at bounding box center [208, 441] width 30 height 30
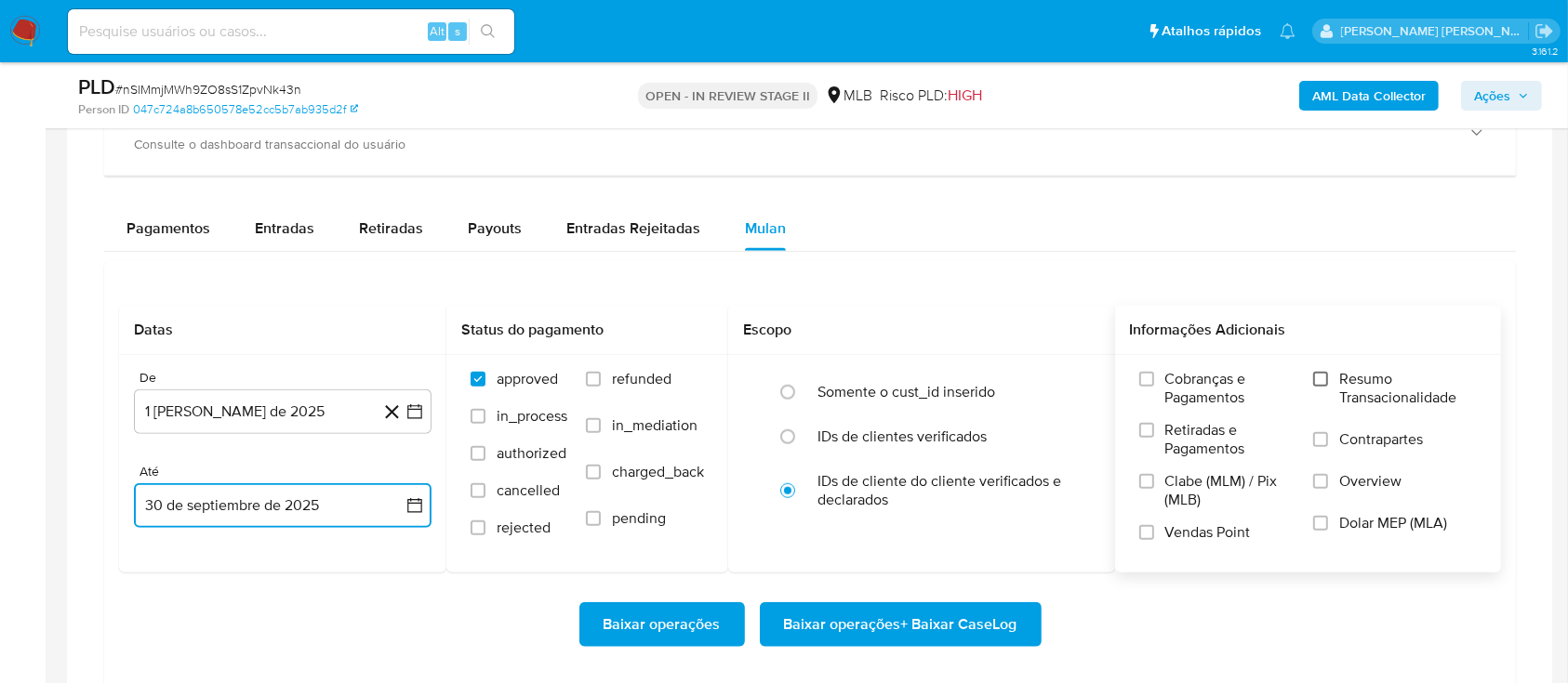
click at [1327, 185] on input "Resumo Transacionalidade" at bounding box center [1319, 378] width 15 height 15
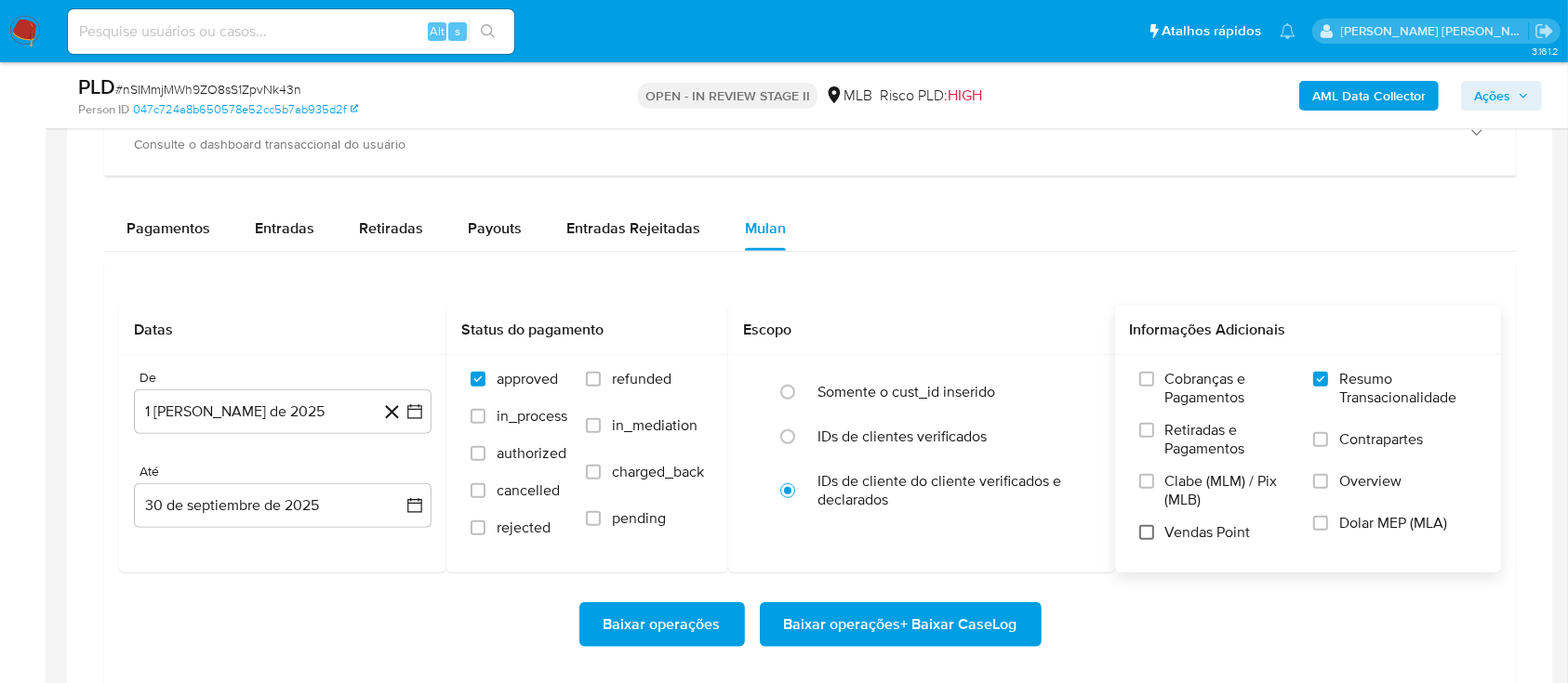
click at [1147, 185] on input "Vendas Point" at bounding box center [1146, 532] width 15 height 15
click at [825, 185] on span "Baixar operações + Baixar CaseLog" at bounding box center [900, 624] width 234 height 40
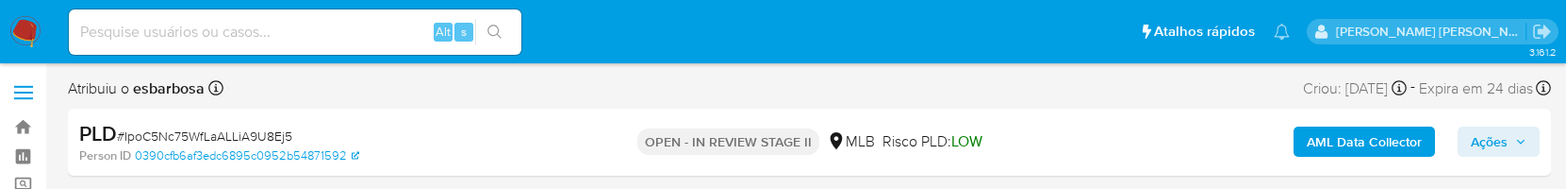
select select "10"
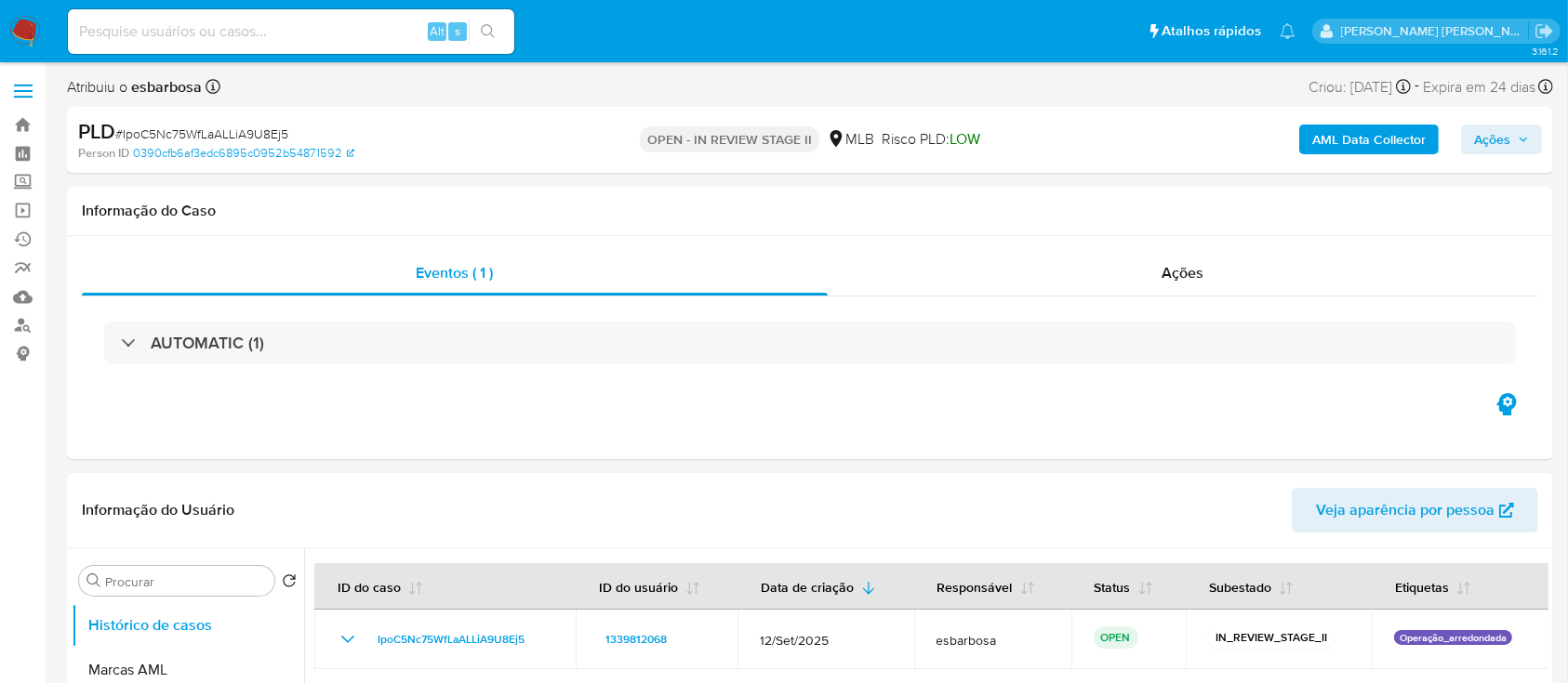
click at [222, 134] on span "# IpoC5Nc75WfLaALLiA9U8Ej5" at bounding box center [201, 133] width 173 height 19
copy span "IpoC5Nc75WfLaALLiA9U8Ej5"
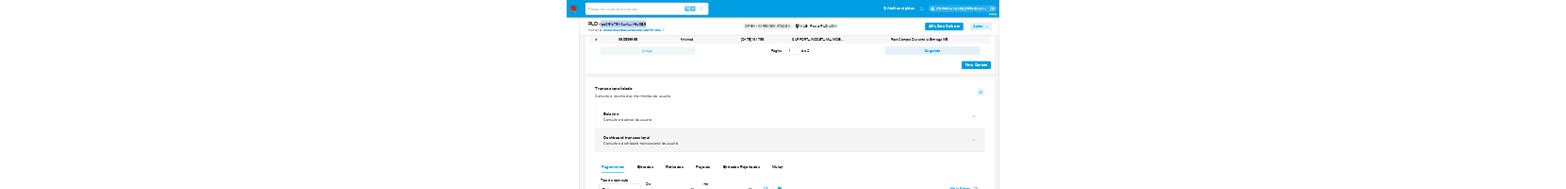
scroll to position [1509, 0]
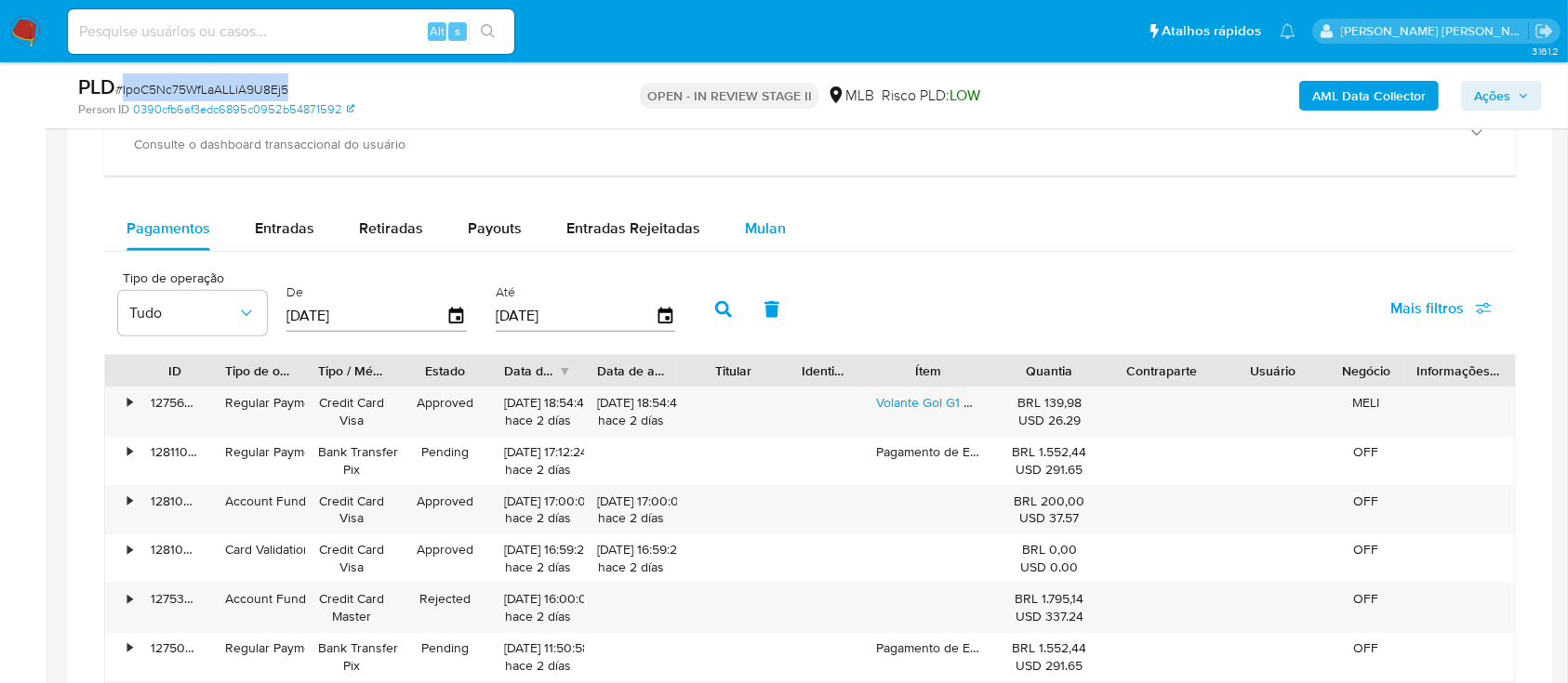
drag, startPoint x: 766, startPoint y: 222, endPoint x: 795, endPoint y: 242, distance: 35.2
click at [766, 185] on span "Mulan" at bounding box center [764, 229] width 40 height 22
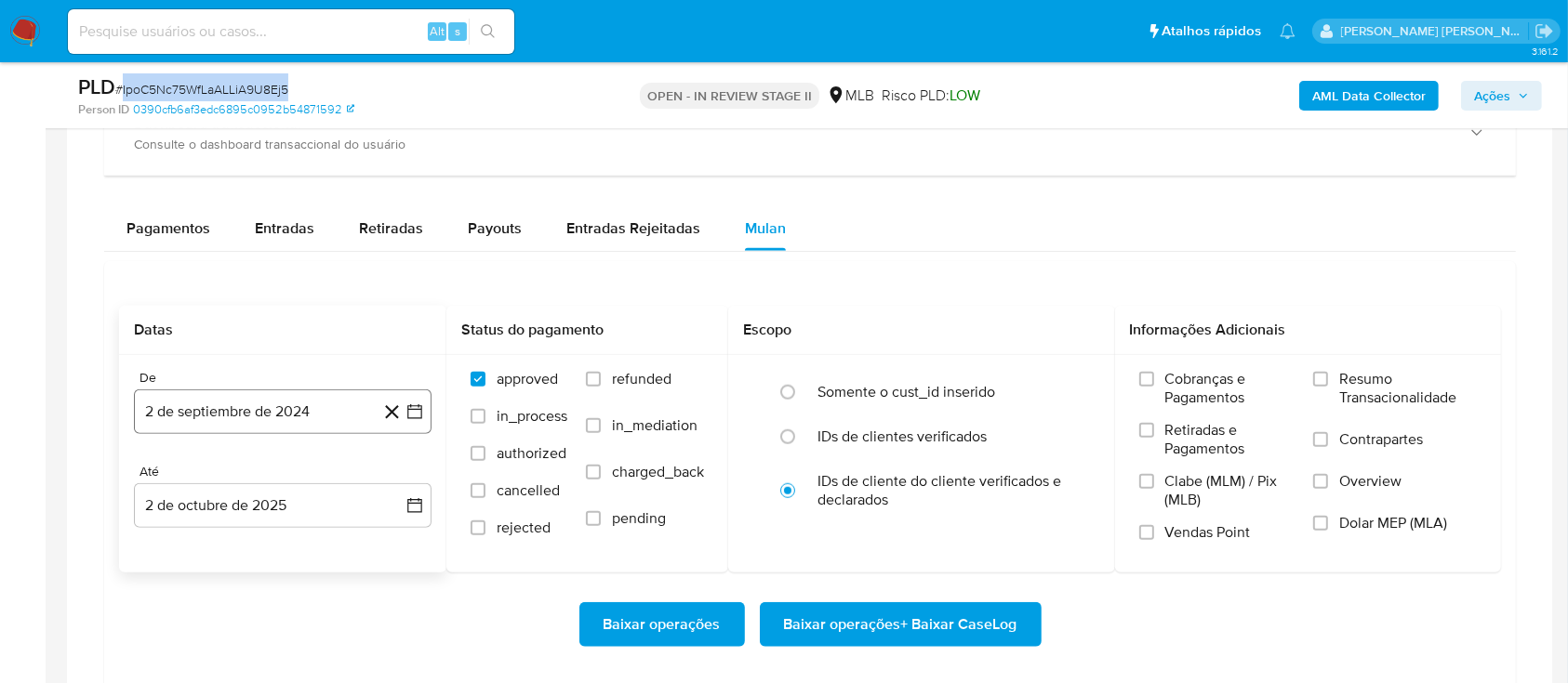
click at [257, 185] on button "2 de septiembre de 2024" at bounding box center [283, 411] width 298 height 44
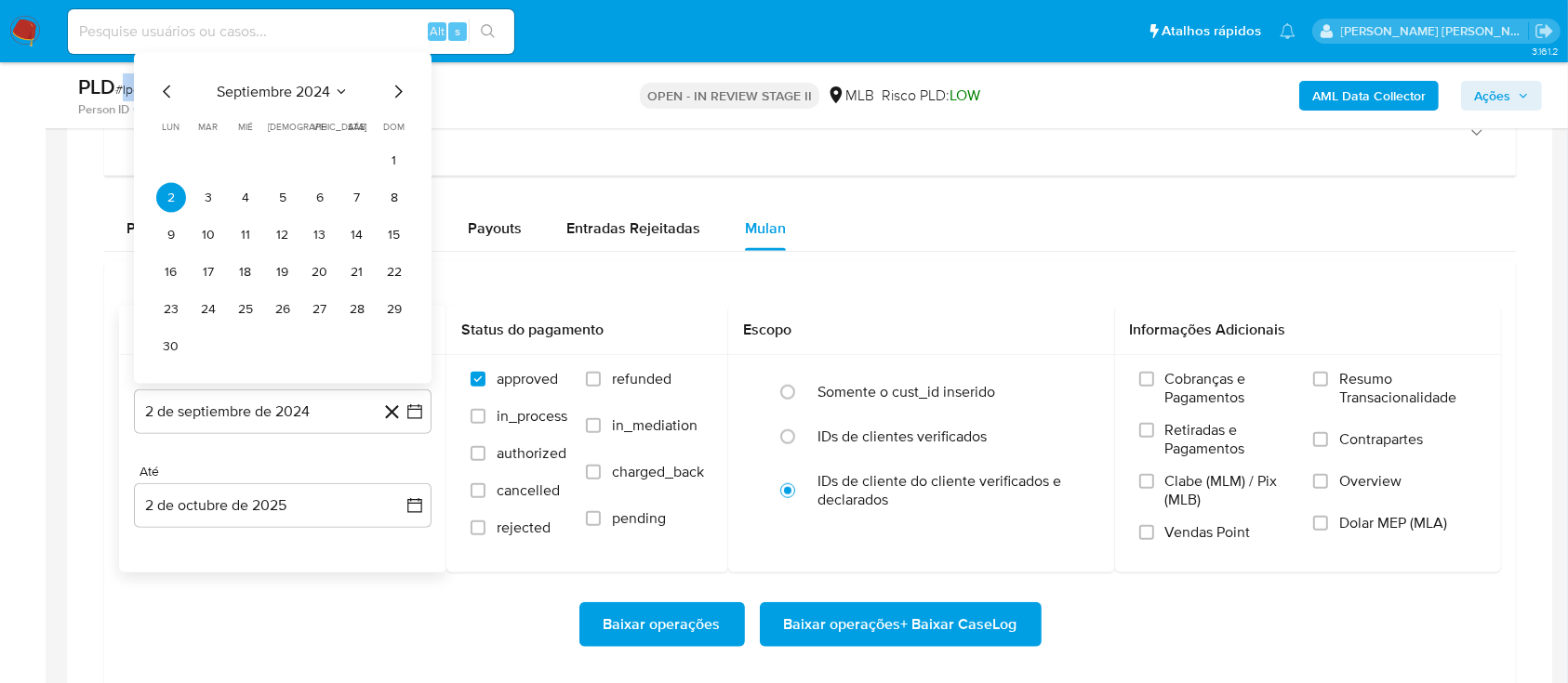
click at [285, 96] on span "septiembre 2024" at bounding box center [273, 92] width 113 height 19
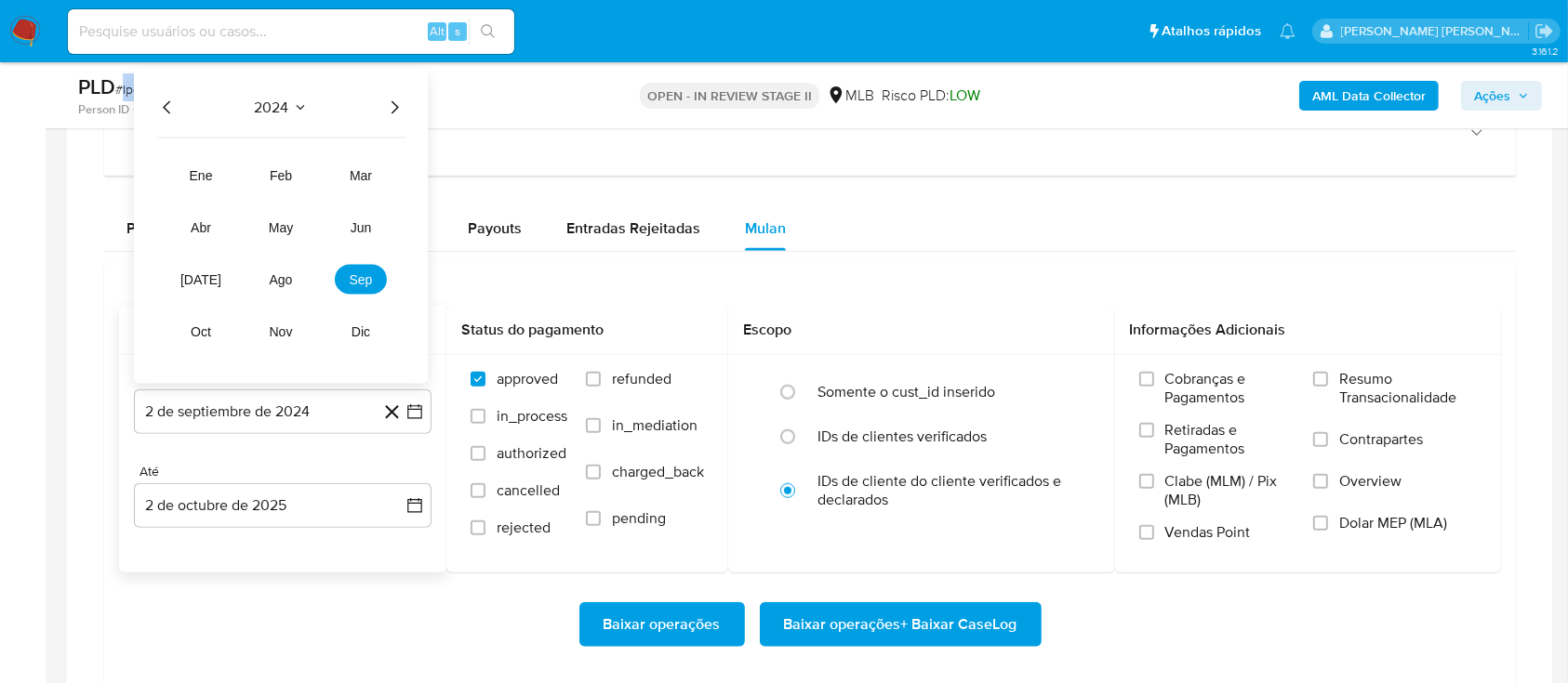
click at [389, 112] on icon "Año siguiente" at bounding box center [393, 107] width 23 height 23
click at [280, 185] on span "ago" at bounding box center [281, 279] width 24 height 15
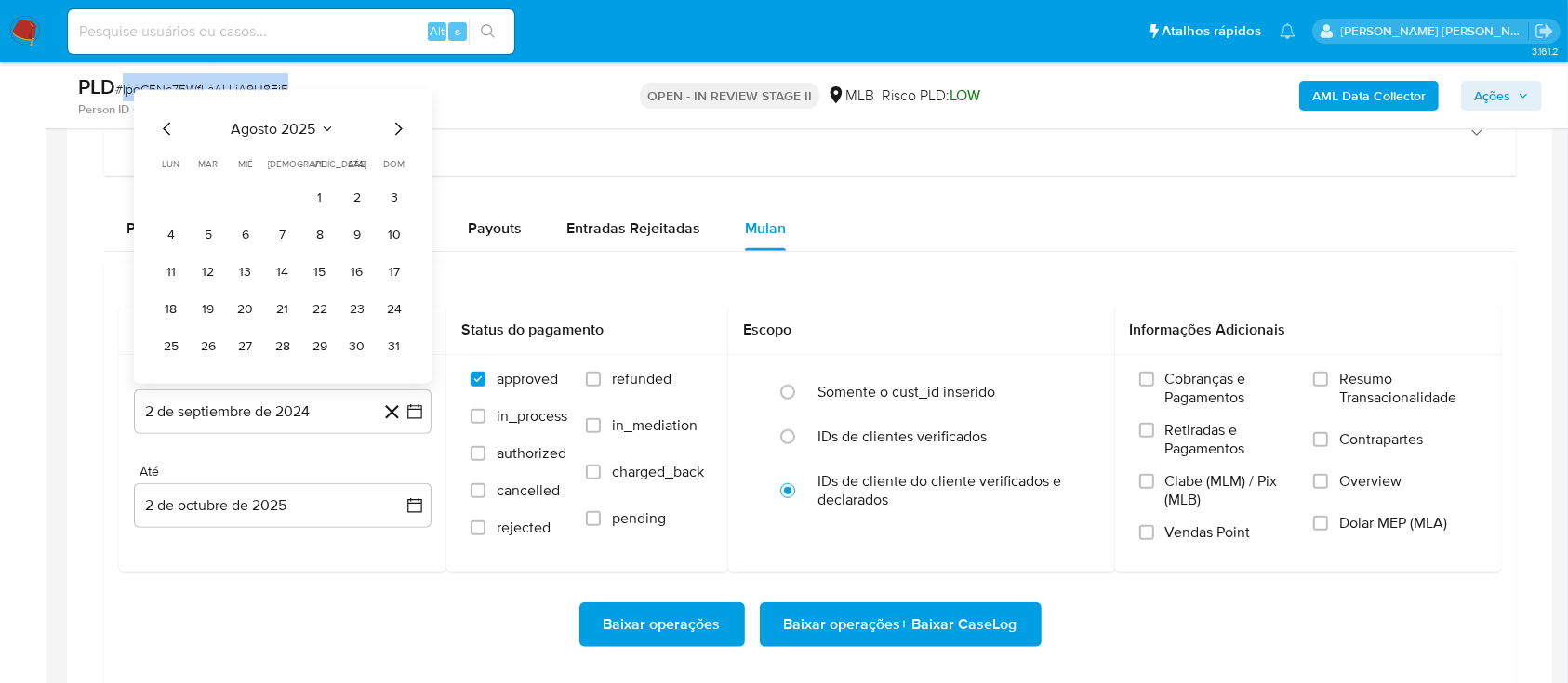
click at [316, 185] on button "1" at bounding box center [320, 198] width 30 height 30
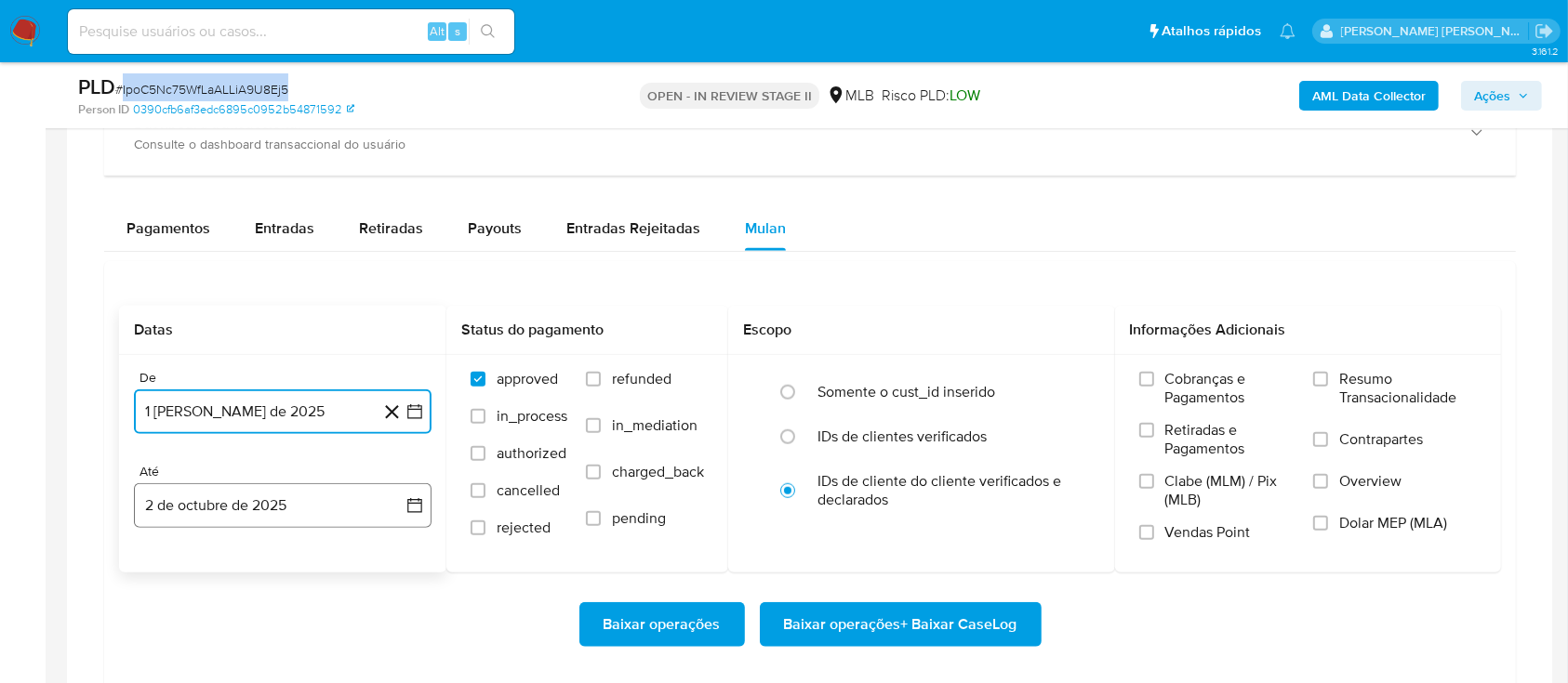
click at [274, 185] on button "2 de octubre de 2025" at bounding box center [283, 505] width 298 height 44
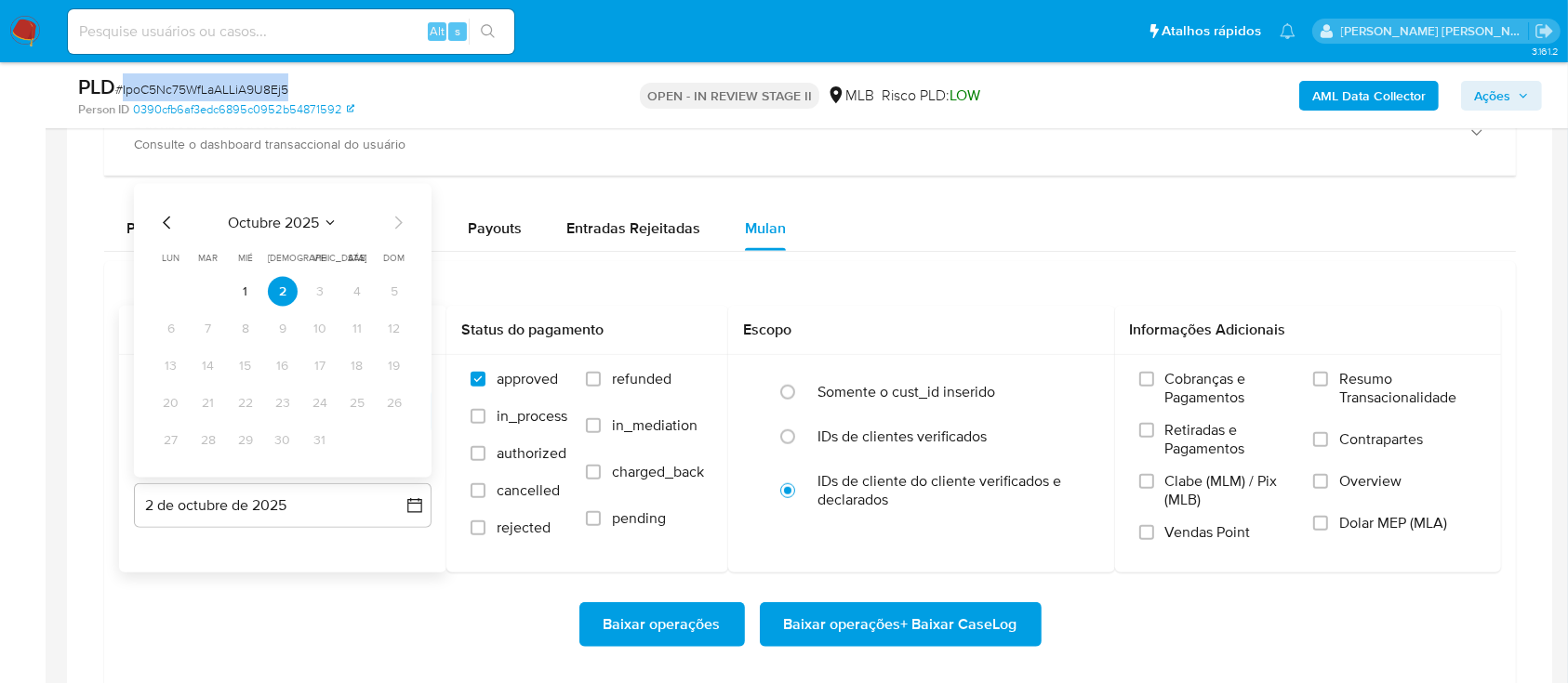
click at [165, 185] on icon "Mes anterior" at bounding box center [167, 223] width 8 height 13
click at [210, 185] on button "30" at bounding box center [208, 441] width 30 height 30
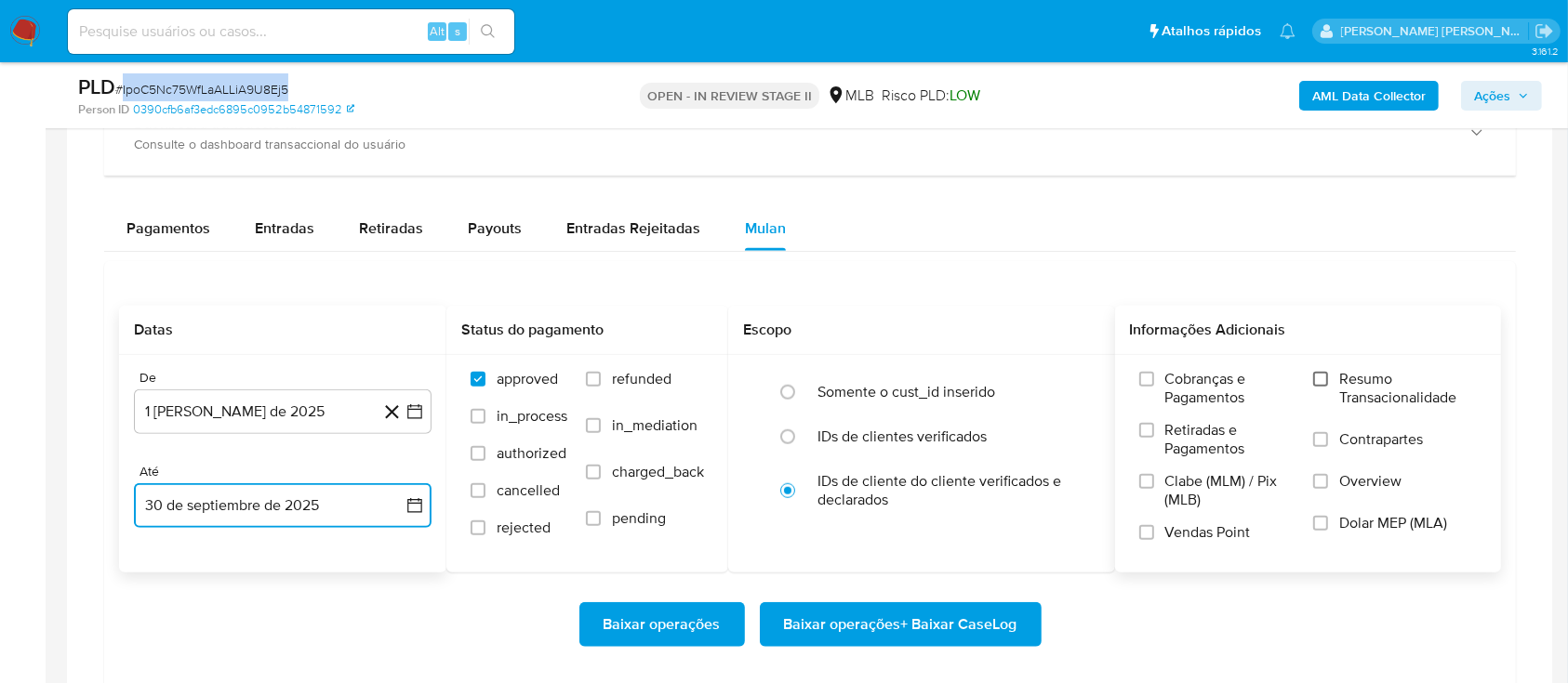
click at [1320, 185] on input "Resumo Transacionalidade" at bounding box center [1319, 378] width 15 height 15
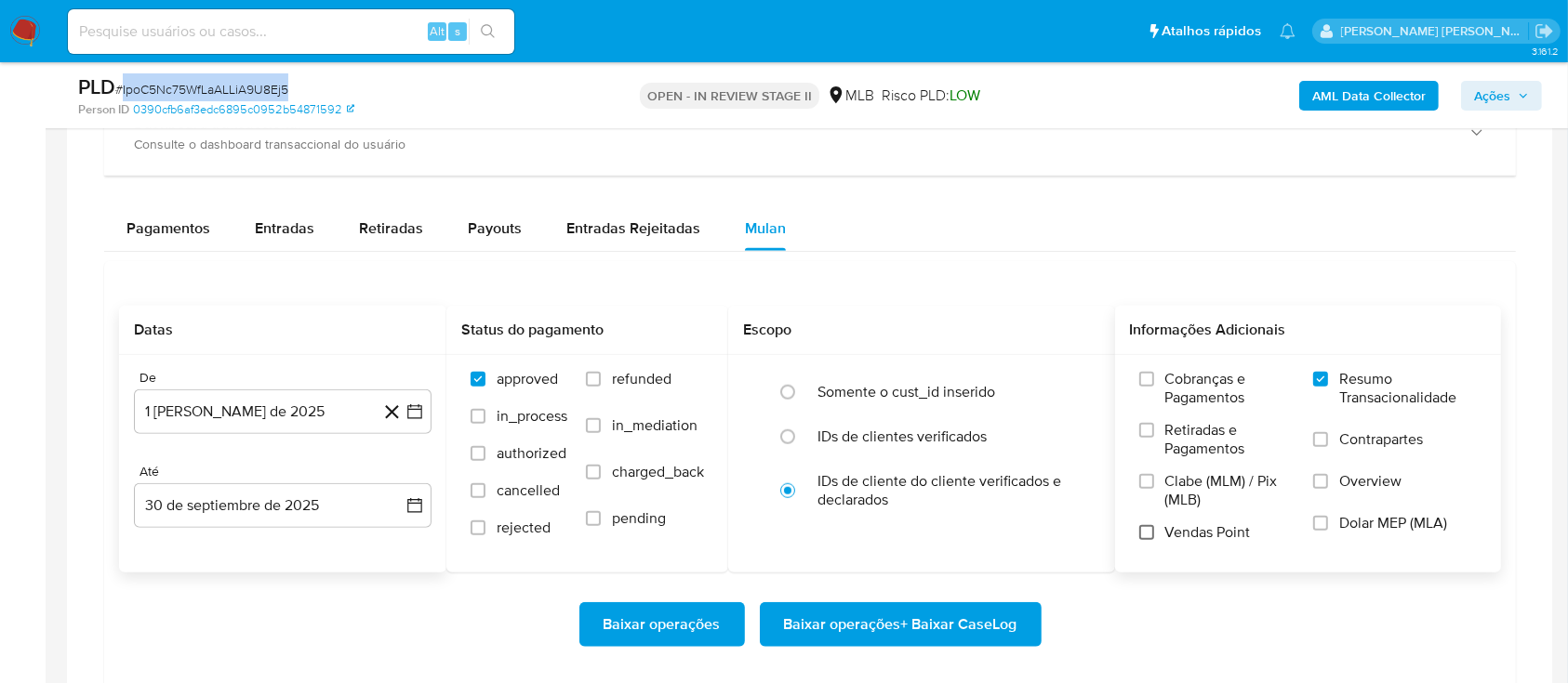
click at [1150, 185] on input "Vendas Point" at bounding box center [1146, 532] width 15 height 15
click at [904, 185] on span "Baixar operações + Baixar CaseLog" at bounding box center [900, 624] width 234 height 40
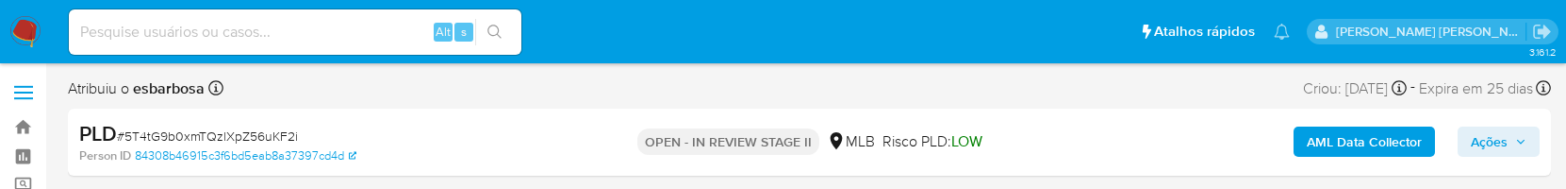
select select "10"
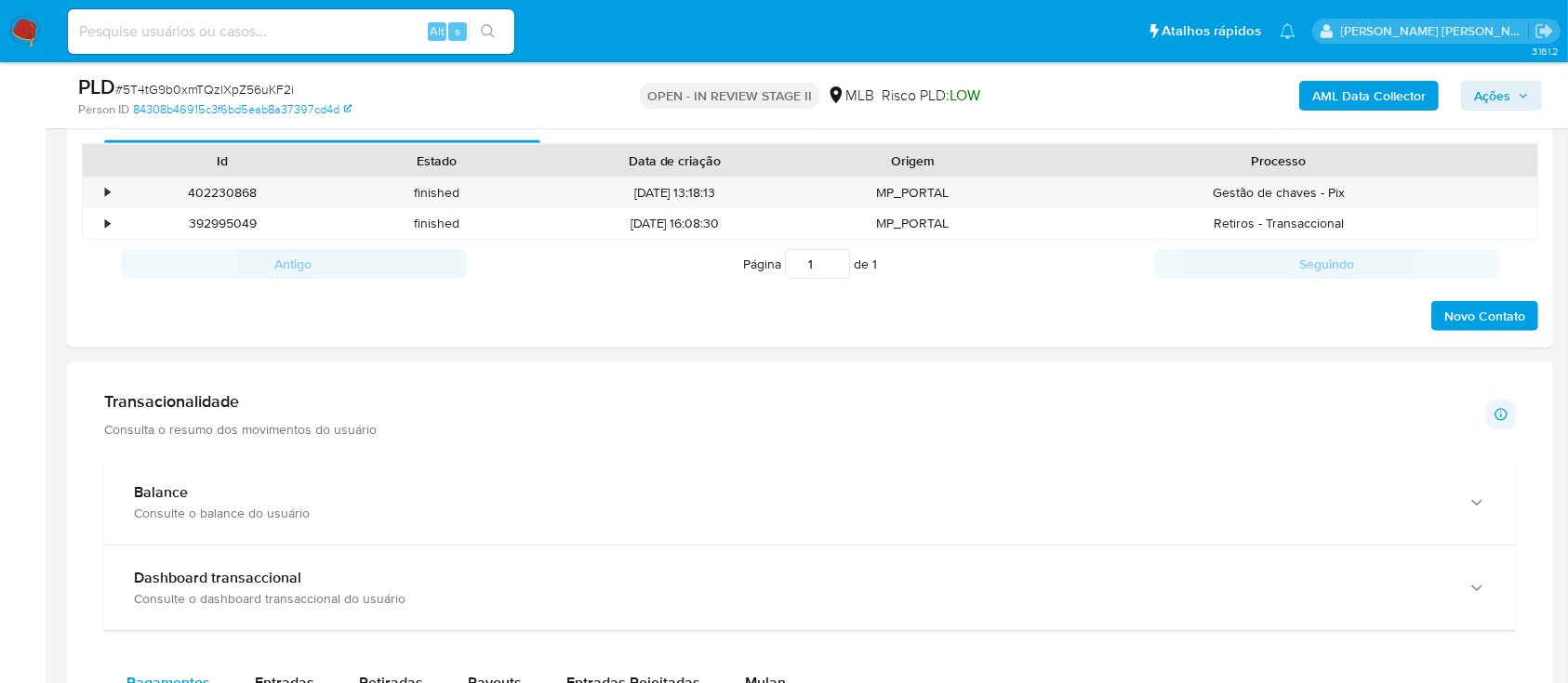
scroll to position [1239, 0]
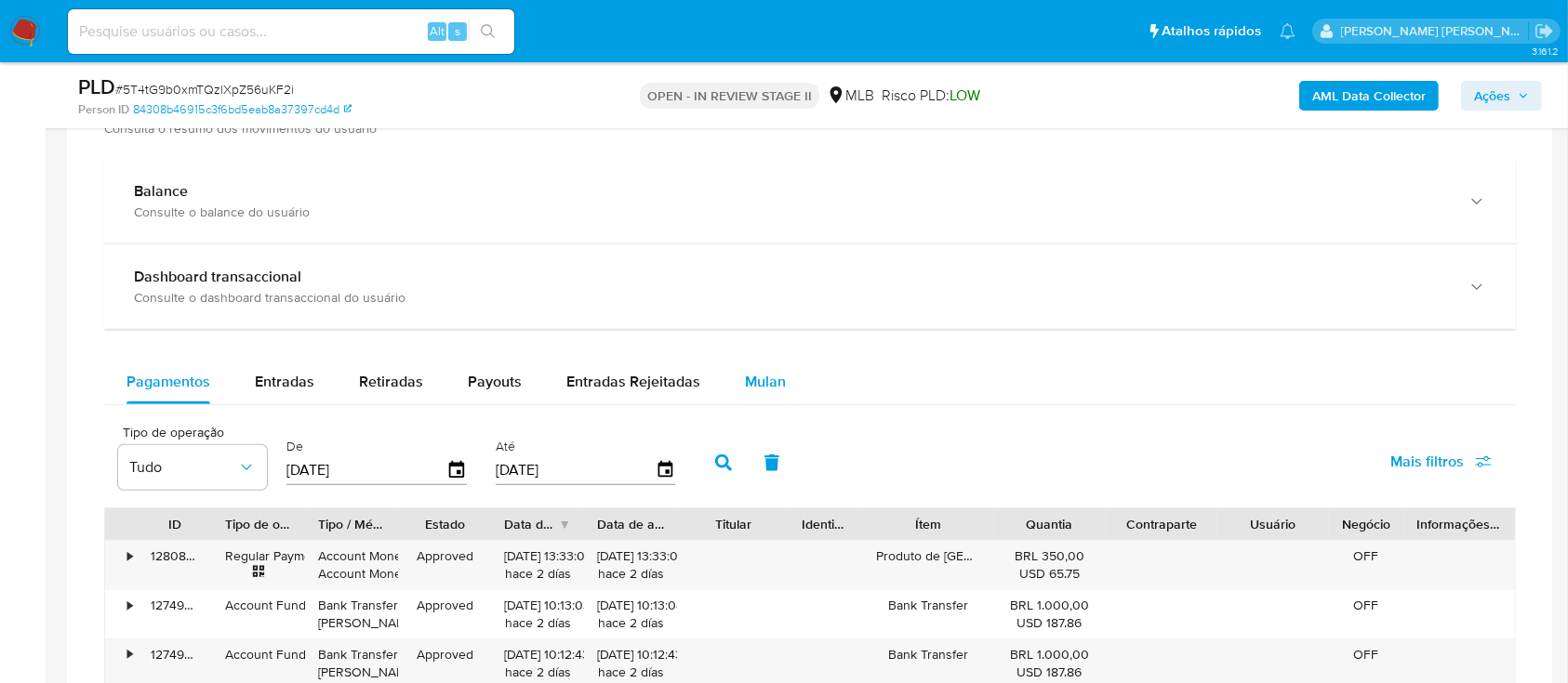
click at [766, 185] on span "Mulan" at bounding box center [764, 381] width 40 height 22
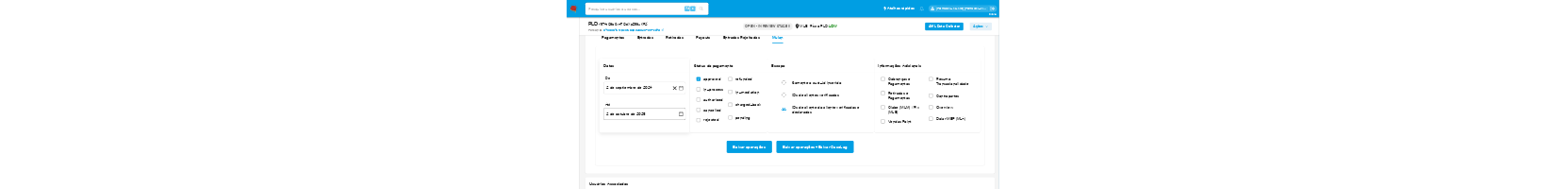
scroll to position [1509, 0]
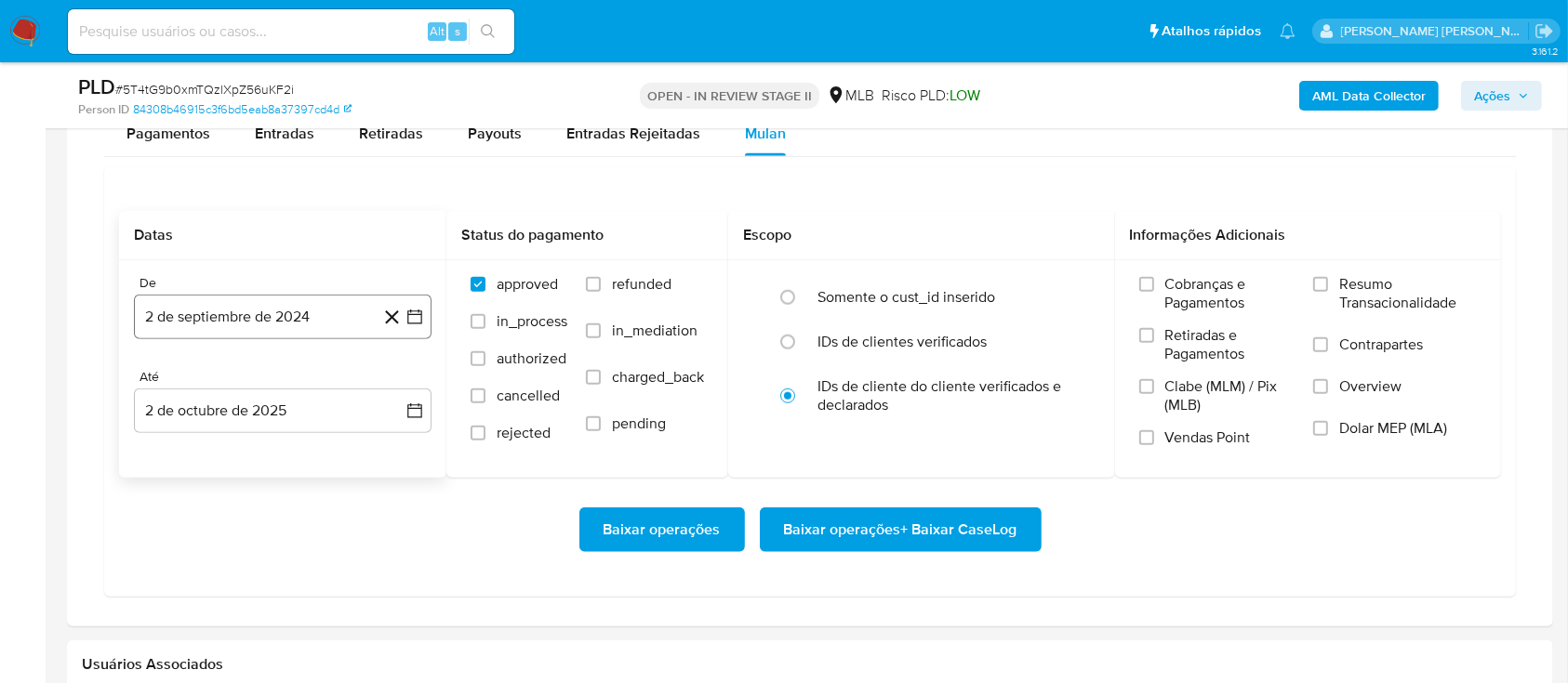
click at [313, 185] on button "2 de septiembre de 2024" at bounding box center [283, 316] width 298 height 44
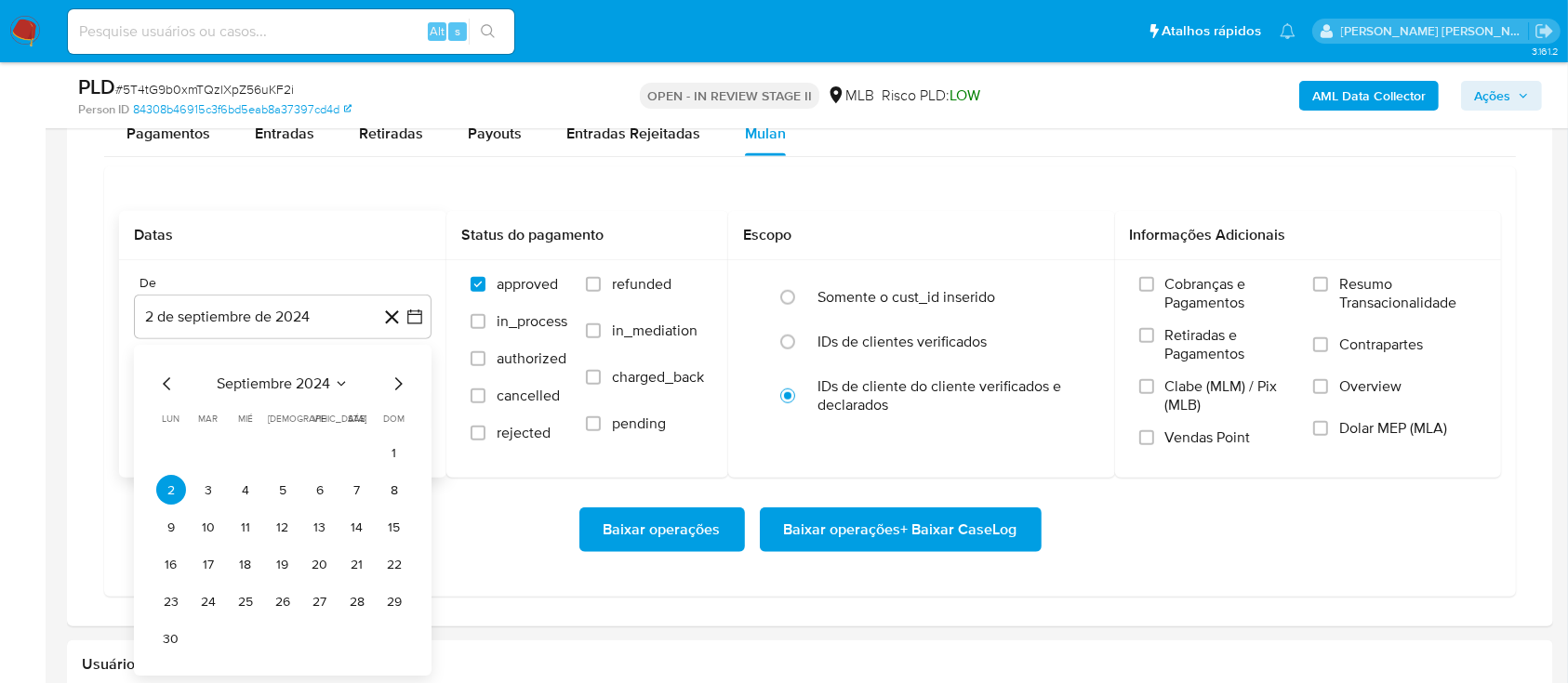
click at [275, 185] on span "septiembre 2024" at bounding box center [273, 384] width 113 height 19
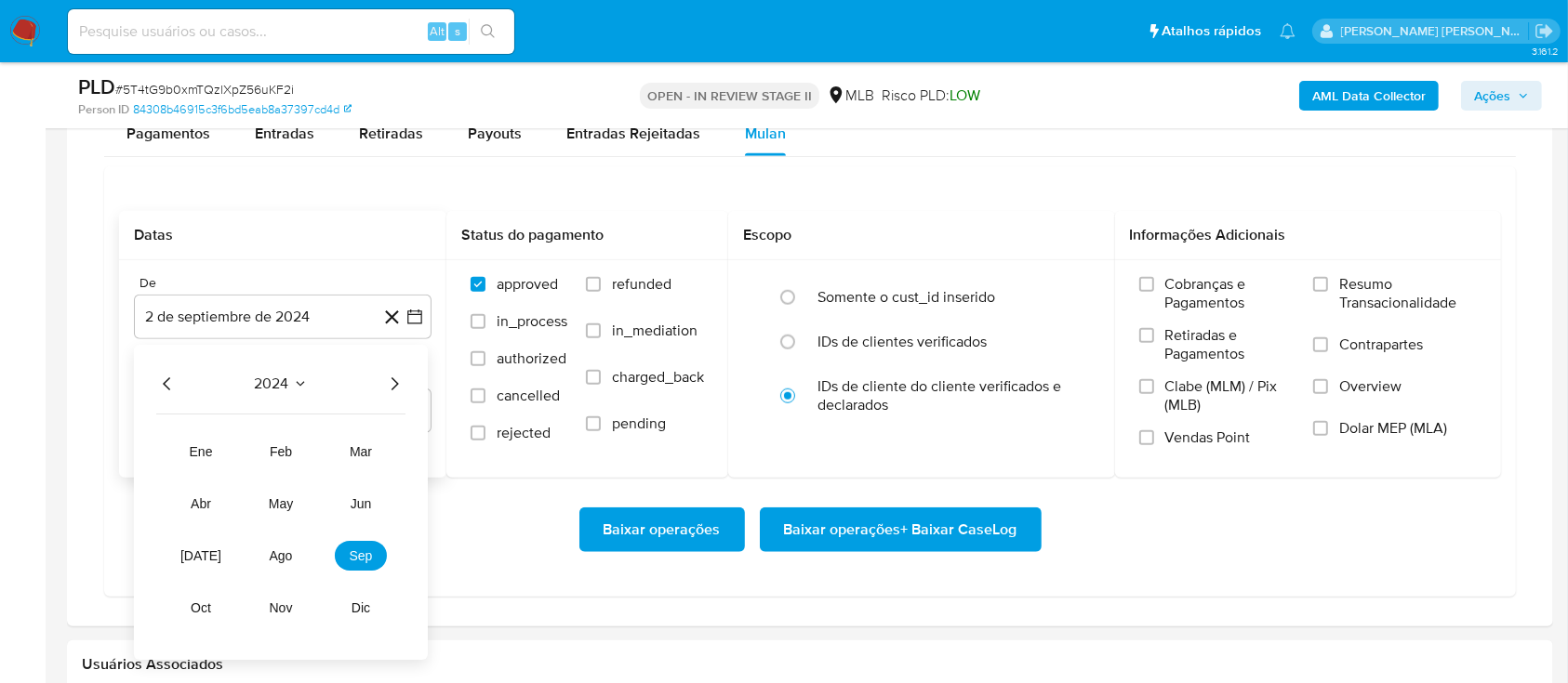
click at [386, 185] on icon "Año siguiente" at bounding box center [393, 384] width 23 height 23
click at [272, 185] on span "ago" at bounding box center [281, 556] width 24 height 15
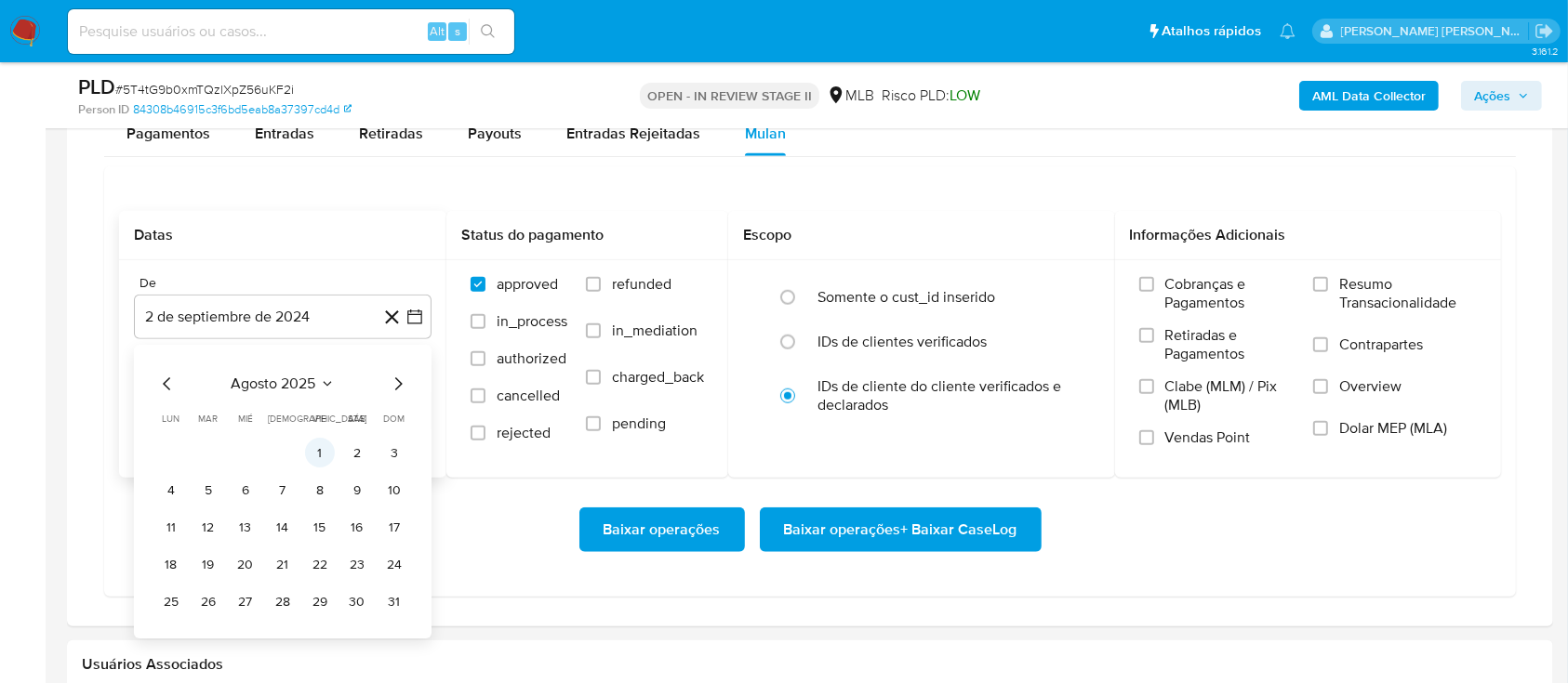
click at [320, 185] on button "1" at bounding box center [320, 453] width 30 height 30
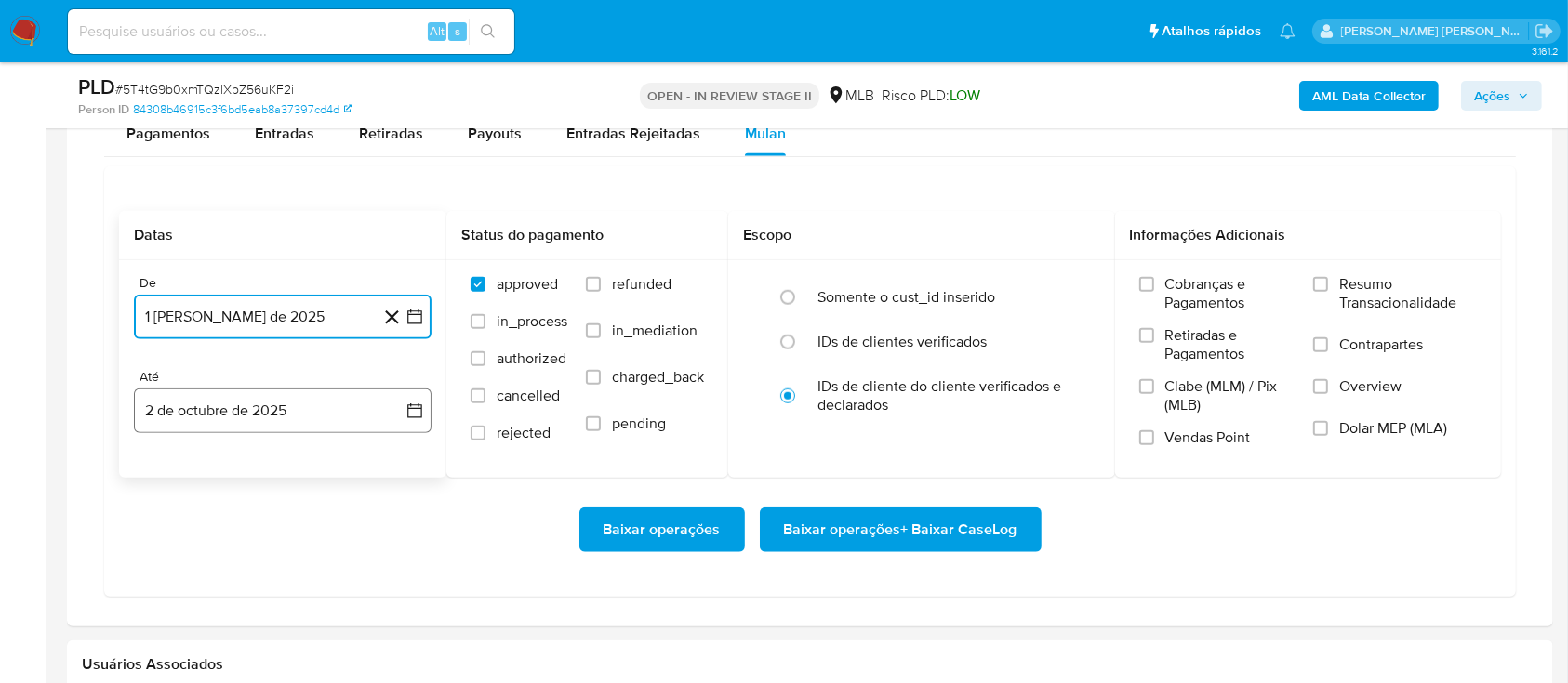
click at [308, 185] on button "2 de octubre de 2025" at bounding box center [283, 410] width 298 height 44
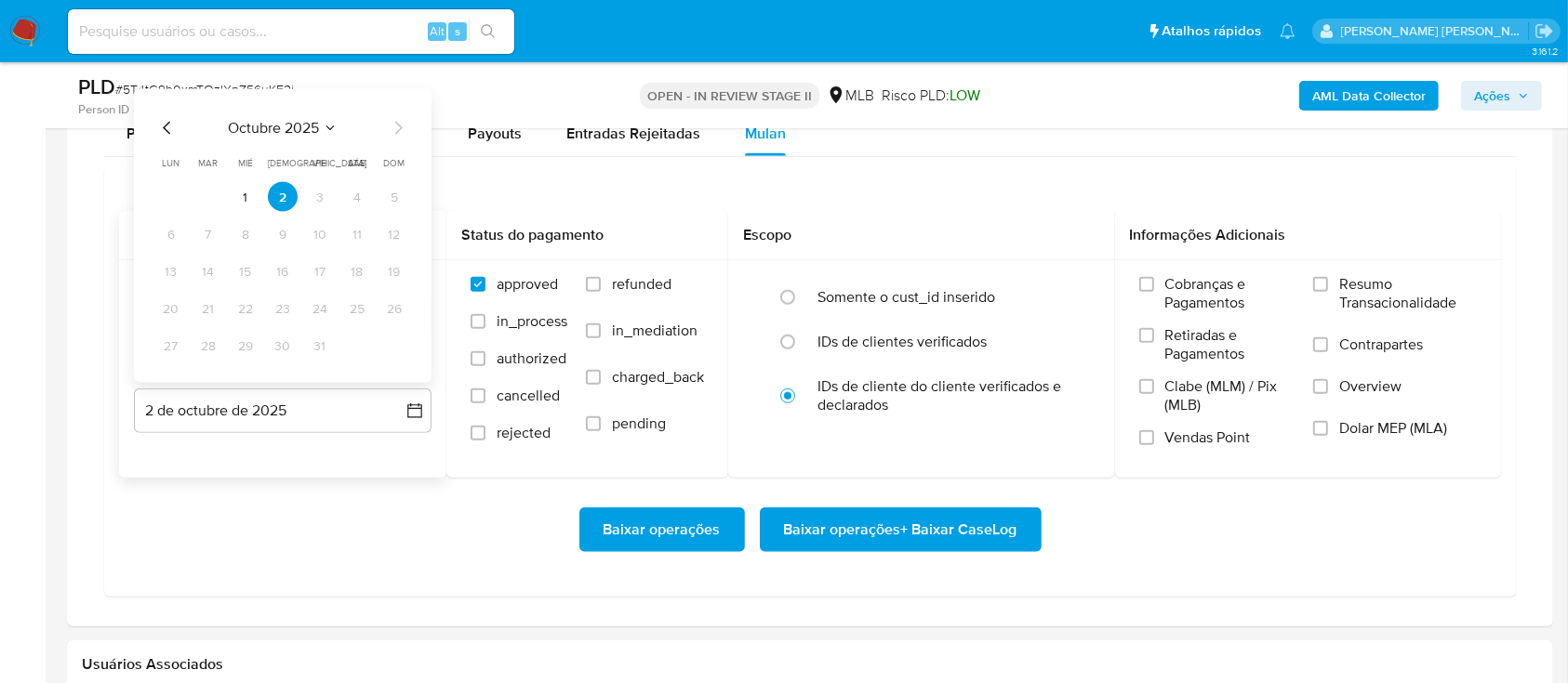
click at [169, 125] on icon "Mes anterior" at bounding box center [167, 128] width 23 height 23
click at [203, 185] on button "30" at bounding box center [208, 346] width 30 height 30
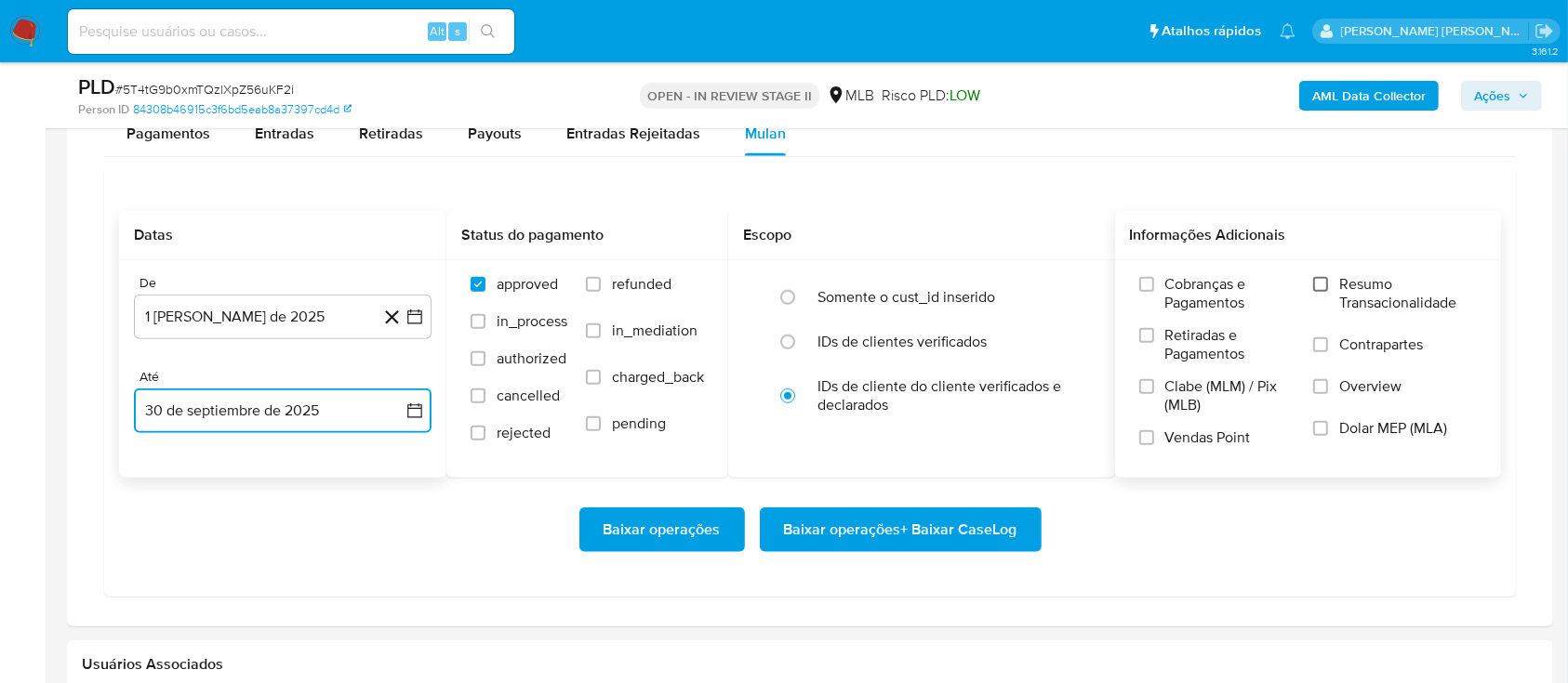
click at [1317, 185] on input "Resumo Transacionalidade" at bounding box center [1319, 284] width 15 height 15
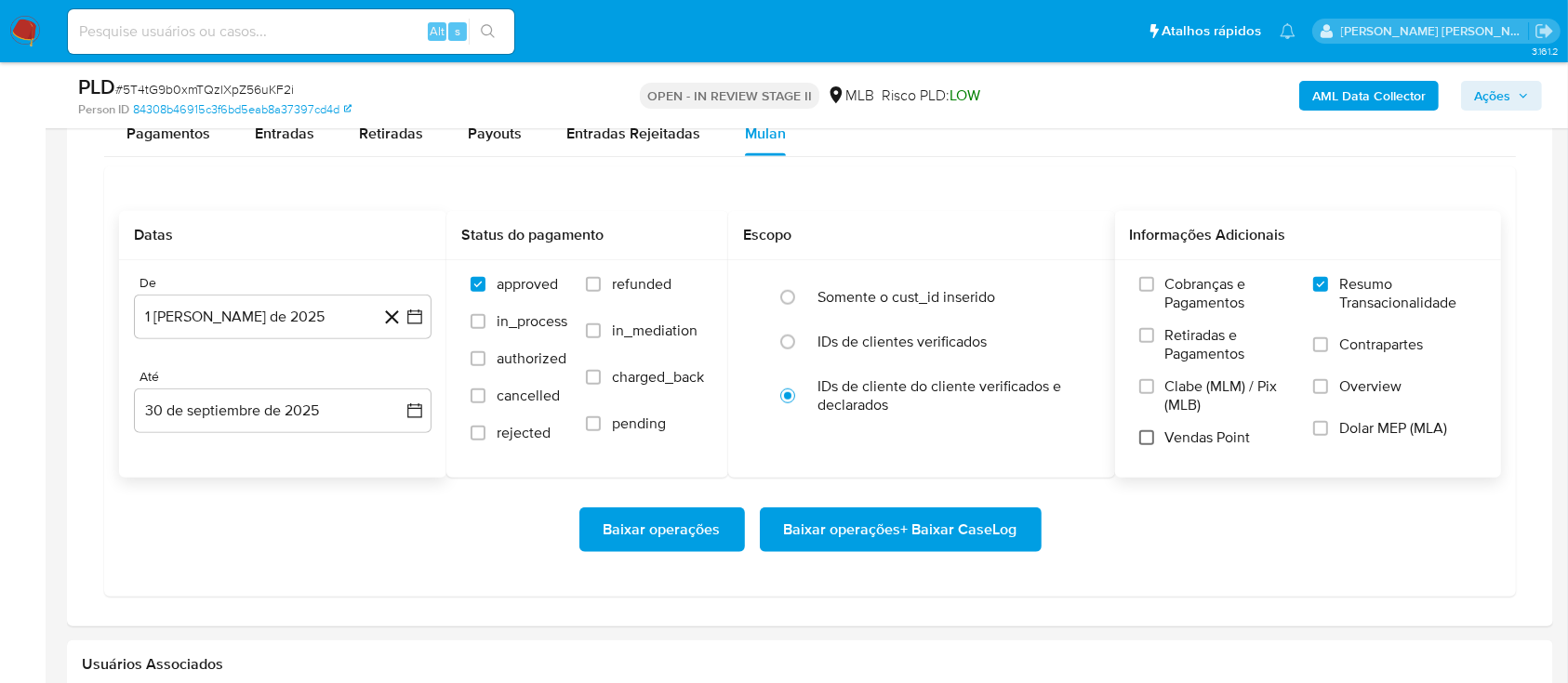
click at [1147, 185] on input "Vendas Point" at bounding box center [1146, 438] width 15 height 15
click at [892, 185] on span "Baixar operações + Baixar CaseLog" at bounding box center [900, 529] width 234 height 40
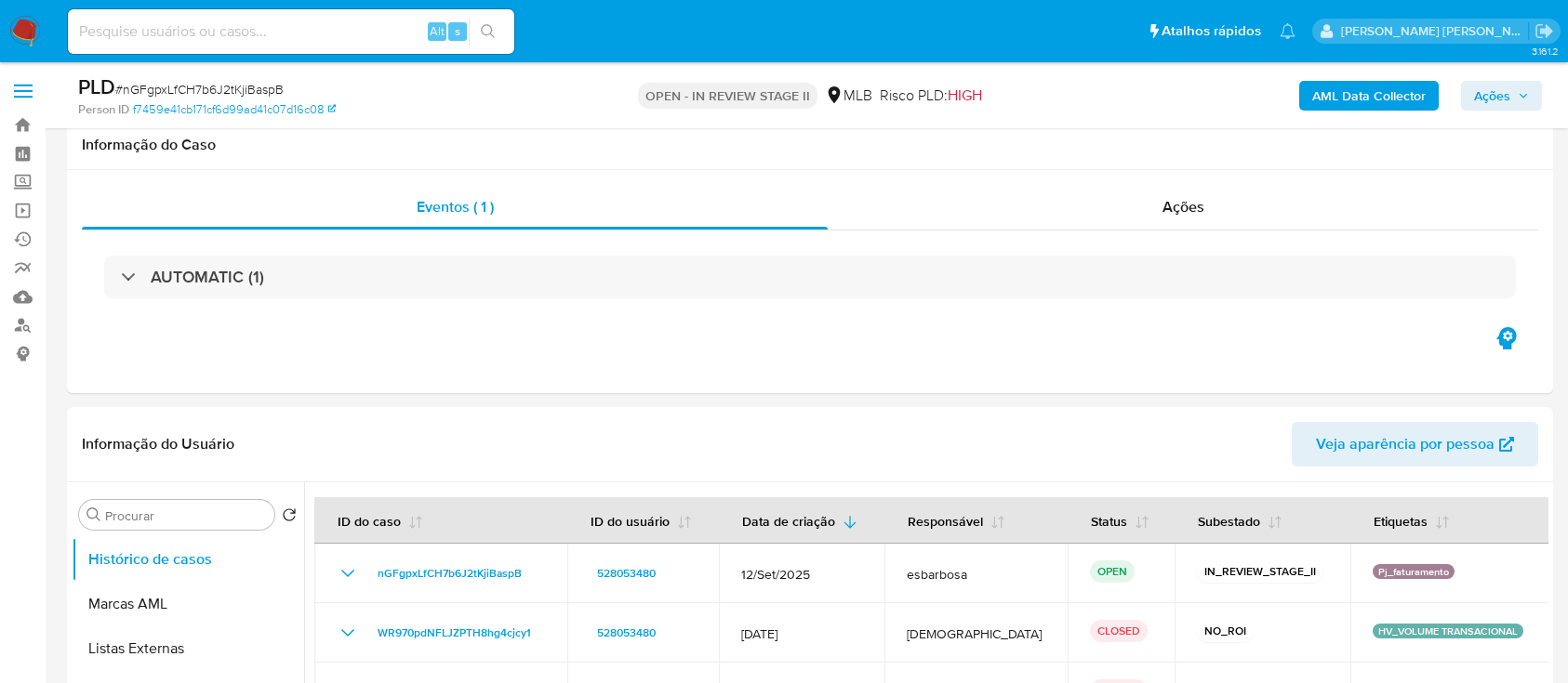
select select "10"
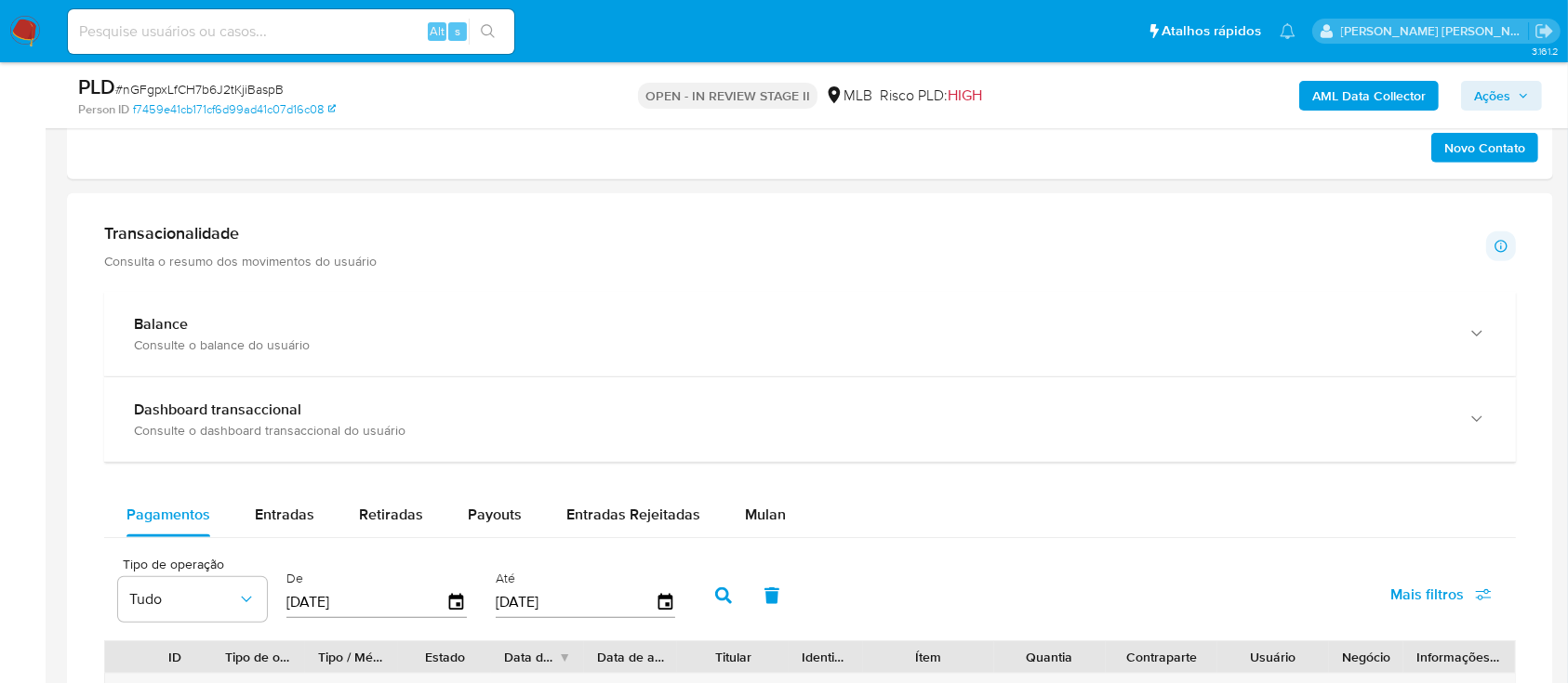
scroll to position [1239, 0]
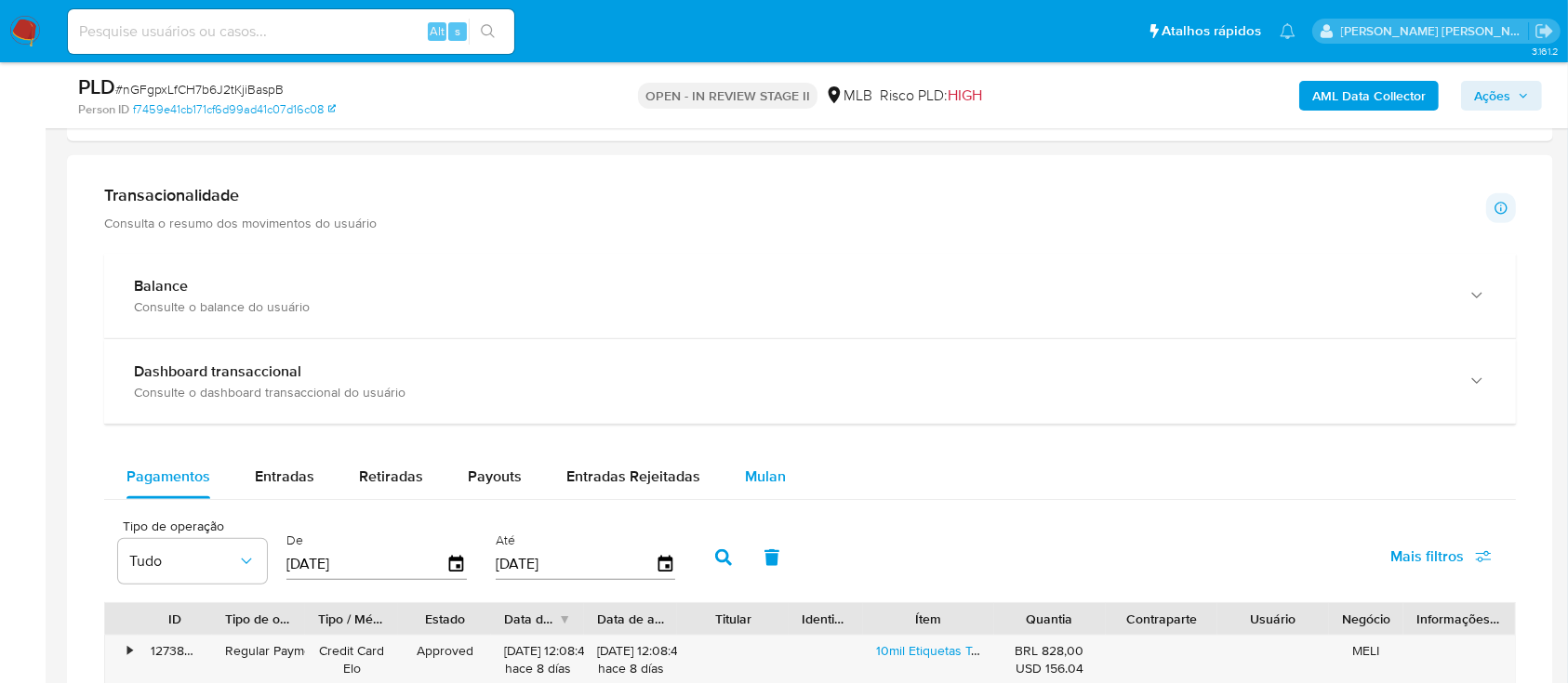
click at [762, 480] on span "Mulan" at bounding box center [764, 476] width 40 height 22
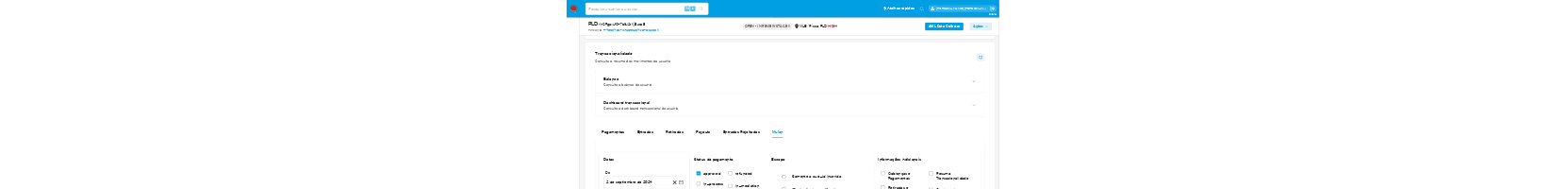
scroll to position [1509, 0]
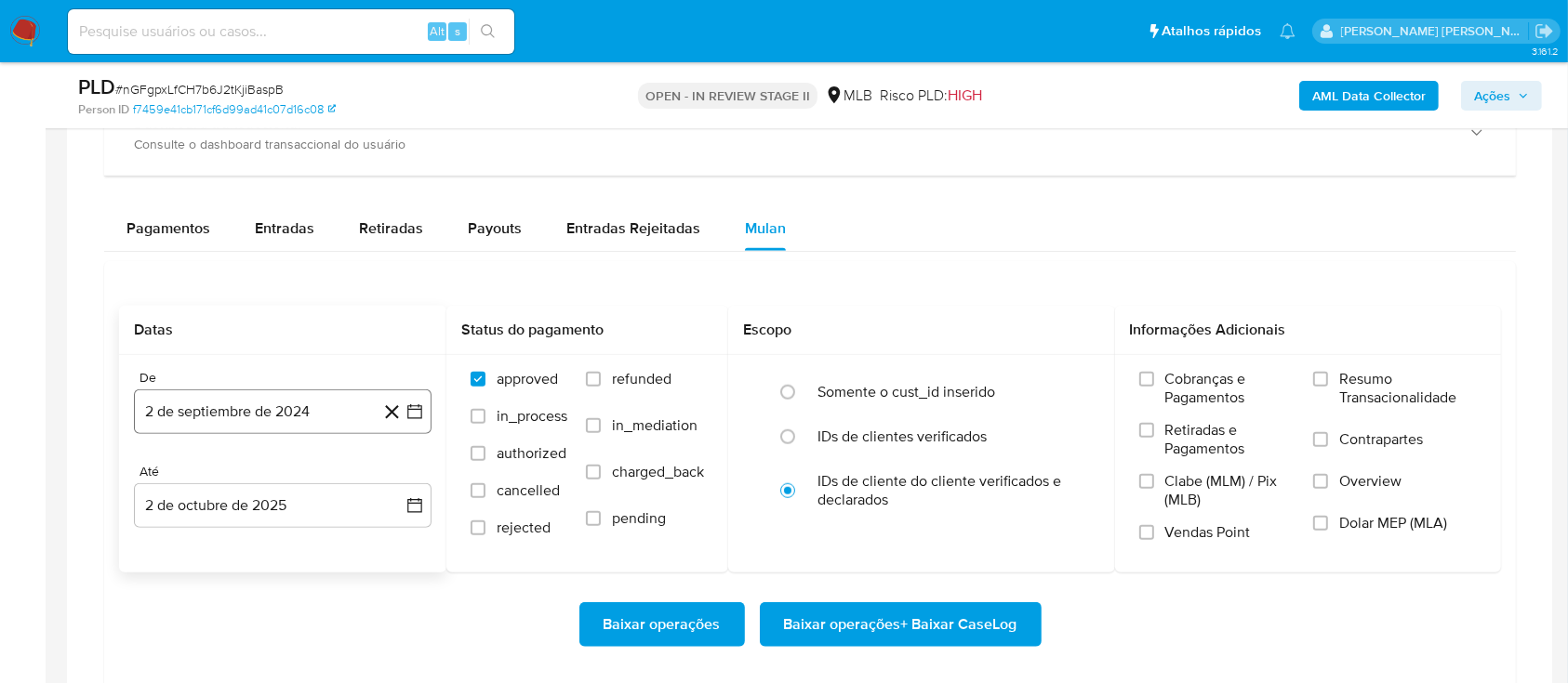
click at [323, 424] on button "2 de septiembre de 2024" at bounding box center [283, 411] width 298 height 44
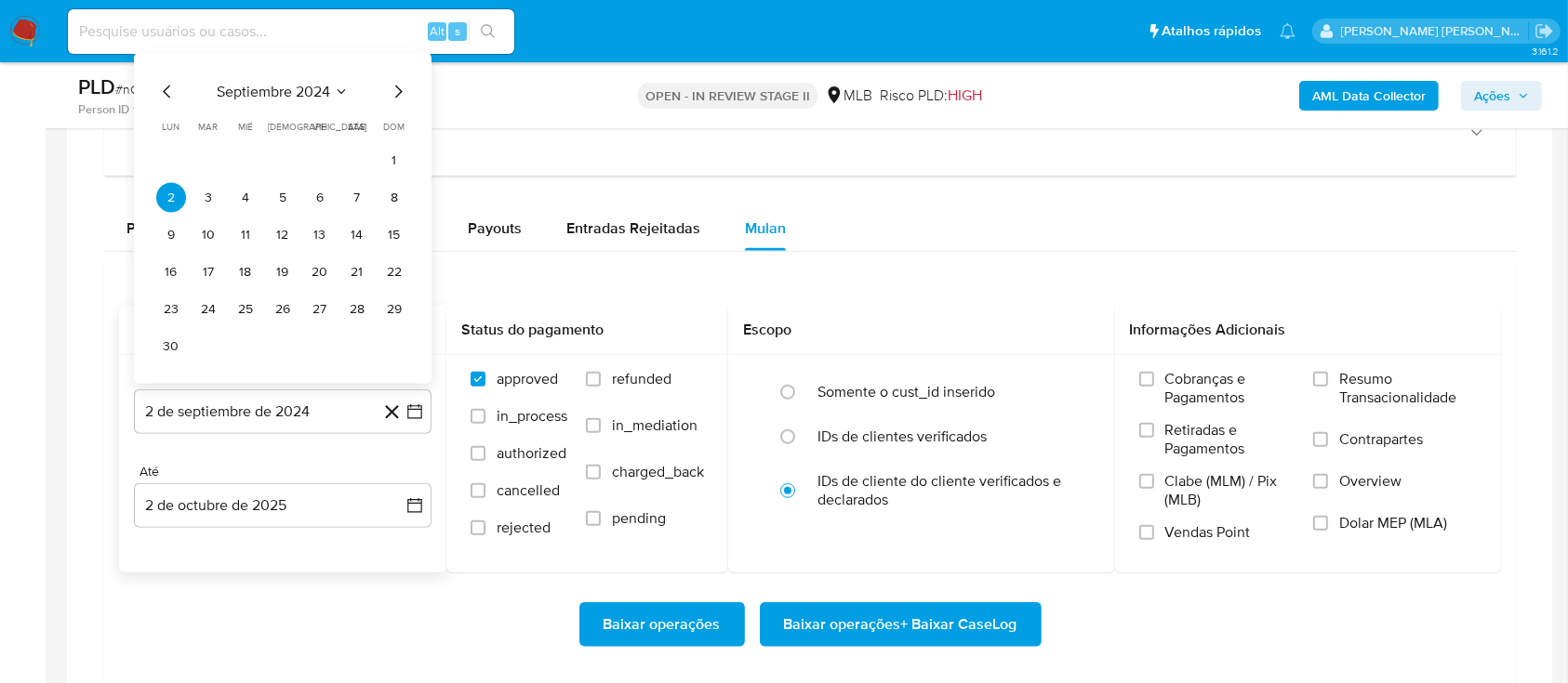
click at [316, 84] on span "septiembre 2024" at bounding box center [273, 92] width 113 height 19
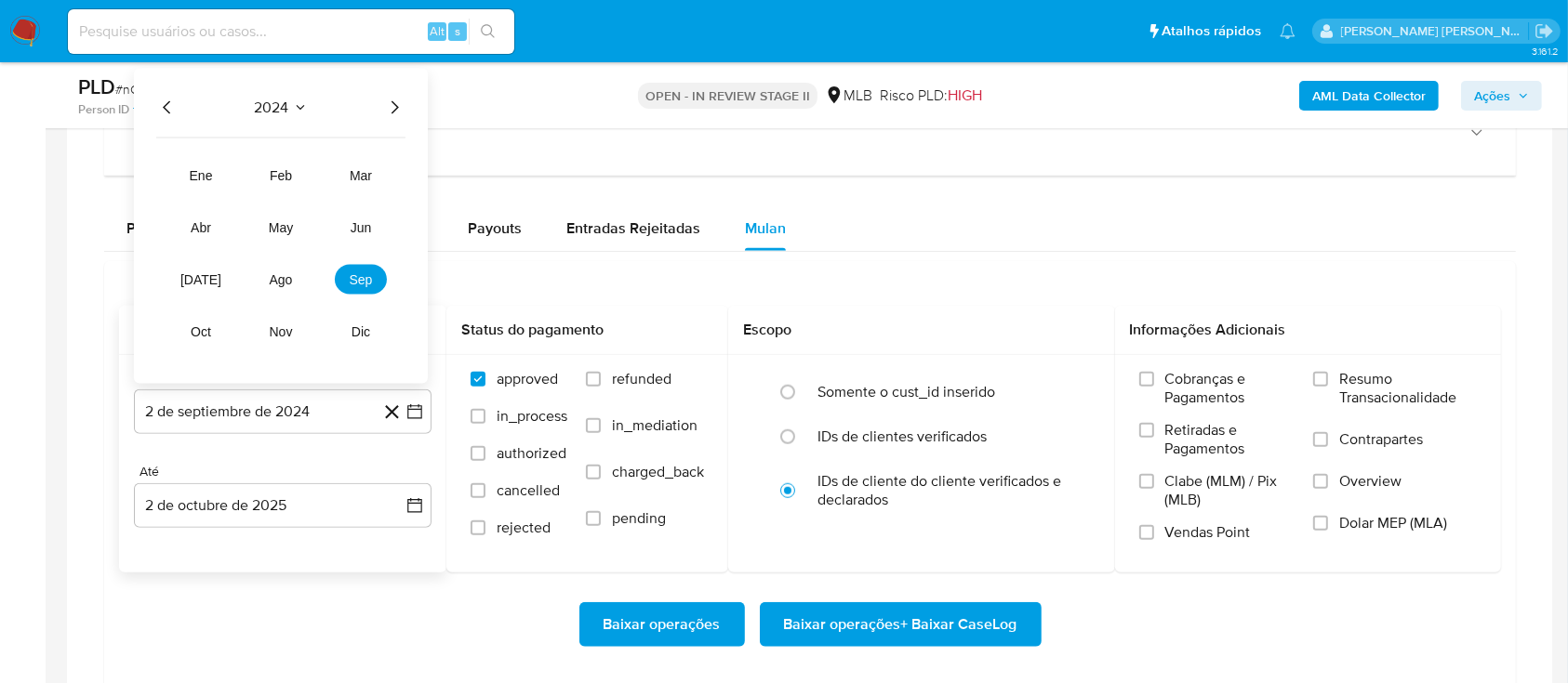
click at [395, 107] on icon "Año siguiente" at bounding box center [395, 107] width 8 height 13
click at [270, 285] on span "ago" at bounding box center [281, 279] width 24 height 15
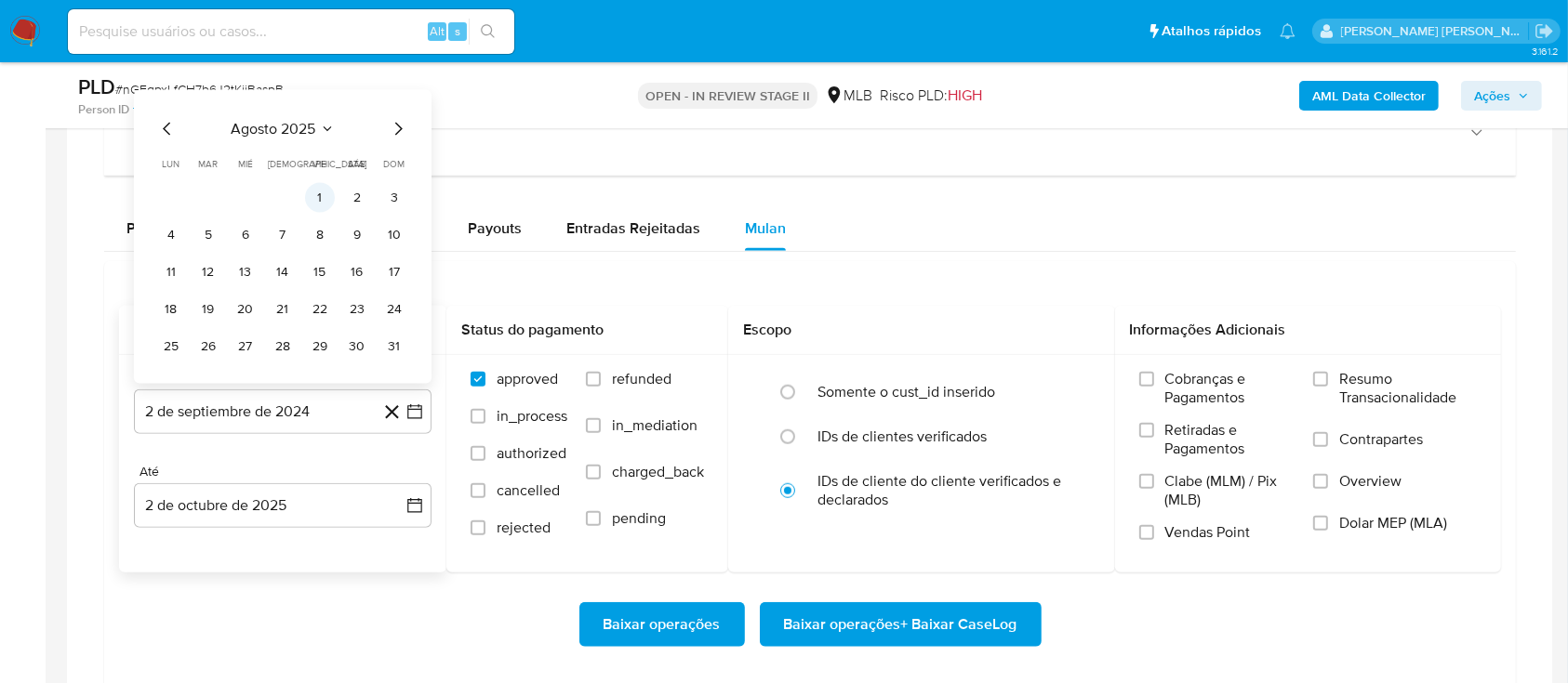
click at [314, 197] on button "1" at bounding box center [320, 198] width 30 height 30
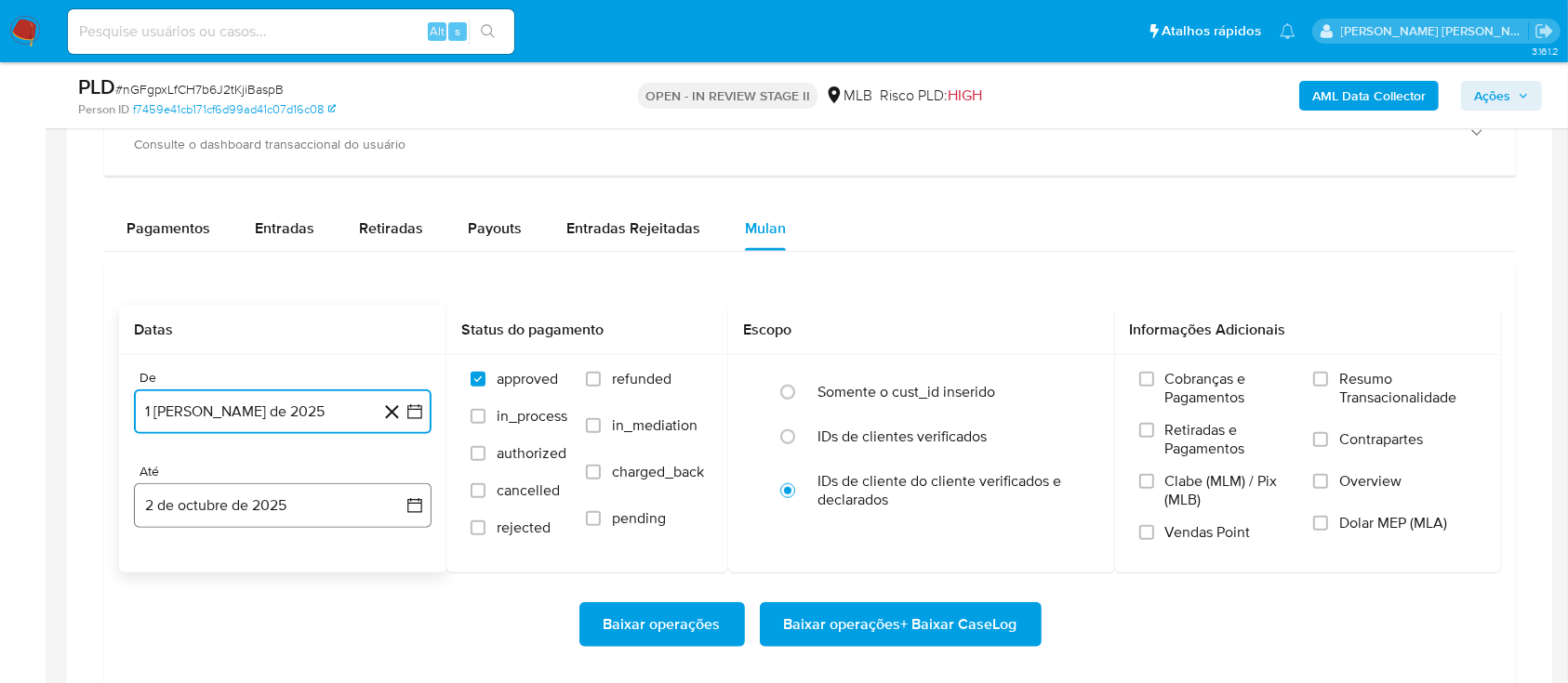
click at [282, 502] on button "2 de octubre de 2025" at bounding box center [283, 505] width 298 height 44
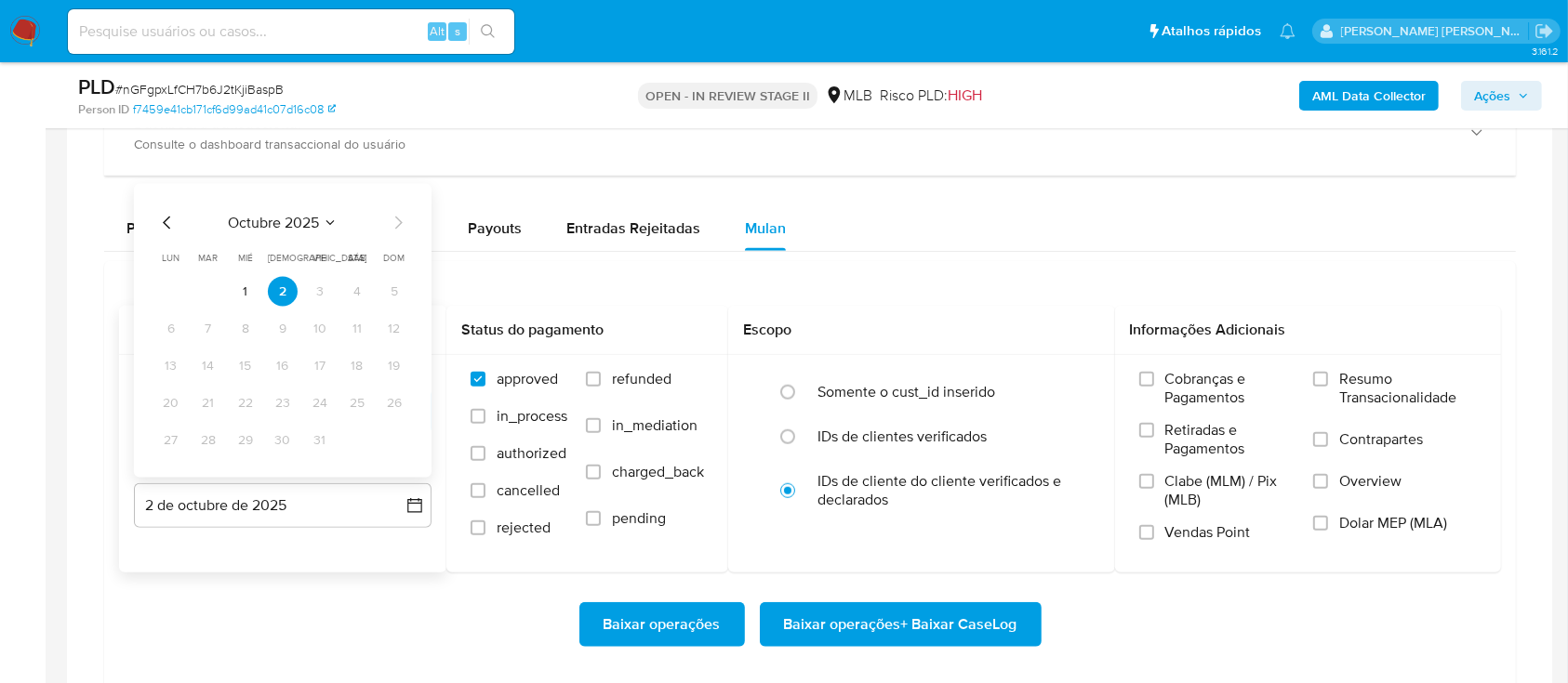
click at [164, 221] on icon "Mes anterior" at bounding box center [167, 223] width 8 height 13
drag, startPoint x: 208, startPoint y: 443, endPoint x: 263, endPoint y: 430, distance: 56.5
click at [209, 443] on button "30" at bounding box center [208, 441] width 30 height 30
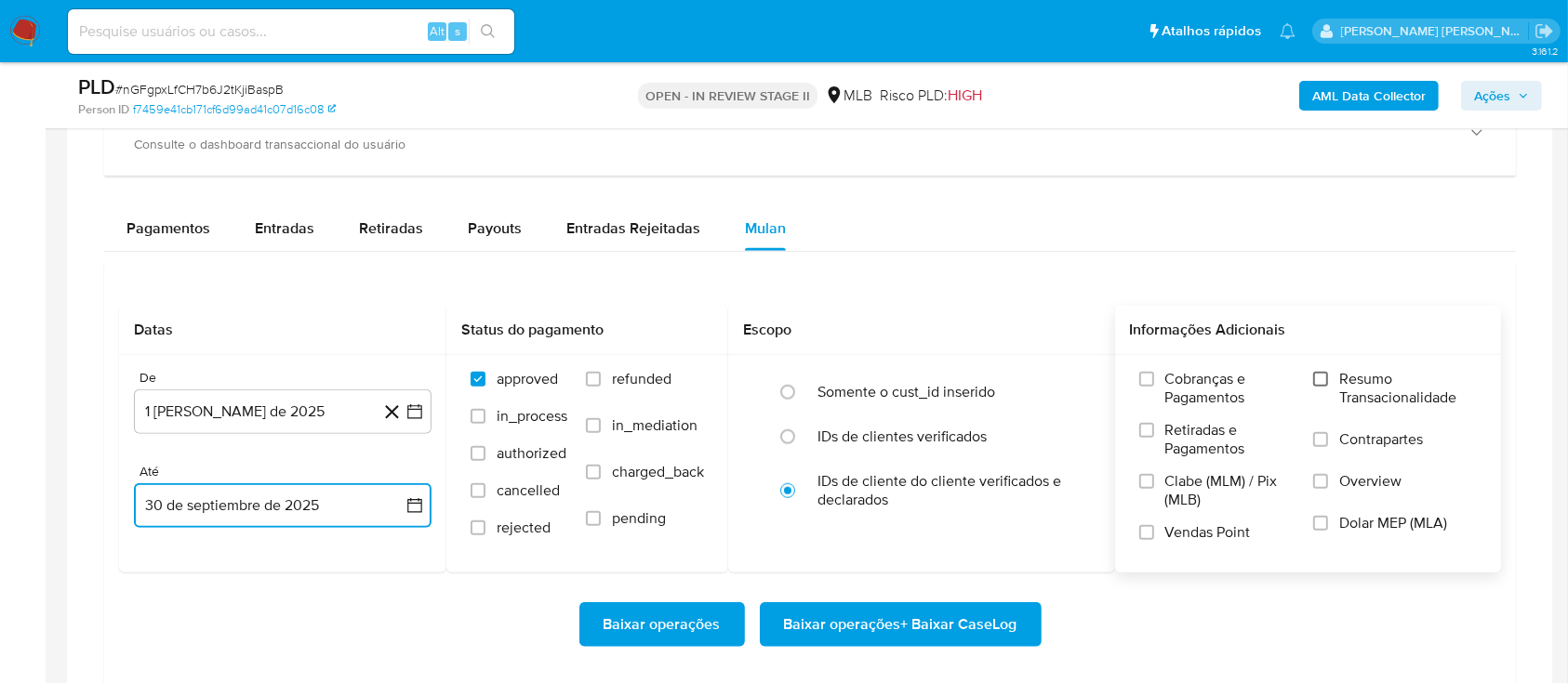
click at [1325, 379] on input "Resumo Transacionalidade" at bounding box center [1319, 378] width 15 height 15
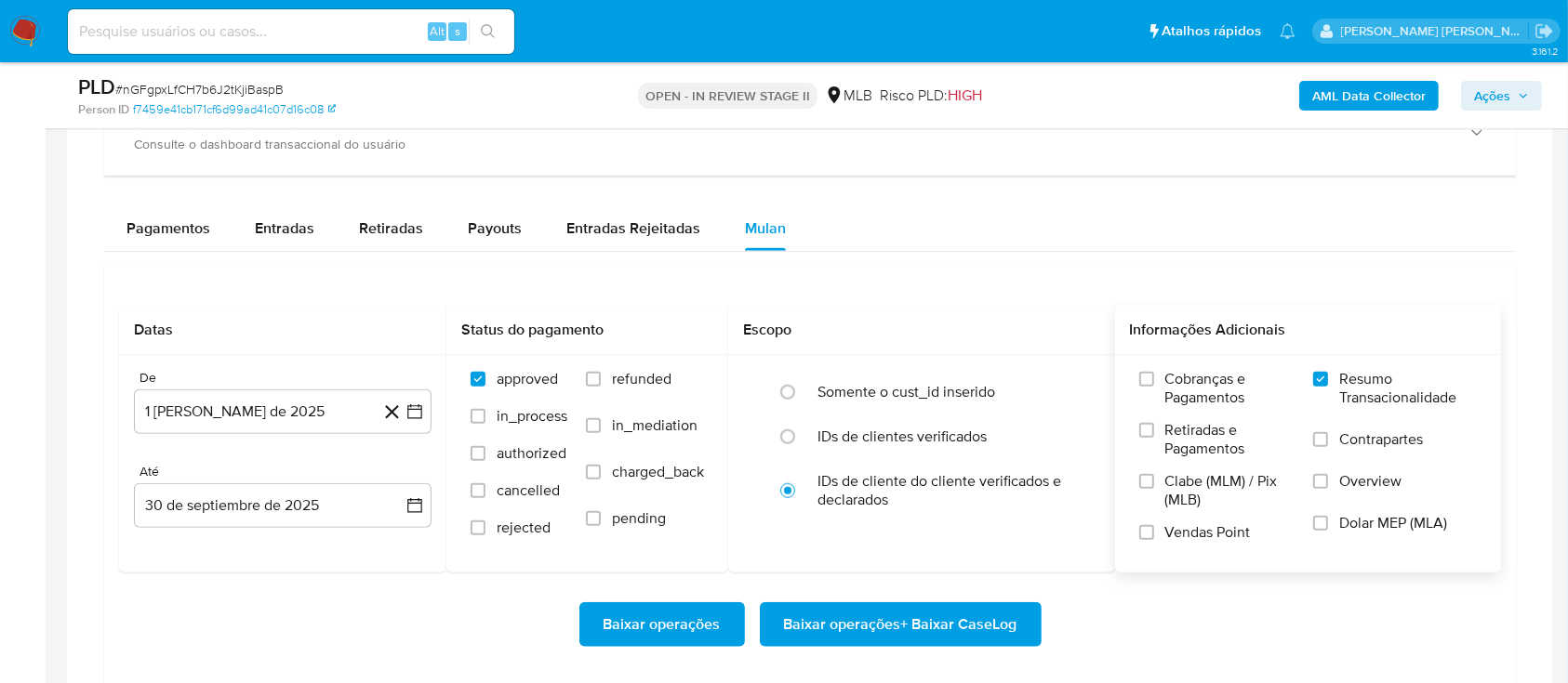
click at [1155, 534] on label "Vendas Point" at bounding box center [1217, 539] width 156 height 33
click at [1154, 534] on input "Vendas Point" at bounding box center [1146, 532] width 15 height 15
click at [914, 620] on span "Baixar operações + Baixar CaseLog" at bounding box center [900, 624] width 234 height 40
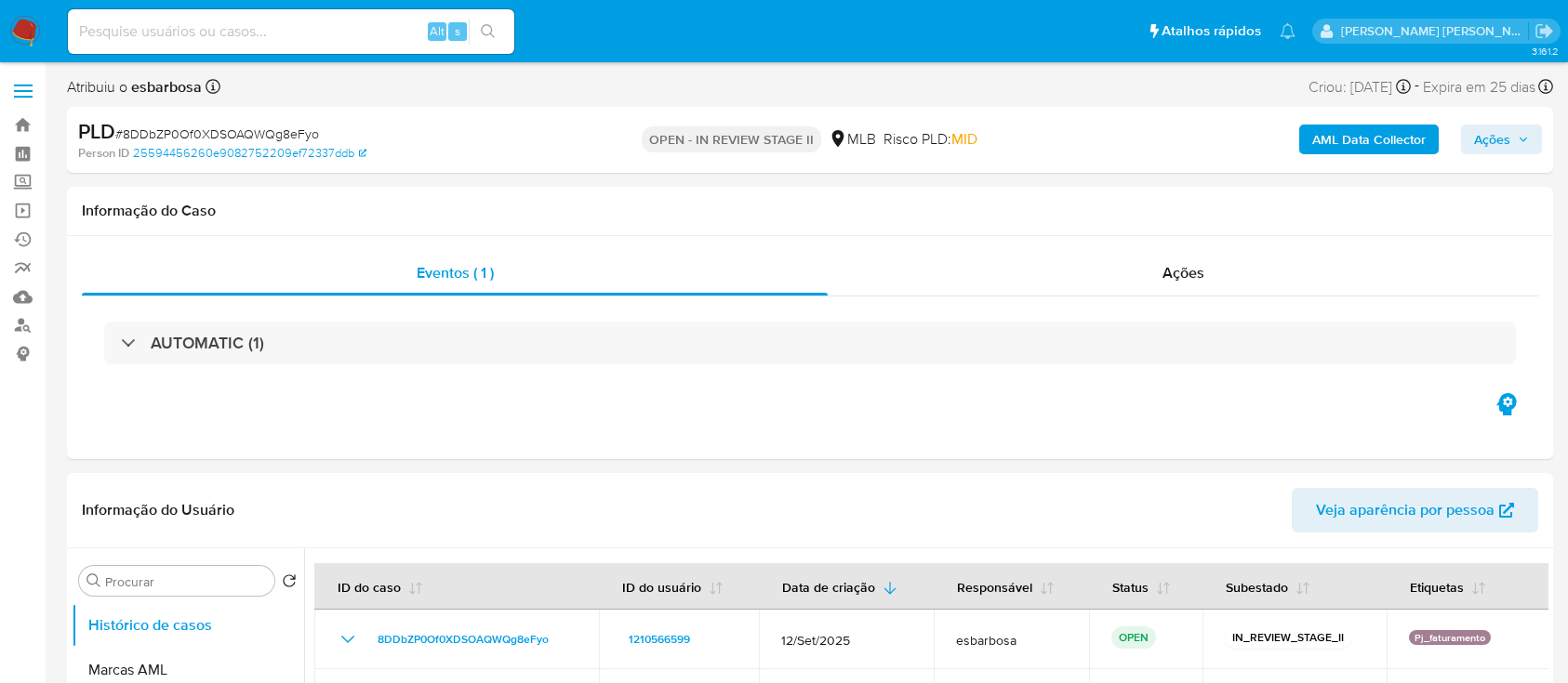
select select "10"
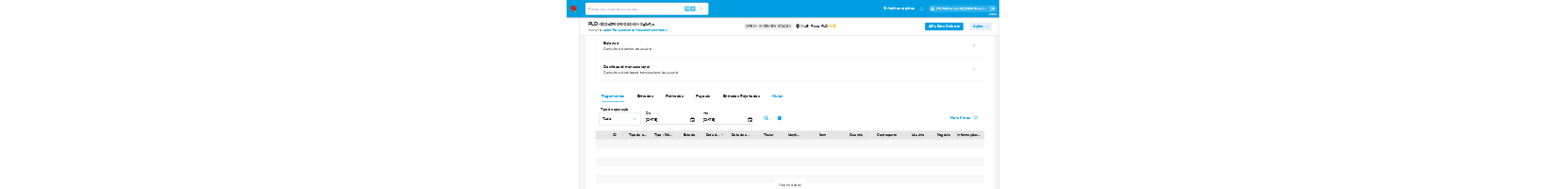
scroll to position [1509, 0]
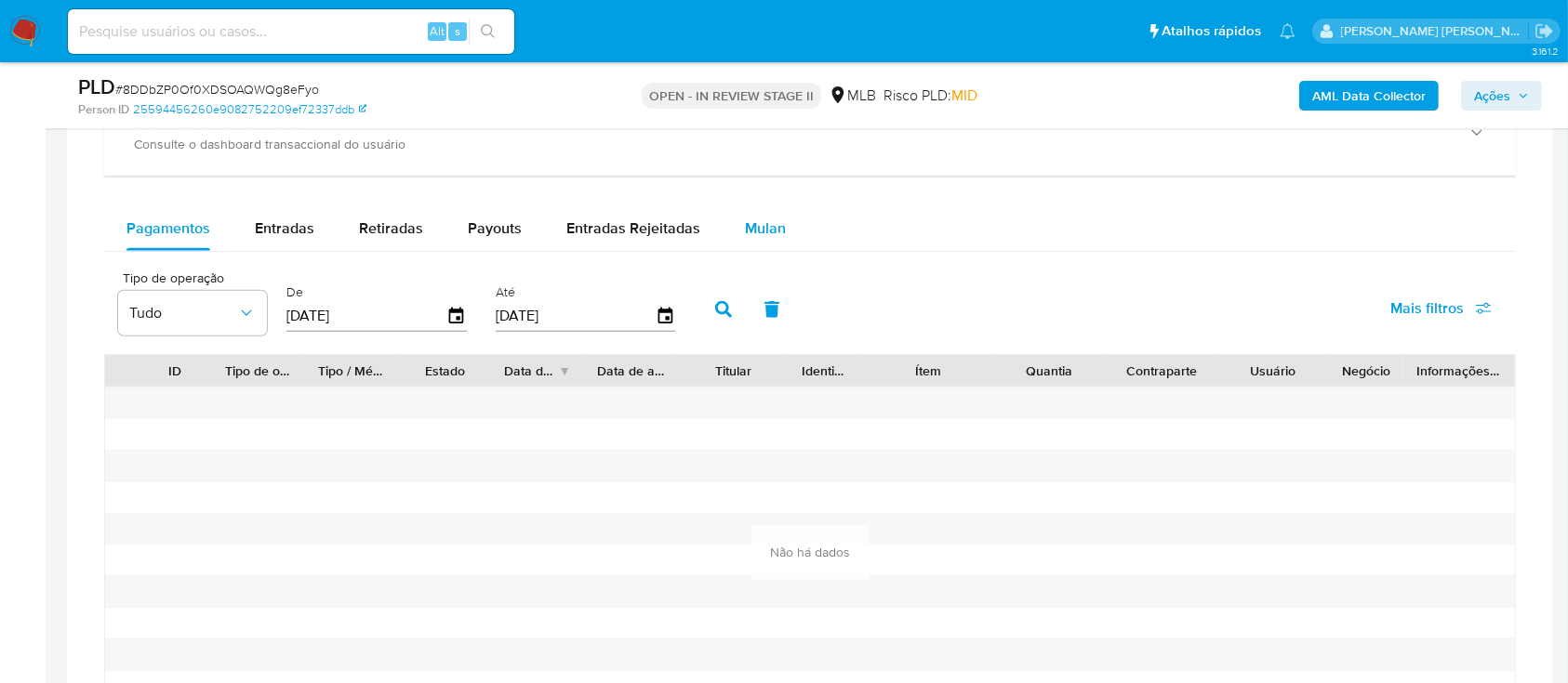
click at [751, 228] on span "Mulan" at bounding box center [764, 229] width 40 height 22
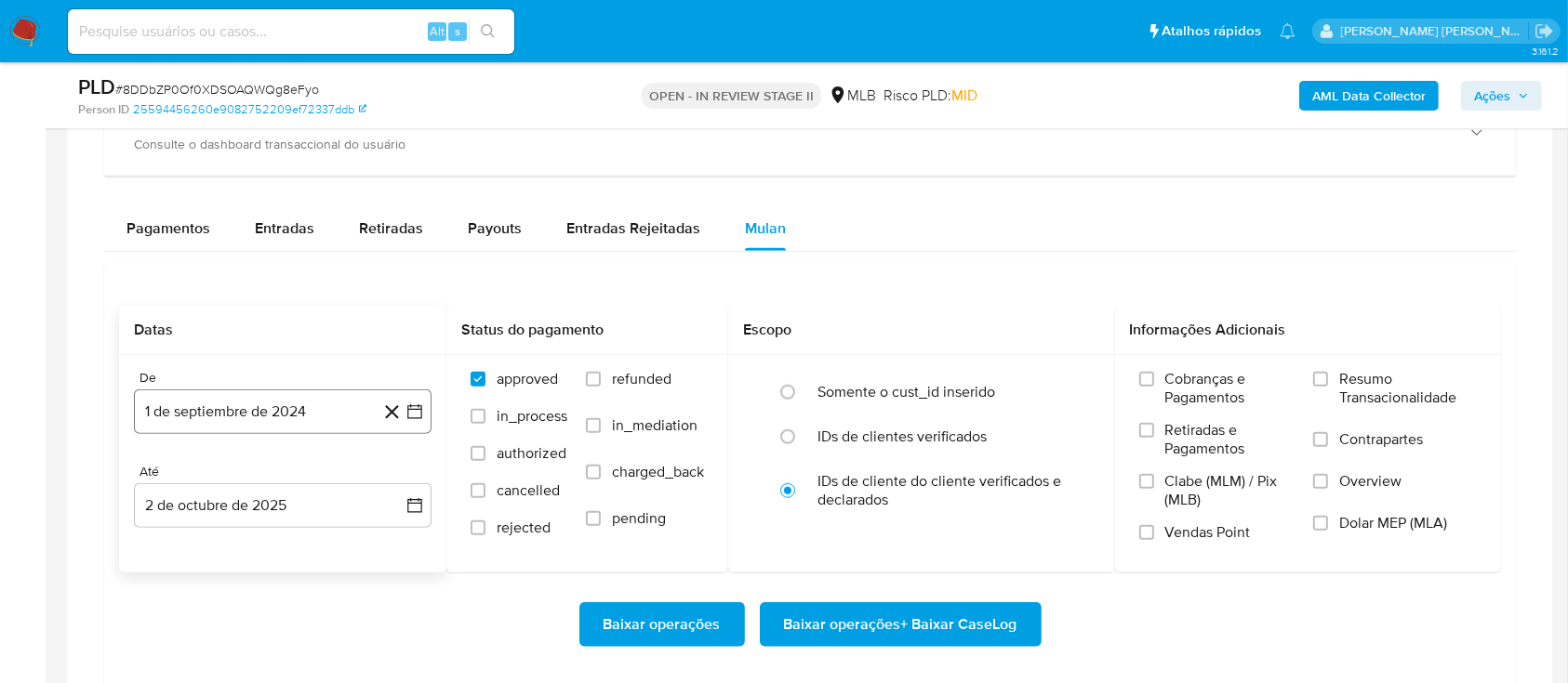
click at [268, 410] on button "1 de septiembre de 2024" at bounding box center [283, 411] width 298 height 44
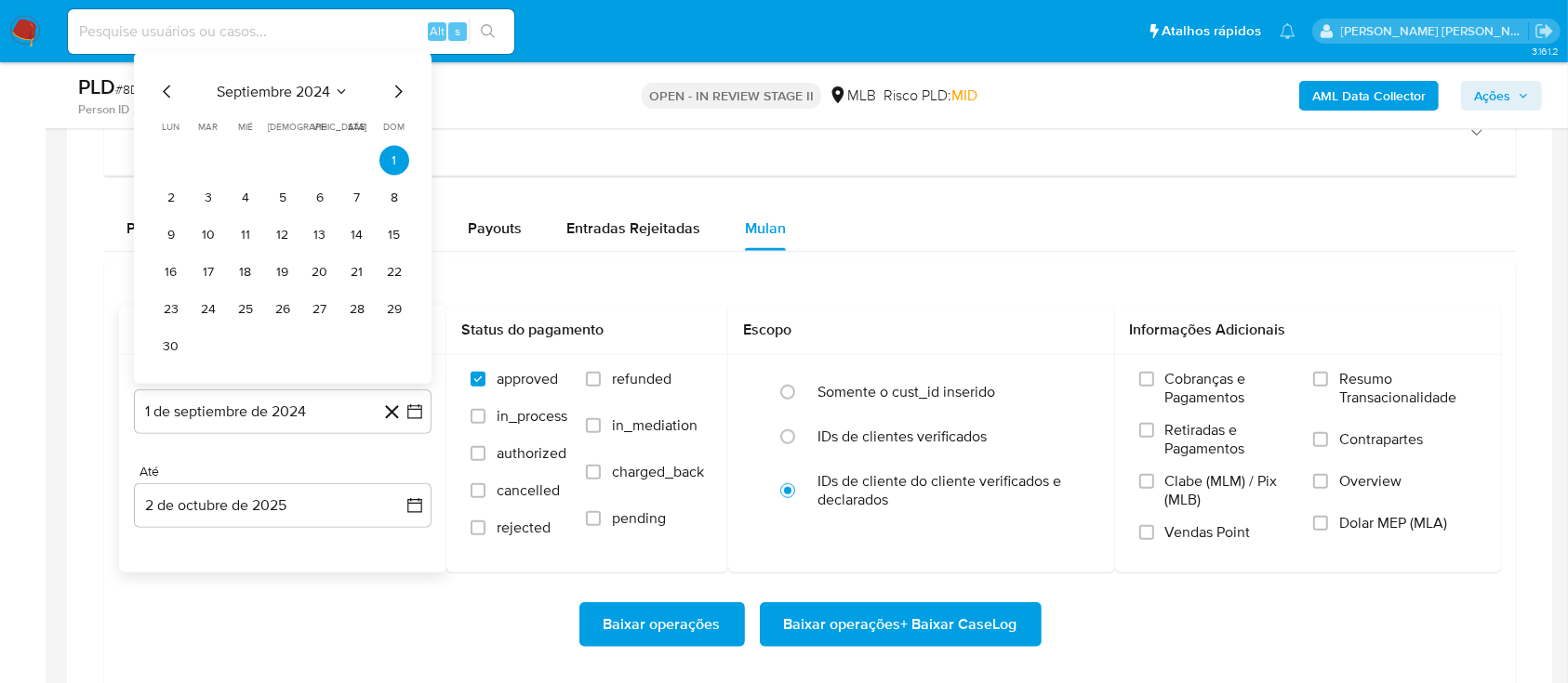
click at [301, 84] on span "septiembre 2024" at bounding box center [273, 92] width 113 height 19
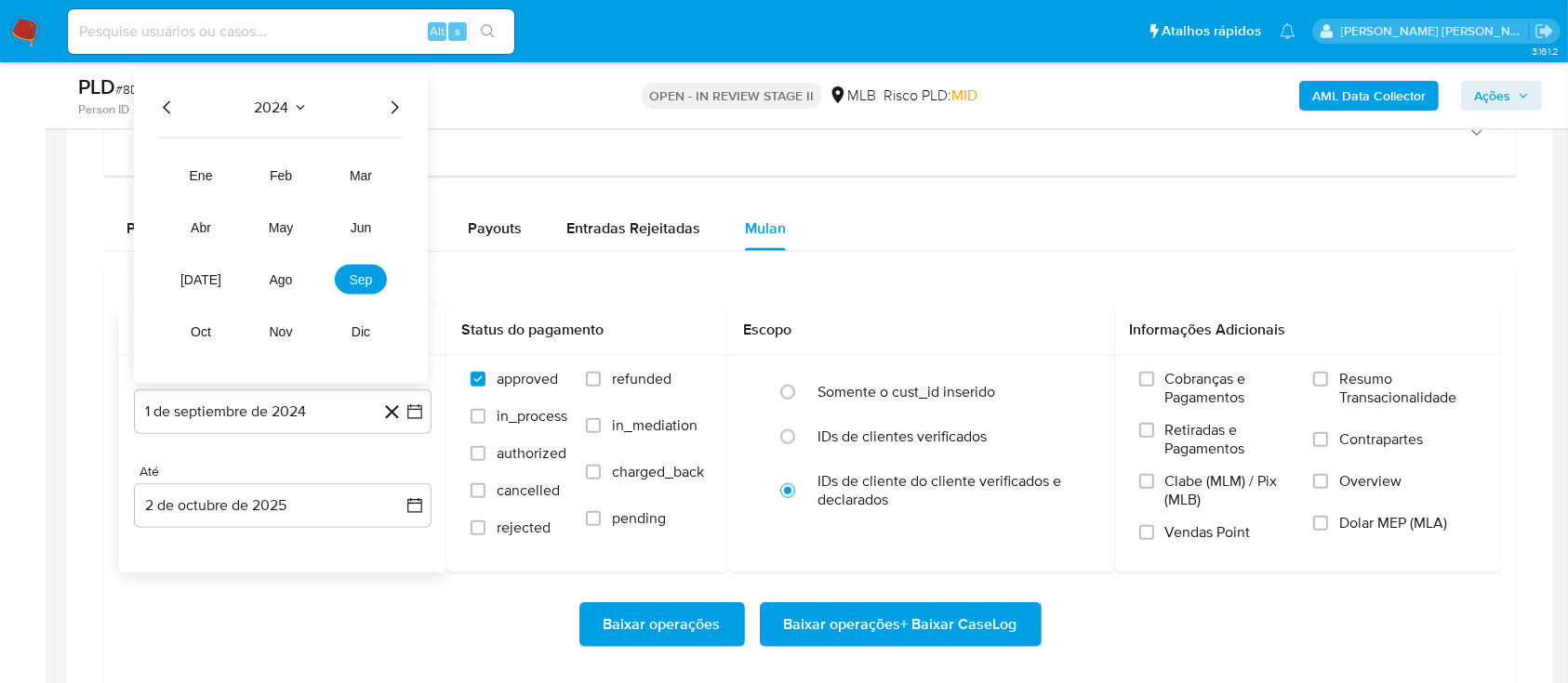
click at [393, 104] on icon "Año siguiente" at bounding box center [393, 107] width 23 height 23
click at [277, 272] on span "ago" at bounding box center [281, 279] width 24 height 15
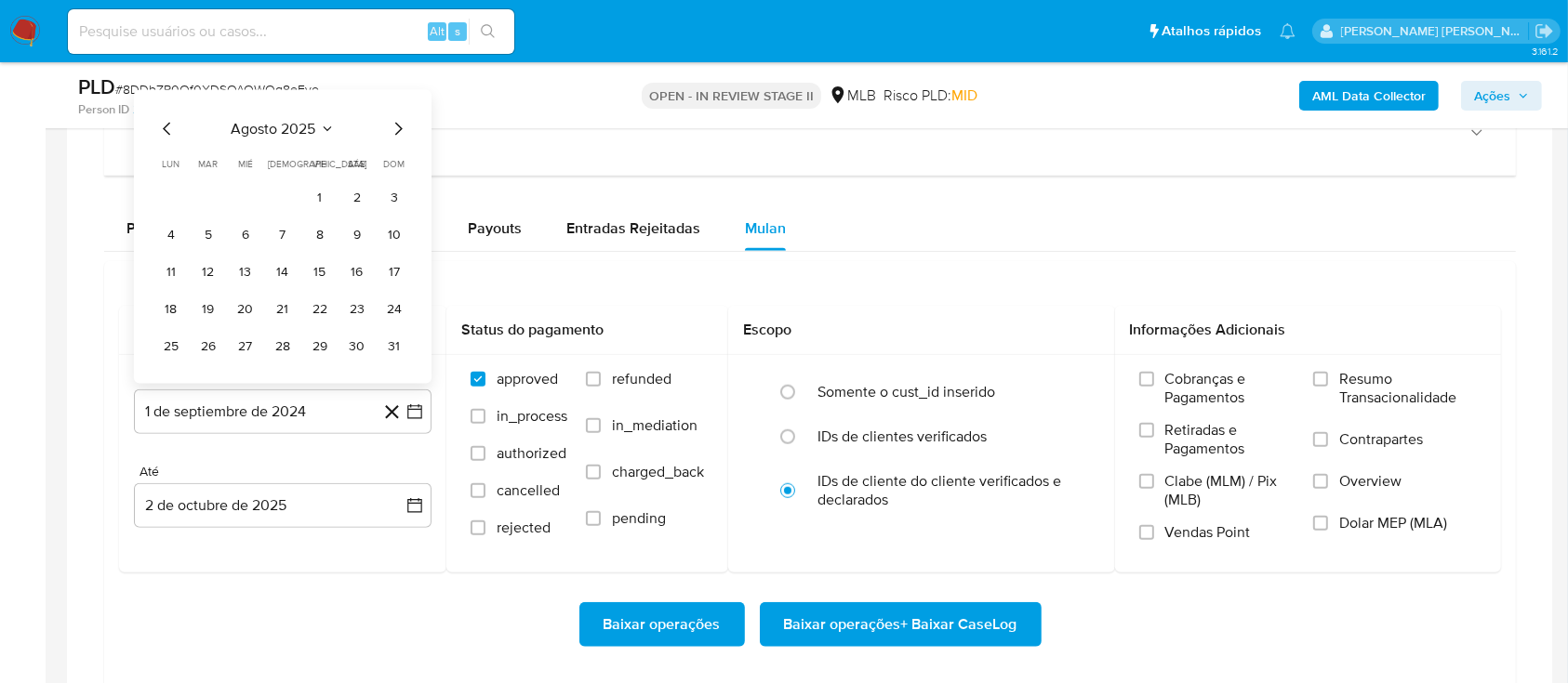
click at [318, 198] on button "1" at bounding box center [320, 198] width 30 height 30
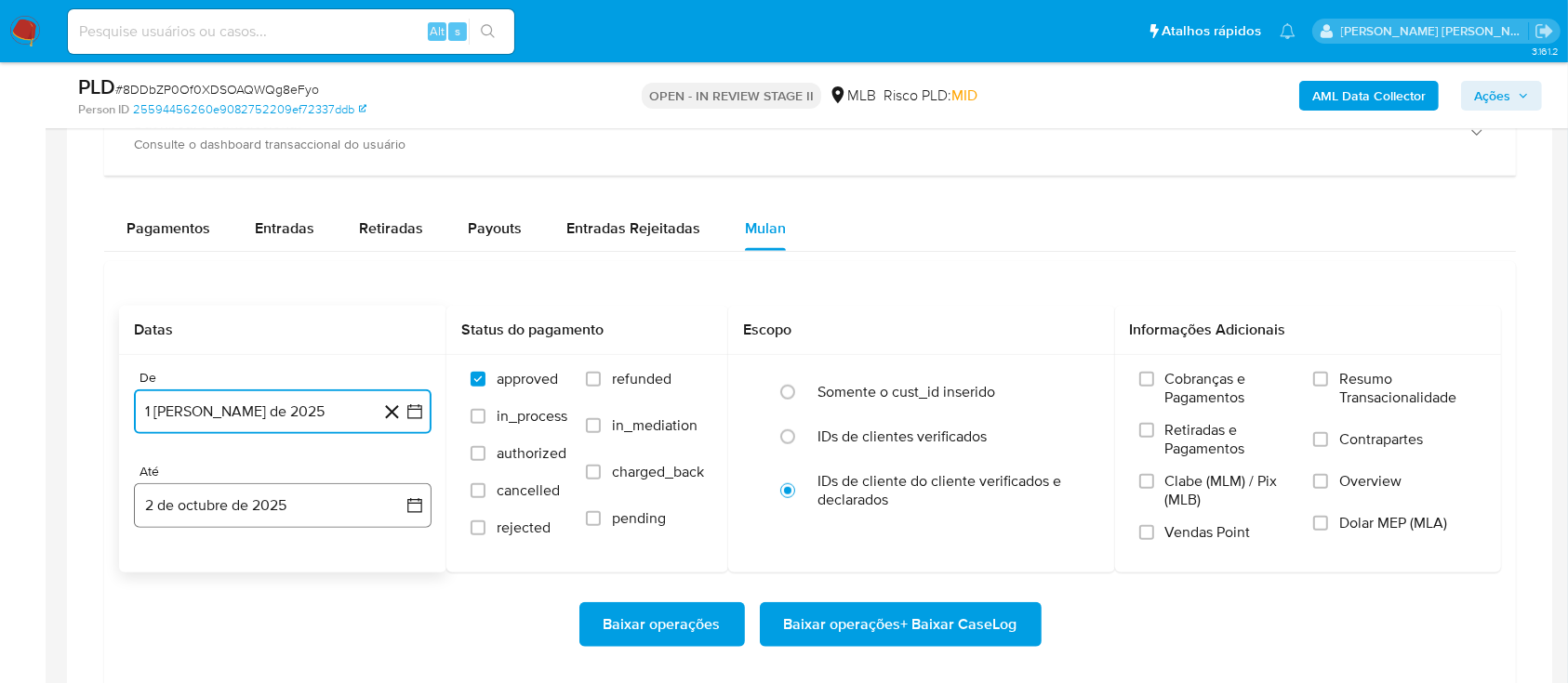
click at [229, 511] on button "2 de octubre de 2025" at bounding box center [283, 505] width 298 height 44
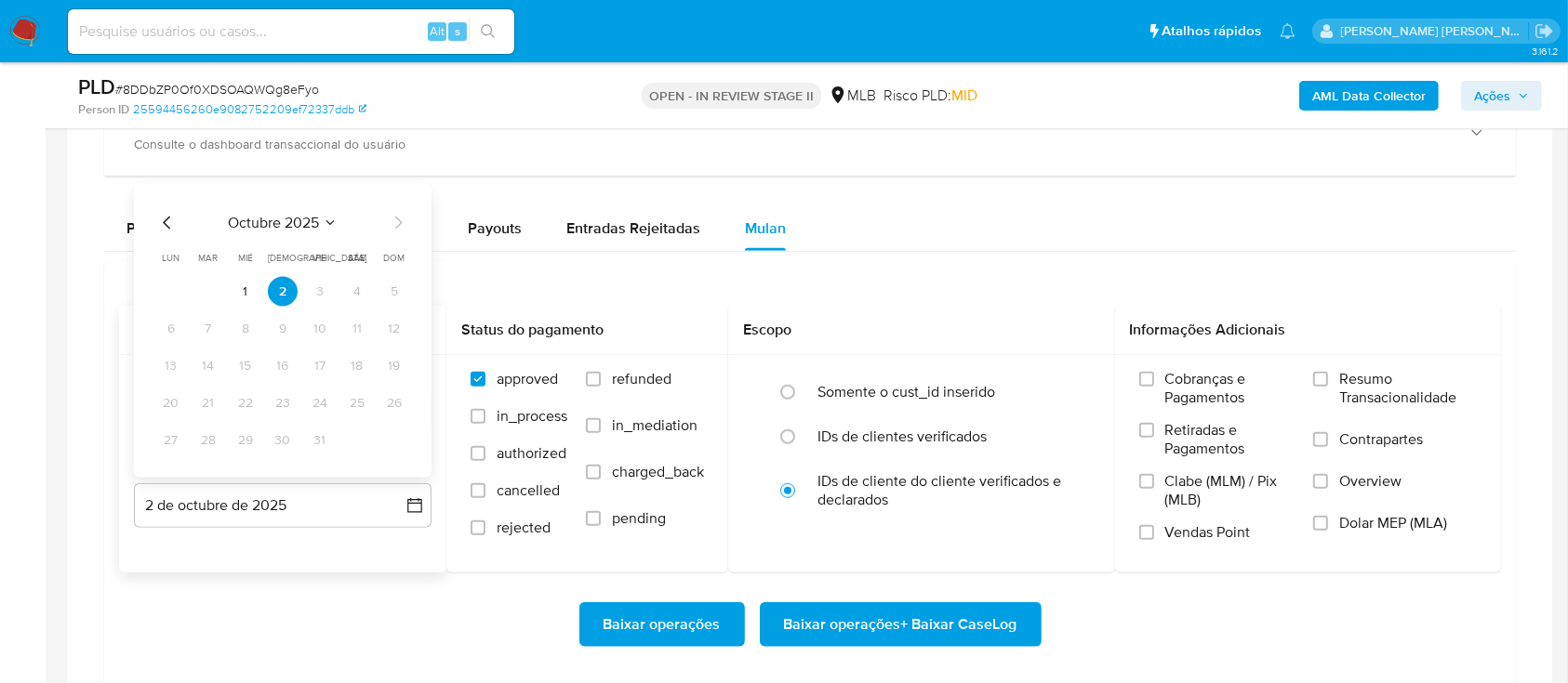
drag, startPoint x: 161, startPoint y: 218, endPoint x: 182, endPoint y: 236, distance: 27.7
click at [164, 219] on icon "Mes anterior" at bounding box center [167, 223] width 23 height 23
click at [208, 443] on button "30" at bounding box center [208, 441] width 30 height 30
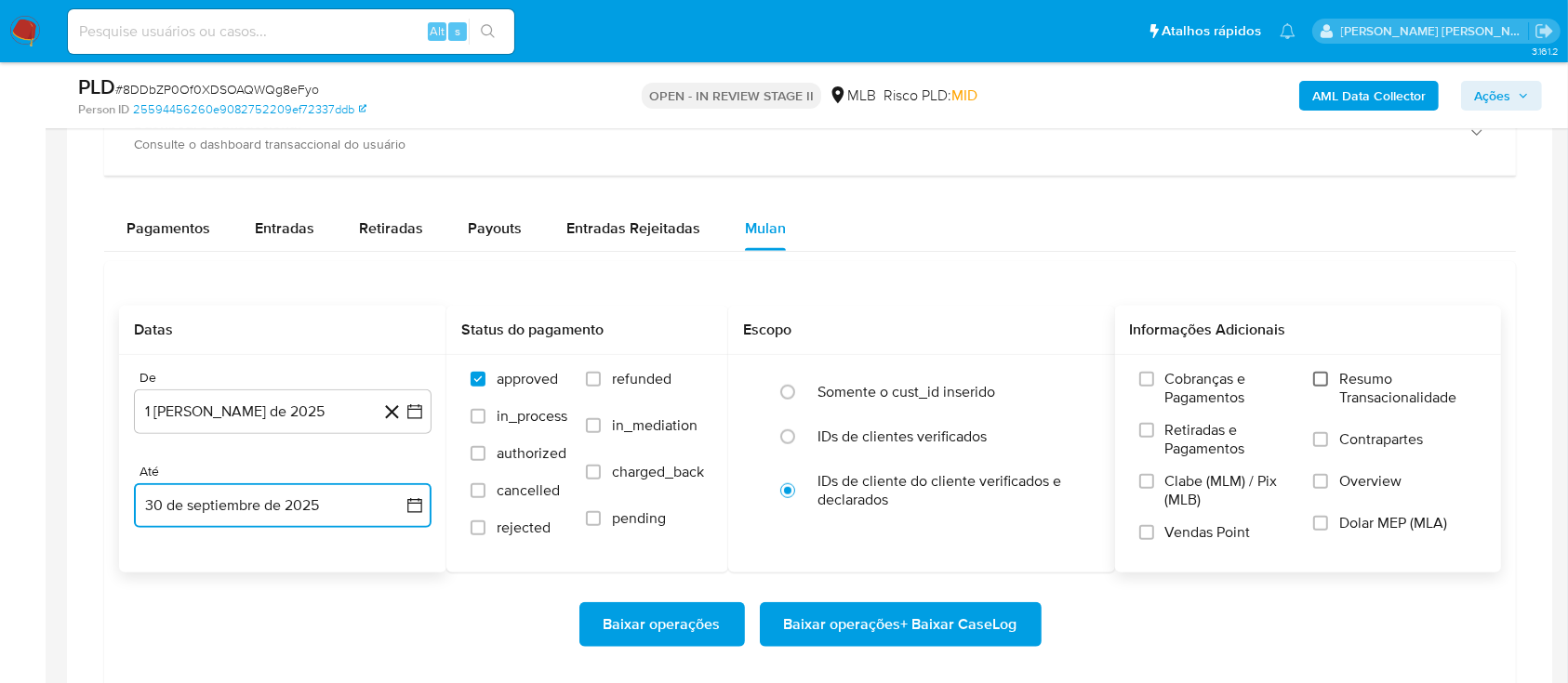
click at [1317, 376] on input "Resumo Transacionalidade" at bounding box center [1319, 378] width 15 height 15
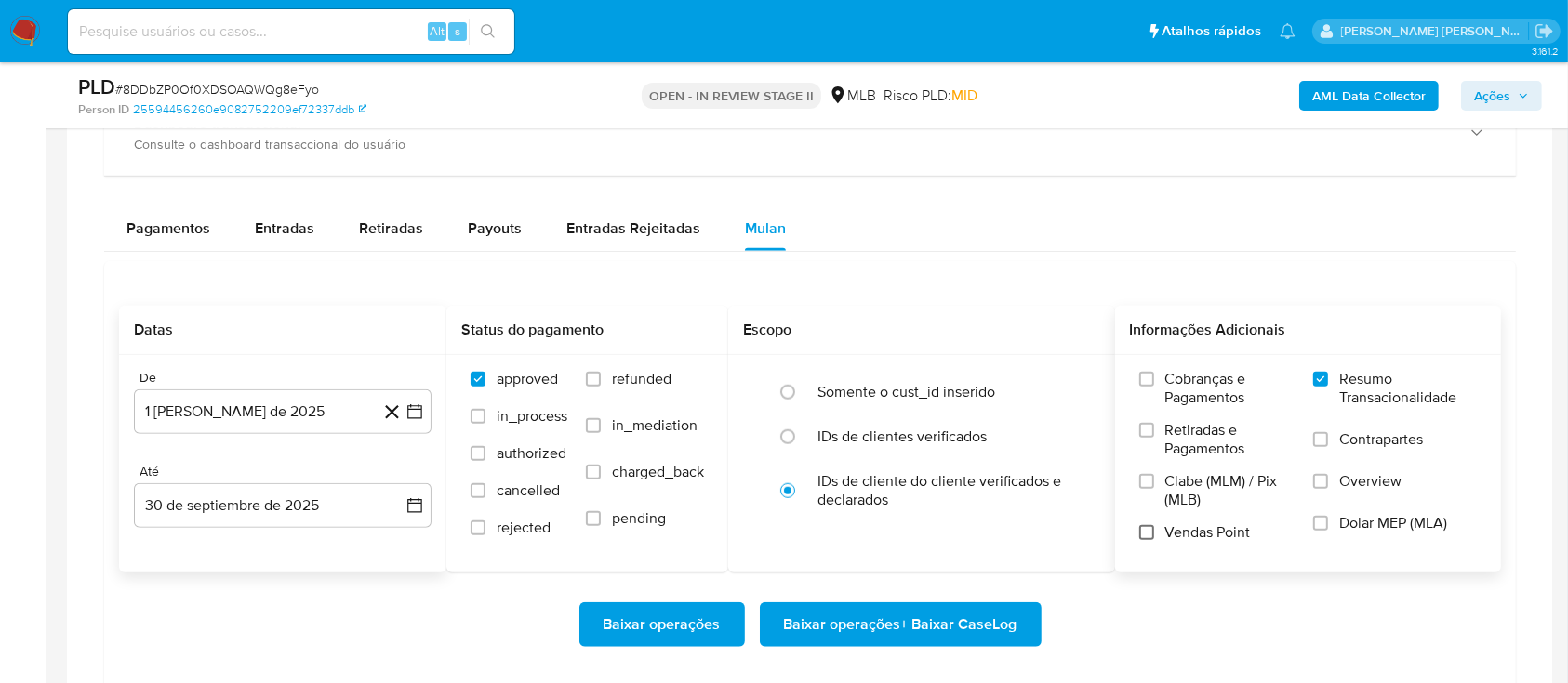
click at [1147, 529] on input "Vendas Point" at bounding box center [1146, 532] width 15 height 15
click at [871, 627] on span "Baixar operações + Baixar CaseLog" at bounding box center [900, 624] width 234 height 40
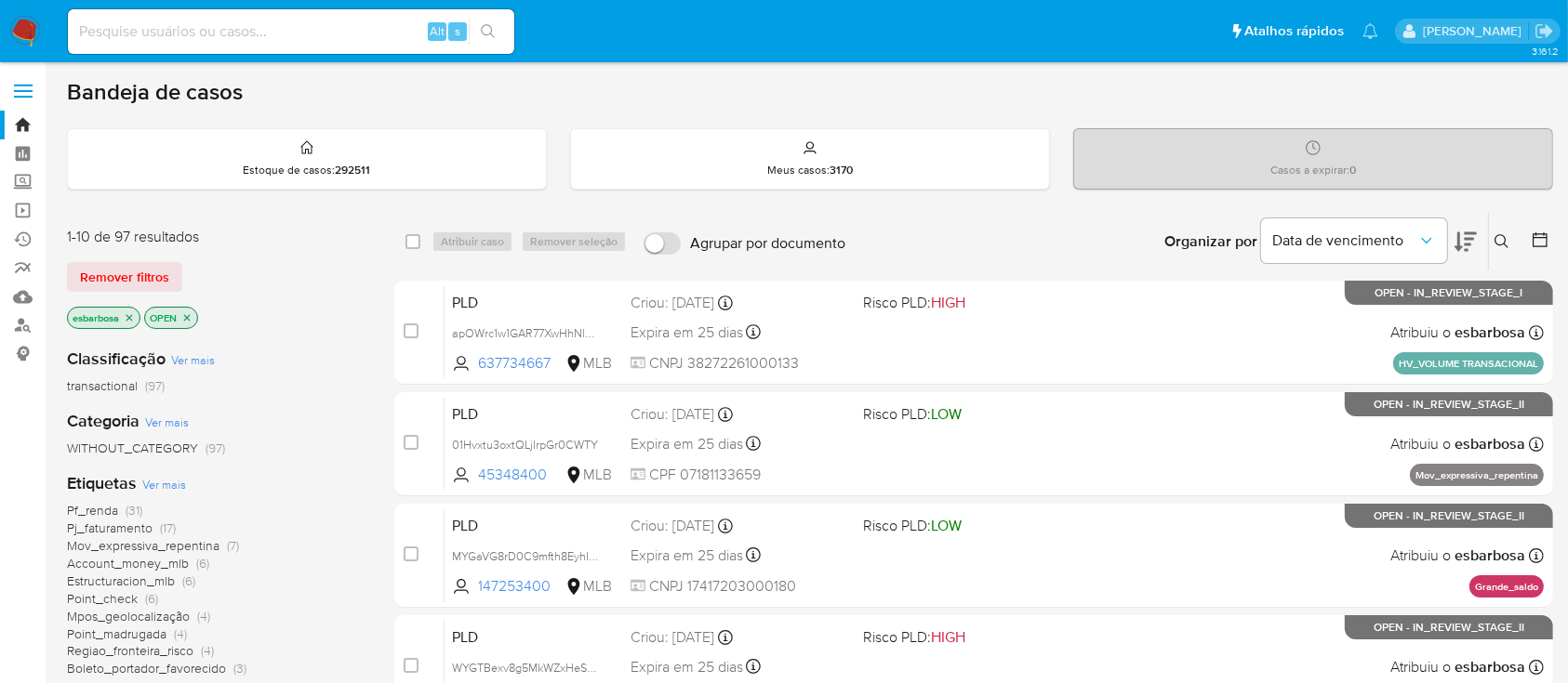
click at [29, 34] on img at bounding box center [25, 32] width 32 height 32
click at [31, 25] on img at bounding box center [25, 32] width 32 height 32
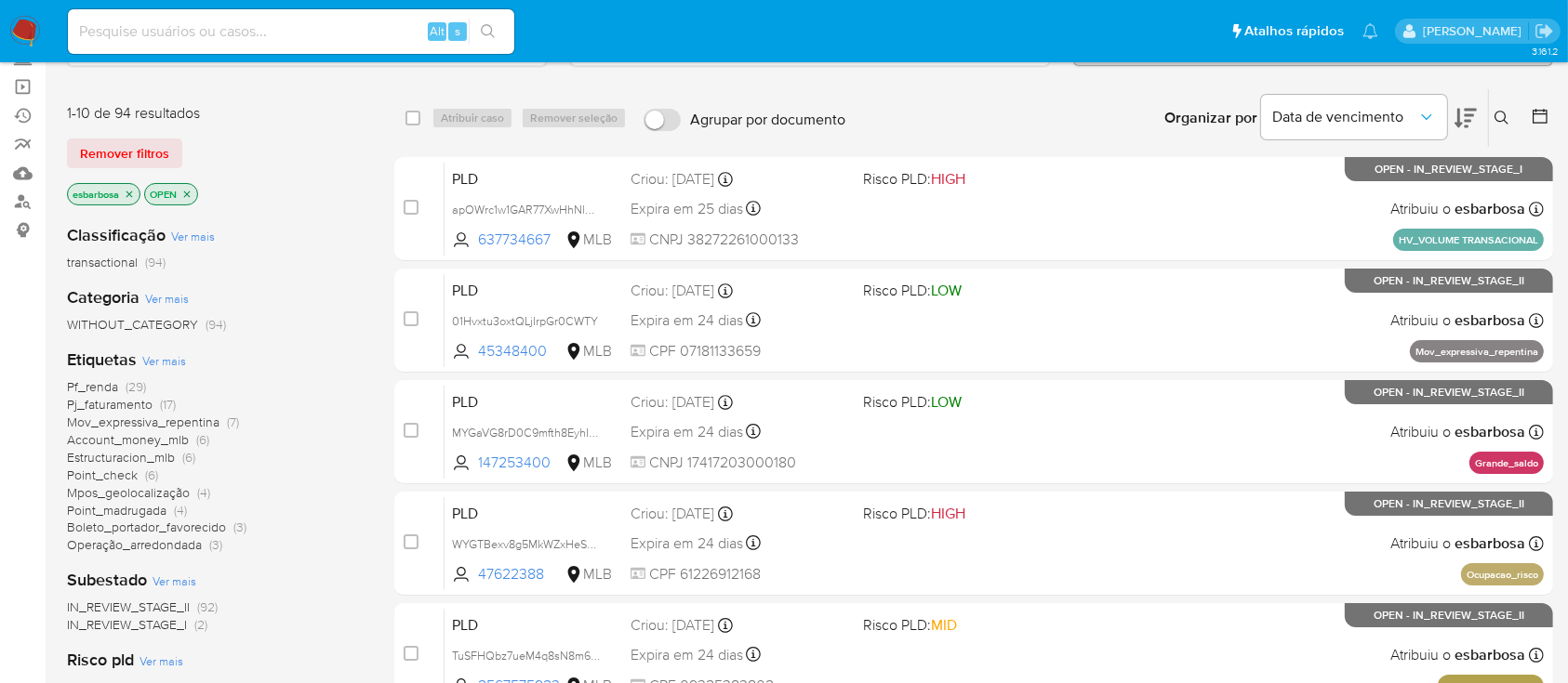
click at [127, 418] on span "Mov_expressiva_repentina" at bounding box center [143, 422] width 153 height 19
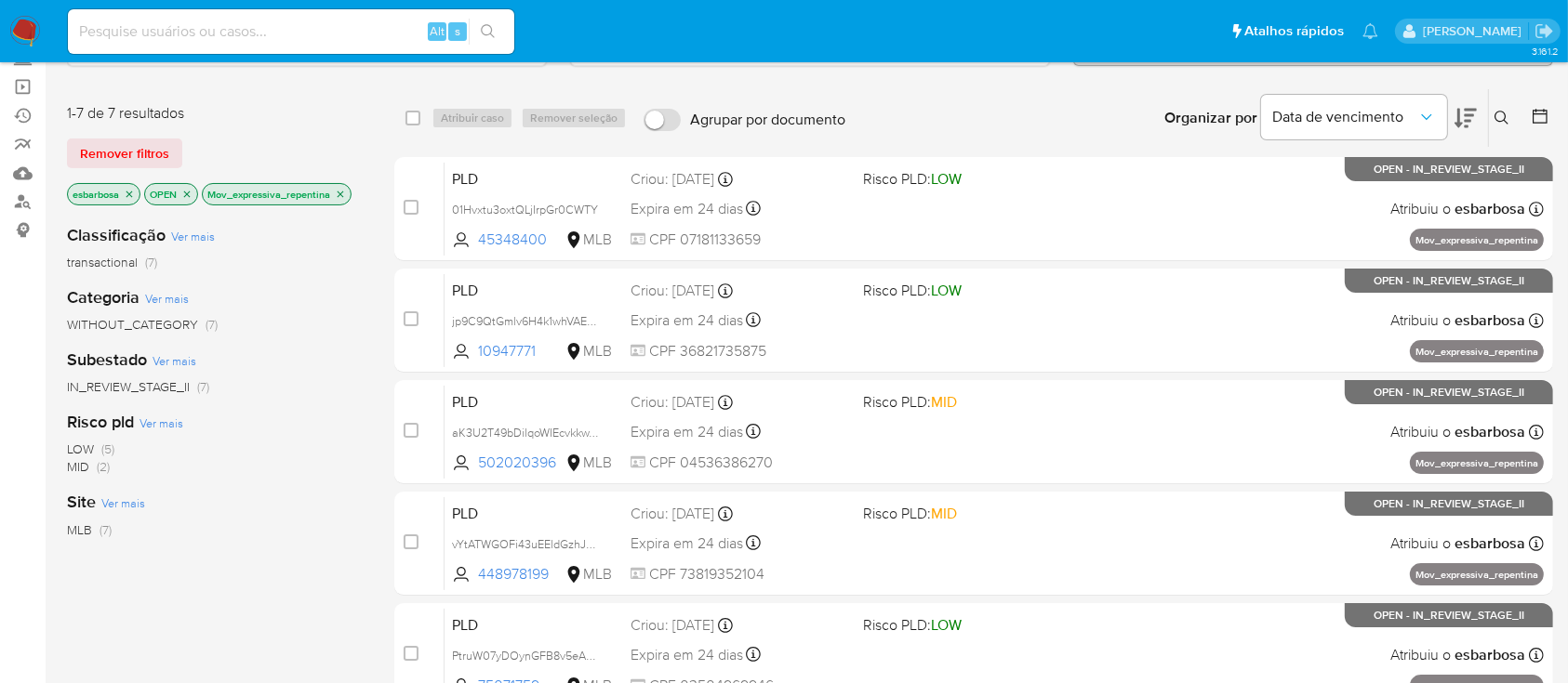
click at [30, 34] on img at bounding box center [25, 32] width 32 height 32
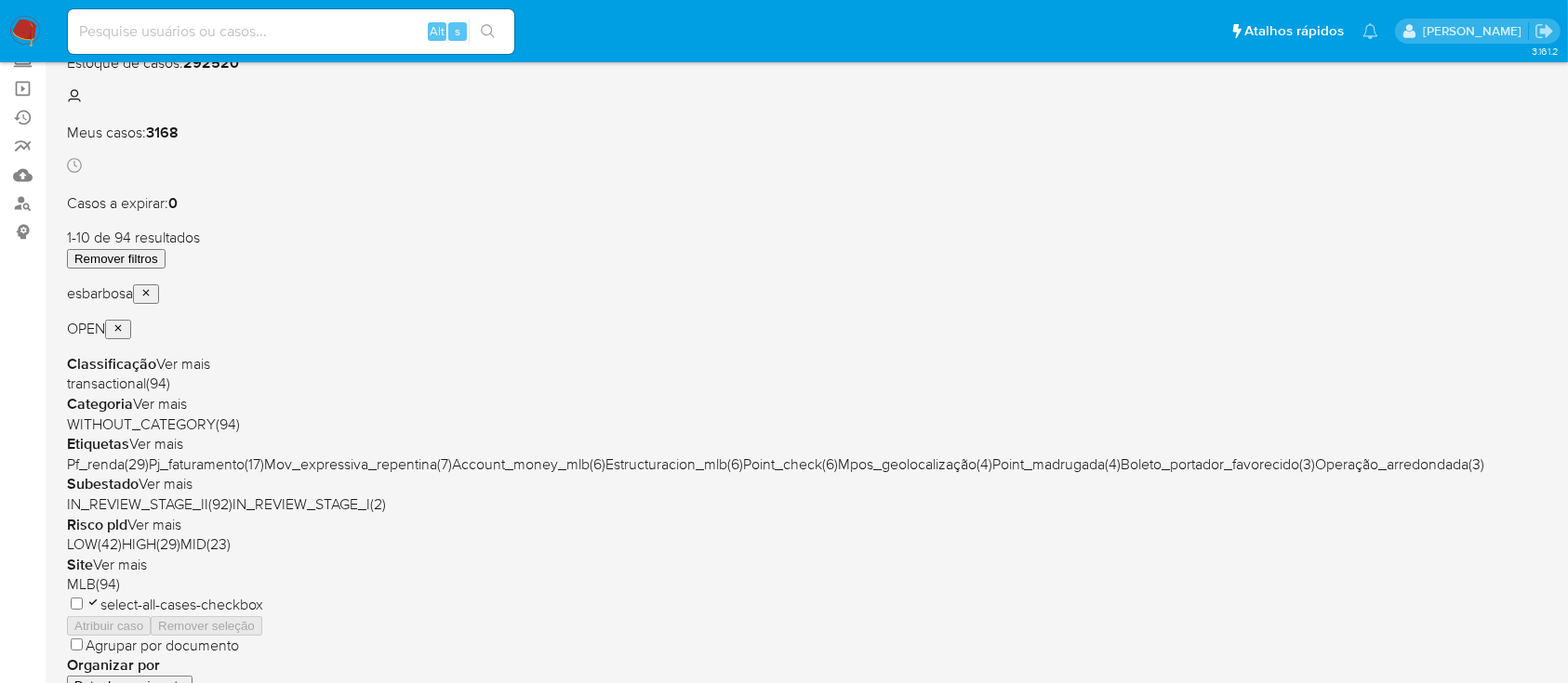
scroll to position [123, 0]
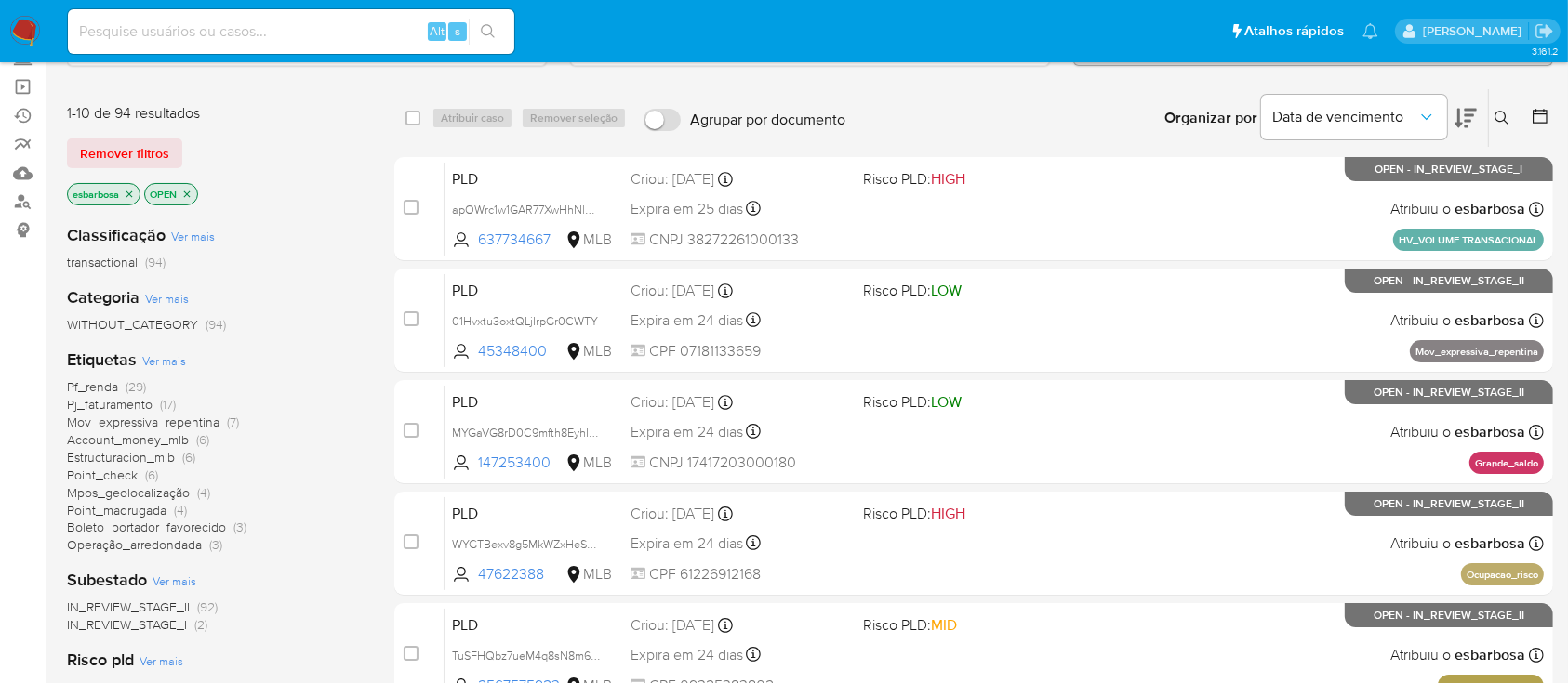
click at [144, 424] on span "Mov_expressiva_repentina" at bounding box center [143, 422] width 153 height 19
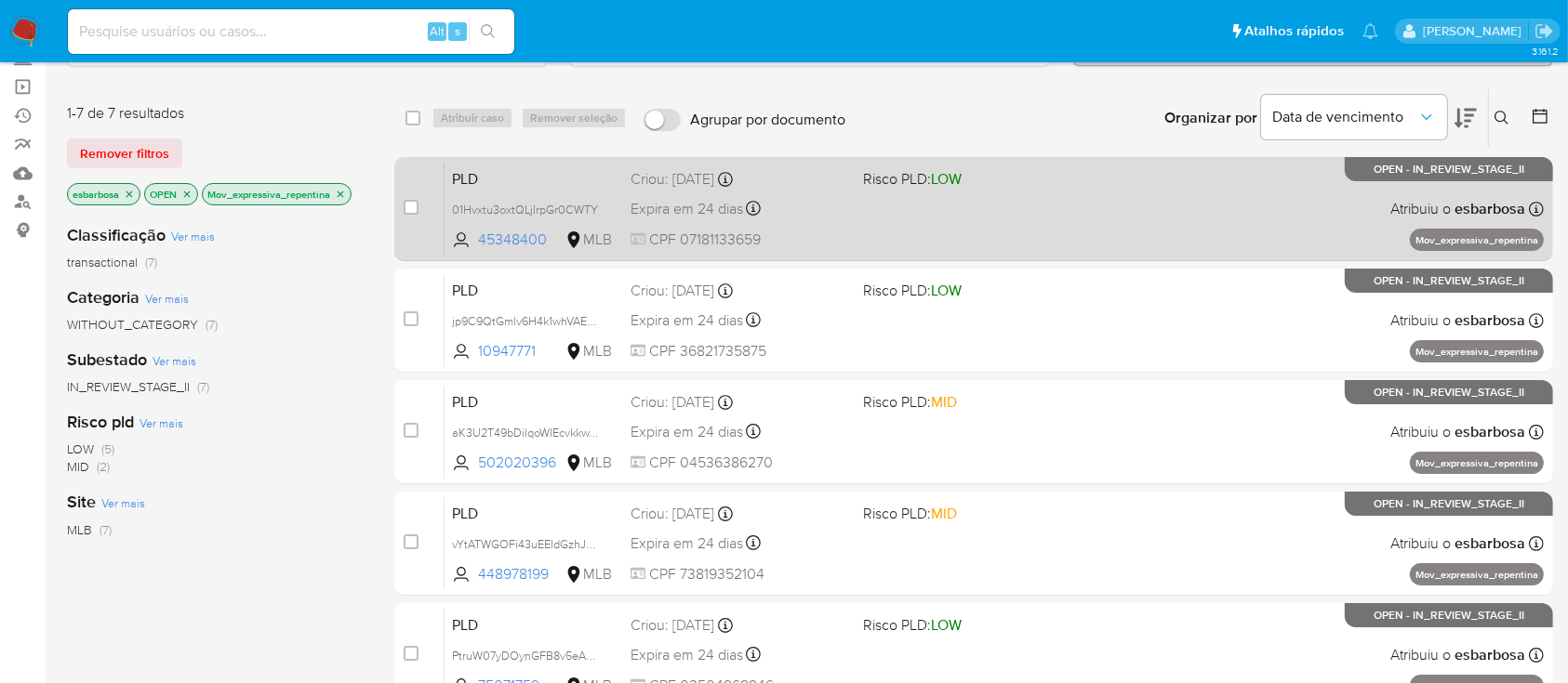
click at [1057, 206] on span at bounding box center [971, 208] width 217 height 4
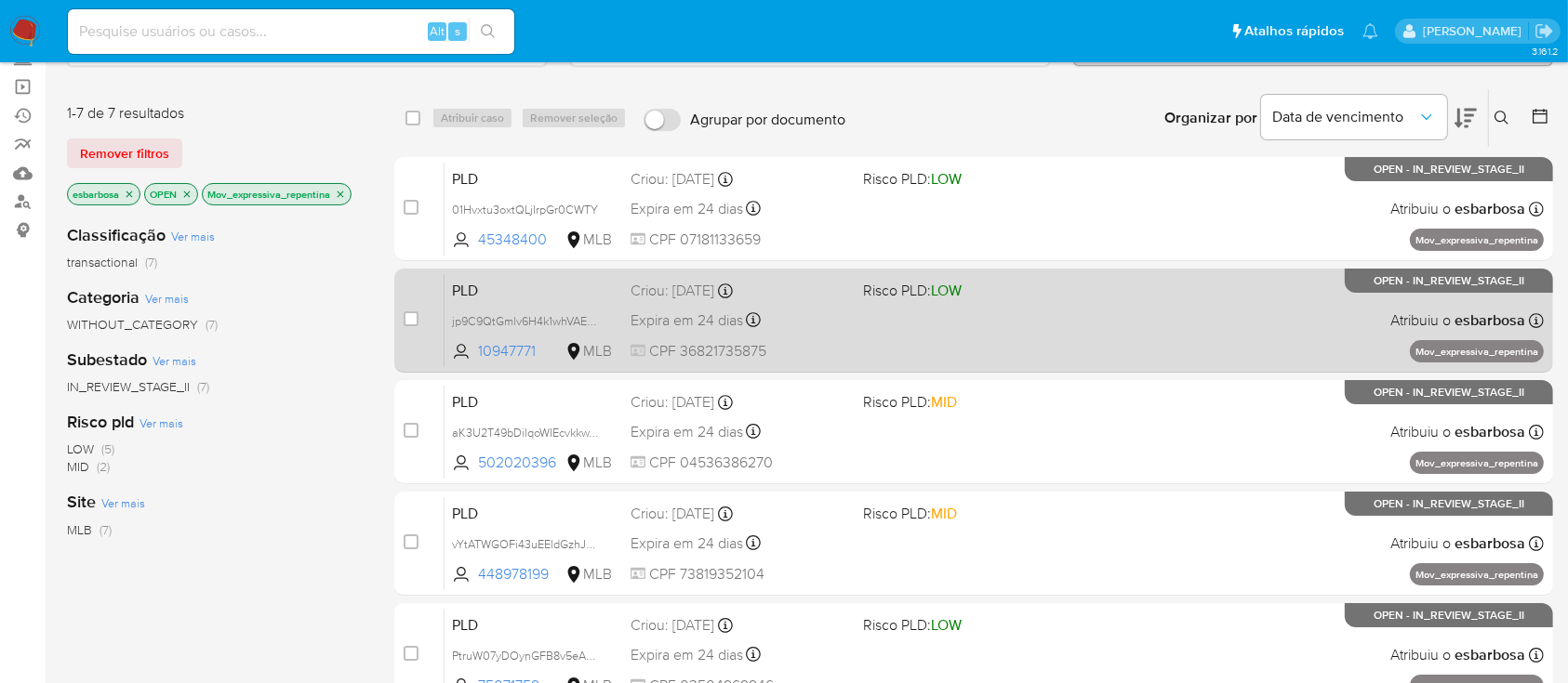
click at [1009, 328] on div "PLD jp9C9QtGmlv6H4k1whVAEVfR 10947771 MLB Risco PLD: LOW Criou: 12/09/2025 Crio…" at bounding box center [994, 319] width 1099 height 94
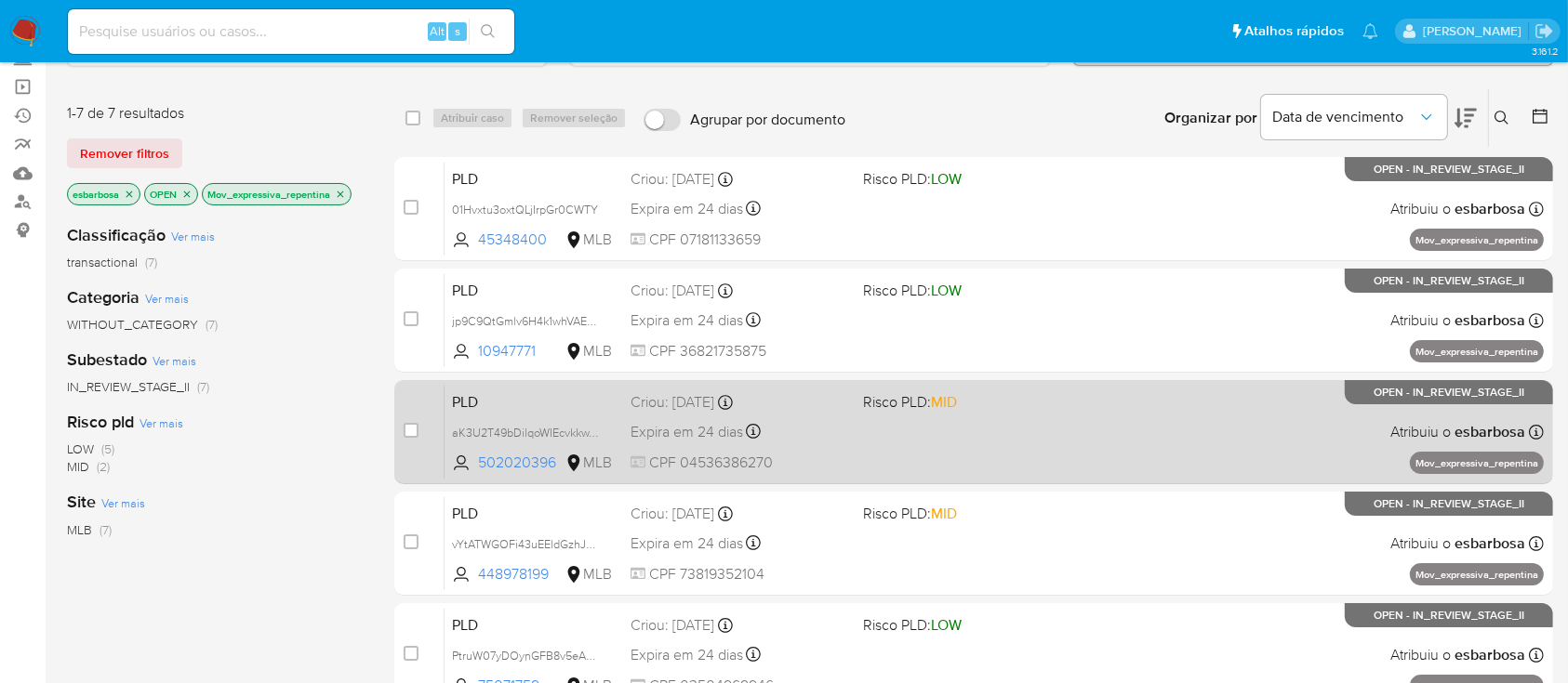
click at [1059, 432] on div "PLD aK3U2T49bDilqoWIEcvkkwX4 502020396 MLB Risco PLD: MID Criou: 12/09/2025 Cri…" at bounding box center [994, 431] width 1099 height 94
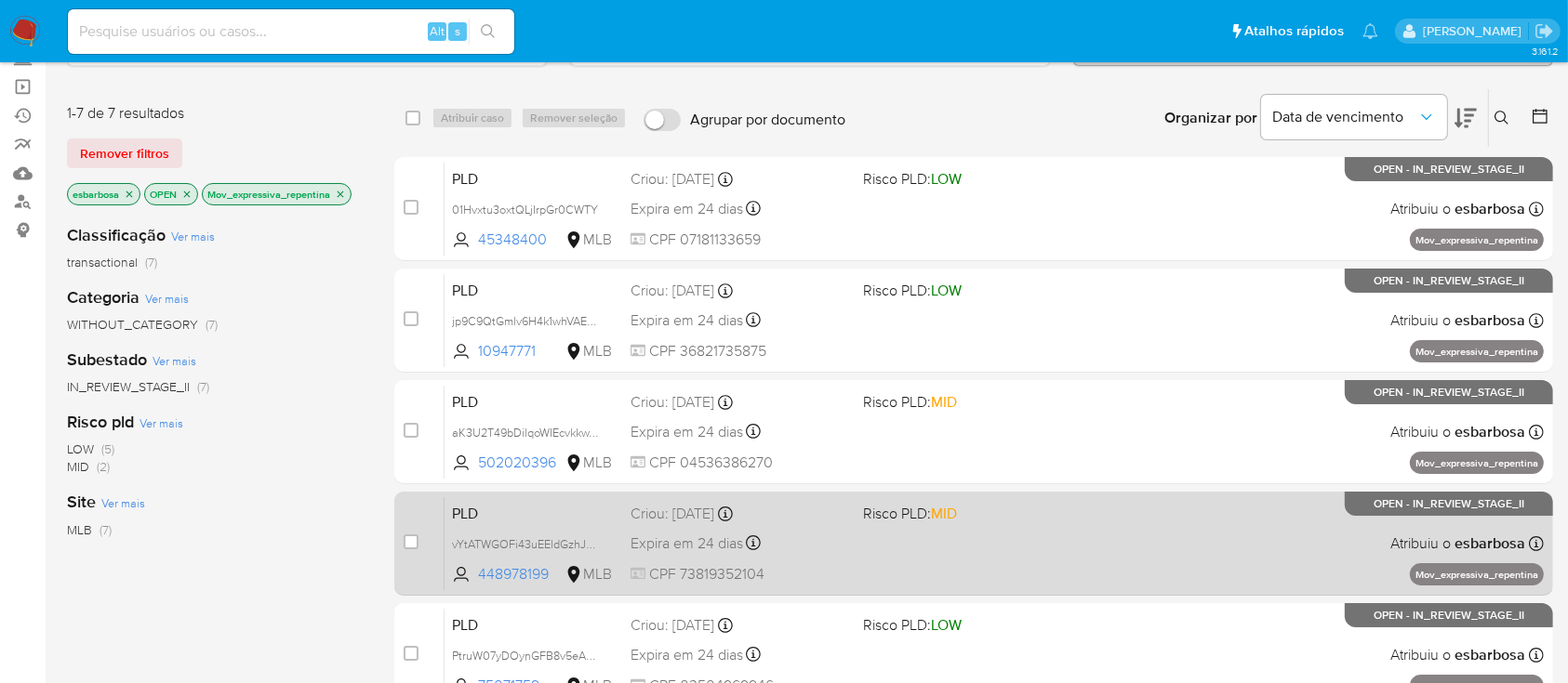
click at [980, 530] on div "PLD vYtATWGOFi43uEEldGzhJ8Ha 448978199 MLB Risco PLD: MID Criou: 12/09/2025 Cri…" at bounding box center [994, 542] width 1099 height 94
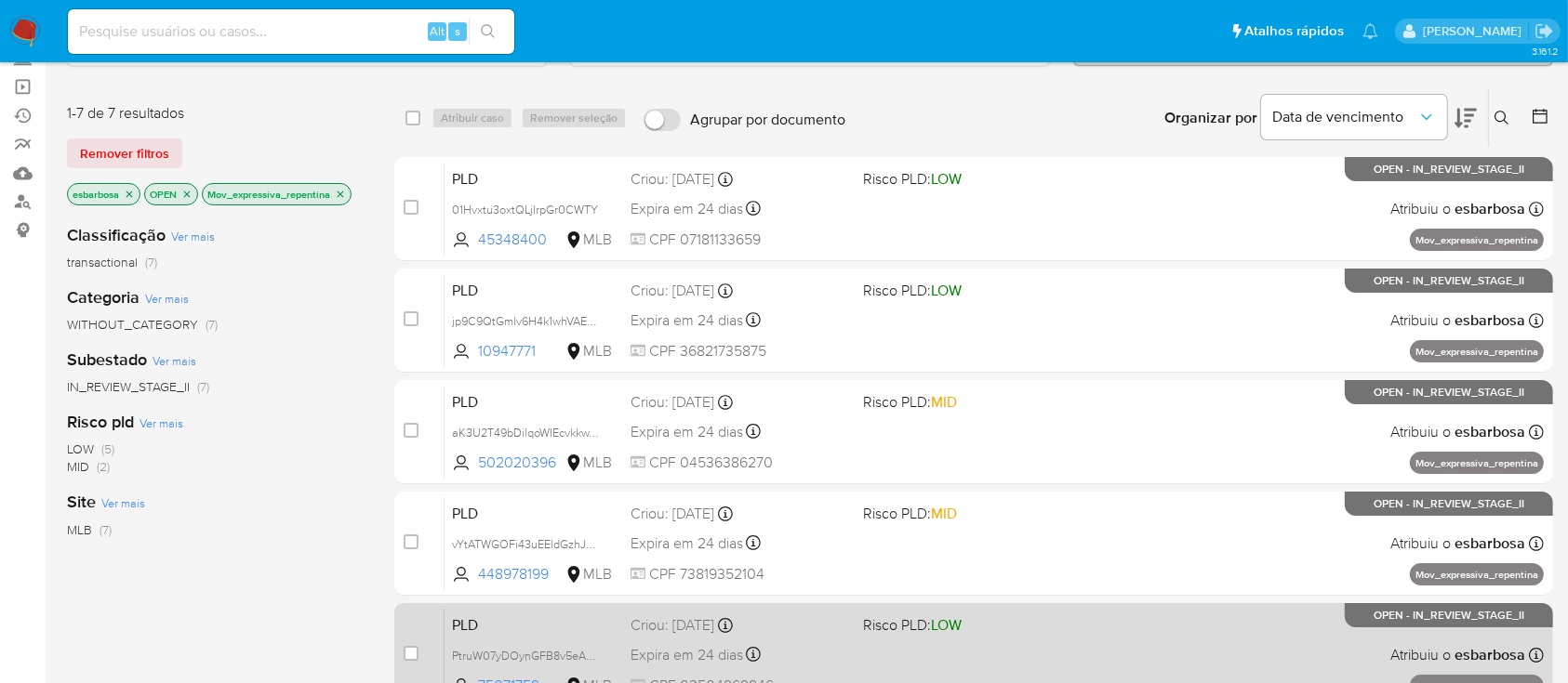
click at [1026, 649] on div "PLD PtruW07yDOynGFB8v5eALN21 75071759 MLB Risco PLD: LOW Criou: 12/09/2025 Crio…" at bounding box center [994, 654] width 1099 height 94
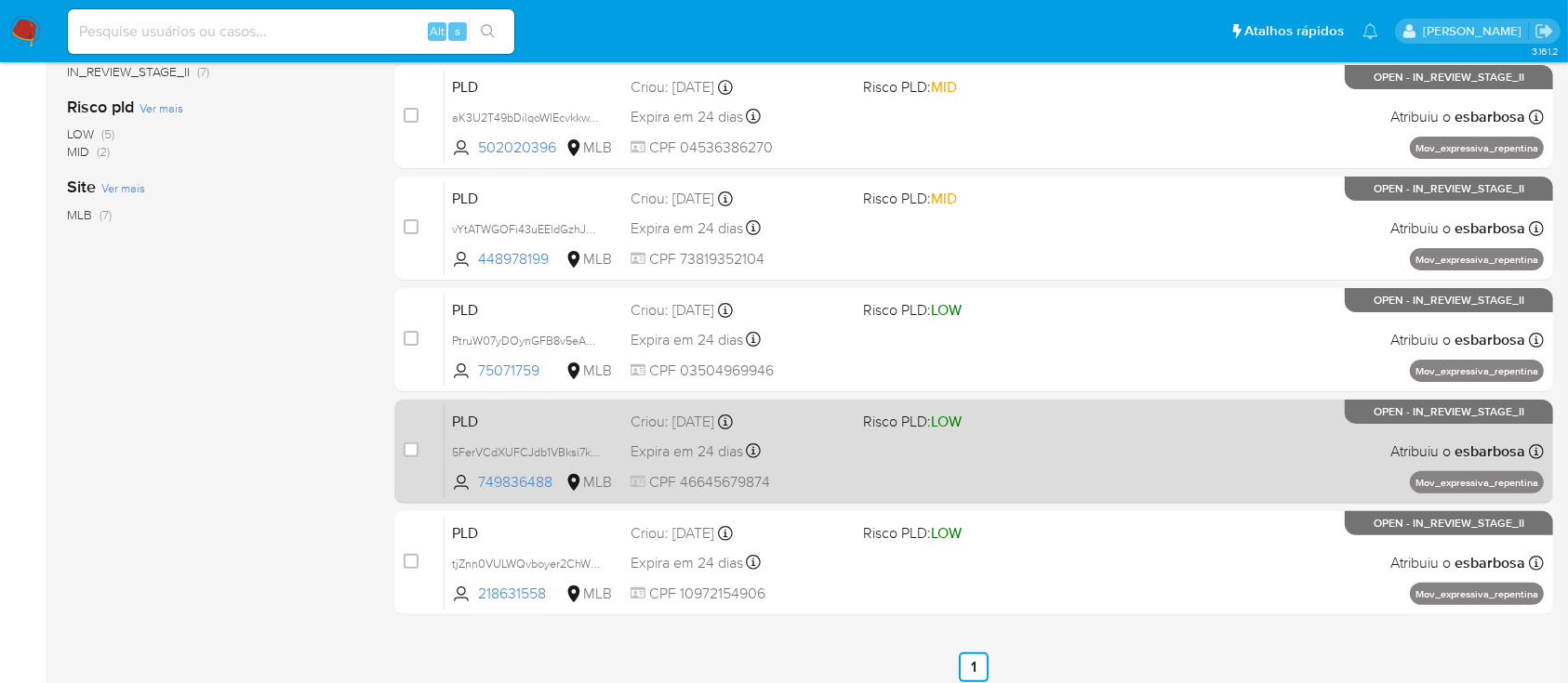
scroll to position [496, 0]
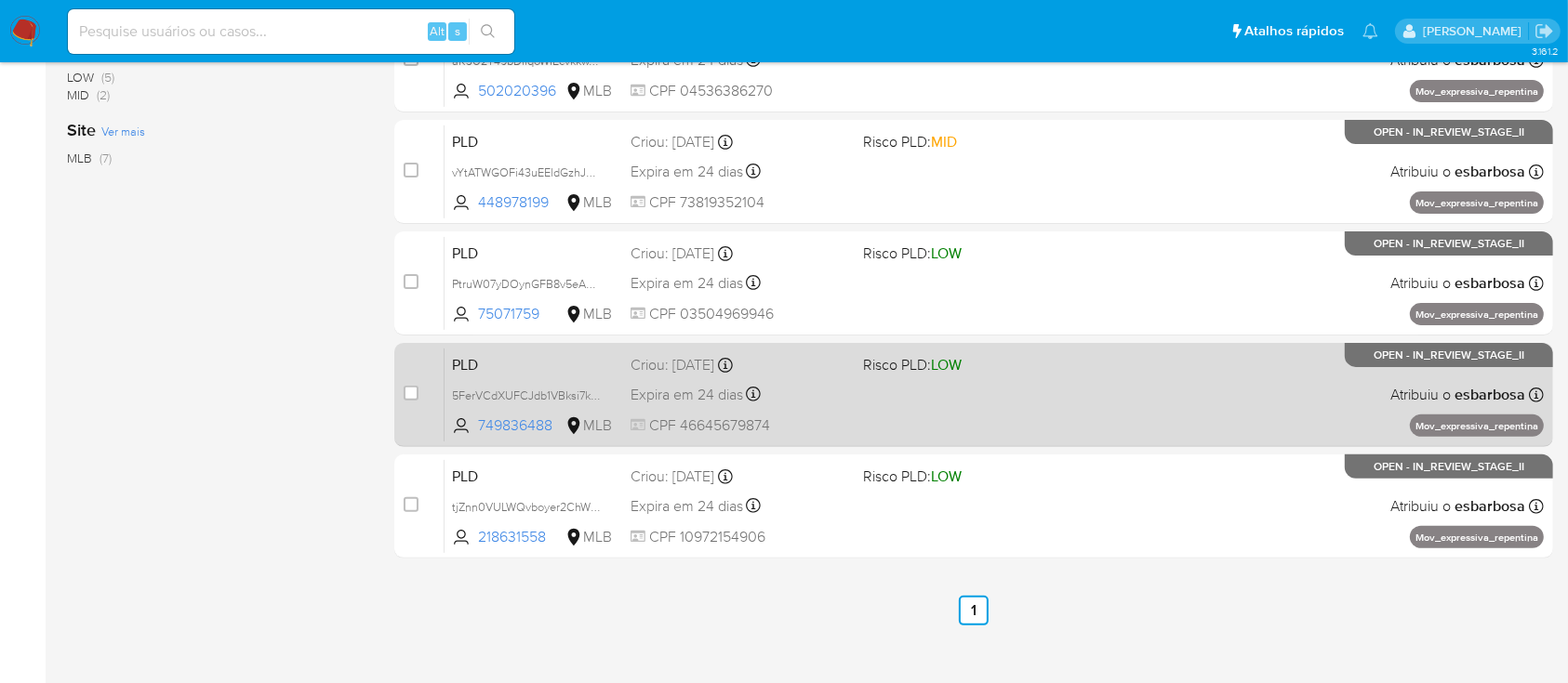
click at [1055, 413] on div "PLD 5FerVCdXUFCJdb1VBksi7kLX 749836488 MLB Risco PLD: LOW Criou: 12/09/2025 Cri…" at bounding box center [994, 394] width 1099 height 94
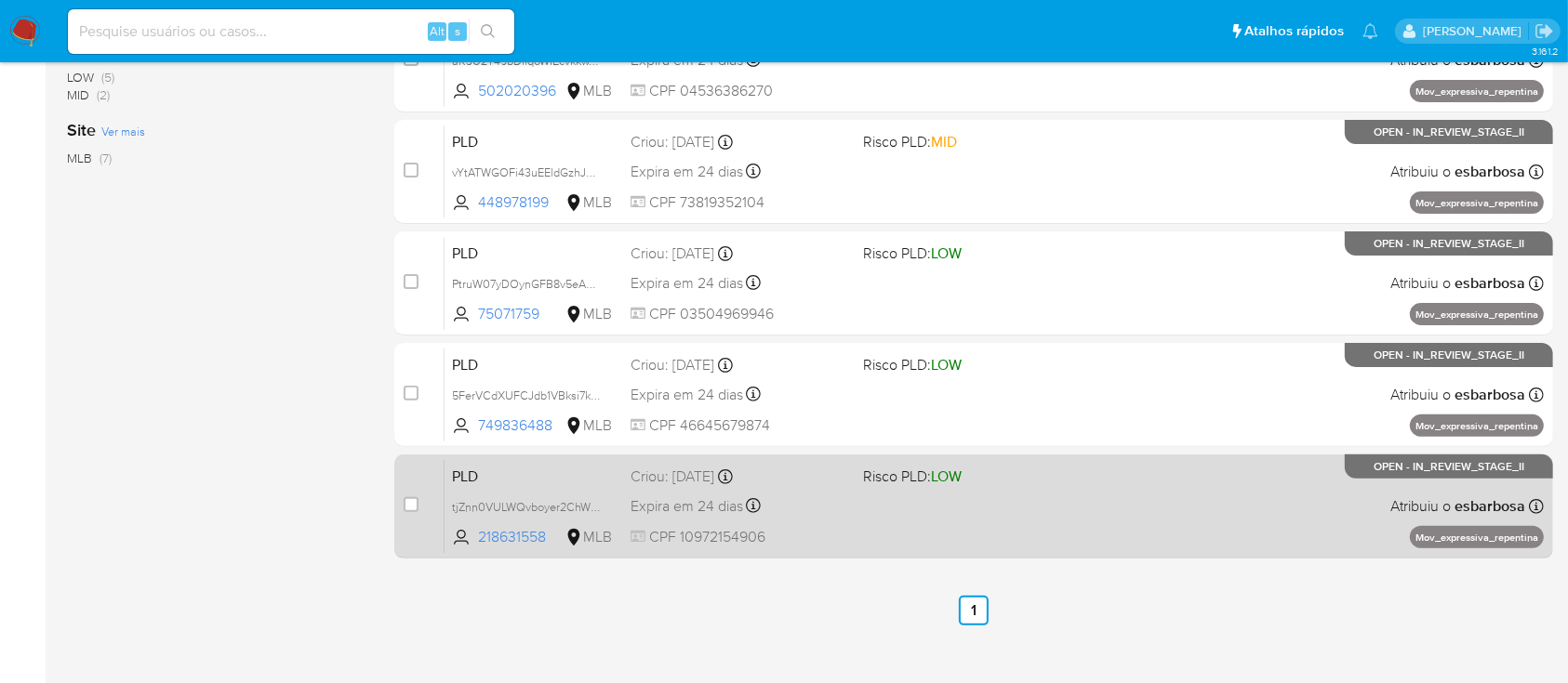
click at [1018, 496] on div "PLD tjZnn0VULWQvboyer2ChWv1H 218631558 MLB Risco PLD: LOW Criou: 12/09/2025 Cri…" at bounding box center [994, 506] width 1099 height 94
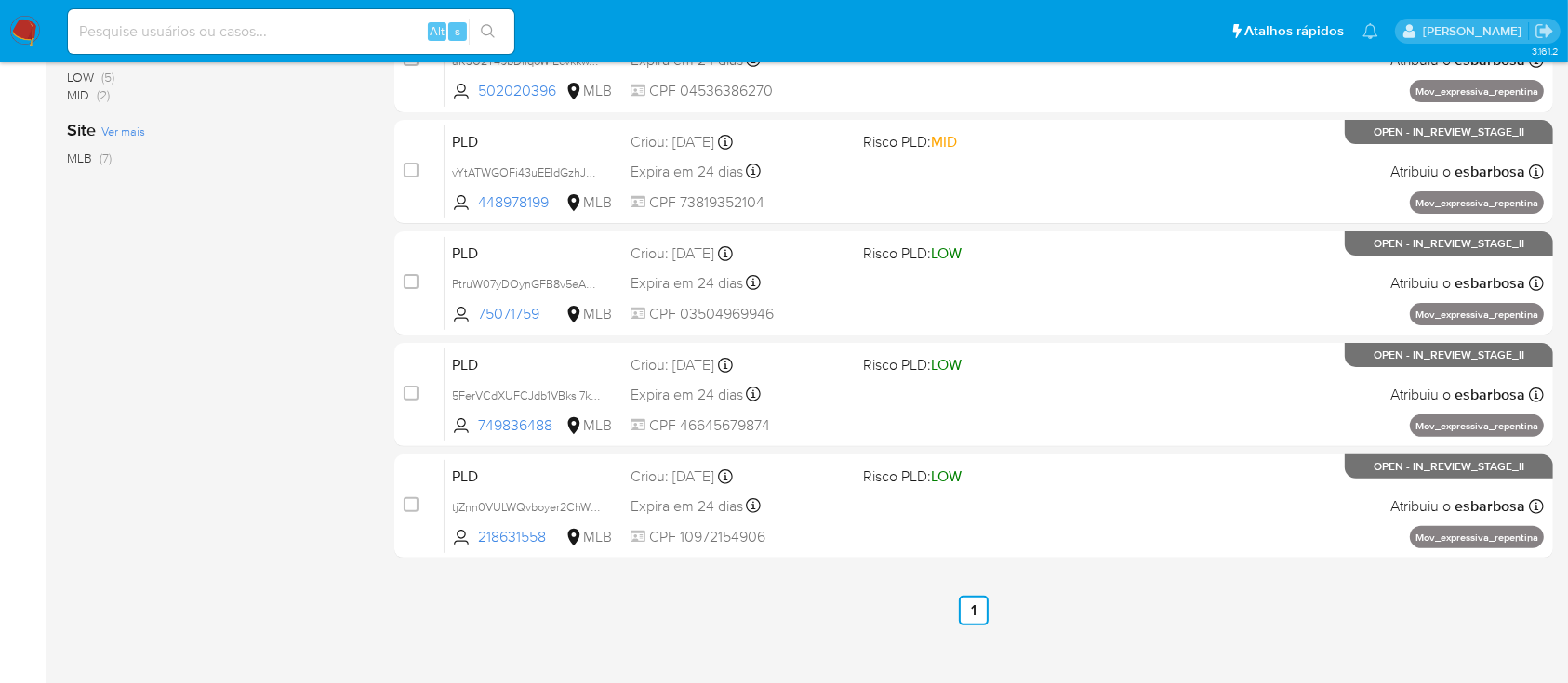
click at [30, 34] on img at bounding box center [25, 32] width 32 height 32
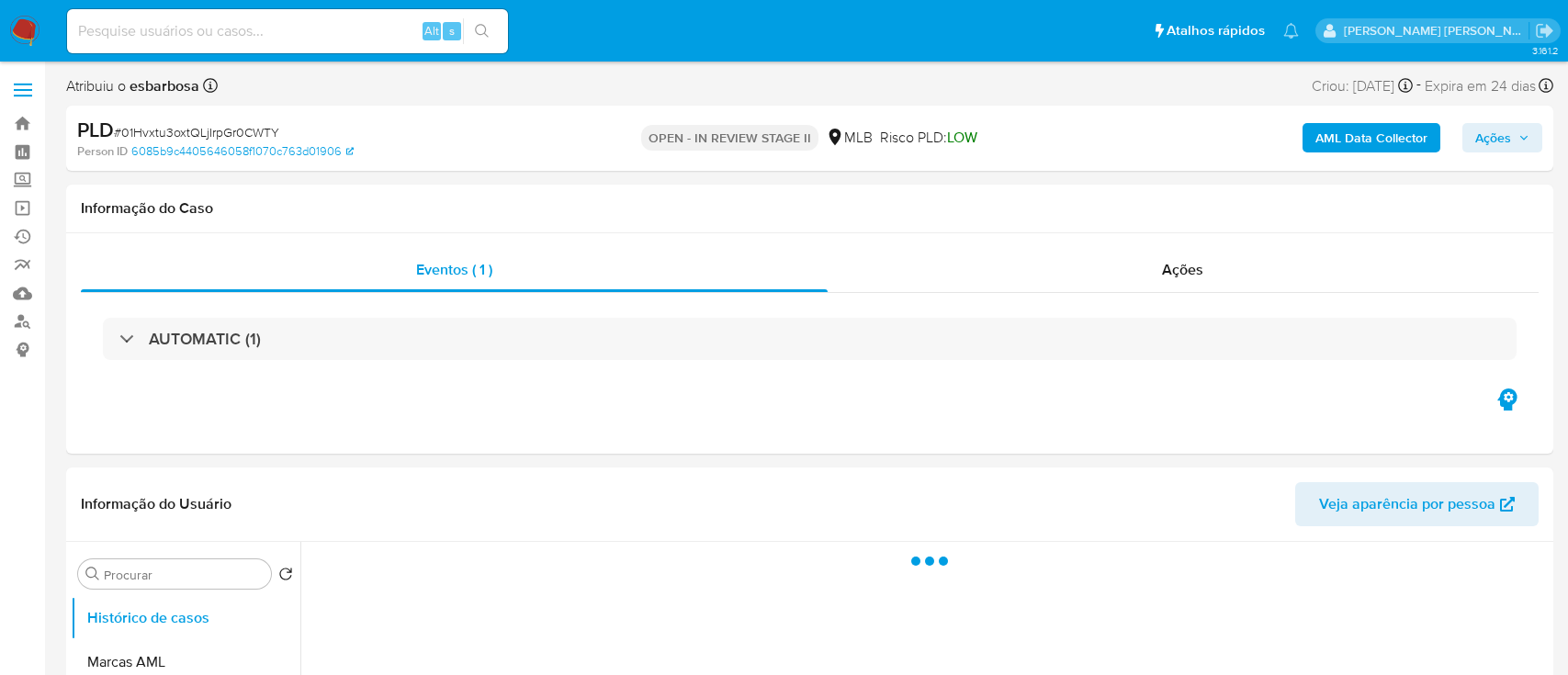
select select "10"
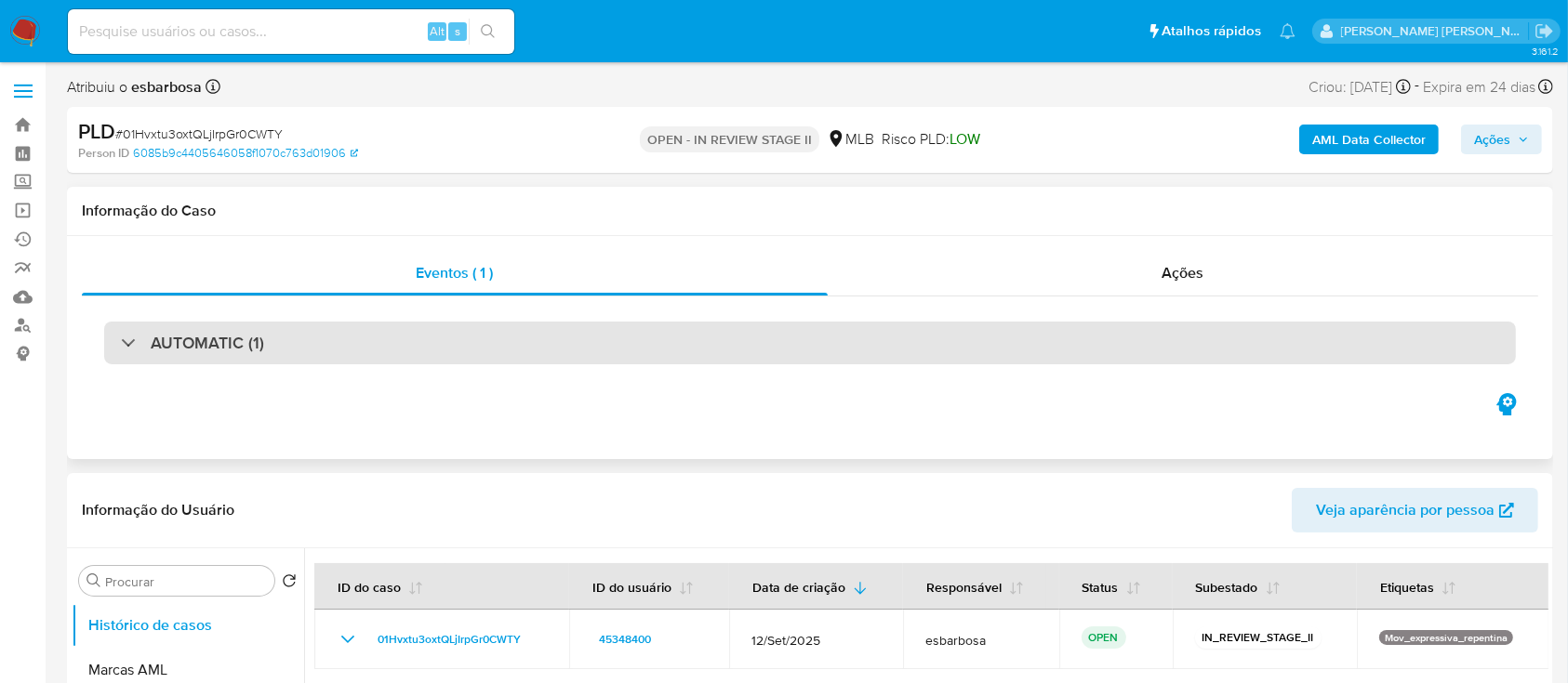
click at [485, 347] on div "AUTOMATIC (1)" at bounding box center [810, 342] width 1411 height 42
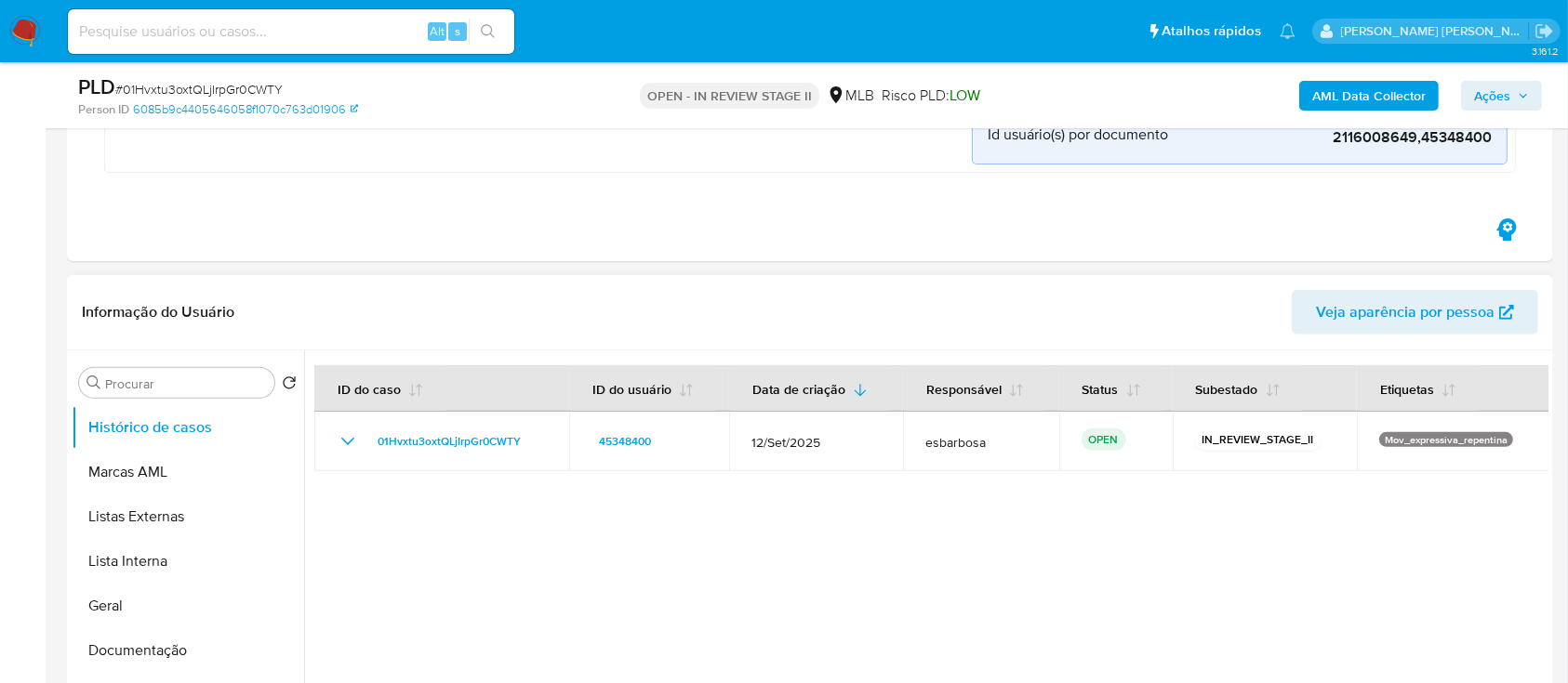
scroll to position [619, 0]
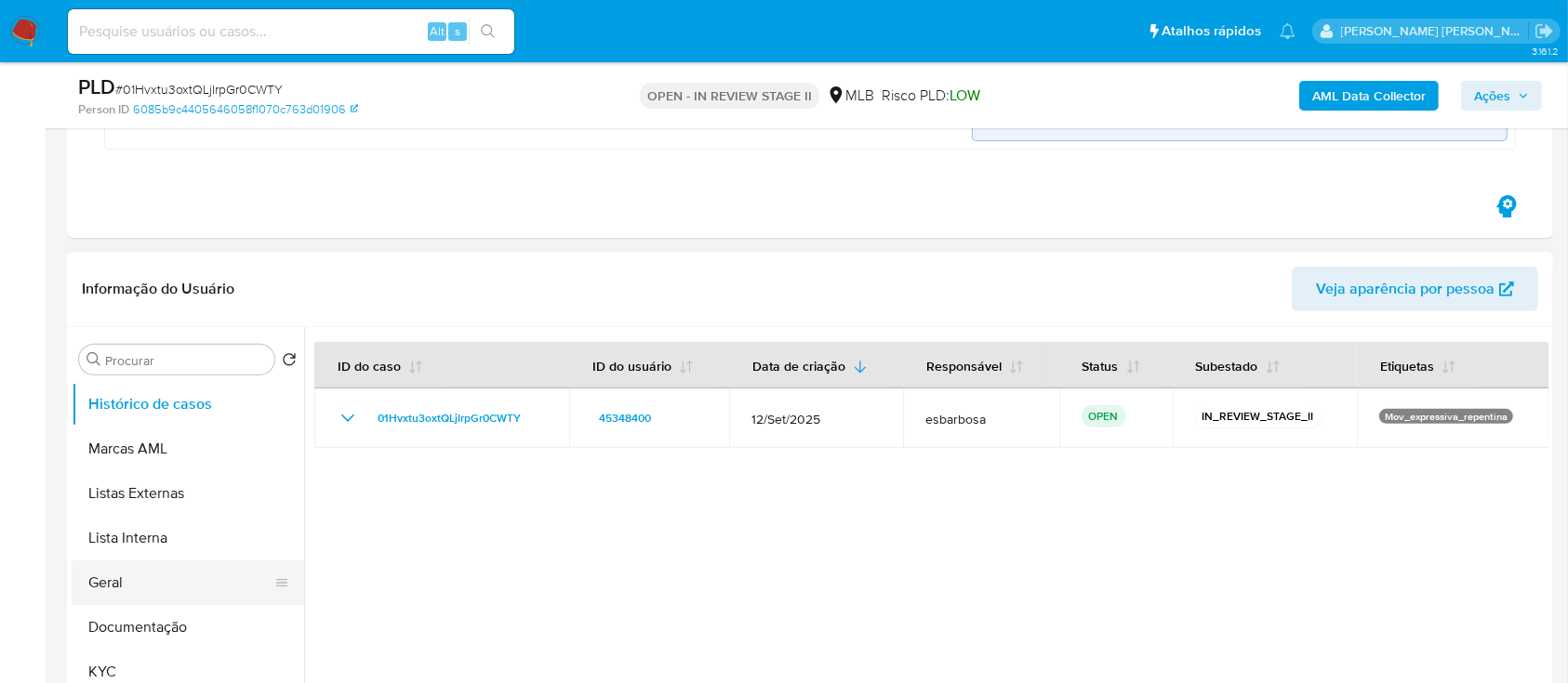
click at [126, 573] on button "Geral" at bounding box center [180, 582] width 218 height 44
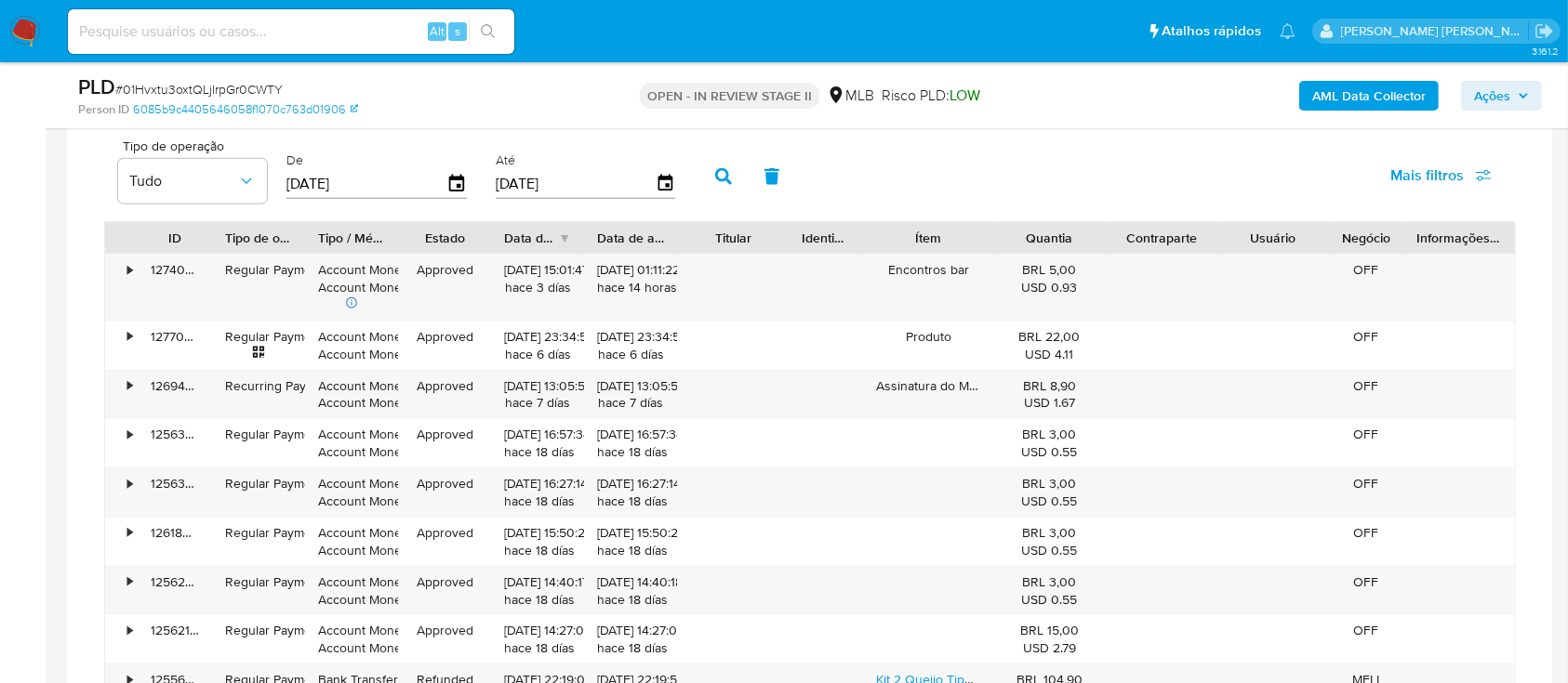
scroll to position [1859, 0]
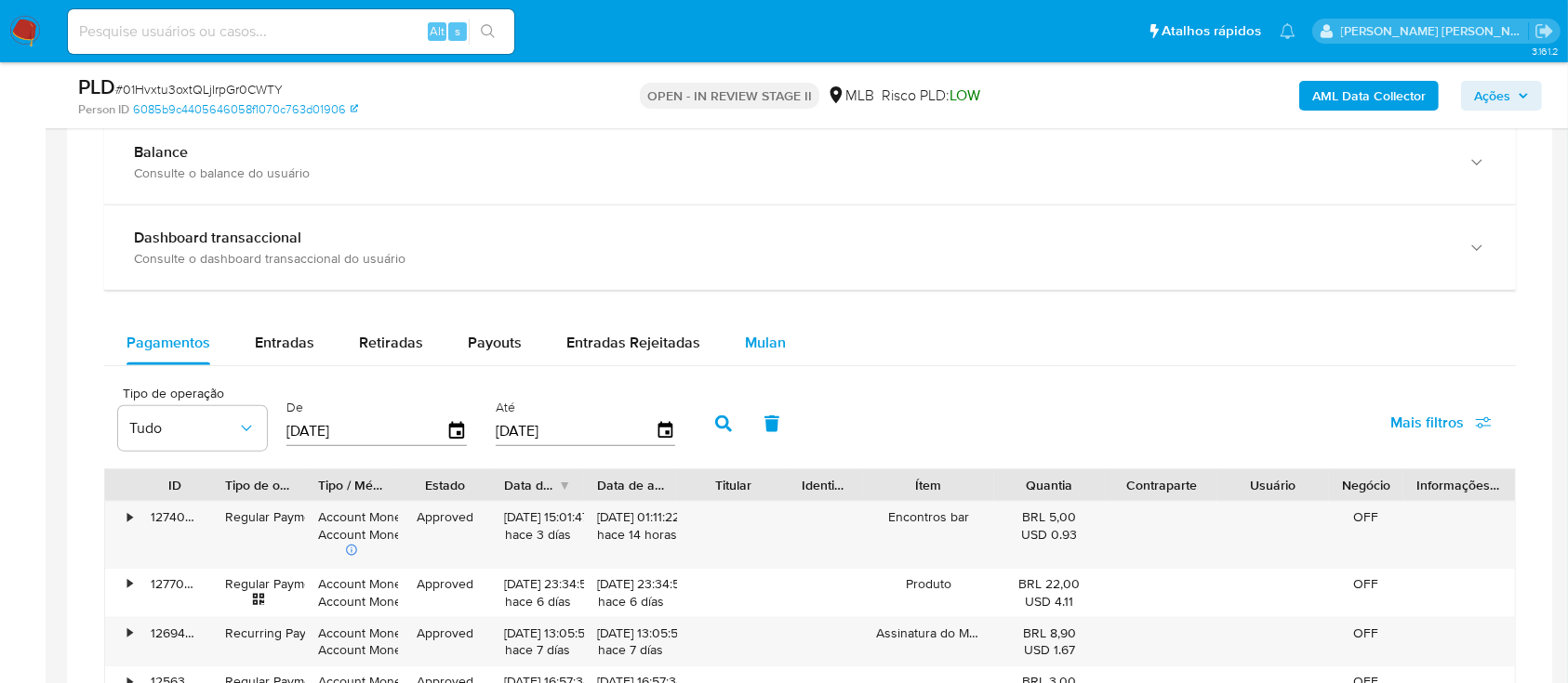
click at [770, 337] on span "Mulan" at bounding box center [764, 343] width 40 height 22
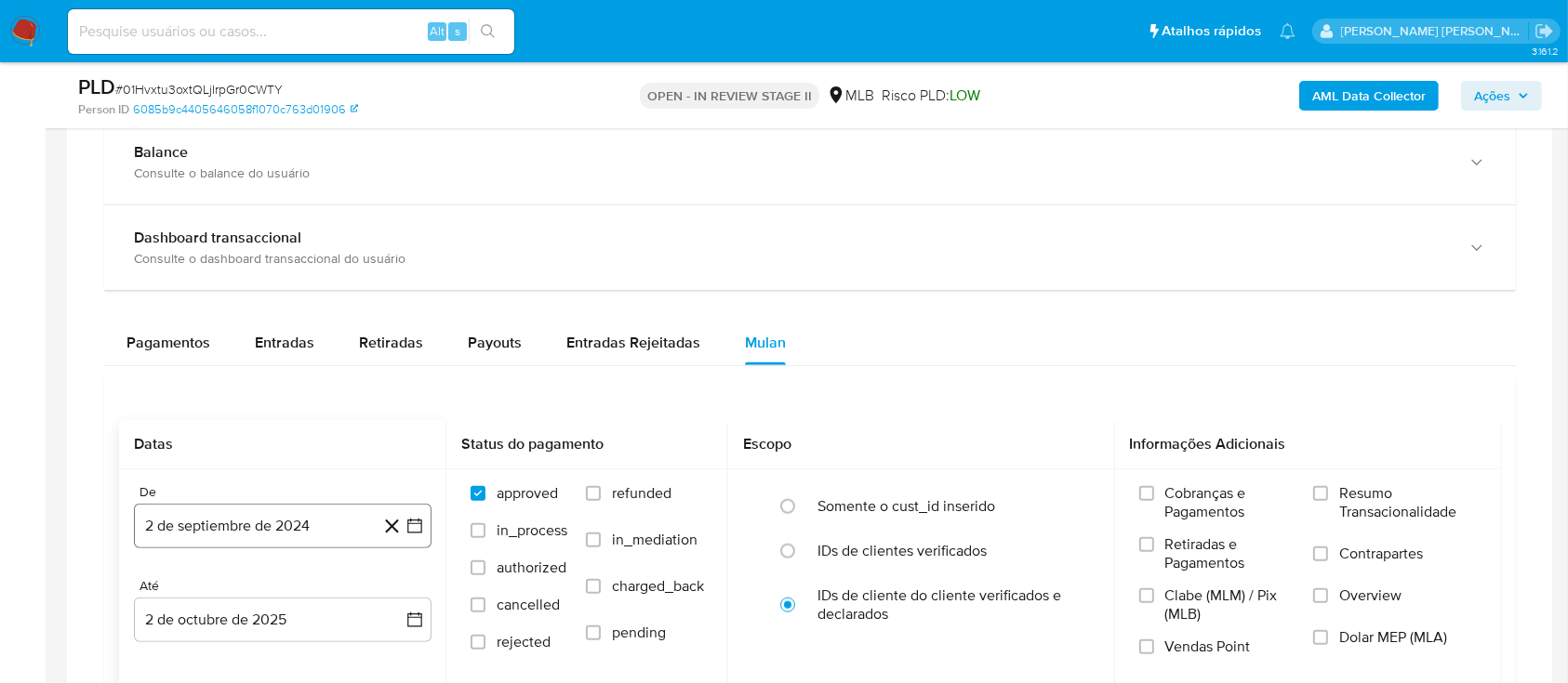
click at [289, 517] on button "2 de septiembre de 2024" at bounding box center [283, 525] width 298 height 44
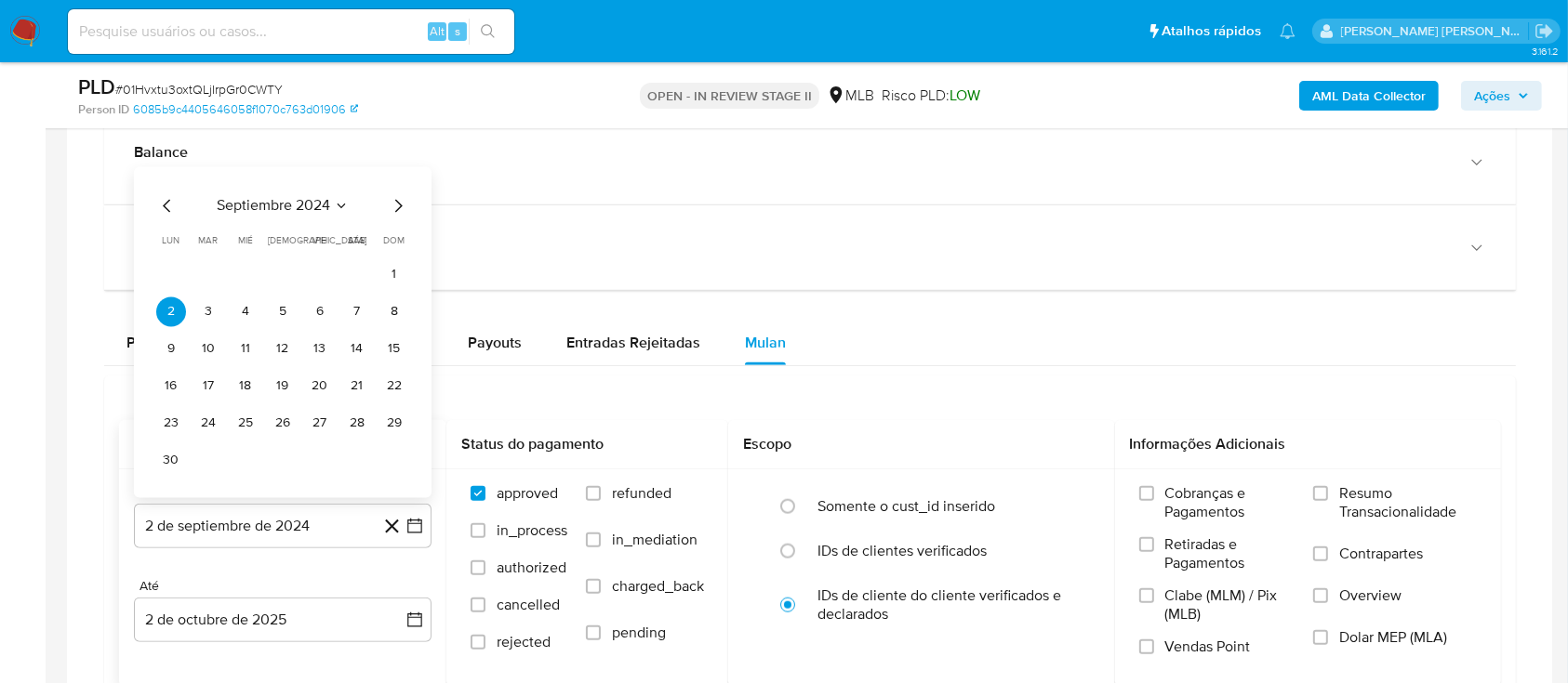
click at [294, 207] on span "septiembre 2024" at bounding box center [273, 206] width 113 height 19
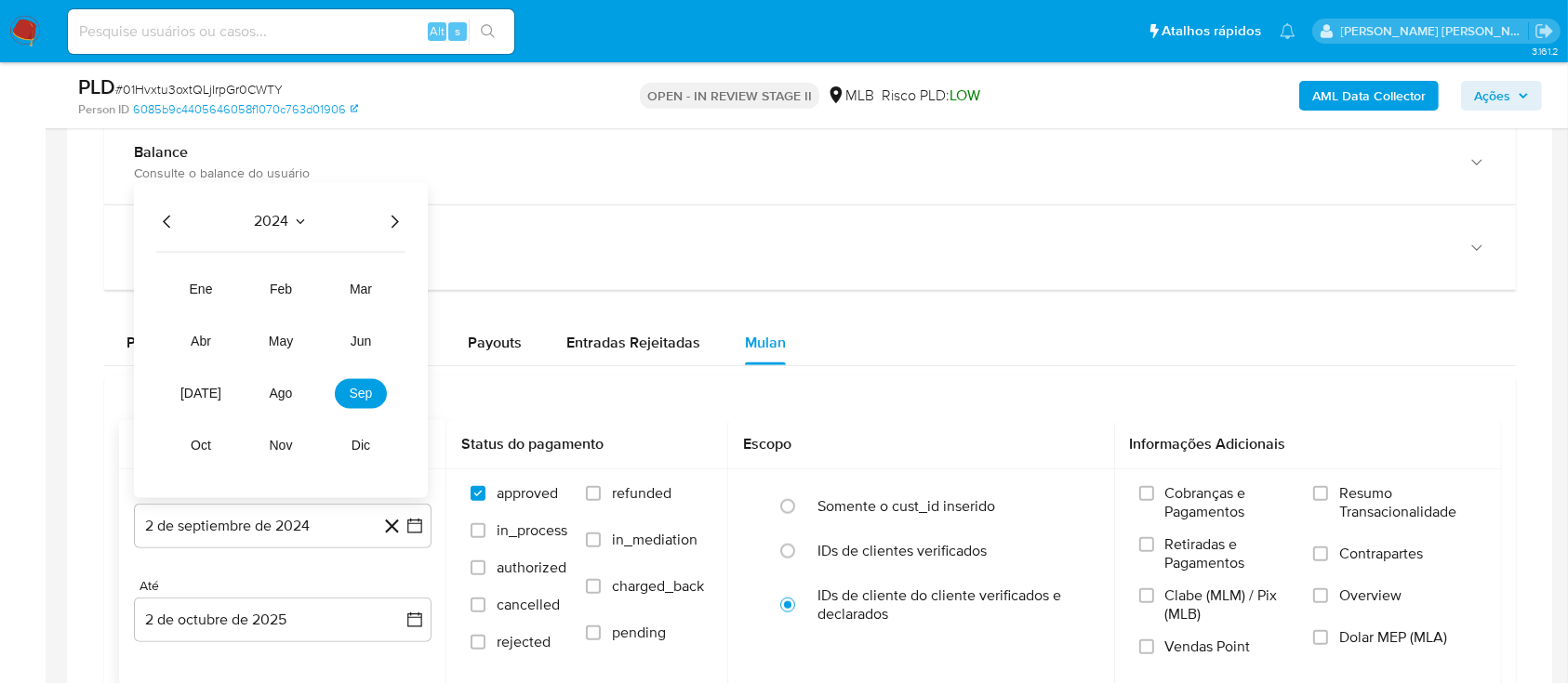
click at [394, 211] on icon "Año siguiente" at bounding box center [393, 222] width 23 height 23
click at [270, 290] on span "feb" at bounding box center [280, 290] width 23 height 15
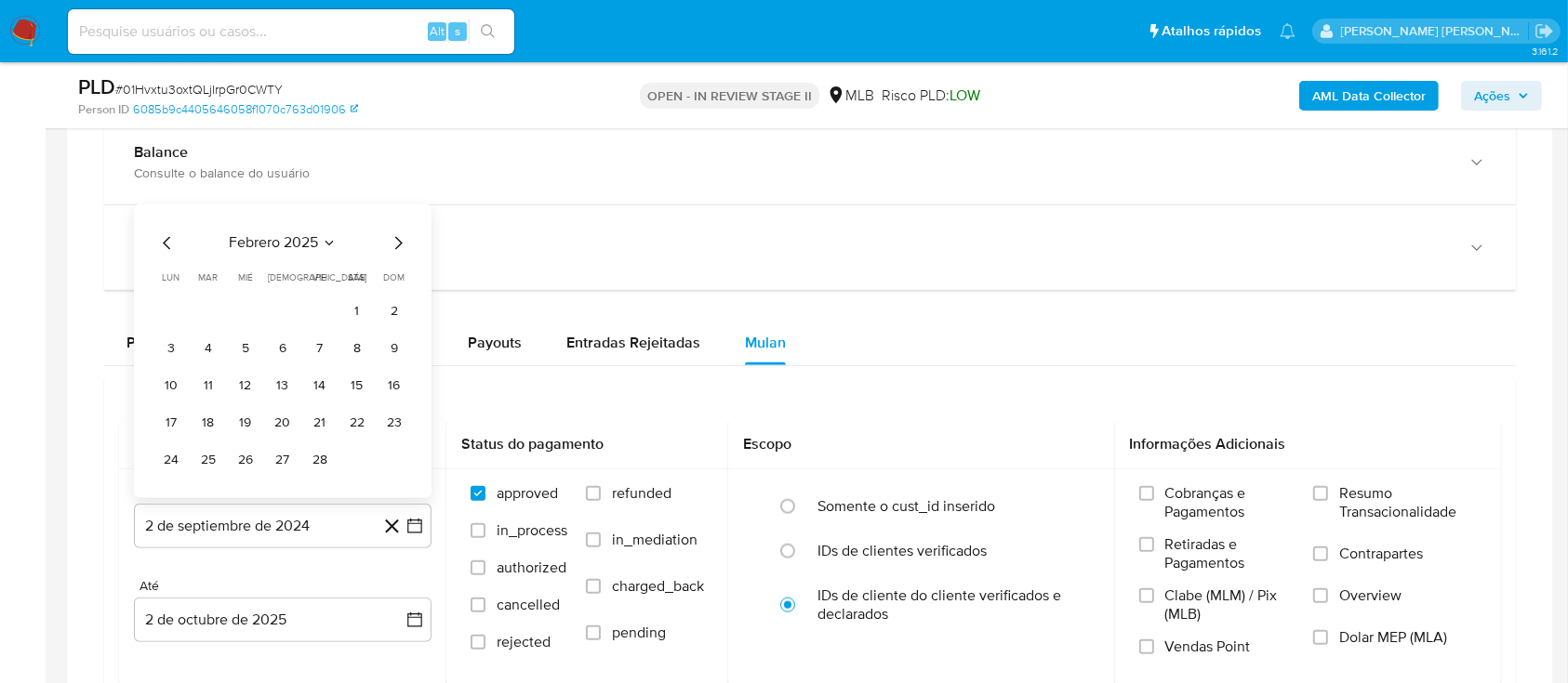
click at [352, 309] on button "1" at bounding box center [357, 312] width 30 height 30
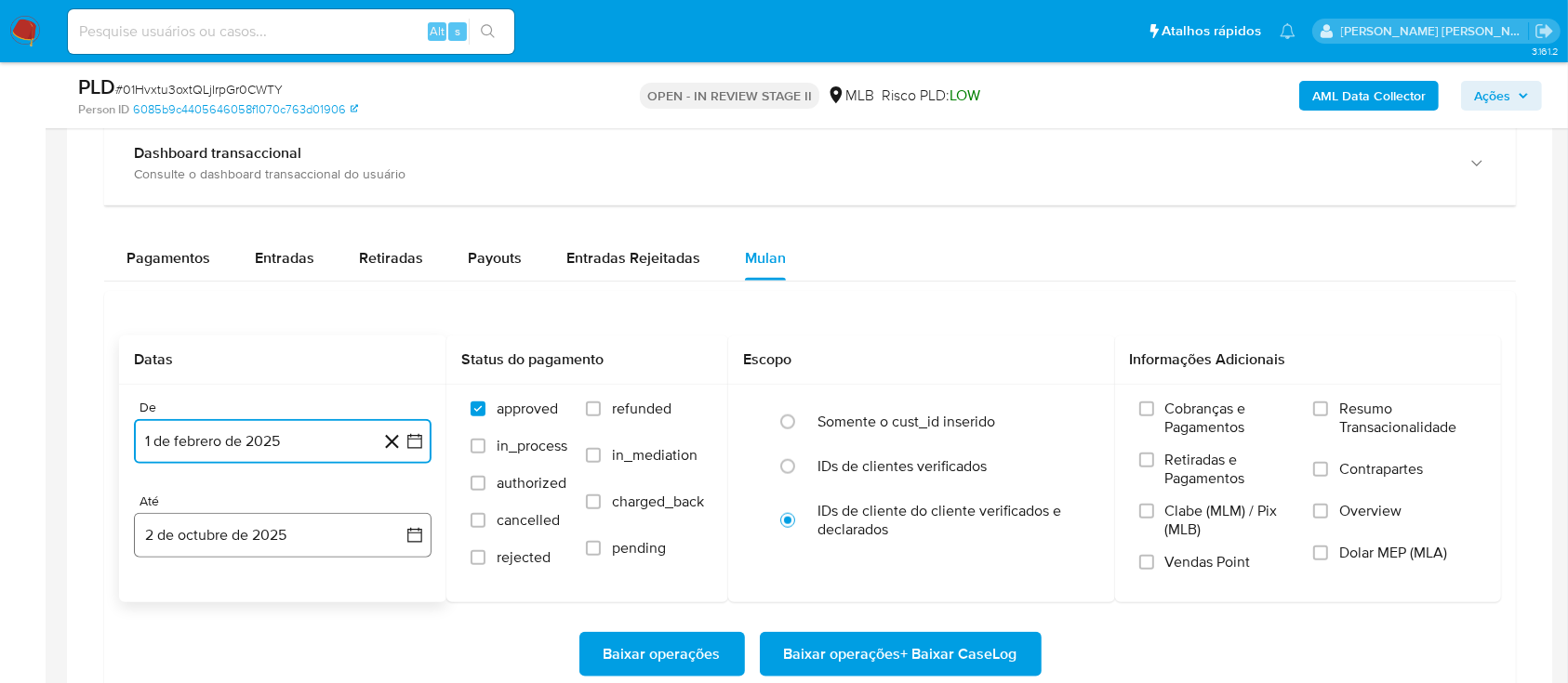
scroll to position [1982, 0]
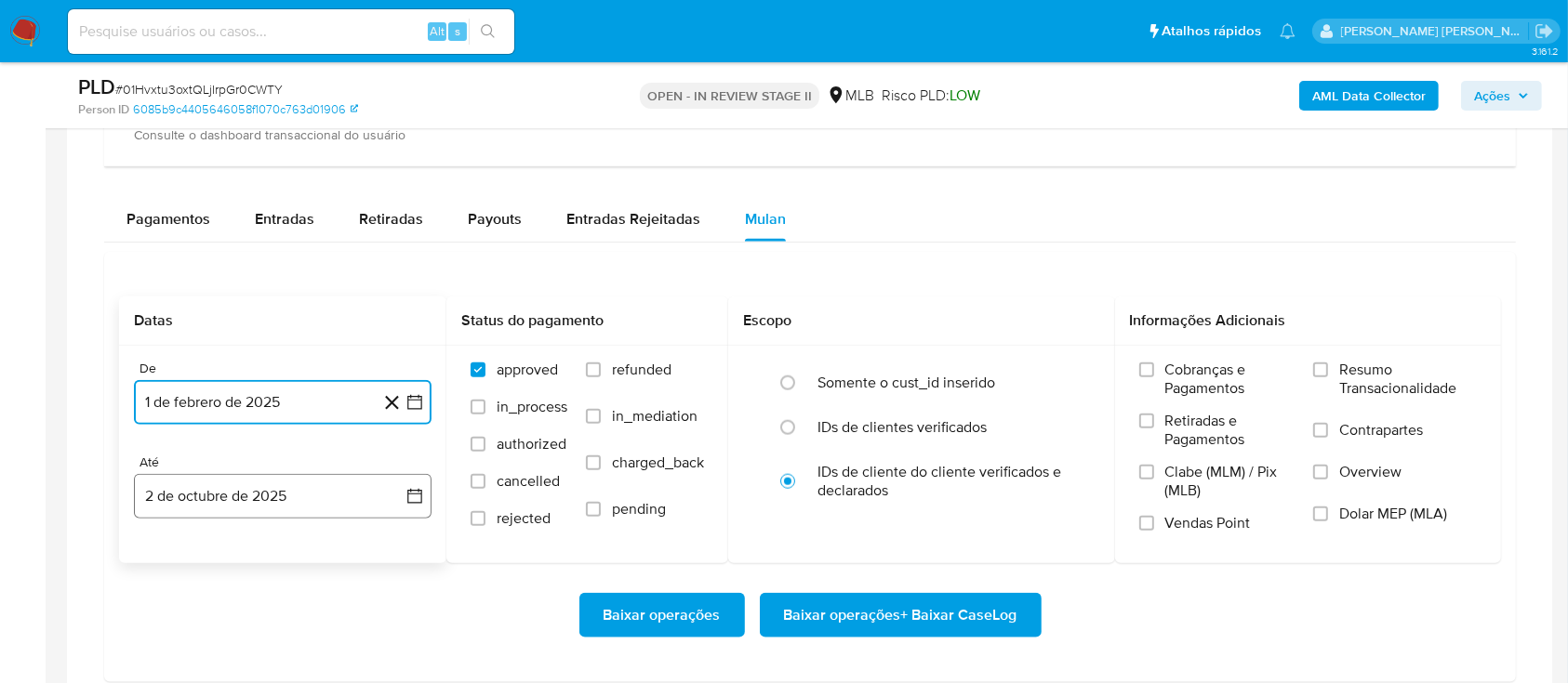
click at [356, 499] on button "2 de octubre de 2025" at bounding box center [283, 496] width 298 height 44
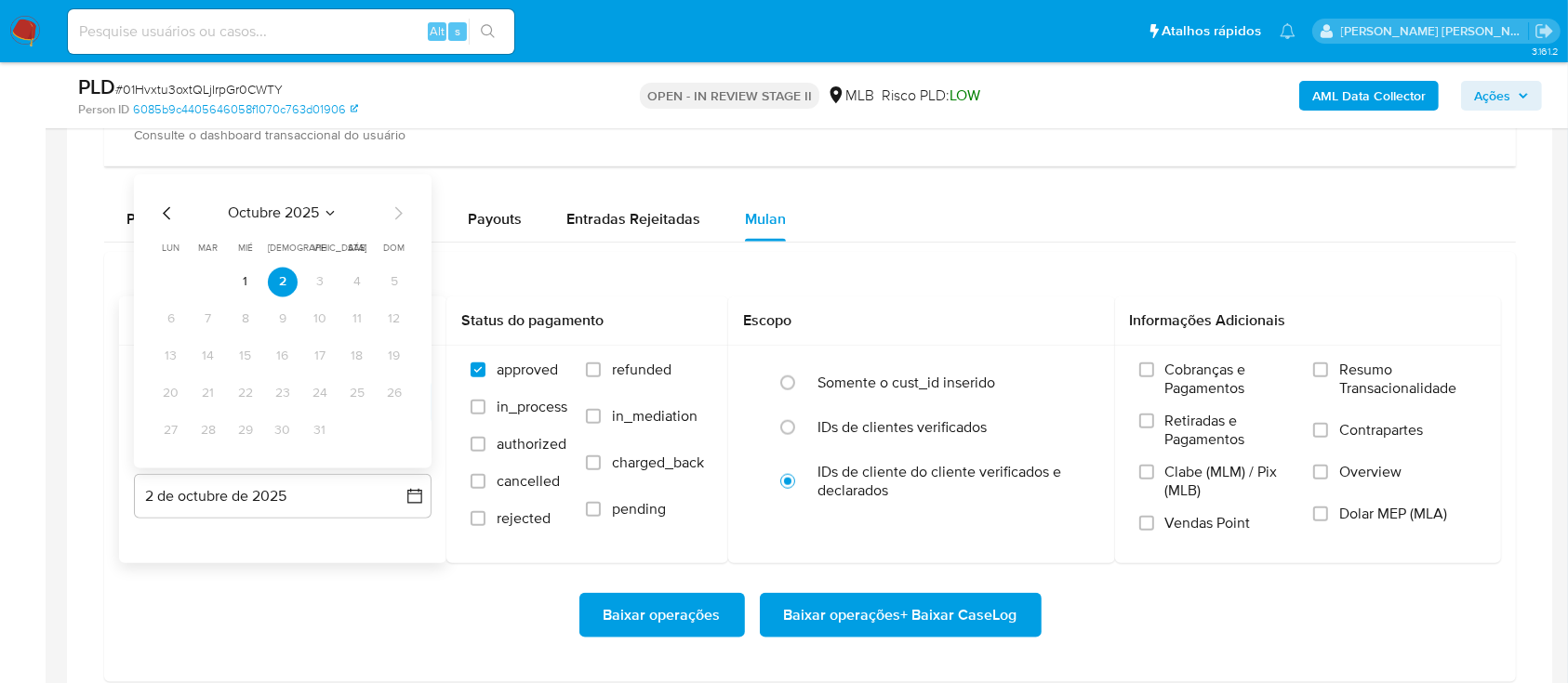
click at [171, 212] on icon "Mes anterior" at bounding box center [167, 214] width 23 height 23
click at [216, 430] on button "30" at bounding box center [208, 431] width 30 height 30
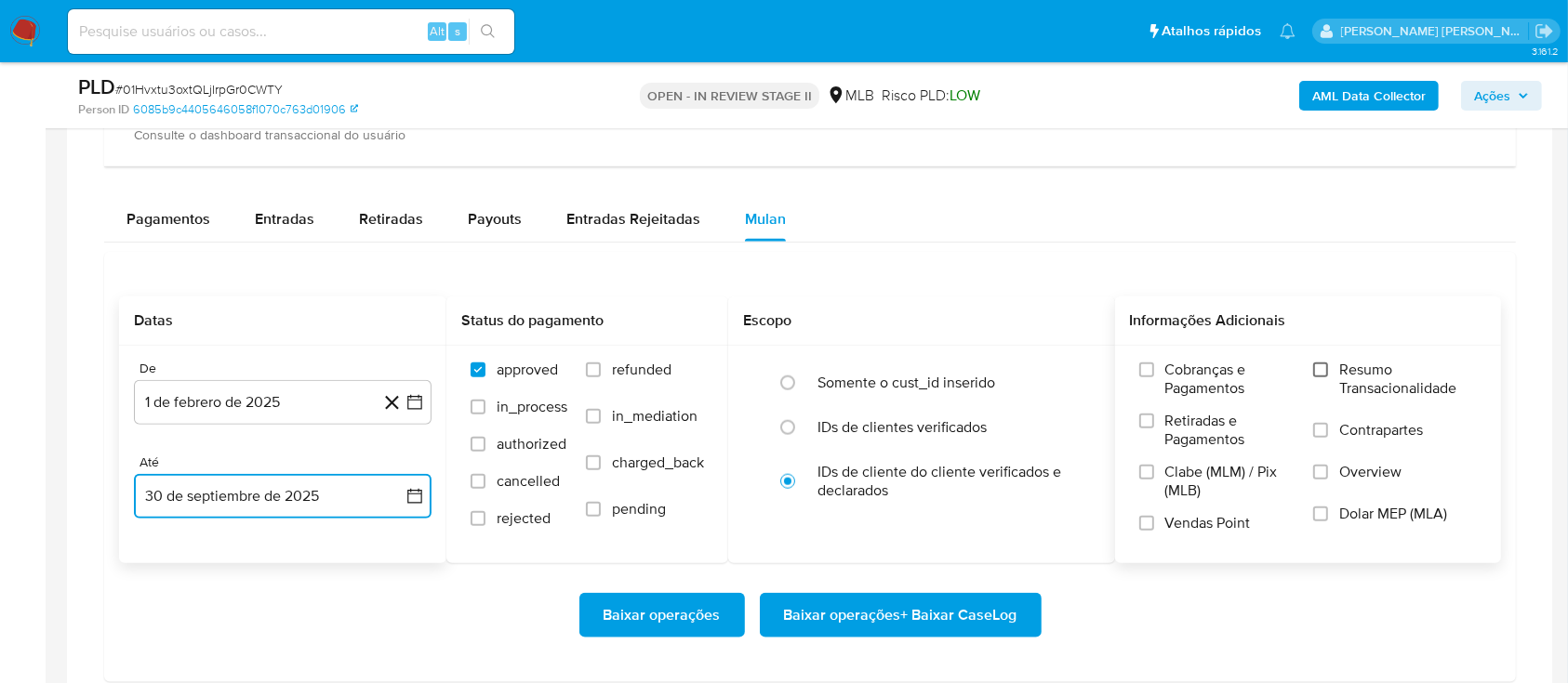
click at [1326, 369] on input "Resumo Transacionalidade" at bounding box center [1319, 370] width 15 height 15
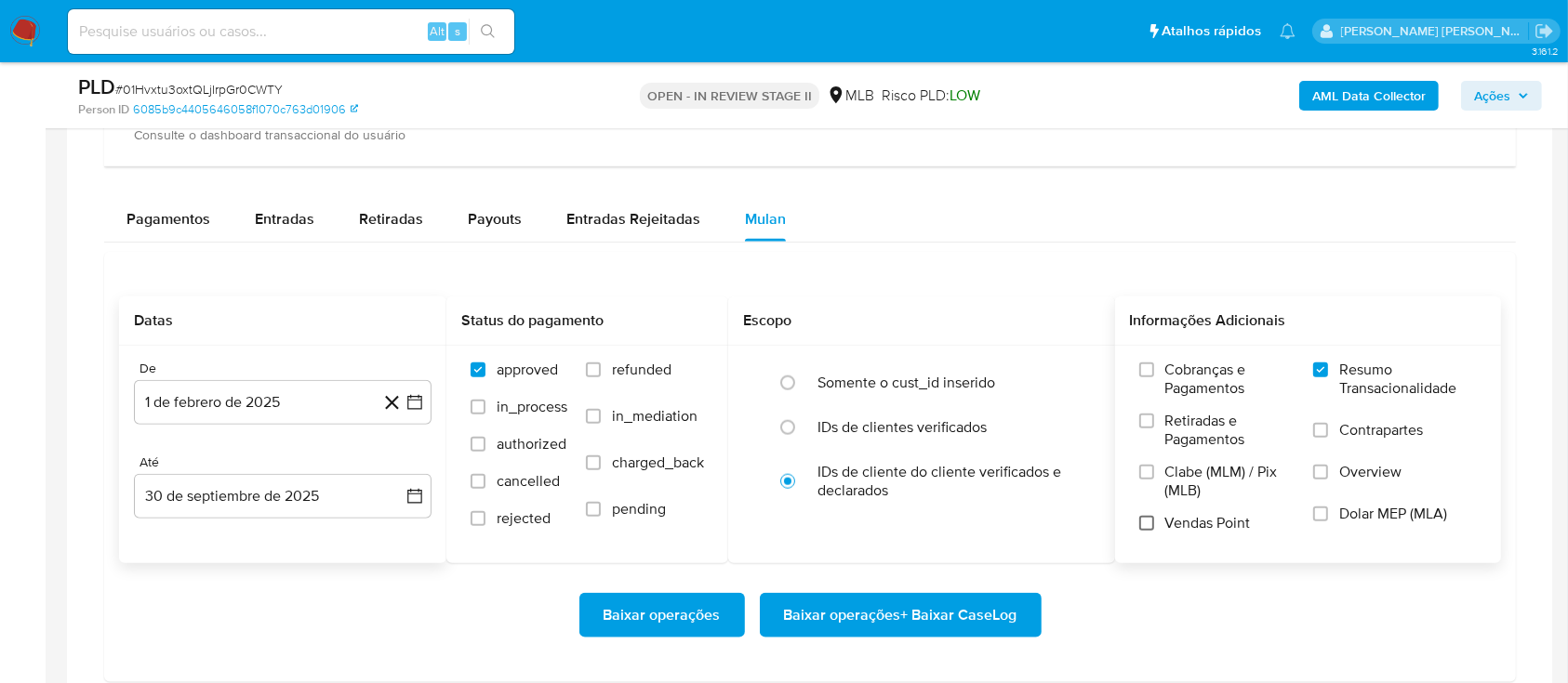
click at [1146, 523] on input "Vendas Point" at bounding box center [1146, 522] width 15 height 15
click at [900, 613] on span "Baixar operações + Baixar CaseLog" at bounding box center [900, 614] width 234 height 40
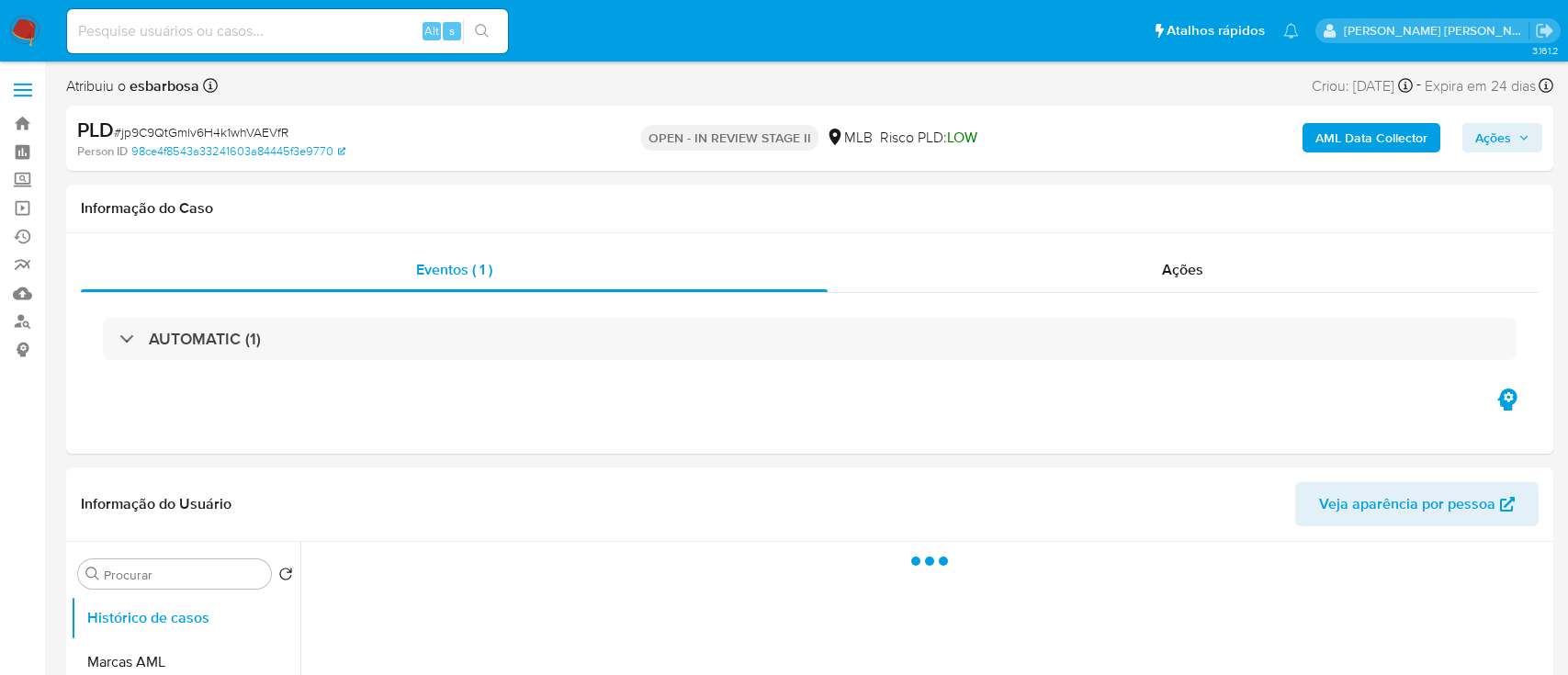
select select "10"
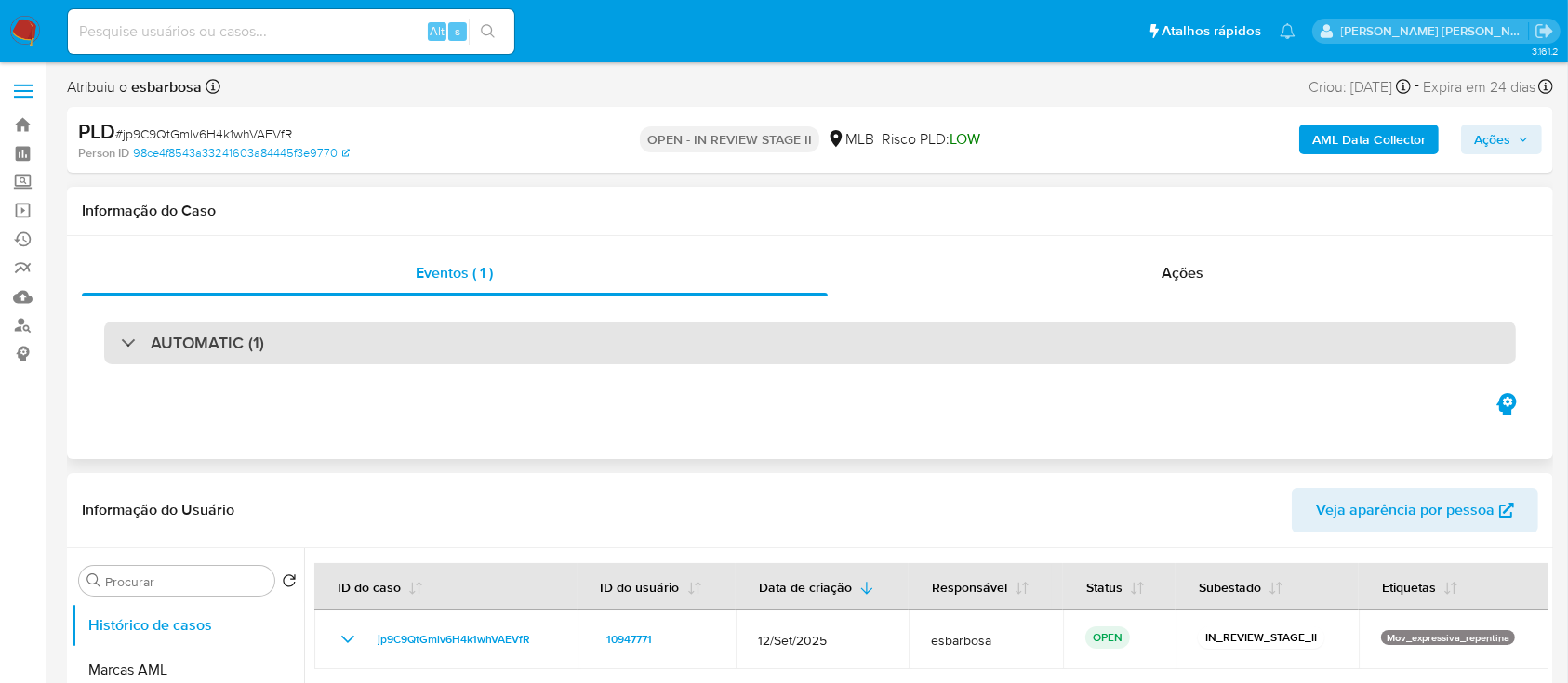
click at [433, 344] on div "AUTOMATIC (1)" at bounding box center [810, 342] width 1411 height 42
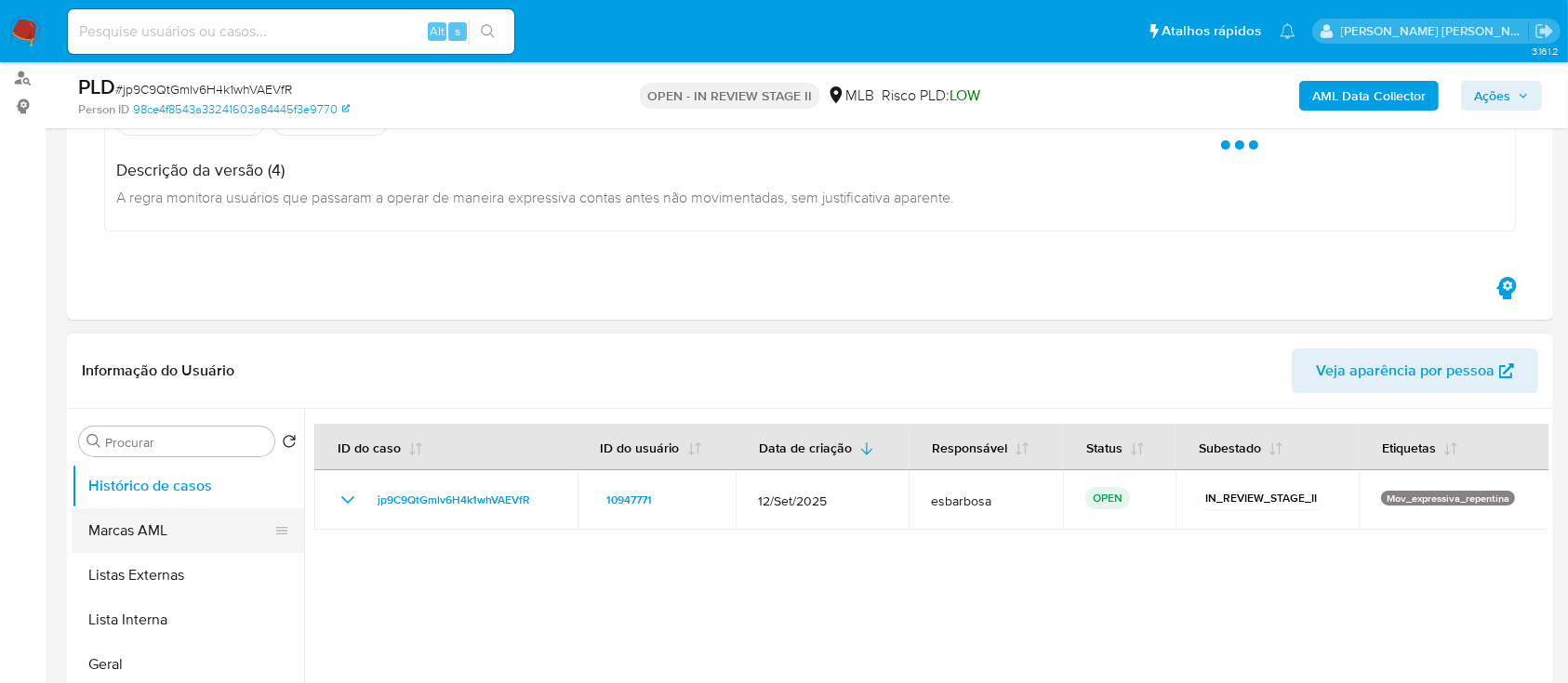
scroll to position [123, 0]
click at [164, 556] on button "Geral" at bounding box center [180, 540] width 218 height 44
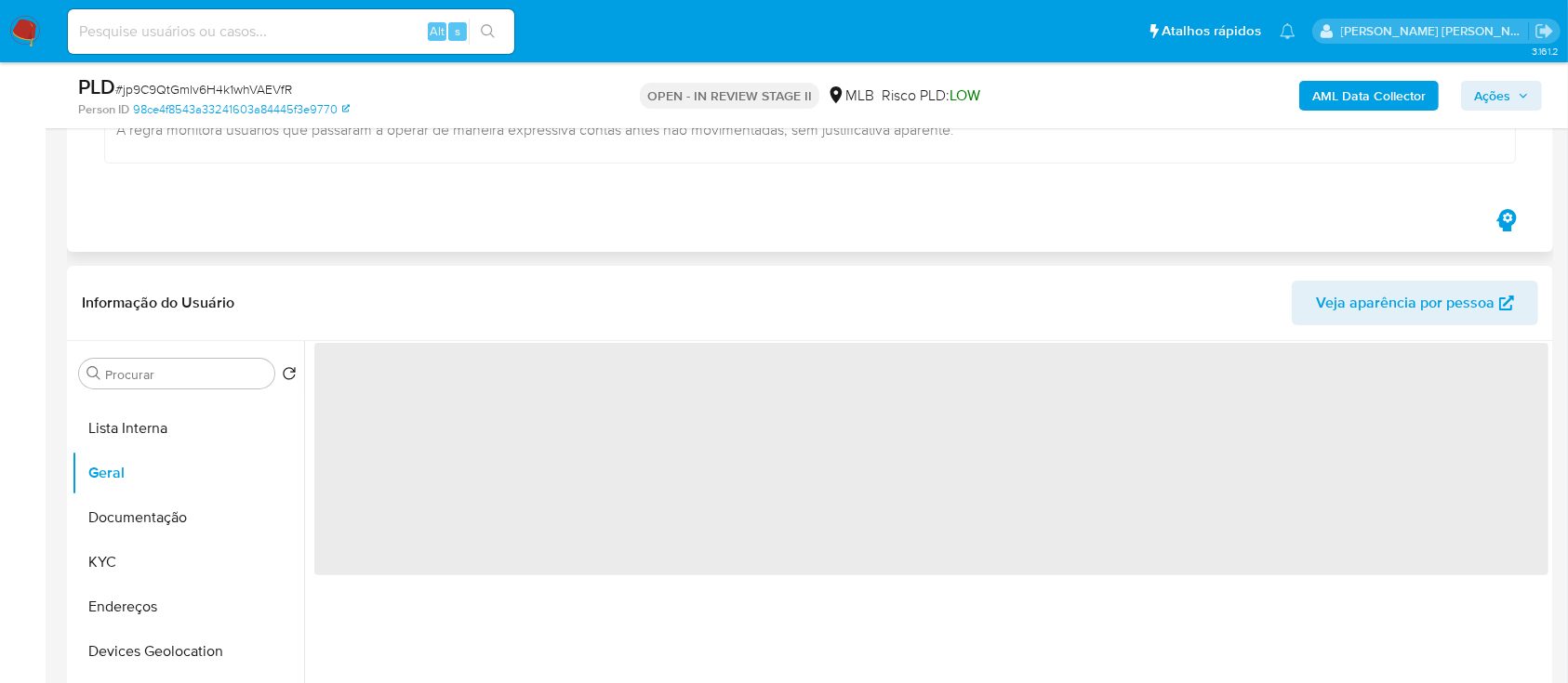
scroll to position [372, 0]
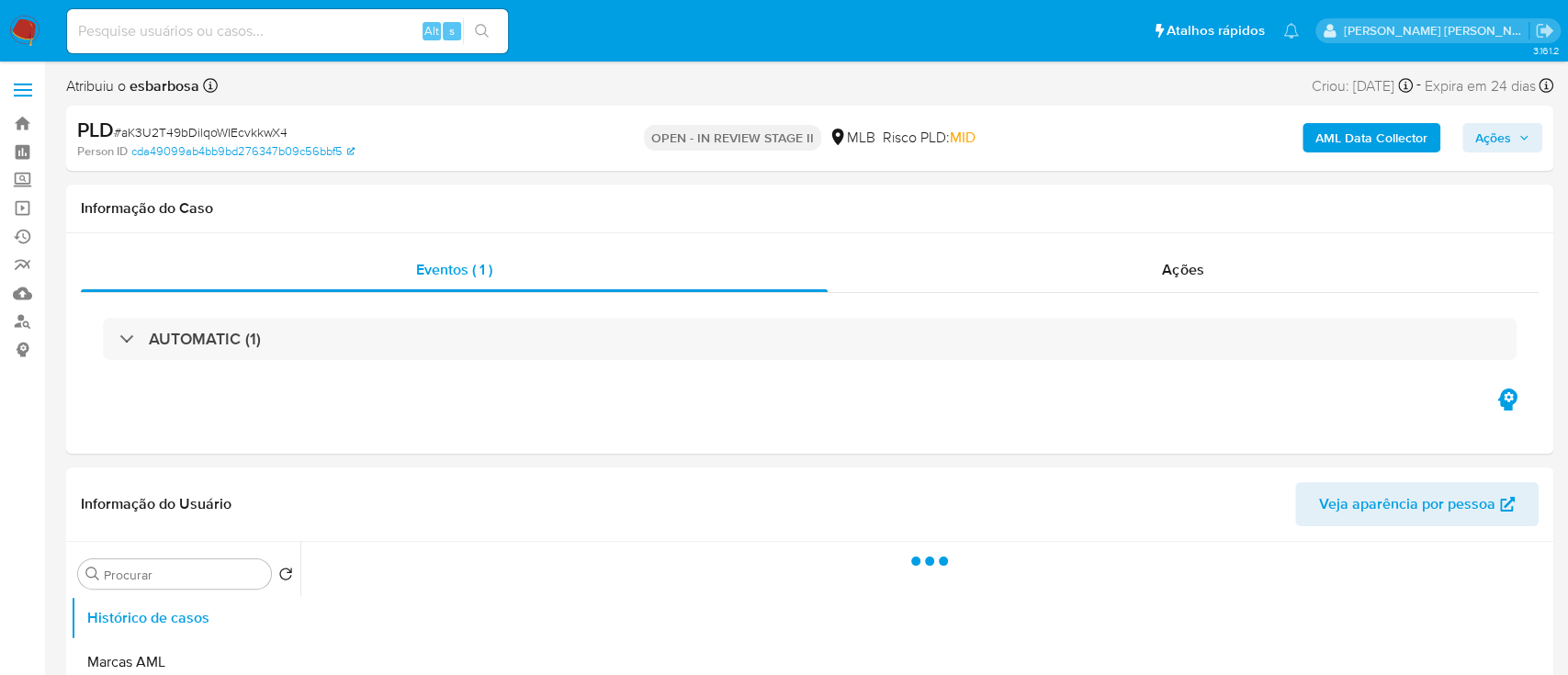
select select "10"
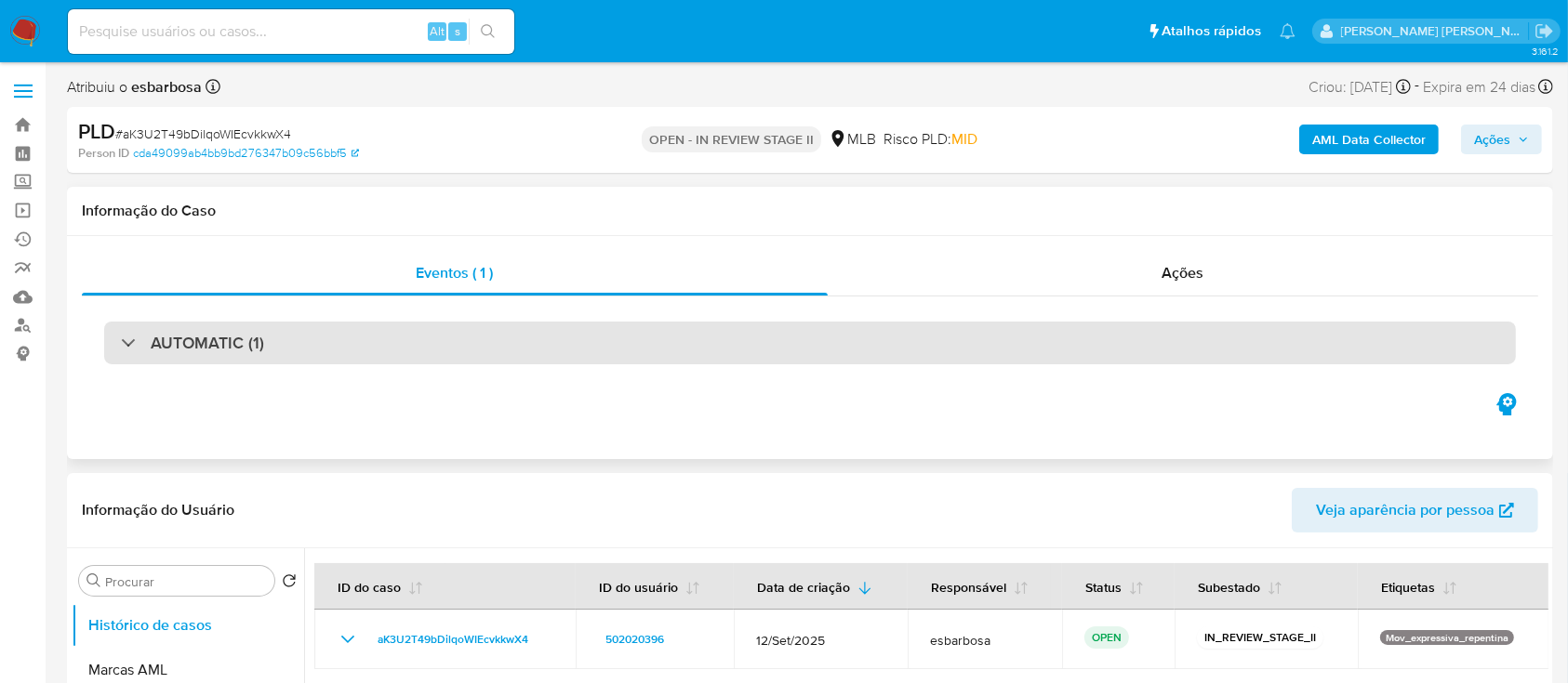
click at [403, 346] on div "AUTOMATIC (1)" at bounding box center [810, 342] width 1411 height 42
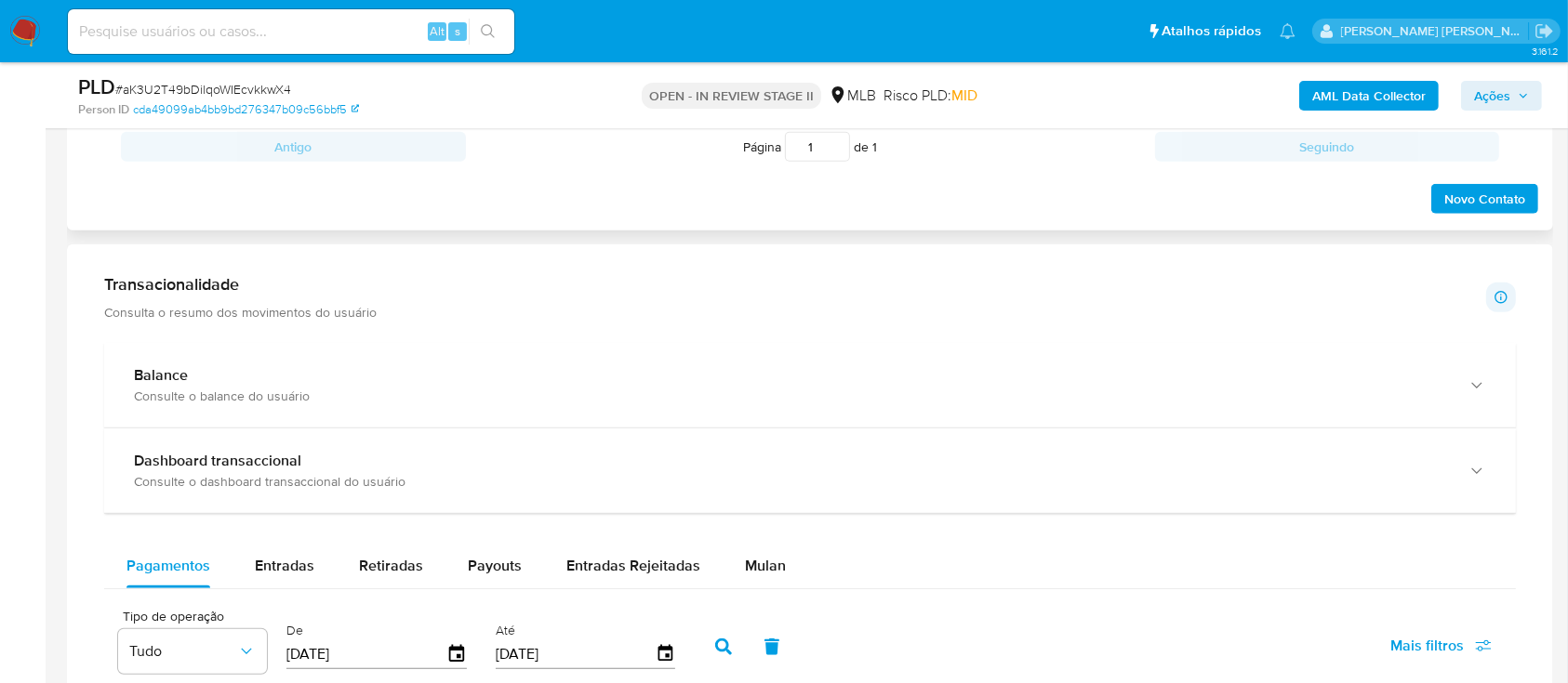
scroll to position [1734, 0]
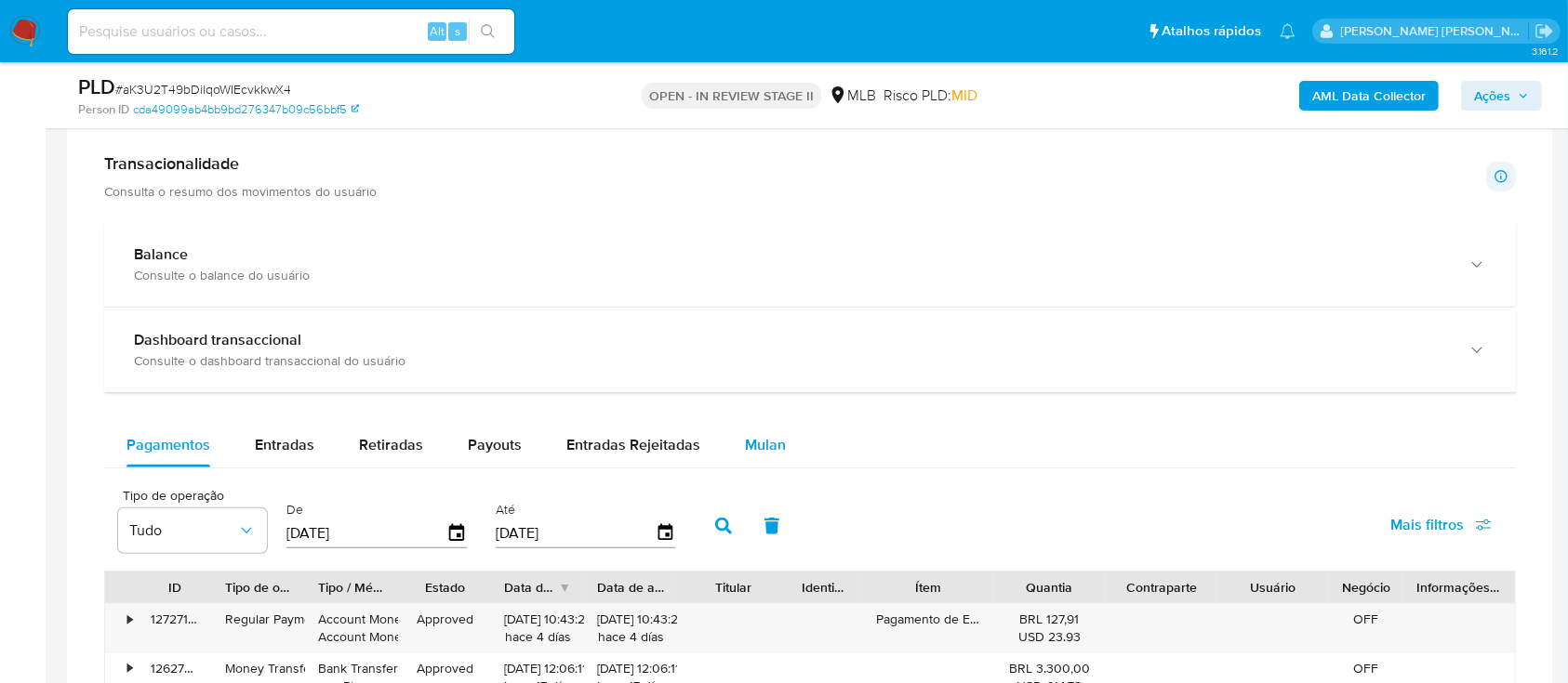
click at [773, 452] on span "Mulan" at bounding box center [764, 444] width 40 height 22
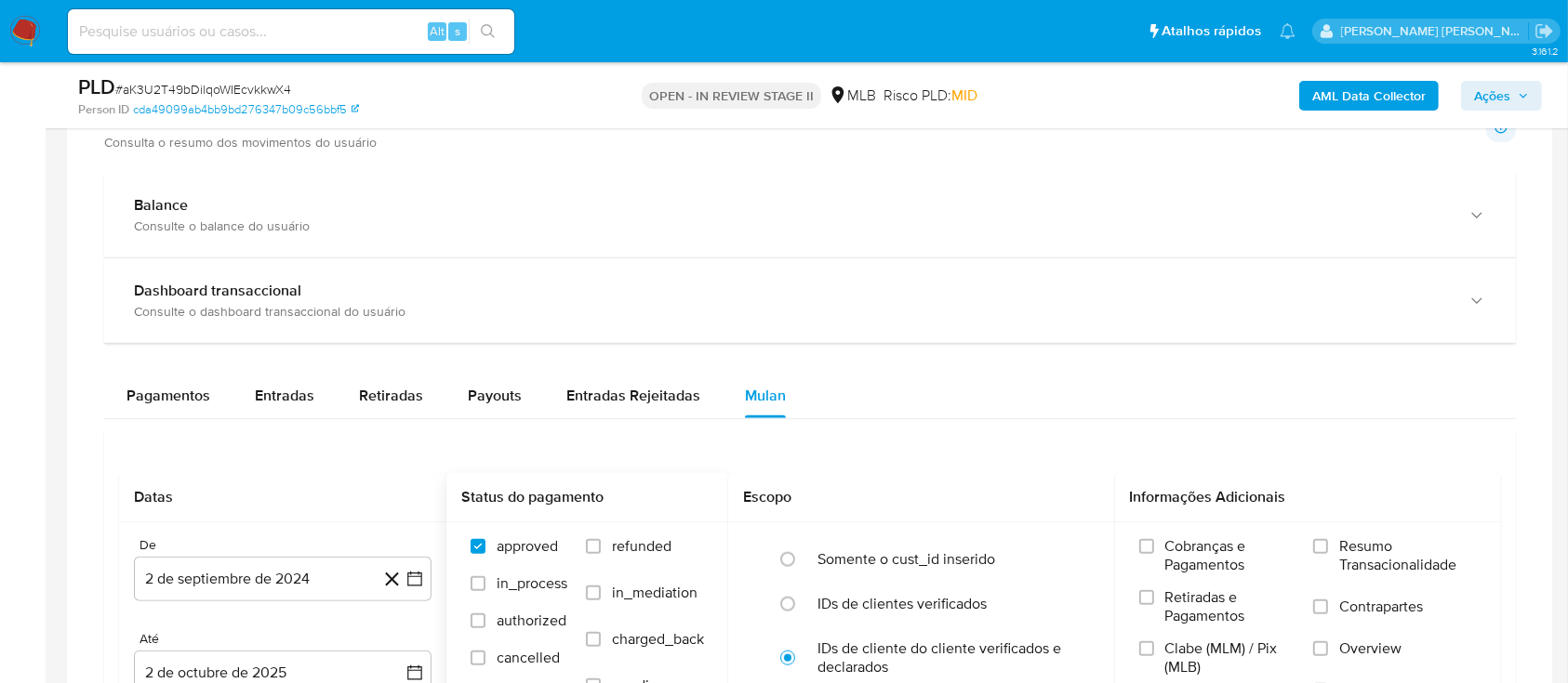
scroll to position [1859, 0]
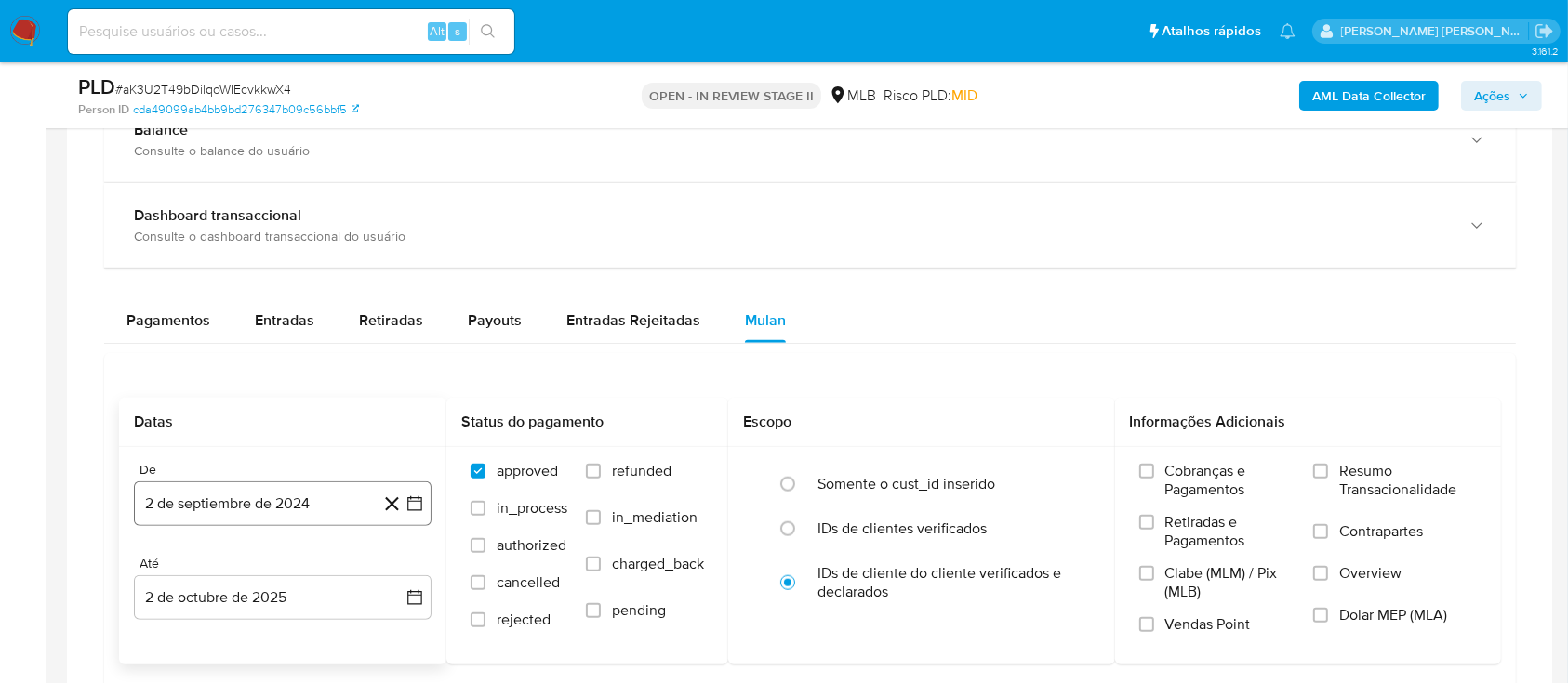
click at [295, 500] on button "2 de septiembre de 2024" at bounding box center [283, 503] width 298 height 44
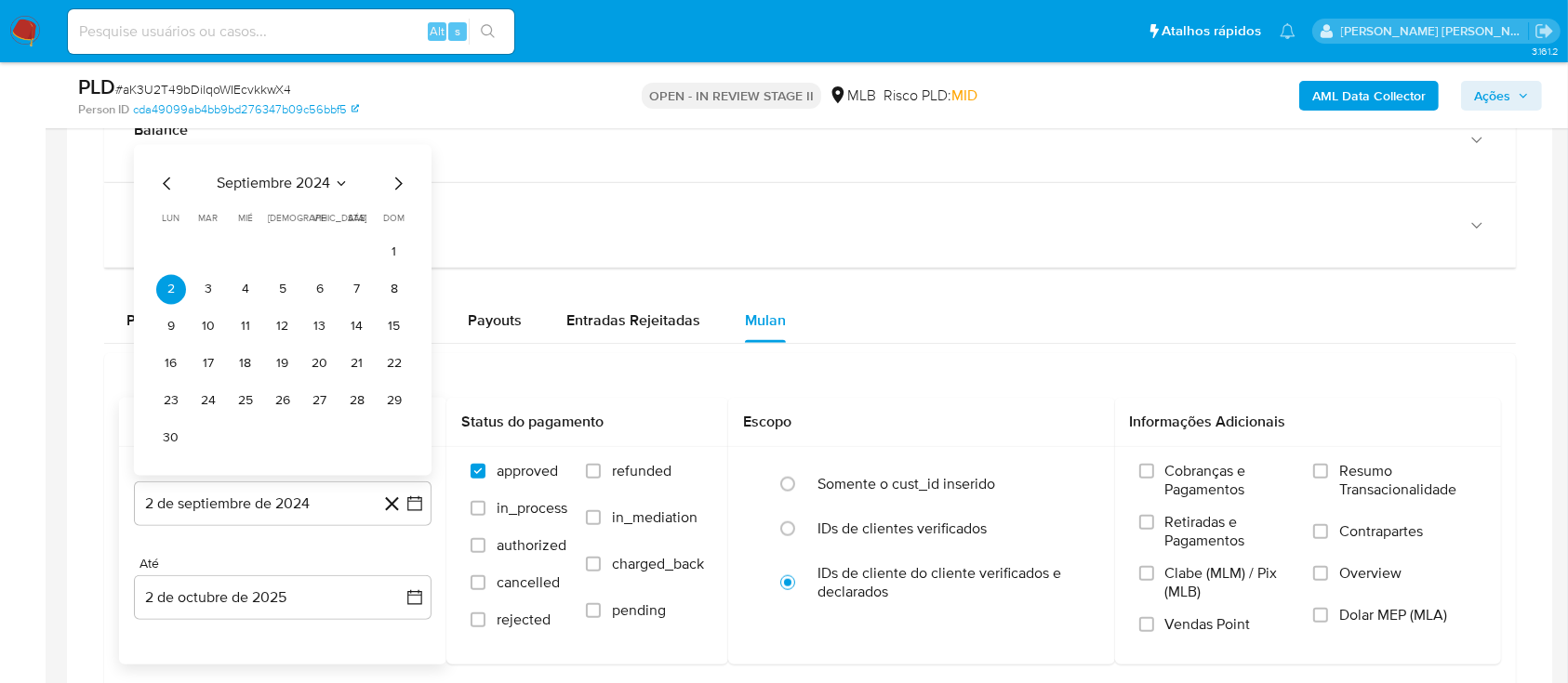
click at [290, 178] on span "septiembre 2024" at bounding box center [273, 183] width 113 height 19
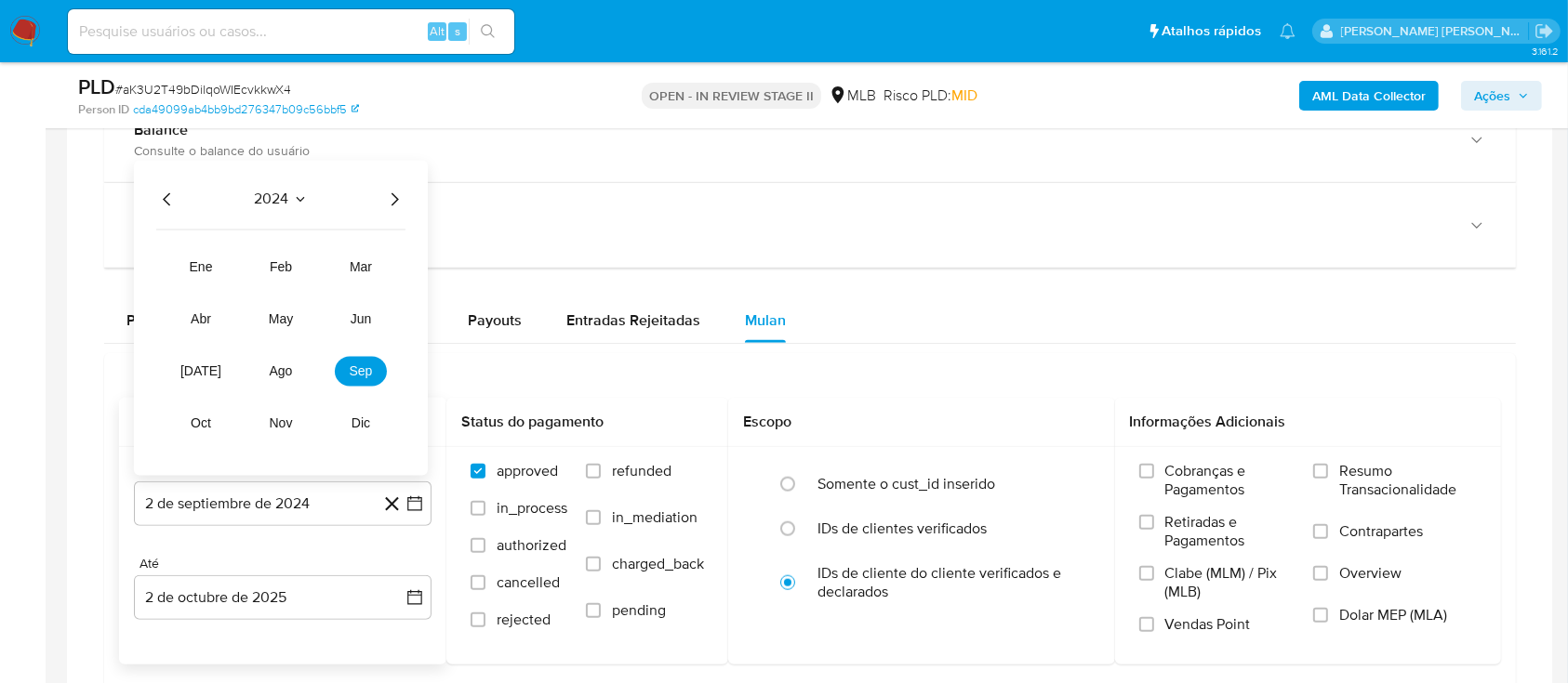
click at [389, 196] on icon "Año siguiente" at bounding box center [393, 199] width 23 height 23
click at [283, 265] on span "feb" at bounding box center [280, 267] width 23 height 15
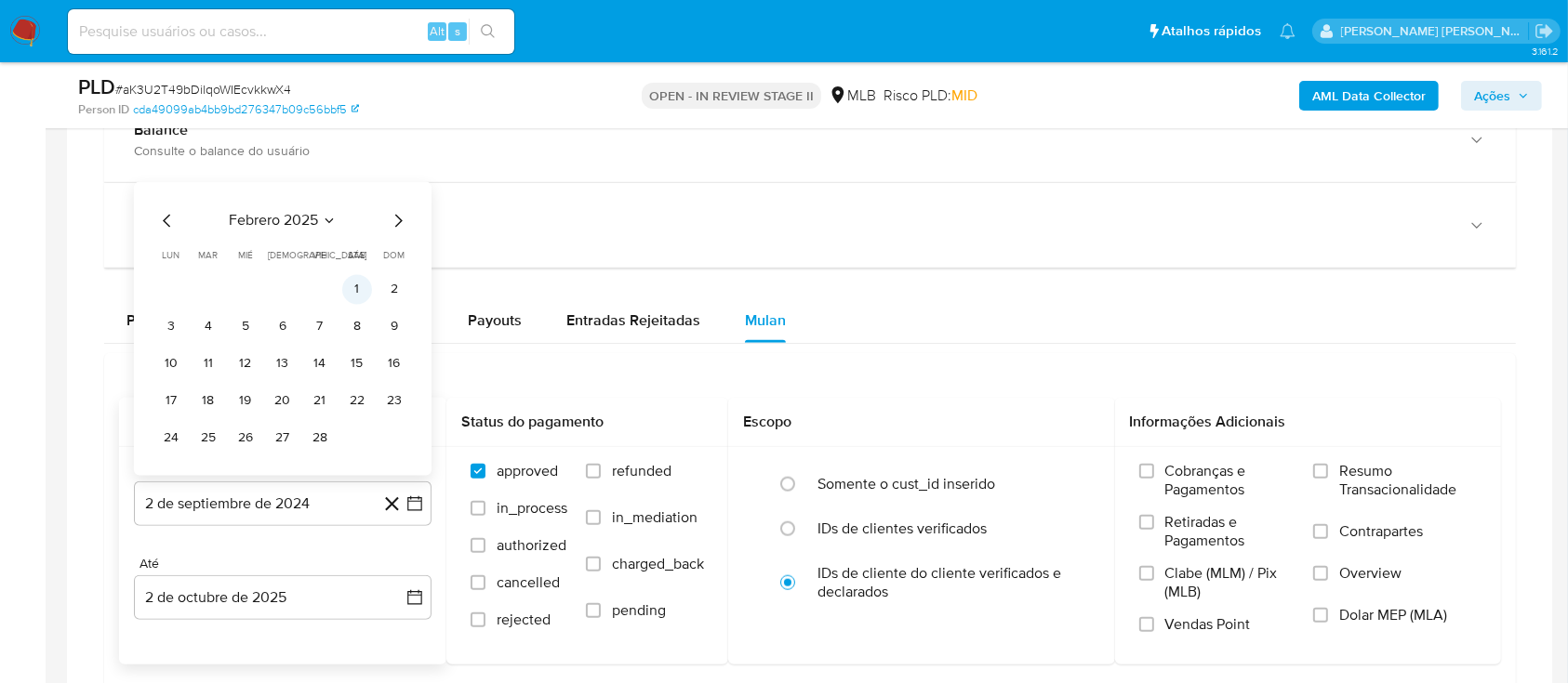
click at [360, 284] on button "1" at bounding box center [357, 290] width 30 height 30
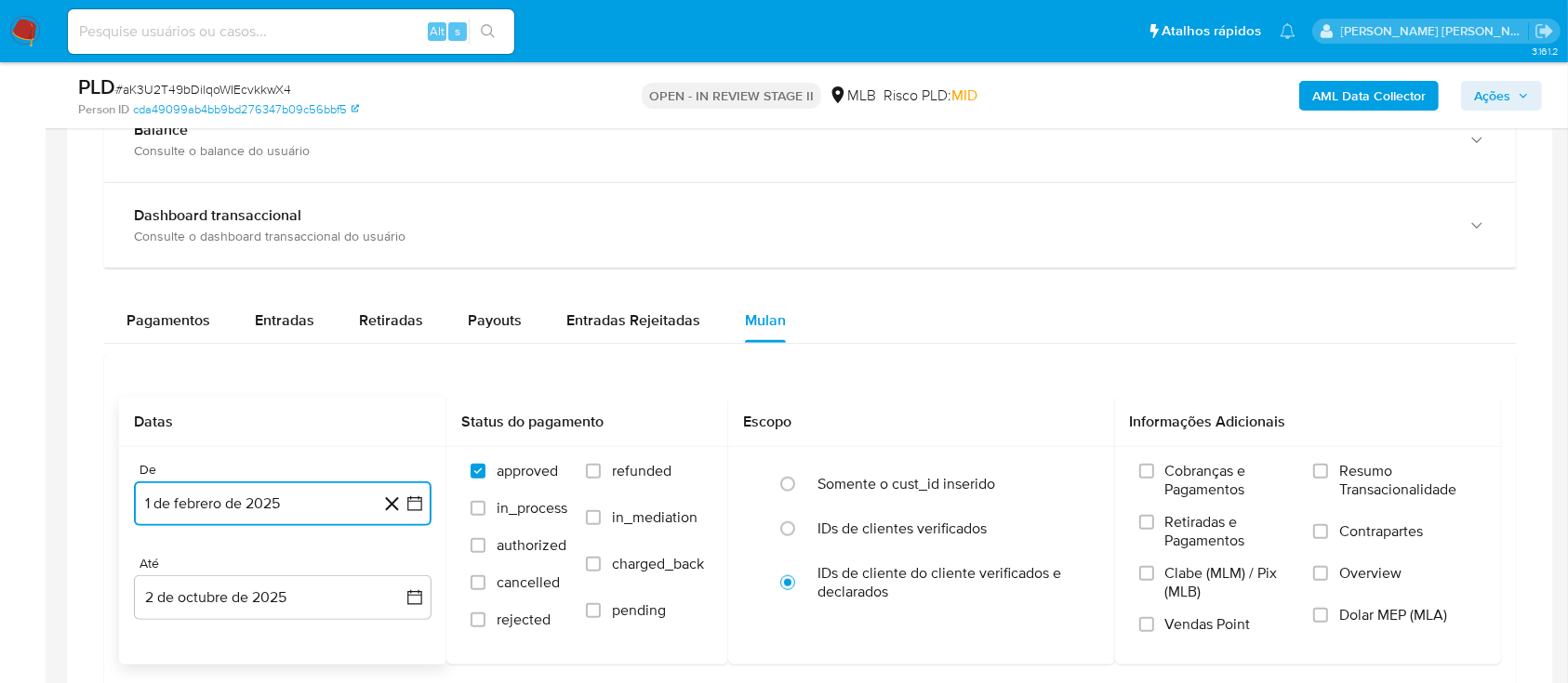
click at [350, 500] on button "1 de febrero de 2025" at bounding box center [283, 503] width 298 height 44
click at [313, 601] on button "2 de octubre de 2025" at bounding box center [283, 597] width 298 height 44
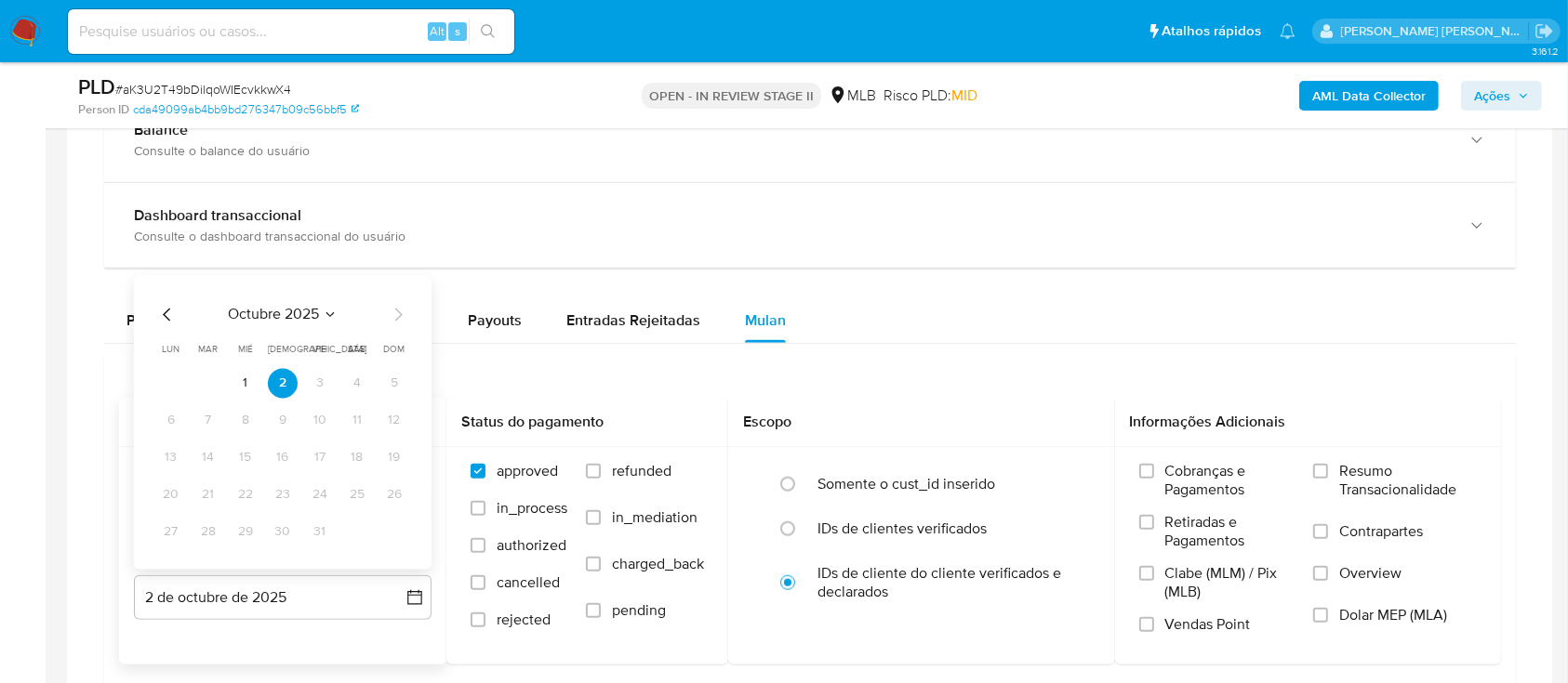
click at [163, 312] on icon "Mes anterior" at bounding box center [167, 314] width 23 height 23
click at [215, 534] on button "30" at bounding box center [208, 532] width 30 height 30
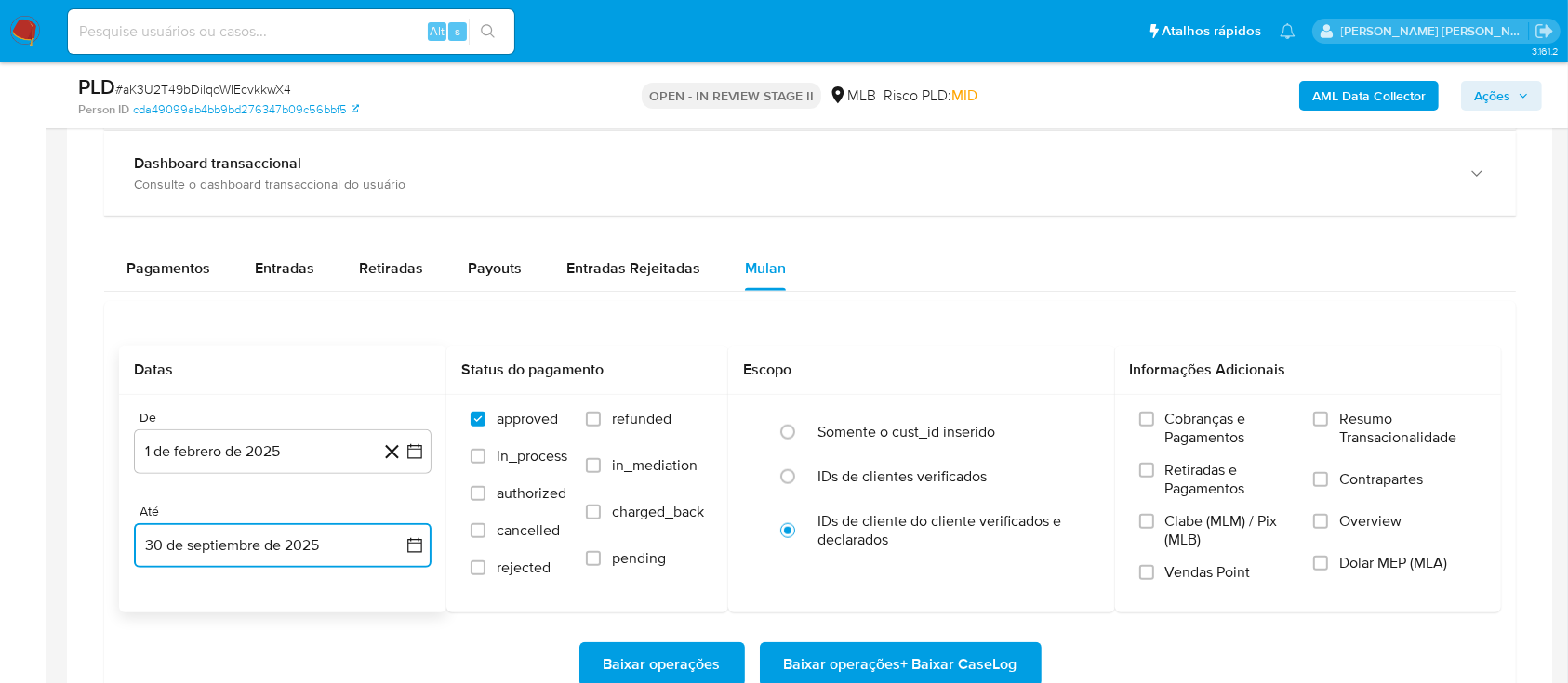
scroll to position [1982, 0]
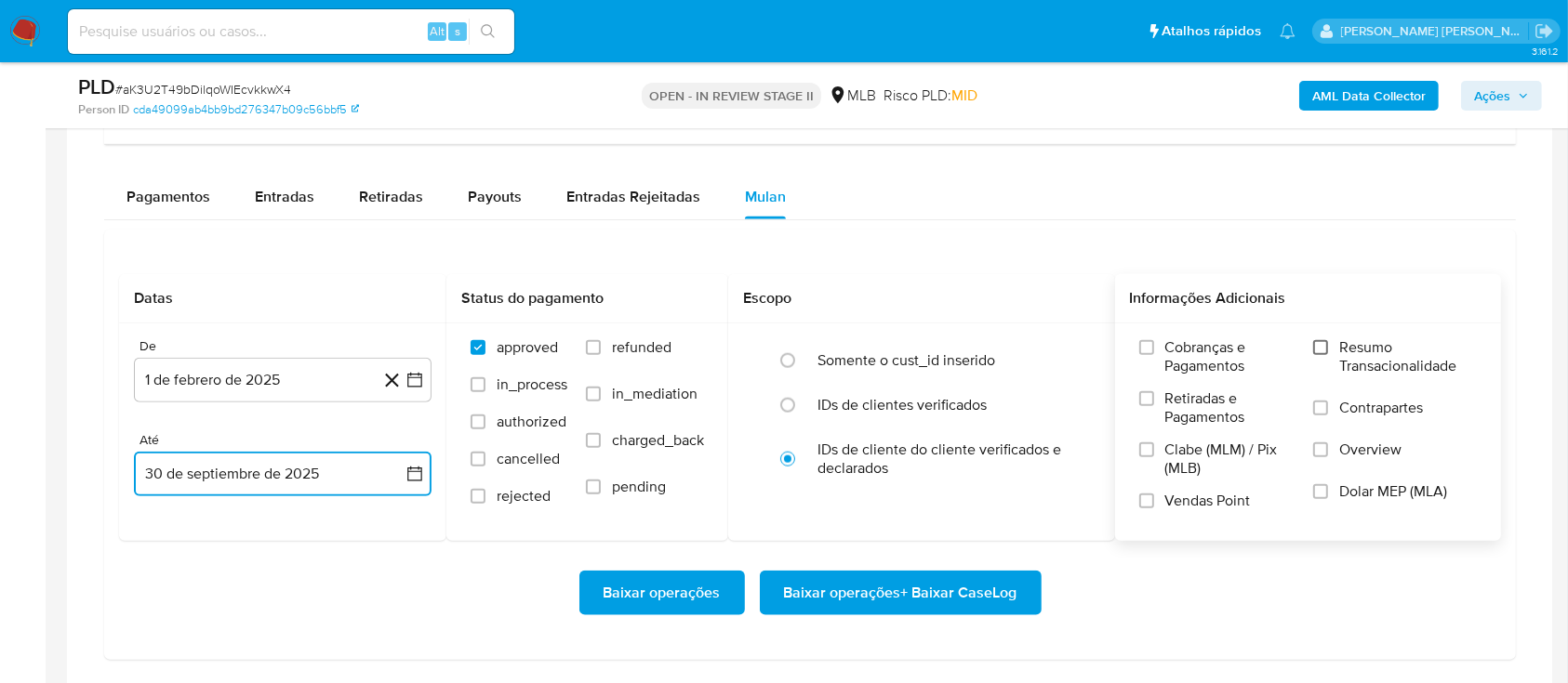
click at [1320, 343] on input "Resumo Transacionalidade" at bounding box center [1319, 347] width 15 height 15
click at [1147, 497] on input "Vendas Point" at bounding box center [1146, 501] width 15 height 15
click at [893, 592] on span "Baixar operações + Baixar CaseLog" at bounding box center [900, 592] width 234 height 40
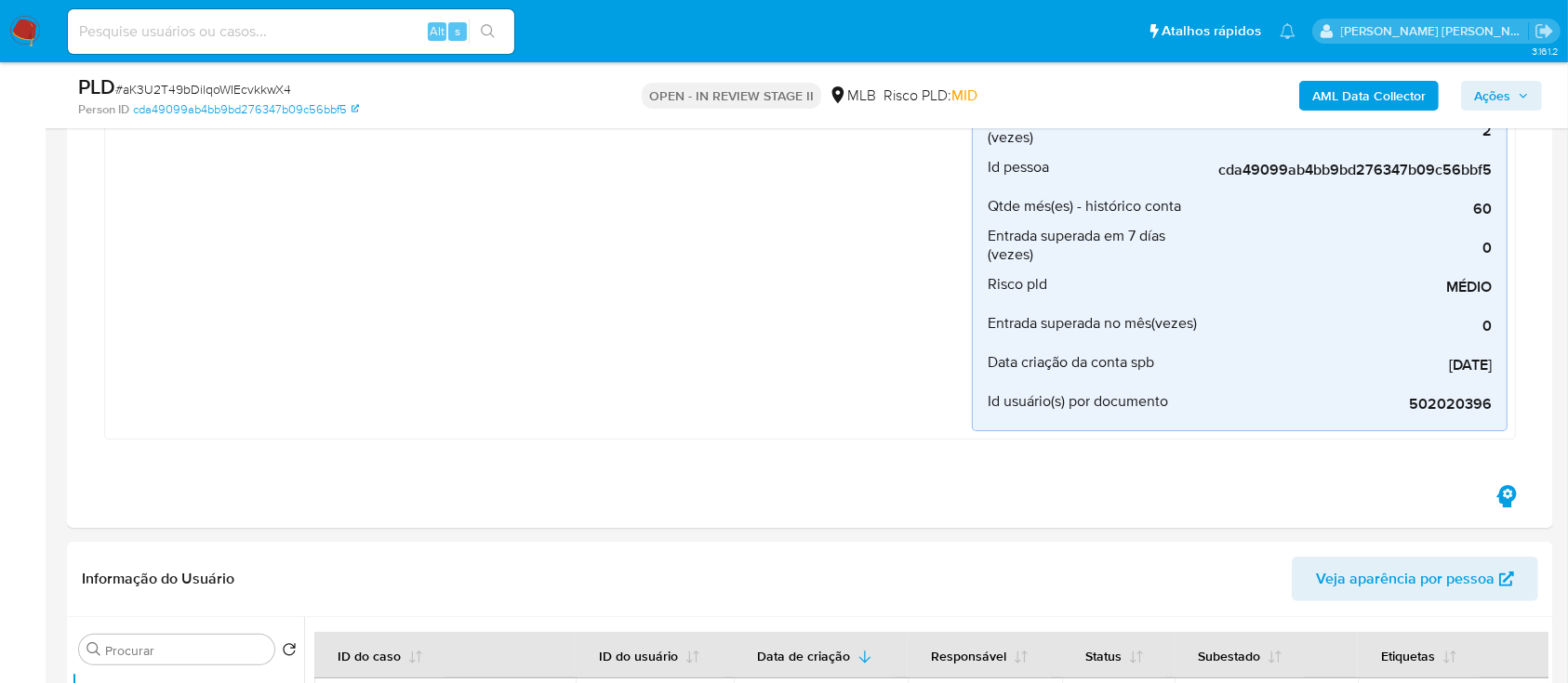
scroll to position [123, 0]
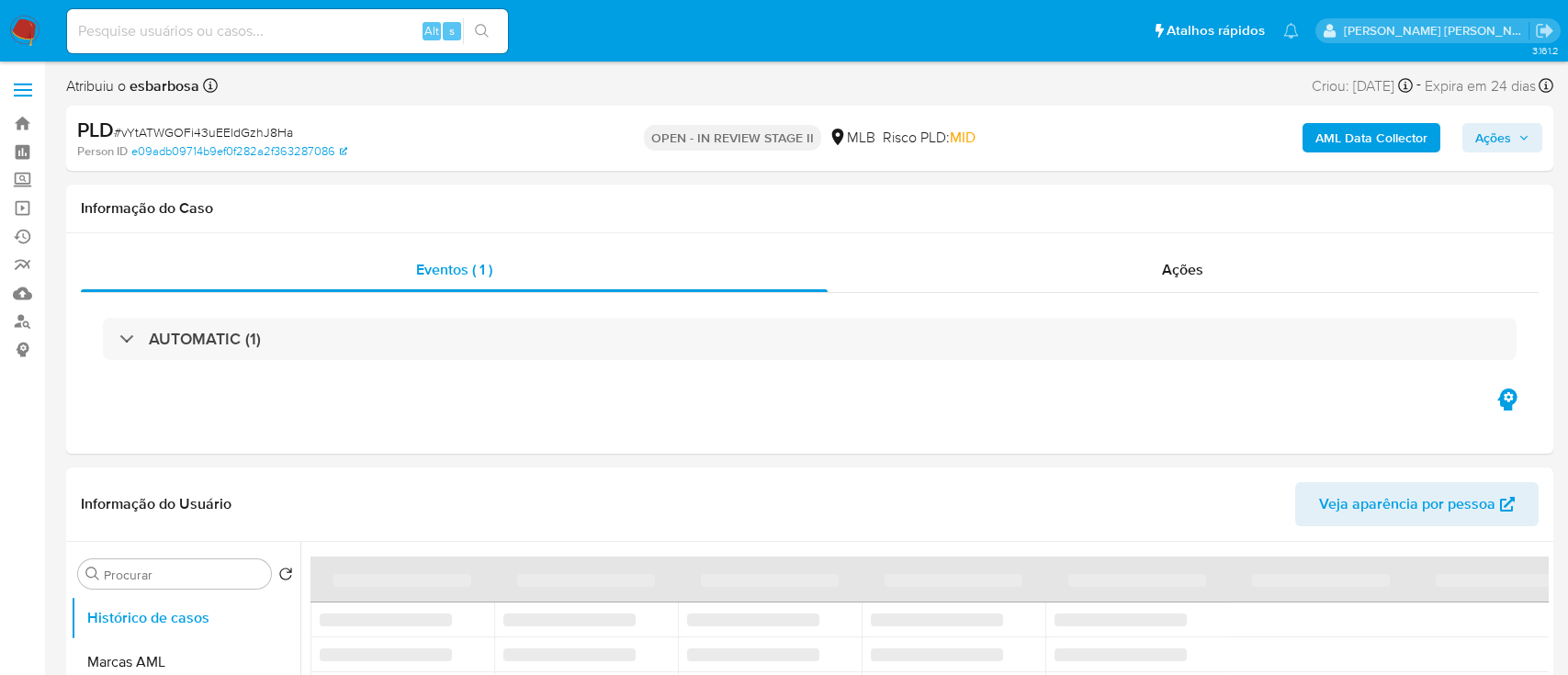
select select "10"
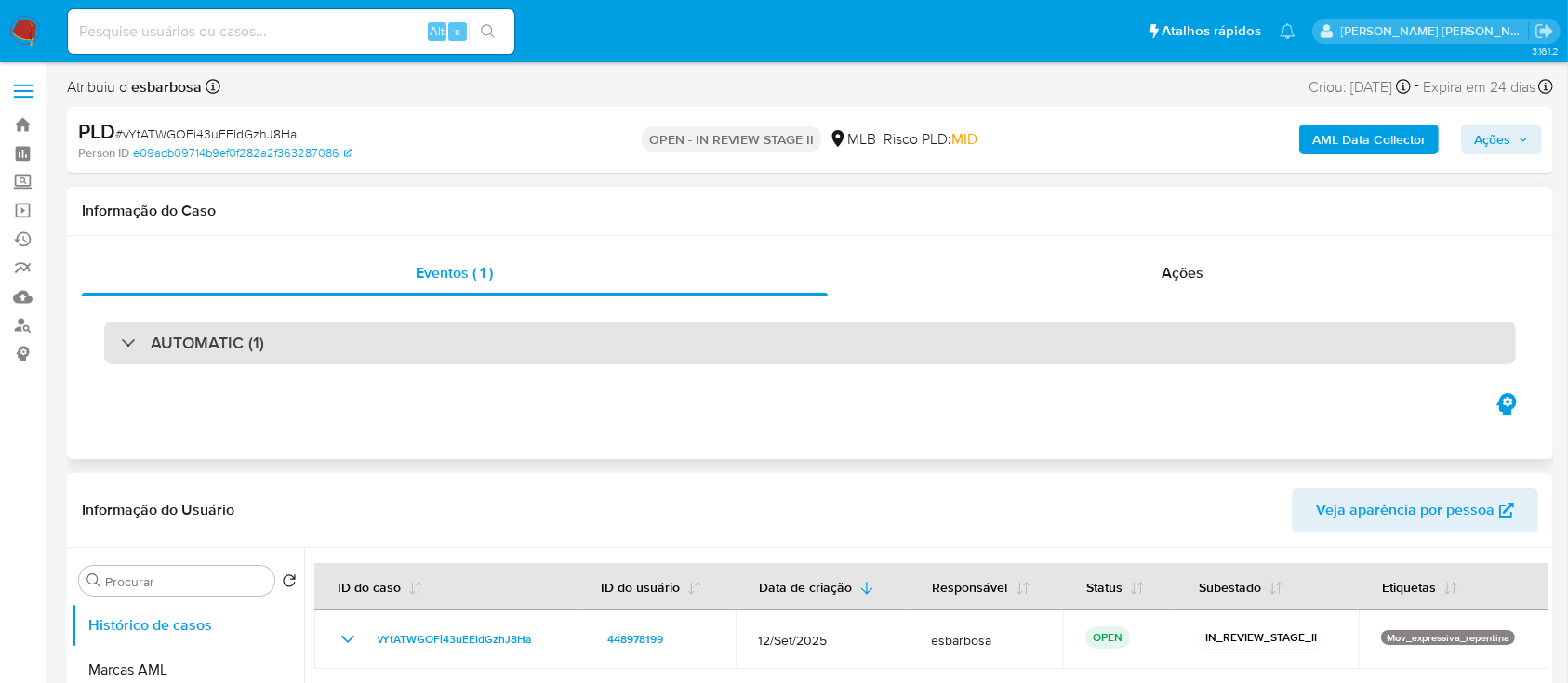
click at [482, 338] on div "AUTOMATIC (1)" at bounding box center [810, 342] width 1411 height 42
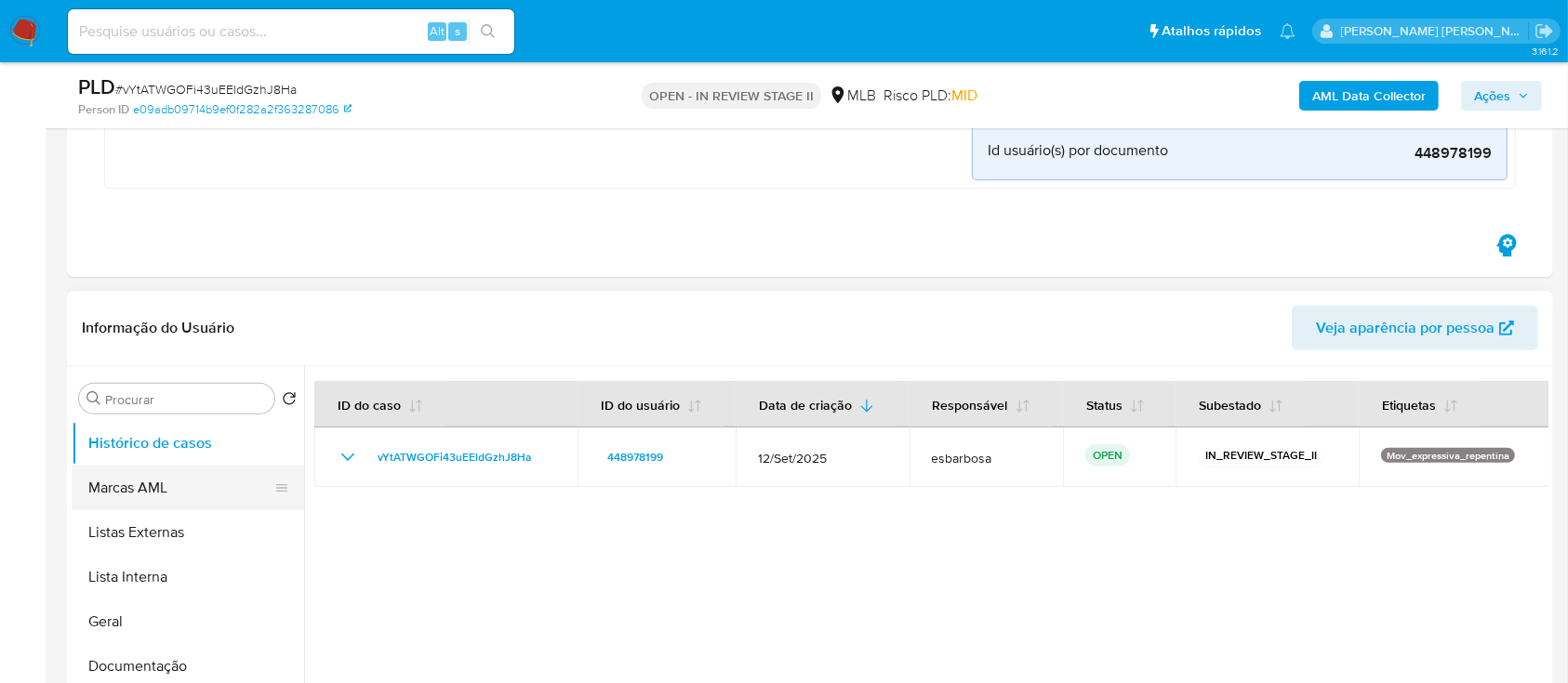
scroll to position [619, 0]
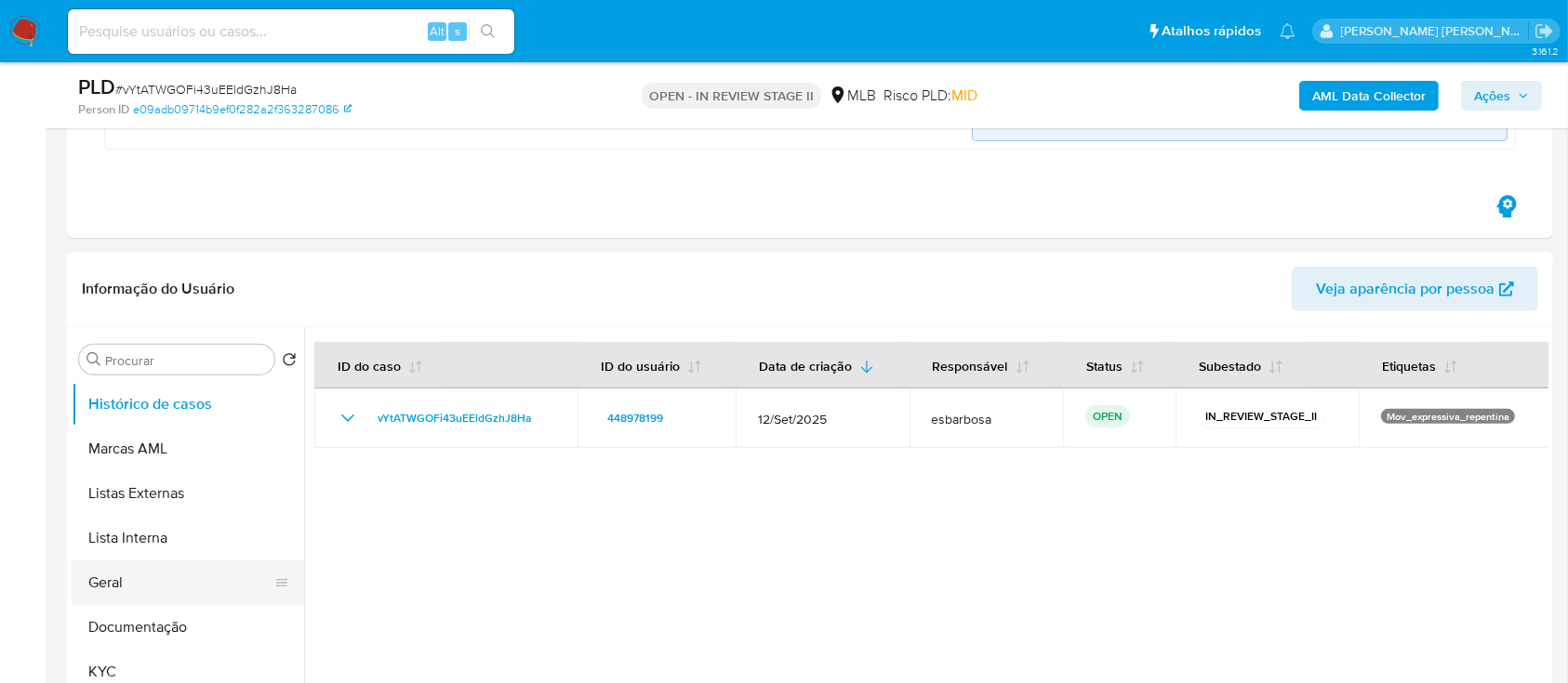
click at [114, 585] on button "Geral" at bounding box center [180, 582] width 218 height 44
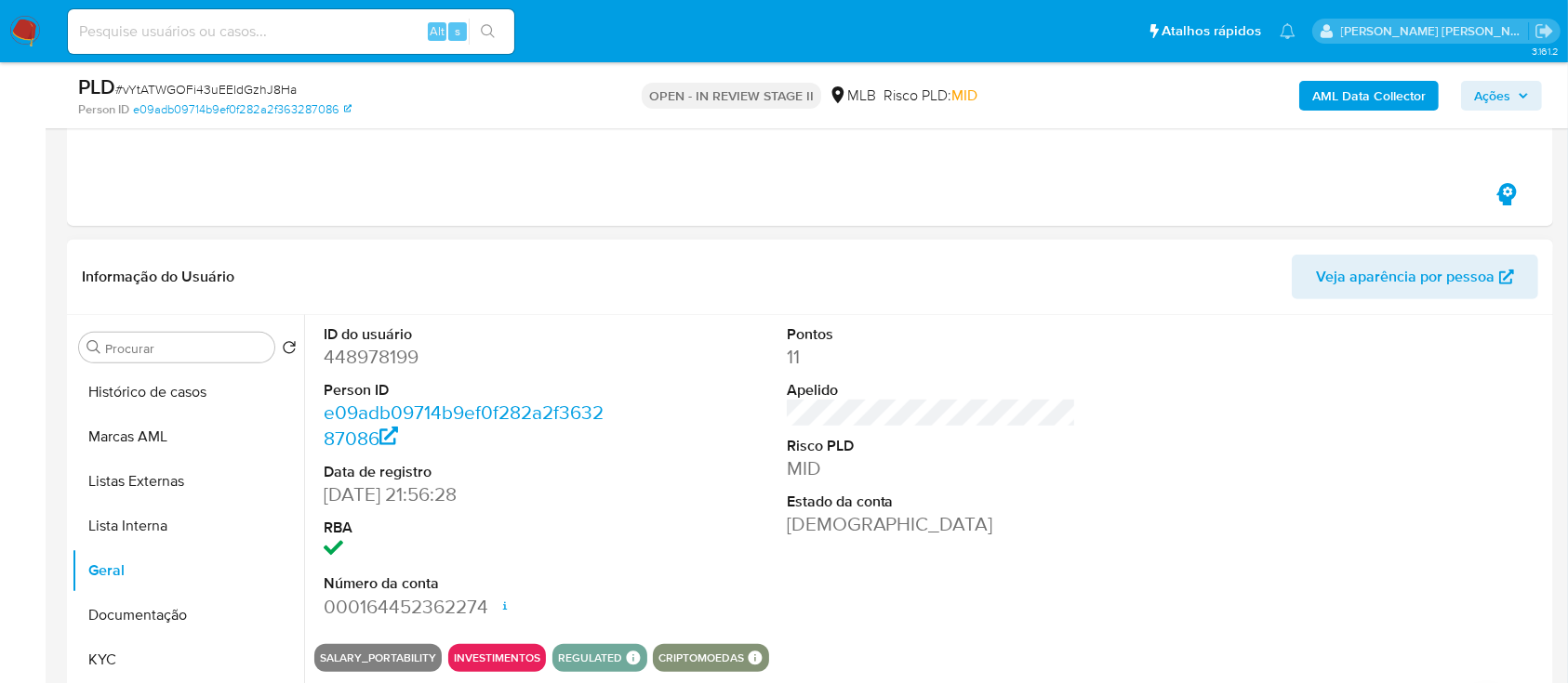
scroll to position [743, 0]
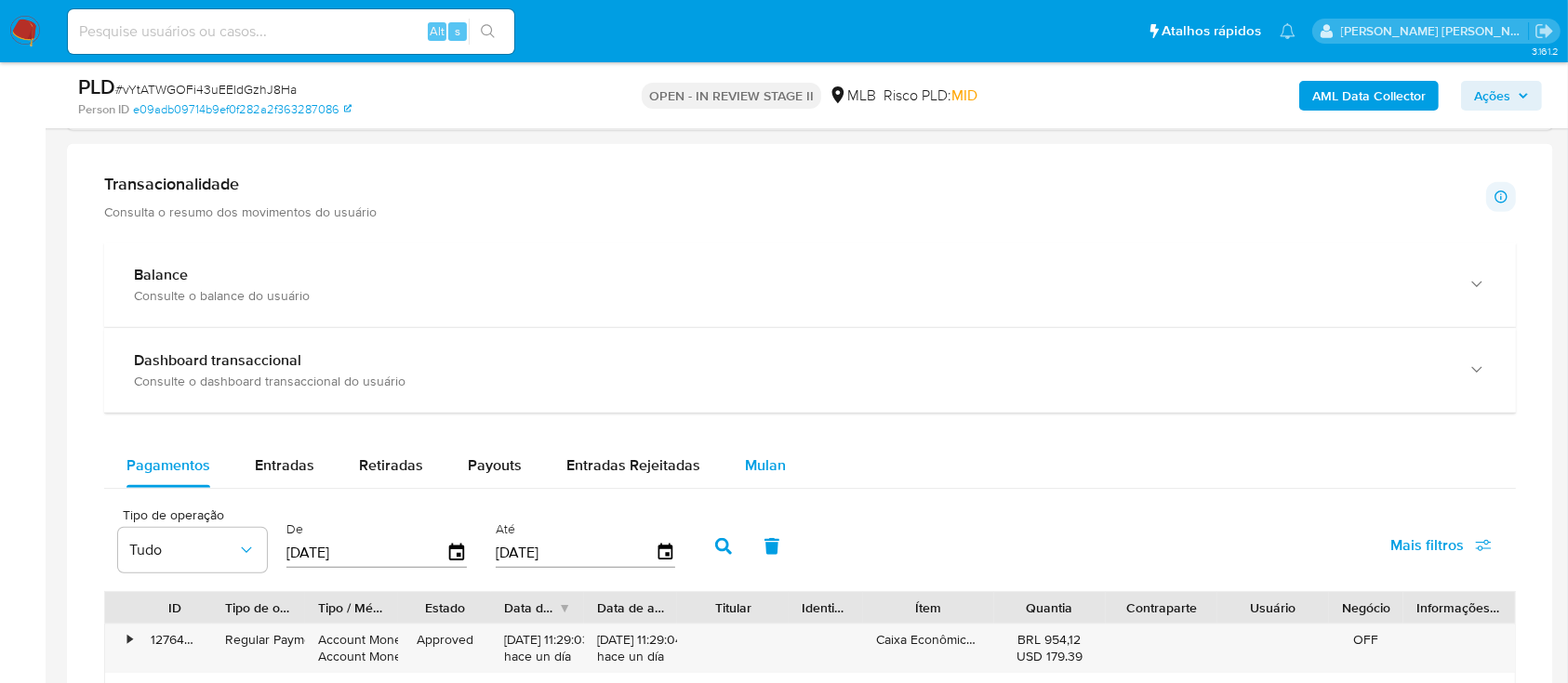
click at [761, 463] on span "Mulan" at bounding box center [764, 465] width 40 height 22
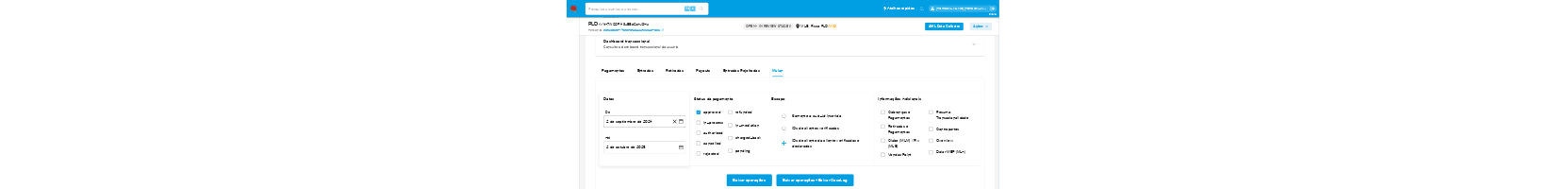
scroll to position [1886, 0]
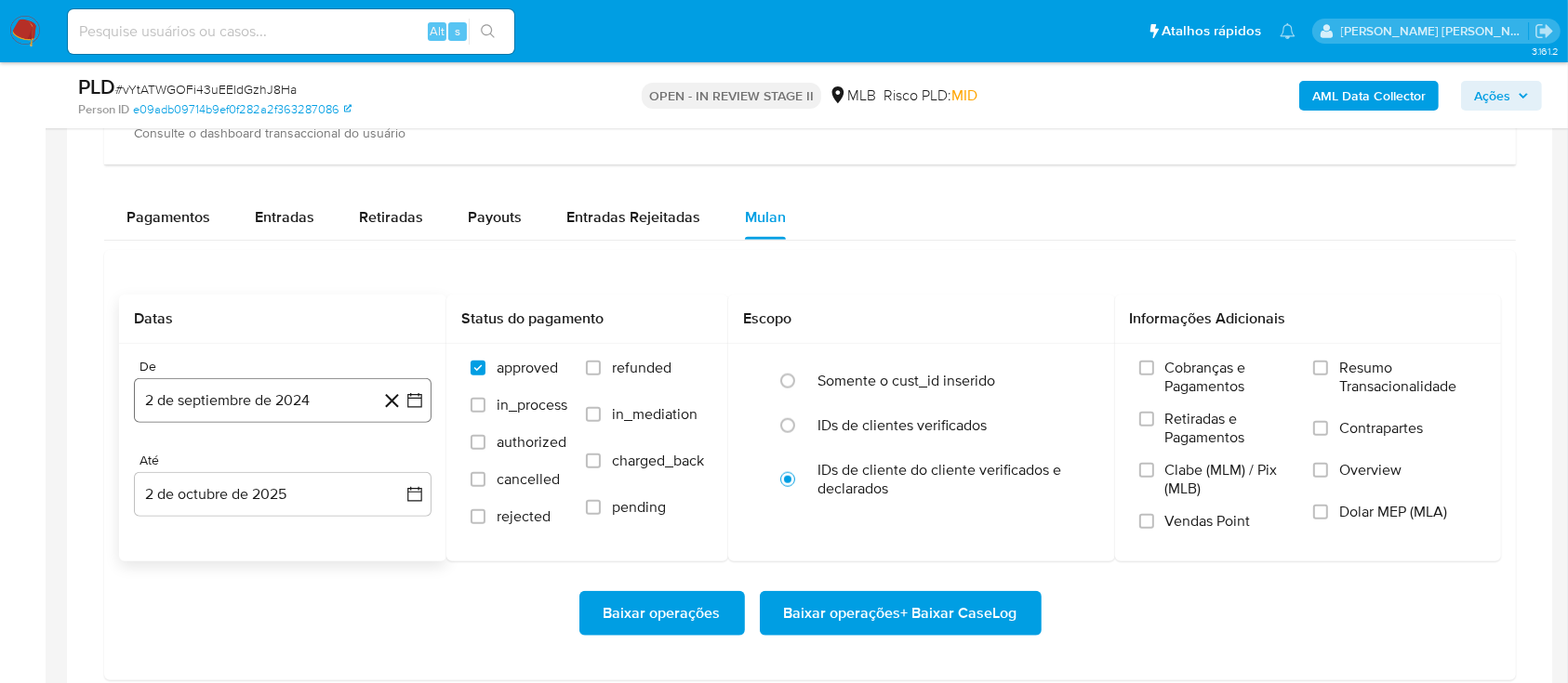
click at [328, 404] on button "2 de septiembre de 2024" at bounding box center [283, 400] width 298 height 44
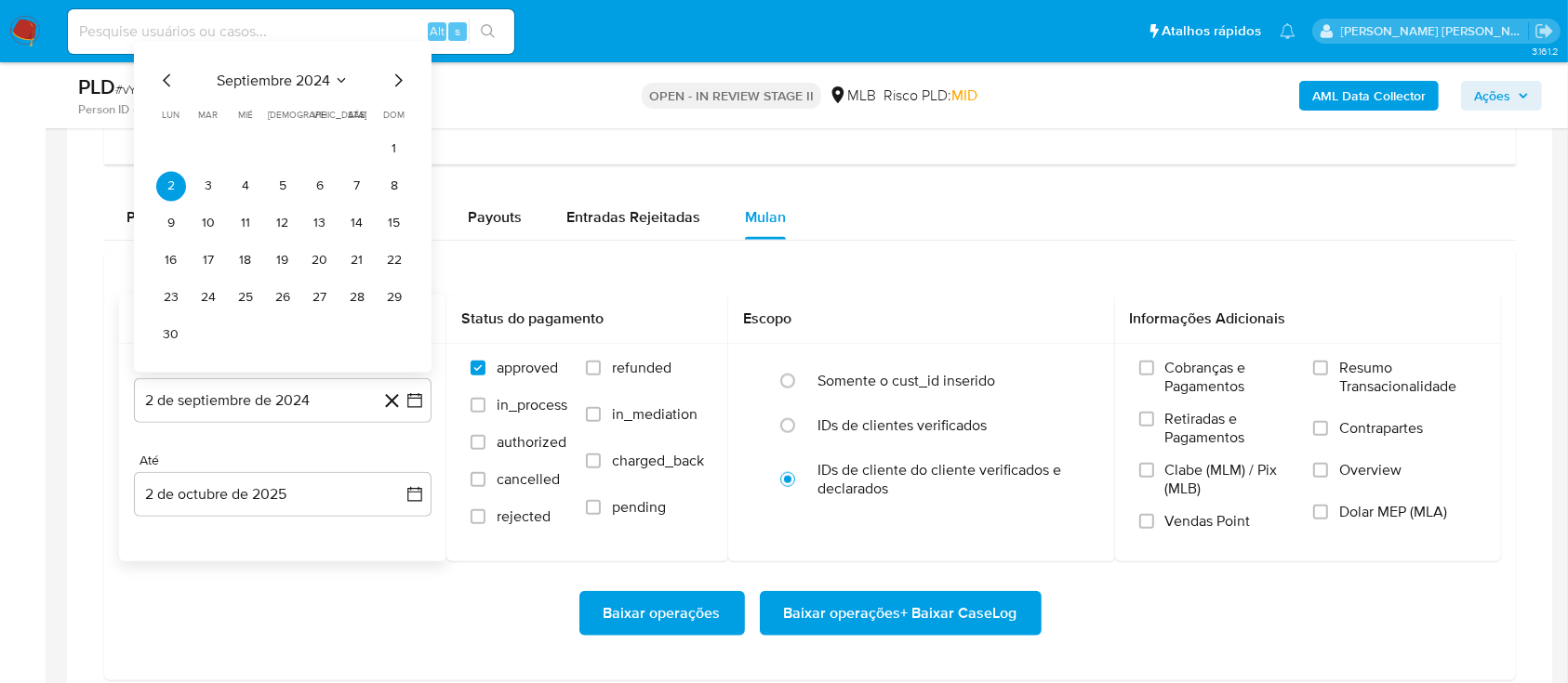
click at [316, 91] on div "septiembre 2024 septiembre 2024 lun lunes mar martes mié miércoles jue jueves v…" at bounding box center [282, 209] width 252 height 281
click at [316, 85] on span "septiembre 2024" at bounding box center [273, 80] width 113 height 19
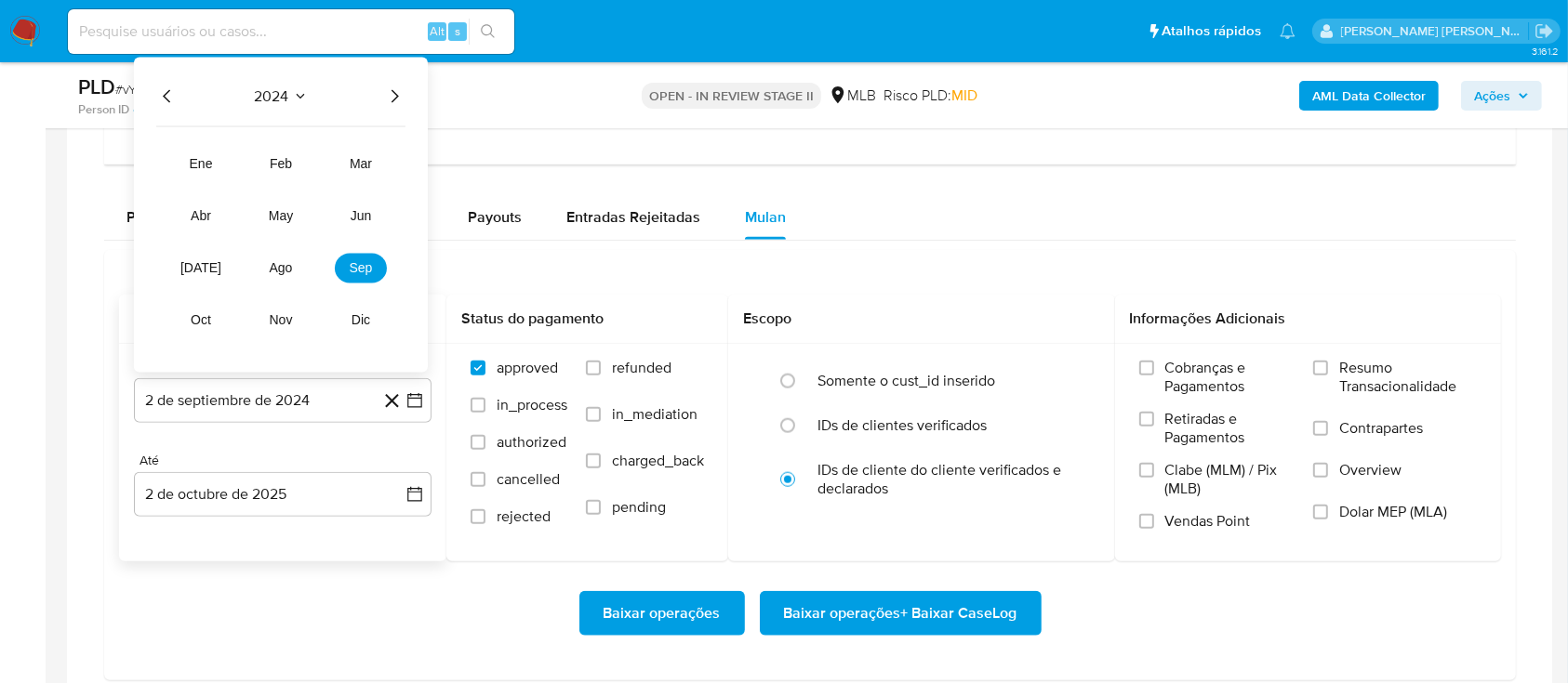
click at [396, 94] on icon "Año siguiente" at bounding box center [395, 96] width 8 height 13
click at [287, 161] on span "feb" at bounding box center [280, 163] width 23 height 15
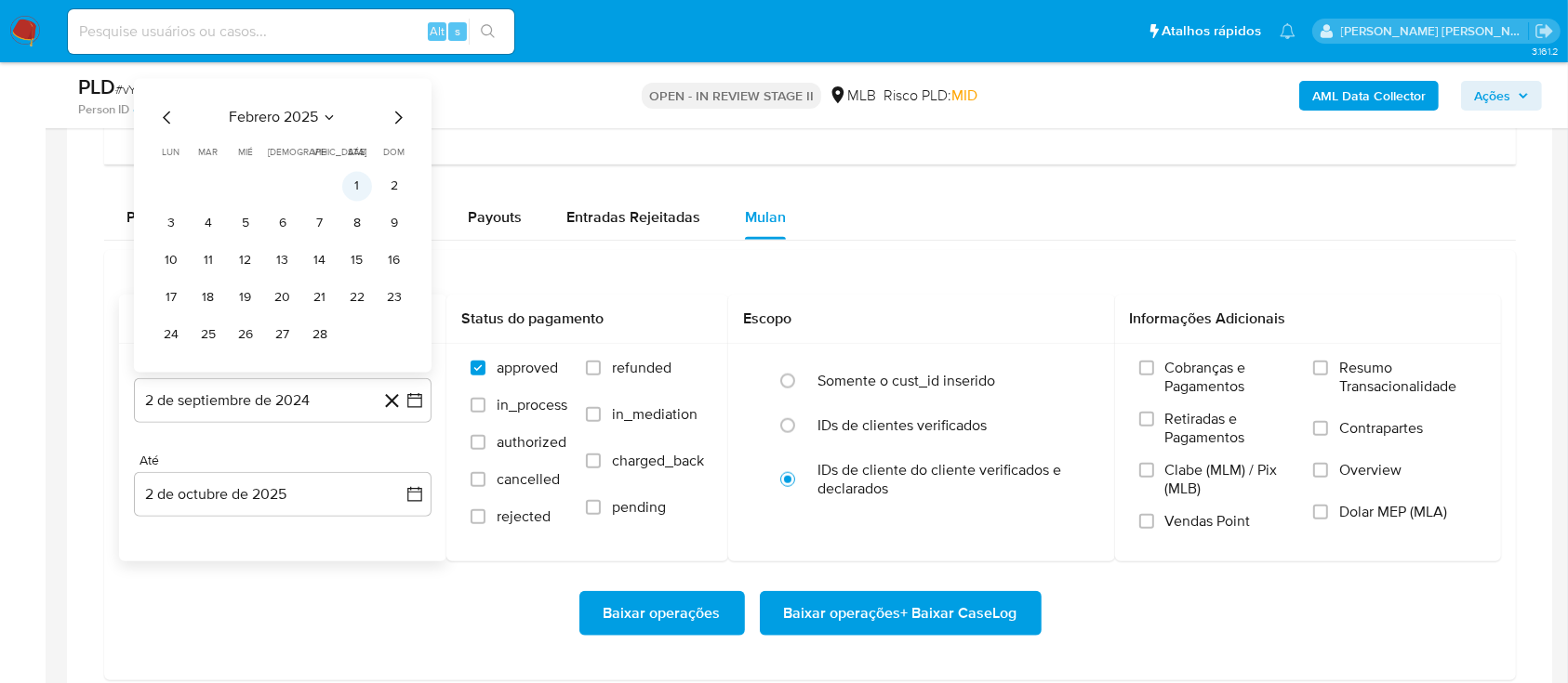
click at [362, 186] on button "1" at bounding box center [357, 185] width 30 height 30
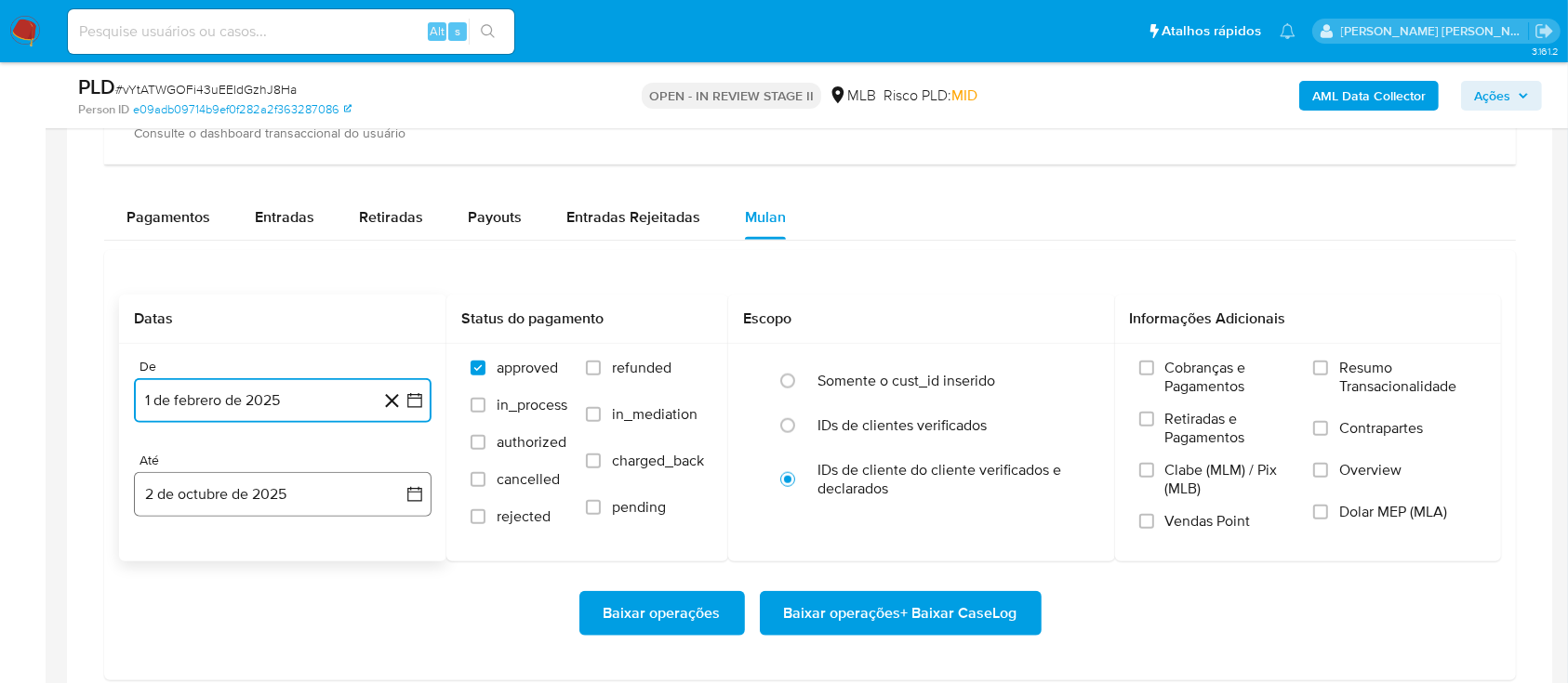
click at [283, 496] on button "2 de octubre de 2025" at bounding box center [283, 494] width 298 height 44
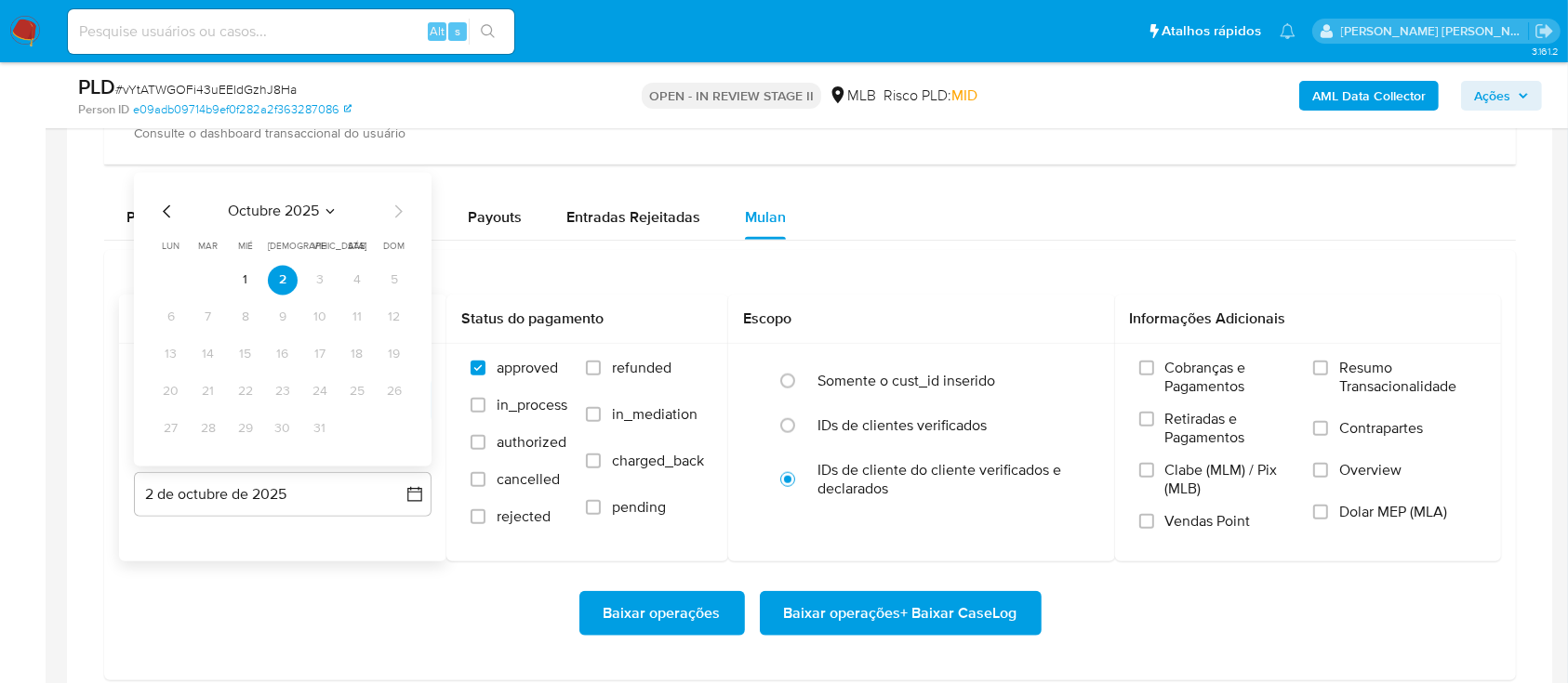
click at [164, 211] on icon "Mes anterior" at bounding box center [167, 210] width 8 height 13
click at [204, 426] on button "30" at bounding box center [208, 429] width 30 height 30
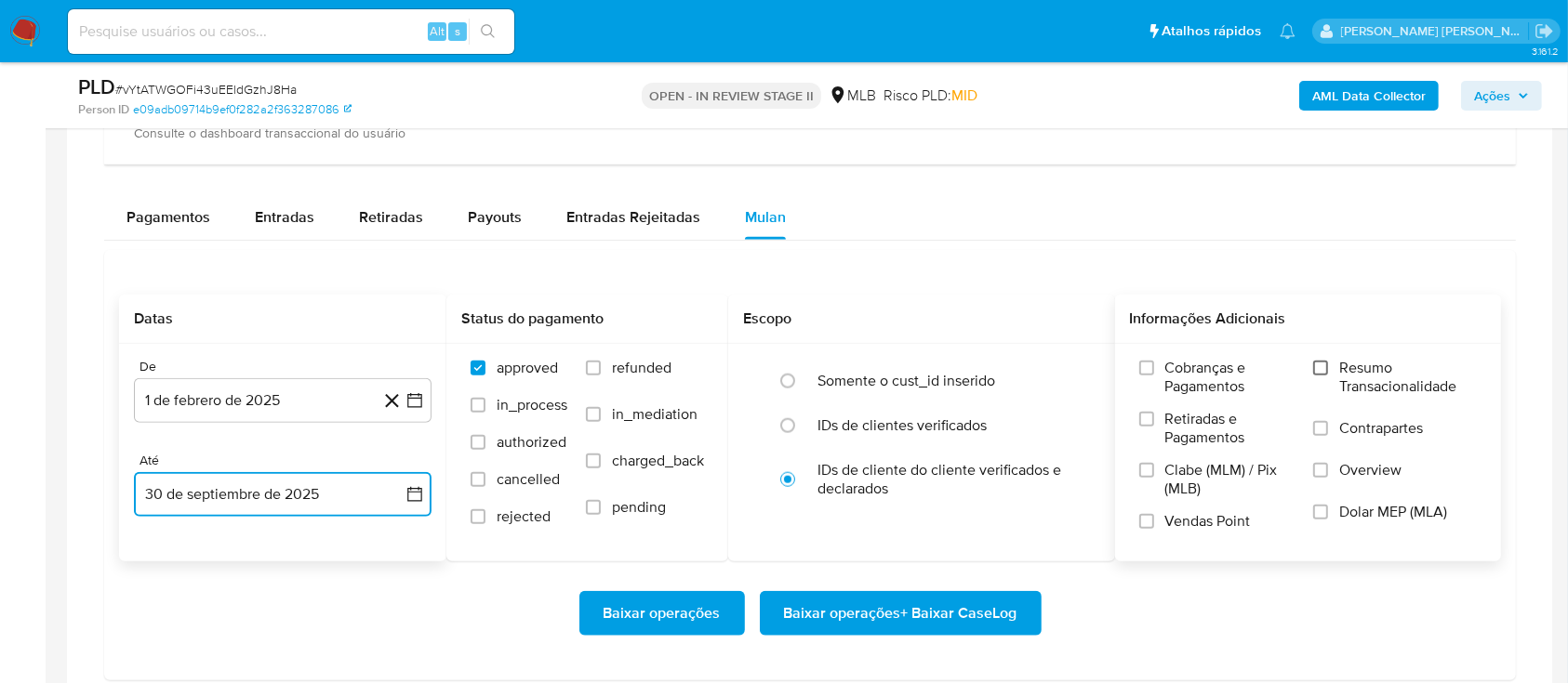
click at [1324, 364] on input "Resumo Transacionalidade" at bounding box center [1319, 368] width 15 height 15
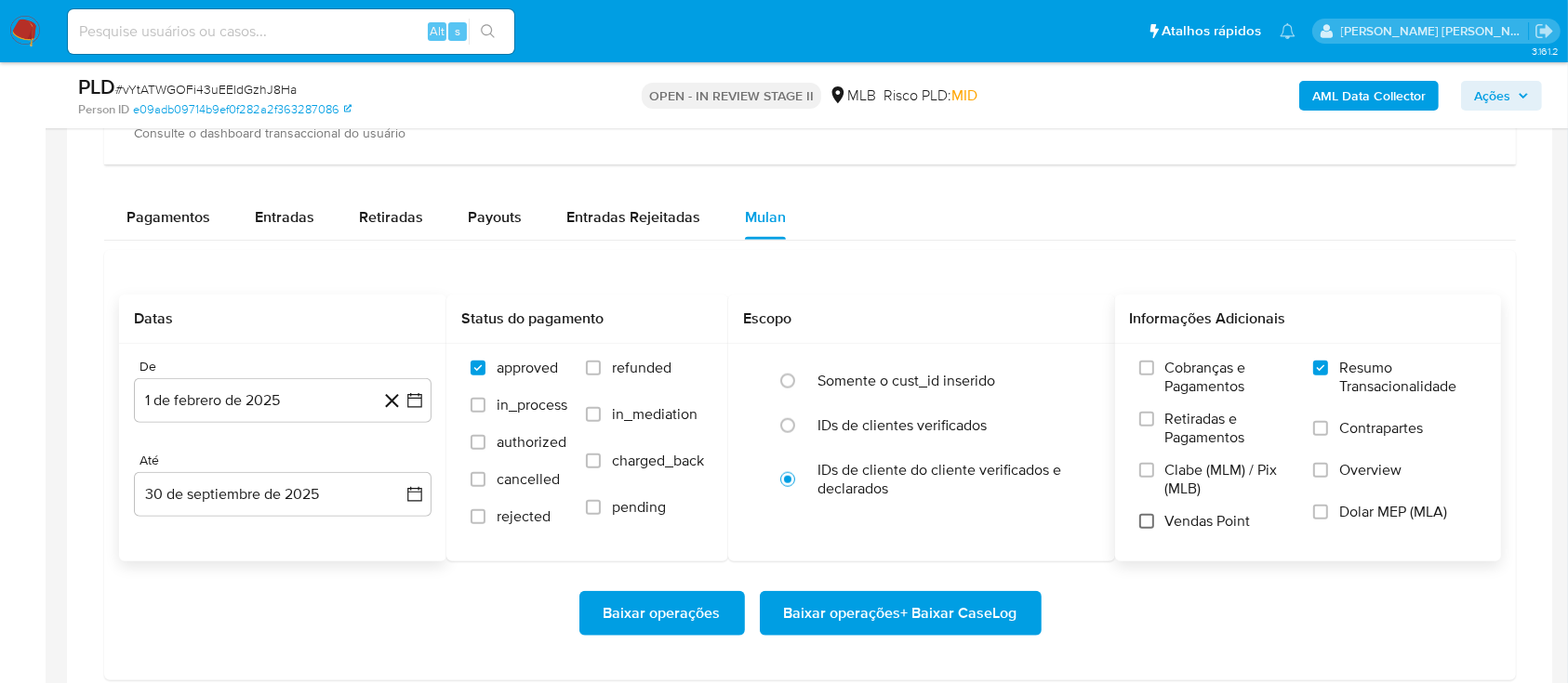
click at [1142, 526] on input "Vendas Point" at bounding box center [1146, 520] width 15 height 15
click at [900, 615] on span "Baixar operações + Baixar CaseLog" at bounding box center [900, 613] width 234 height 40
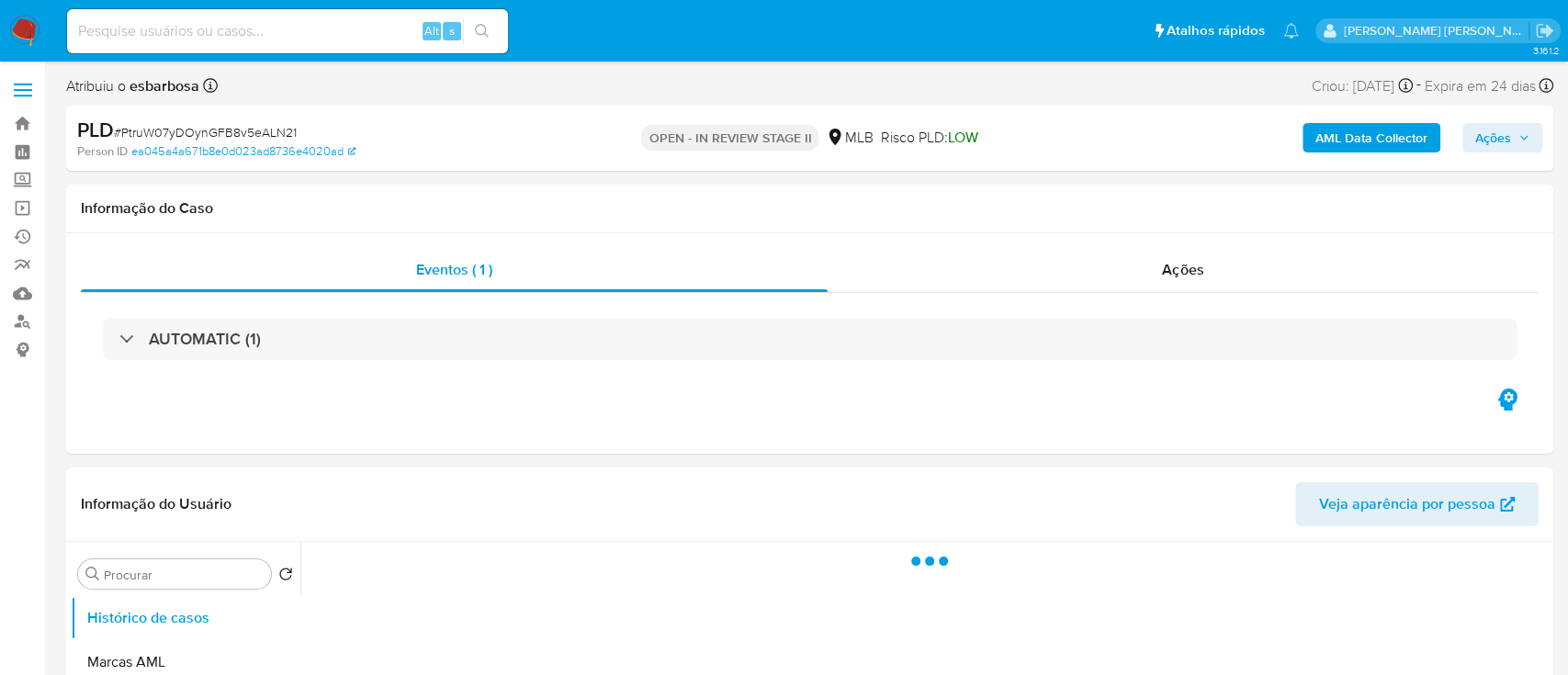
select select "10"
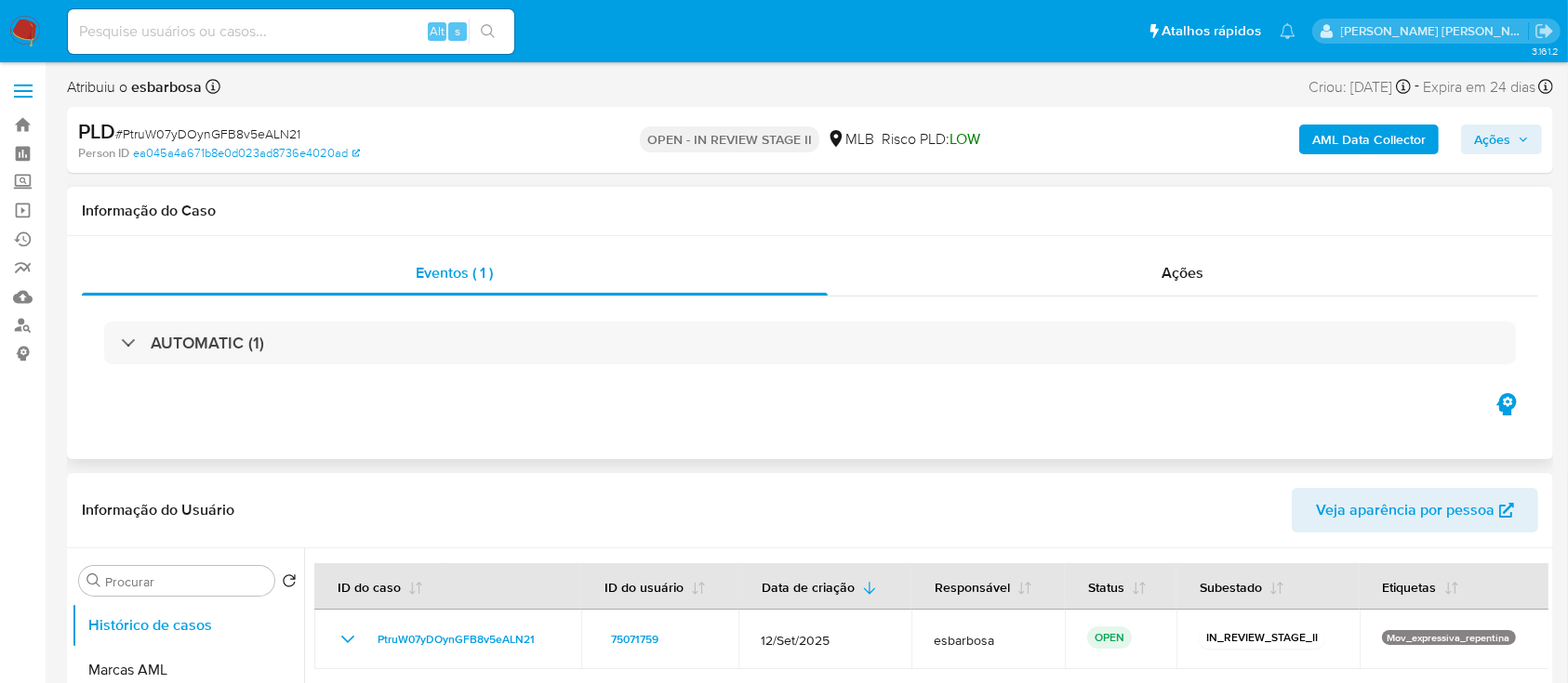
scroll to position [123, 0]
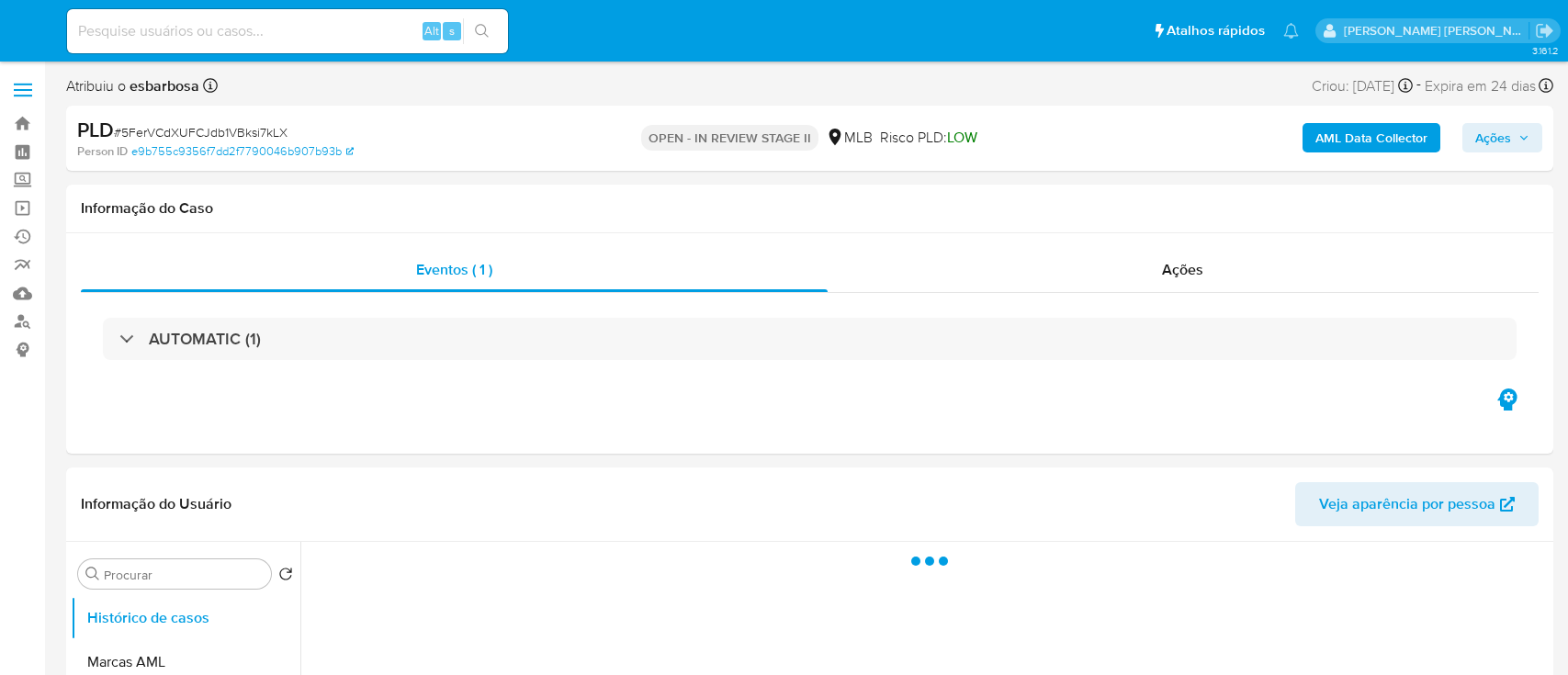
select select "10"
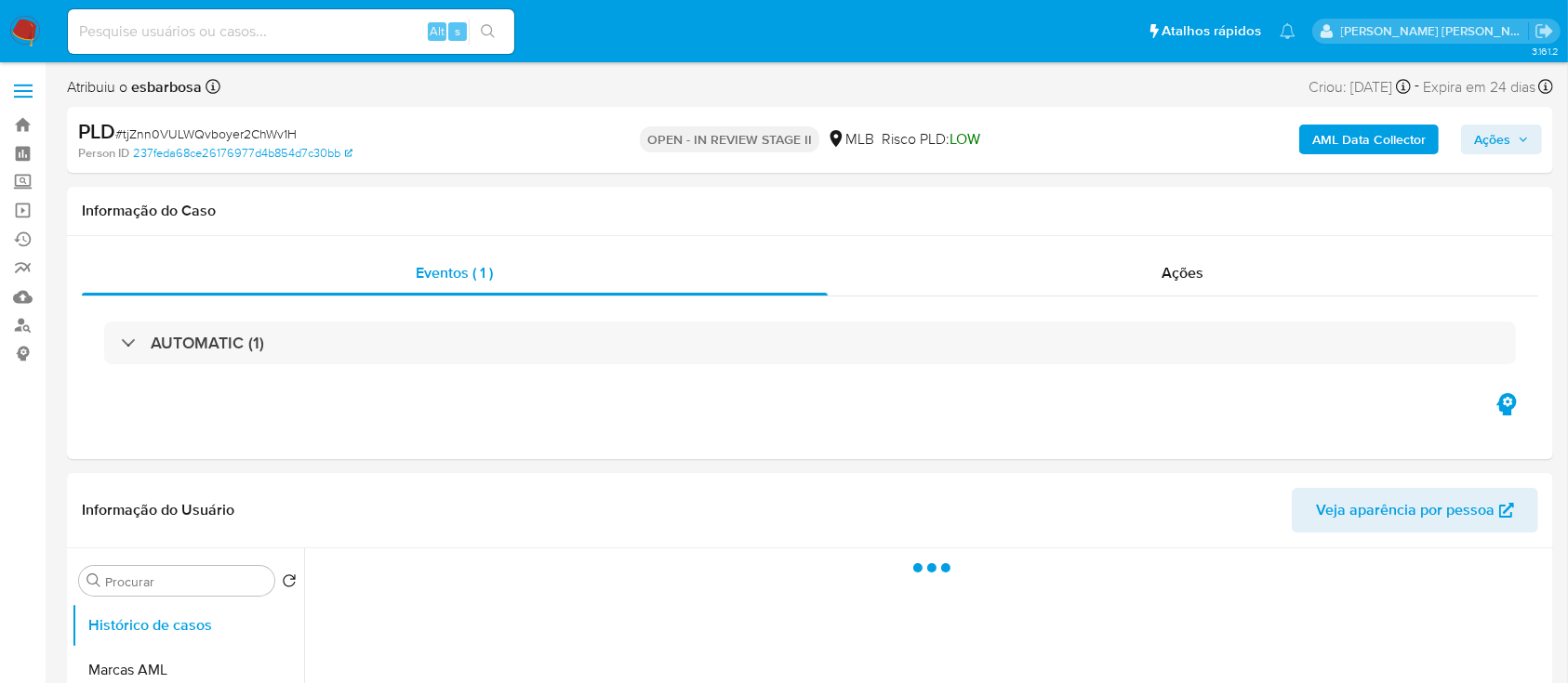
select select "10"
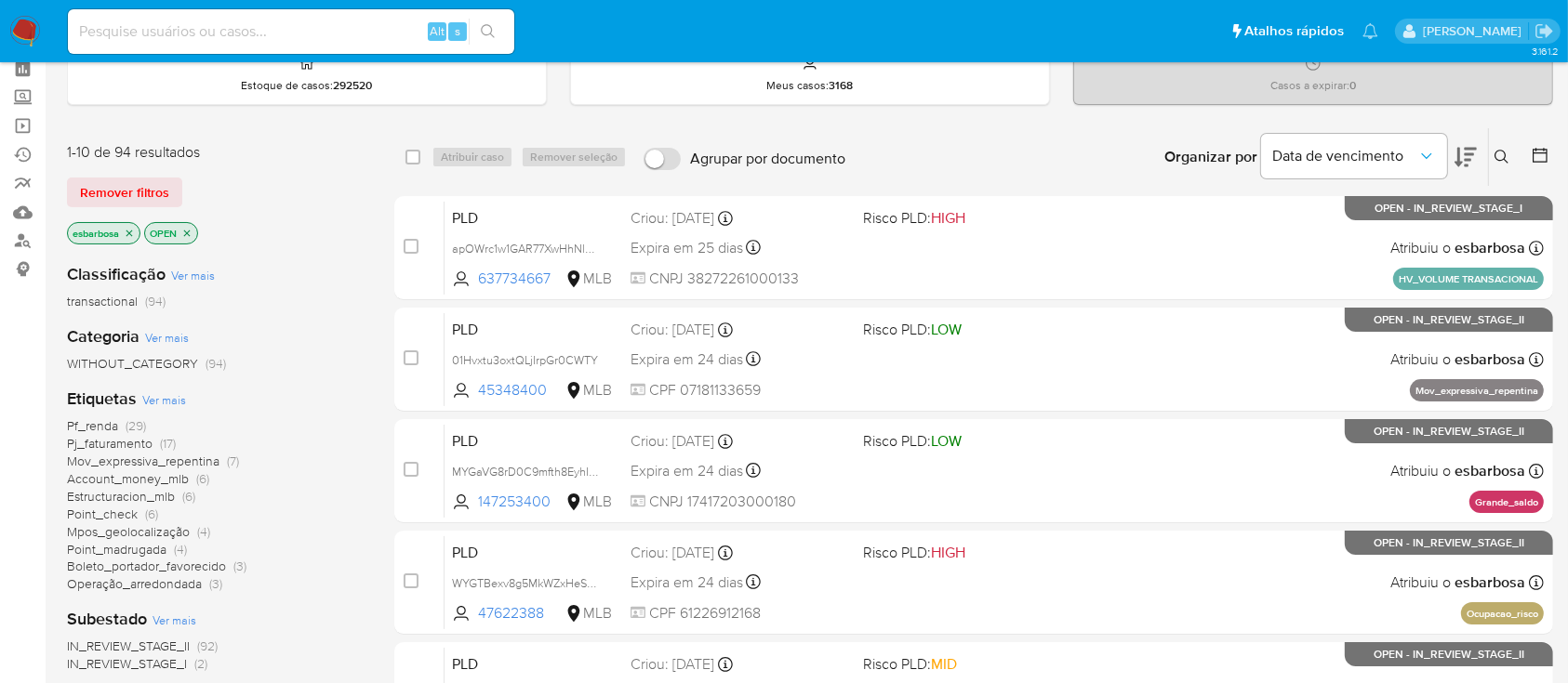
scroll to position [123, 0]
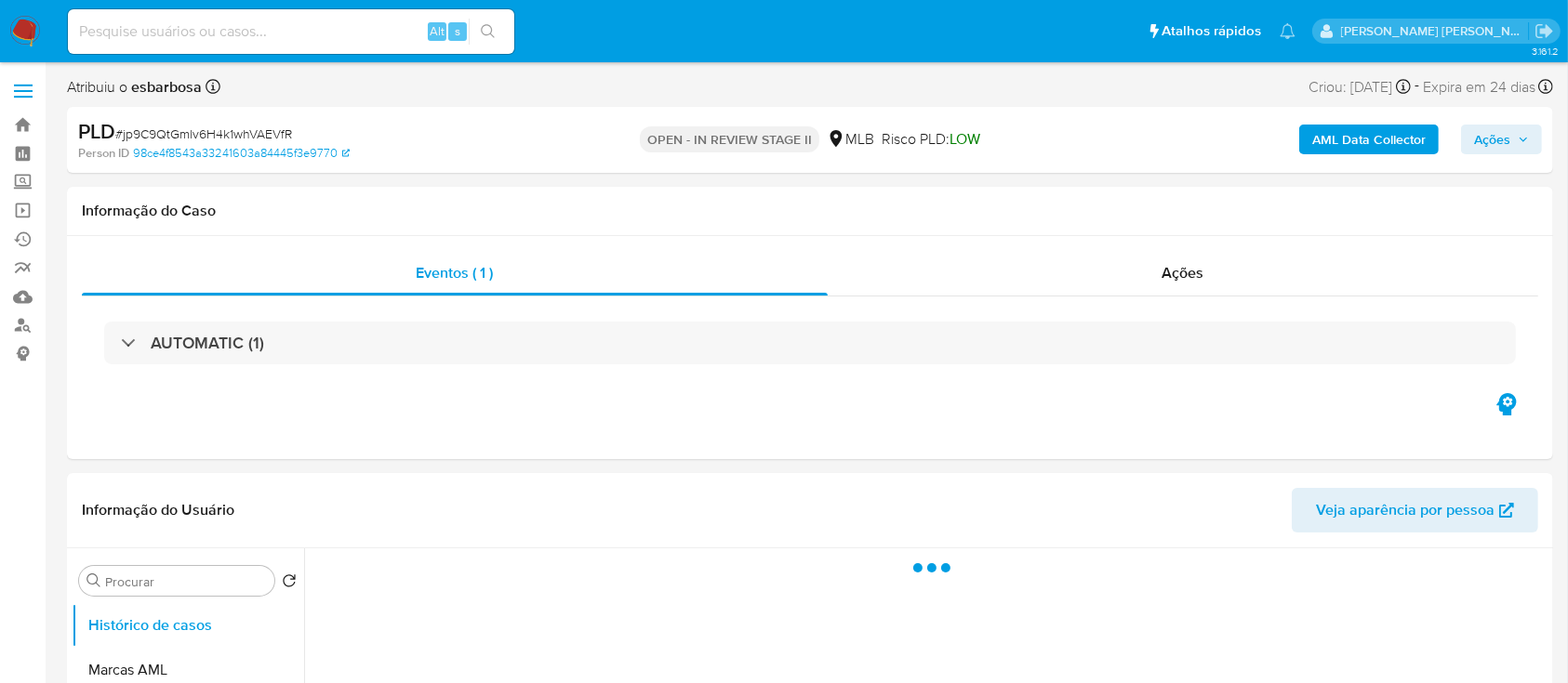
select select "10"
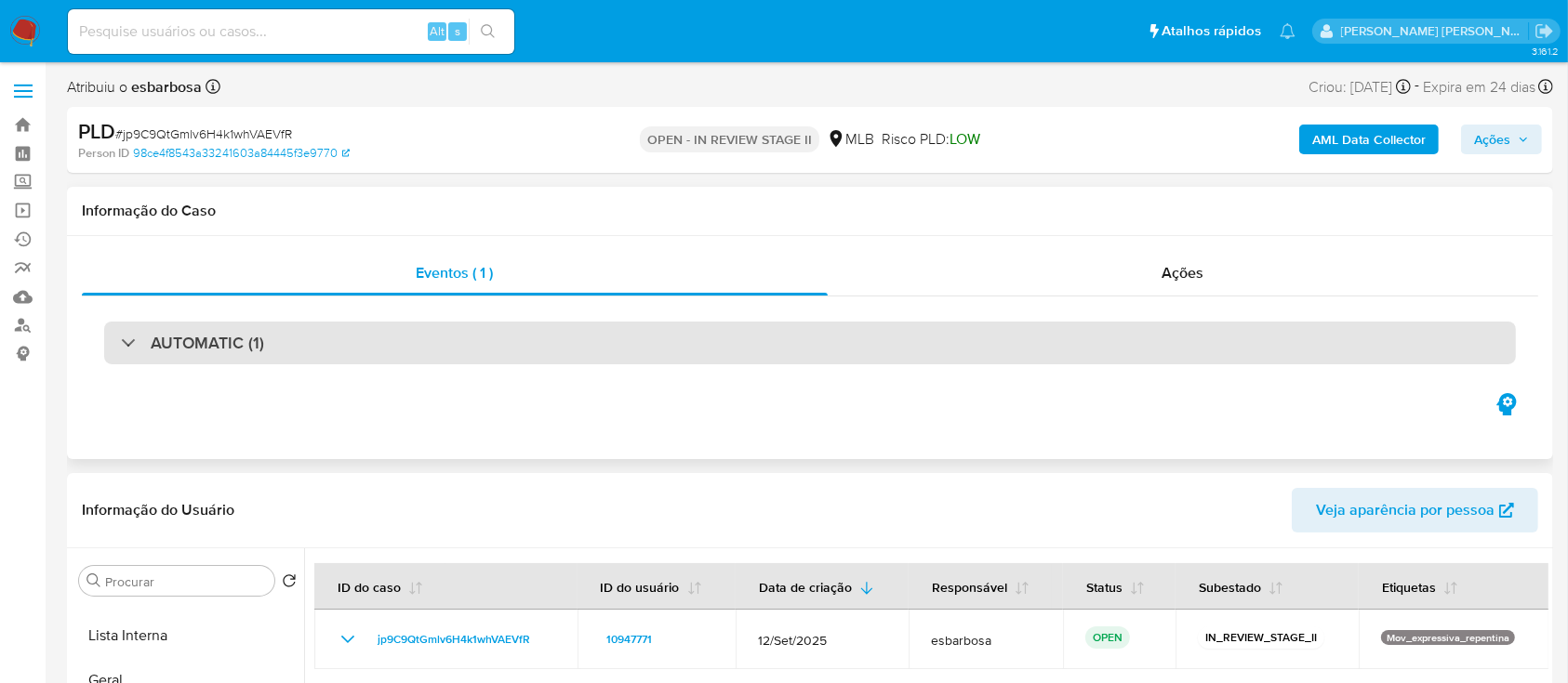
click at [266, 345] on div "AUTOMATIC (1)" at bounding box center [810, 342] width 1411 height 42
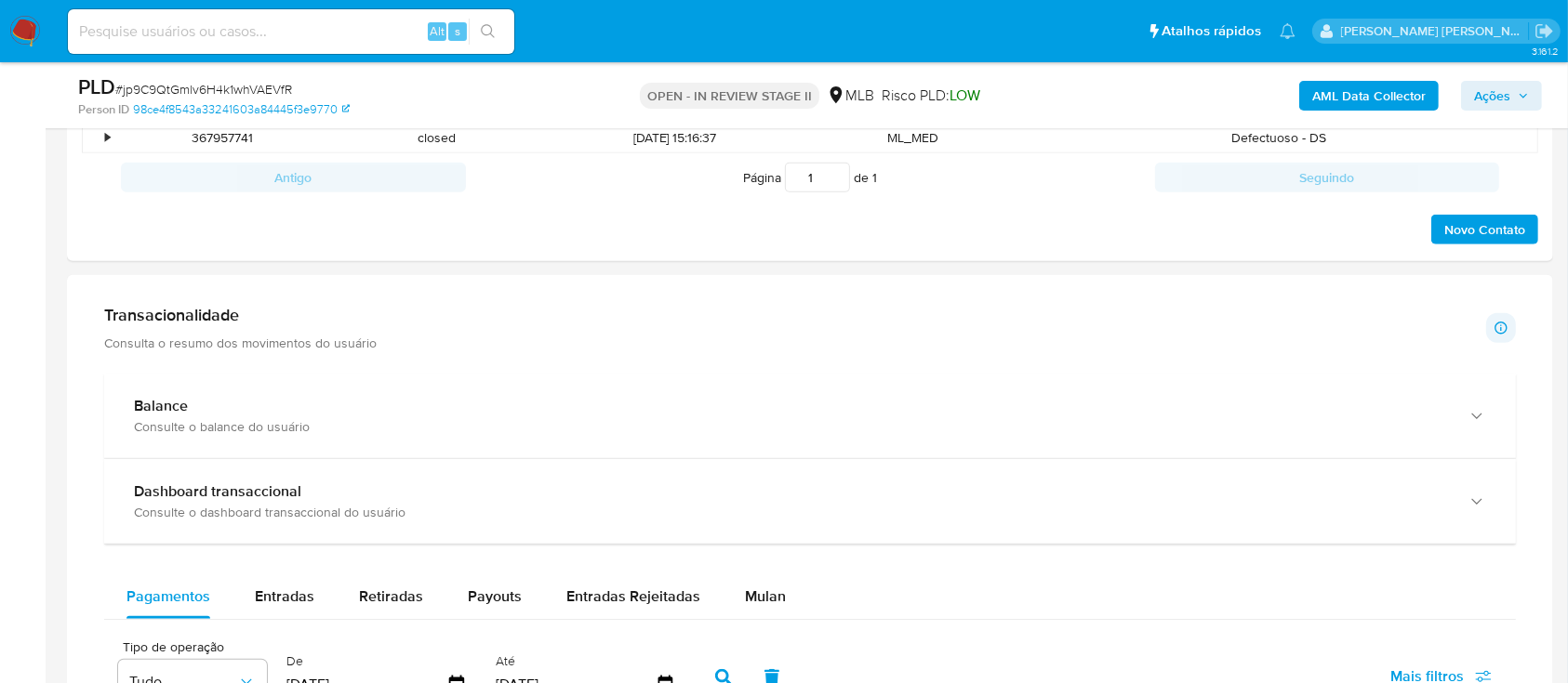
scroll to position [1610, 0]
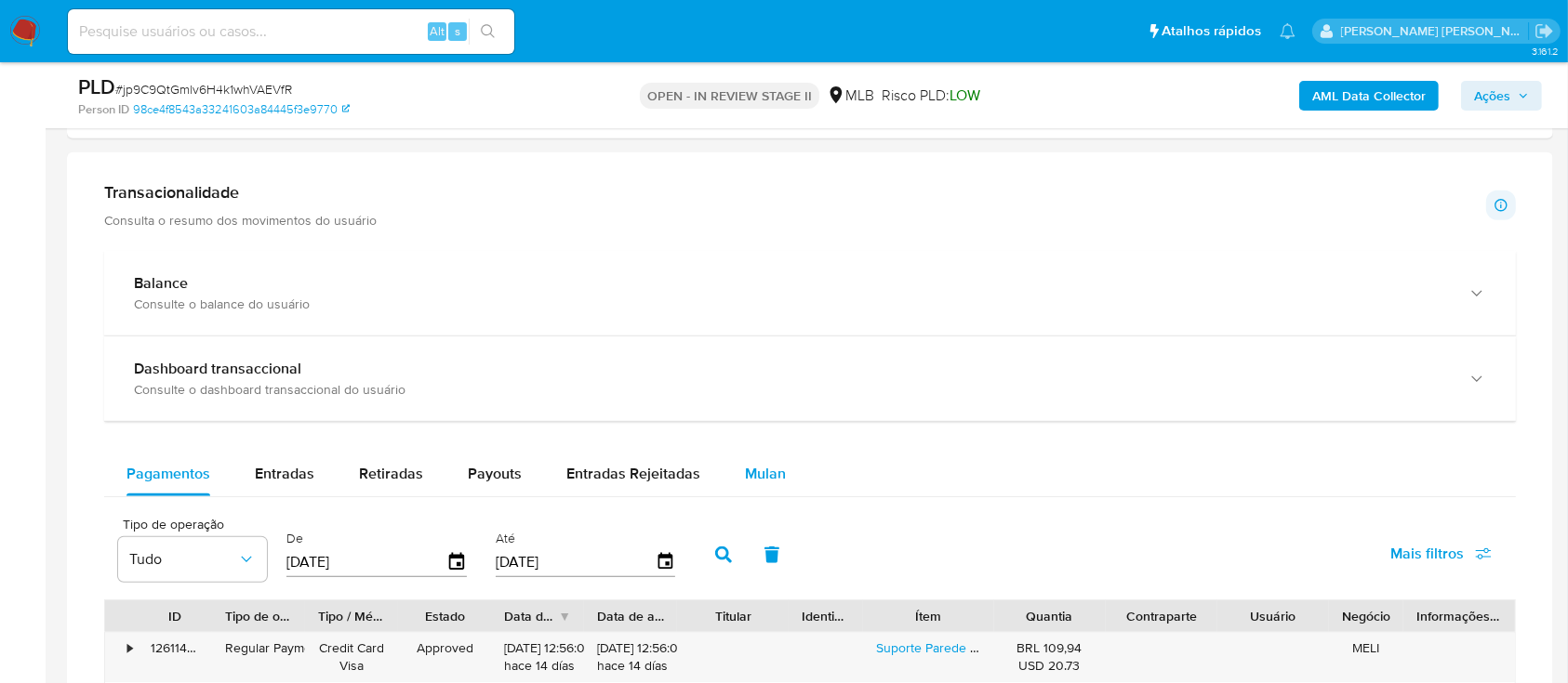
click at [761, 470] on span "Mulan" at bounding box center [764, 474] width 40 height 22
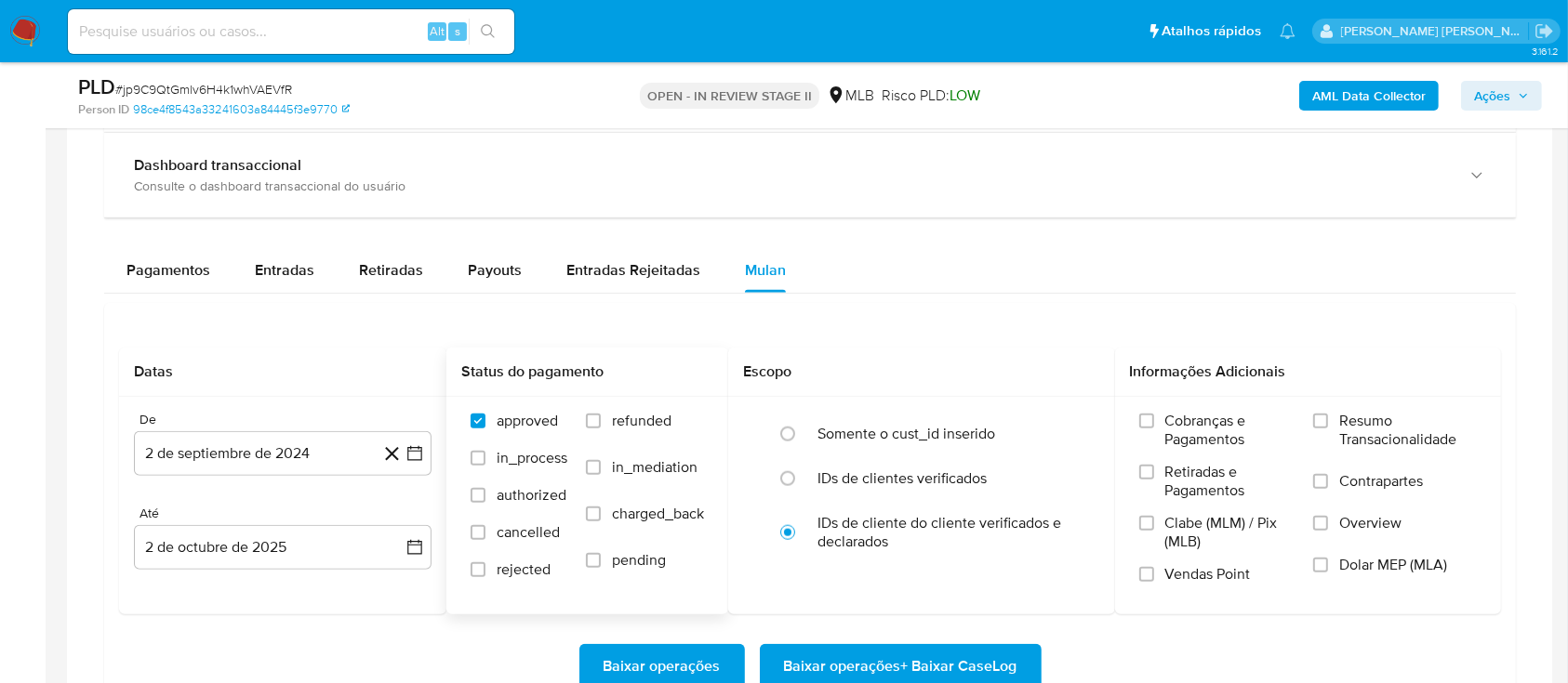
scroll to position [1859, 0]
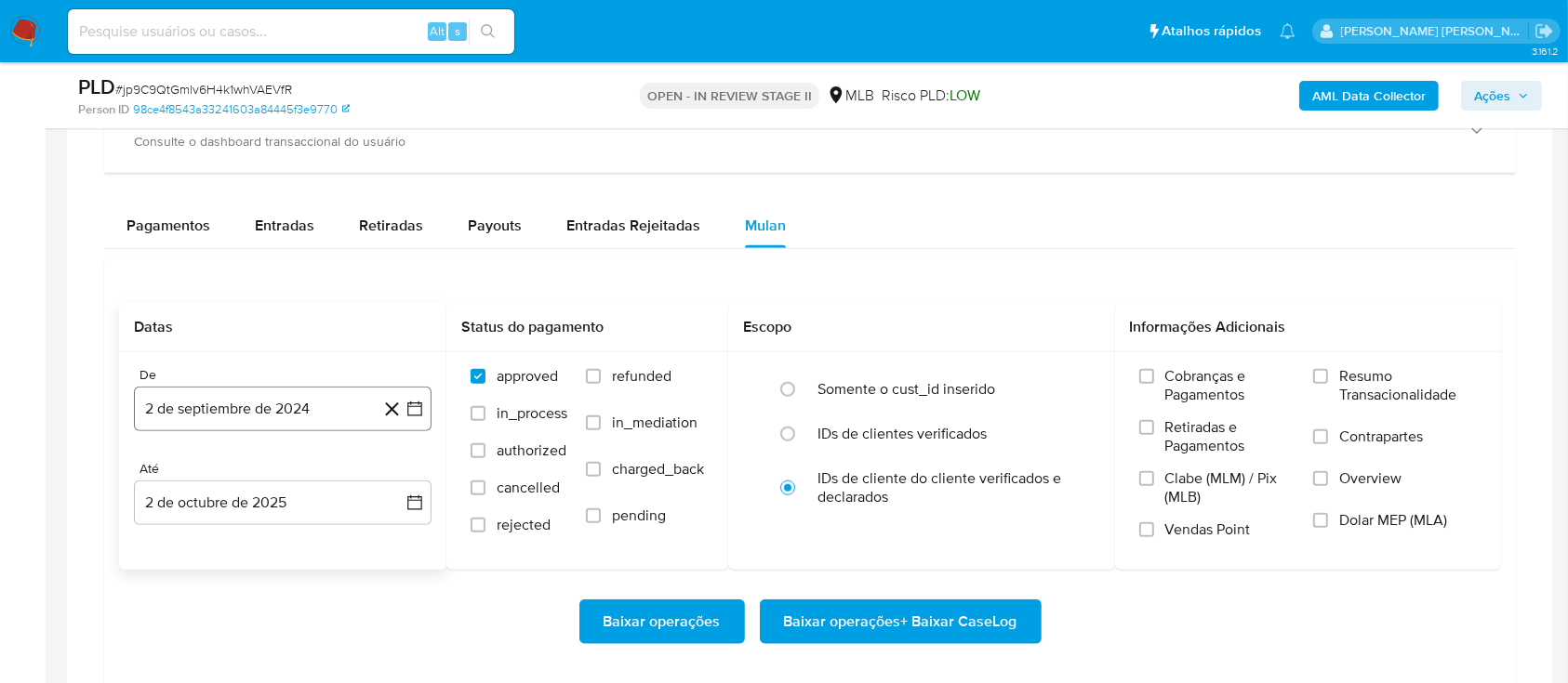
click at [279, 403] on button "2 de septiembre de 2024" at bounding box center [283, 408] width 298 height 44
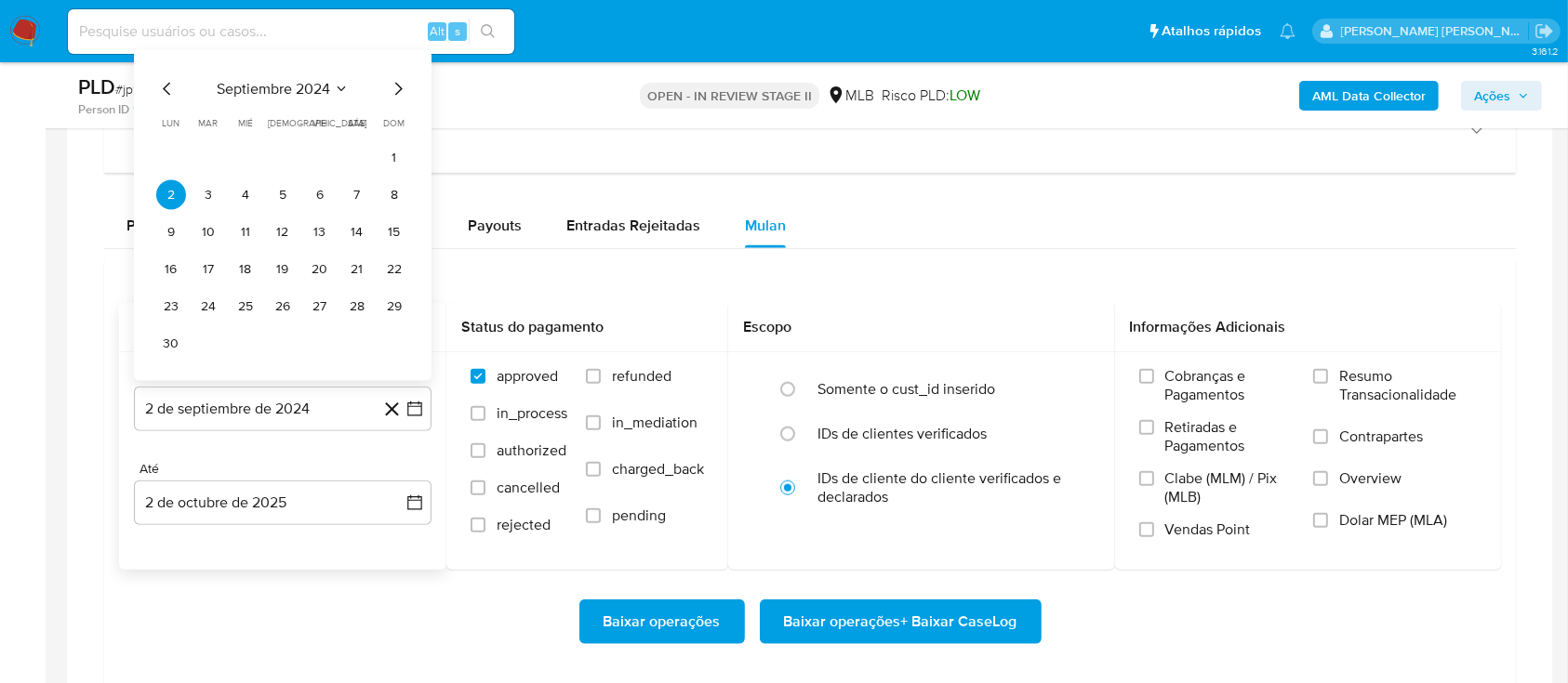
click at [274, 83] on span "septiembre 2024" at bounding box center [273, 89] width 113 height 19
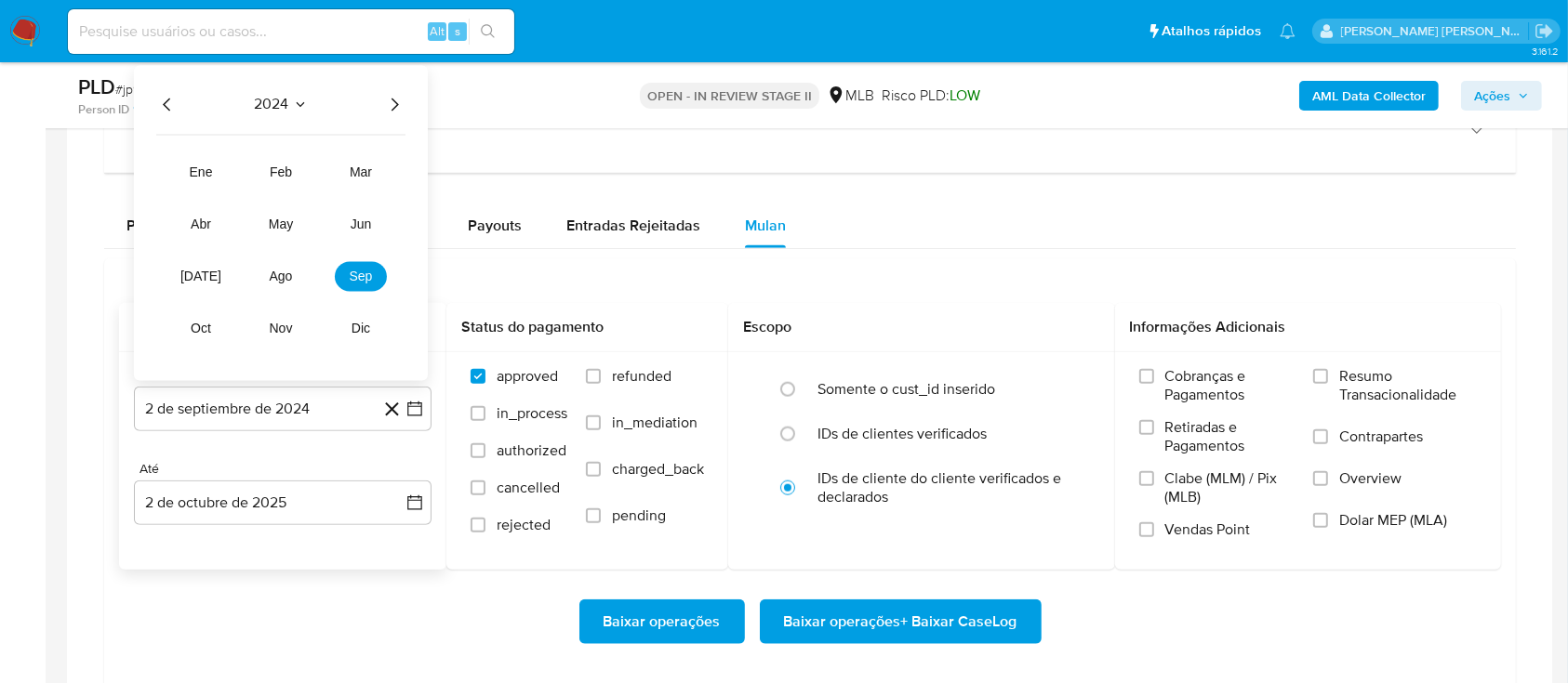
click at [396, 105] on icon "Año siguiente" at bounding box center [395, 104] width 8 height 13
click at [206, 171] on span "ene" at bounding box center [201, 172] width 24 height 15
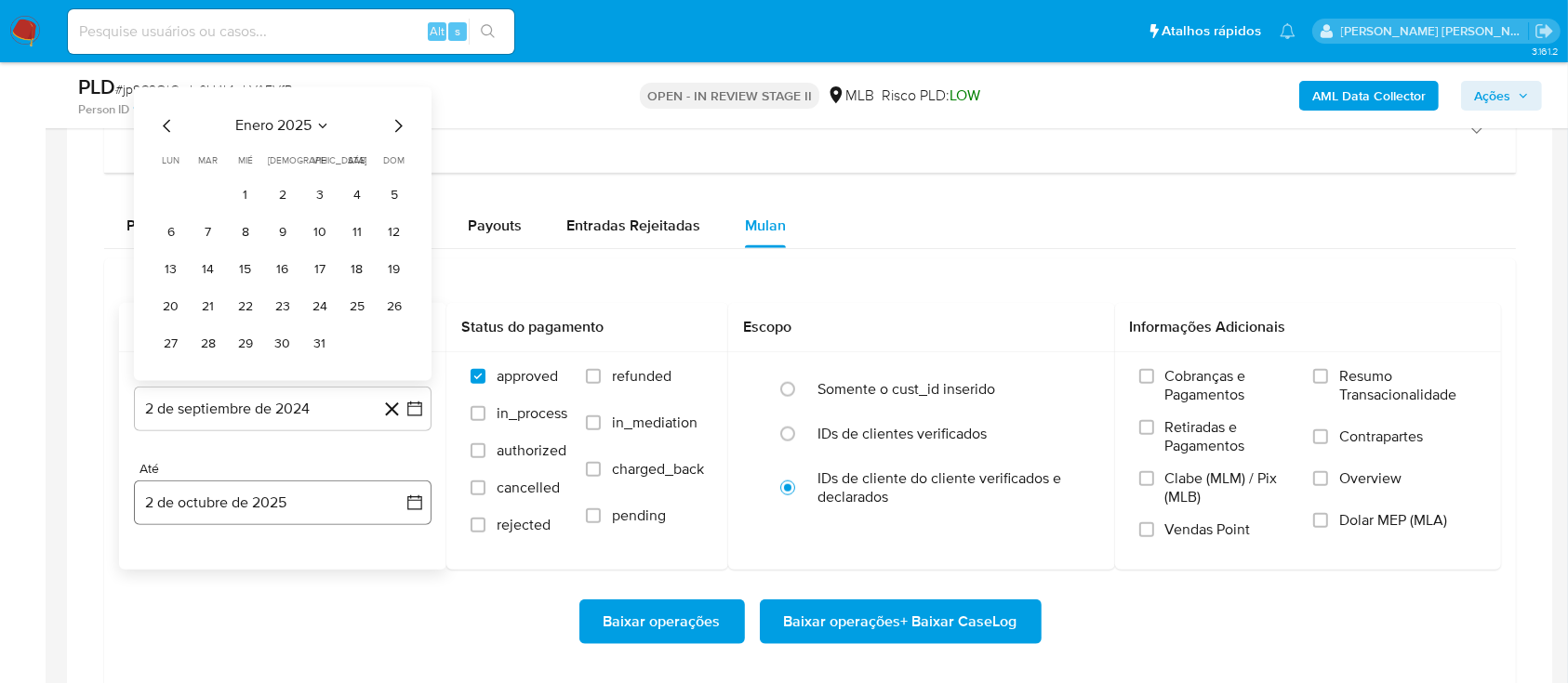
click at [335, 511] on button "2 de octubre de 2025" at bounding box center [283, 502] width 298 height 44
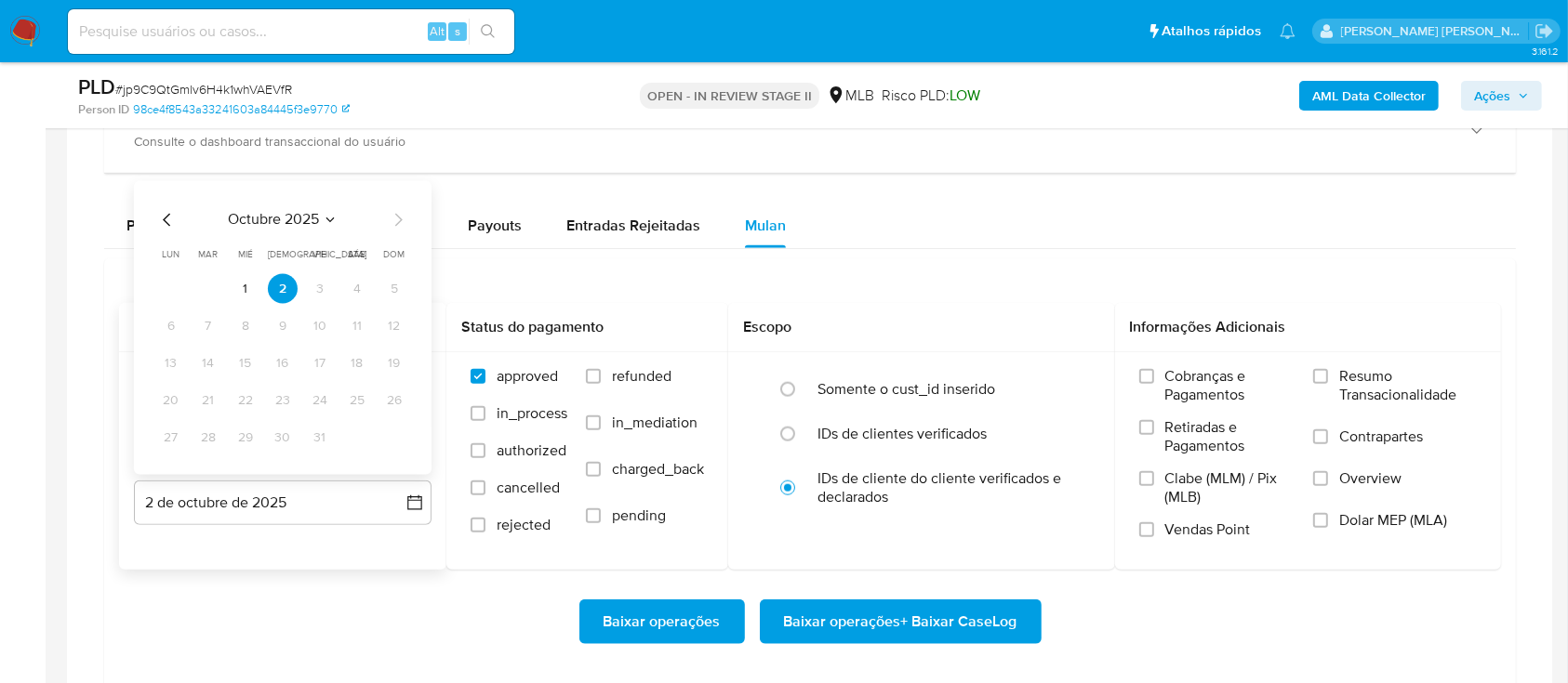
click at [164, 216] on icon "Mes anterior" at bounding box center [167, 220] width 23 height 23
click at [215, 438] on button "30" at bounding box center [208, 438] width 30 height 30
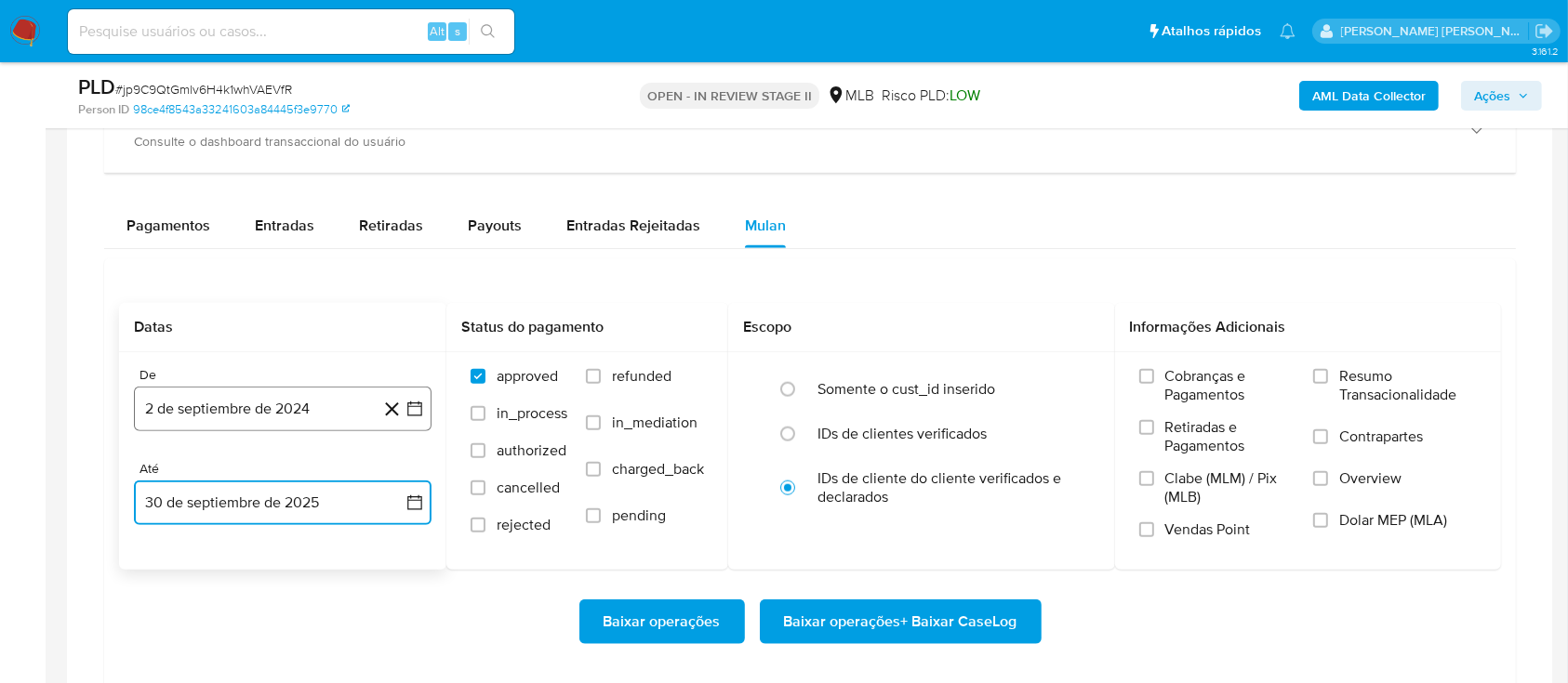
click at [353, 415] on button "2 de septiembre de 2024" at bounding box center [283, 408] width 298 height 44
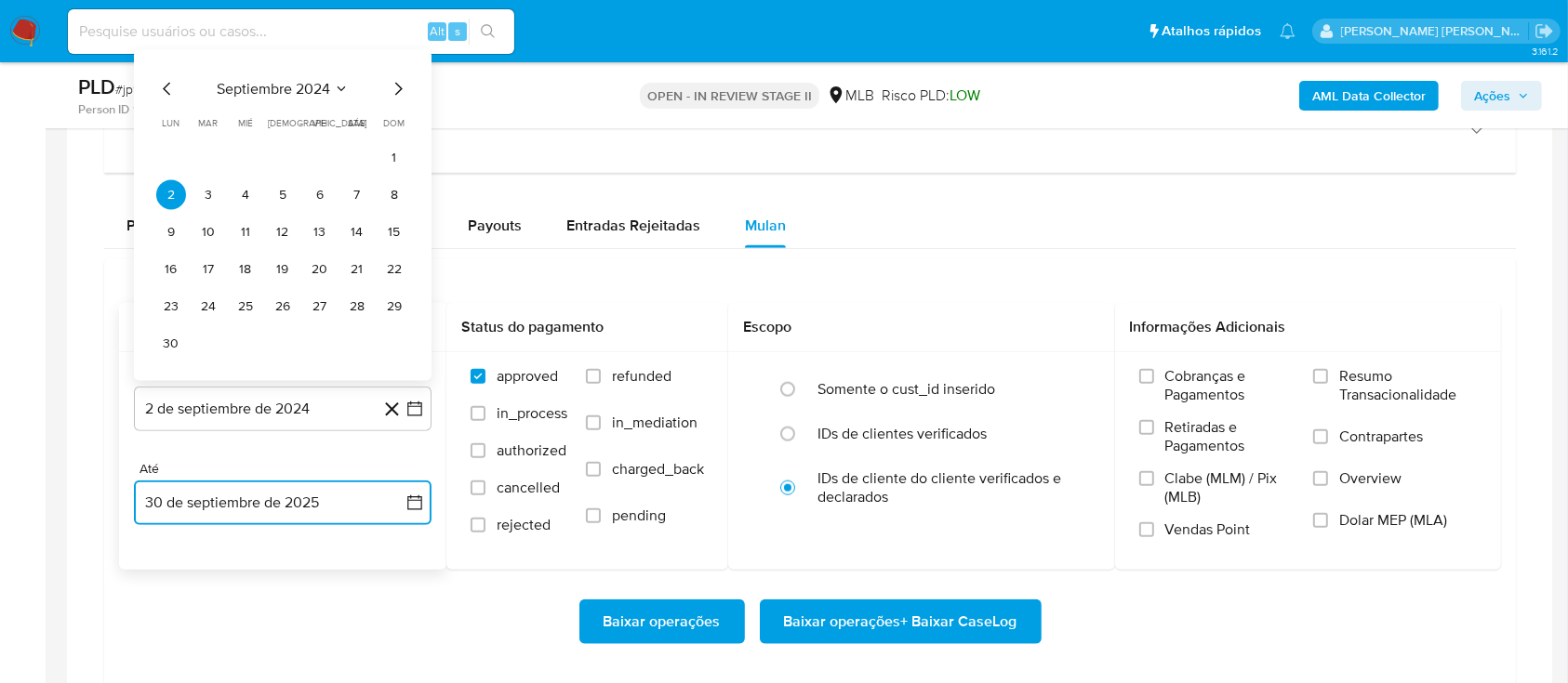
click at [289, 89] on span "septiembre 2024" at bounding box center [273, 89] width 113 height 19
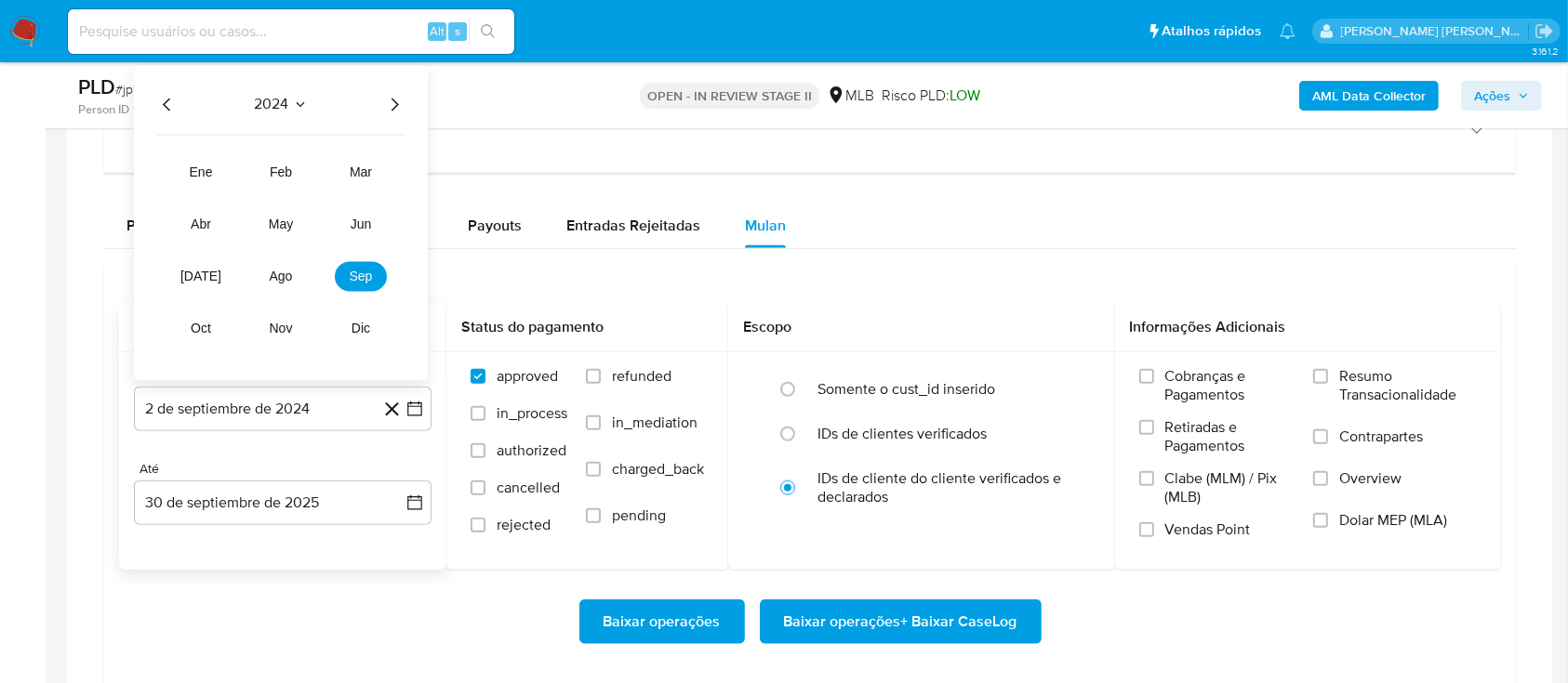
click at [390, 104] on icon "Año siguiente" at bounding box center [393, 104] width 23 height 23
click at [212, 174] on span "ene" at bounding box center [201, 172] width 24 height 15
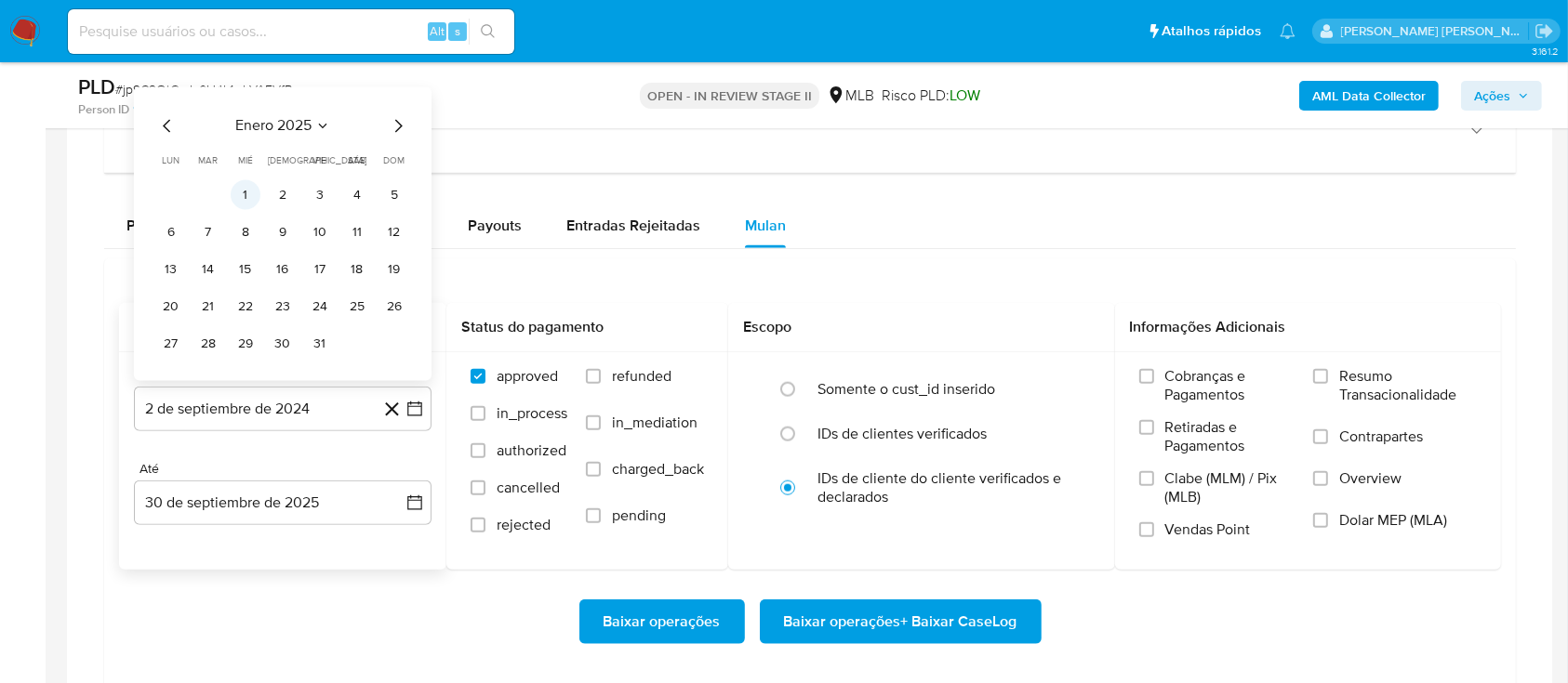
click at [249, 200] on button "1" at bounding box center [246, 195] width 30 height 30
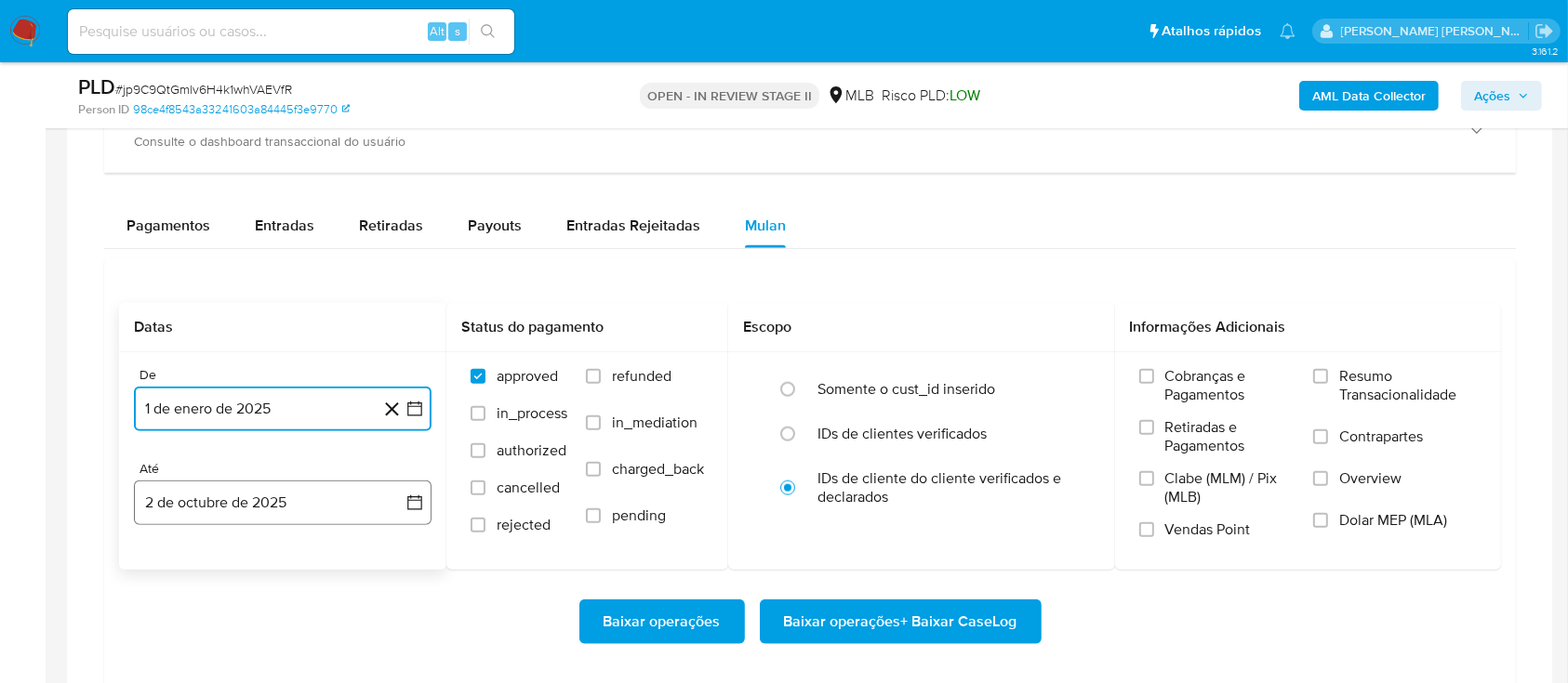
click at [252, 511] on button "2 de octubre de 2025" at bounding box center [283, 502] width 298 height 44
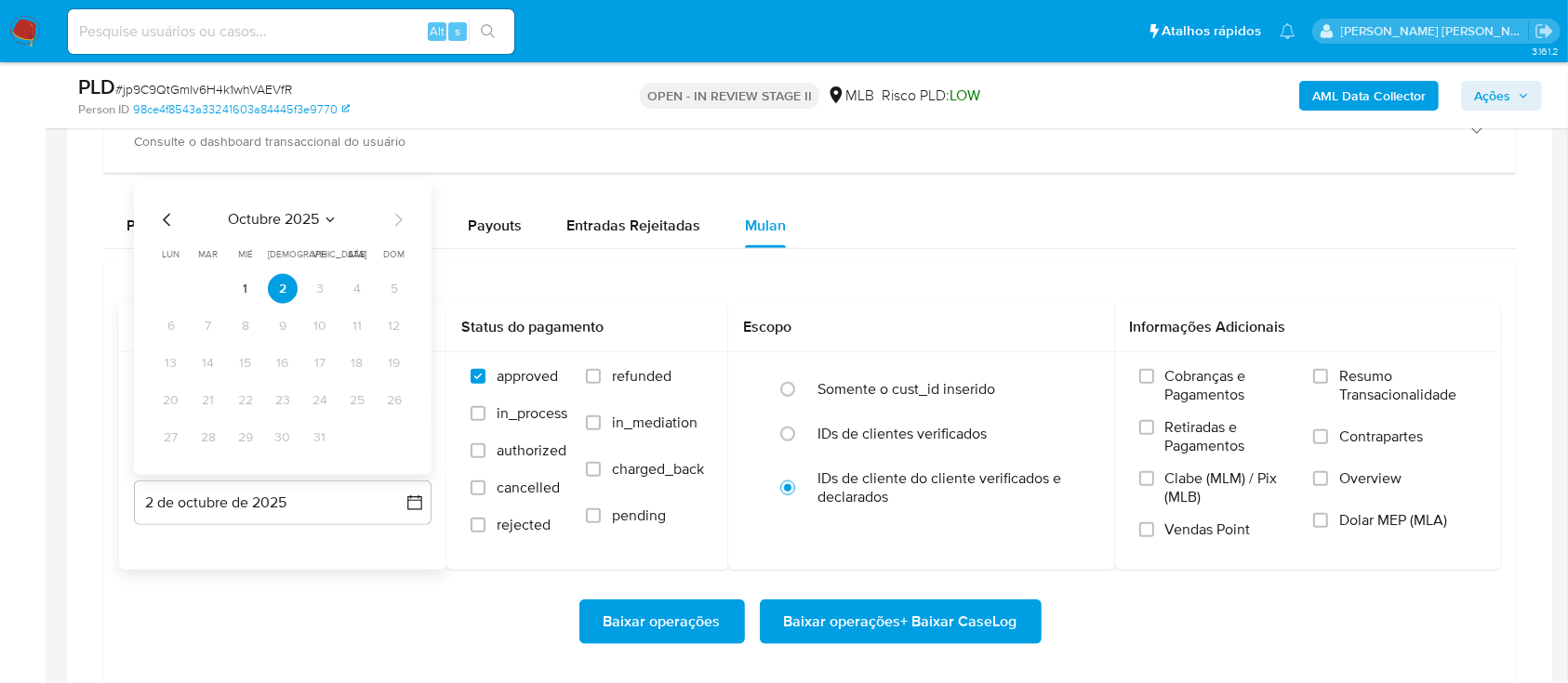
click at [166, 220] on icon "Mes anterior" at bounding box center [167, 220] width 23 height 23
click at [203, 434] on button "30" at bounding box center [208, 438] width 30 height 30
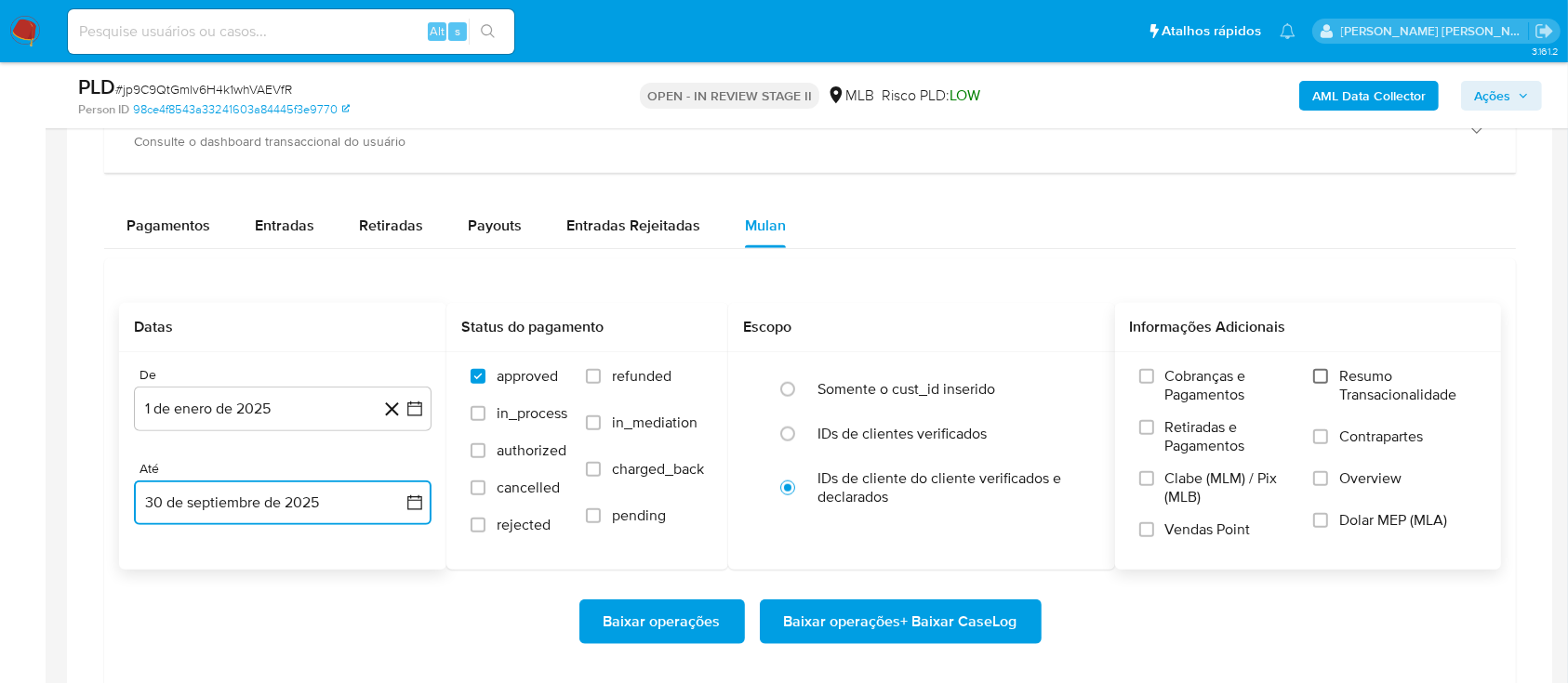
click at [1322, 372] on input "Resumo Transacionalidade" at bounding box center [1319, 376] width 15 height 15
click at [1146, 531] on input "Vendas Point" at bounding box center [1146, 529] width 15 height 15
click at [911, 624] on span "Baixar operações + Baixar CaseLog" at bounding box center [900, 621] width 234 height 40
